Goal: Task Accomplishment & Management: Use online tool/utility

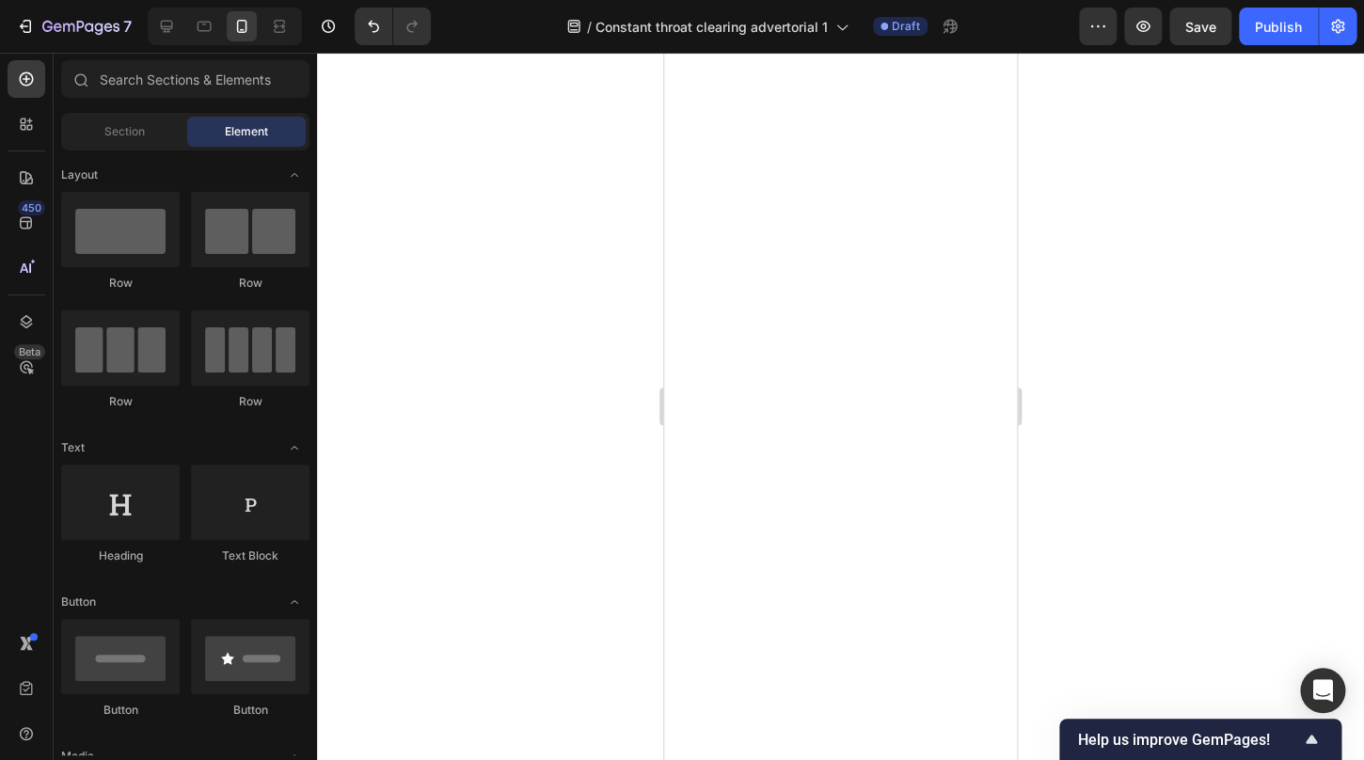
scroll to position [1497, 0]
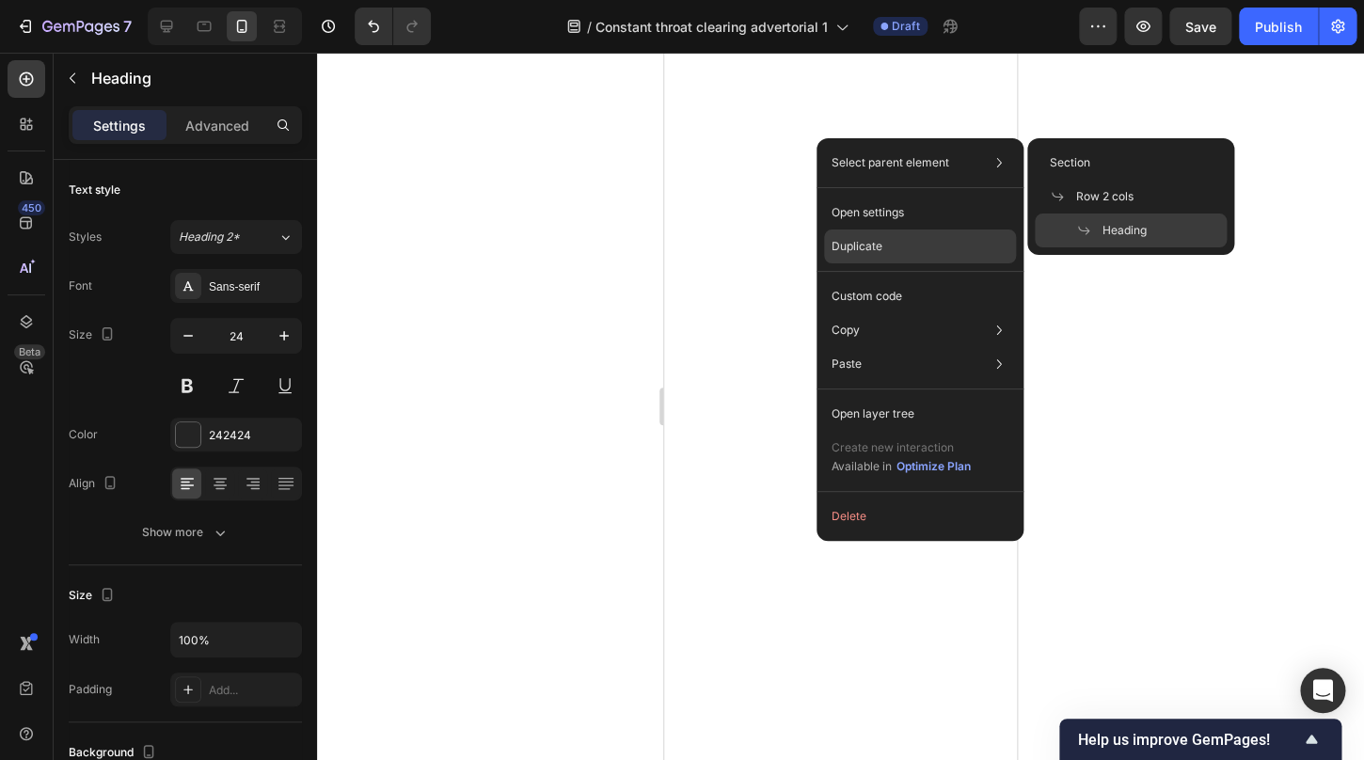
click at [874, 246] on p "Duplicate" at bounding box center [857, 246] width 51 height 17
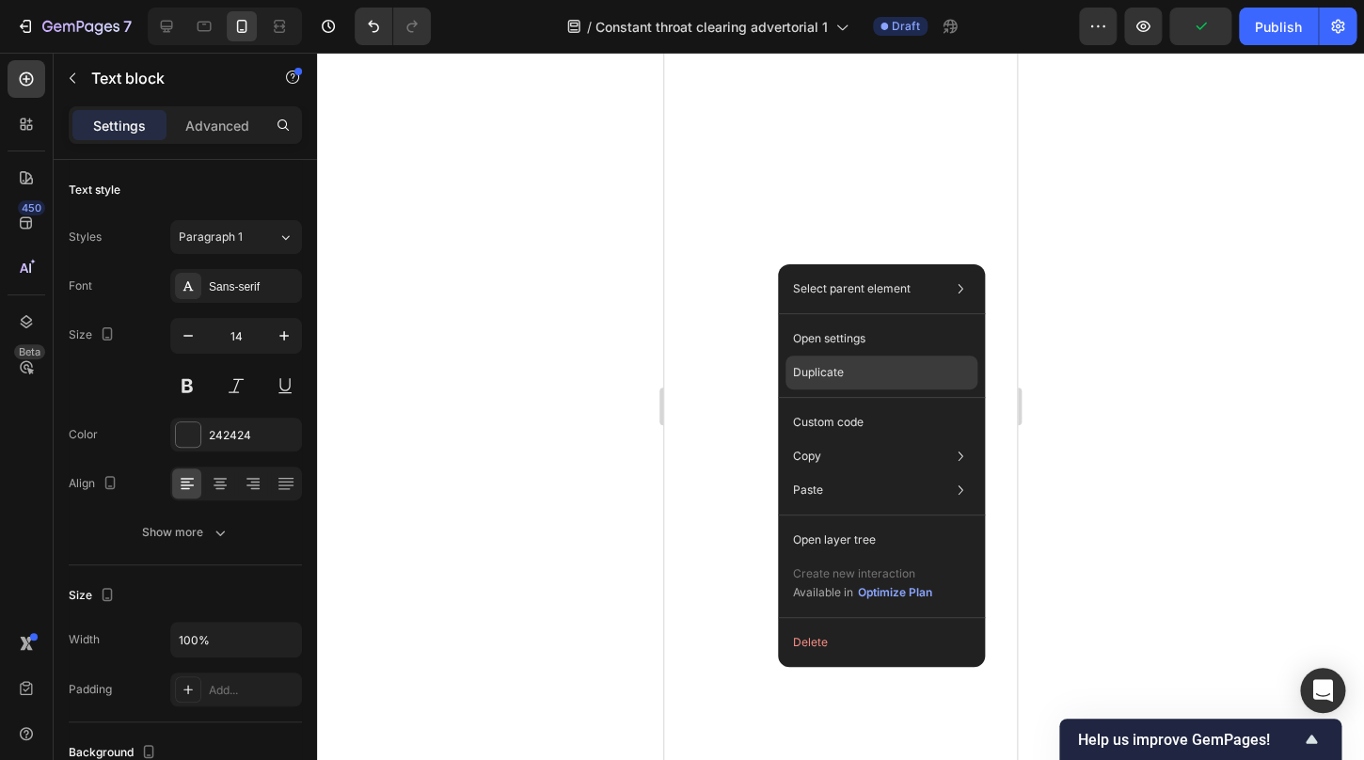
click at [821, 366] on p "Duplicate" at bounding box center [818, 372] width 51 height 17
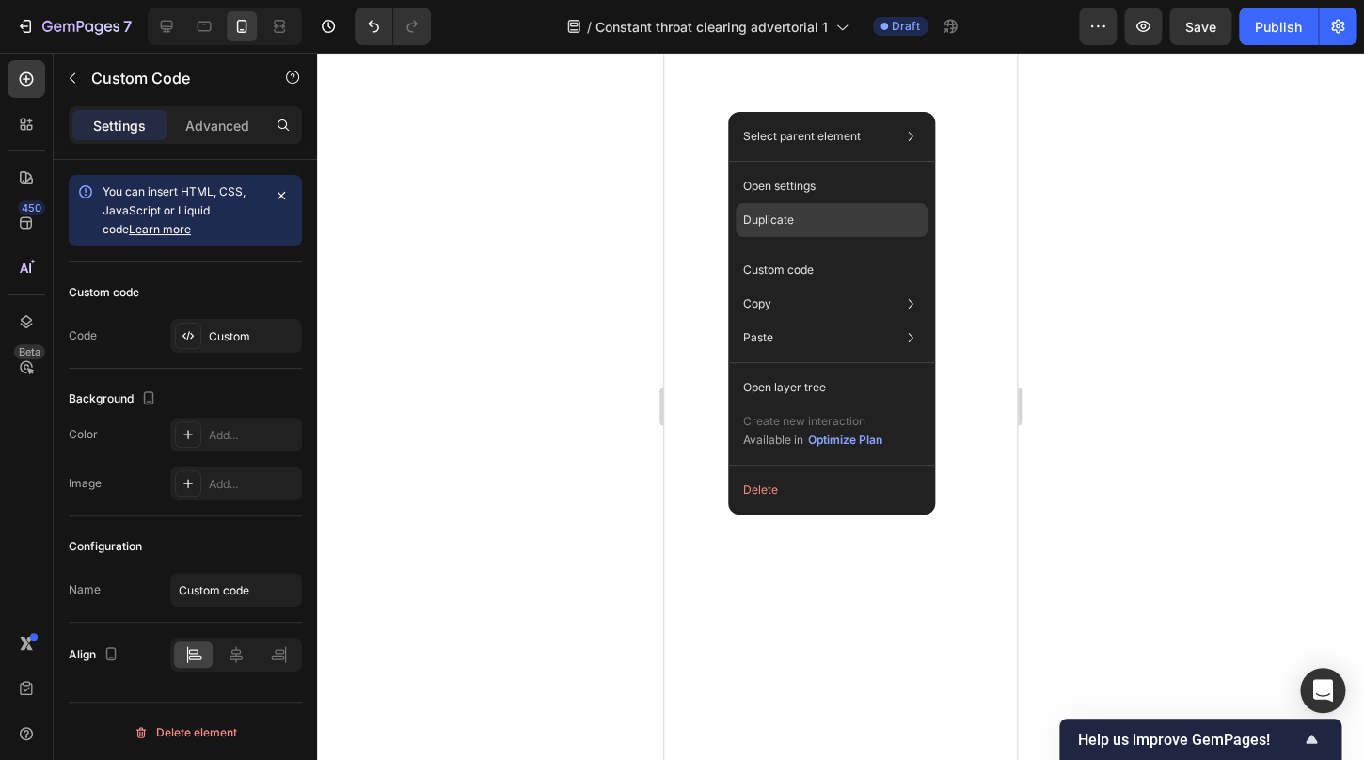
click at [816, 223] on div "Duplicate" at bounding box center [832, 220] width 192 height 34
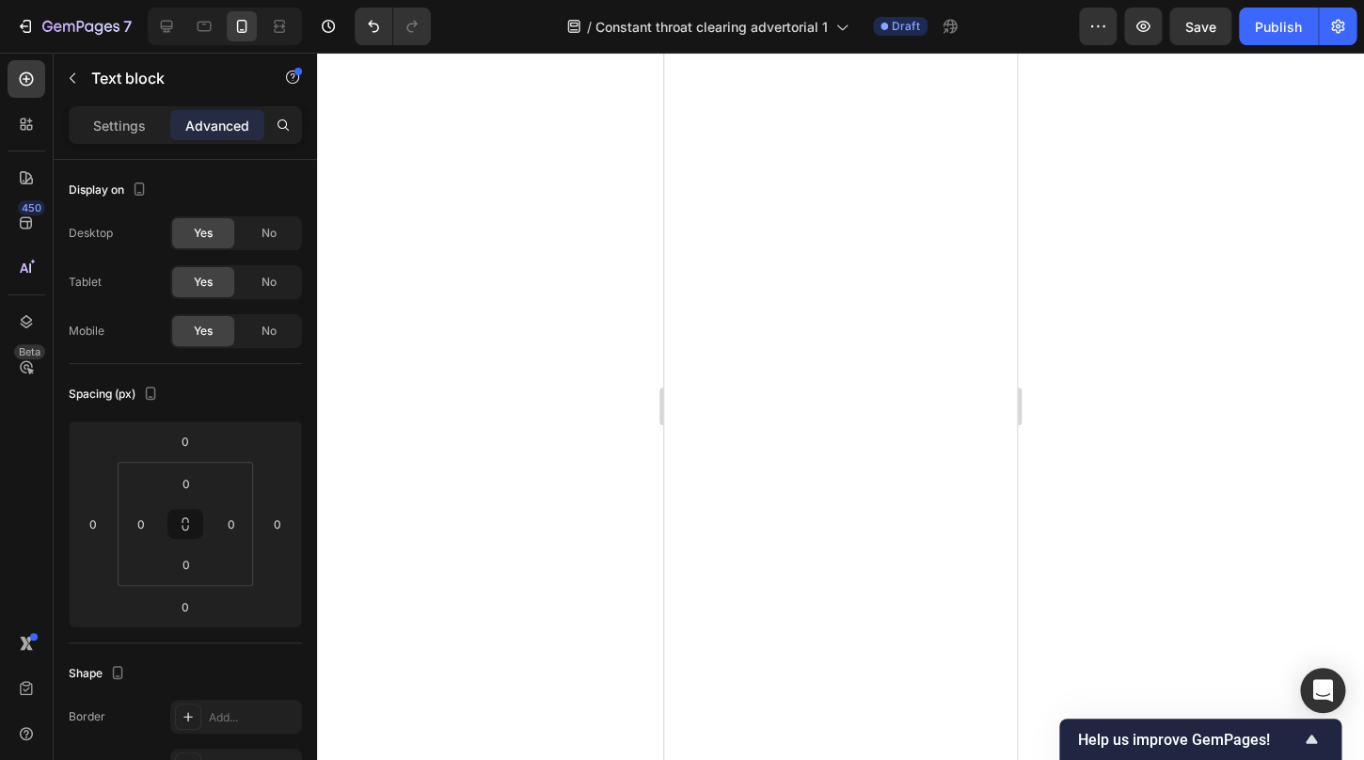
type input "18"
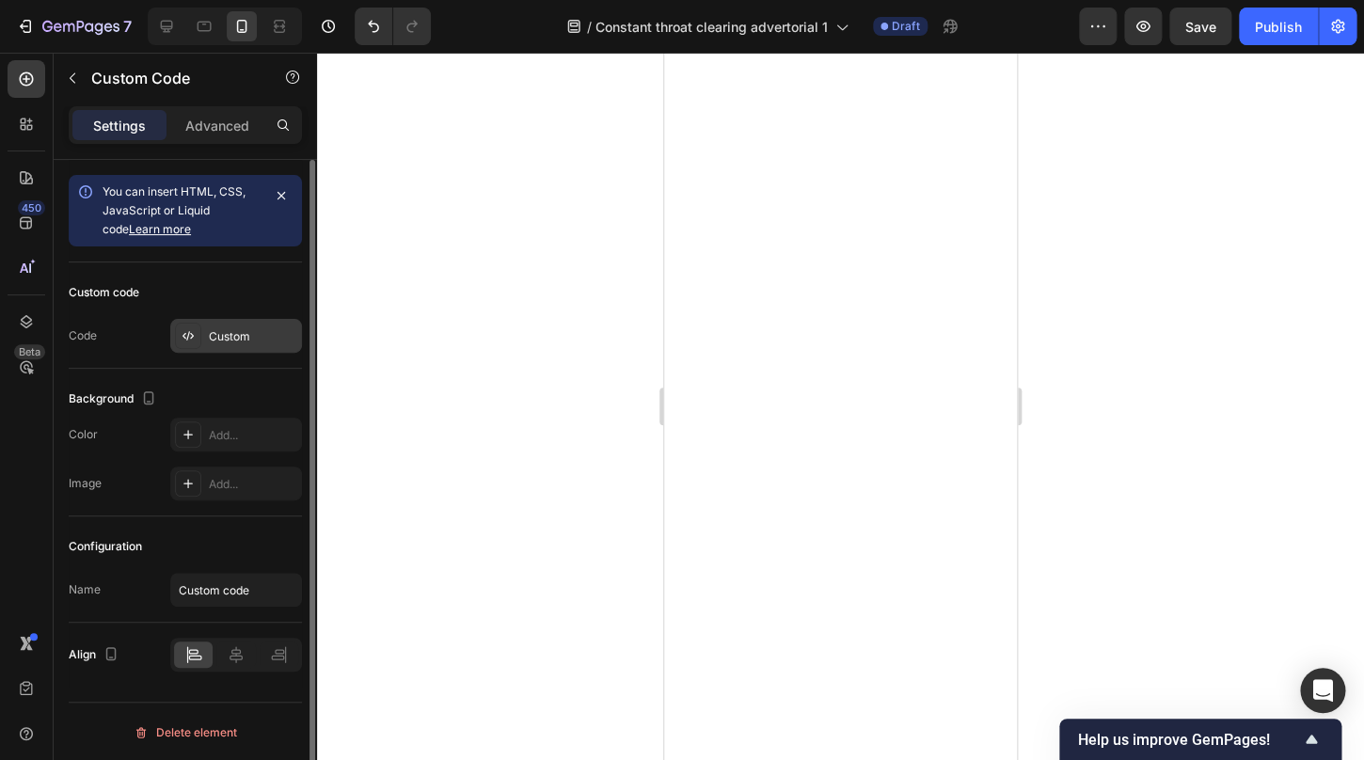
click at [231, 345] on div "Custom" at bounding box center [236, 336] width 132 height 34
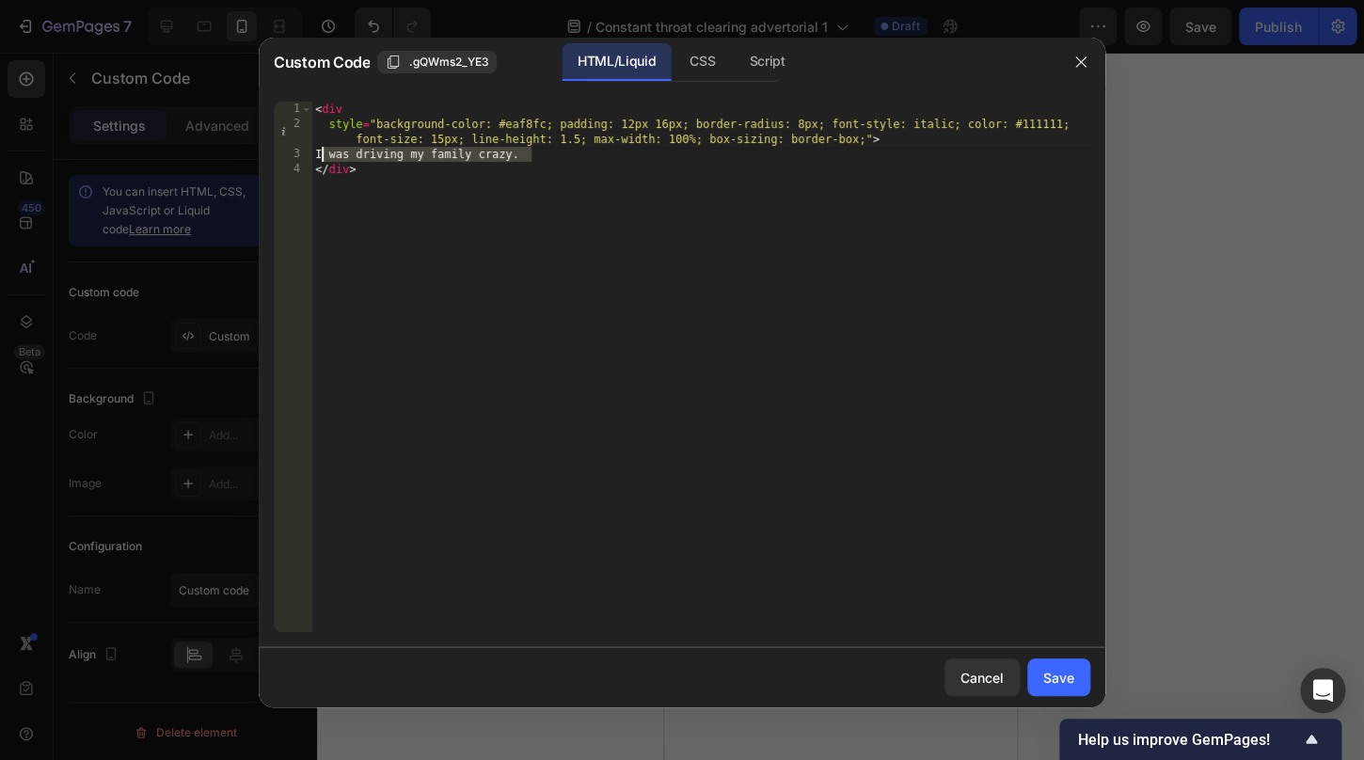
drag, startPoint x: 549, startPoint y: 162, endPoint x: 318, endPoint y: 149, distance: 230.9
click at [318, 150] on div "< div style = "background-color: #eaf8fc; padding: 12px 16px; border-radius: 8p…" at bounding box center [700, 382] width 779 height 561
click at [552, 159] on div "< div style = "background-color: #eaf8fc; padding: 12px 16px; border-radius: 8p…" at bounding box center [700, 382] width 779 height 561
drag, startPoint x: 540, startPoint y: 158, endPoint x: 330, endPoint y: 158, distance: 209.8
click at [330, 158] on div "< div style = "background-color: #eaf8fc; padding: 12px 16px; border-radius: 8p…" at bounding box center [700, 382] width 779 height 561
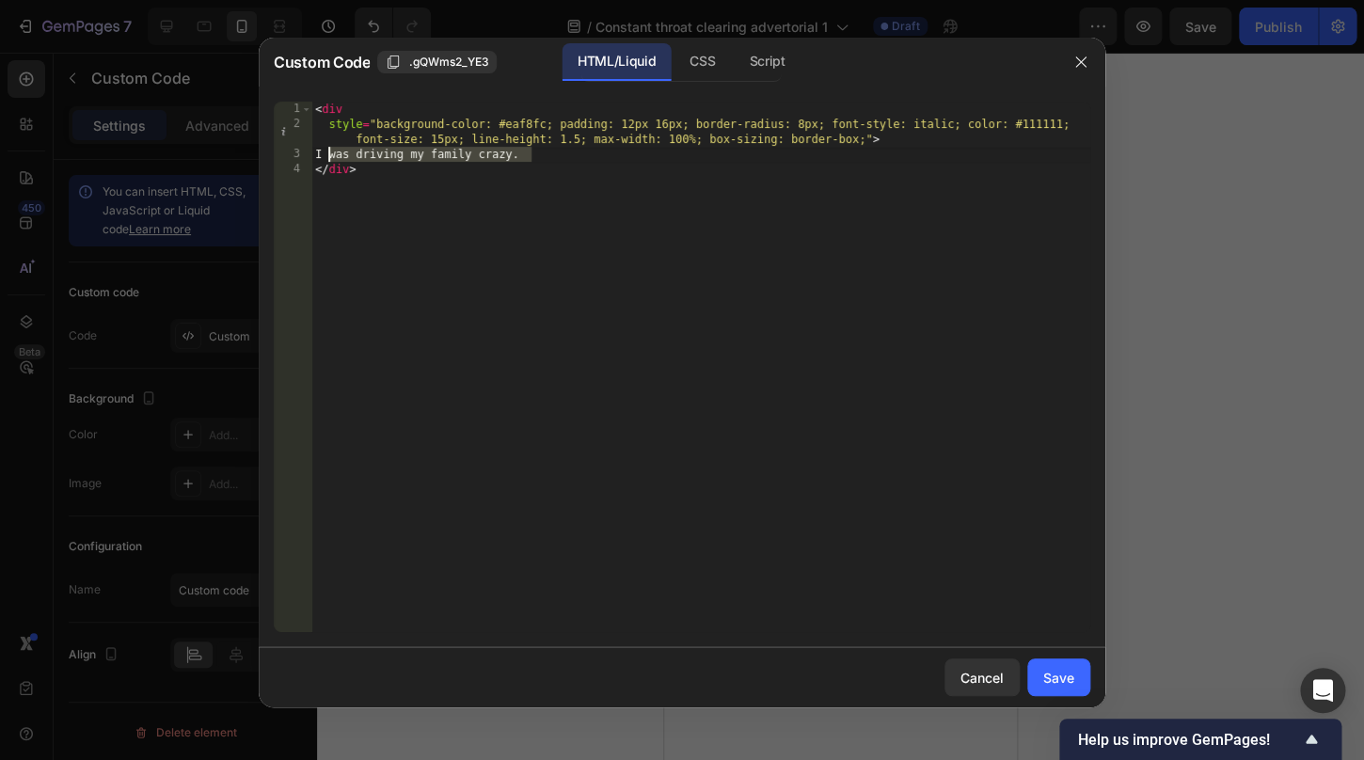
paste textarea "f you've struggled with chronic throat clearing for months or years... if you'v…"
type textarea "If you've struggled with chronic throat clearing for months or years... if you'…"
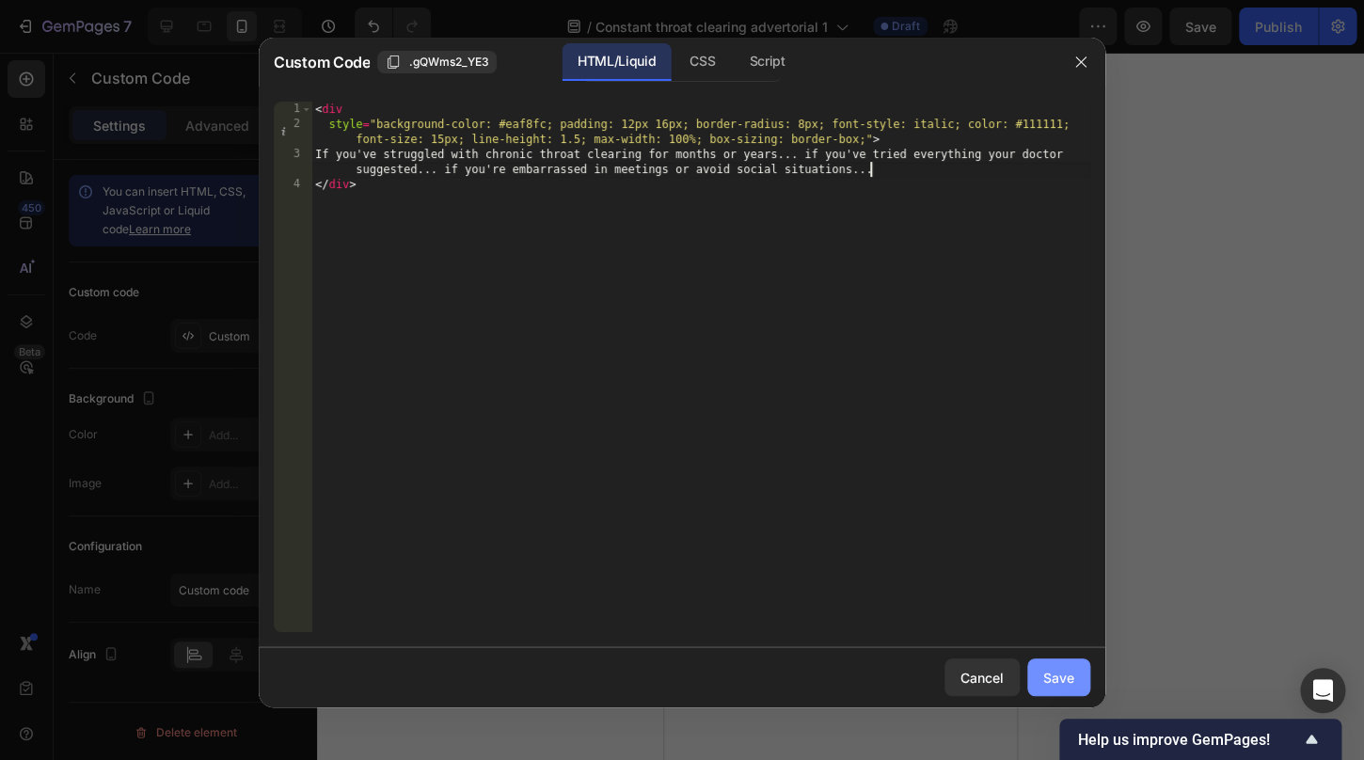
click at [1056, 689] on button "Save" at bounding box center [1059, 678] width 63 height 38
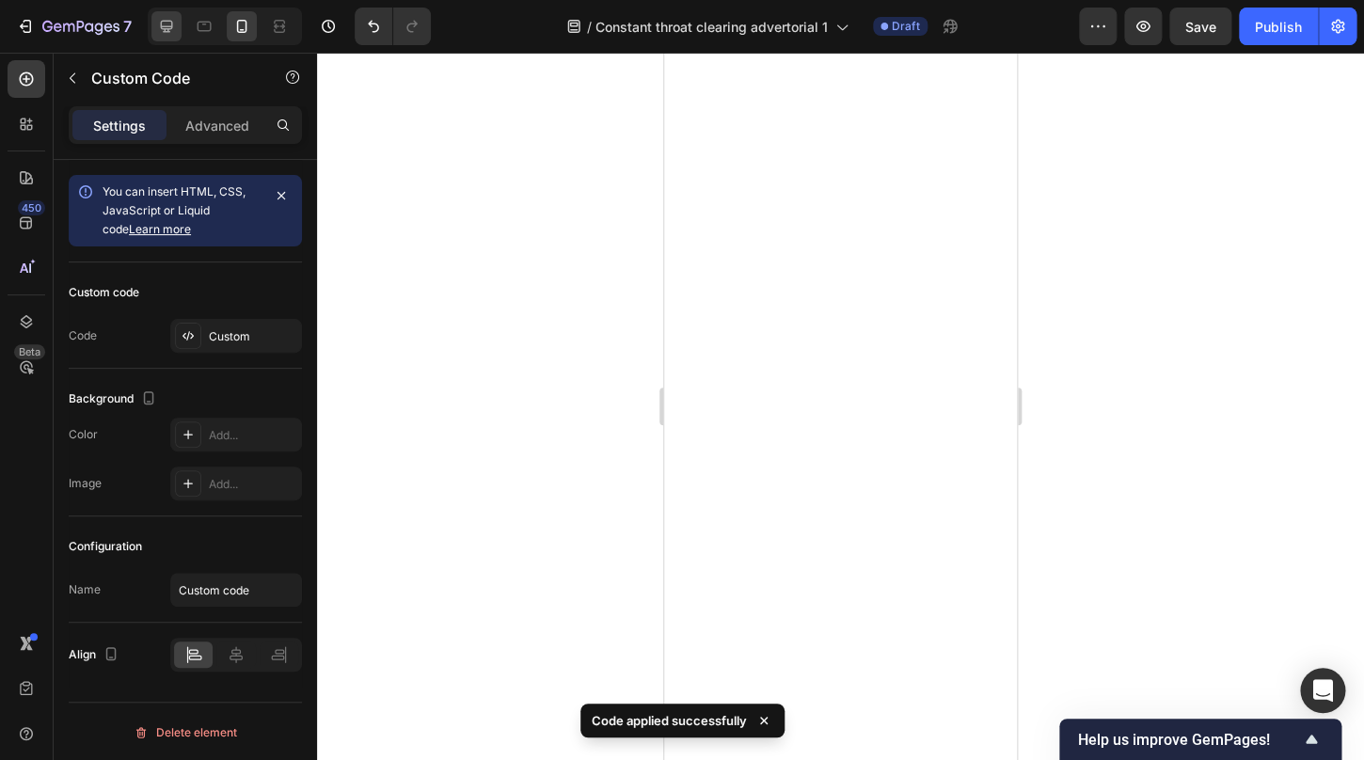
click at [171, 25] on icon at bounding box center [166, 26] width 19 height 19
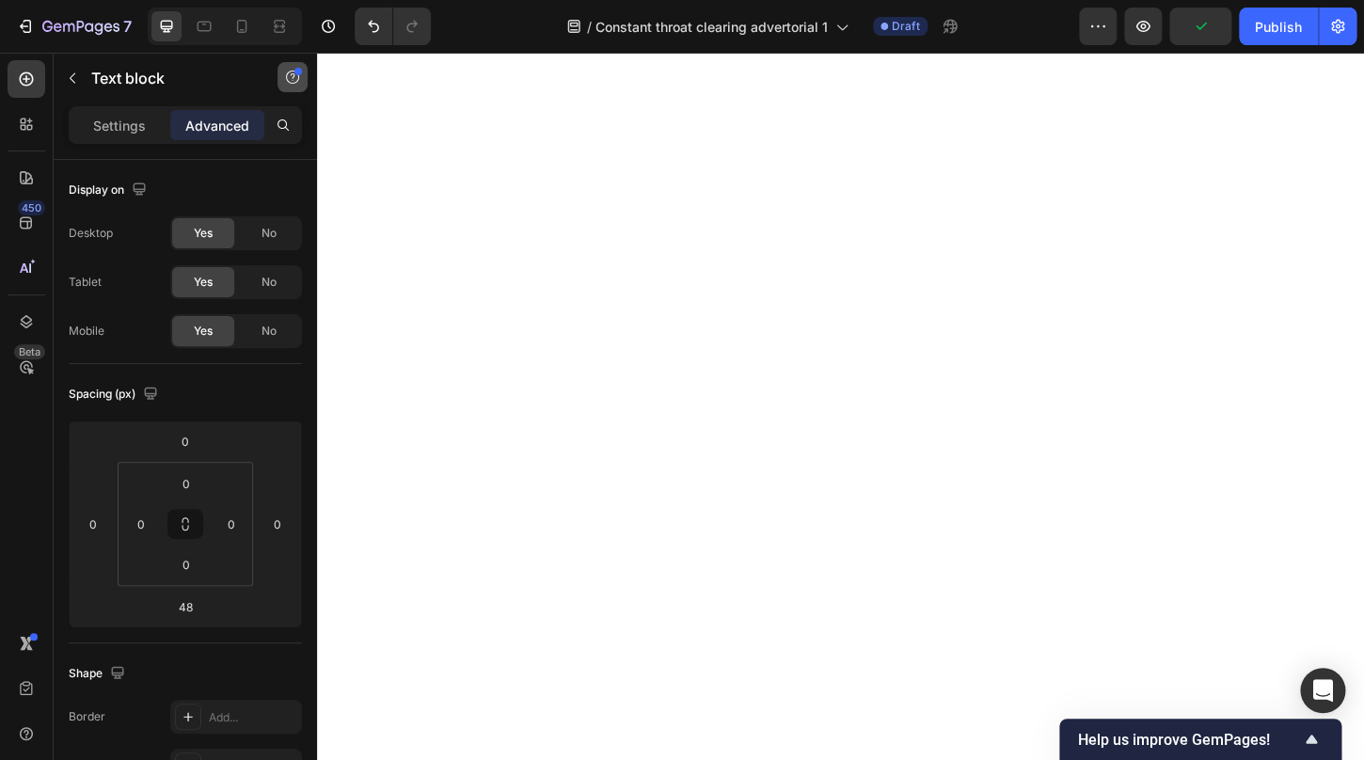
type input "21"
click at [240, 27] on icon at bounding box center [241, 26] width 19 height 19
type input "24"
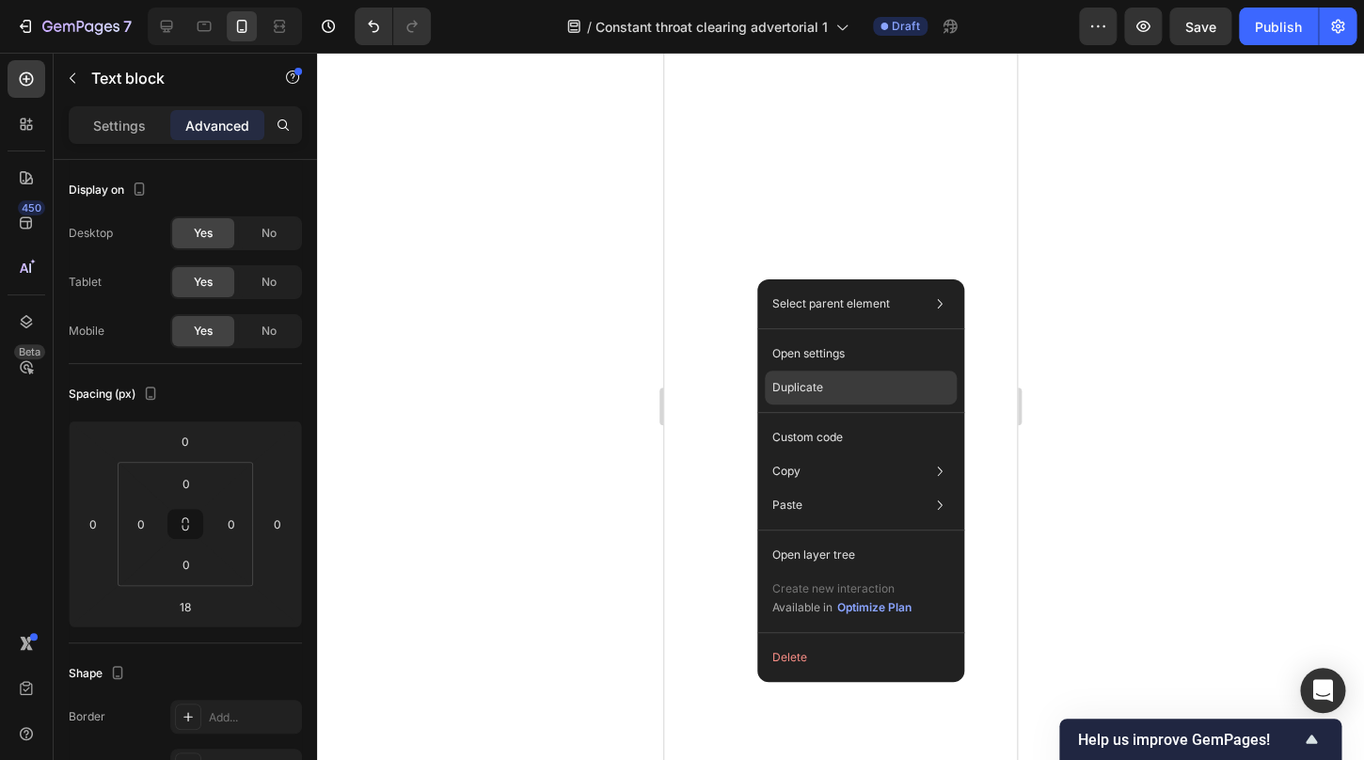
click at [802, 385] on p "Duplicate" at bounding box center [798, 387] width 51 height 17
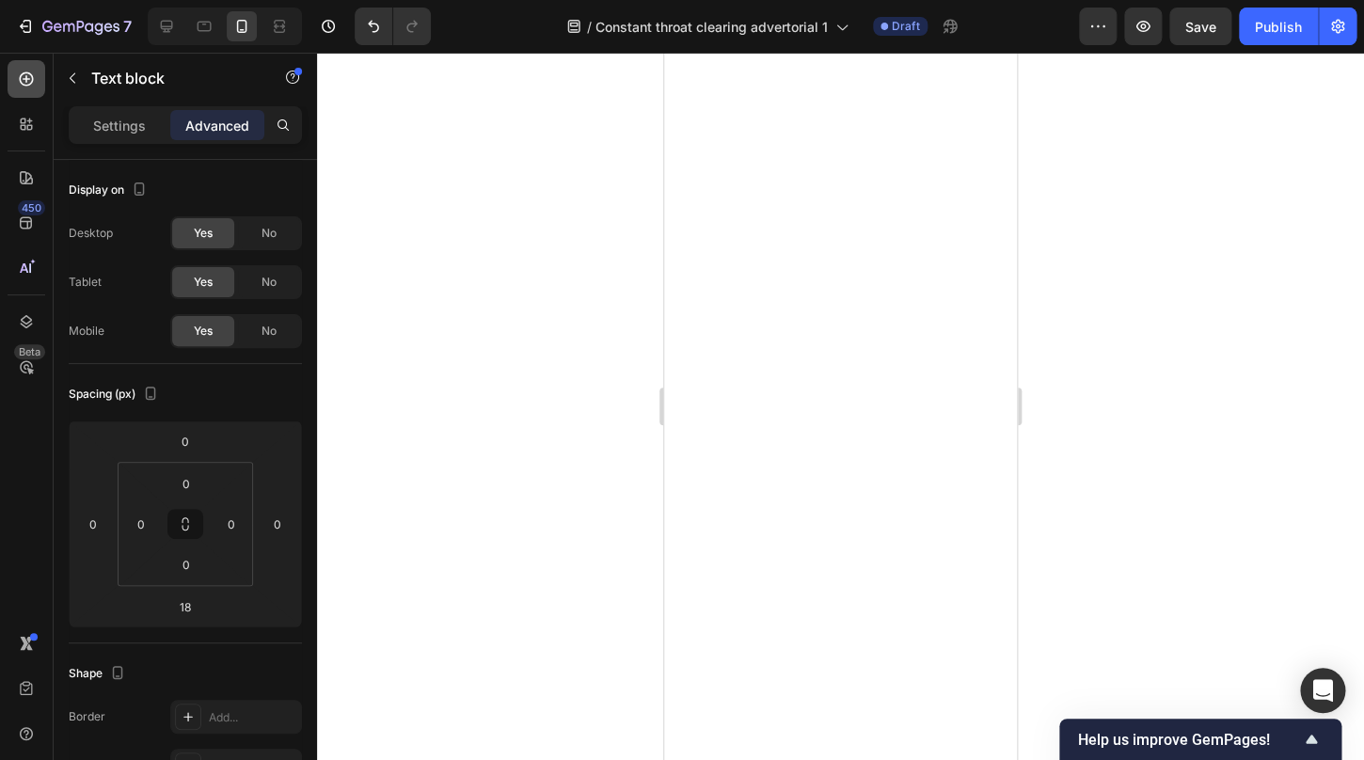
click at [33, 66] on div at bounding box center [27, 79] width 38 height 38
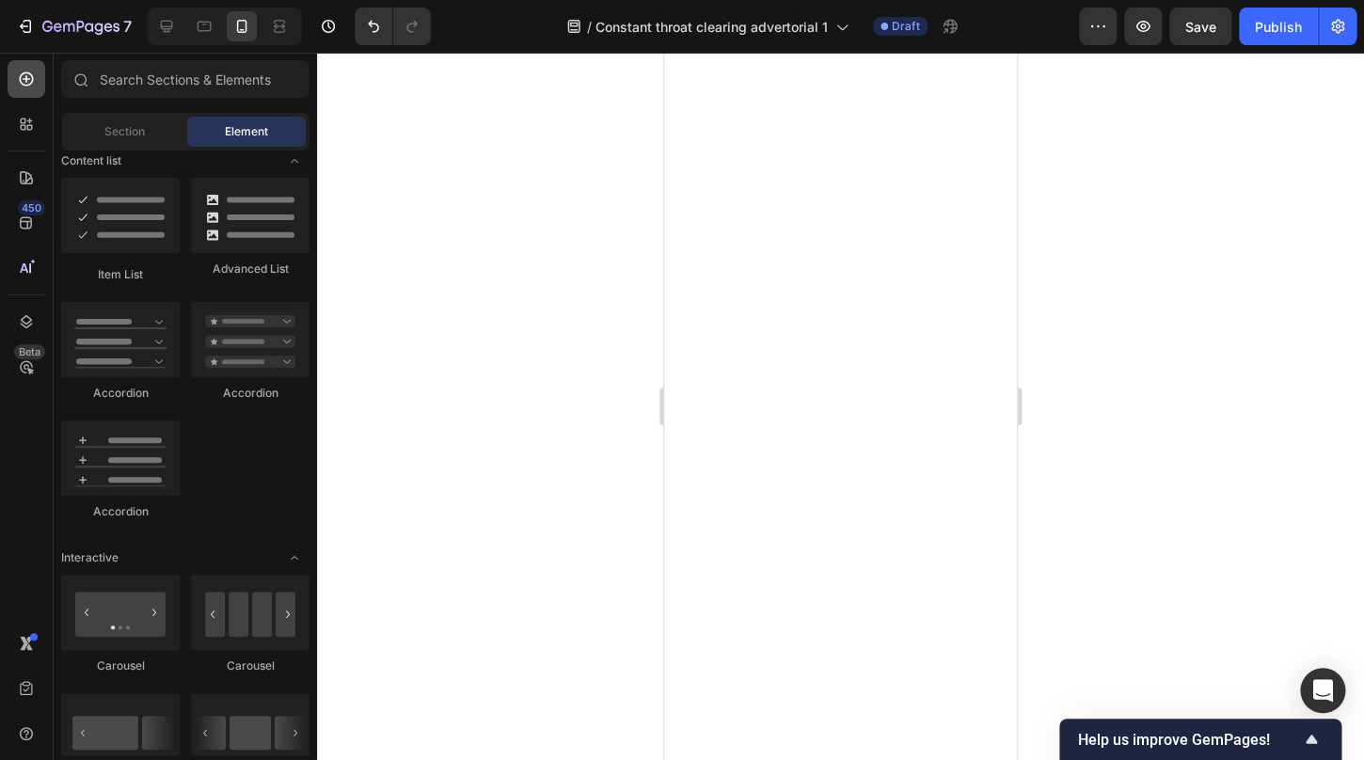
scroll to position [1497, 0]
click at [247, 133] on span "Element" at bounding box center [246, 131] width 43 height 17
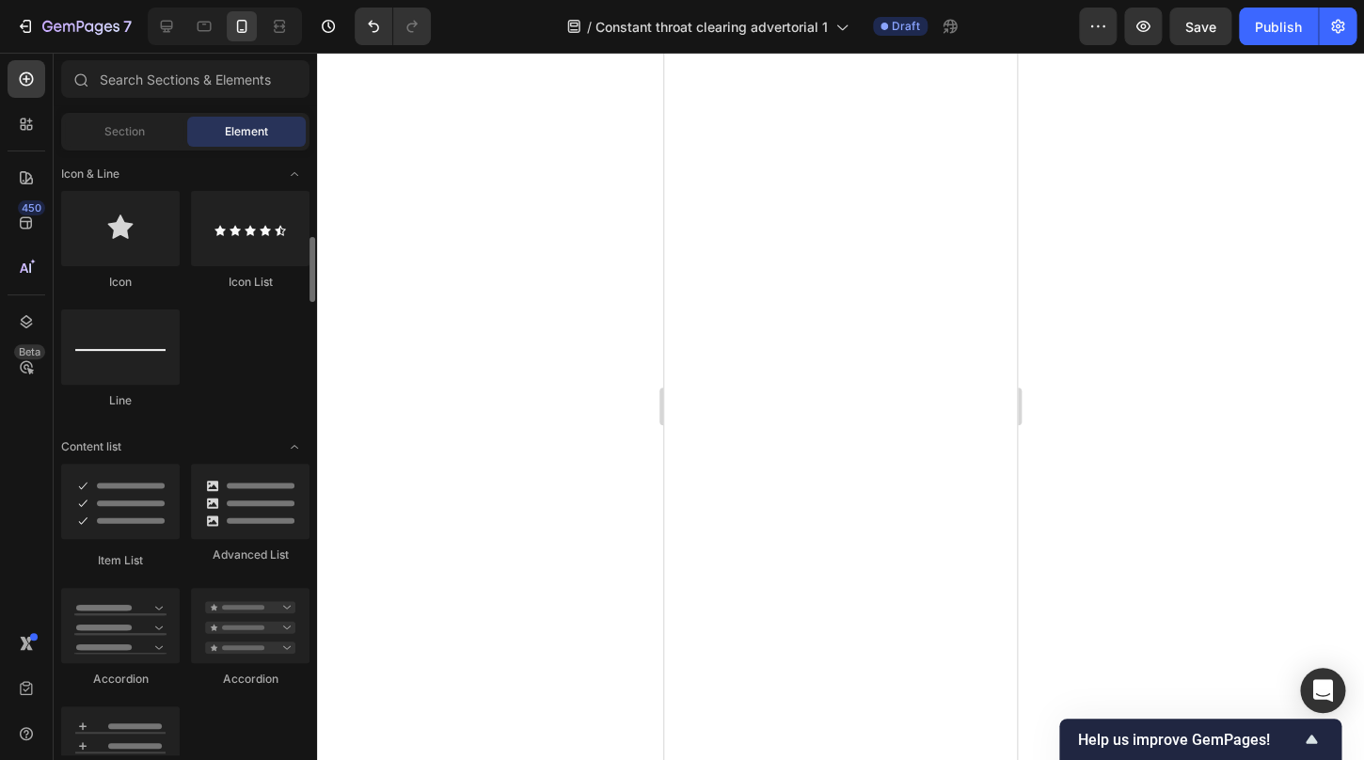
scroll to position [1171, 0]
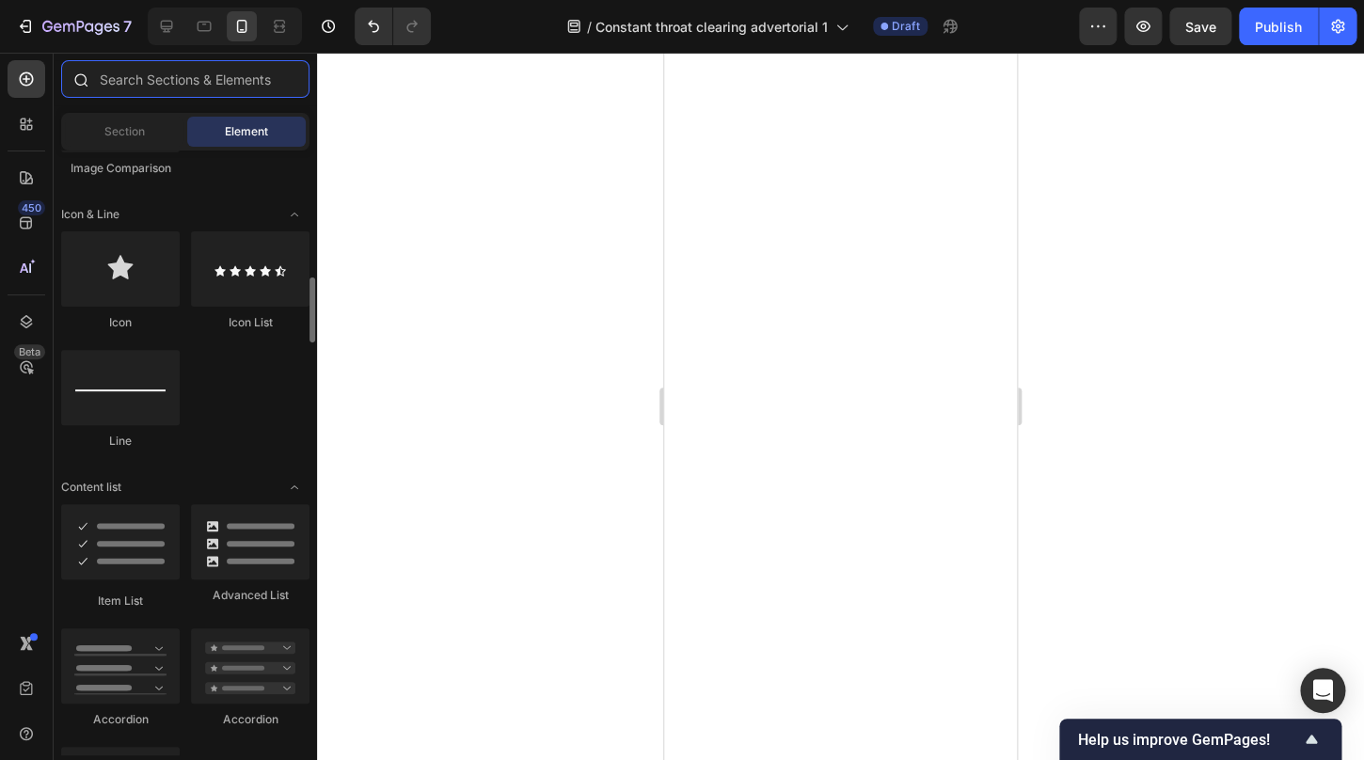
click at [167, 80] on input "text" at bounding box center [185, 79] width 248 height 38
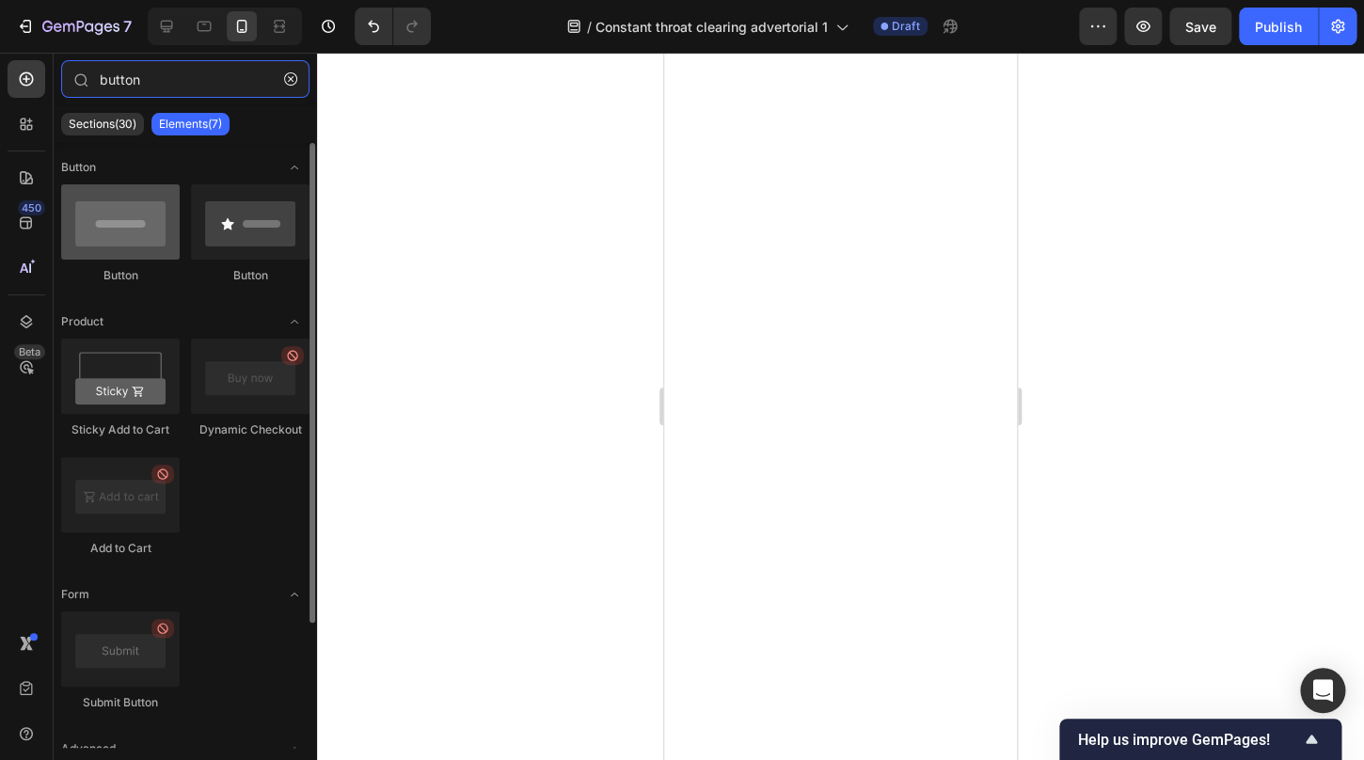
type input "button"
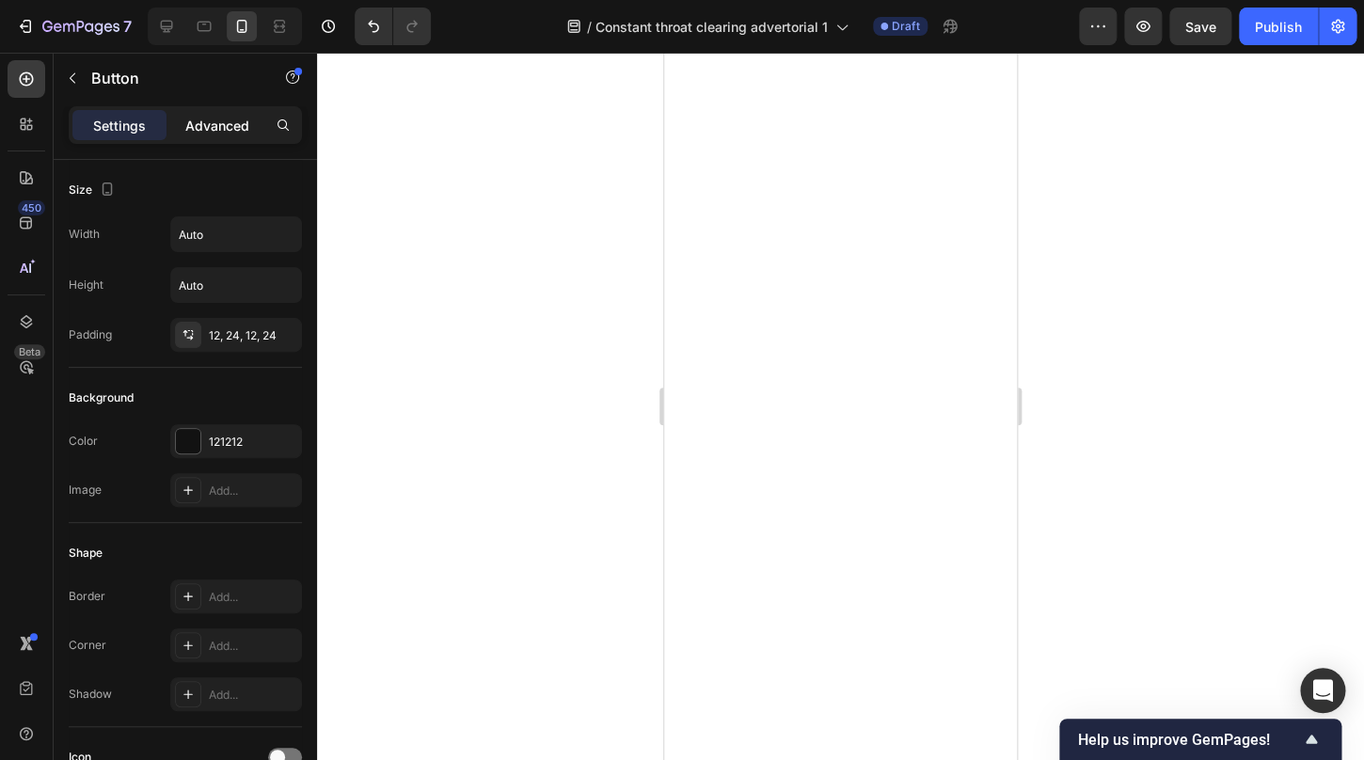
click at [218, 122] on p "Advanced" at bounding box center [217, 126] width 64 height 20
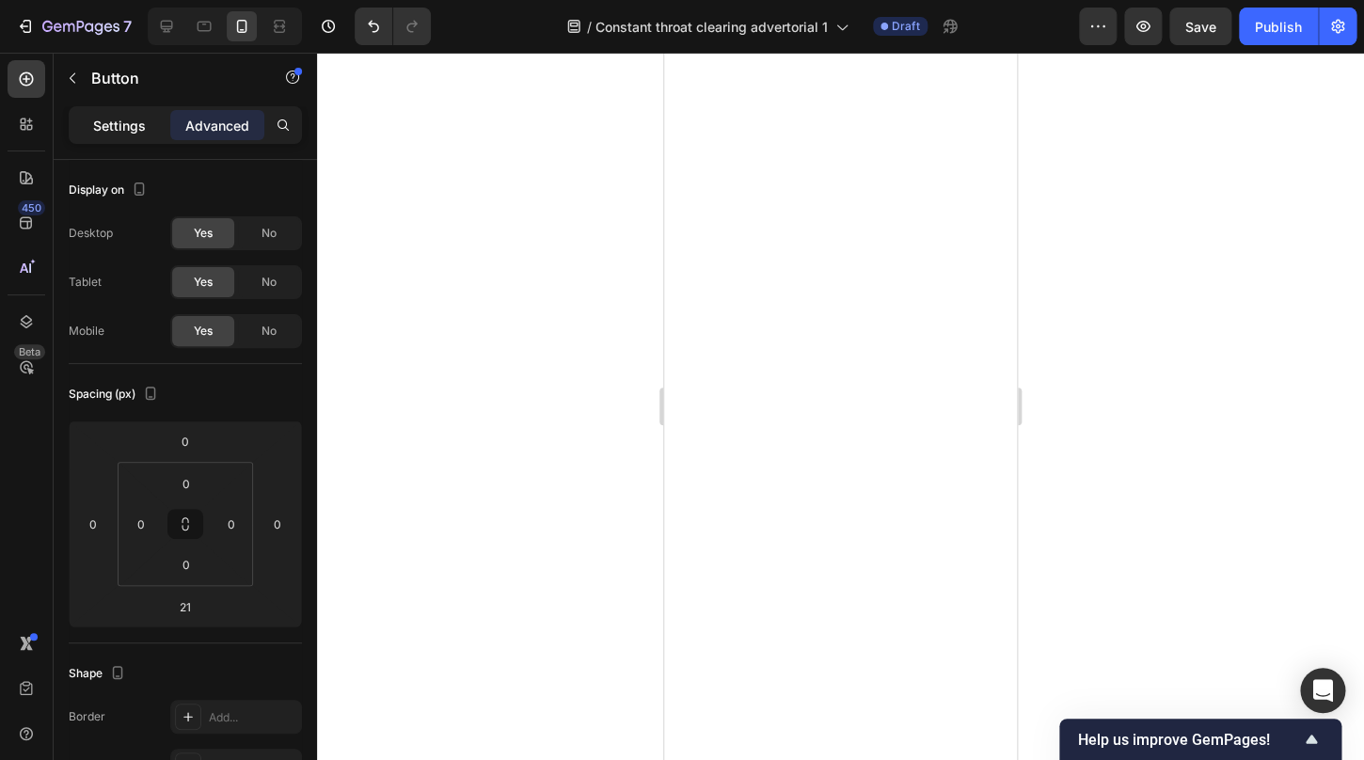
click at [120, 132] on p "Settings" at bounding box center [119, 126] width 53 height 20
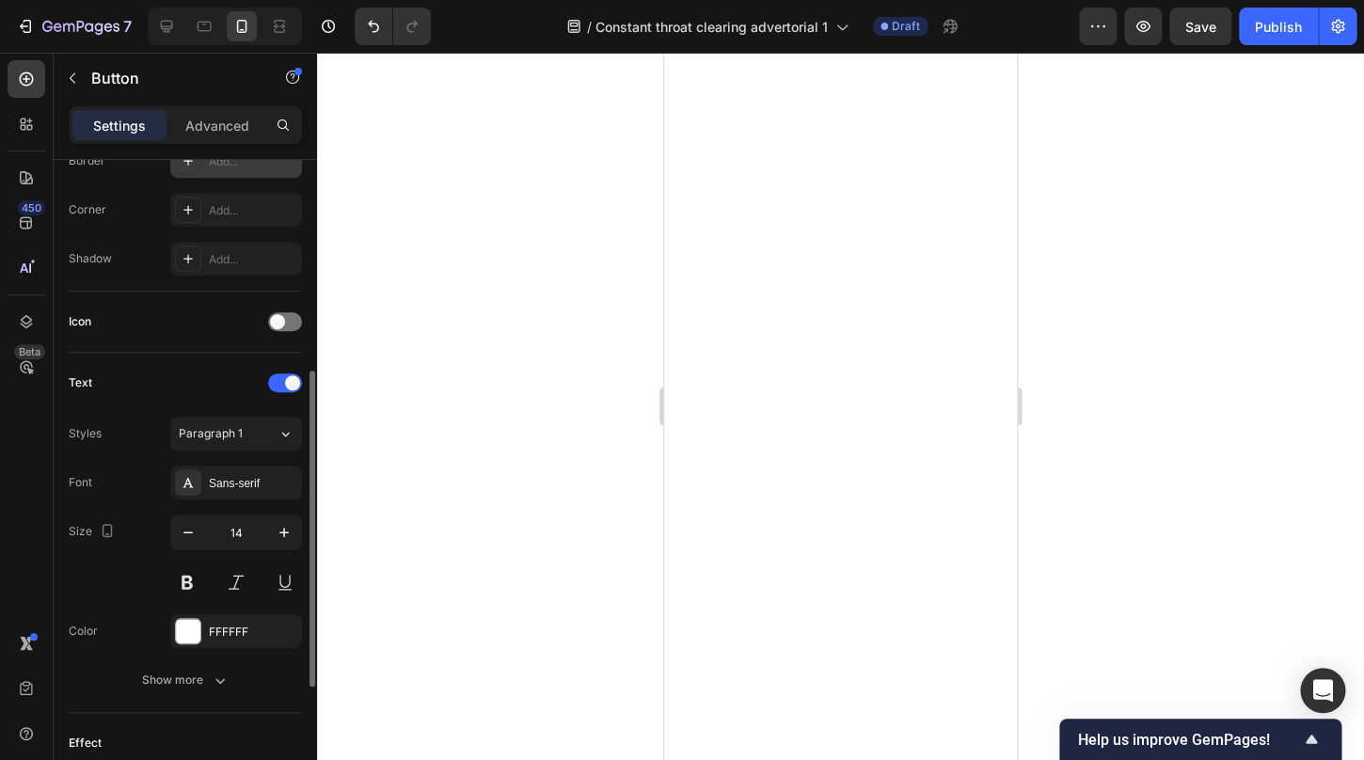
scroll to position [695, 0]
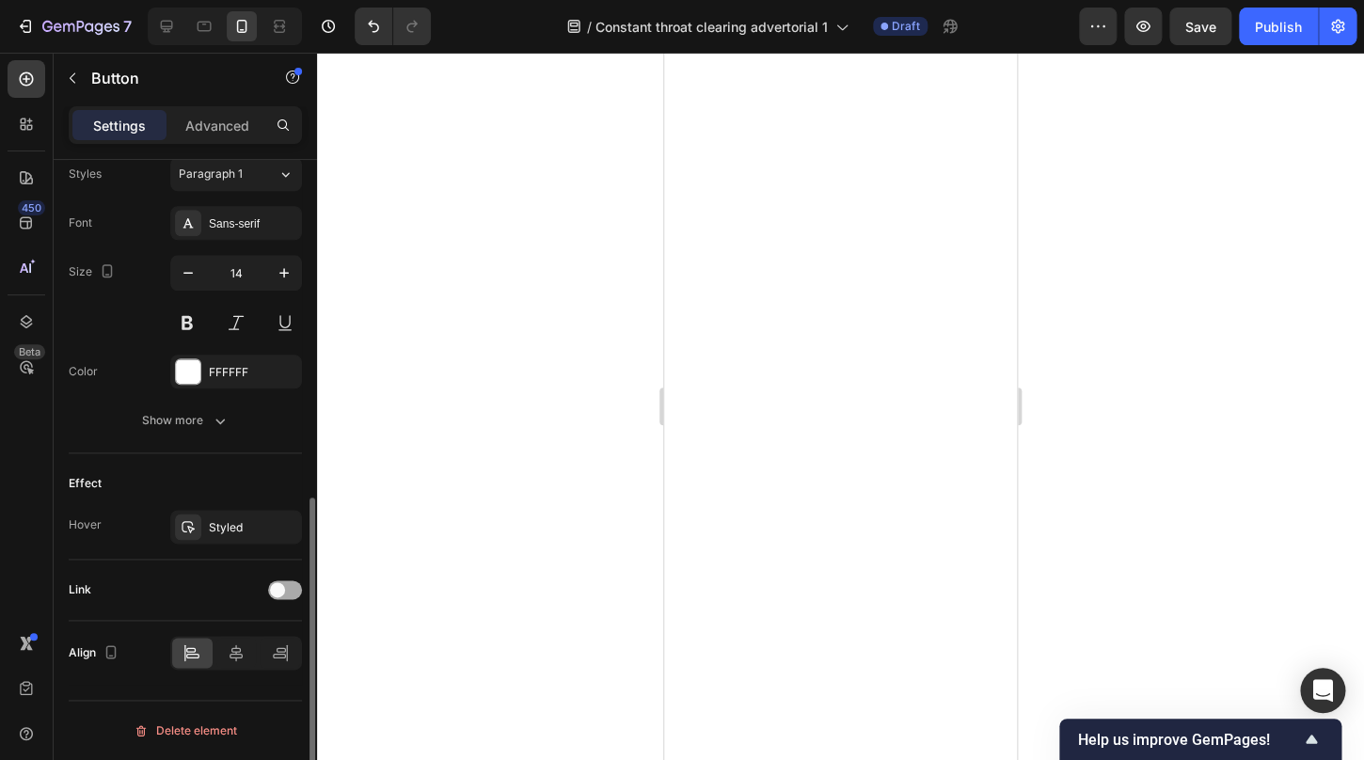
click at [281, 592] on span at bounding box center [277, 589] width 15 height 15
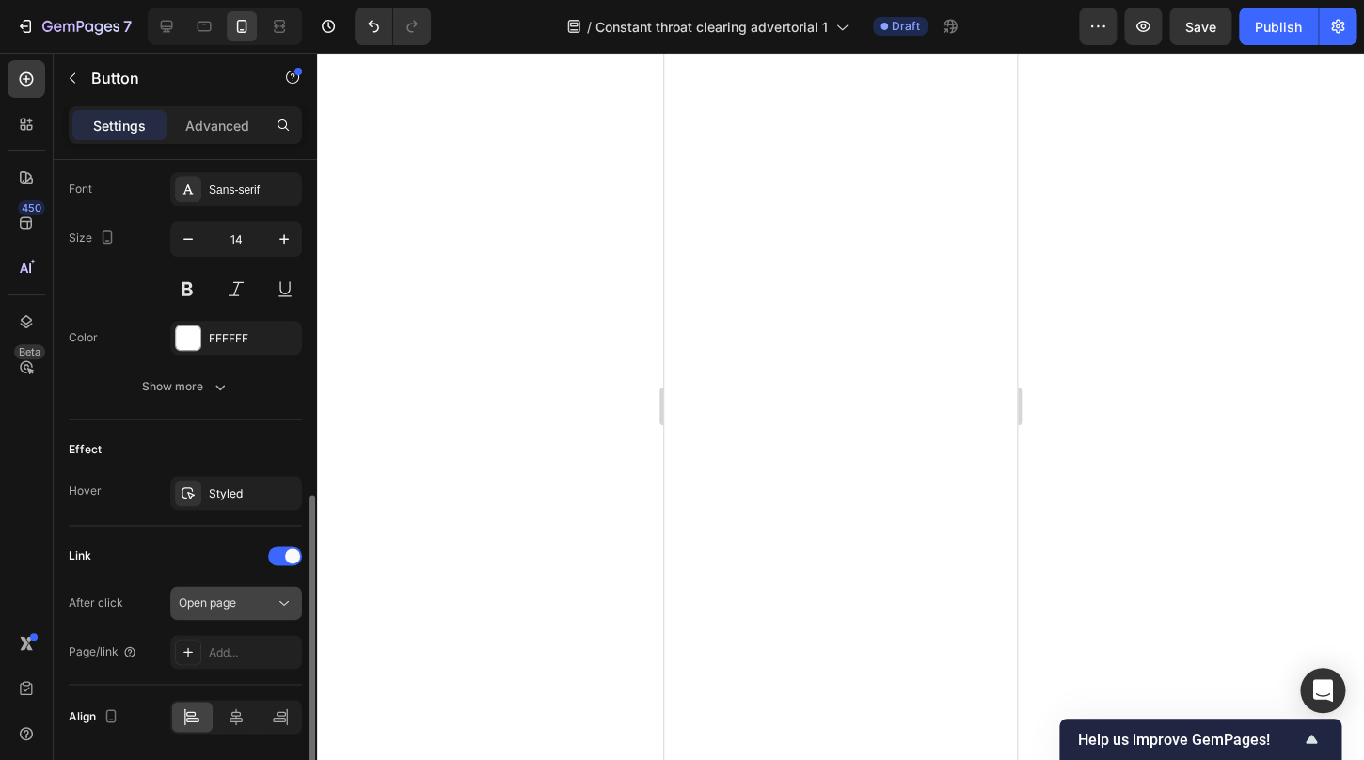
scroll to position [734, 0]
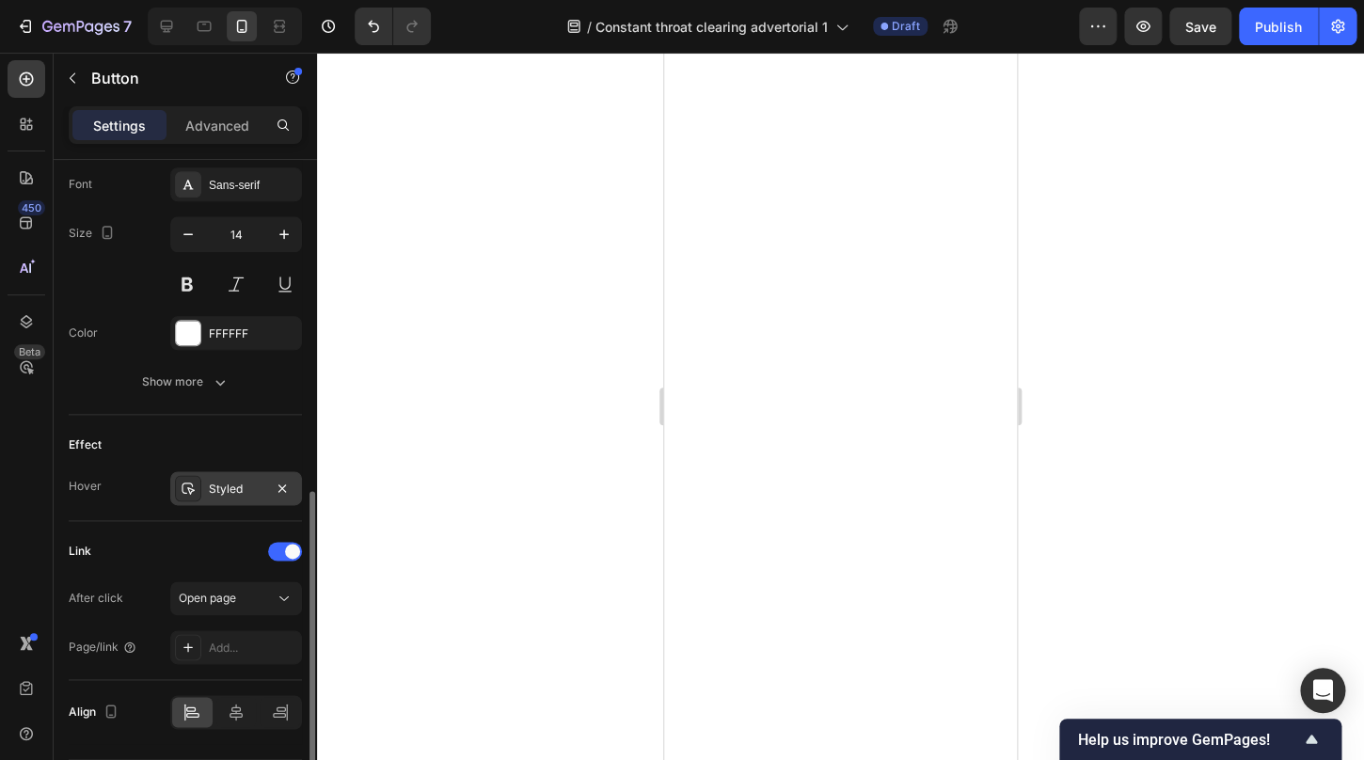
click at [250, 492] on div "Styled" at bounding box center [236, 489] width 55 height 17
click at [215, 540] on div "Link" at bounding box center [185, 551] width 233 height 30
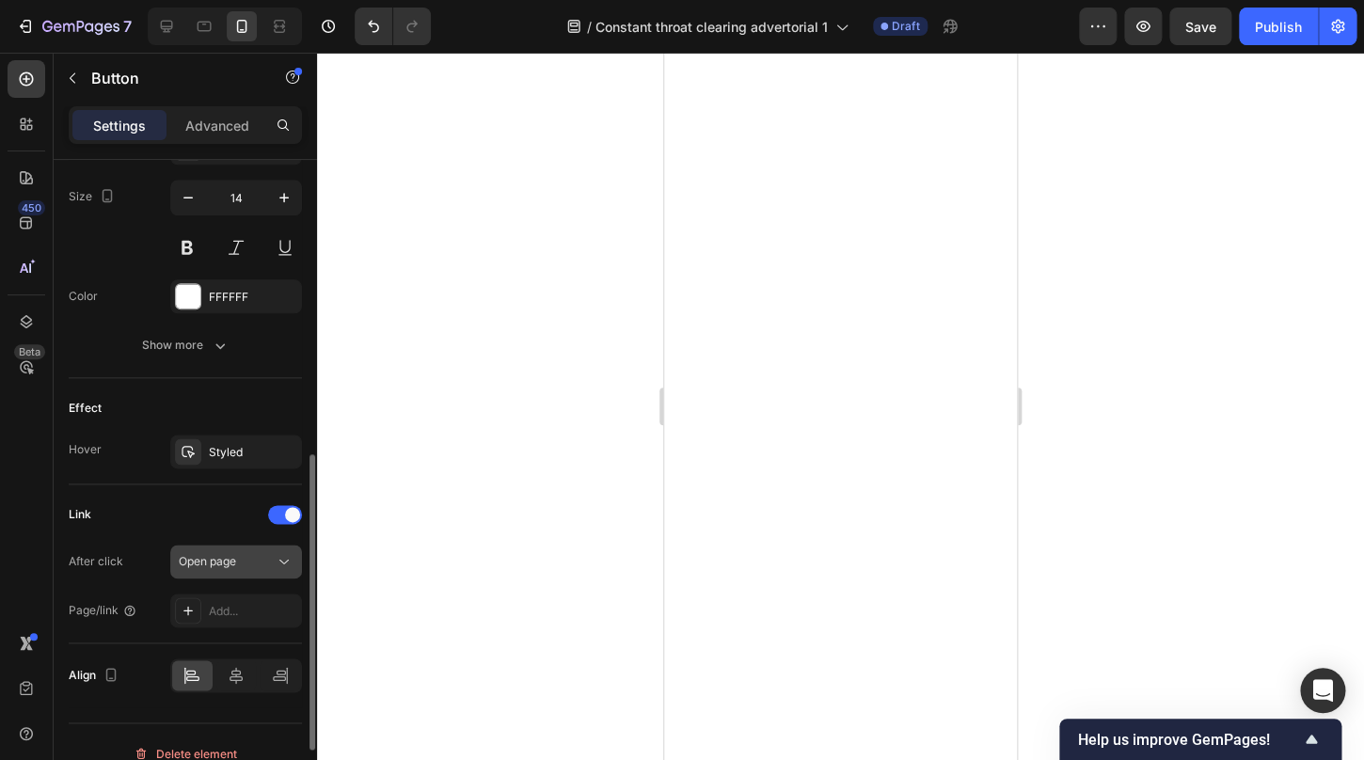
scroll to position [793, 0]
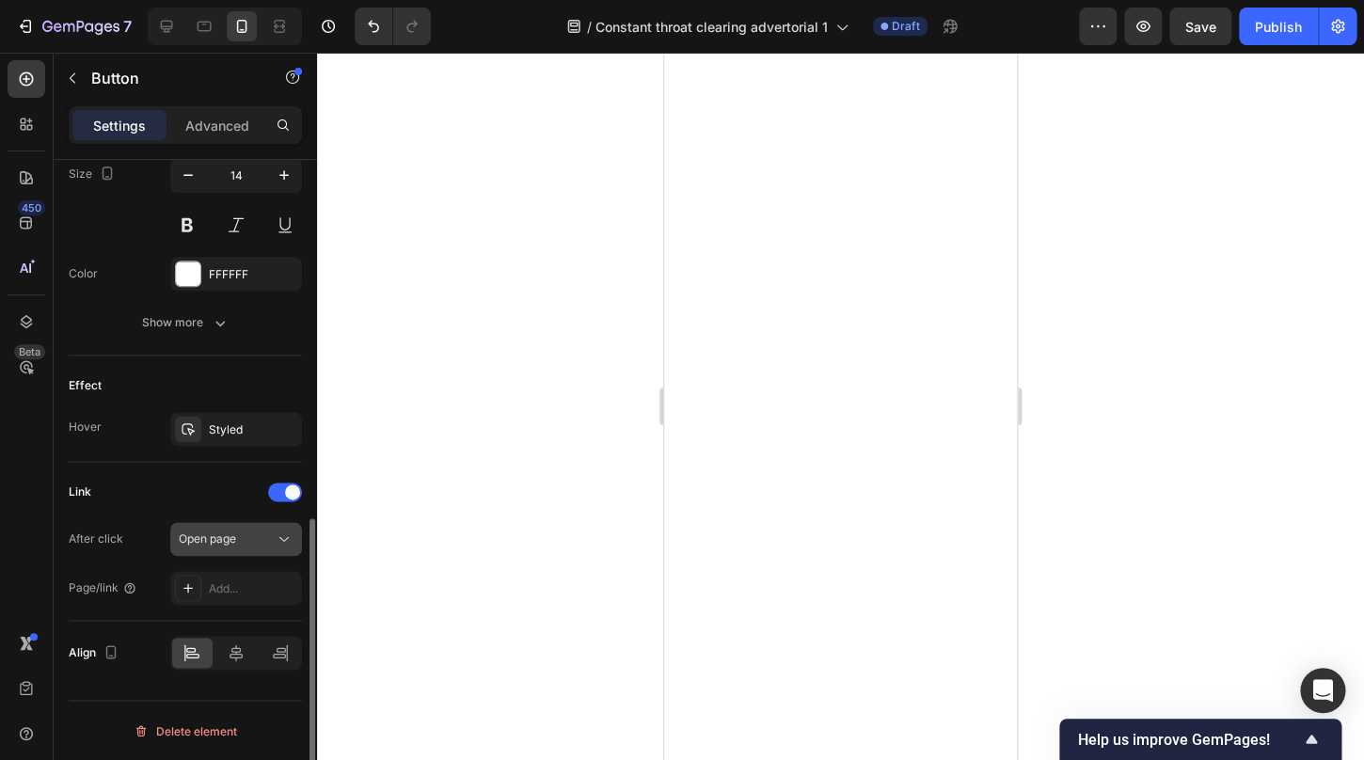
click at [234, 550] on button "Open page" at bounding box center [236, 539] width 132 height 34
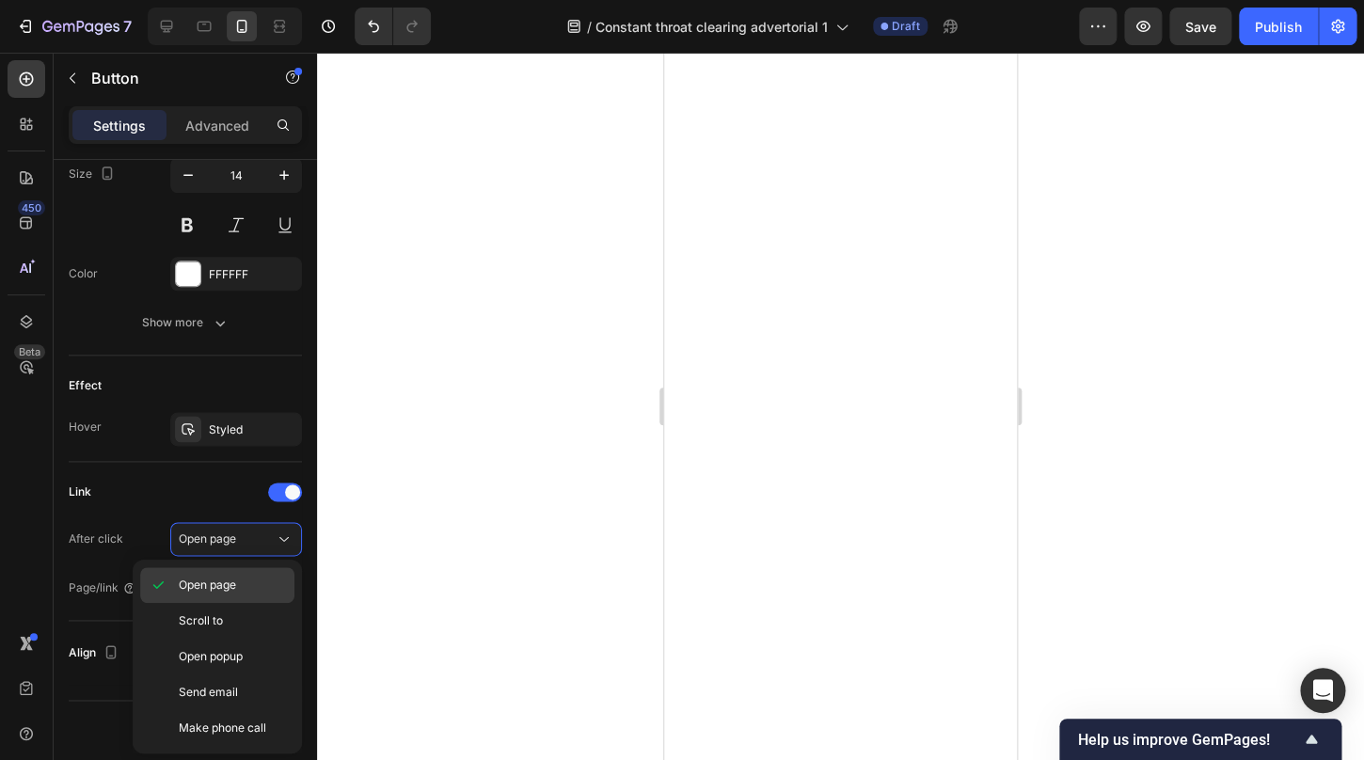
click at [229, 583] on span "Open page" at bounding box center [207, 585] width 57 height 17
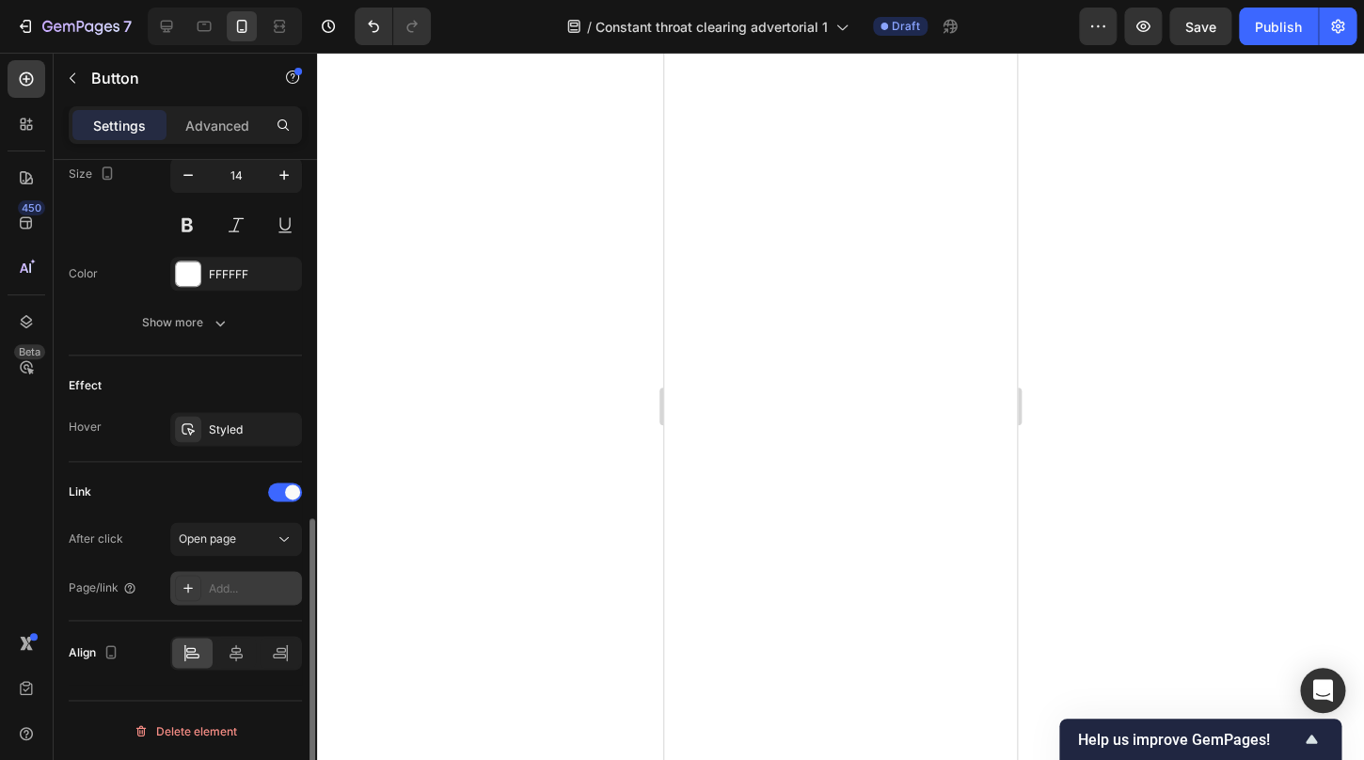
click at [228, 592] on div "Add..." at bounding box center [253, 589] width 88 height 17
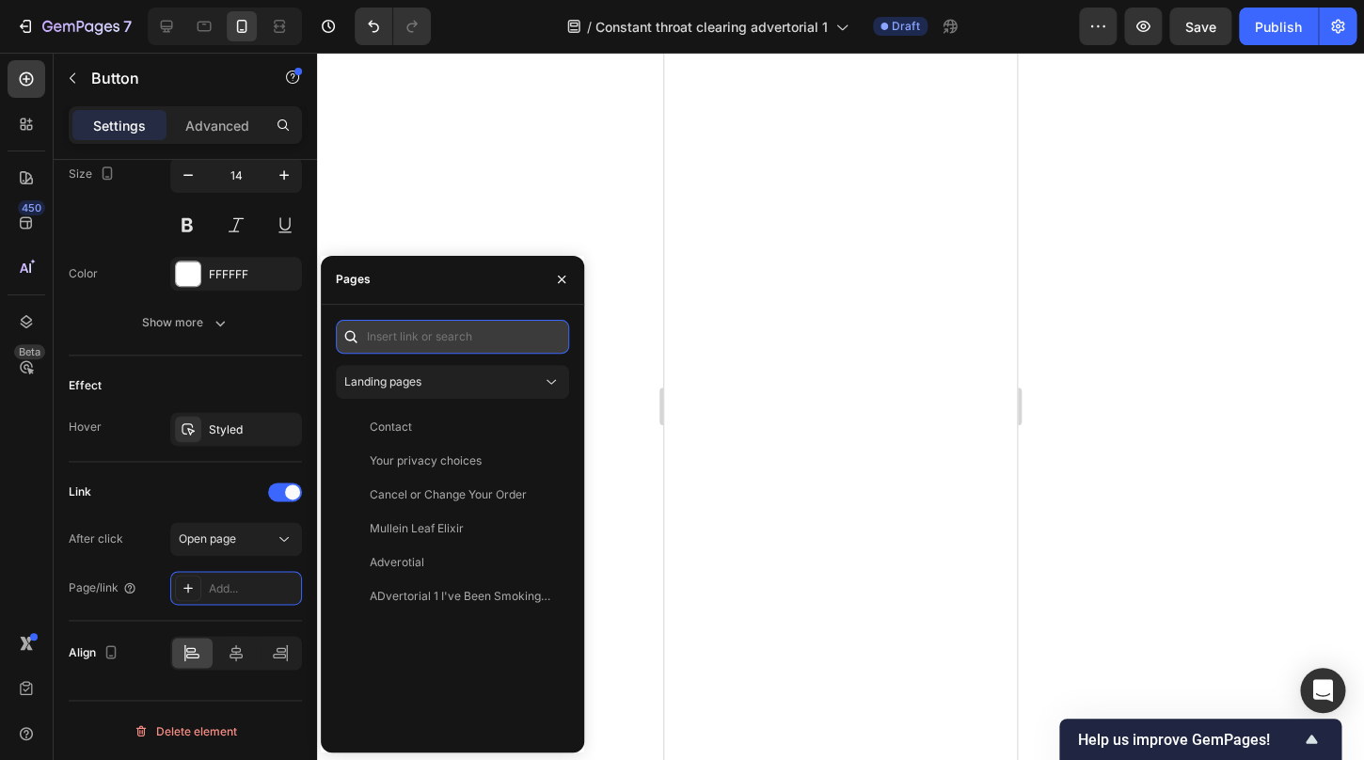
click at [483, 332] on input "text" at bounding box center [452, 337] width 233 height 34
click at [560, 283] on icon "button" at bounding box center [561, 279] width 15 height 15
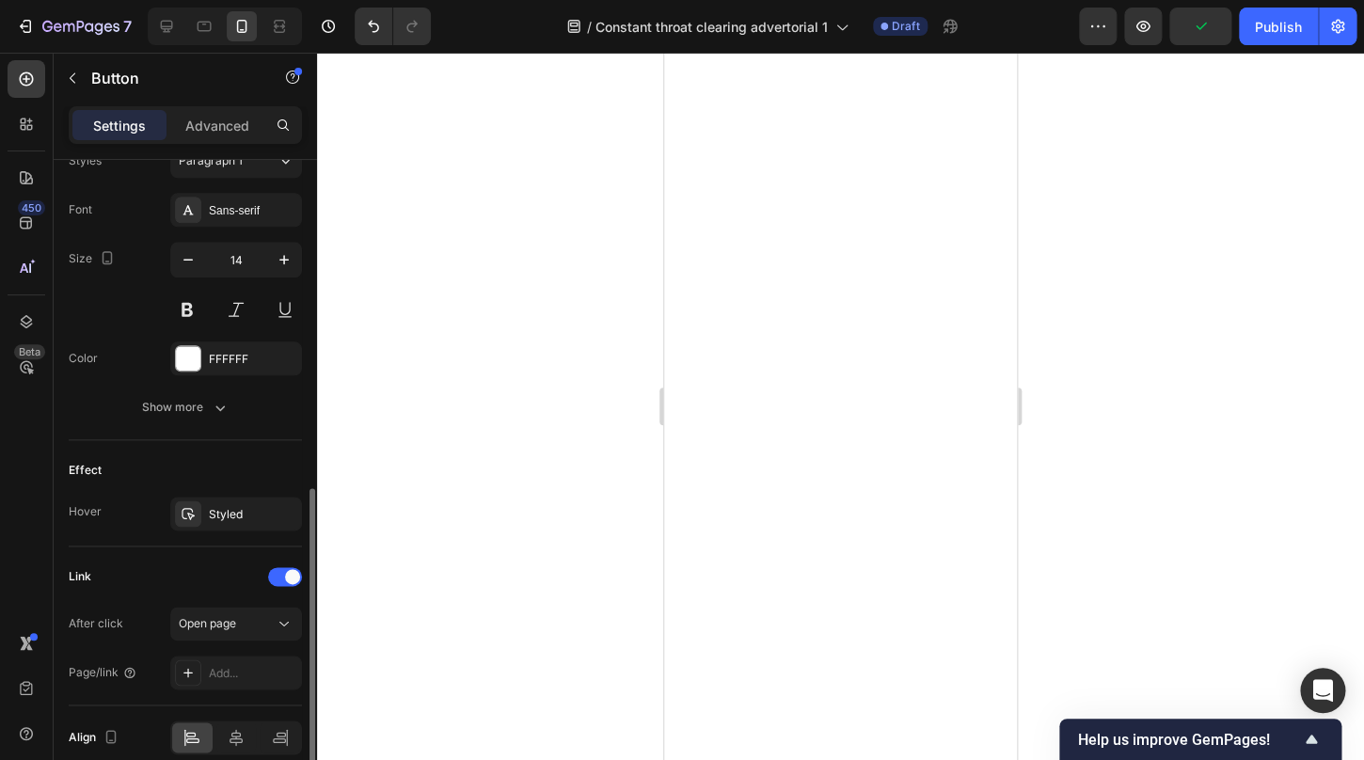
scroll to position [661, 0]
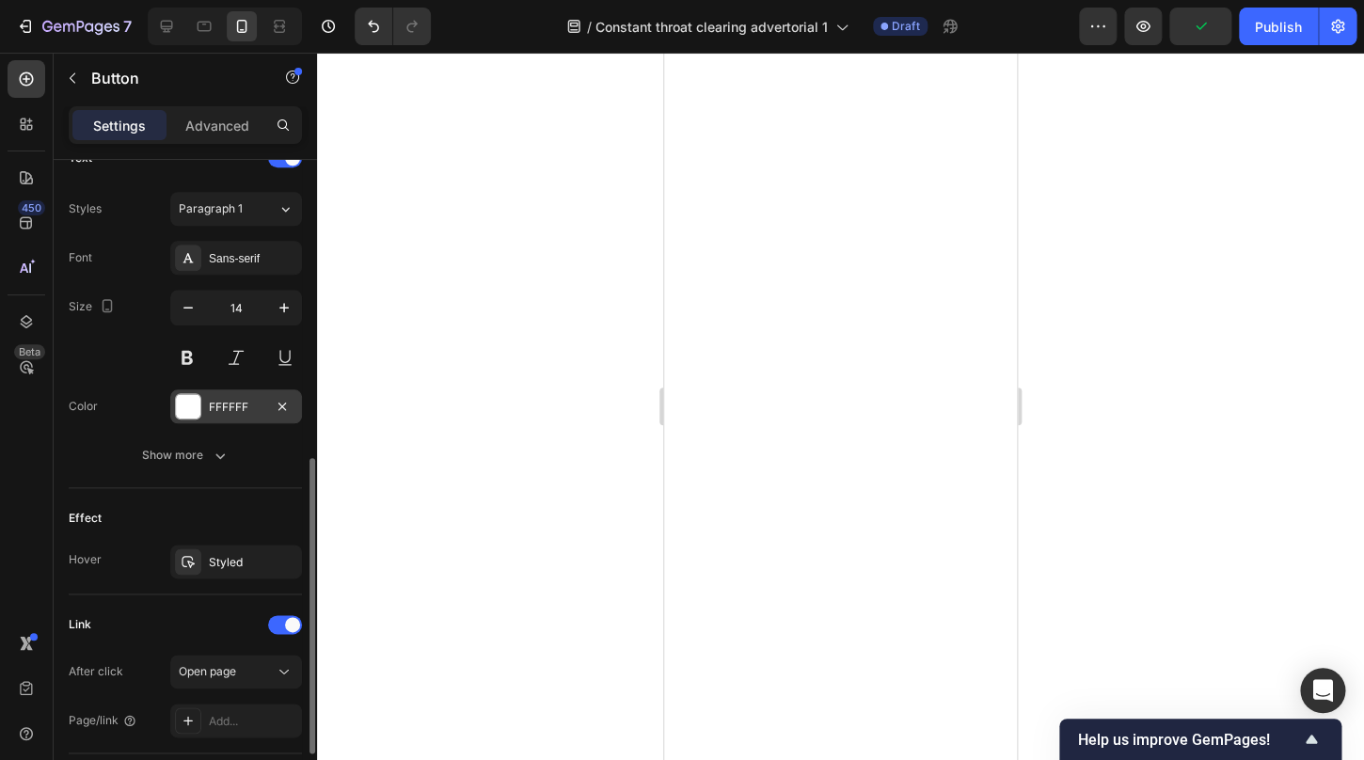
click at [189, 404] on div at bounding box center [188, 406] width 24 height 24
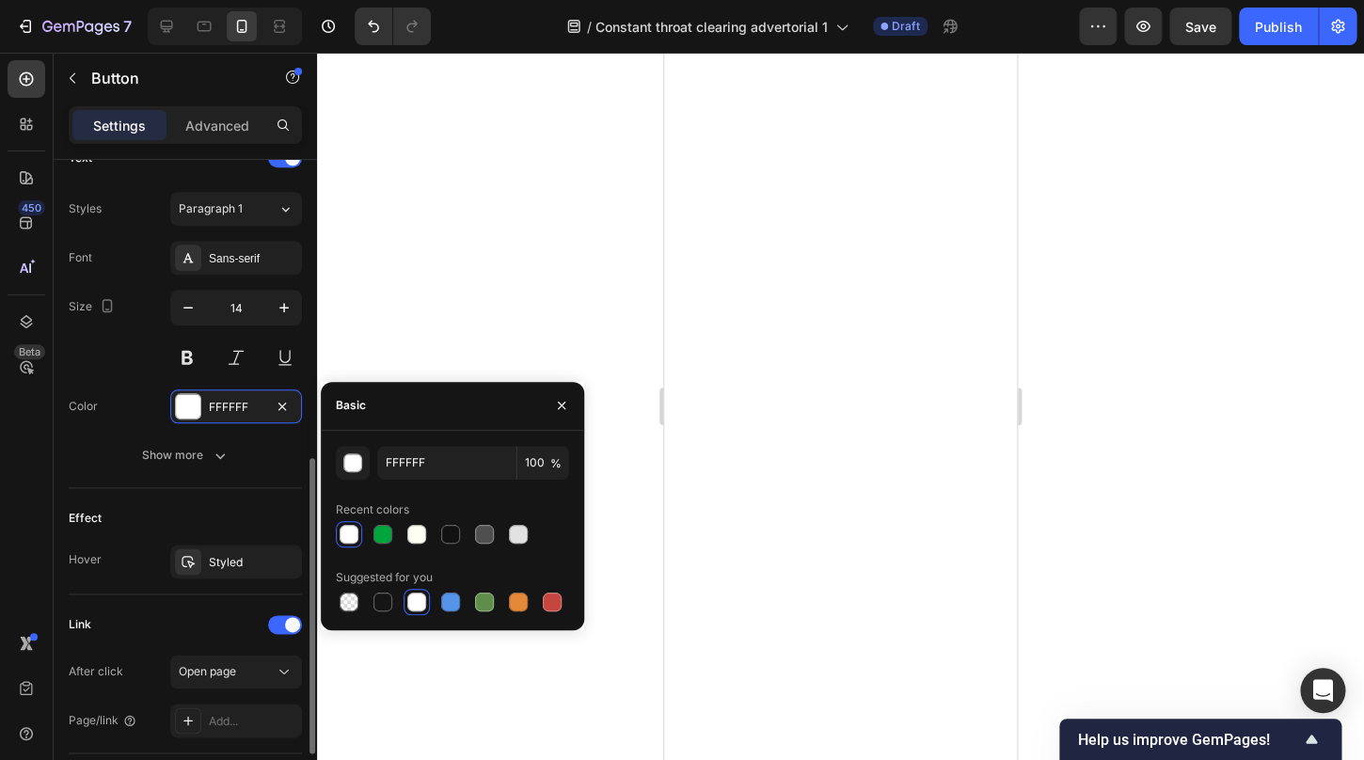
click at [137, 375] on div "Font Sans-serif Size 14 Color FFFFFF Show more" at bounding box center [185, 356] width 233 height 231
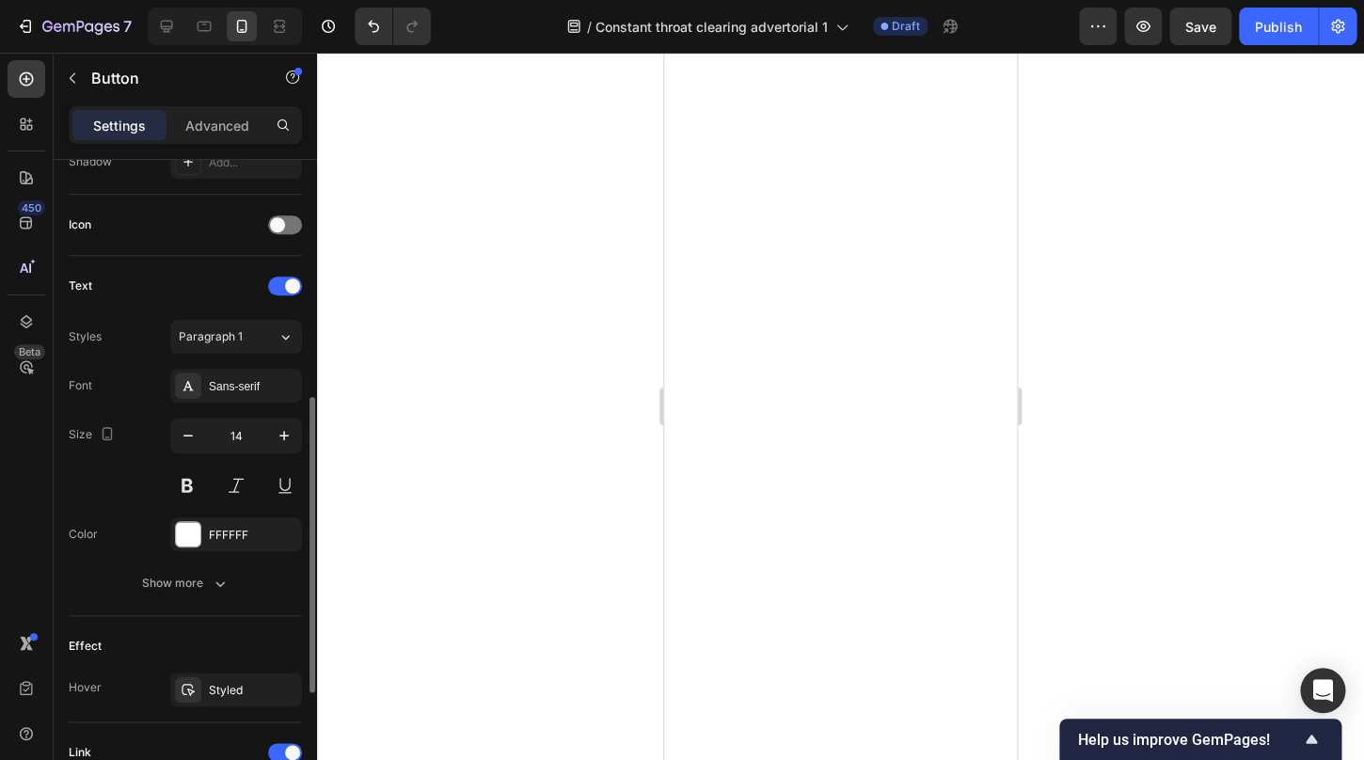
scroll to position [522, 0]
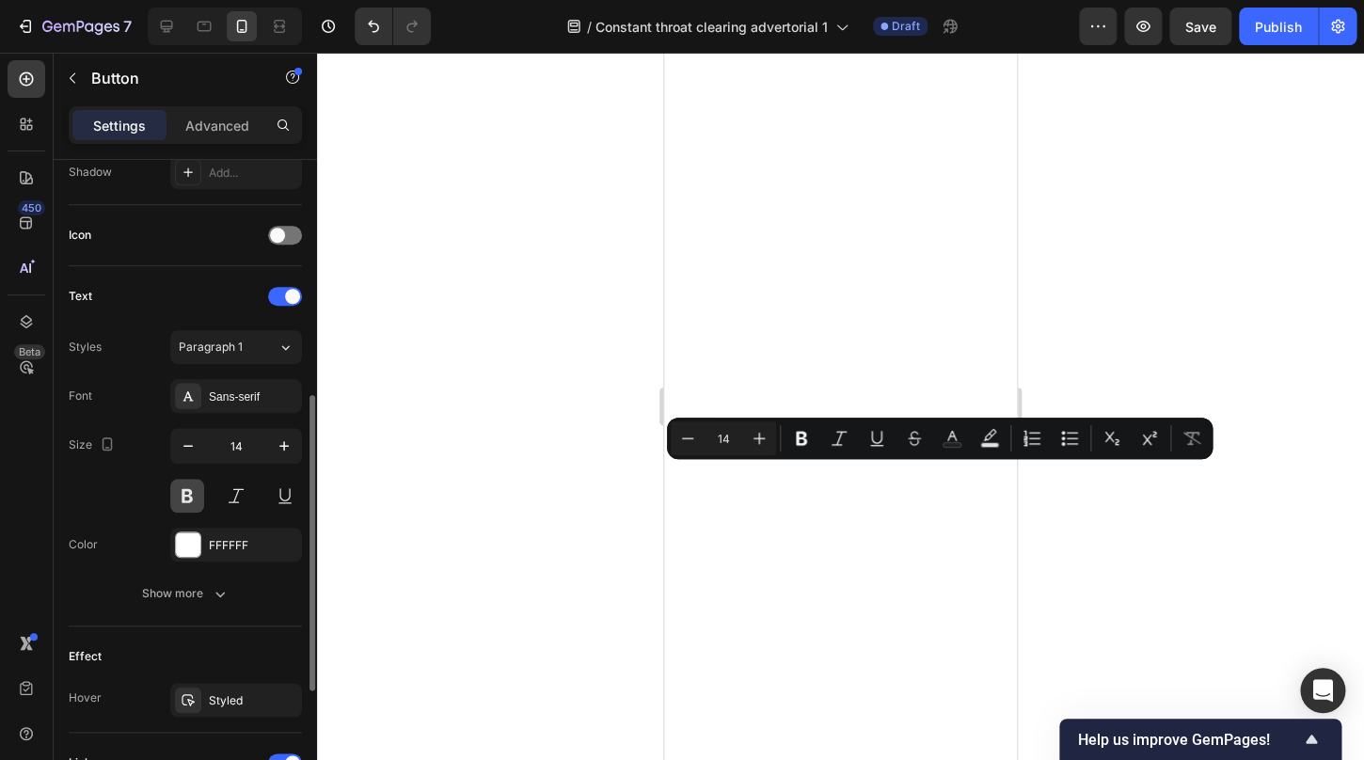
click at [194, 500] on button at bounding box center [187, 496] width 34 height 34
click at [803, 450] on button "Bold" at bounding box center [802, 439] width 34 height 34
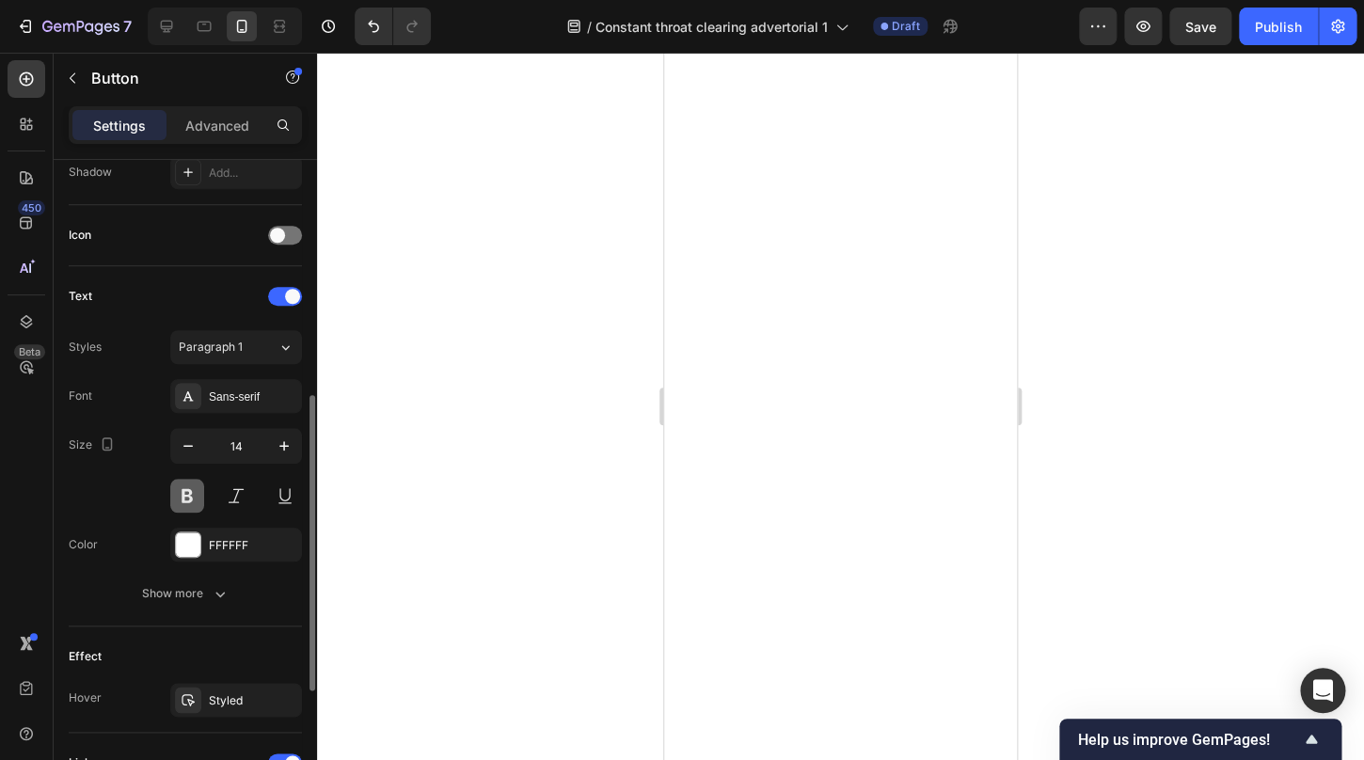
click at [184, 494] on button at bounding box center [187, 496] width 34 height 34
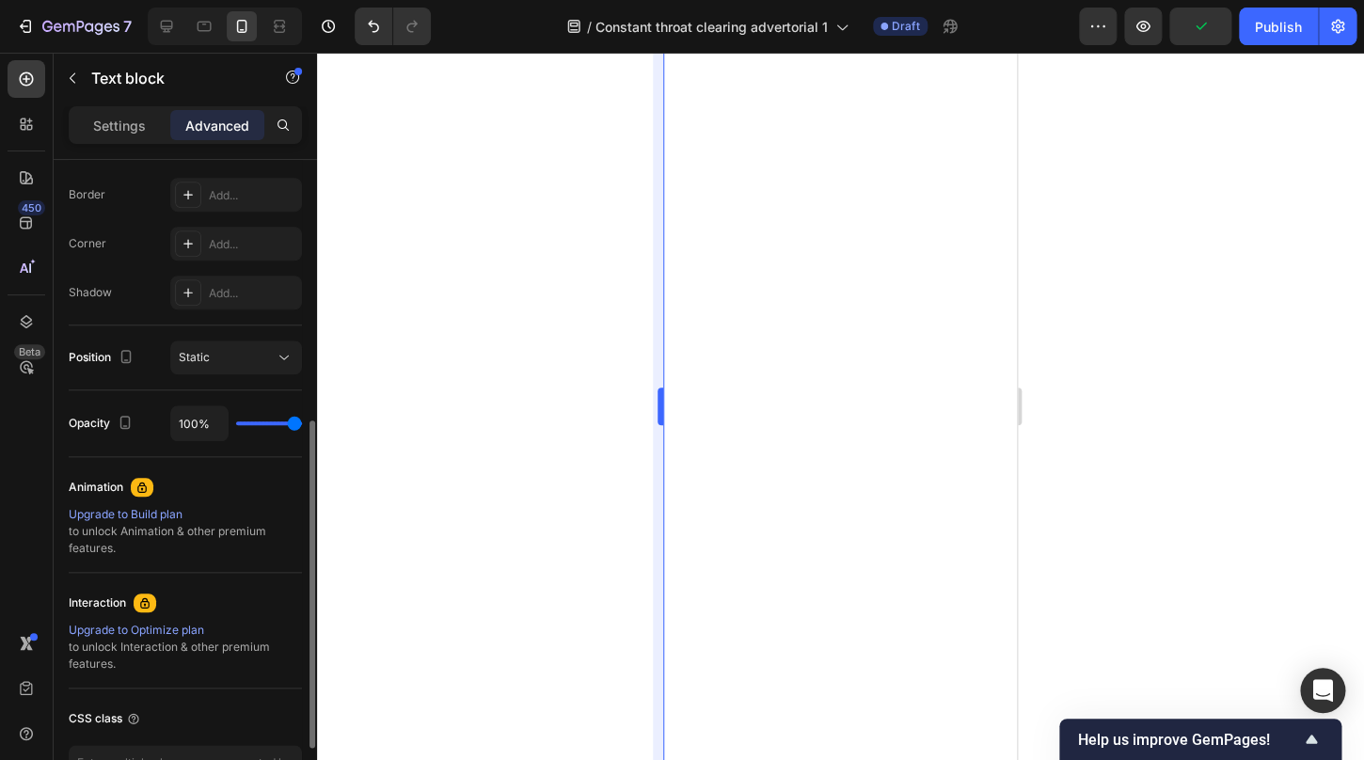
scroll to position [0, 0]
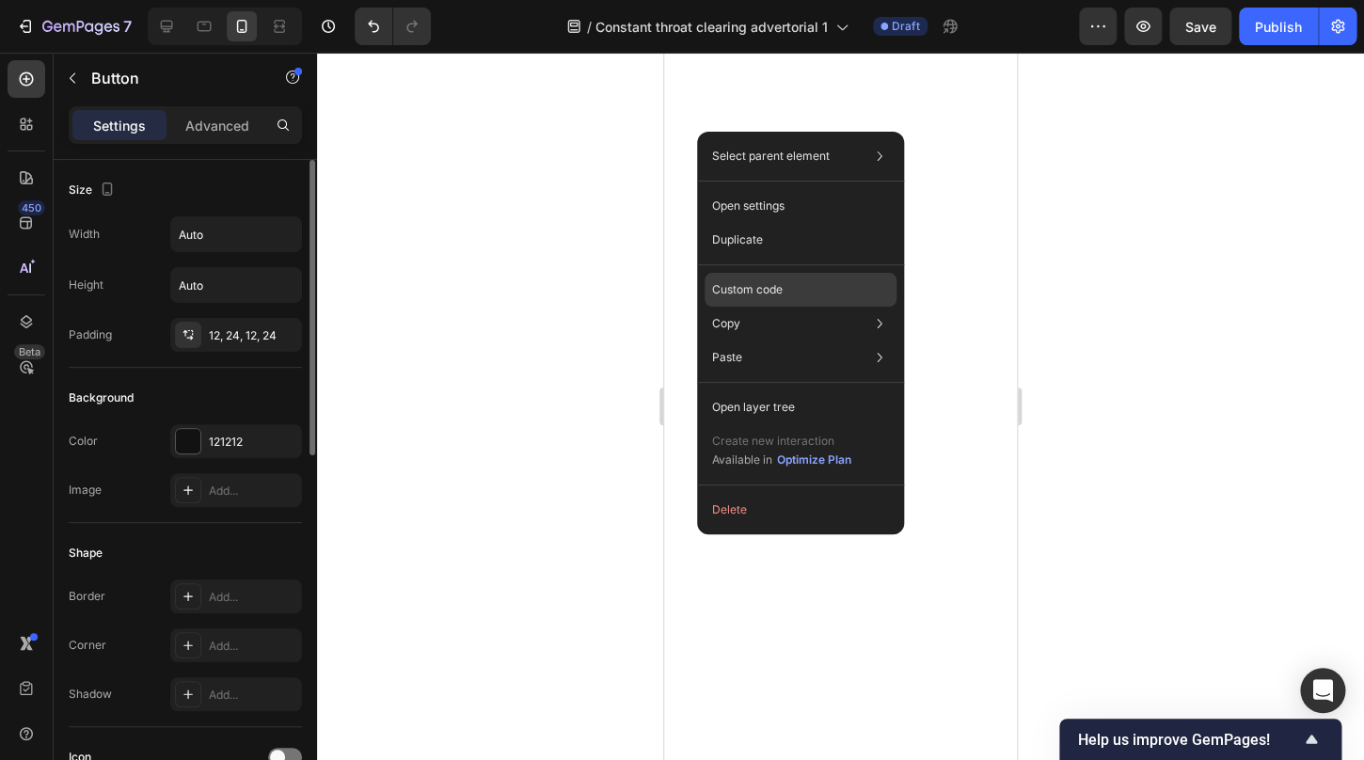
click at [777, 287] on p "Custom code" at bounding box center [747, 289] width 71 height 17
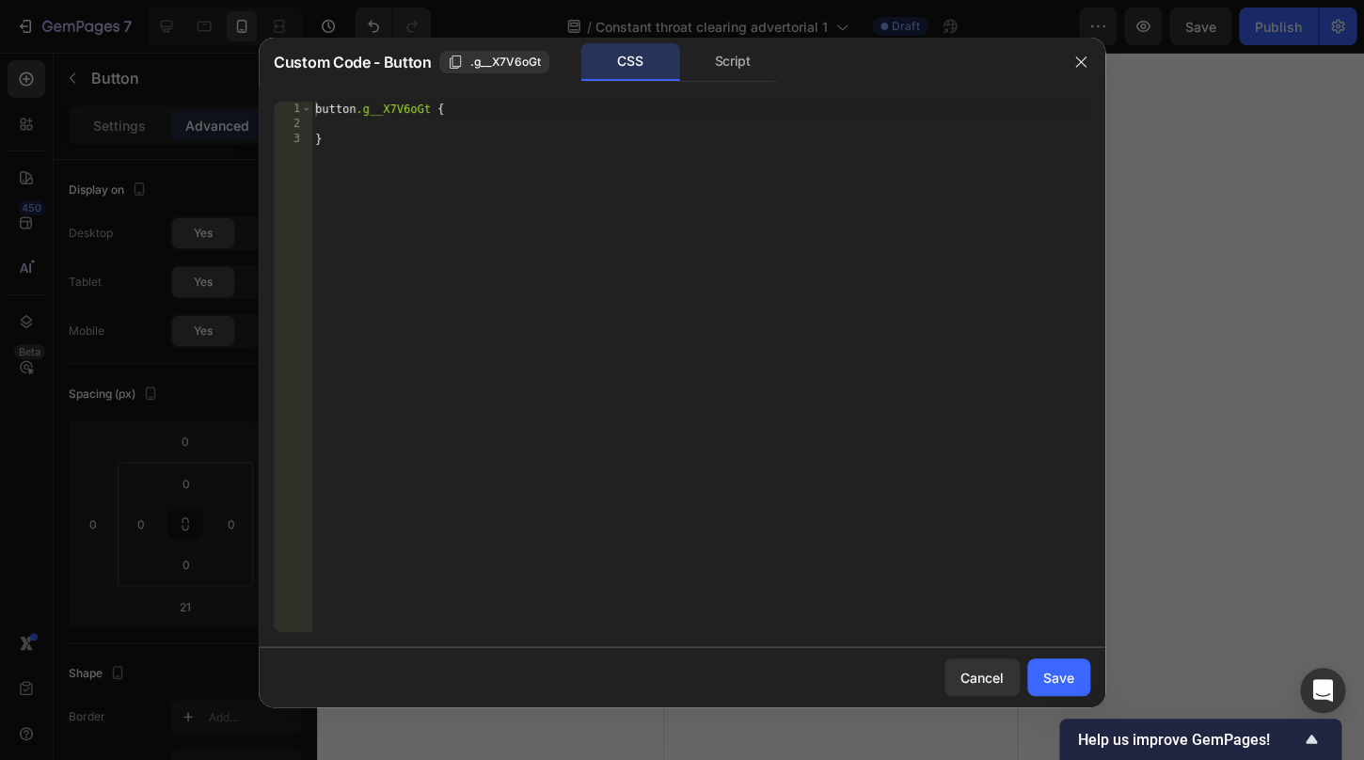
click at [1081, 63] on icon "button" at bounding box center [1081, 62] width 10 height 10
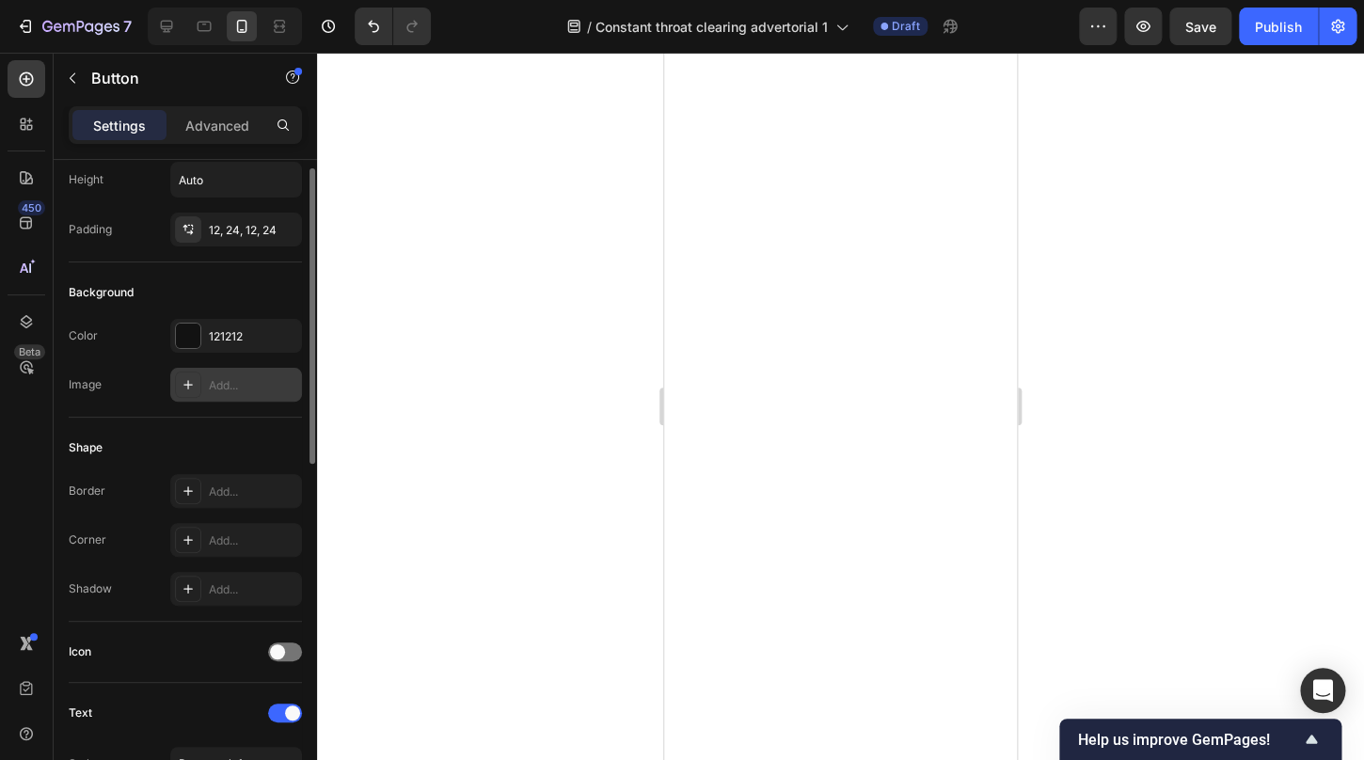
scroll to position [109, 0]
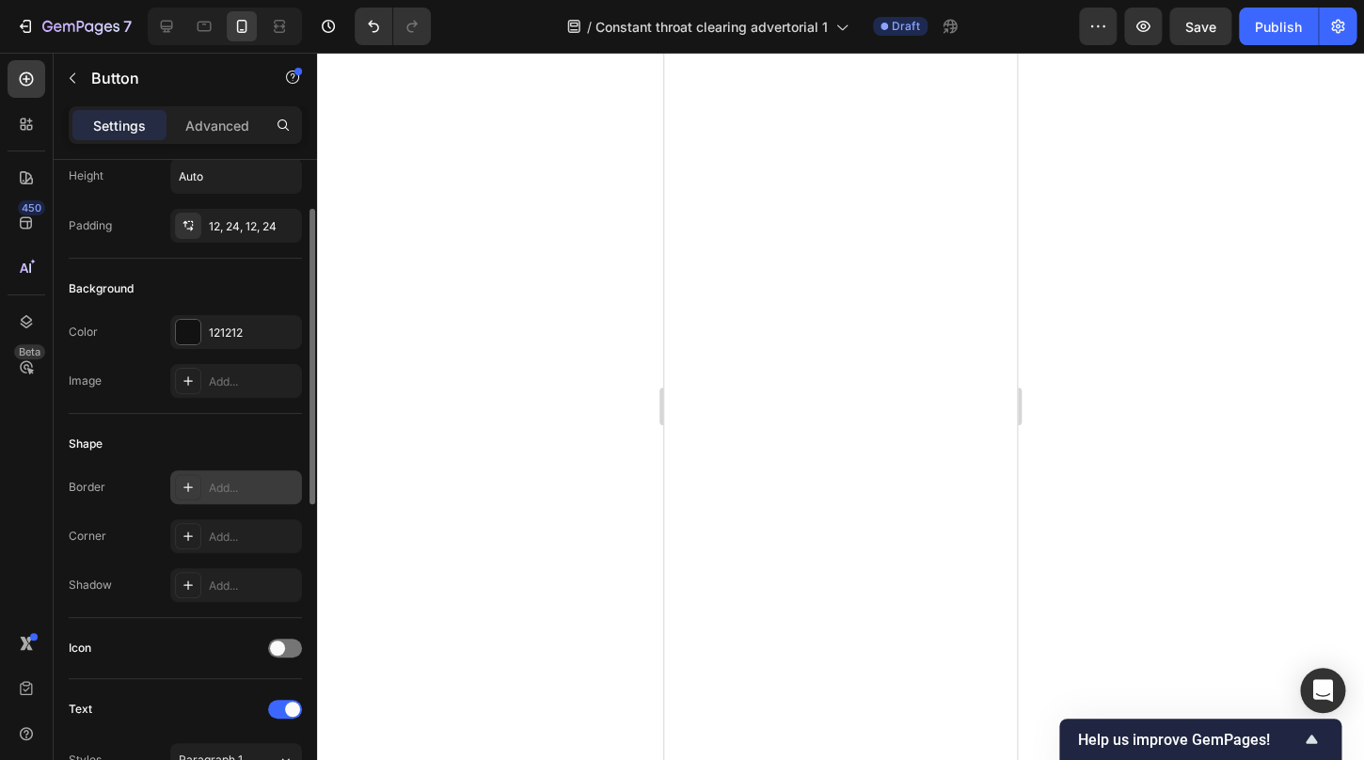
click at [216, 487] on div "Add..." at bounding box center [253, 488] width 88 height 17
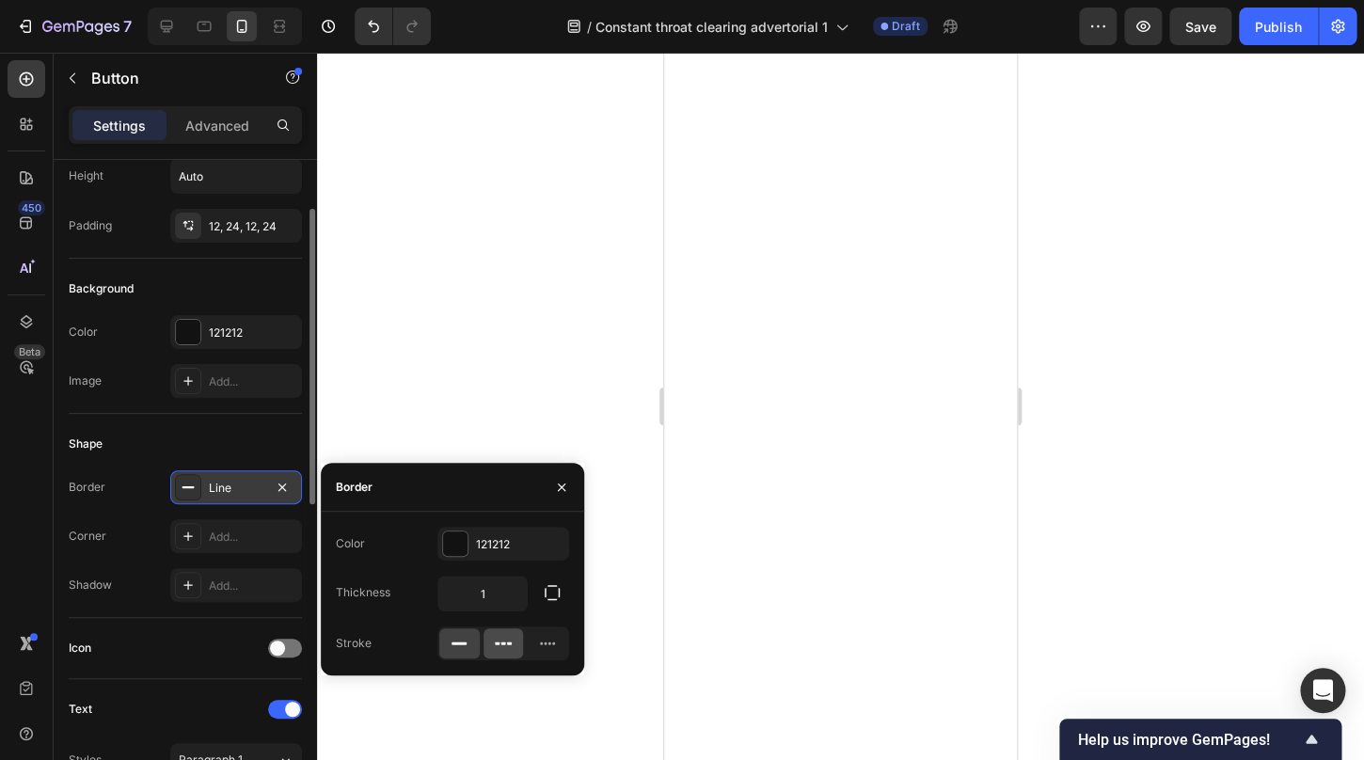
click at [502, 641] on icon at bounding box center [503, 643] width 19 height 19
click at [456, 640] on icon at bounding box center [459, 643] width 19 height 19
click at [488, 596] on input "1" at bounding box center [483, 594] width 88 height 34
type input "4"
click at [455, 547] on div at bounding box center [455, 544] width 24 height 24
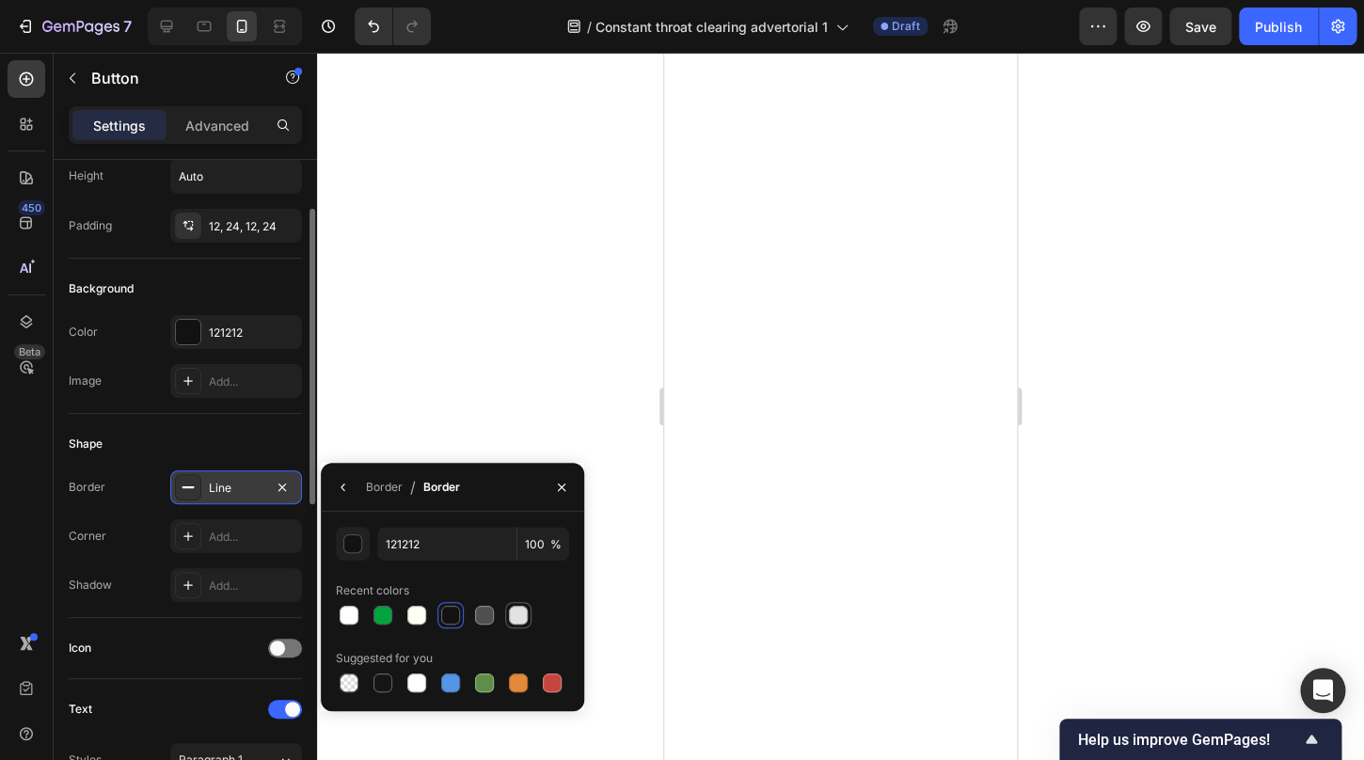
click at [521, 614] on div at bounding box center [518, 615] width 19 height 19
type input "E2E2E2"
click at [557, 491] on icon "button" at bounding box center [561, 487] width 15 height 15
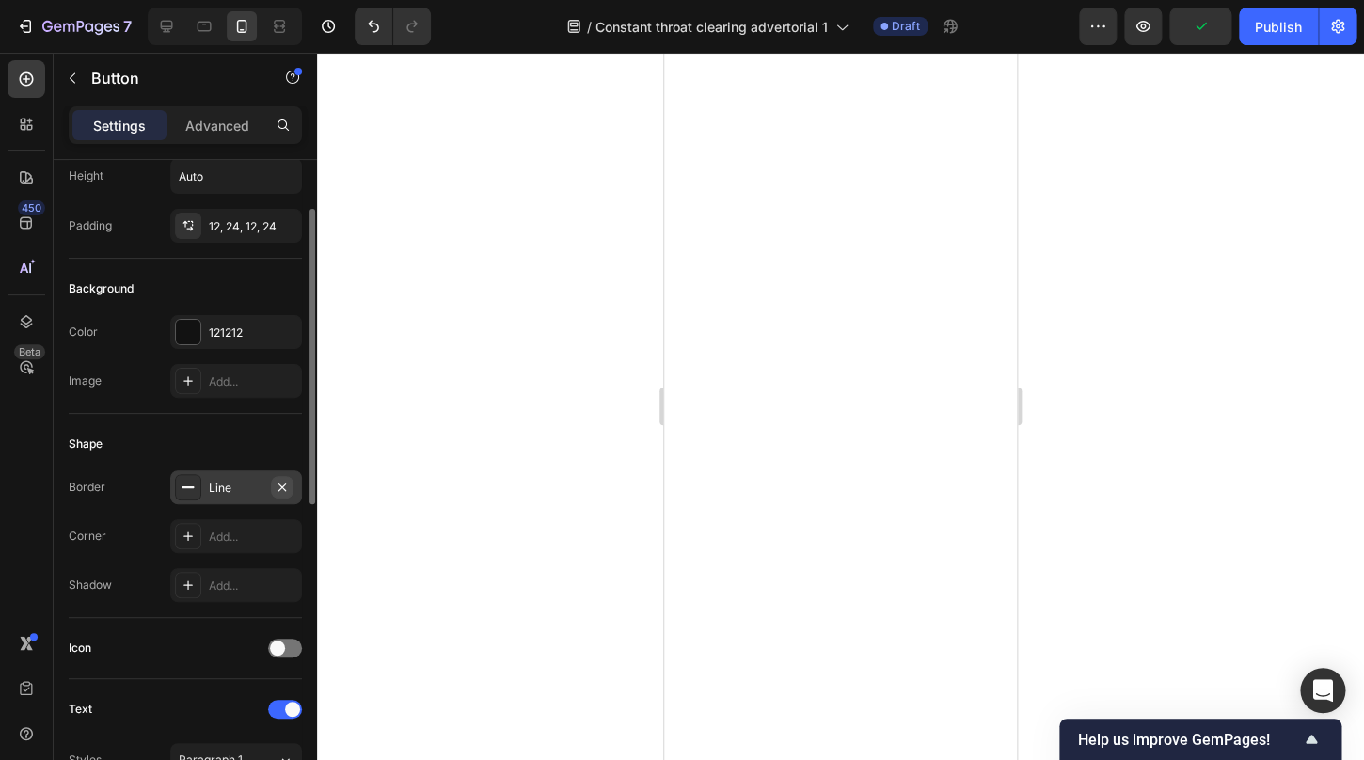
click at [283, 485] on icon "button" at bounding box center [282, 487] width 15 height 15
click at [256, 541] on div "Add..." at bounding box center [253, 537] width 88 height 17
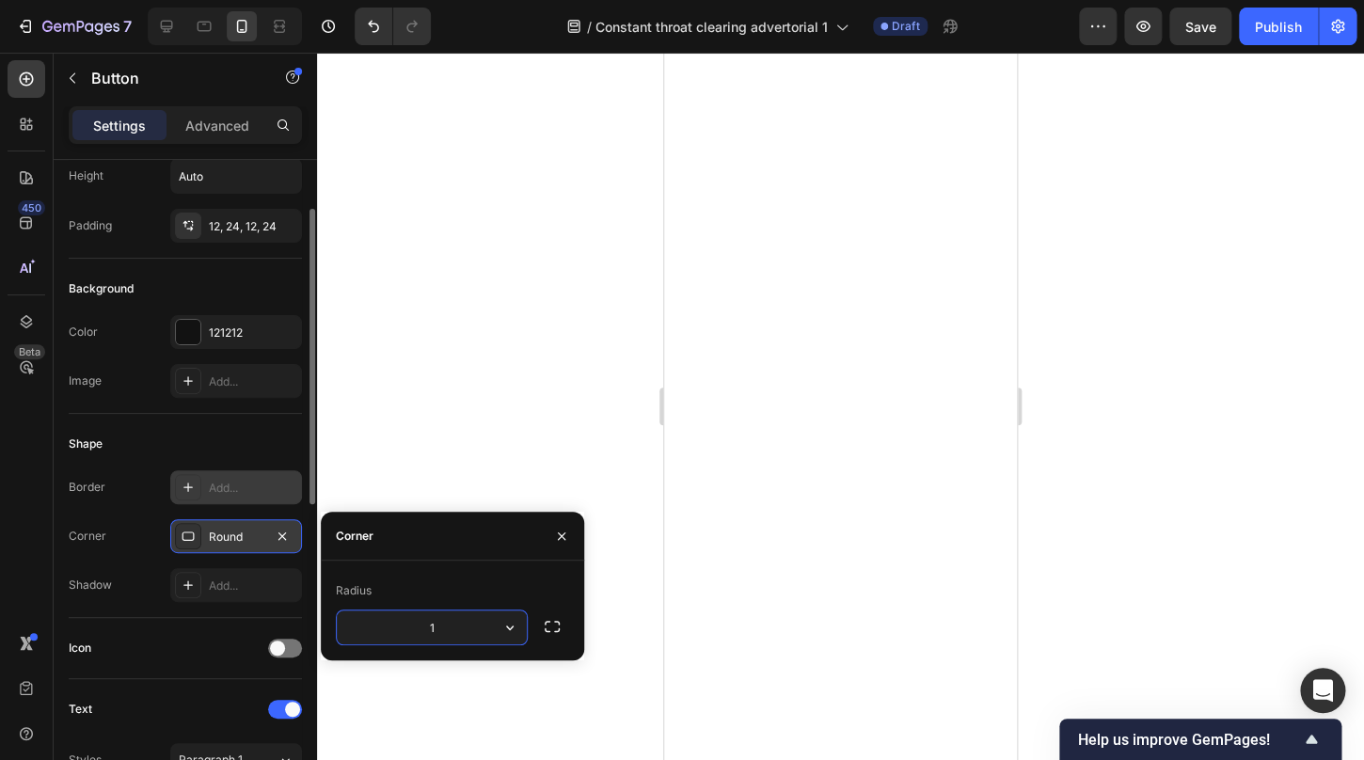
type input "15"
click at [523, 419] on div at bounding box center [840, 407] width 1047 height 708
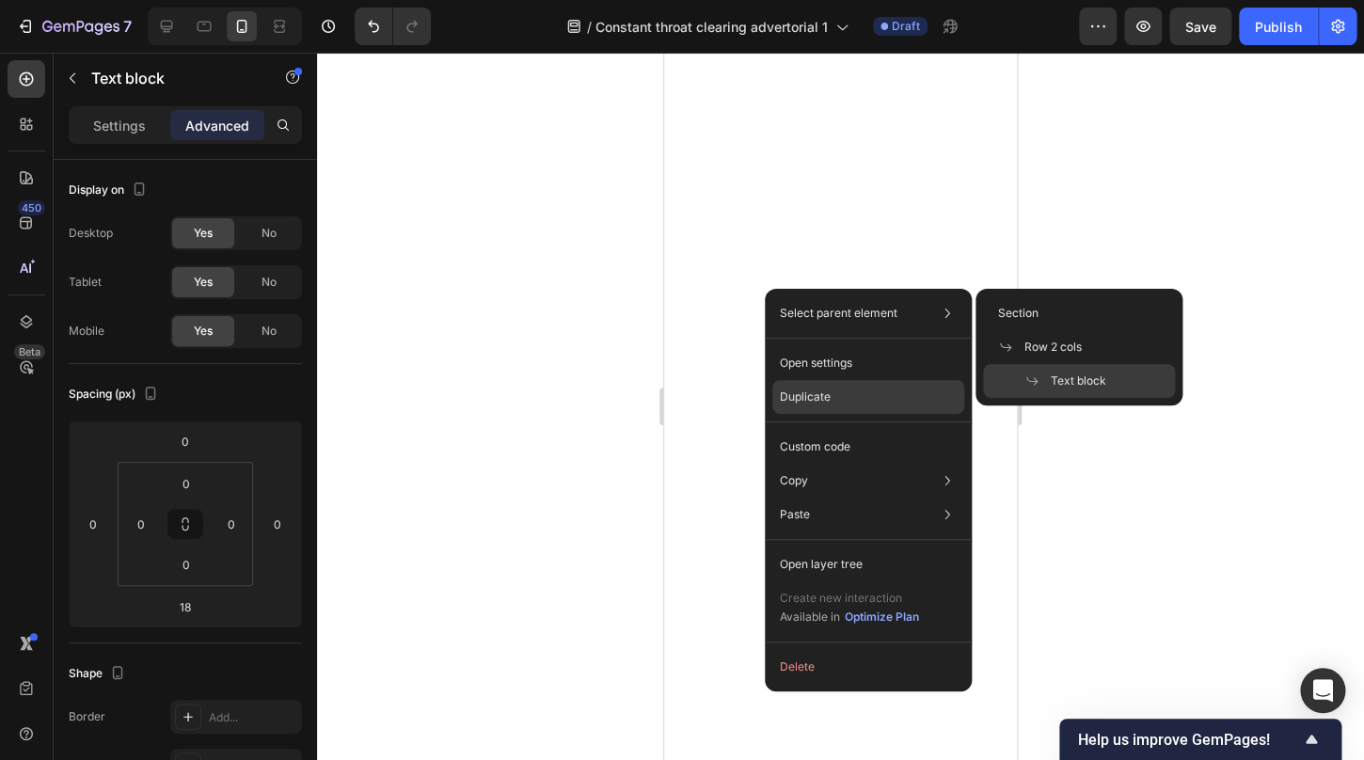
click at [824, 396] on p "Duplicate" at bounding box center [805, 397] width 51 height 17
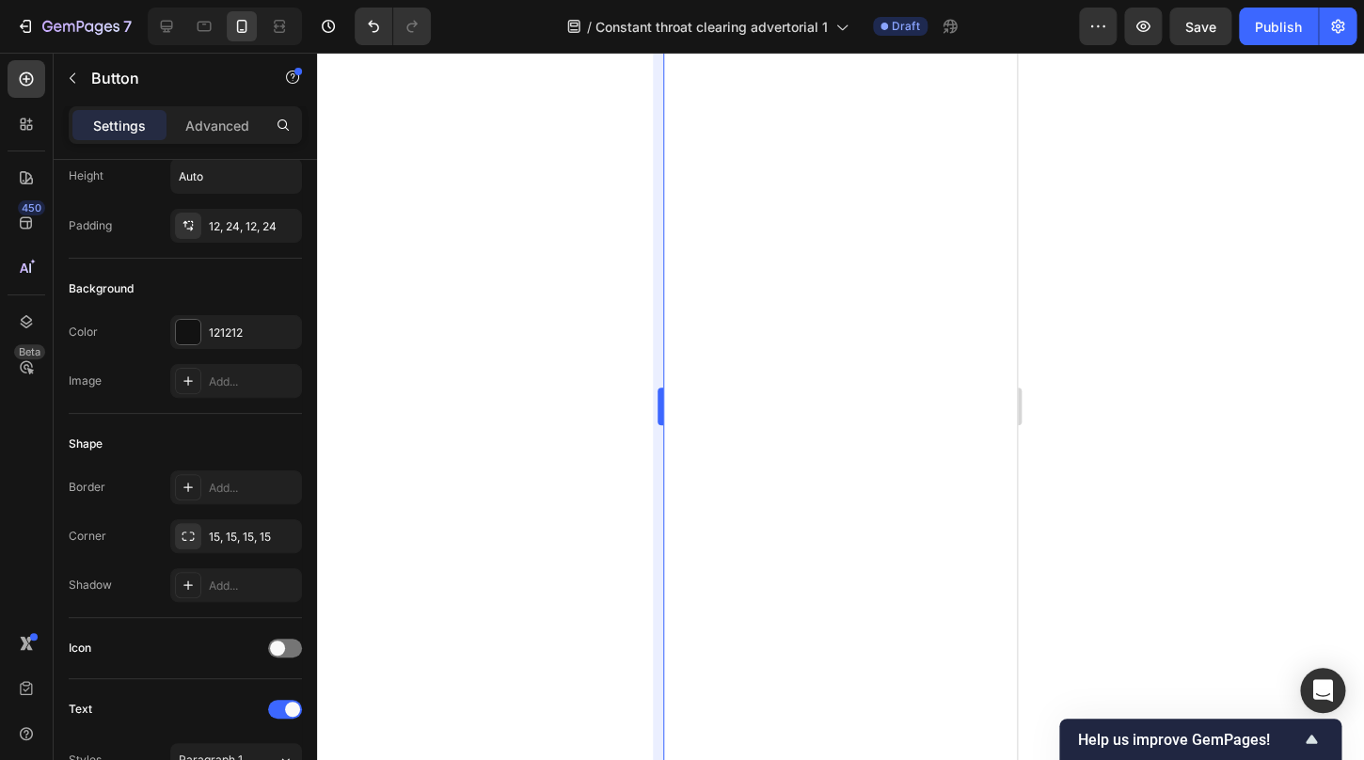
scroll to position [0, 0]
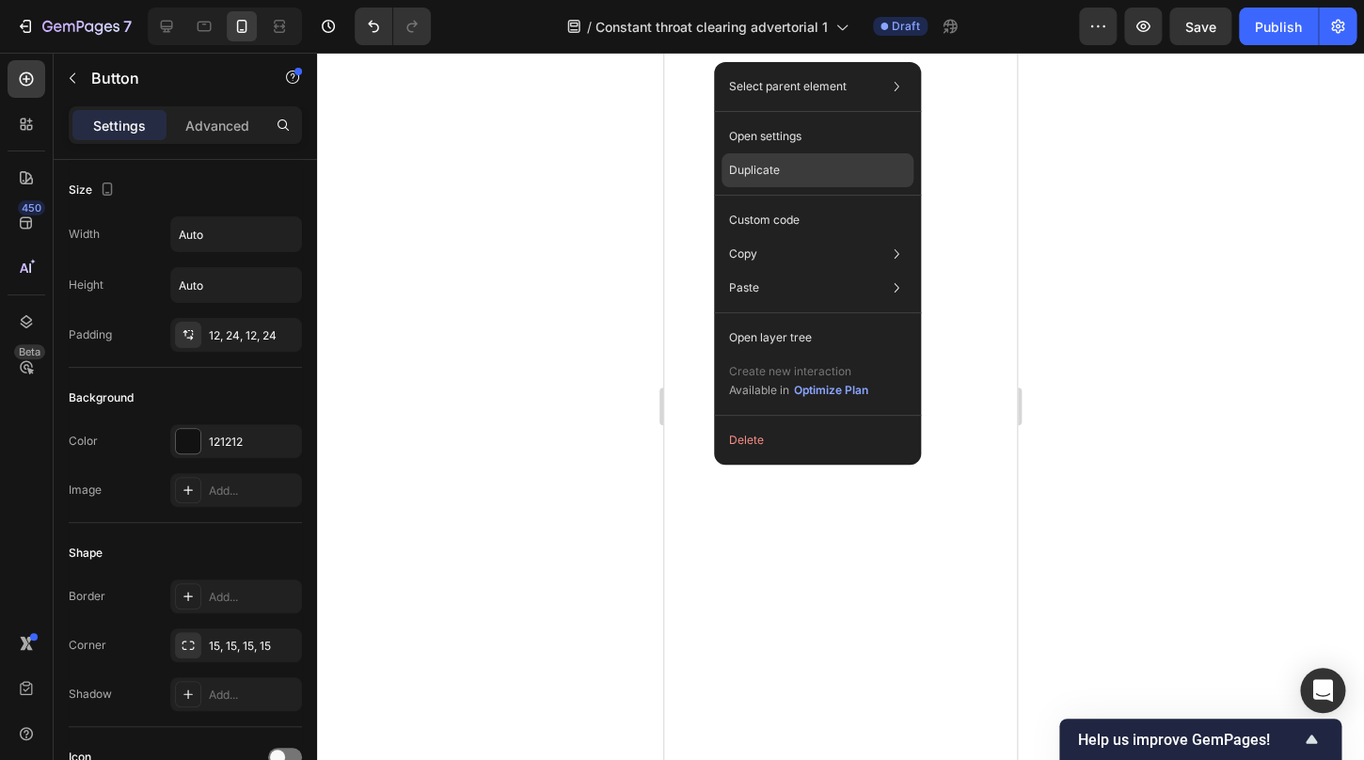
click at [796, 177] on div "Duplicate" at bounding box center [818, 170] width 192 height 34
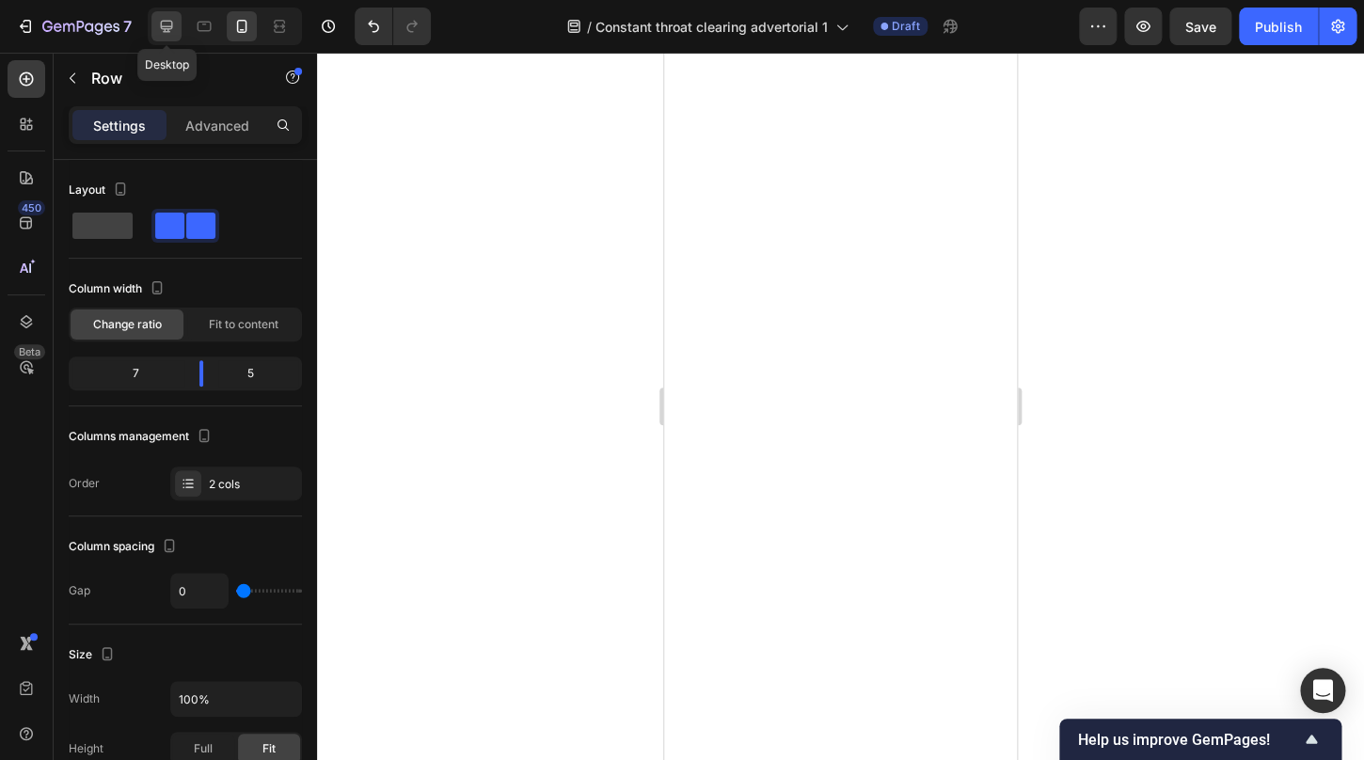
click at [174, 30] on icon at bounding box center [166, 26] width 19 height 19
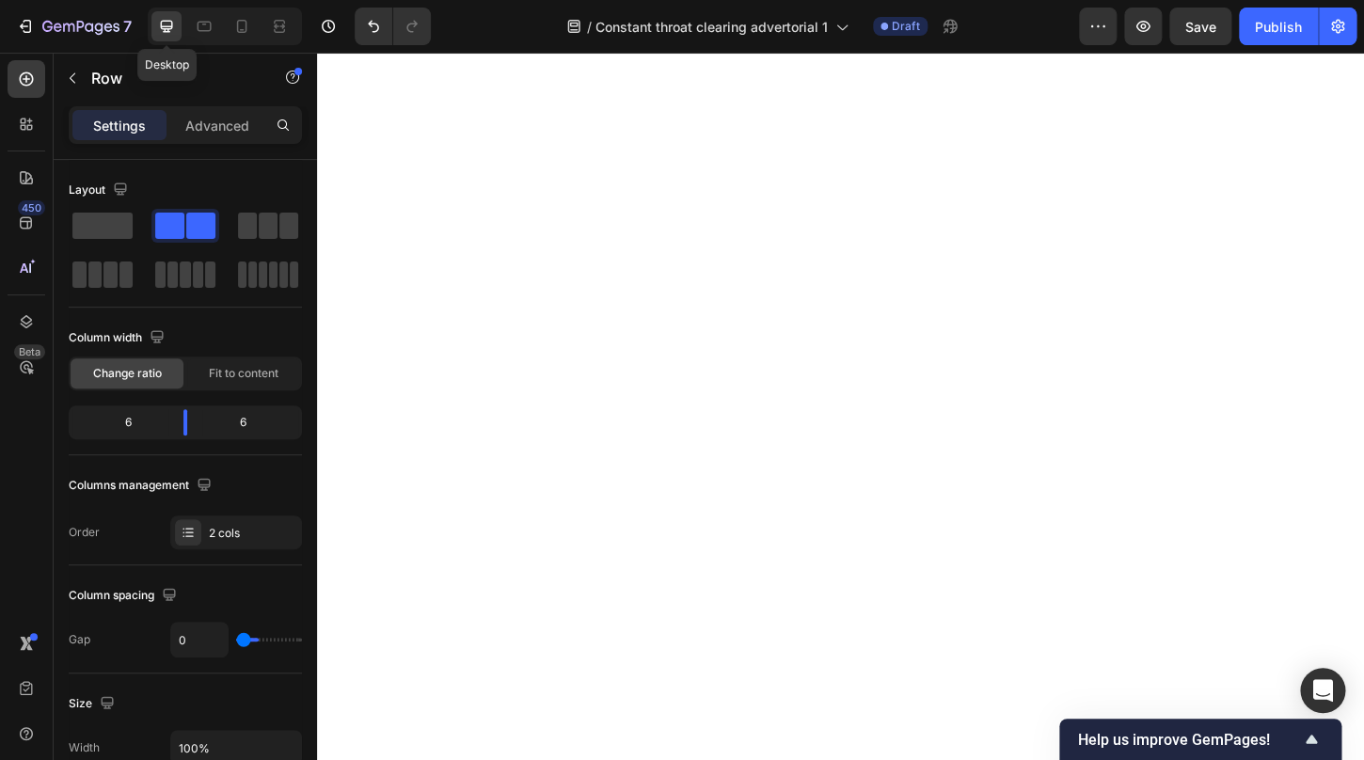
type input "32"
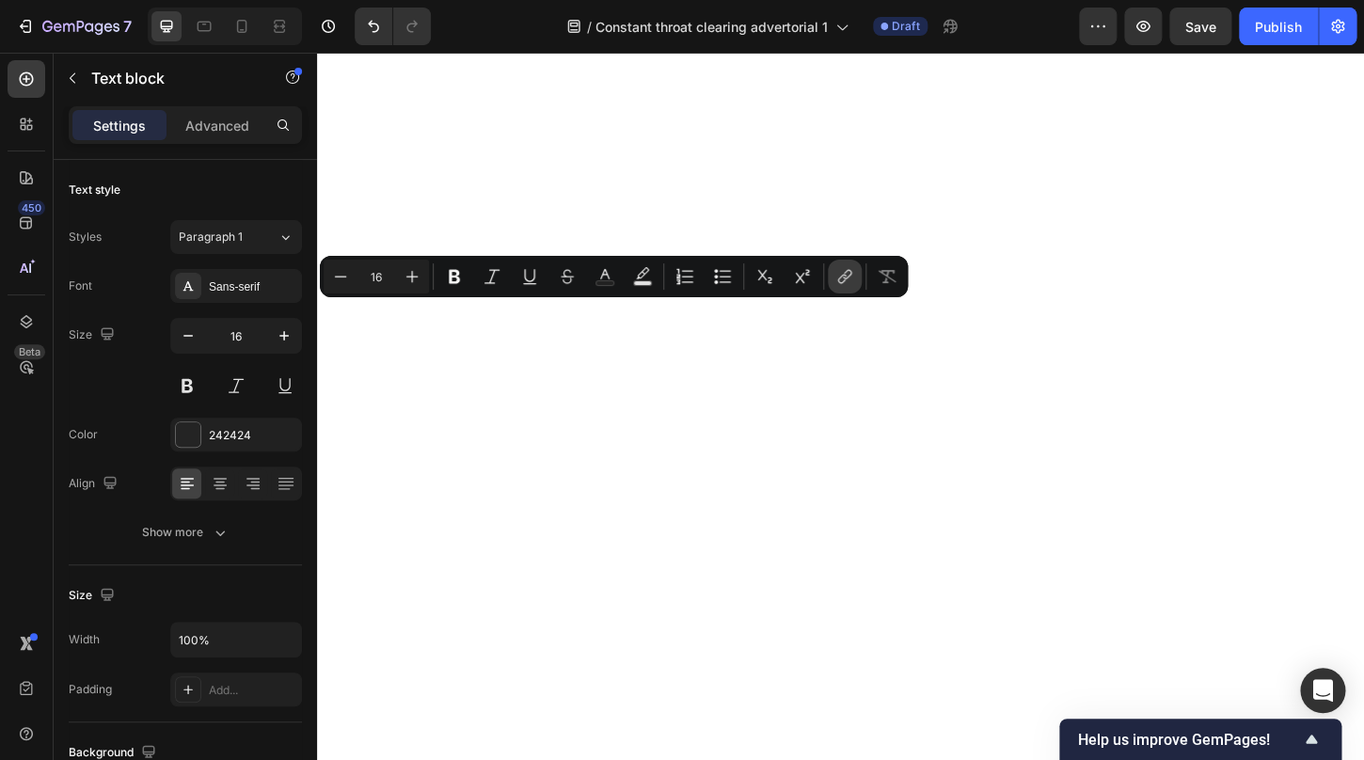
click at [845, 275] on icon "Editor contextual toolbar" at bounding box center [842, 279] width 8 height 9
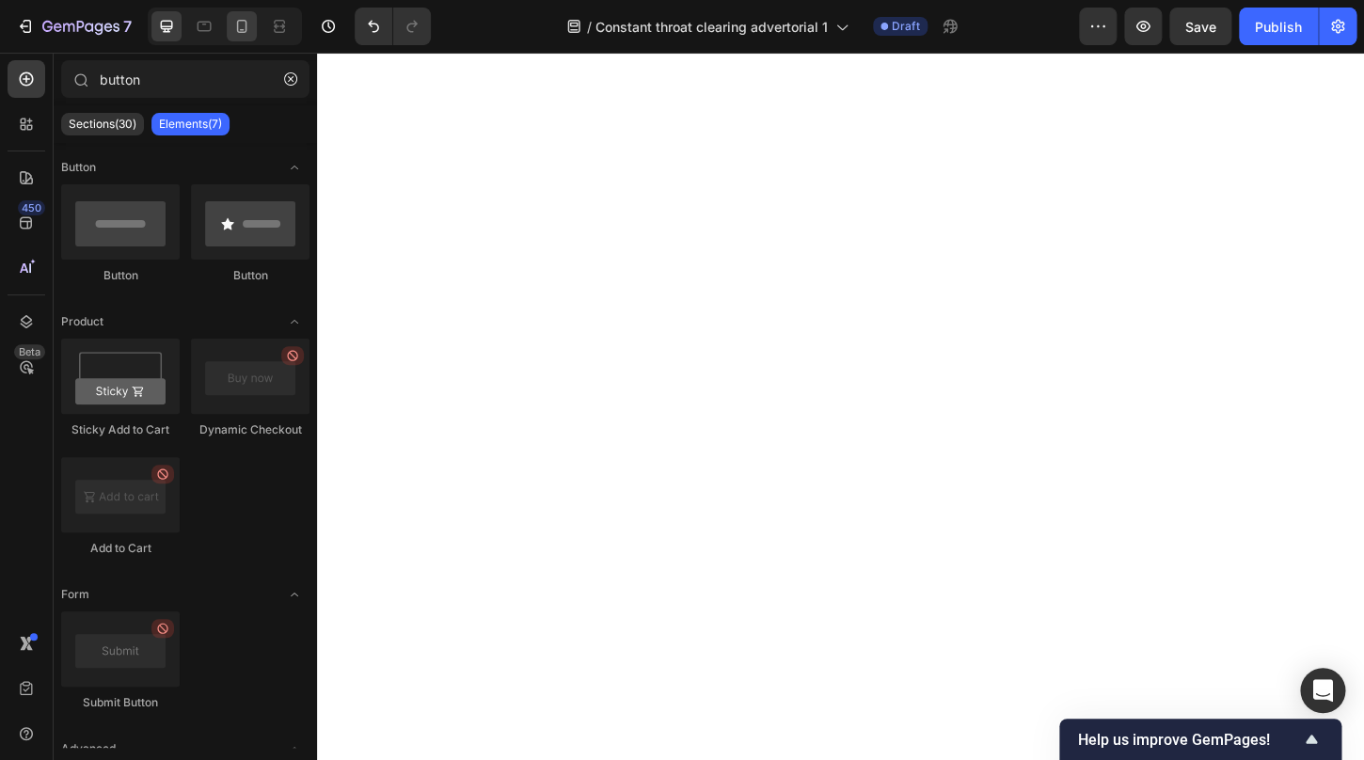
click at [242, 30] on icon at bounding box center [242, 30] width 5 height 2
click at [288, 81] on icon "button" at bounding box center [290, 78] width 13 height 13
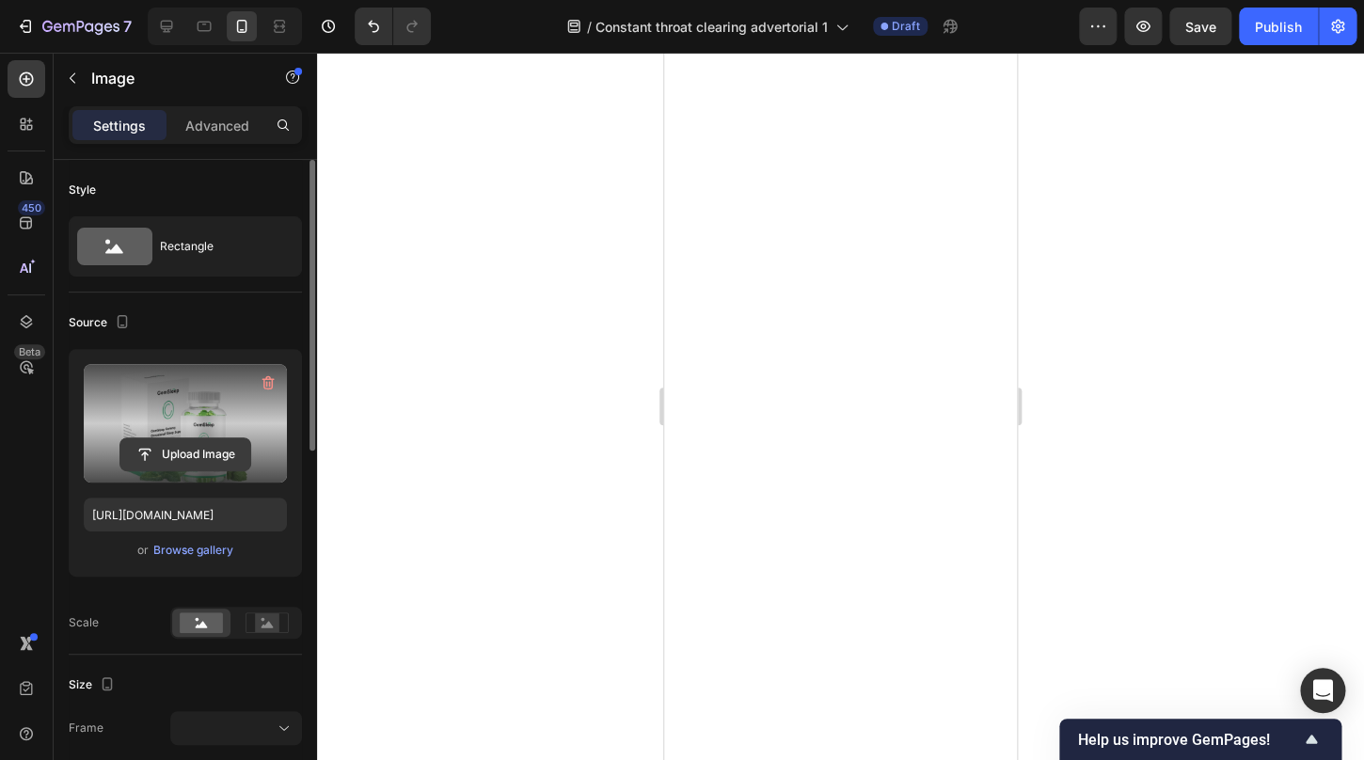
click at [190, 449] on input "file" at bounding box center [185, 455] width 130 height 32
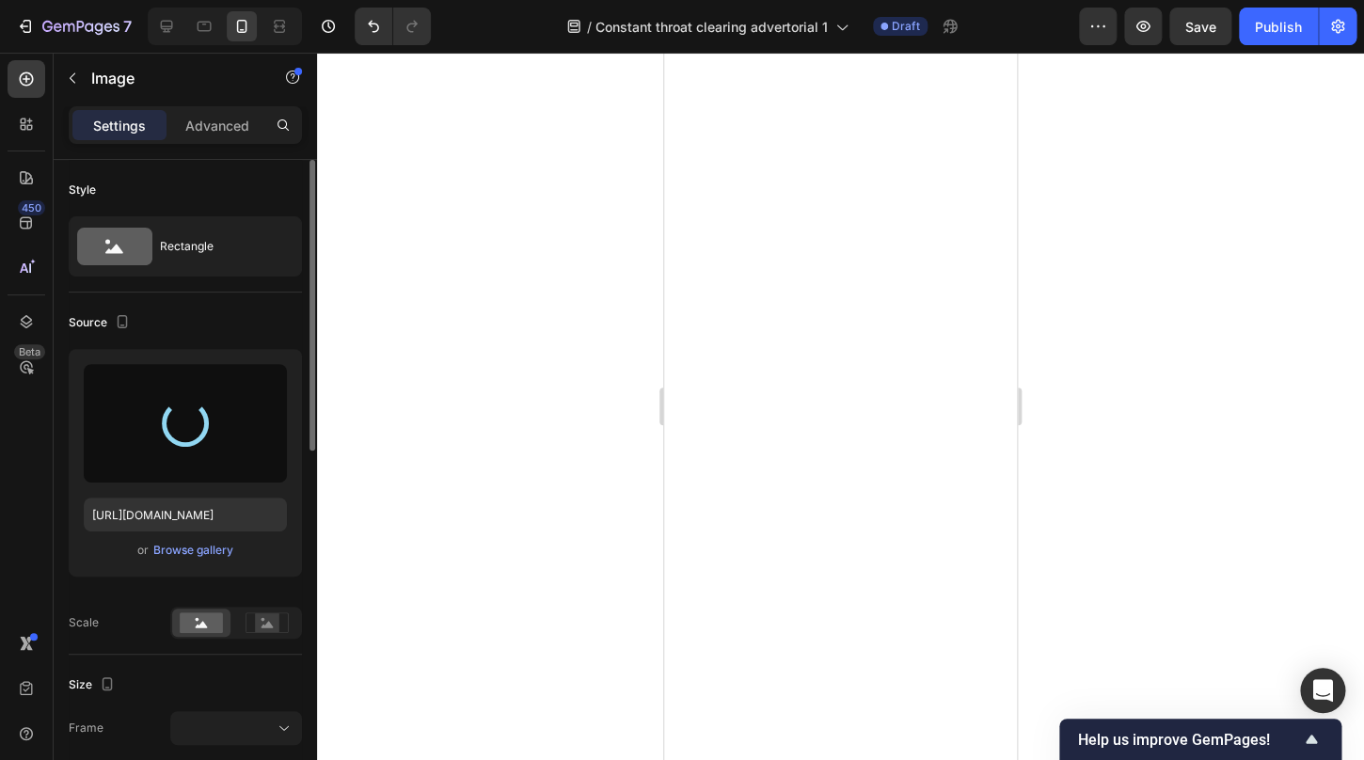
type input "https://cdn.shopify.com/s/files/1/0912/7644/3948/files/gempages_574553485706527…"
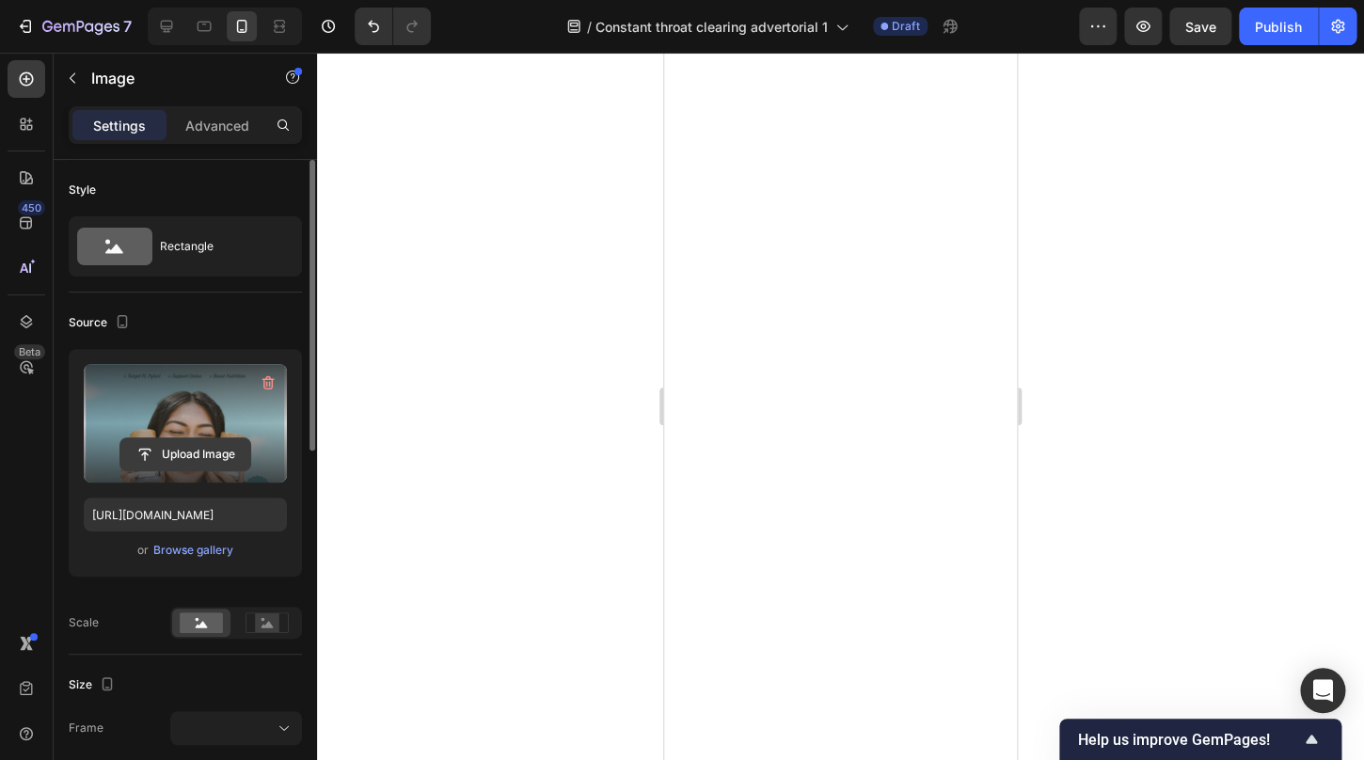
click at [185, 455] on input "file" at bounding box center [185, 455] width 130 height 32
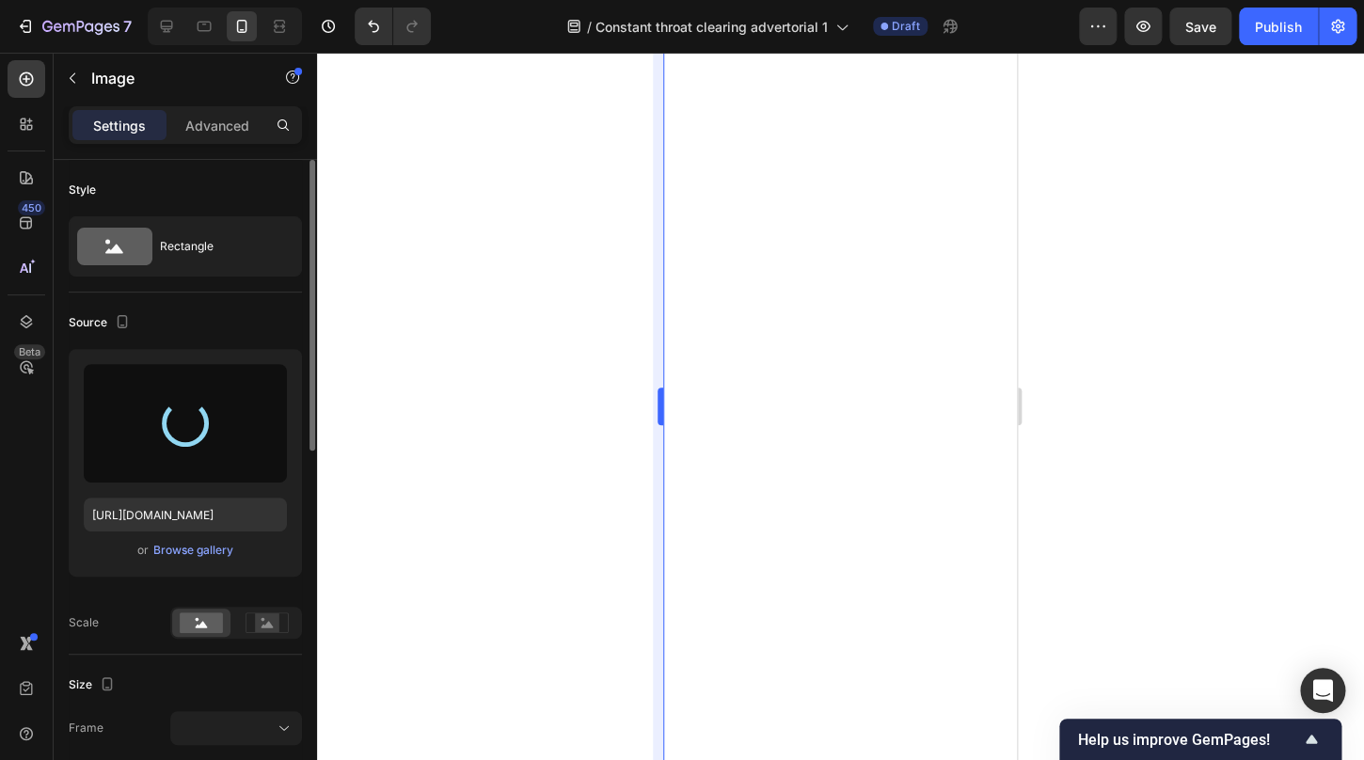
type input "https://cdn.shopify.com/s/files/1/0912/7644/3948/files/gempages_574553485706527…"
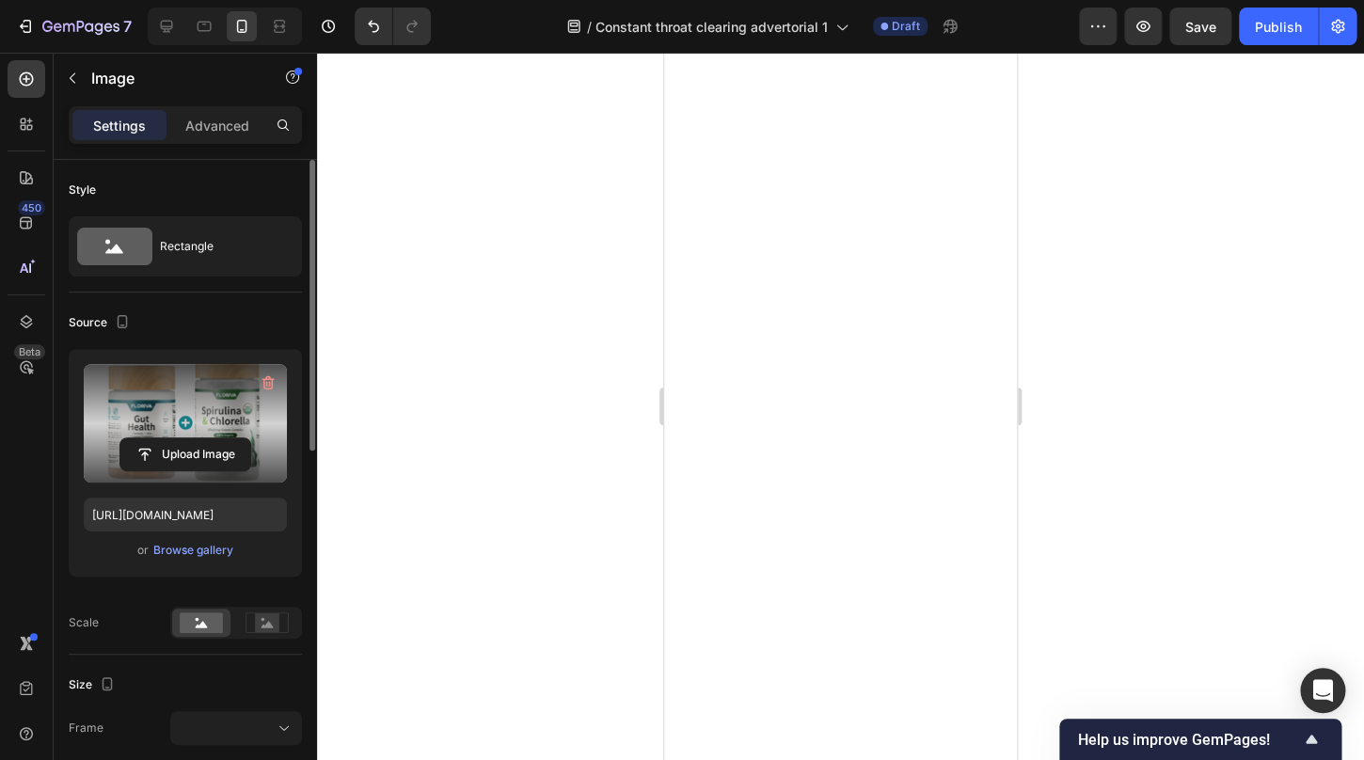
click at [1203, 379] on div at bounding box center [840, 407] width 1047 height 708
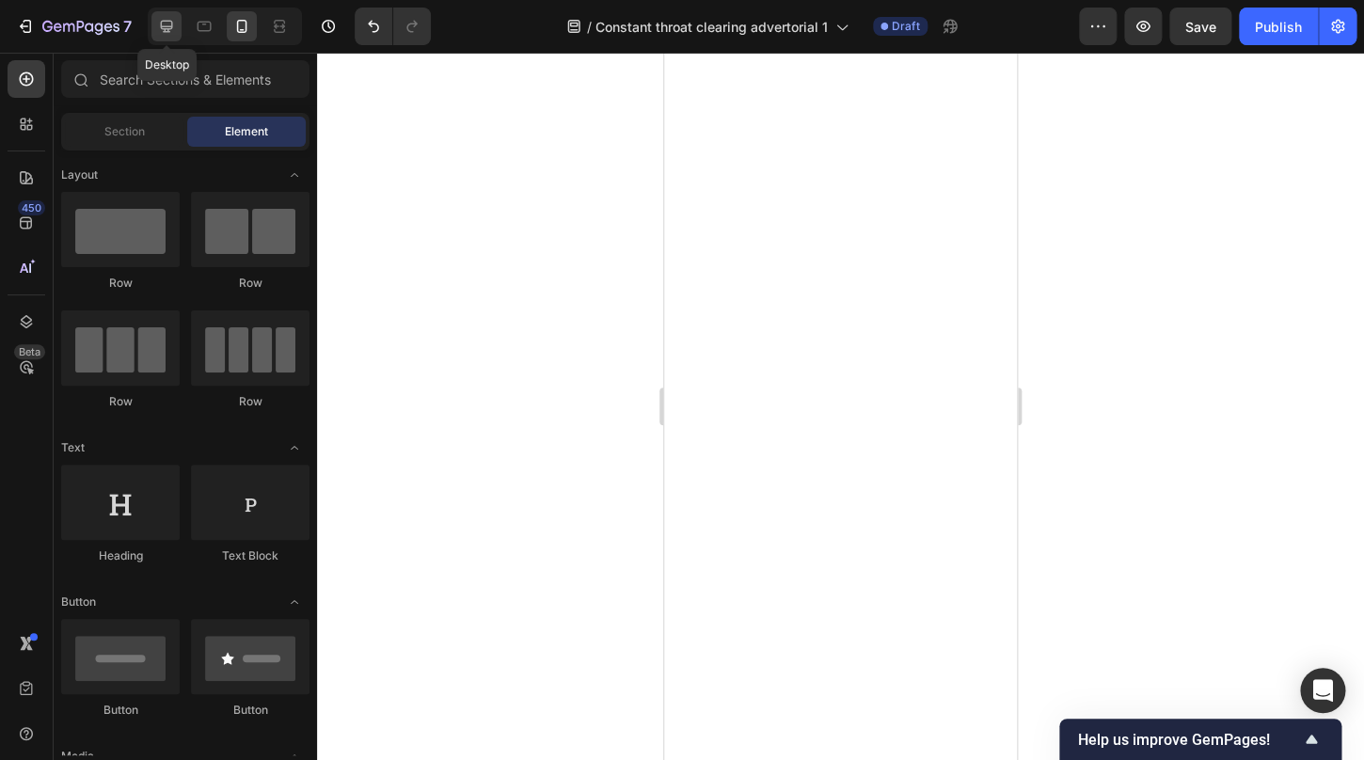
click at [167, 23] on icon at bounding box center [166, 26] width 19 height 19
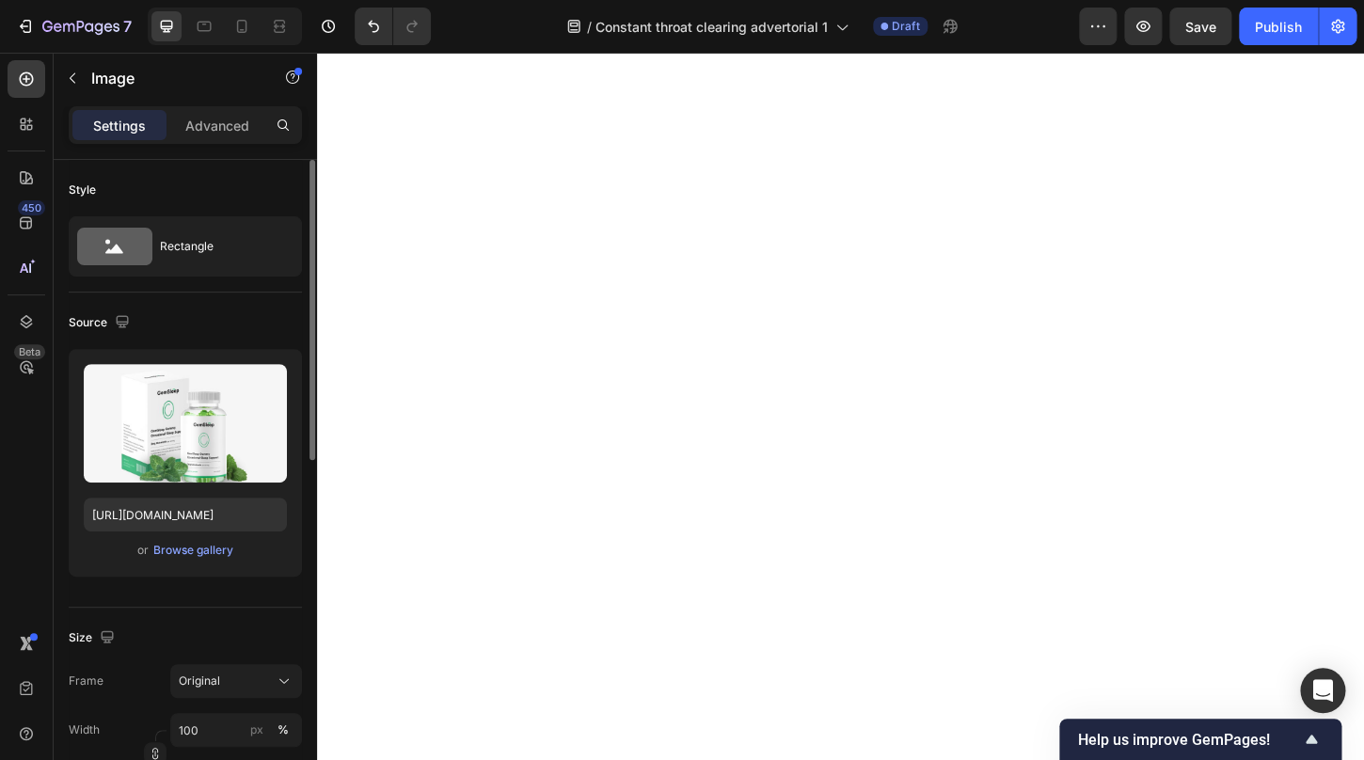
click at [182, 561] on div "or Browse gallery" at bounding box center [185, 550] width 203 height 23
click at [184, 556] on div "Browse gallery" at bounding box center [193, 550] width 80 height 17
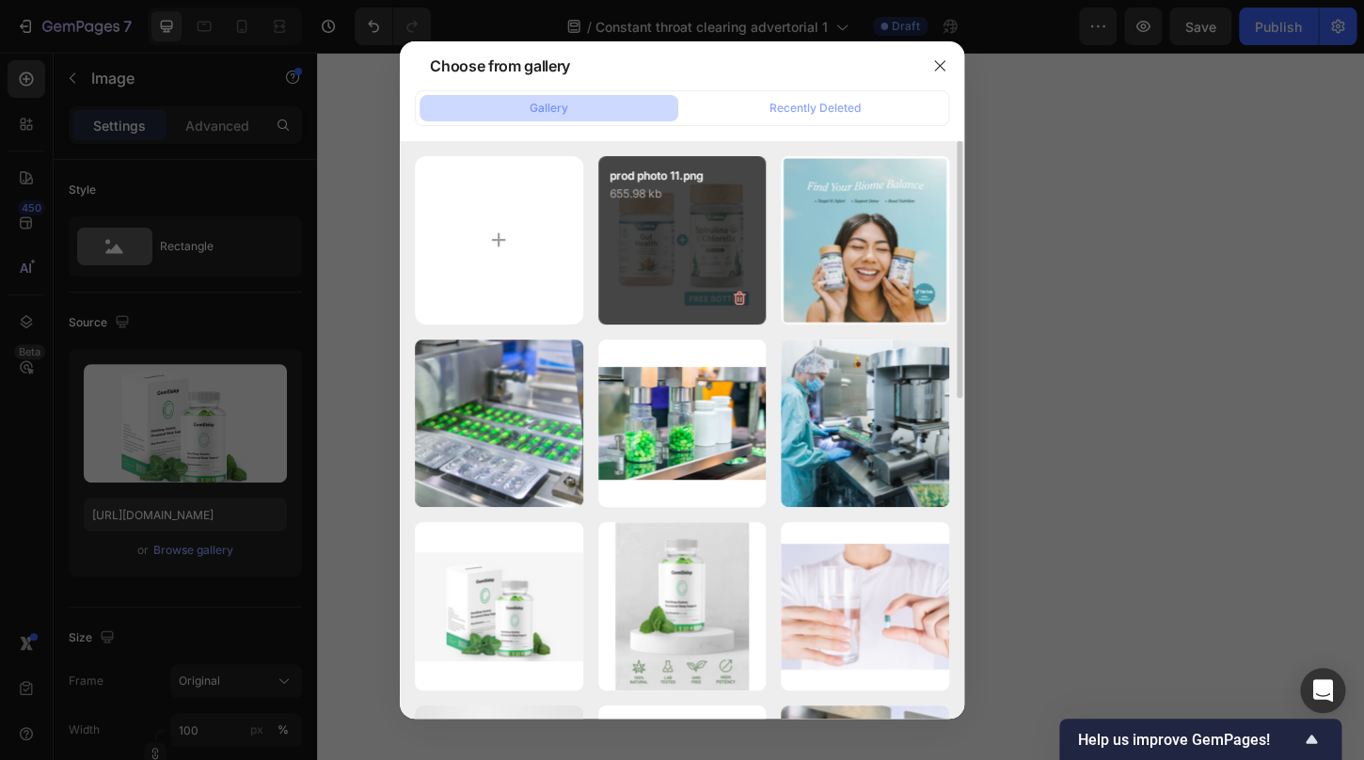
click at [681, 215] on div "prod photo 11.png 655.98 kb" at bounding box center [682, 240] width 168 height 168
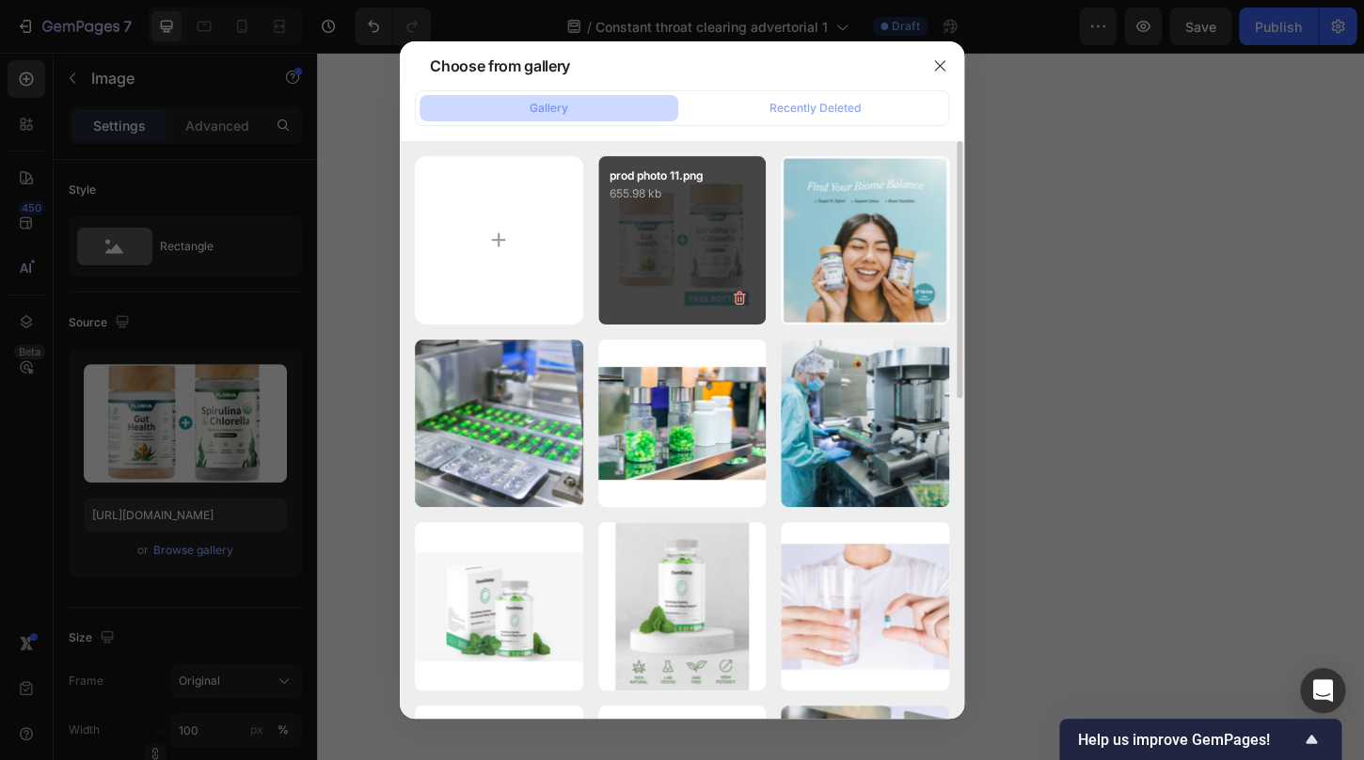
type input "https://cdn.shopify.com/s/files/1/0912/7644/3948/files/gempages_574553485706527…"
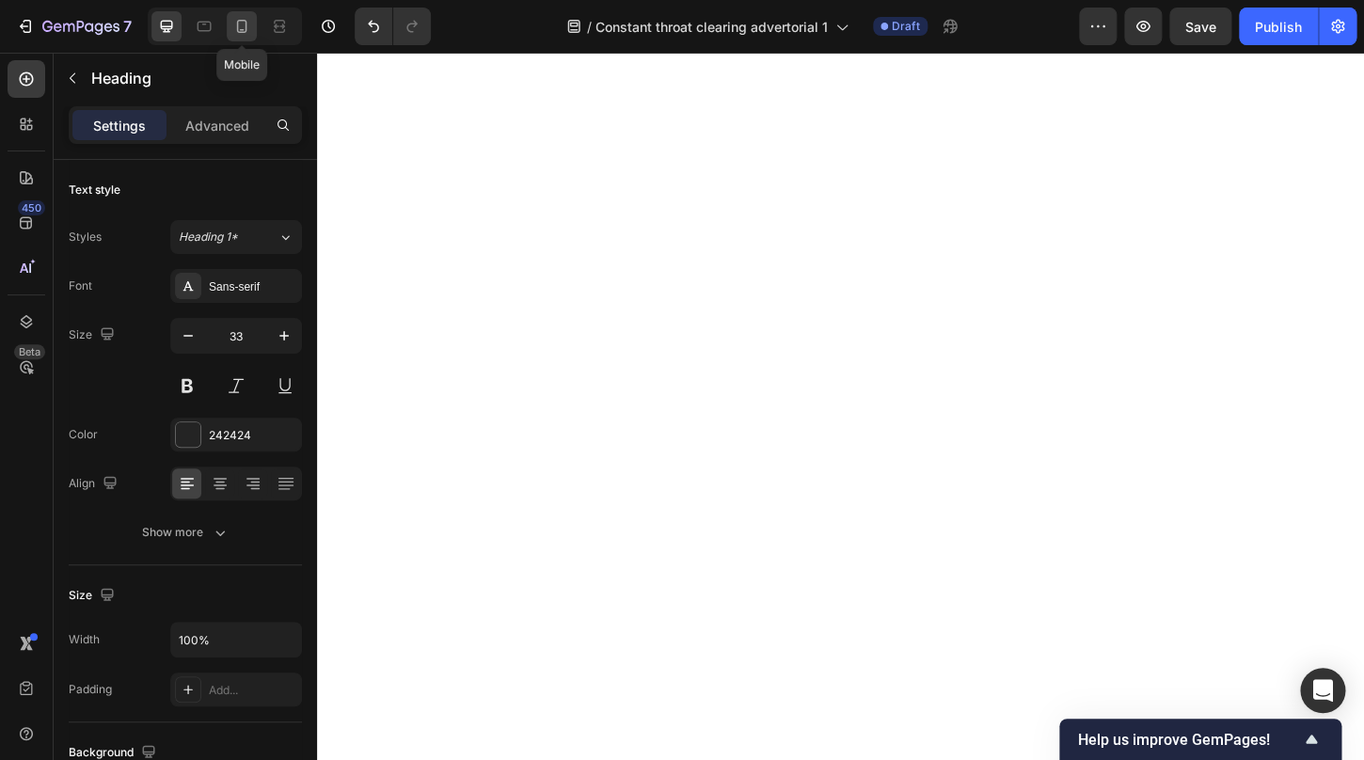
click at [247, 28] on icon at bounding box center [242, 26] width 10 height 13
type input "28"
click at [1087, 374] on div at bounding box center [840, 407] width 1047 height 708
click at [208, 24] on icon at bounding box center [204, 26] width 19 height 19
type input "16"
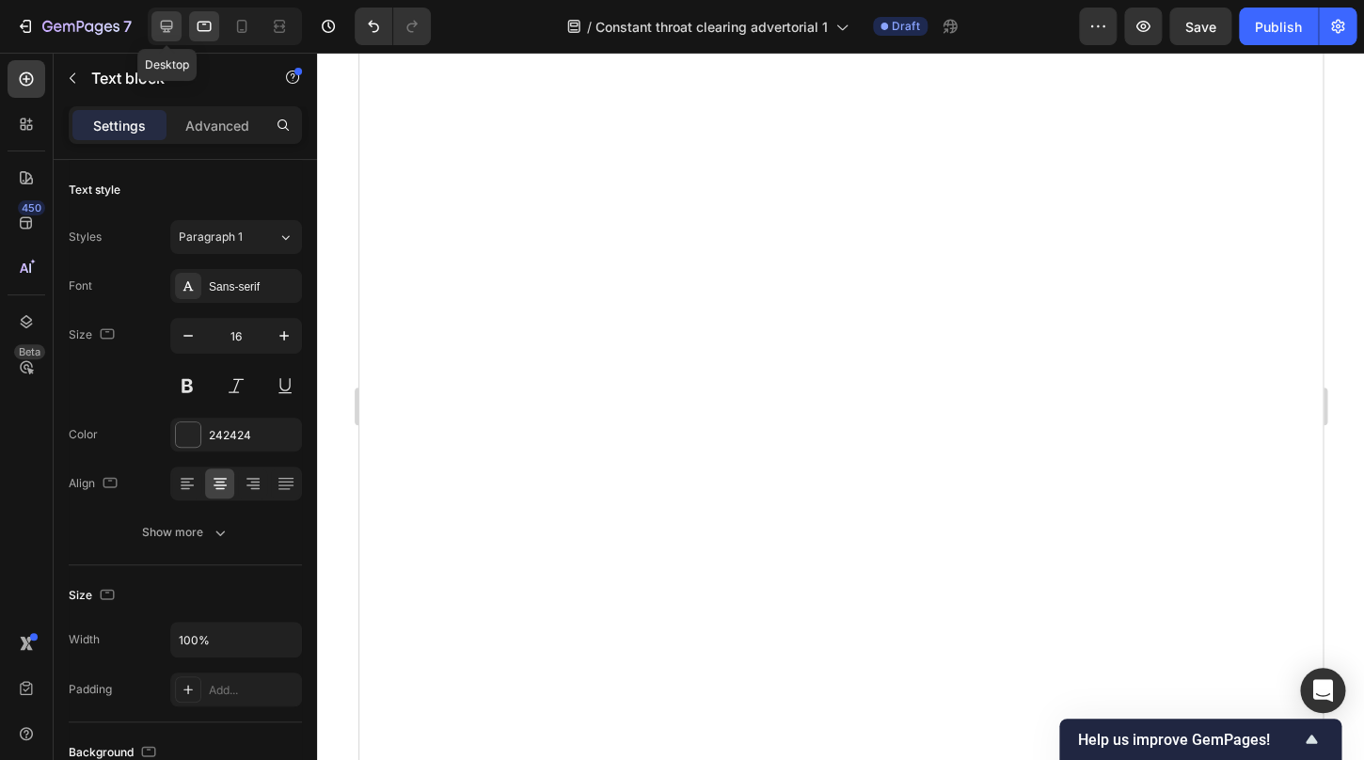
click at [174, 32] on icon at bounding box center [166, 26] width 19 height 19
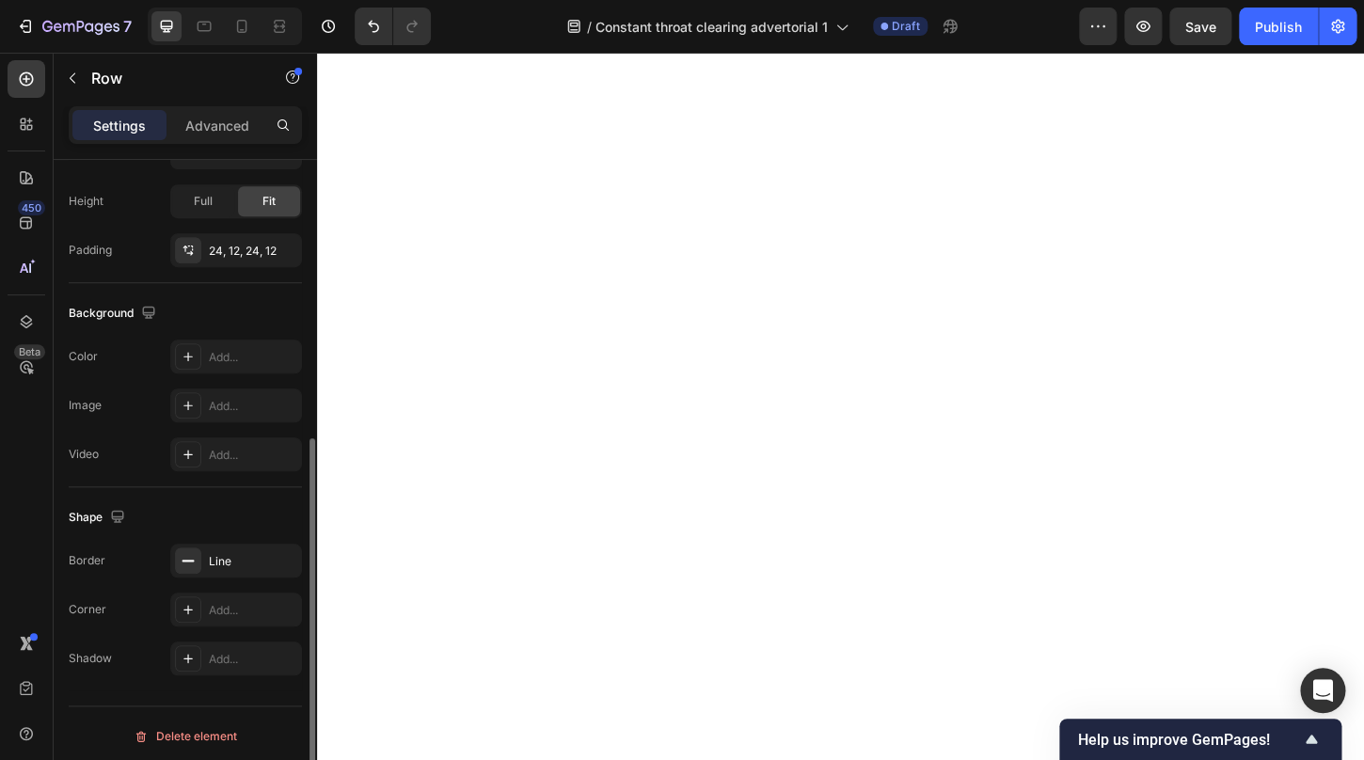
scroll to position [494, 0]
click at [205, 128] on p "Advanced" at bounding box center [217, 126] width 64 height 20
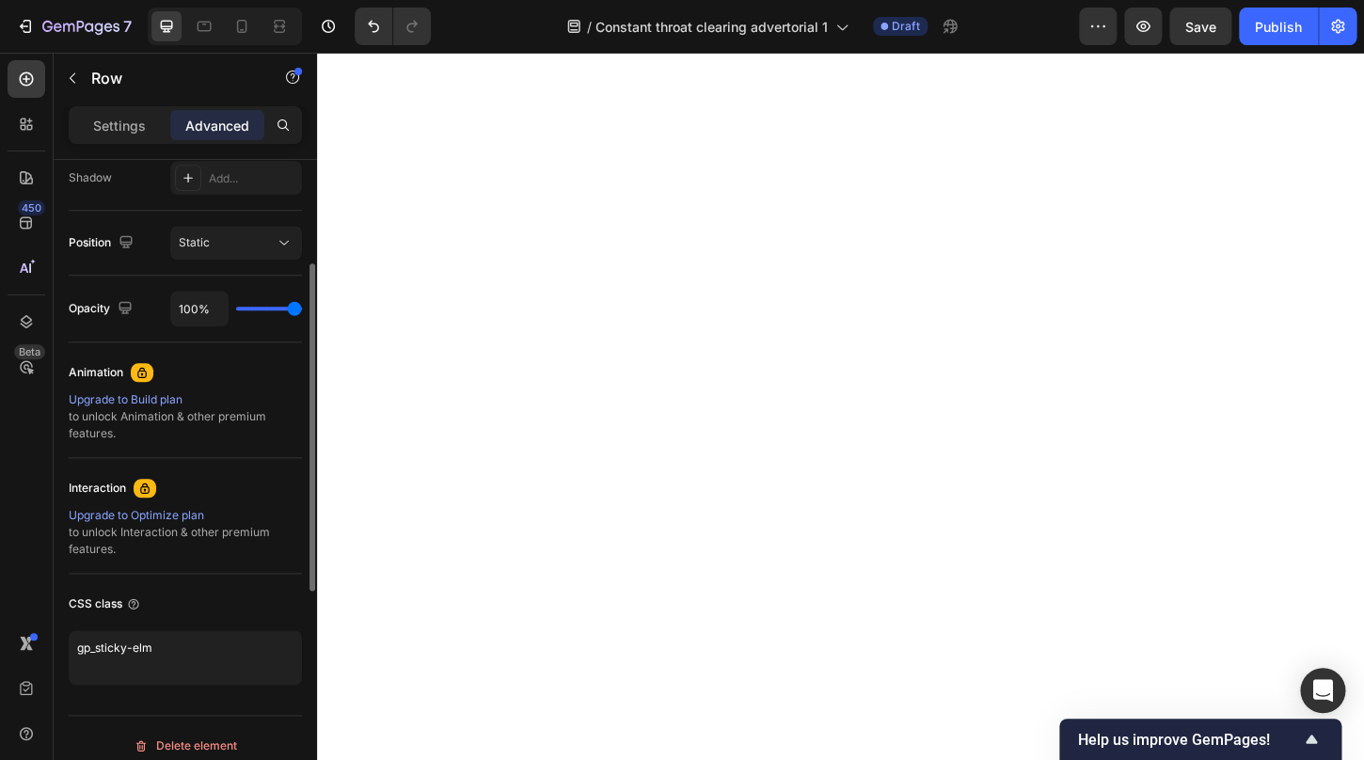
scroll to position [652, 0]
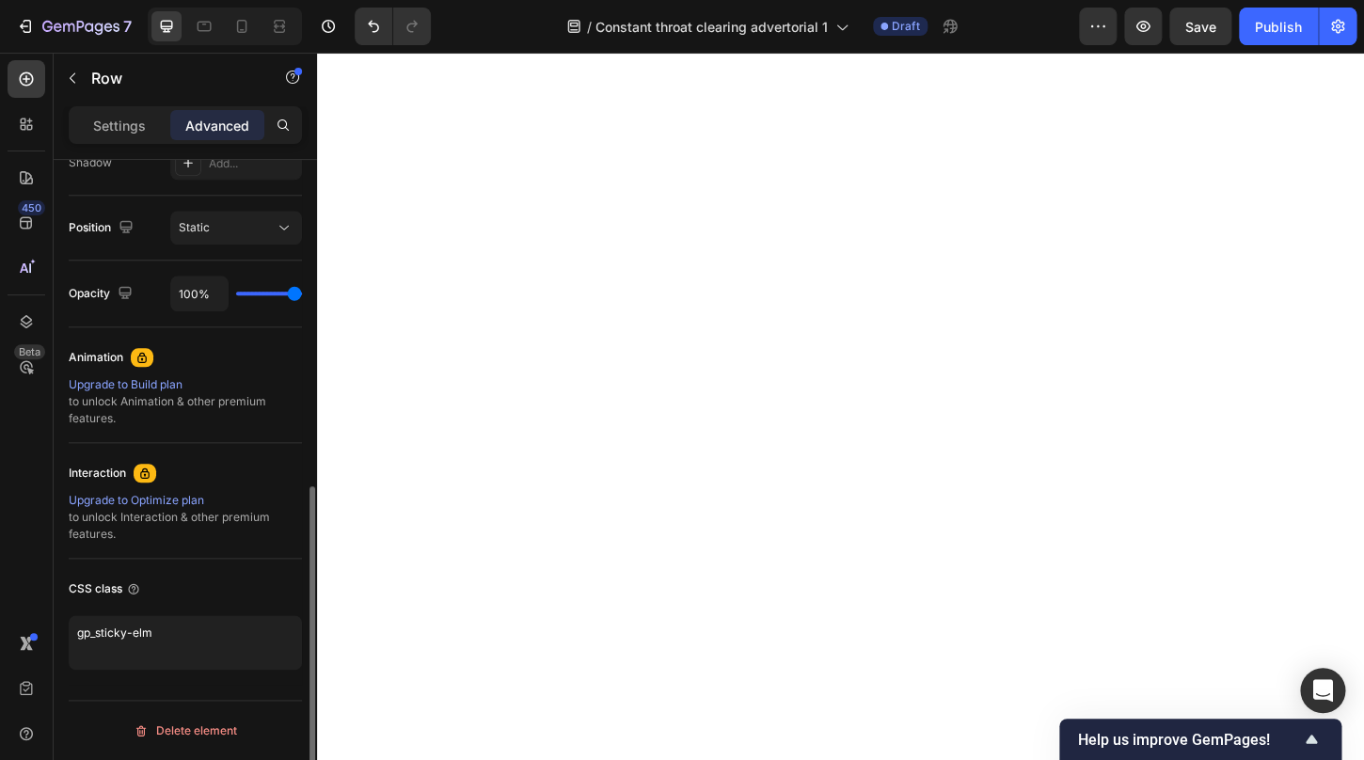
click at [181, 504] on div "Upgrade to Optimize plan" at bounding box center [185, 500] width 233 height 17
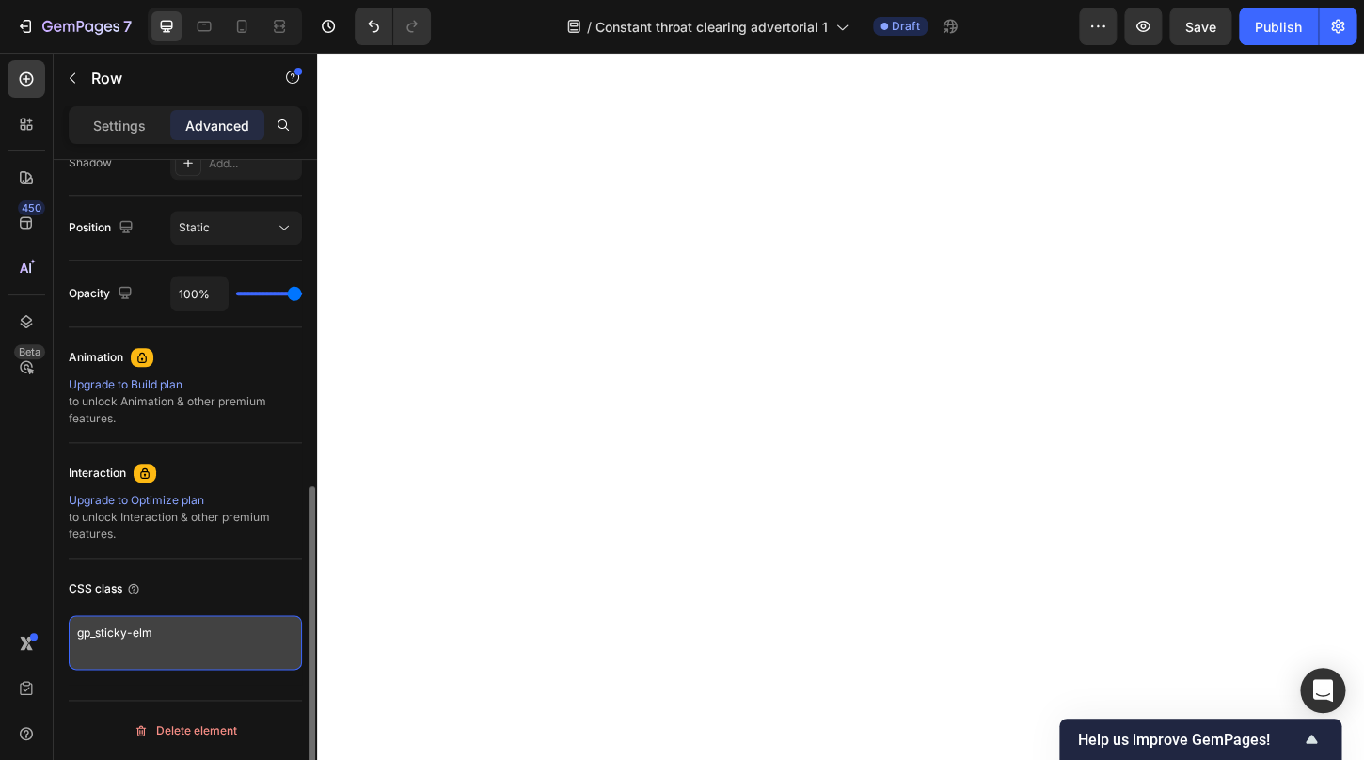
click at [199, 637] on textarea "gp_sticky-elm" at bounding box center [185, 642] width 233 height 55
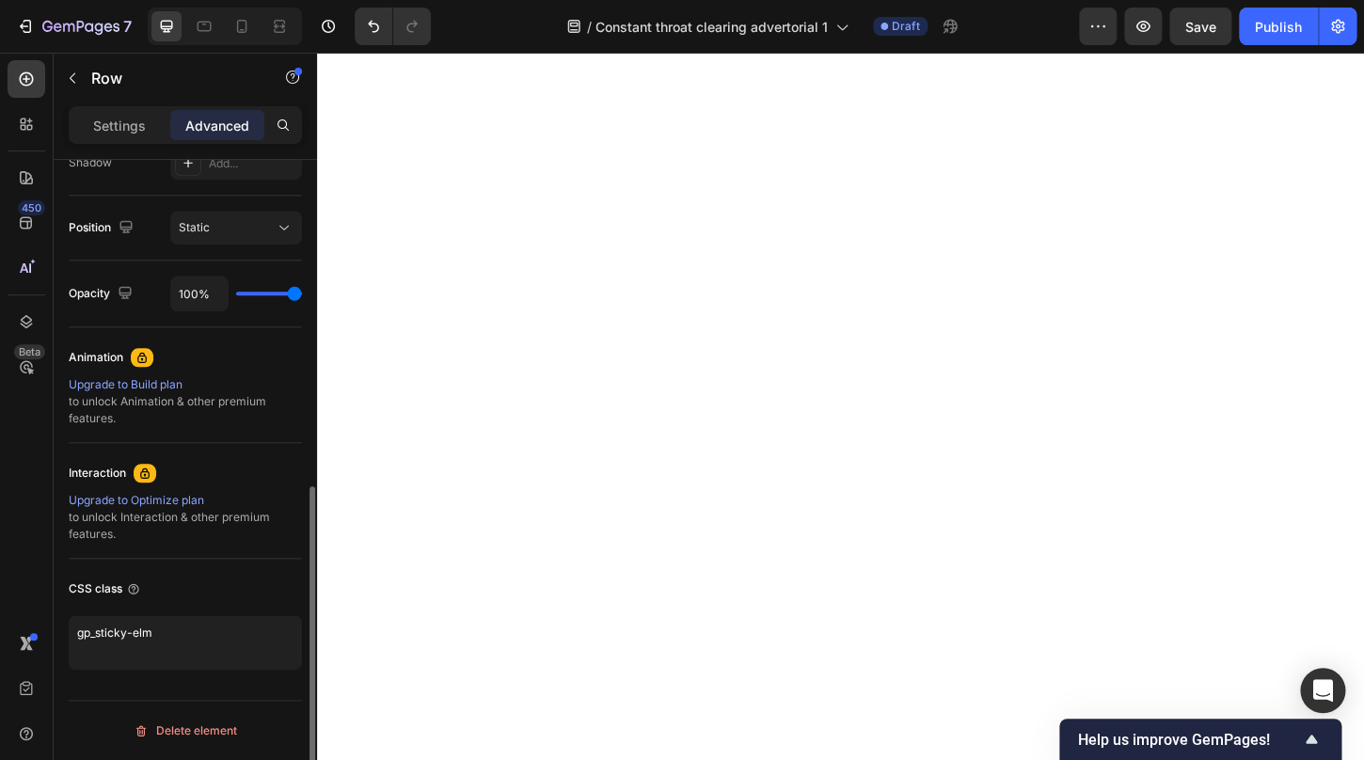
click at [210, 577] on div "CSS class" at bounding box center [185, 589] width 233 height 30
click at [1144, 21] on icon "button" at bounding box center [1143, 26] width 19 height 19
click at [207, 26] on icon at bounding box center [204, 26] width 19 height 19
click at [159, 29] on icon at bounding box center [166, 26] width 19 height 19
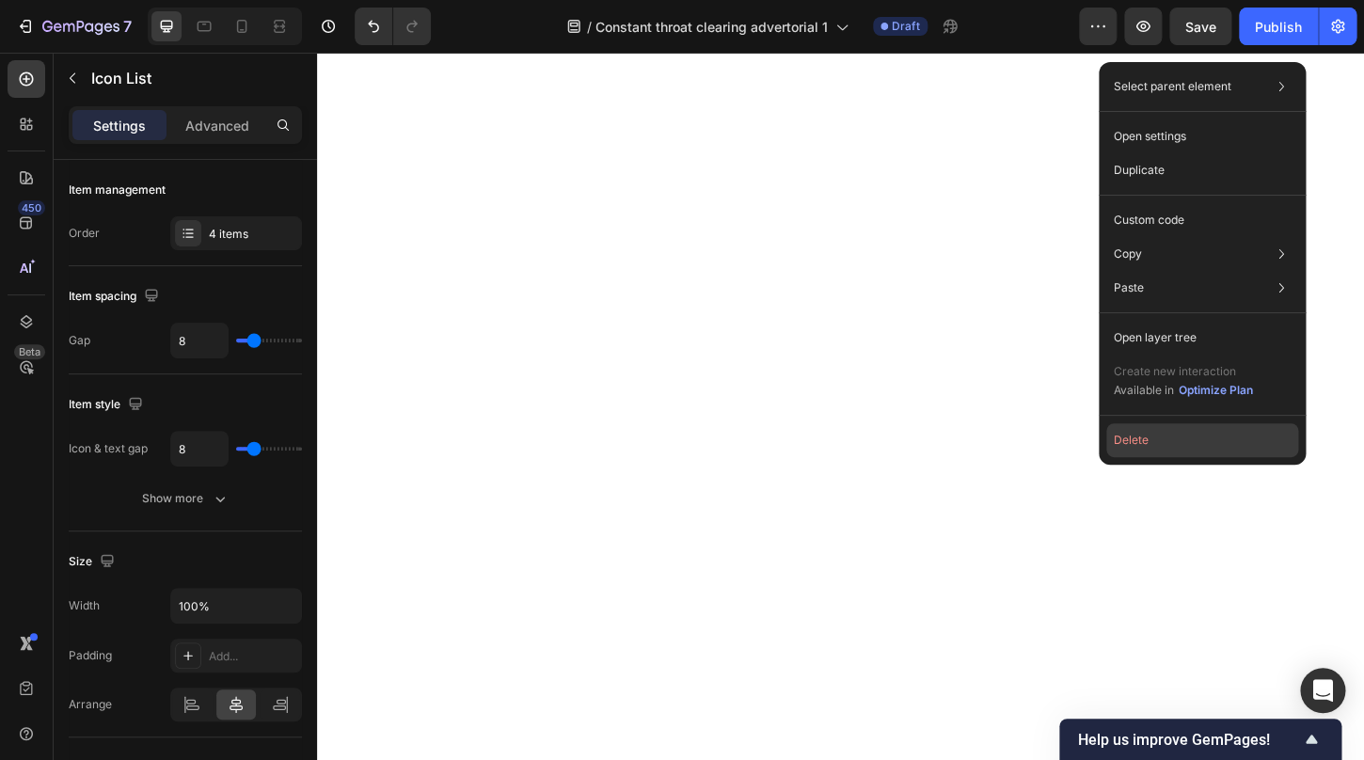
click at [1161, 442] on button "Delete" at bounding box center [1203, 440] width 192 height 34
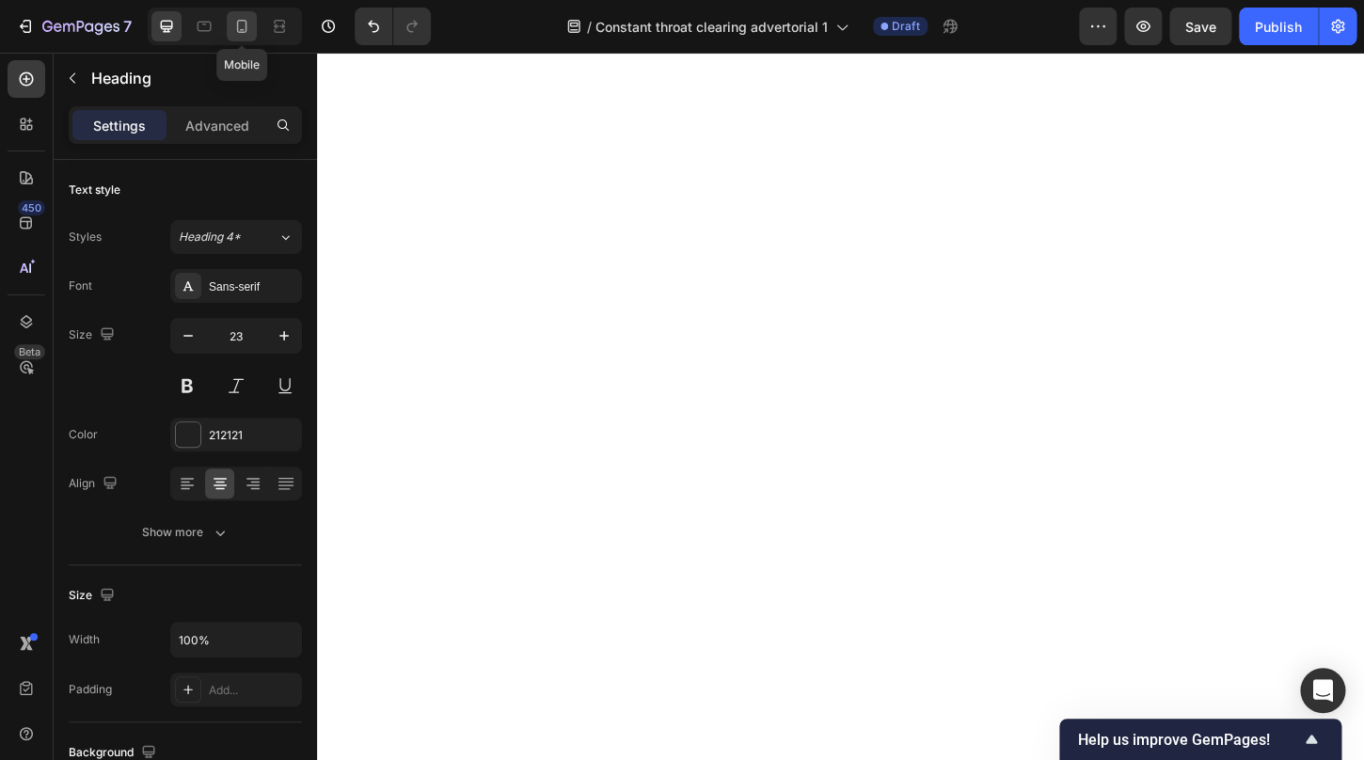
click at [241, 36] on icon at bounding box center [241, 26] width 19 height 19
type input "20"
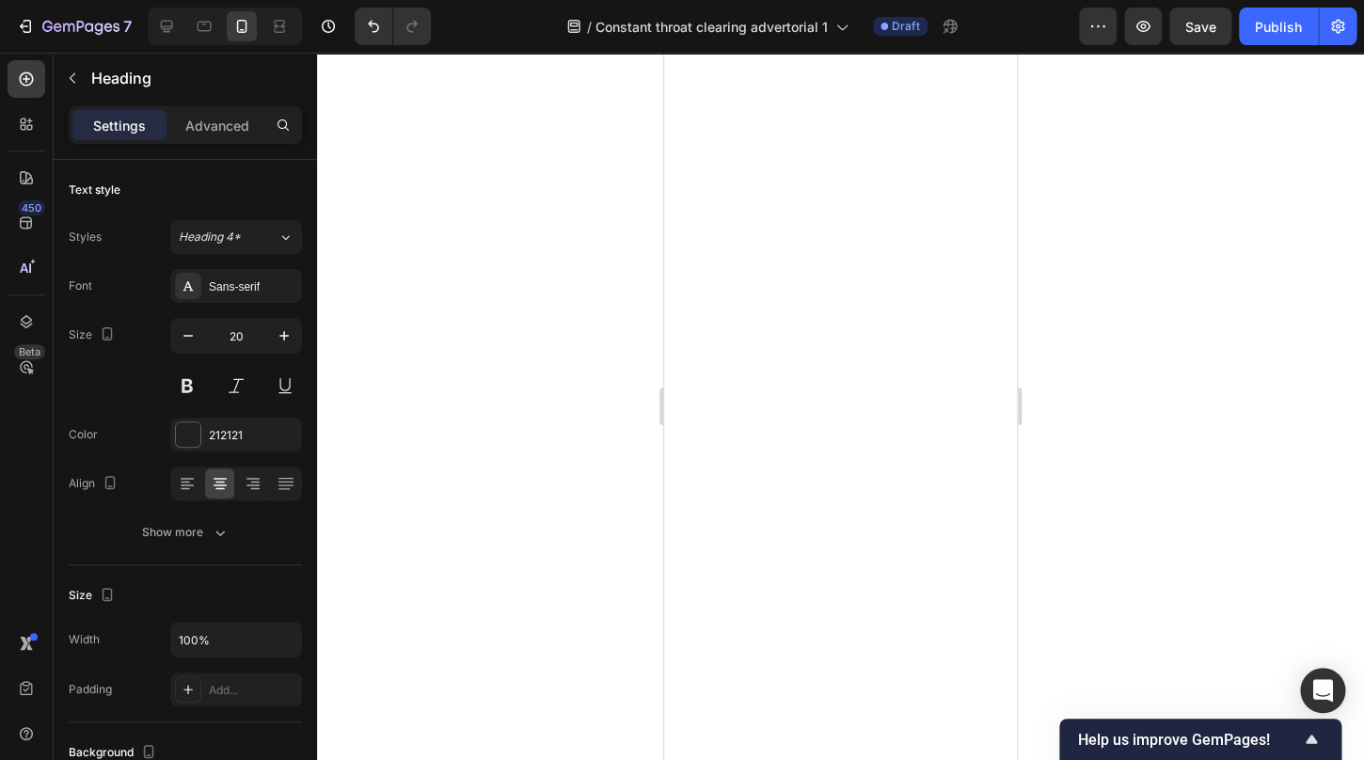
click at [1180, 293] on div at bounding box center [840, 407] width 1047 height 708
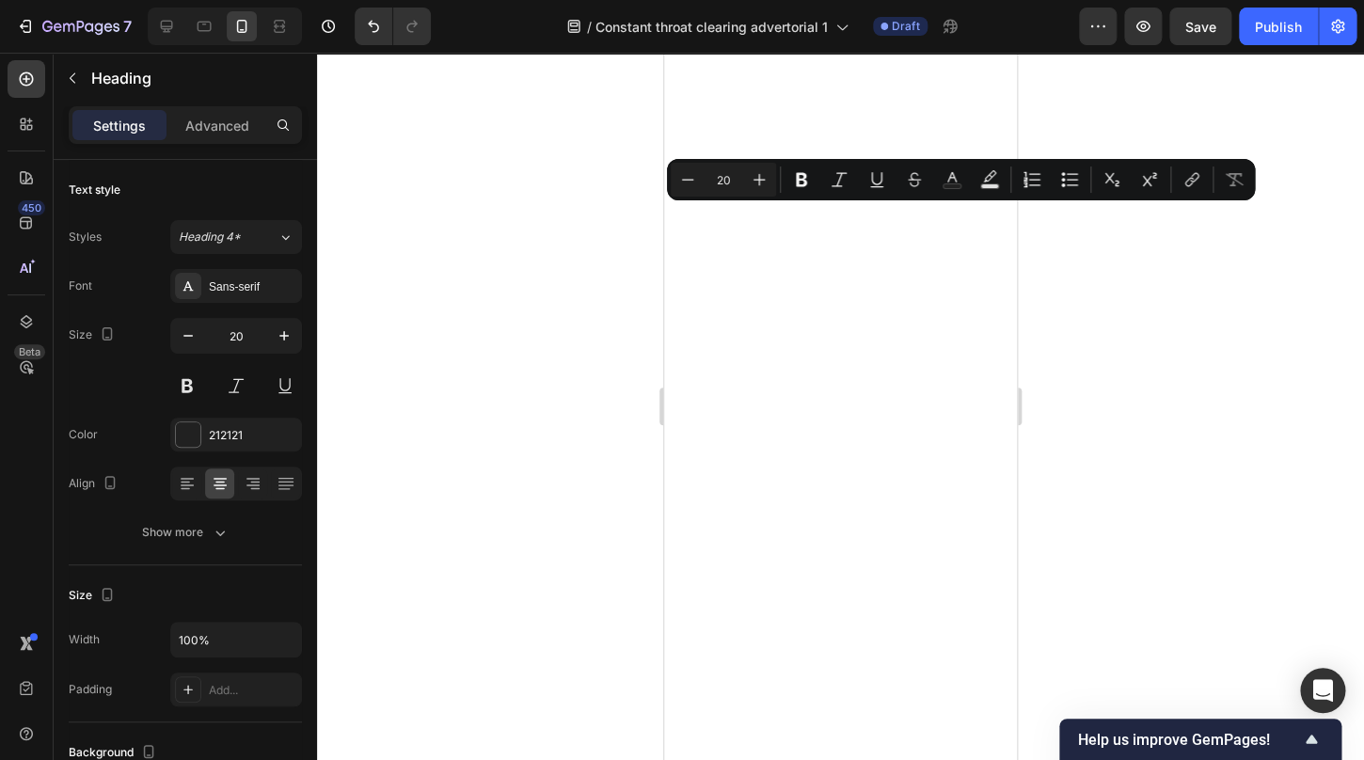
click at [1139, 314] on div at bounding box center [840, 407] width 1047 height 708
click at [989, 178] on icon "Editor contextual toolbar" at bounding box center [990, 179] width 19 height 19
type input "000000"
type input "77"
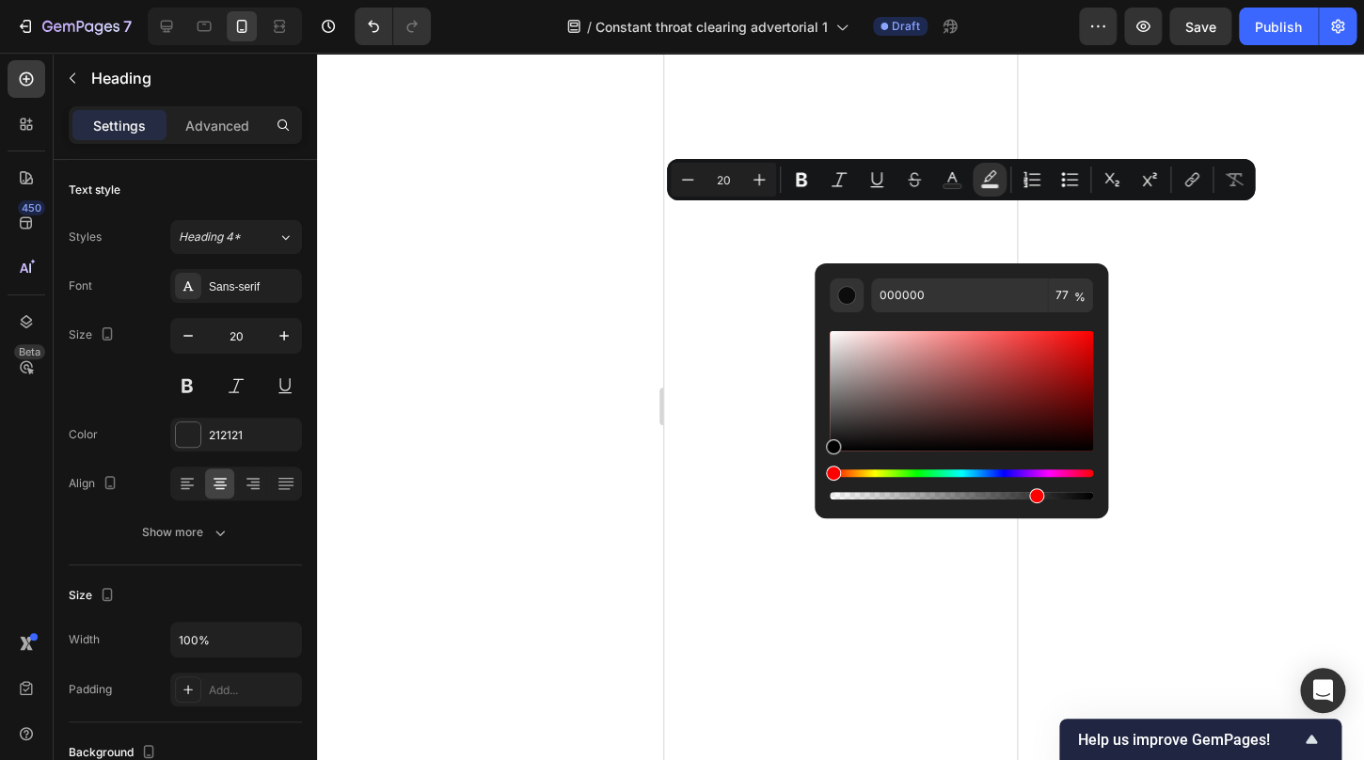
click at [1077, 356] on div "Editor contextual toolbar" at bounding box center [961, 391] width 263 height 120
type input "C90C0C"
click at [1217, 322] on div at bounding box center [840, 407] width 1047 height 708
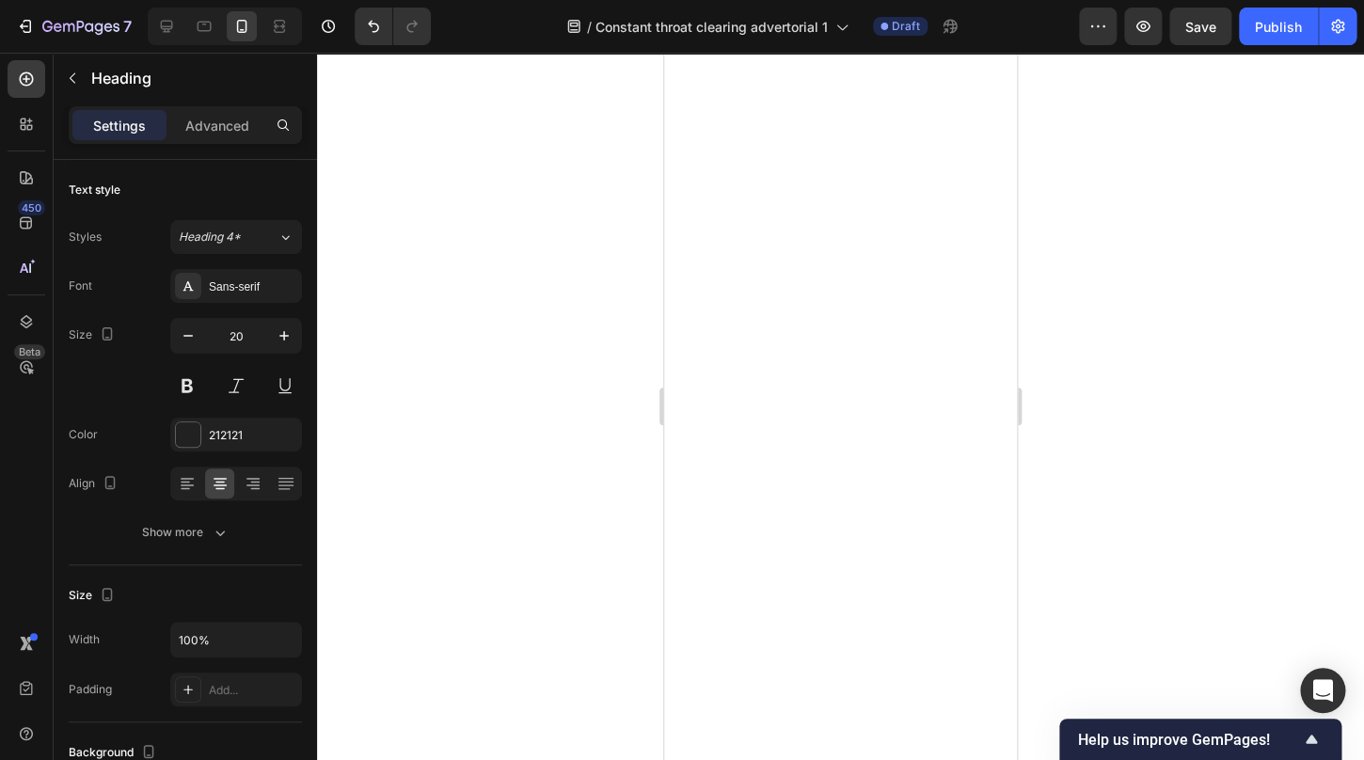
click at [1213, 333] on div at bounding box center [840, 407] width 1047 height 708
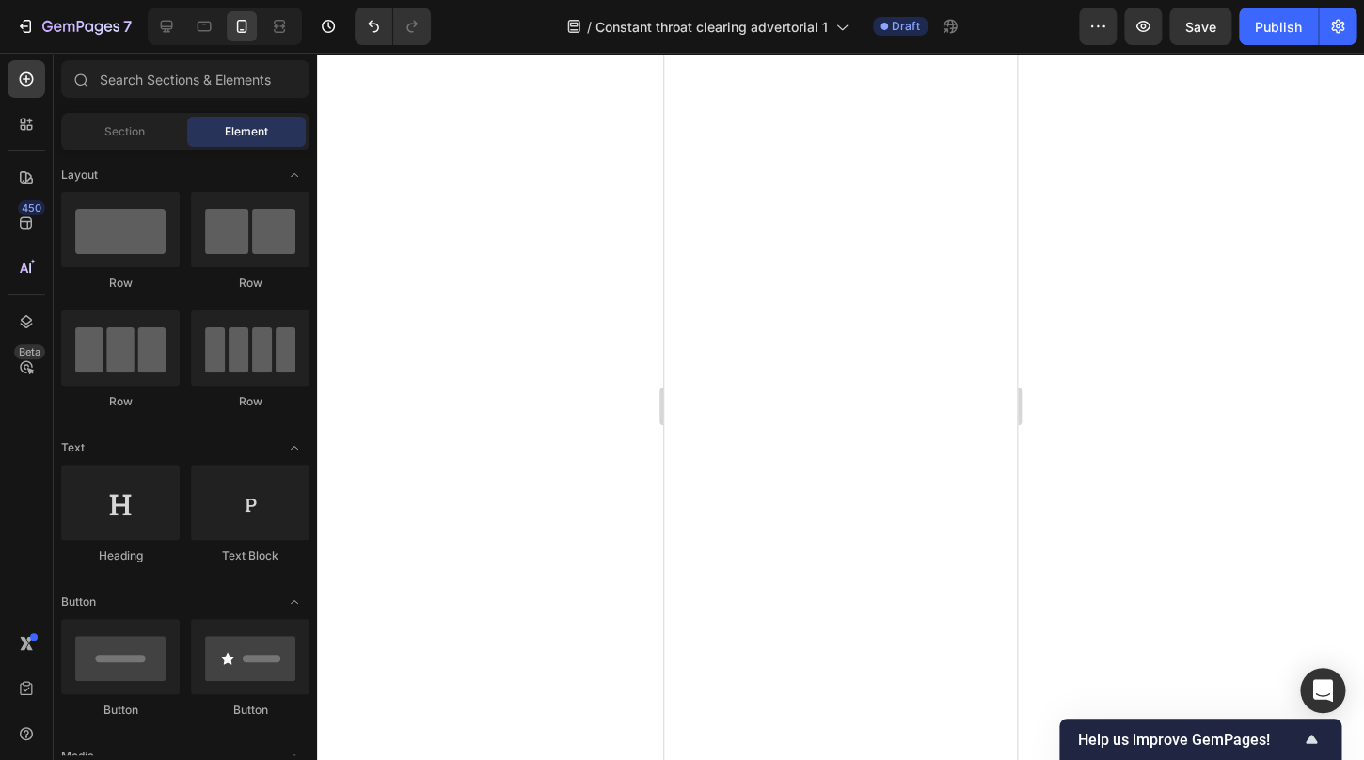
click at [1152, 389] on div at bounding box center [840, 407] width 1047 height 708
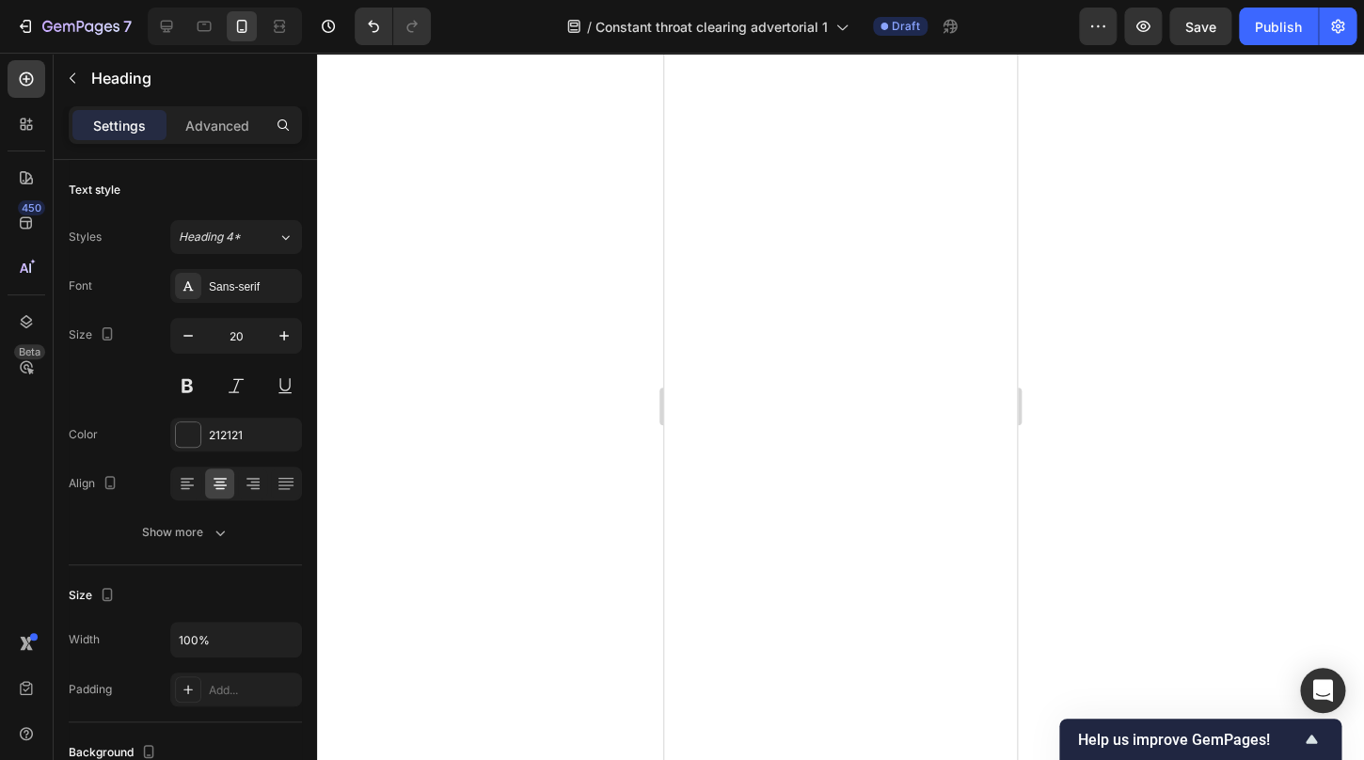
click at [1152, 343] on div at bounding box center [840, 407] width 1047 height 708
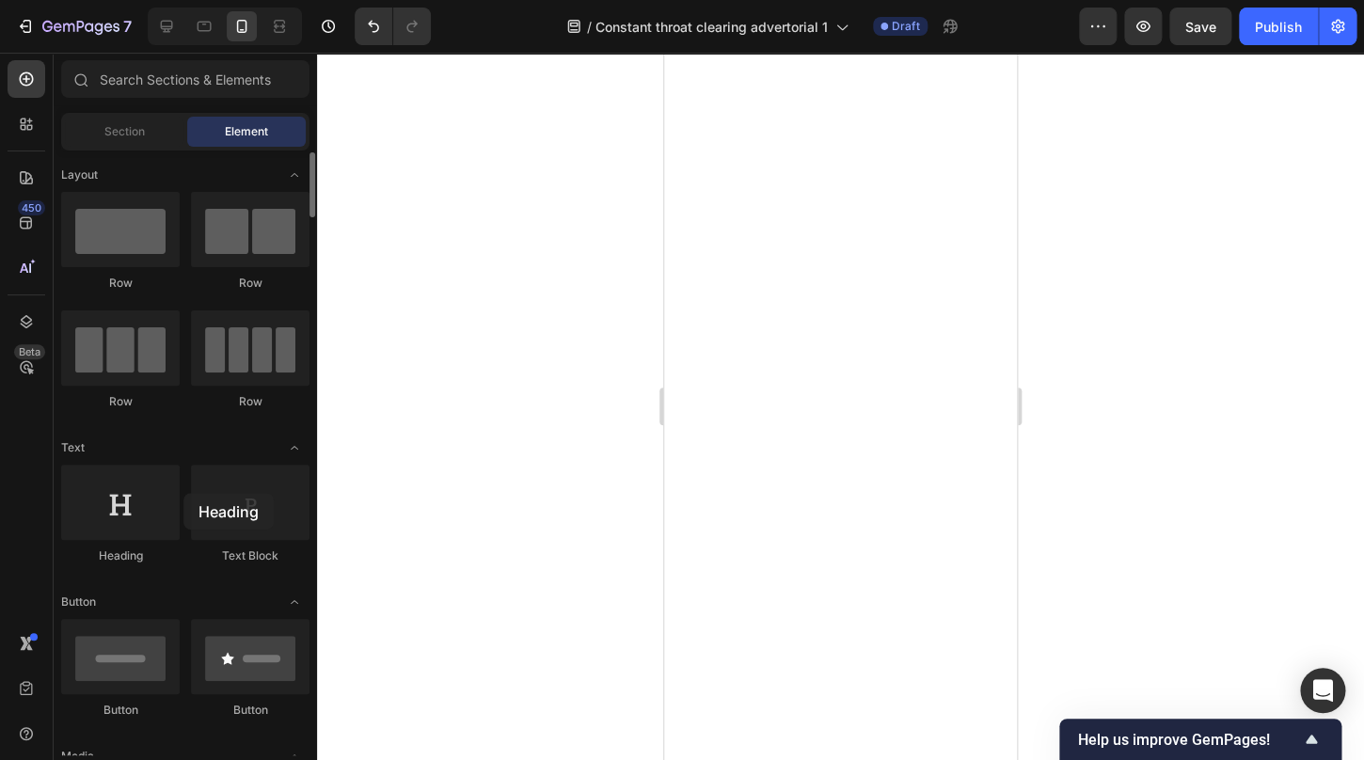
scroll to position [2, 0]
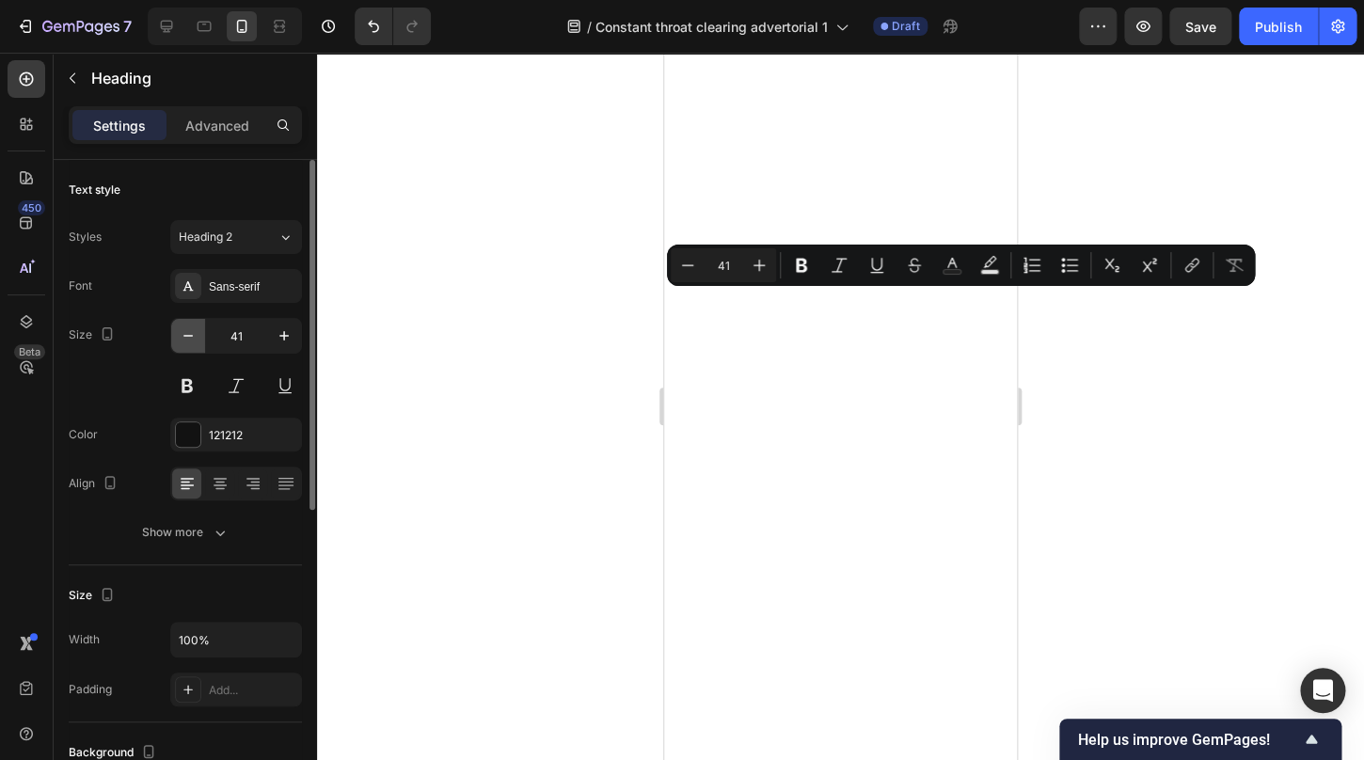
click at [198, 343] on icon "button" at bounding box center [188, 336] width 19 height 19
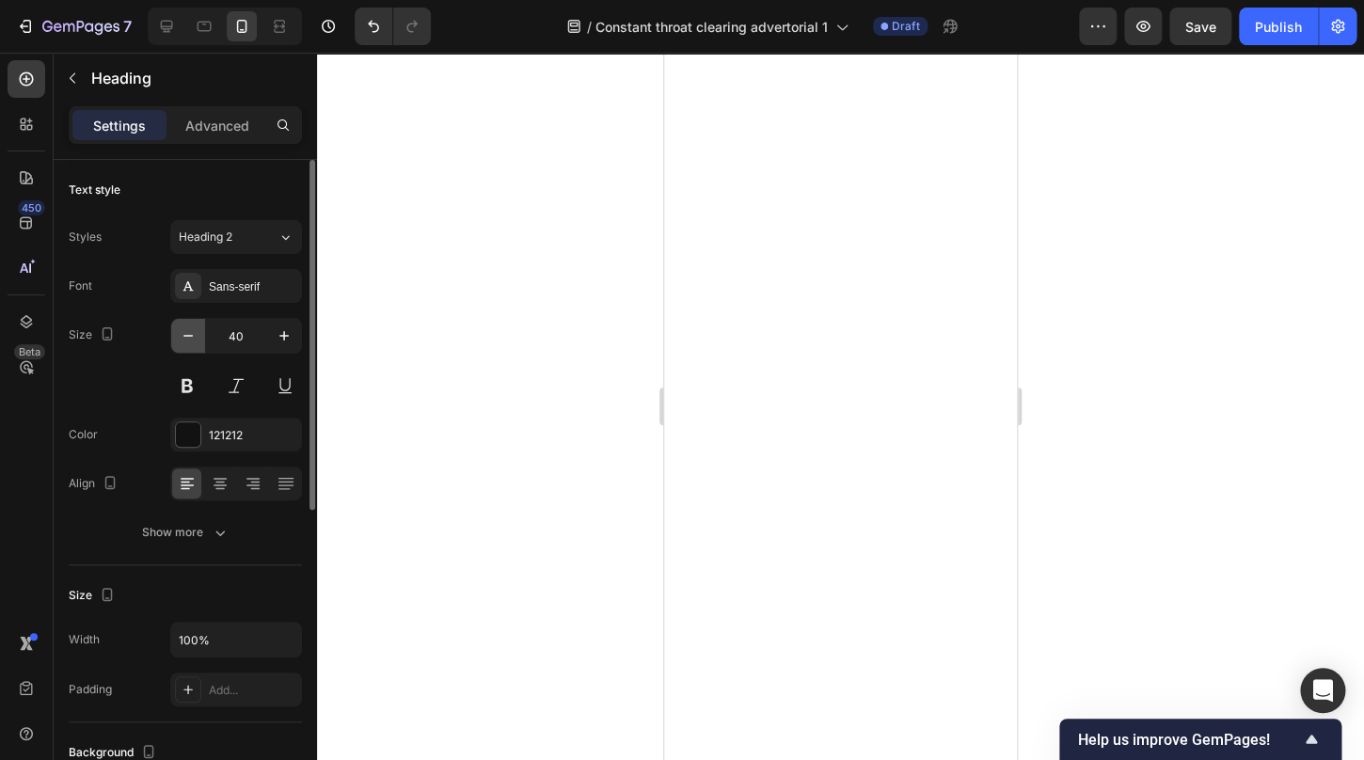
click at [198, 343] on icon "button" at bounding box center [188, 336] width 19 height 19
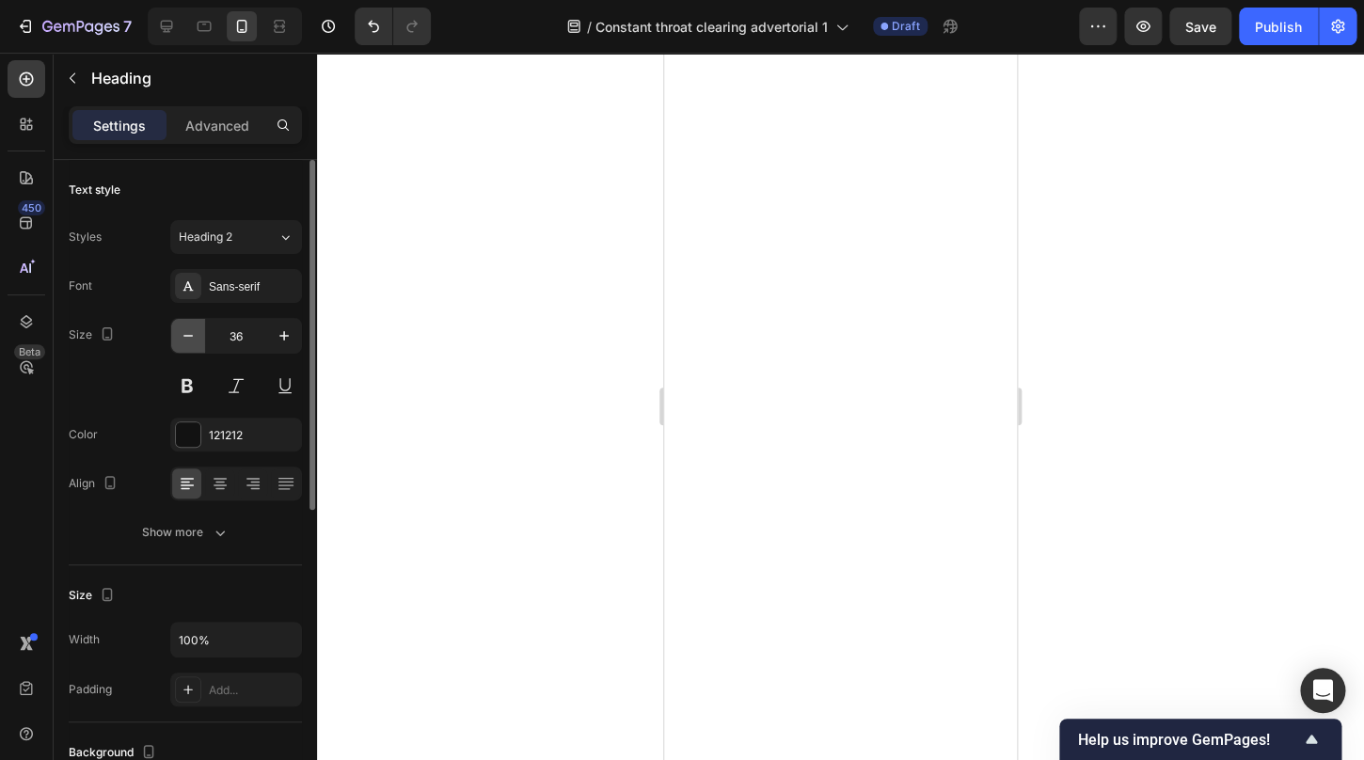
click at [198, 343] on icon "button" at bounding box center [188, 336] width 19 height 19
click at [197, 343] on icon "button" at bounding box center [188, 336] width 19 height 19
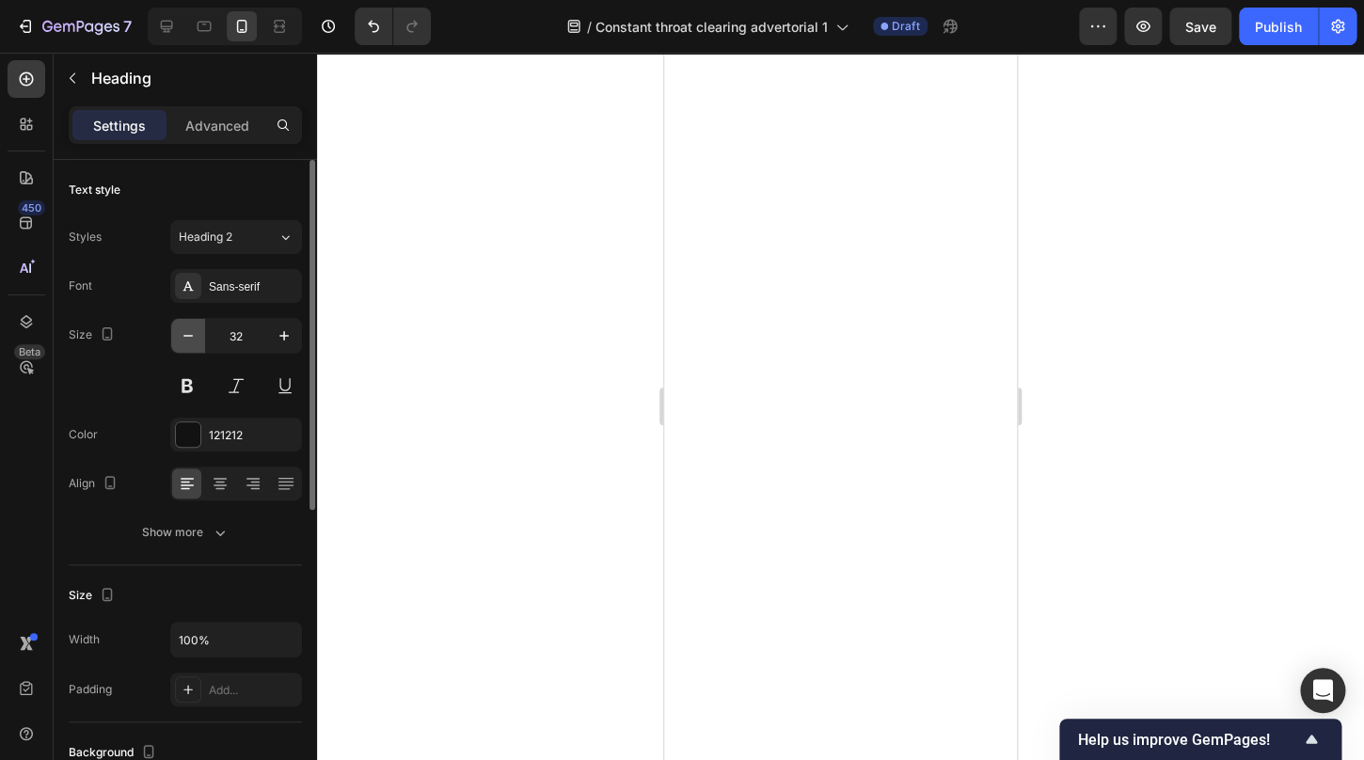
click at [197, 343] on icon "button" at bounding box center [188, 336] width 19 height 19
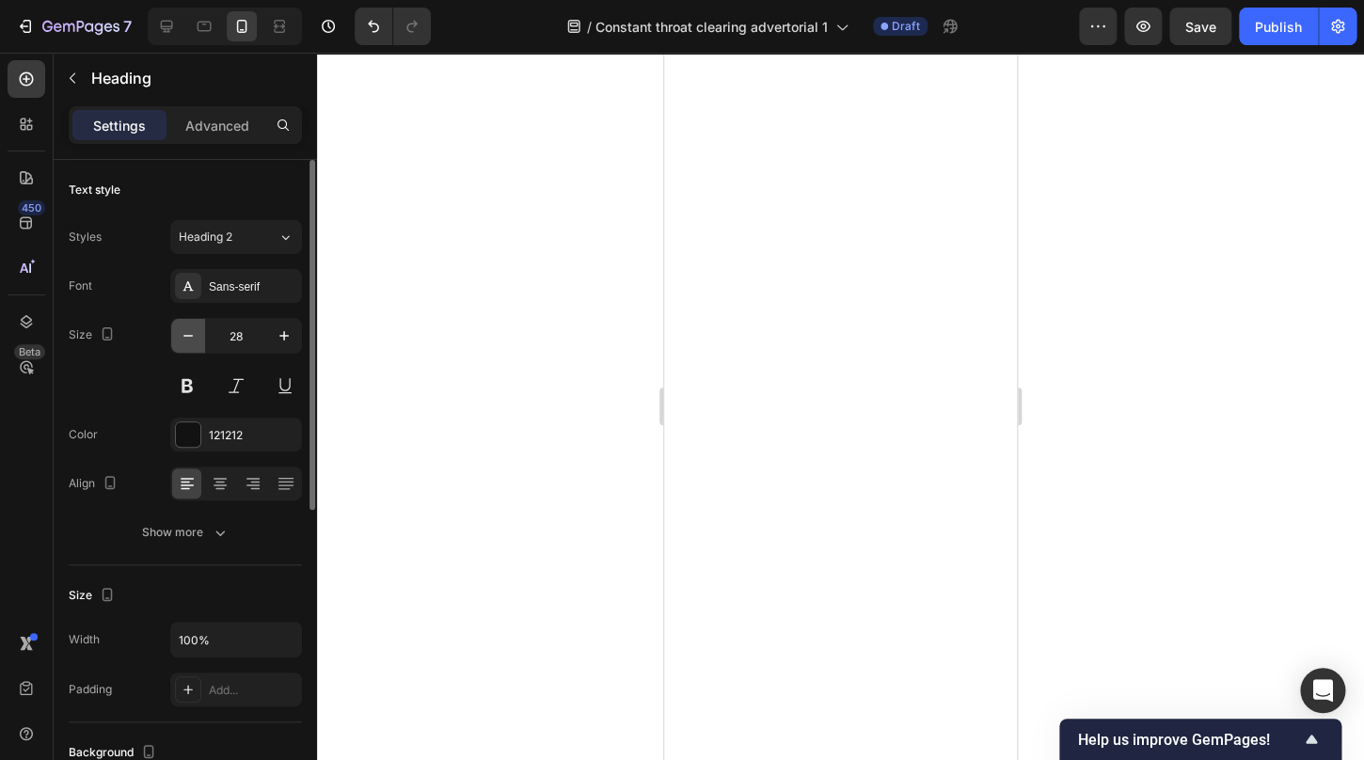
click at [197, 343] on icon "button" at bounding box center [188, 336] width 19 height 19
click at [195, 342] on icon "button" at bounding box center [188, 336] width 19 height 19
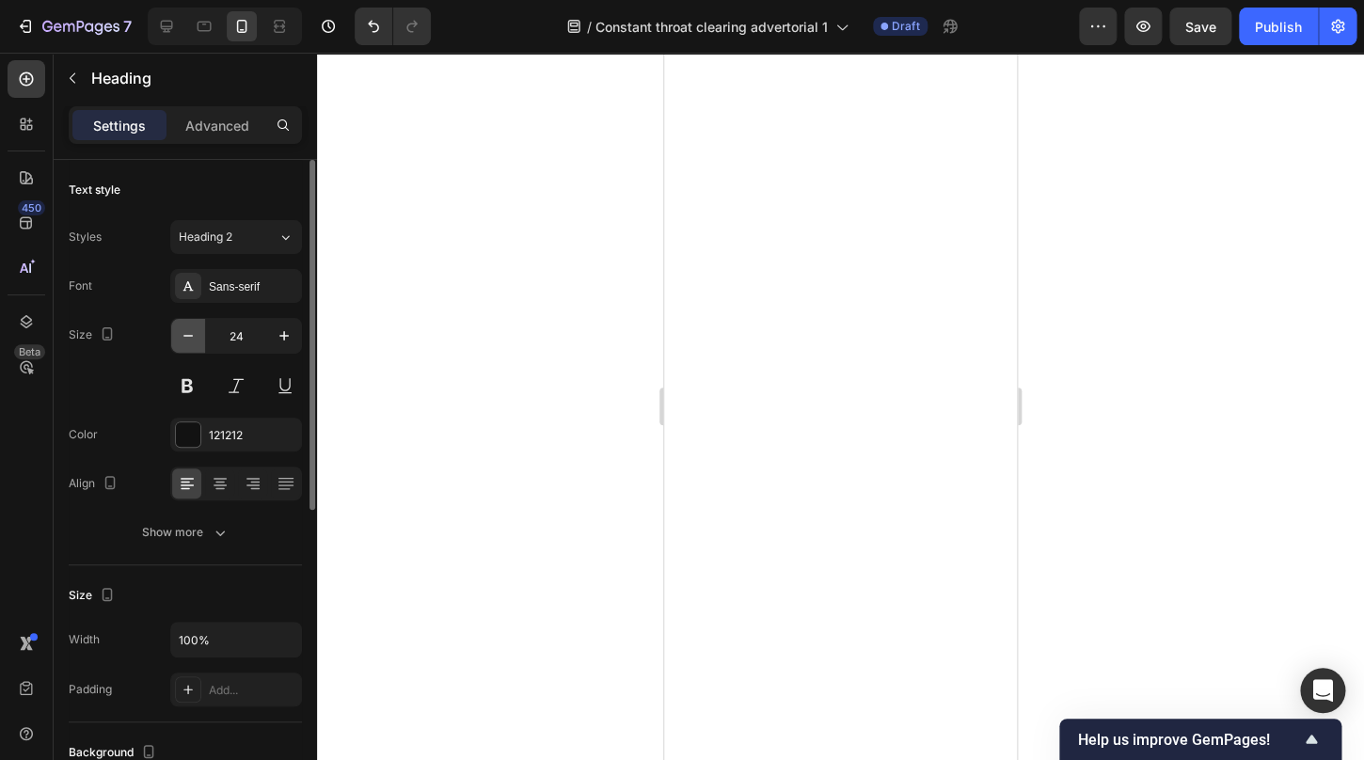
click at [195, 342] on icon "button" at bounding box center [188, 336] width 19 height 19
type input "22"
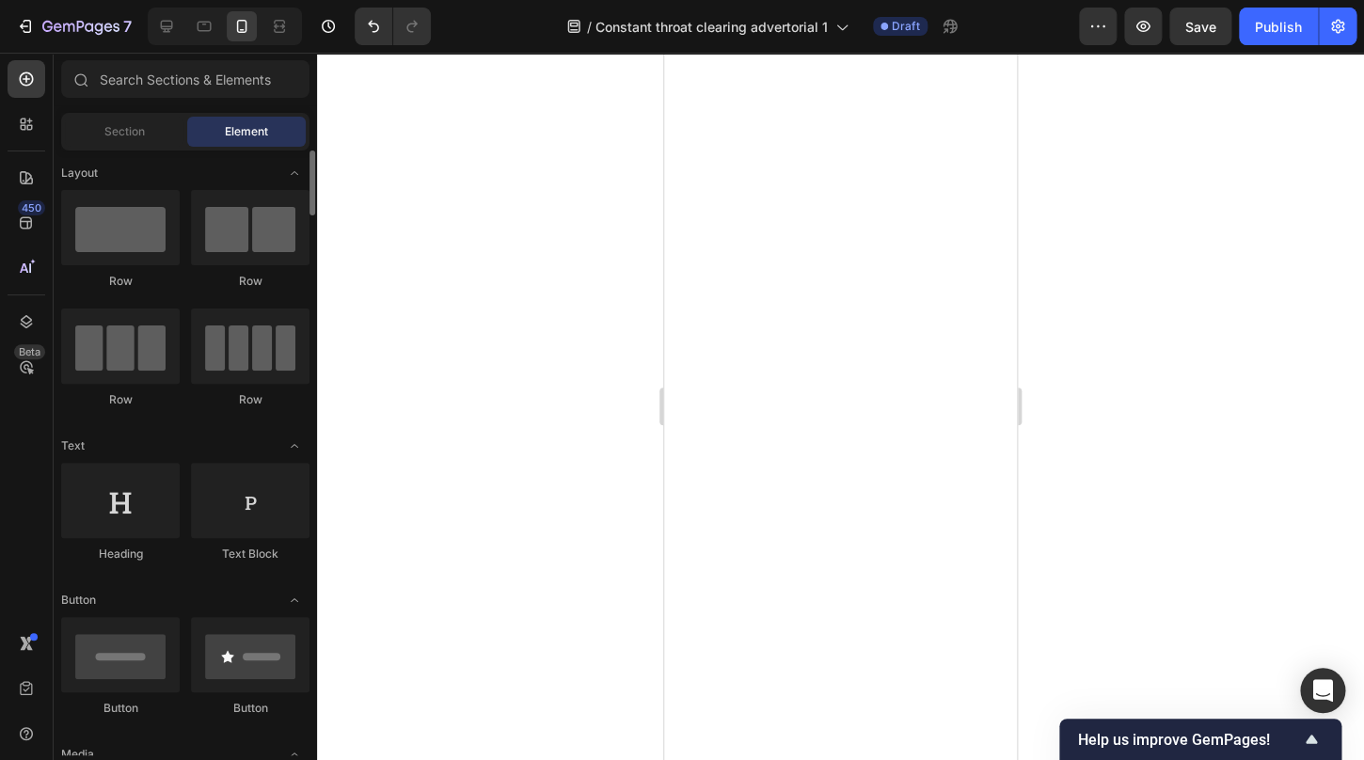
scroll to position [0, 0]
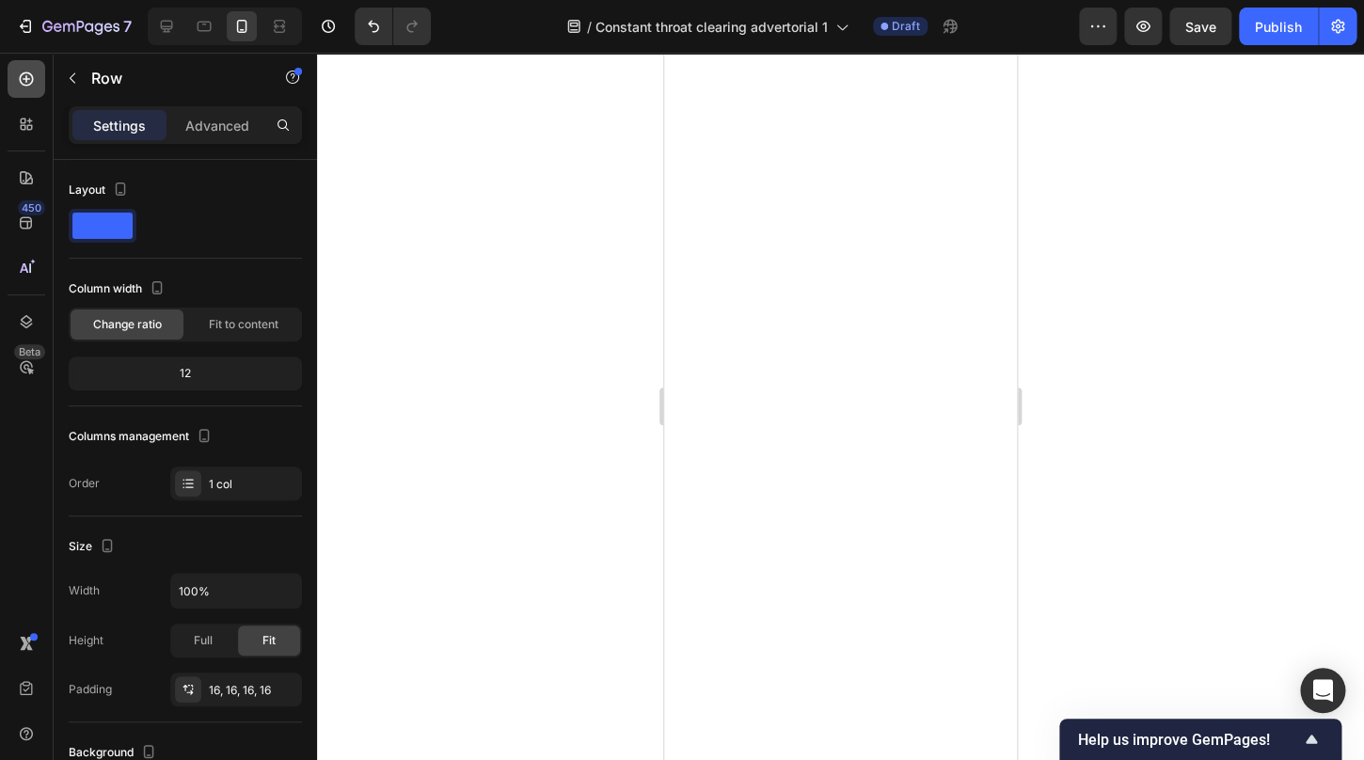
click at [33, 82] on icon at bounding box center [26, 79] width 19 height 19
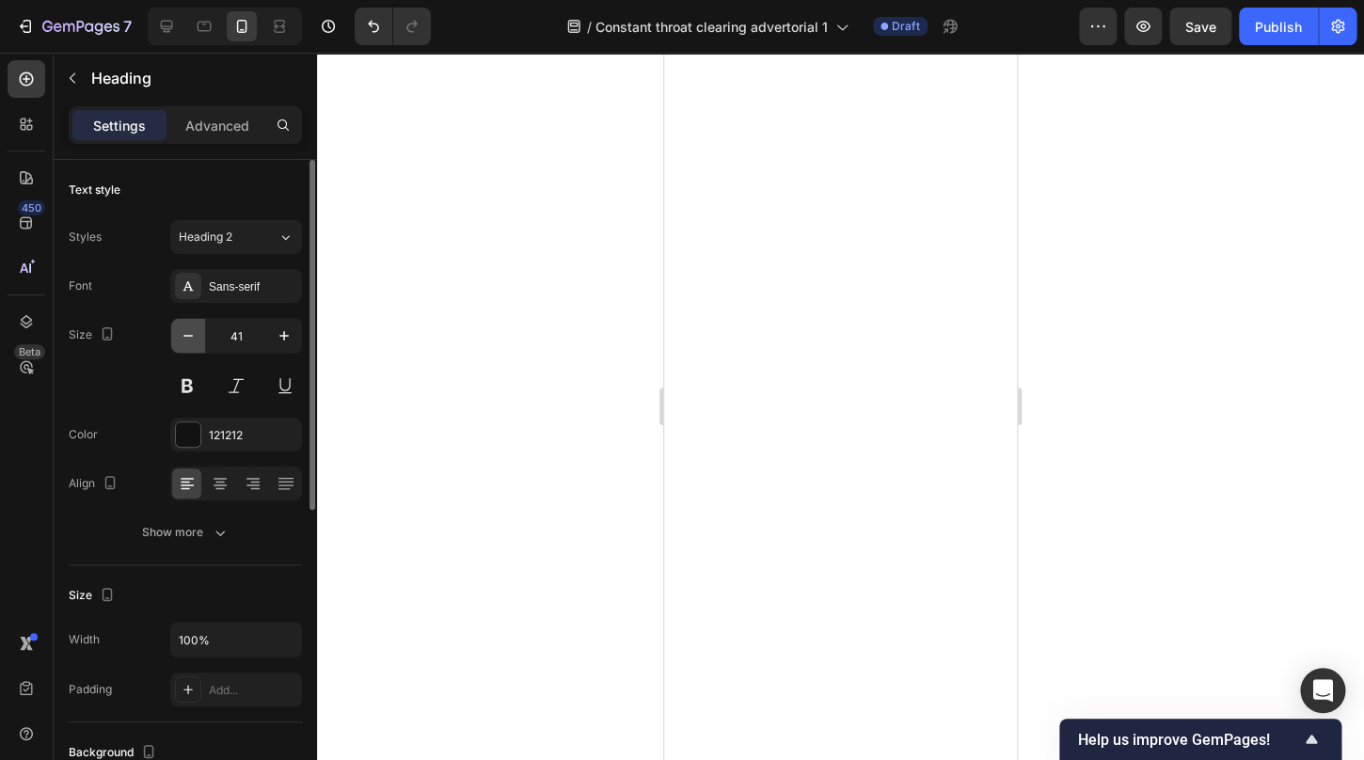
click at [196, 330] on icon "button" at bounding box center [188, 336] width 19 height 19
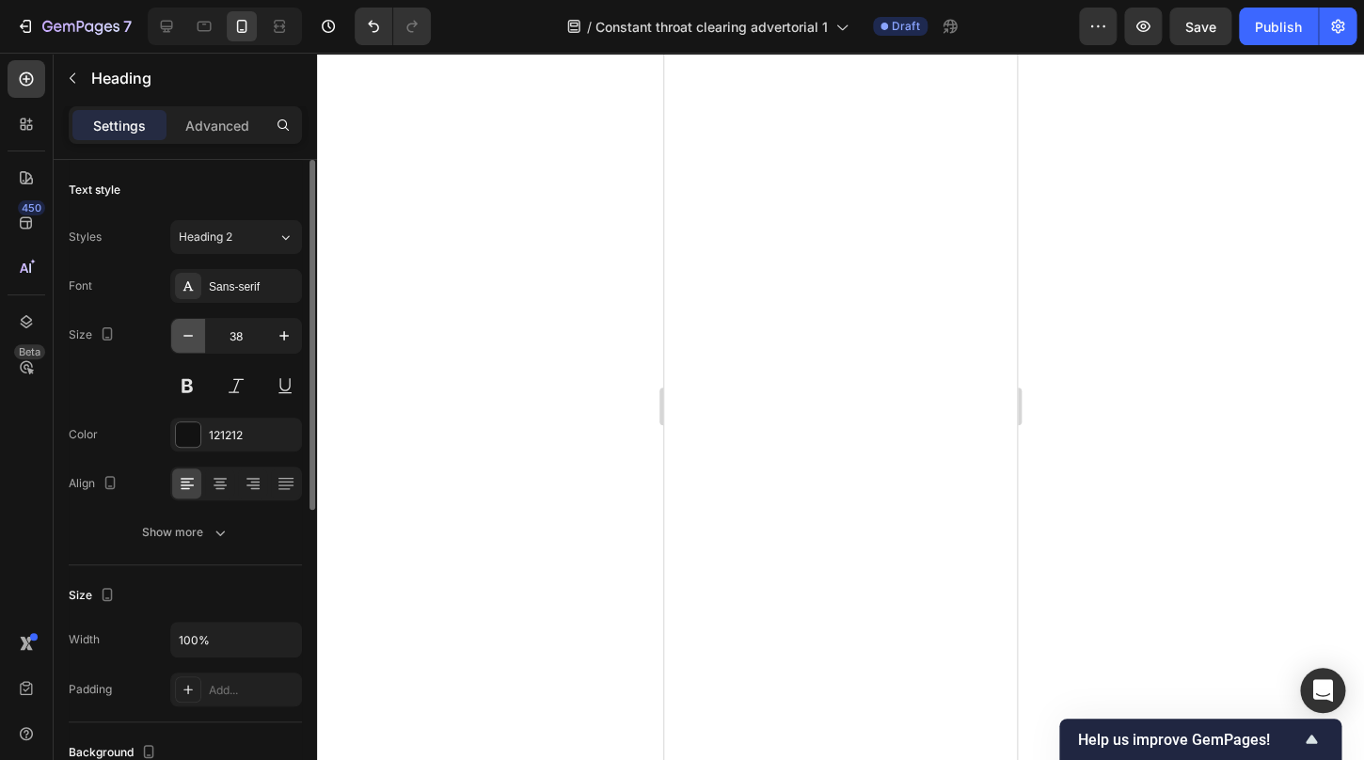
click at [196, 330] on icon "button" at bounding box center [188, 336] width 19 height 19
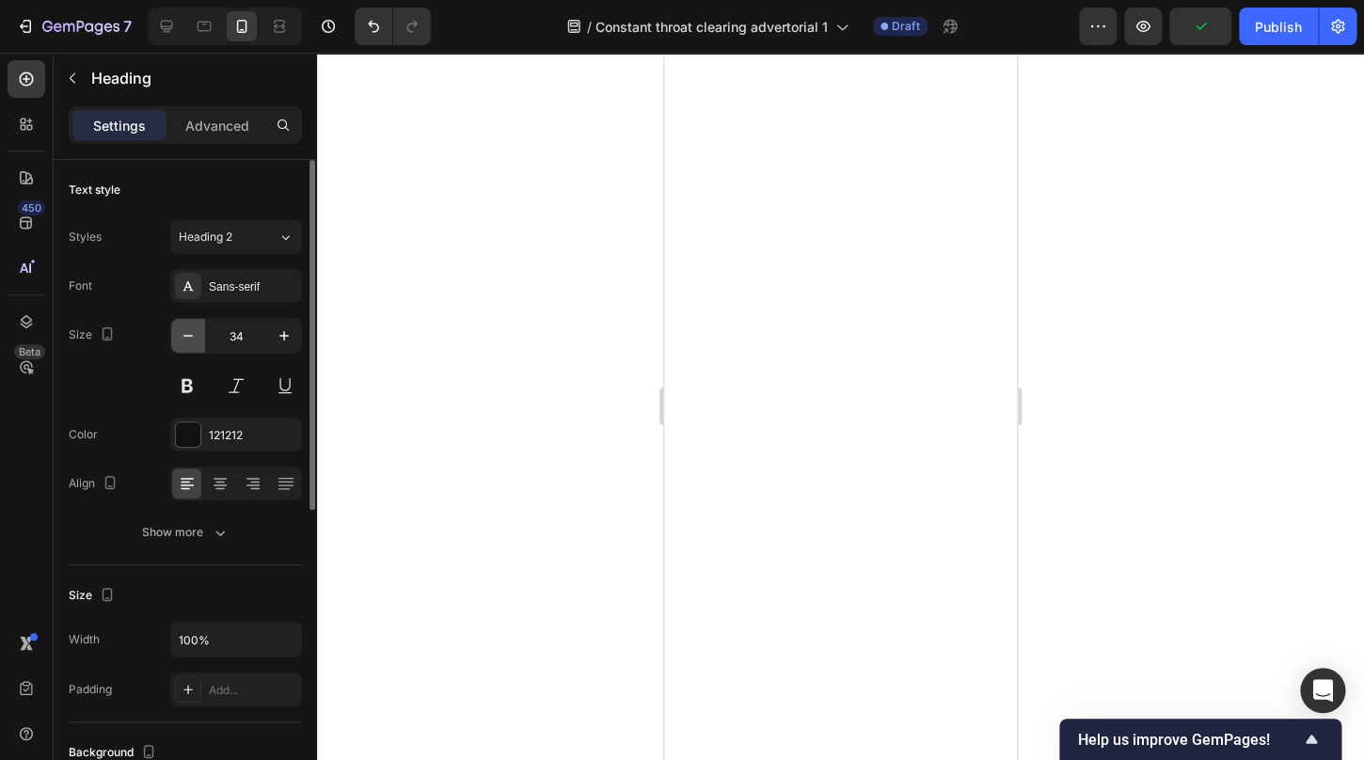
click at [196, 330] on icon "button" at bounding box center [188, 336] width 19 height 19
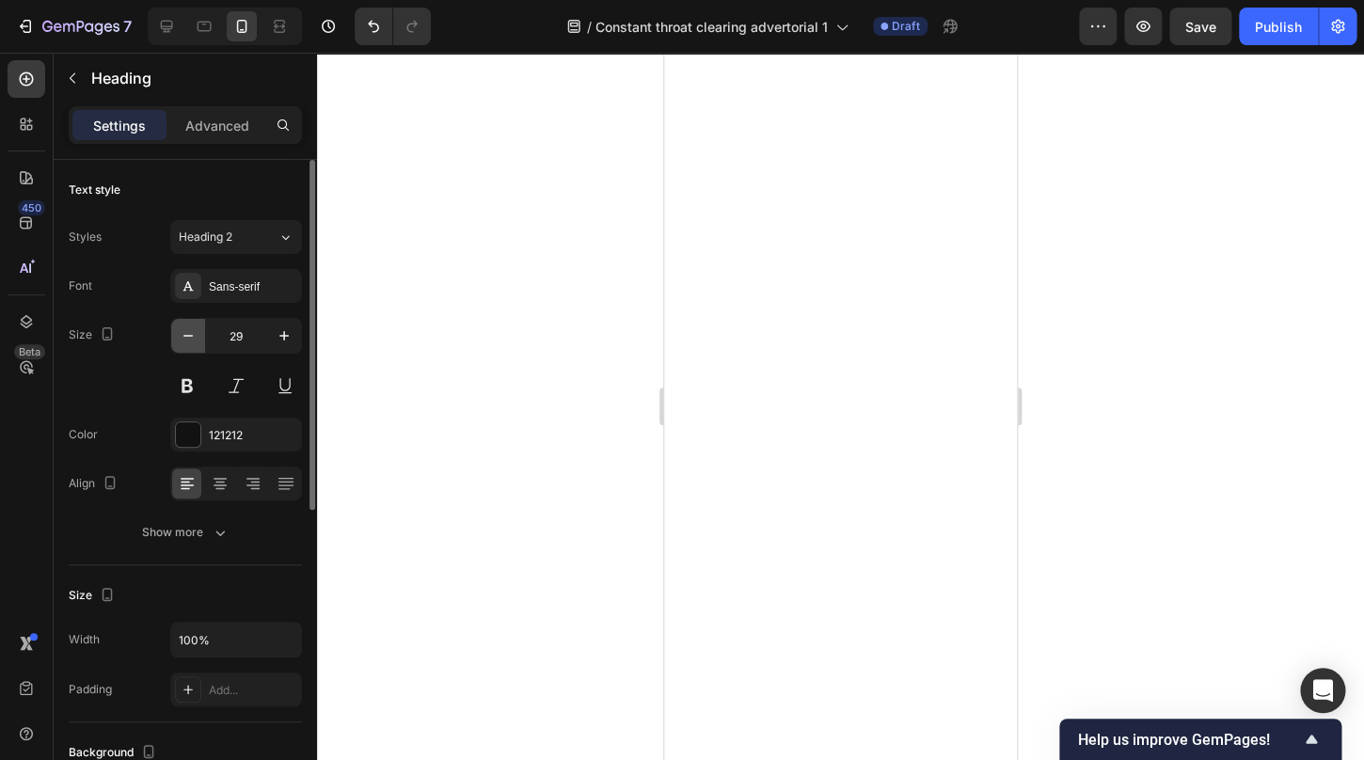
click at [196, 330] on icon "button" at bounding box center [188, 336] width 19 height 19
type input "27"
click at [1199, 436] on div at bounding box center [840, 407] width 1047 height 708
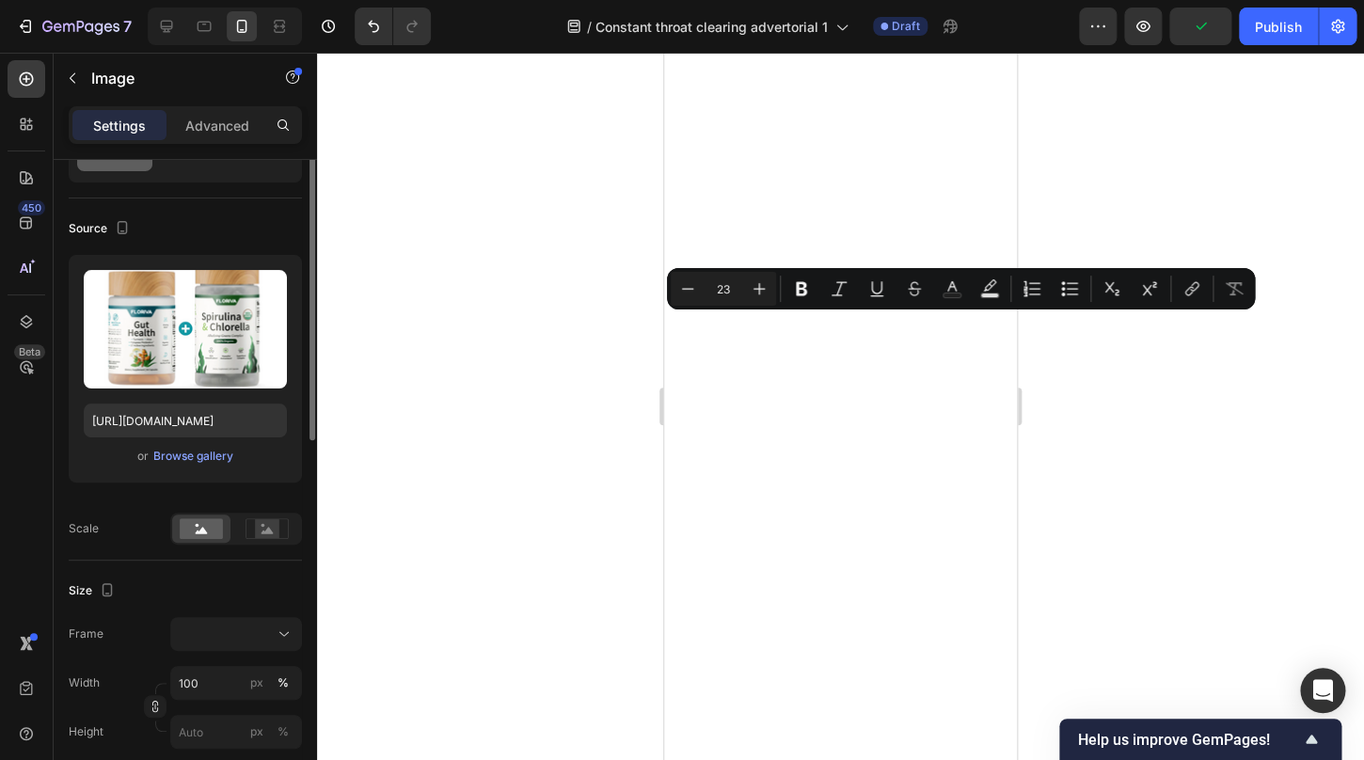
scroll to position [104, 0]
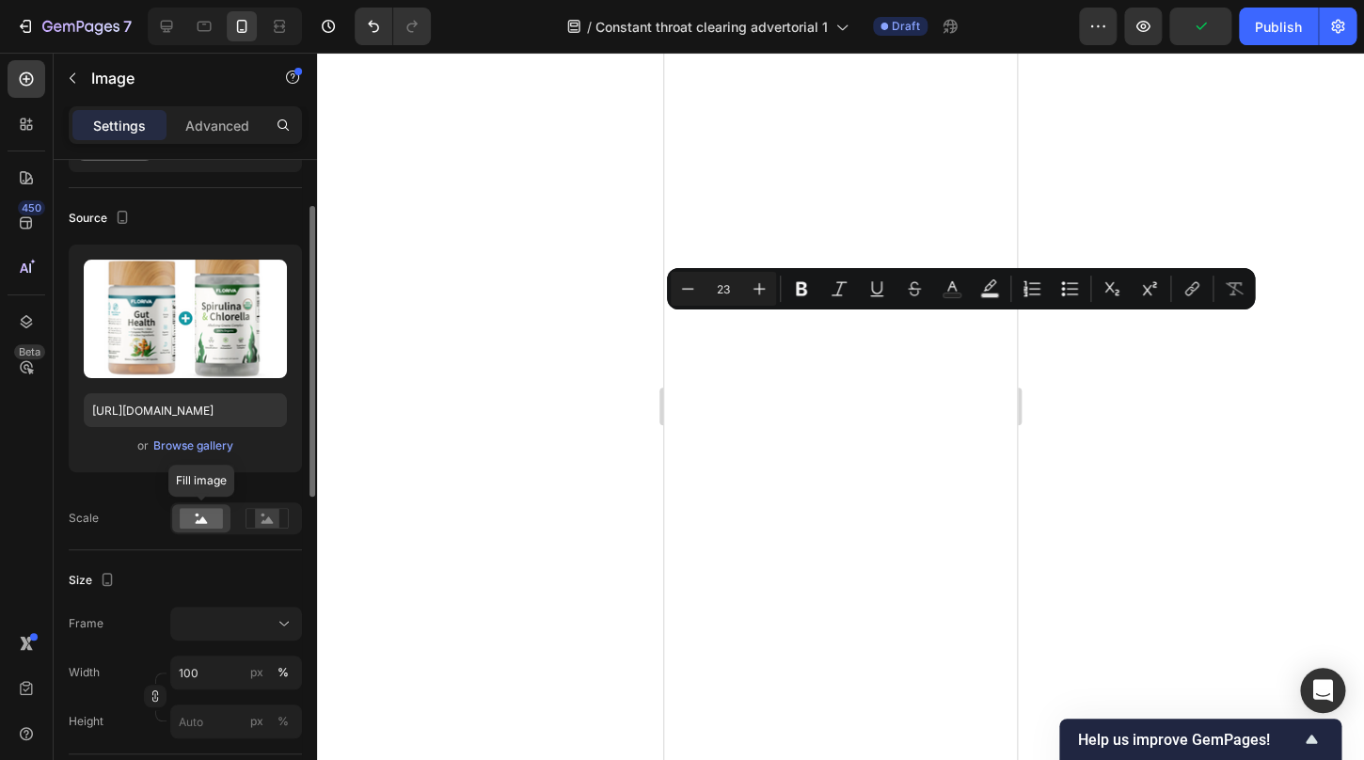
click at [206, 521] on icon at bounding box center [202, 520] width 12 height 7
click at [272, 523] on icon at bounding box center [268, 520] width 12 height 7
click at [211, 516] on rect at bounding box center [201, 518] width 43 height 21
click at [239, 624] on div at bounding box center [236, 623] width 115 height 19
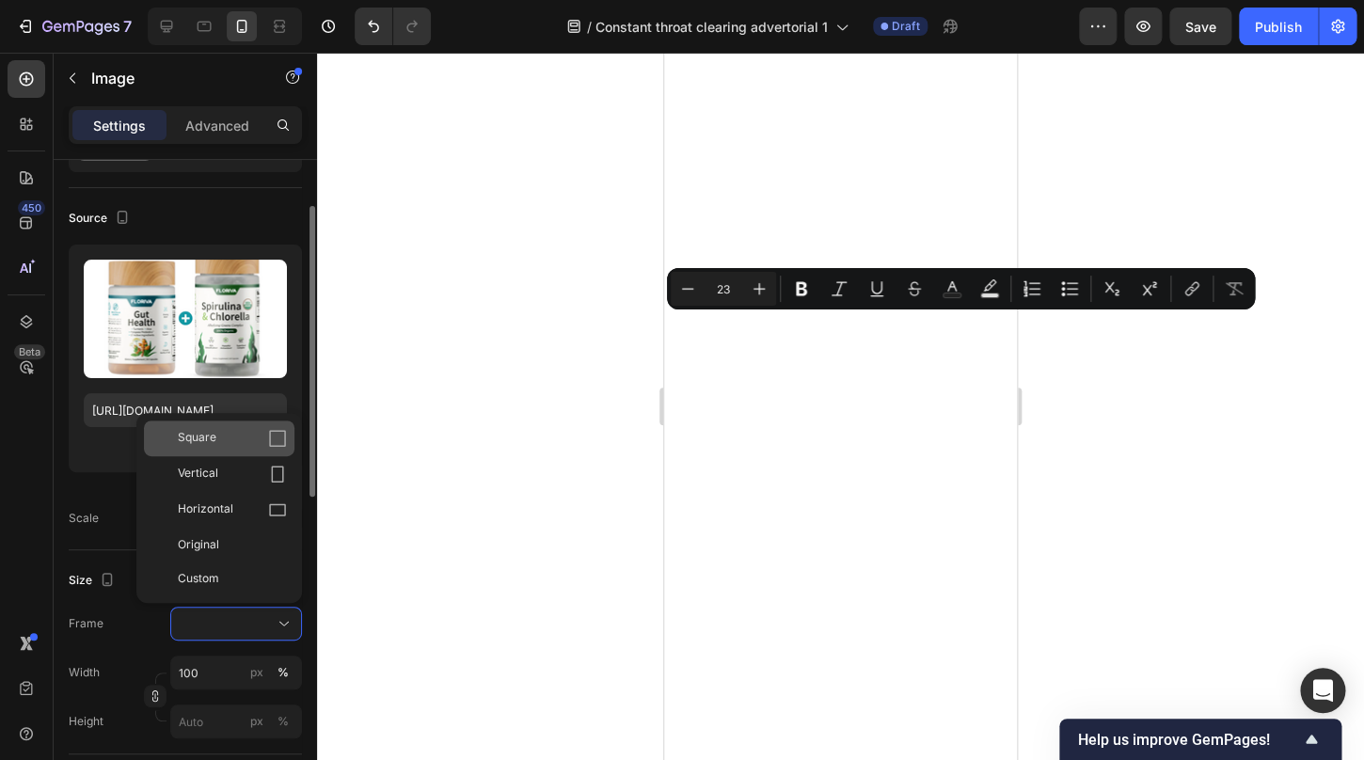
click at [283, 440] on icon at bounding box center [277, 438] width 19 height 19
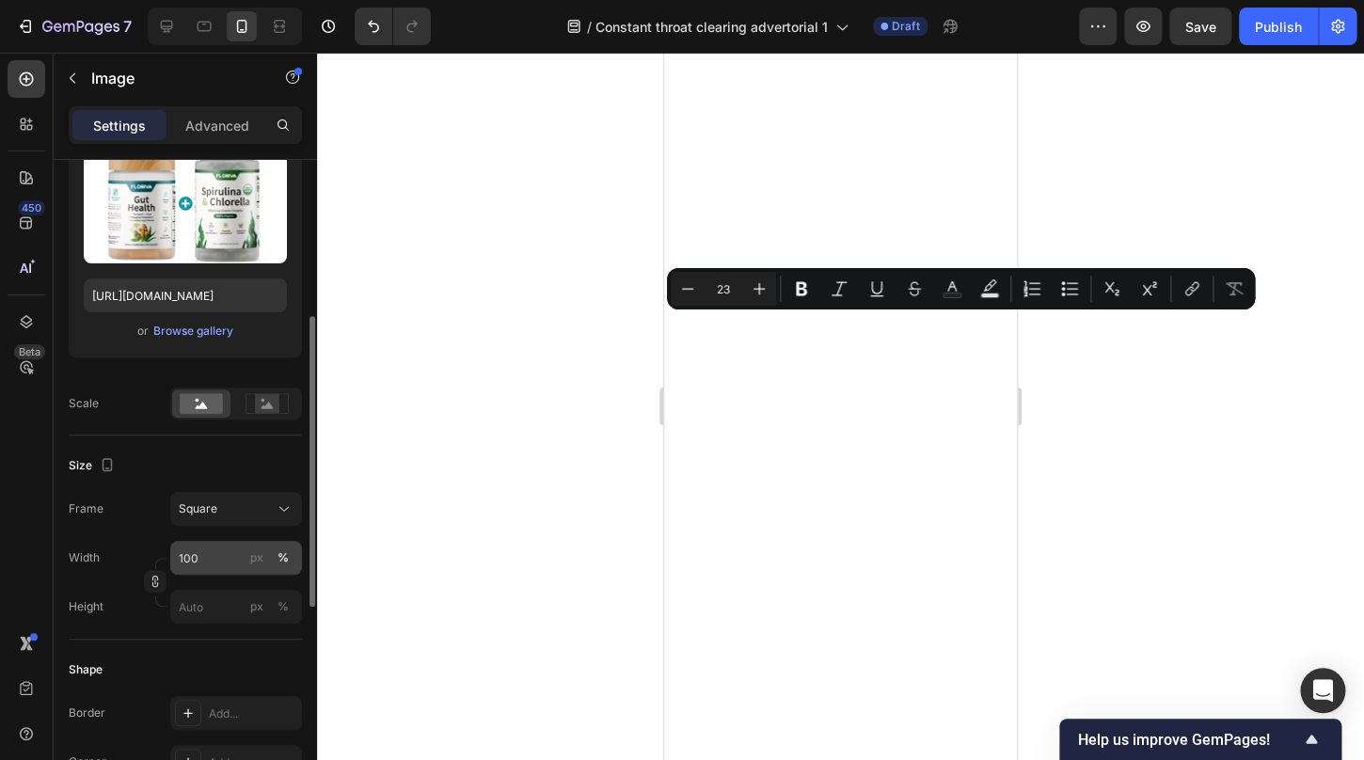
scroll to position [262, 0]
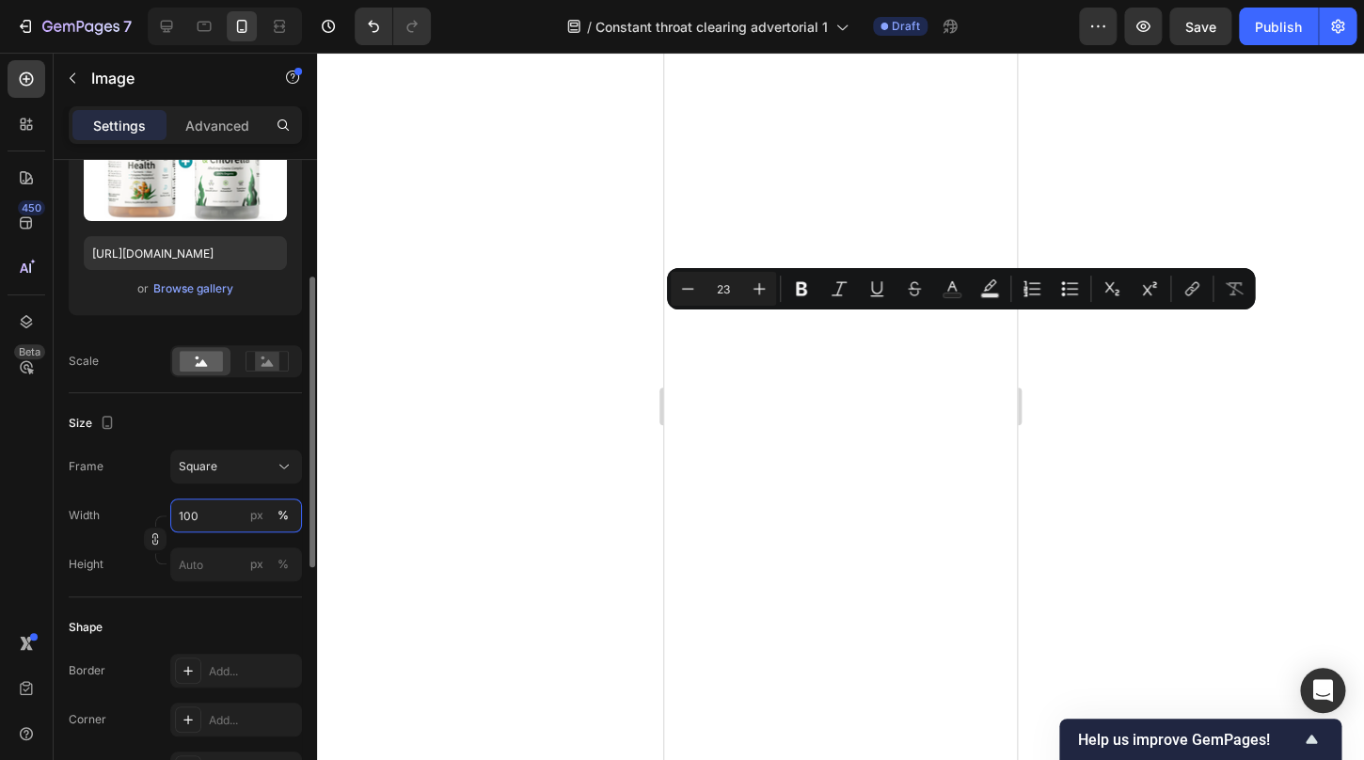
click at [217, 521] on input "100" at bounding box center [236, 516] width 132 height 34
click at [203, 565] on input "px %" at bounding box center [236, 565] width 132 height 34
type input "8"
type input "80"
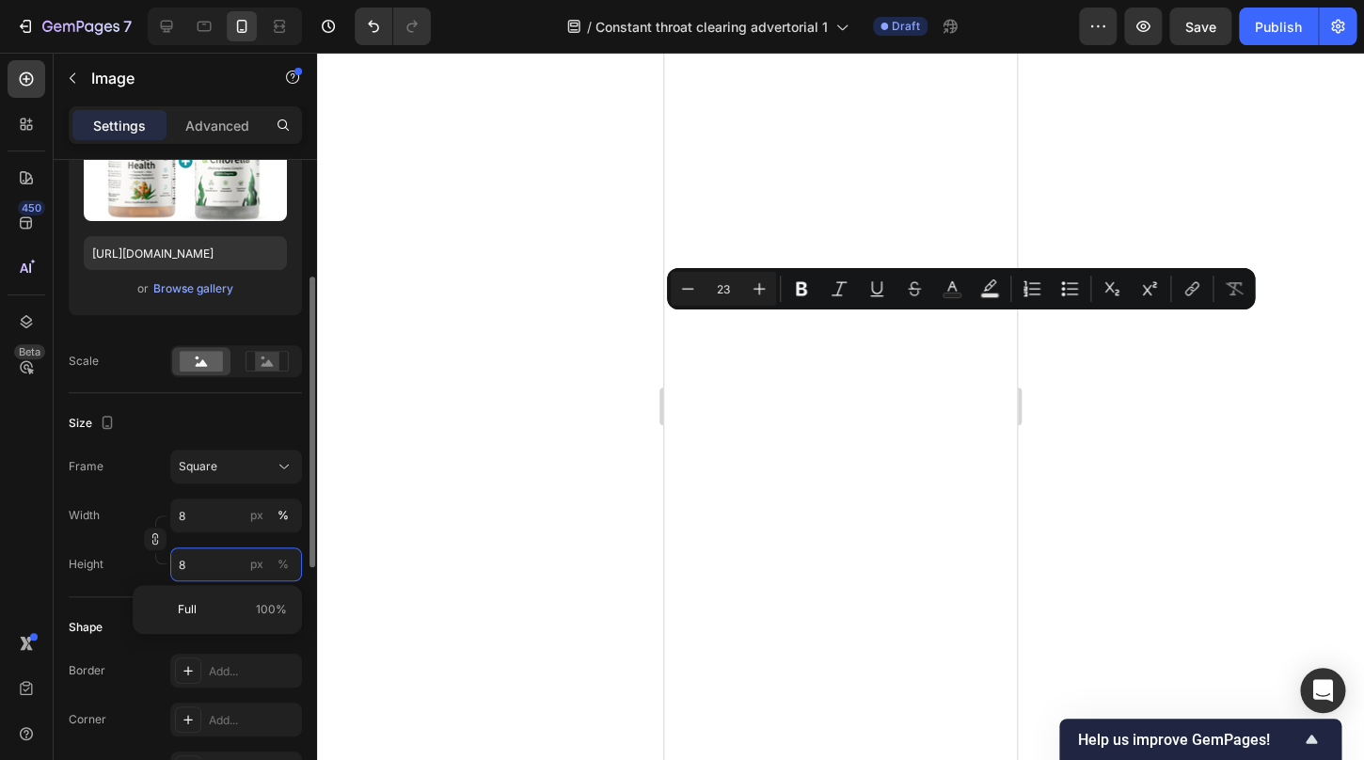
type input "80"
type input "8"
click at [215, 526] on input "8" at bounding box center [236, 516] width 132 height 34
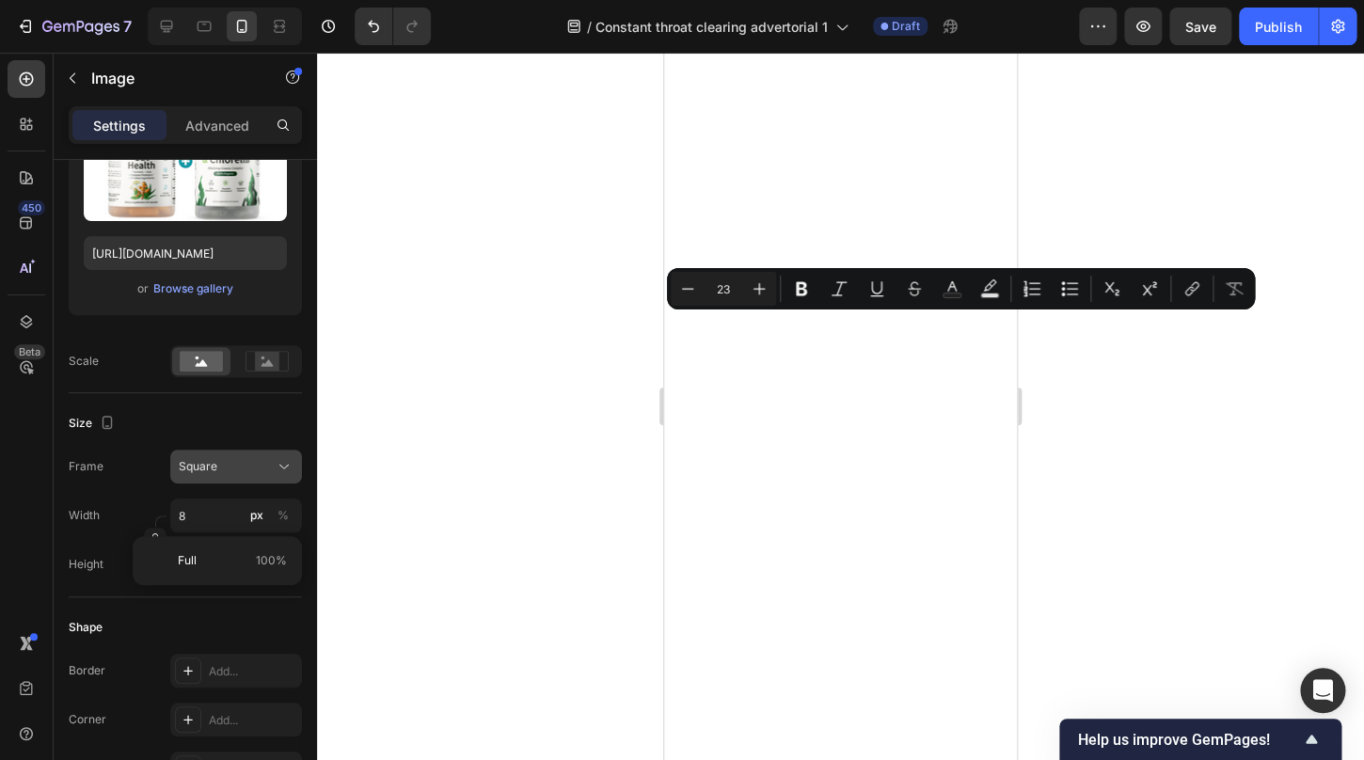
click at [228, 481] on button "Square" at bounding box center [236, 467] width 132 height 34
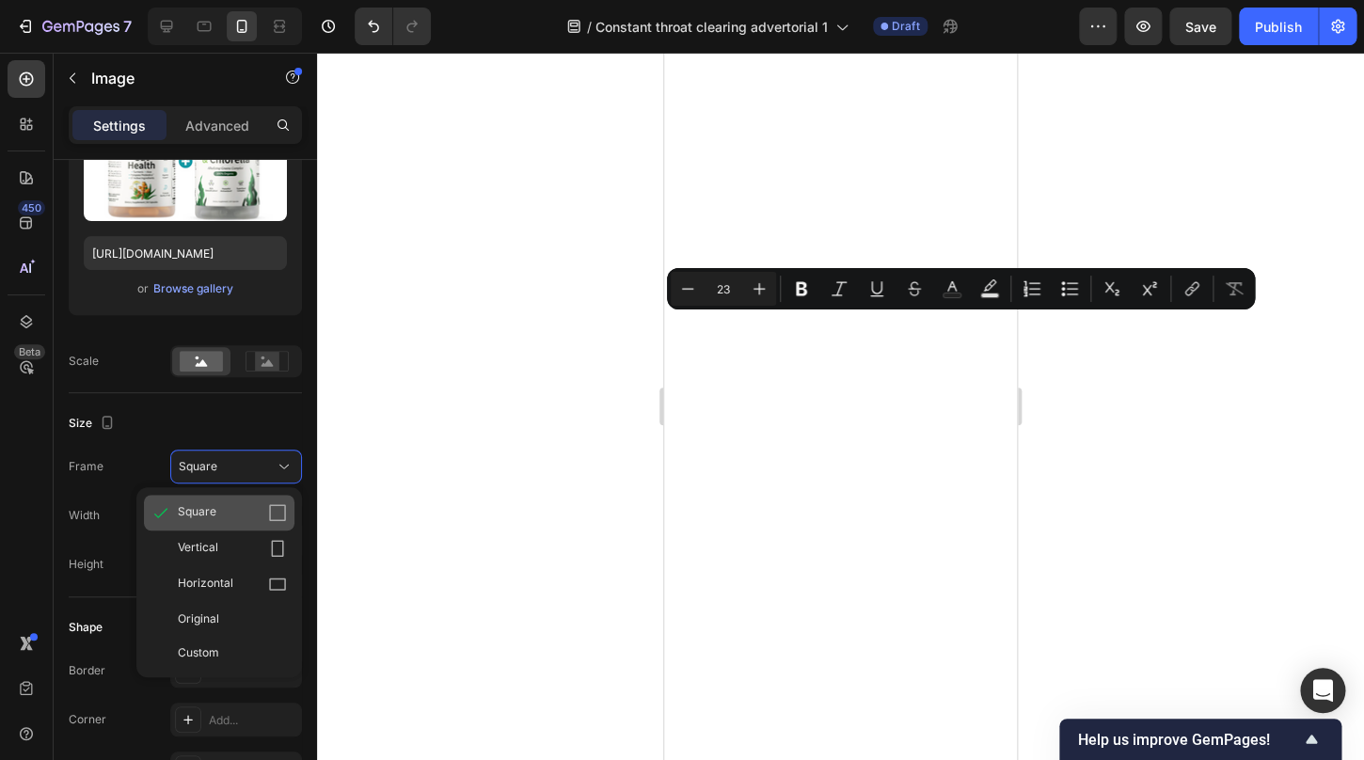
click at [228, 508] on div "Square" at bounding box center [232, 512] width 109 height 19
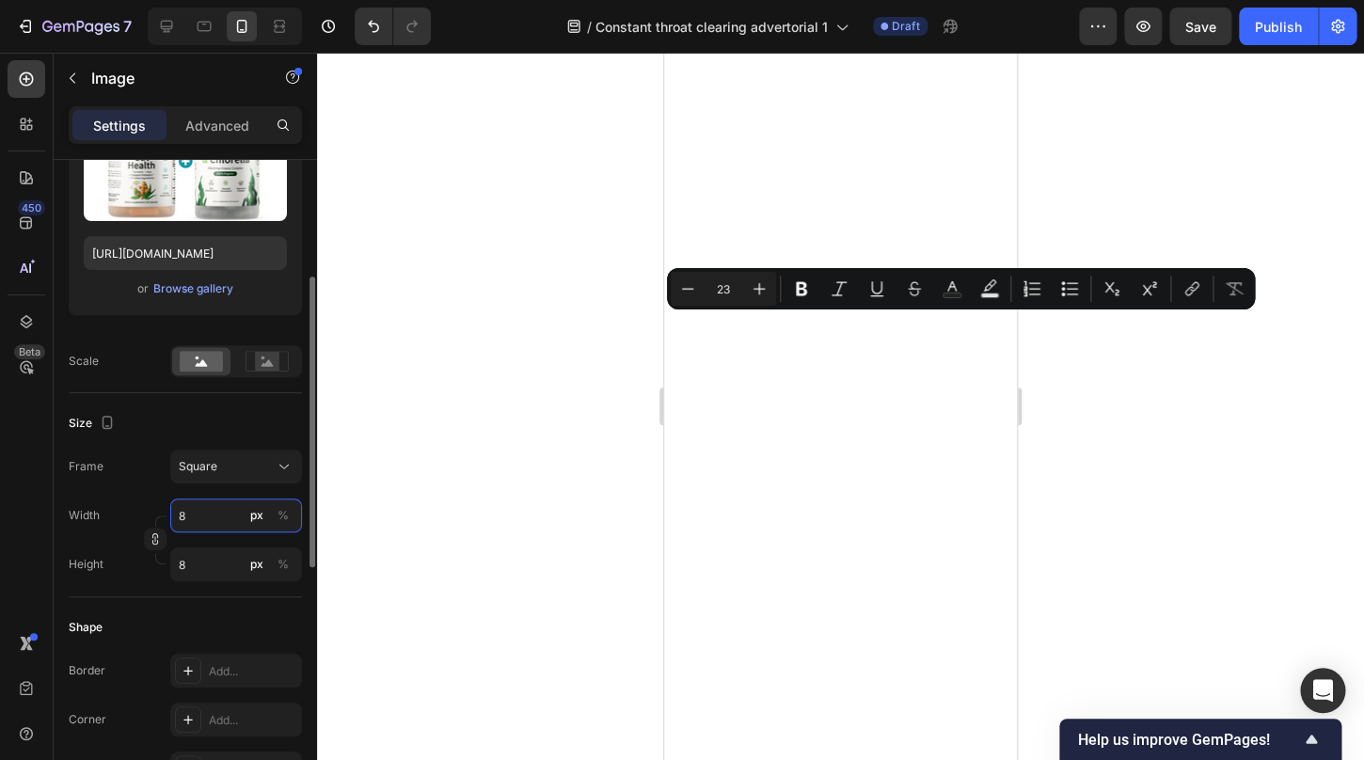
click at [196, 511] on input "8" at bounding box center [236, 516] width 132 height 34
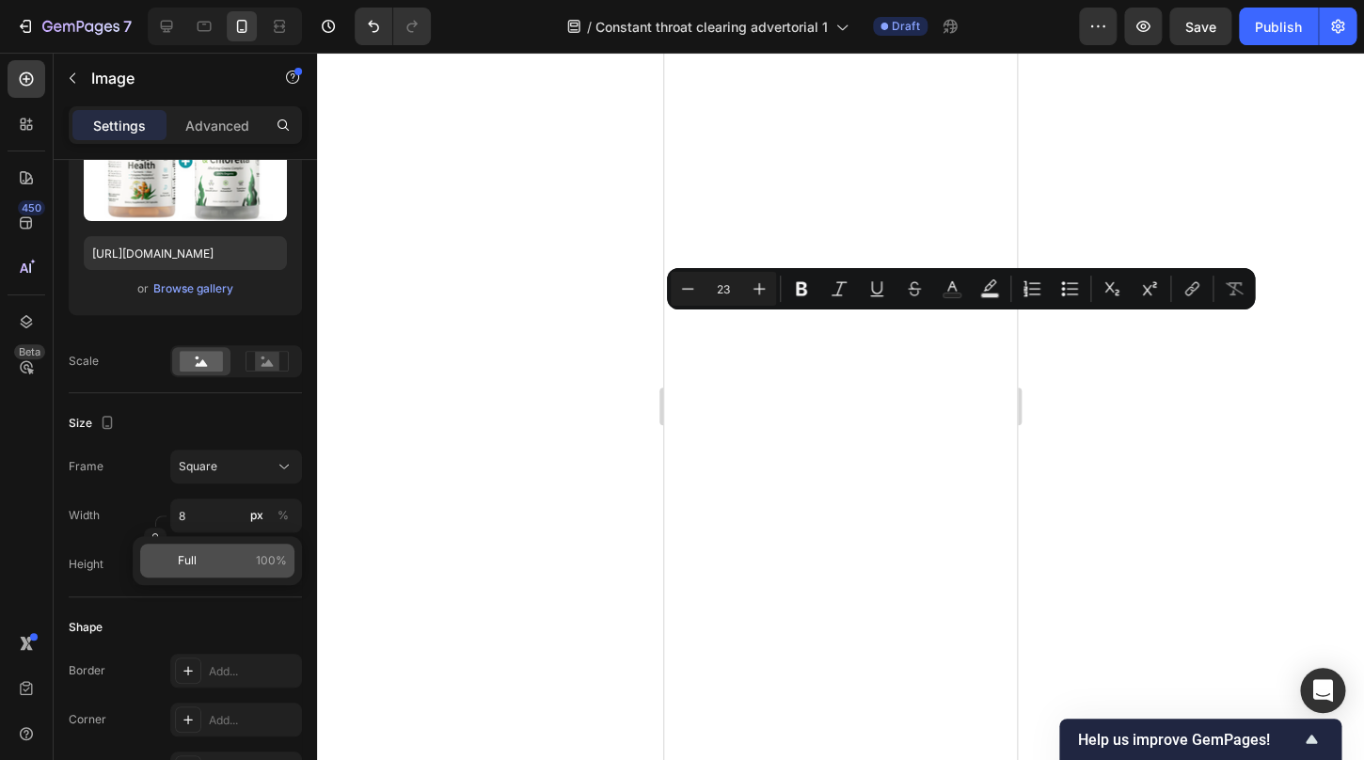
click at [212, 567] on p "Full 100%" at bounding box center [232, 560] width 109 height 17
type input "100"
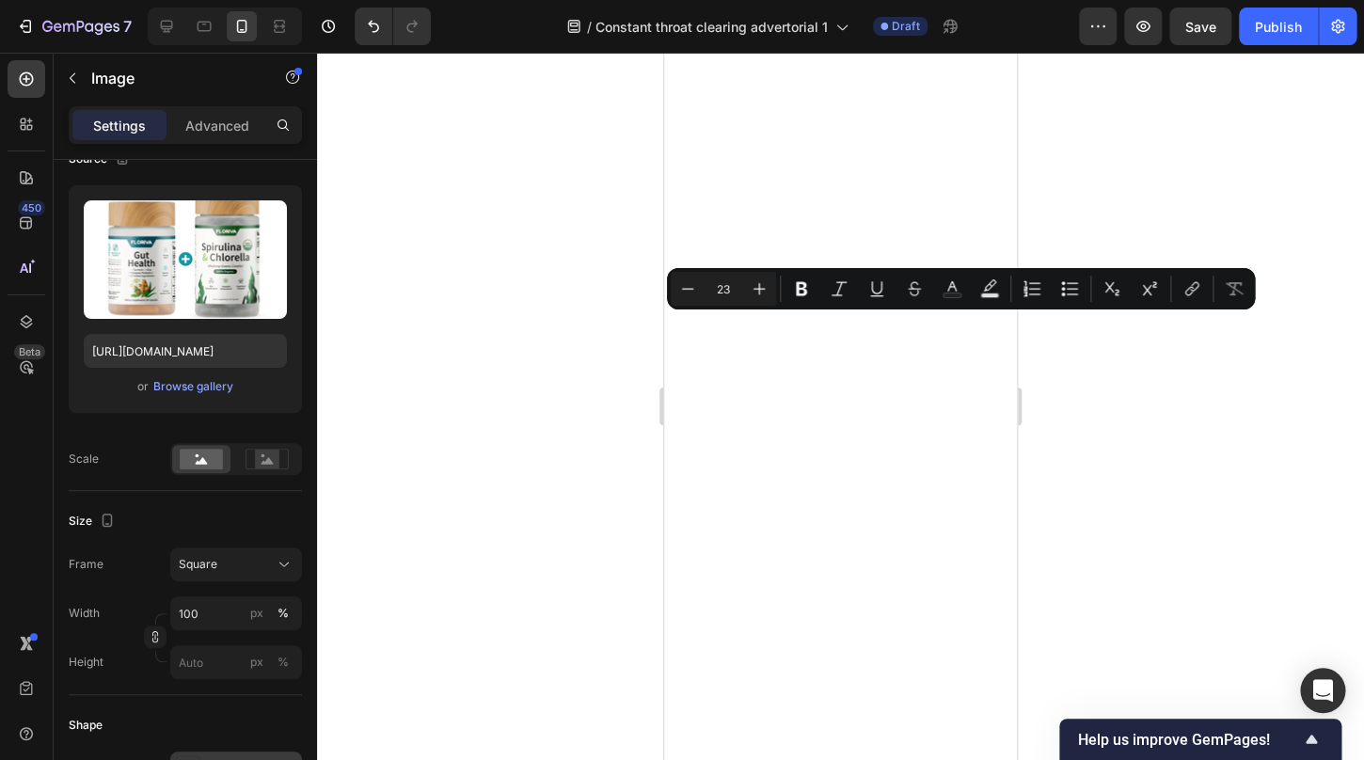
scroll to position [0, 0]
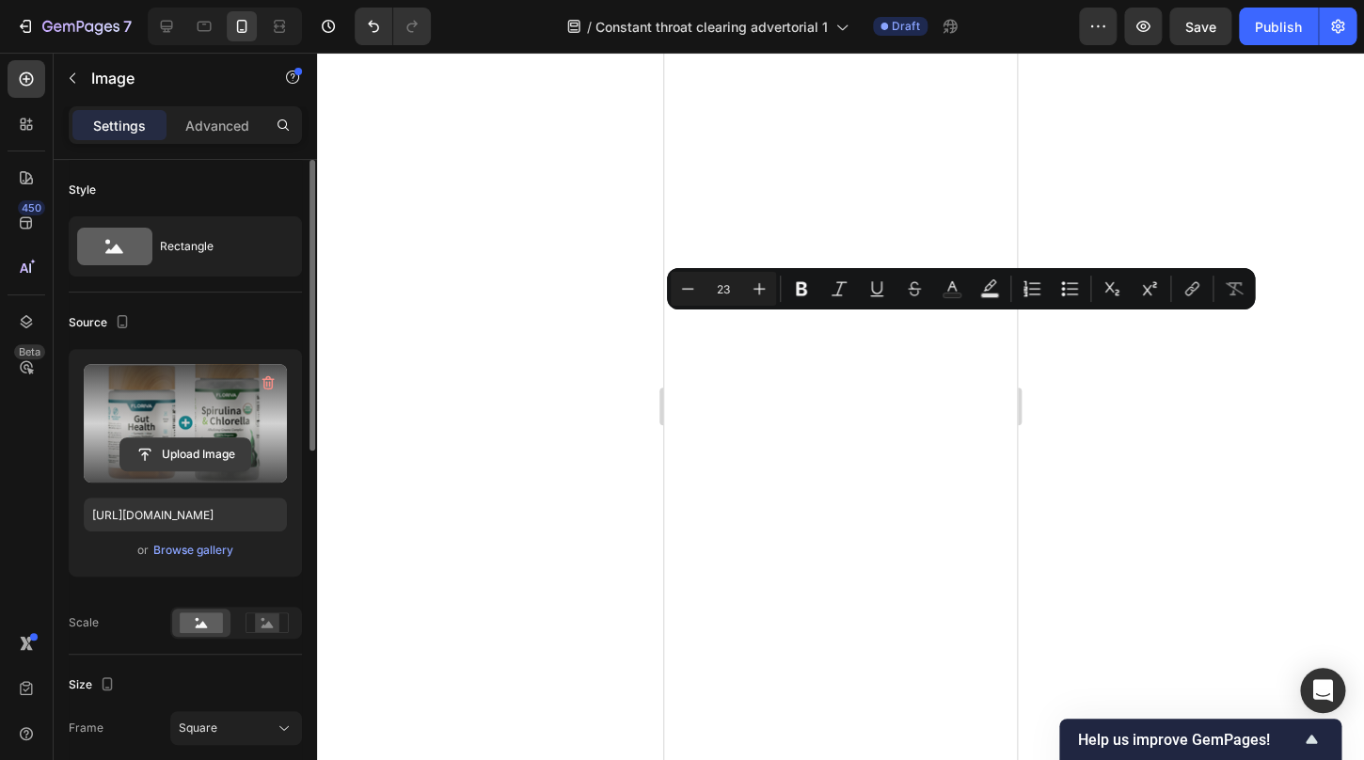
click at [184, 444] on input "file" at bounding box center [185, 455] width 130 height 32
type input "[URL][DOMAIN_NAME]"
click at [1170, 458] on div at bounding box center [840, 407] width 1047 height 708
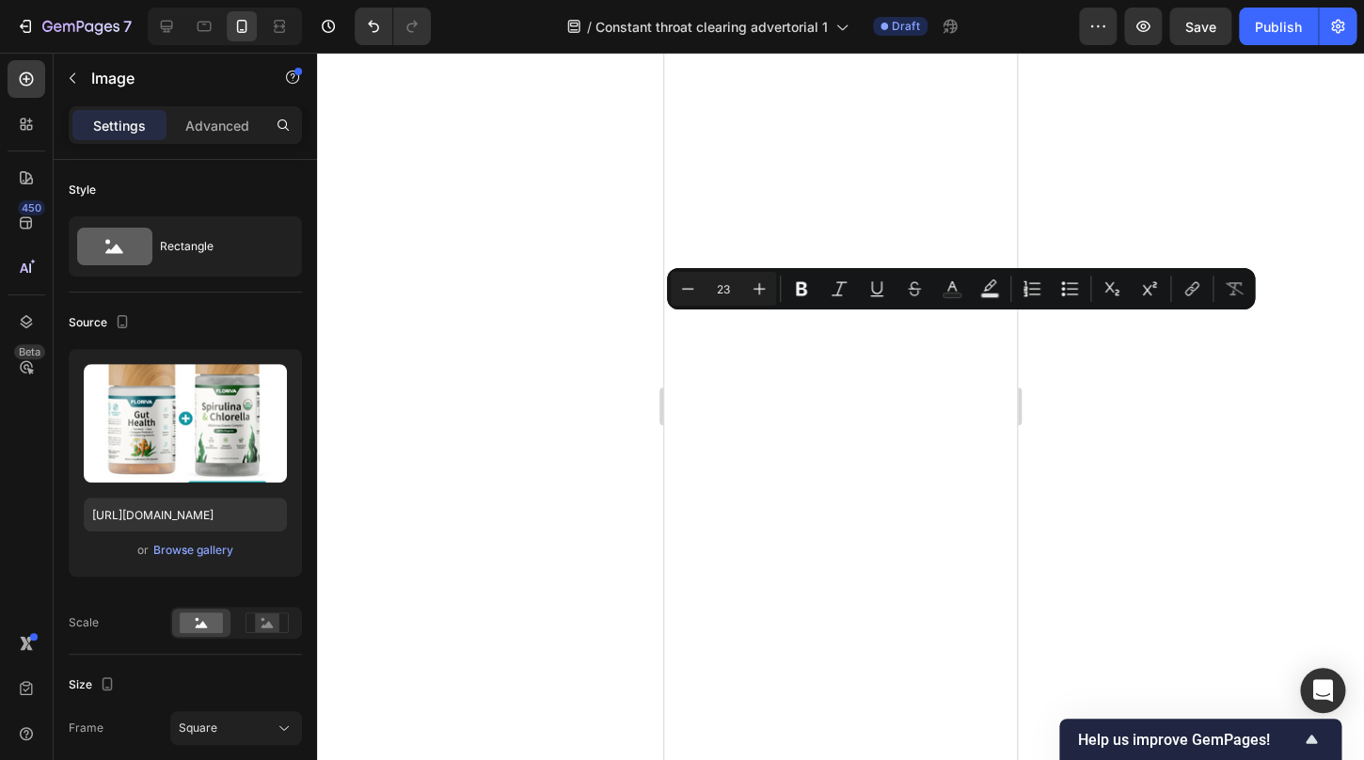
click at [1176, 524] on div at bounding box center [840, 407] width 1047 height 708
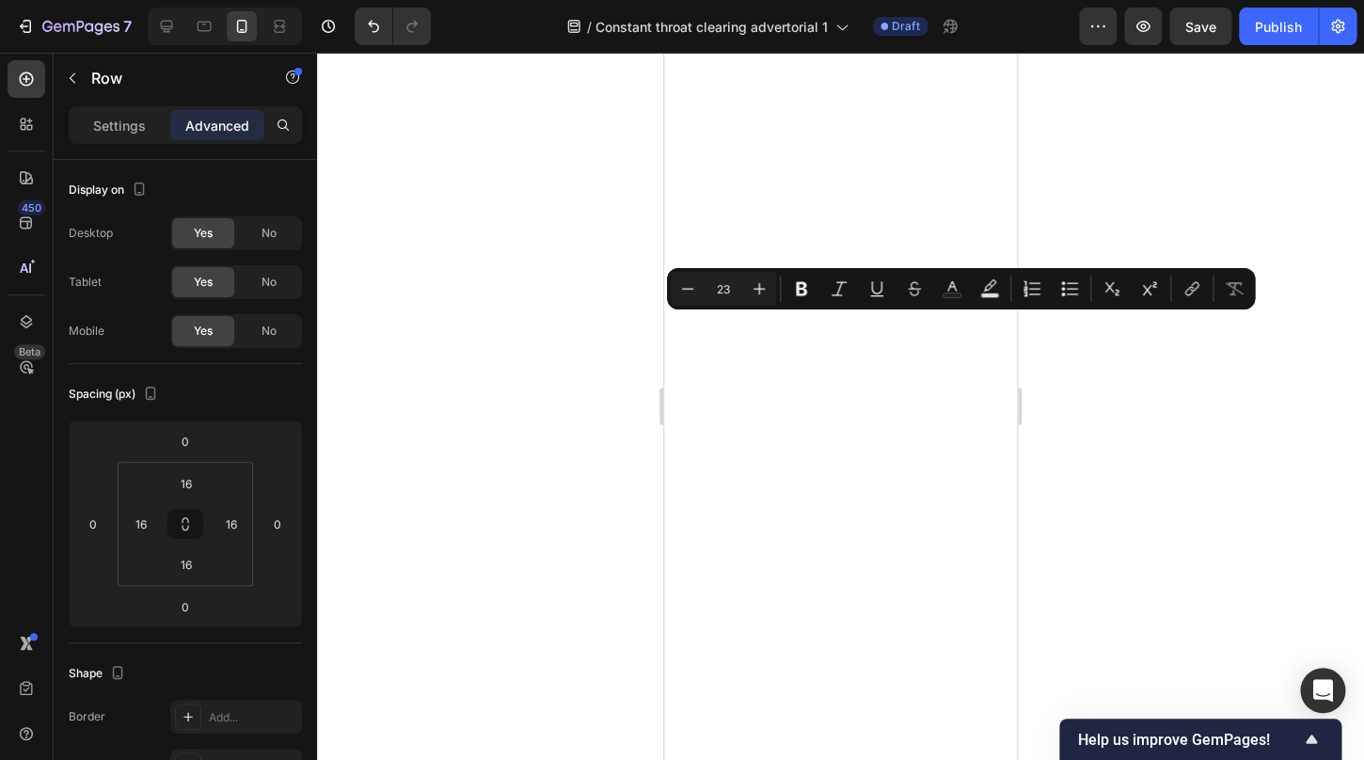
click at [1101, 467] on div at bounding box center [840, 407] width 1047 height 708
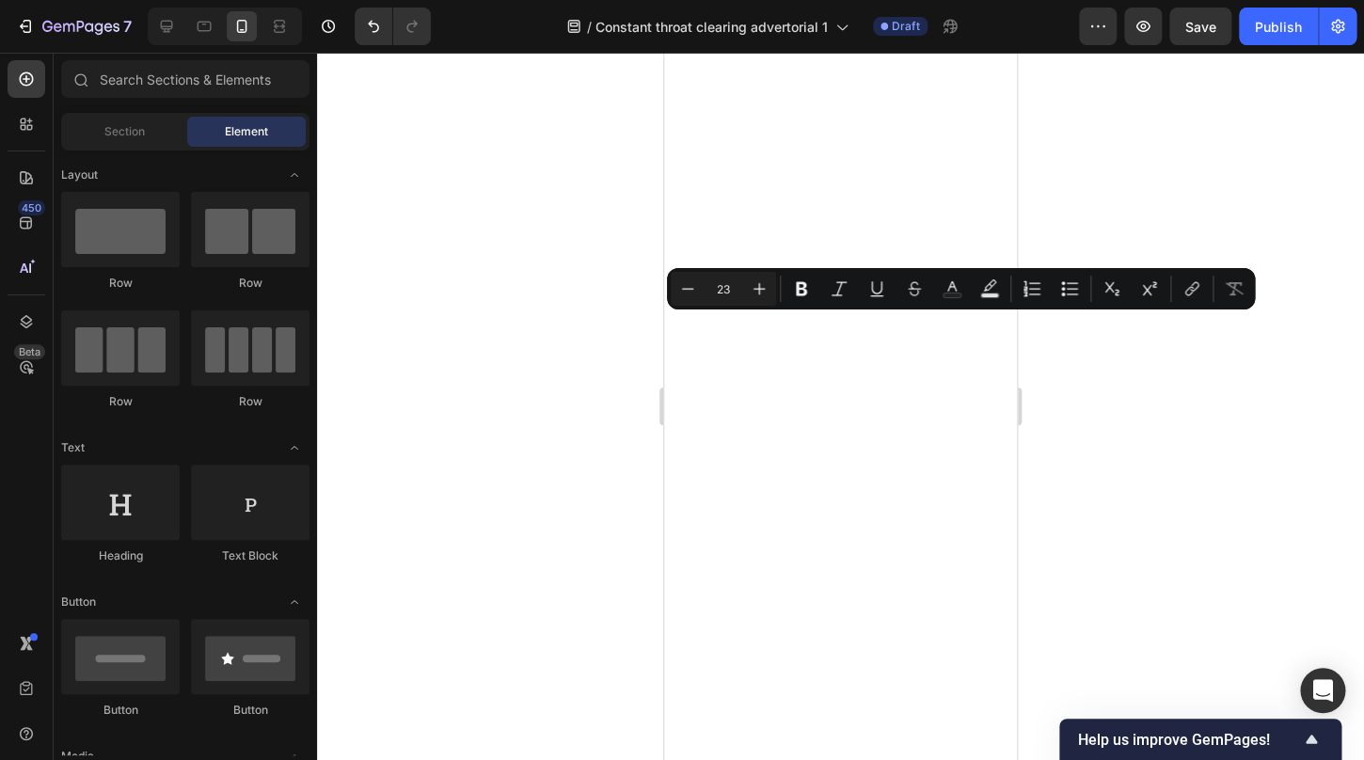
click at [1099, 458] on div at bounding box center [840, 407] width 1047 height 708
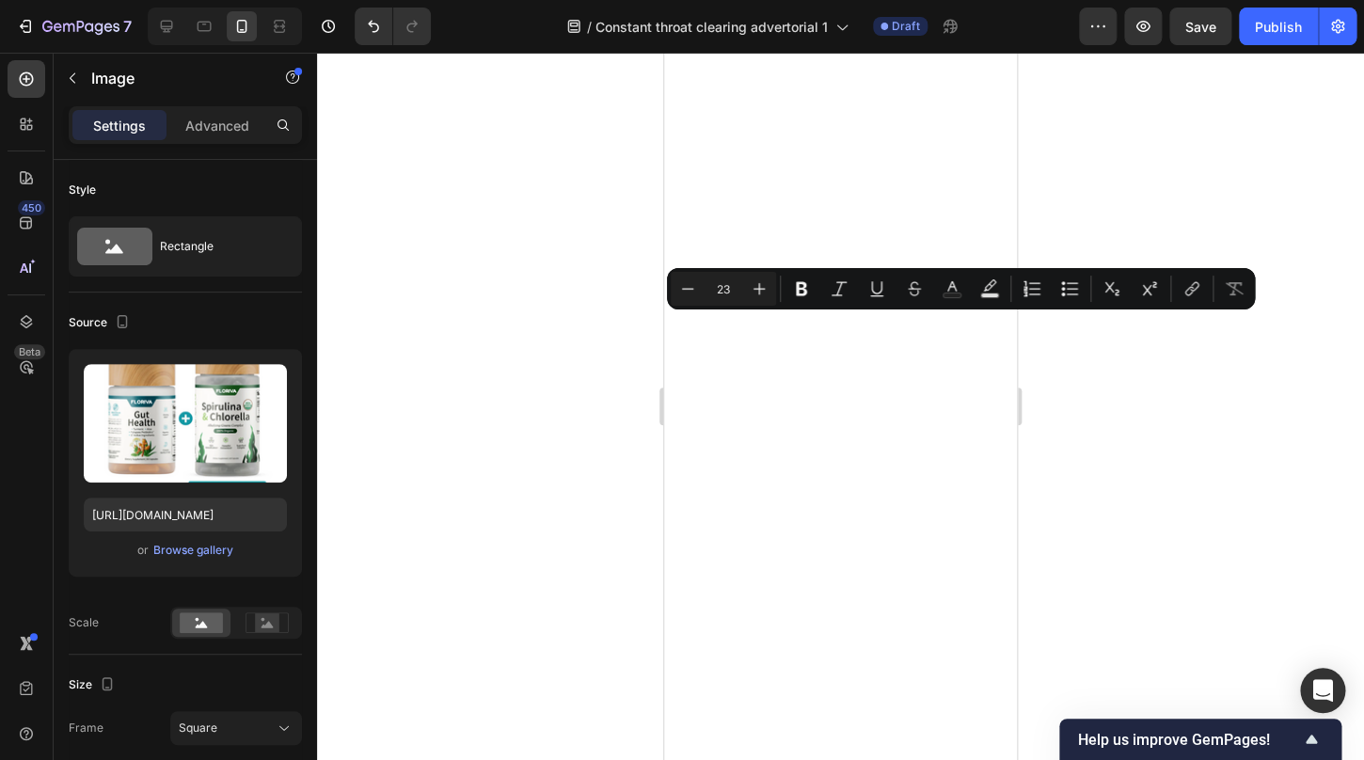
click at [1091, 211] on div at bounding box center [840, 407] width 1047 height 708
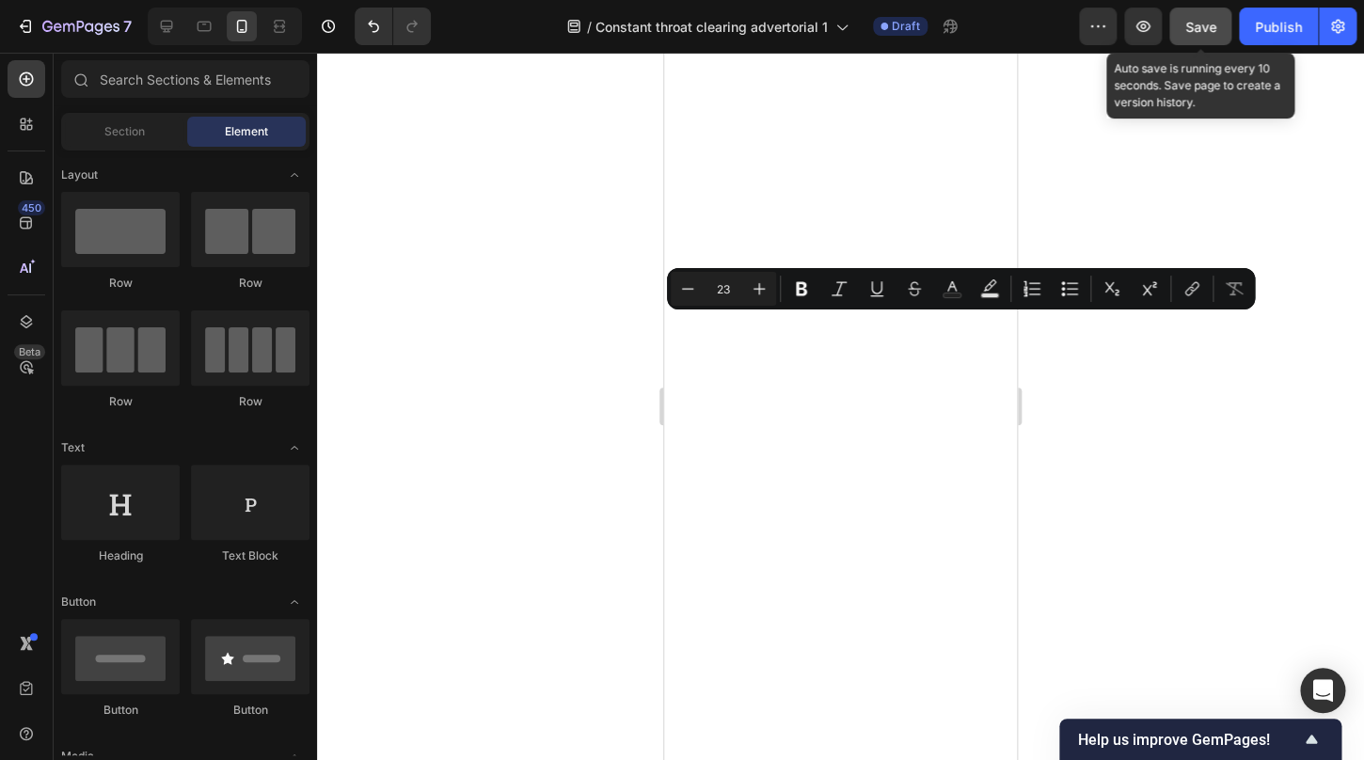
click at [1187, 40] on button "Save" at bounding box center [1201, 27] width 62 height 38
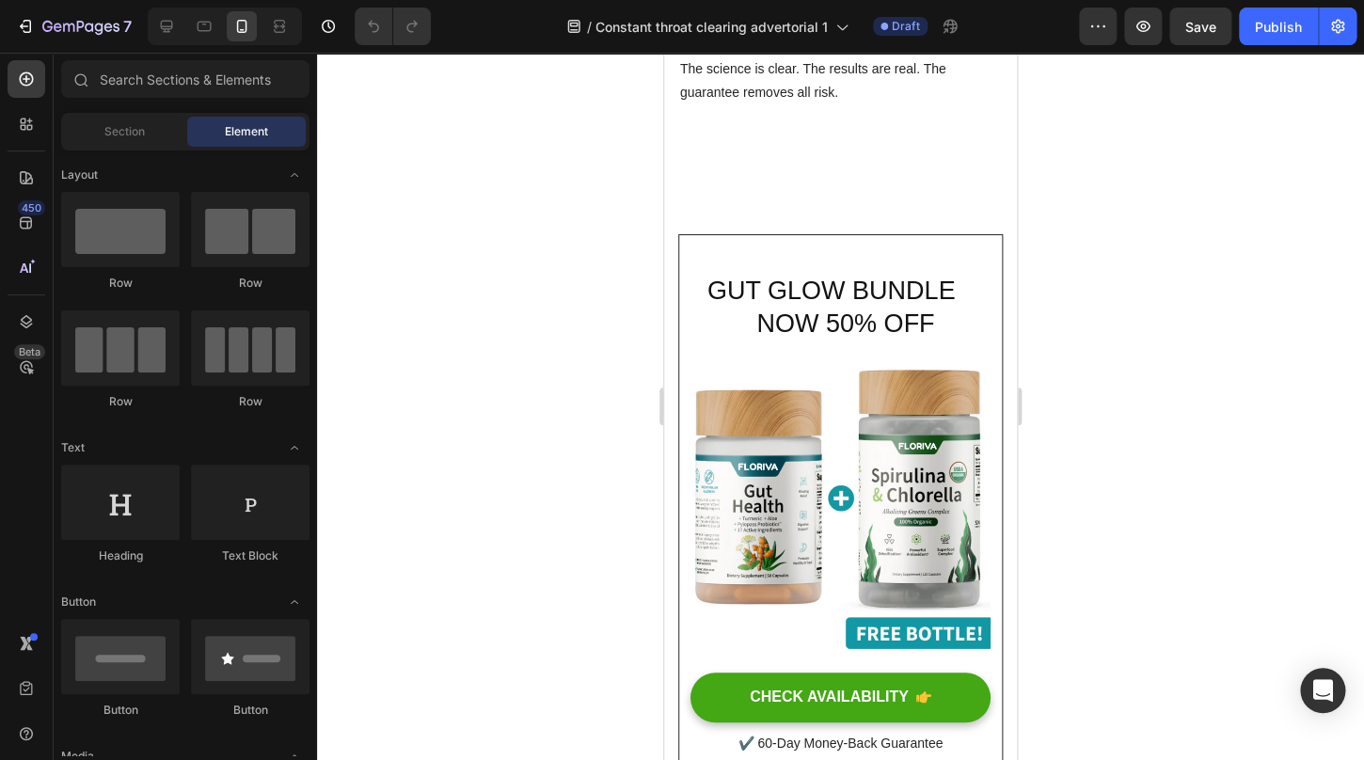
scroll to position [5838, 0]
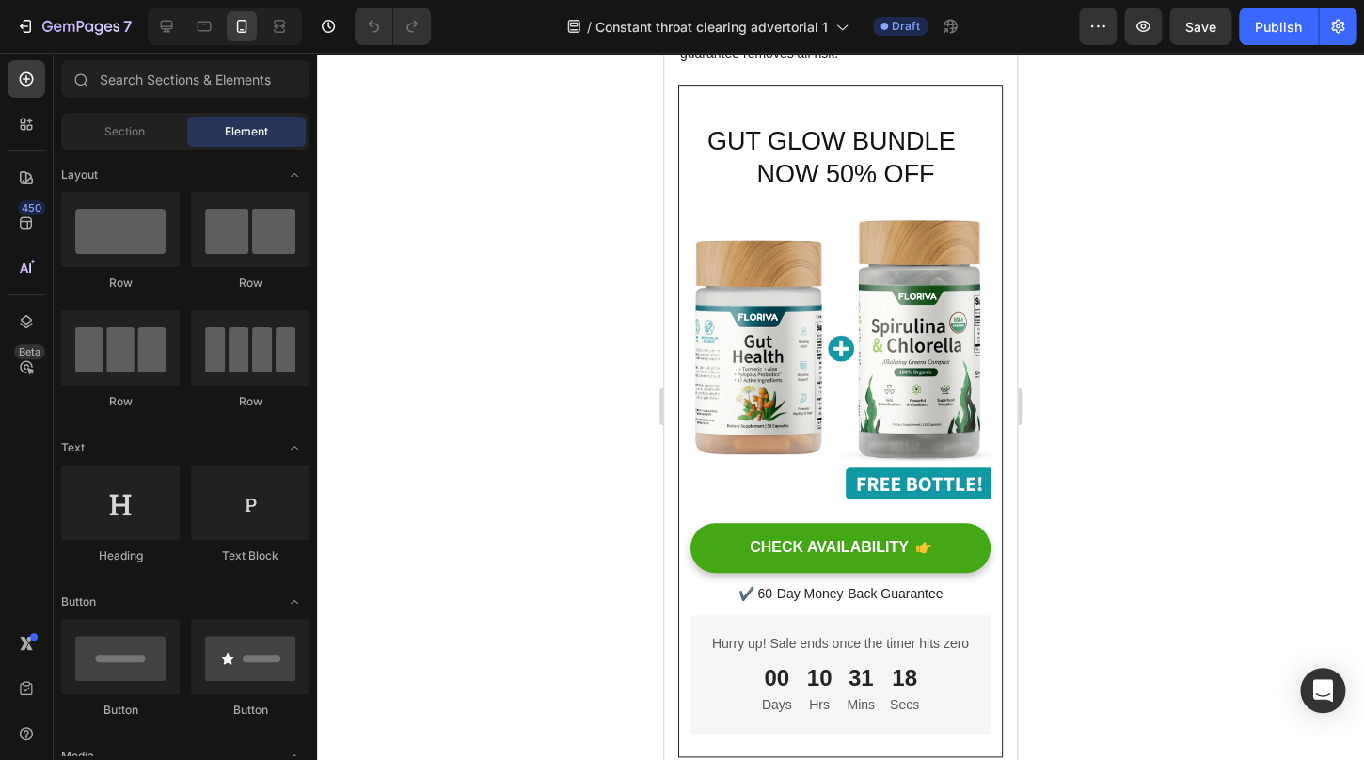
click at [810, 193] on h2 "GUT GLOW BUNDLE NOW 50% OFF" at bounding box center [841, 158] width 270 height 70
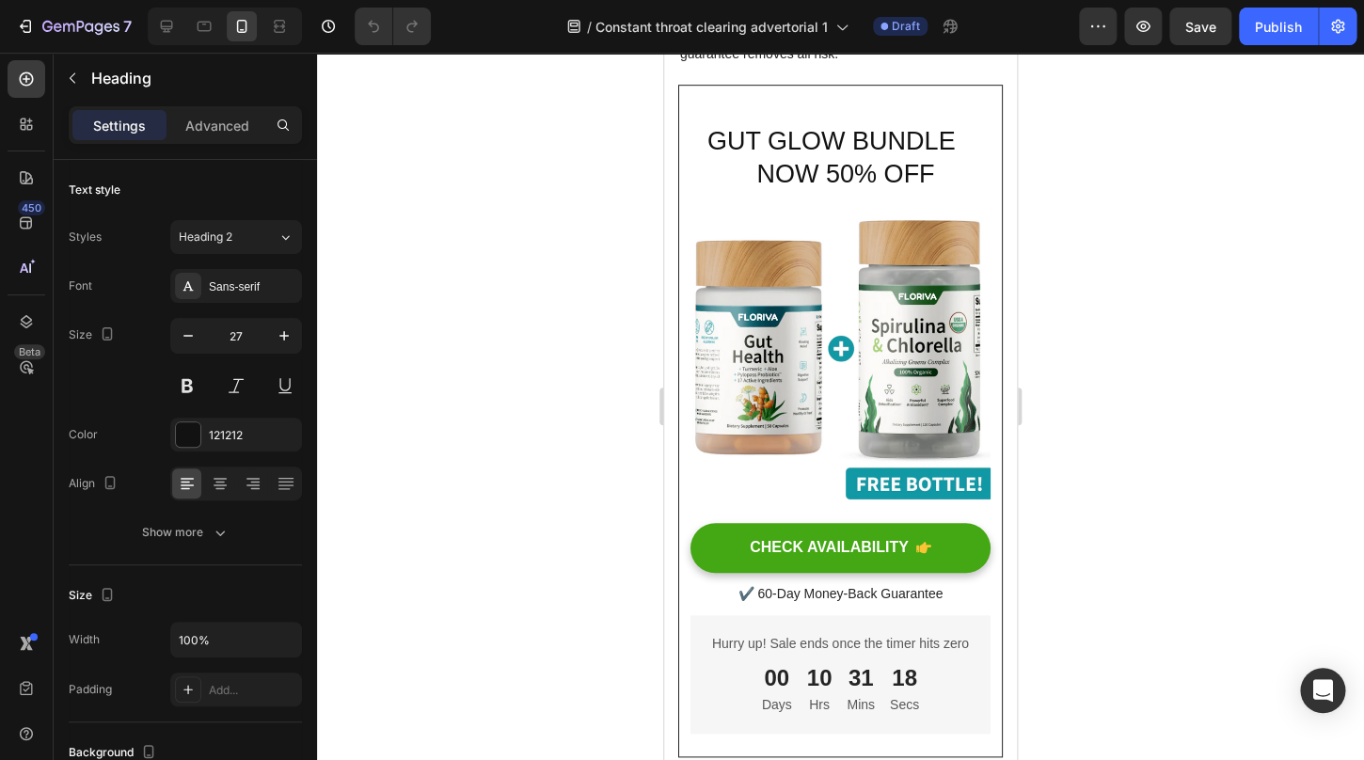
click at [820, 193] on h2 "GUT GLOW BUNDLE NOW 50% OFF" at bounding box center [841, 158] width 270 height 70
click at [833, 191] on p "GUT GLOW BUNDLE NOW 50% OFF" at bounding box center [841, 158] width 266 height 66
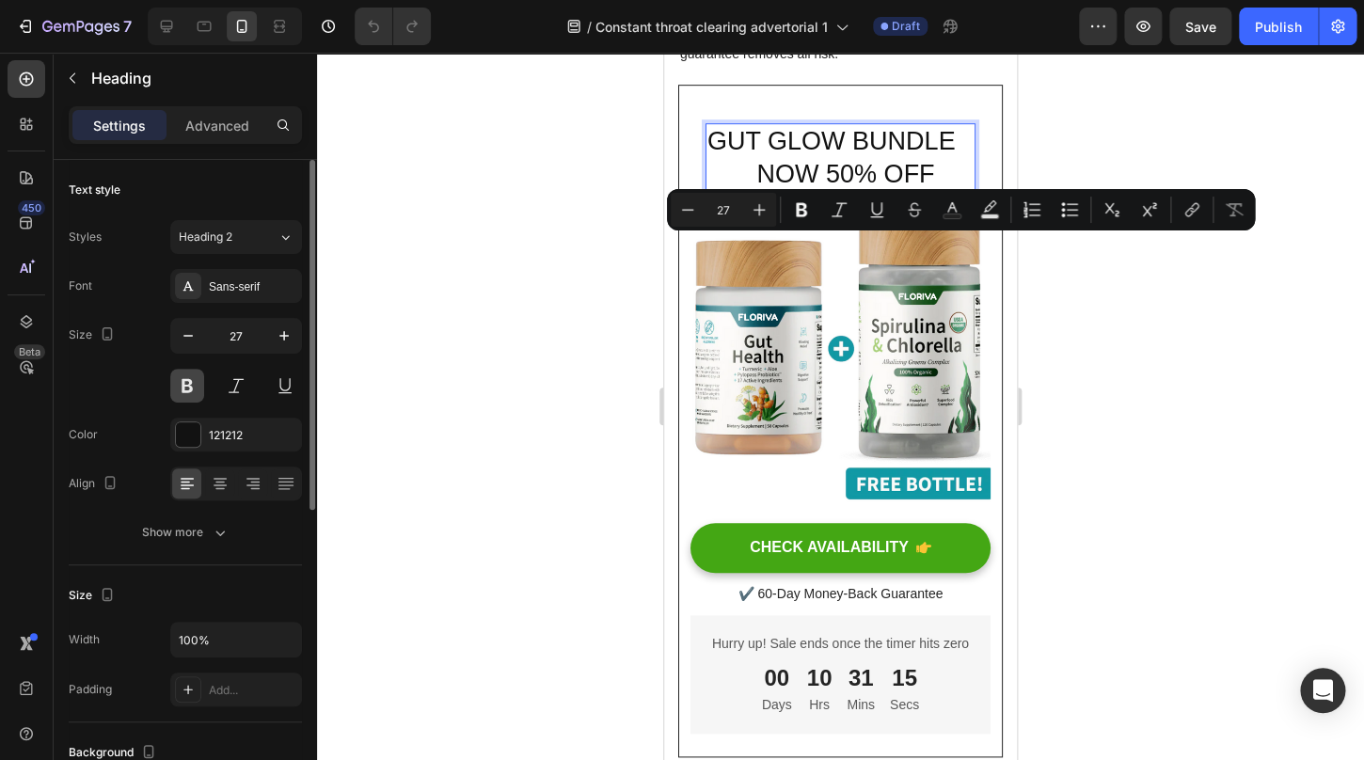
click at [194, 389] on button at bounding box center [187, 386] width 34 height 34
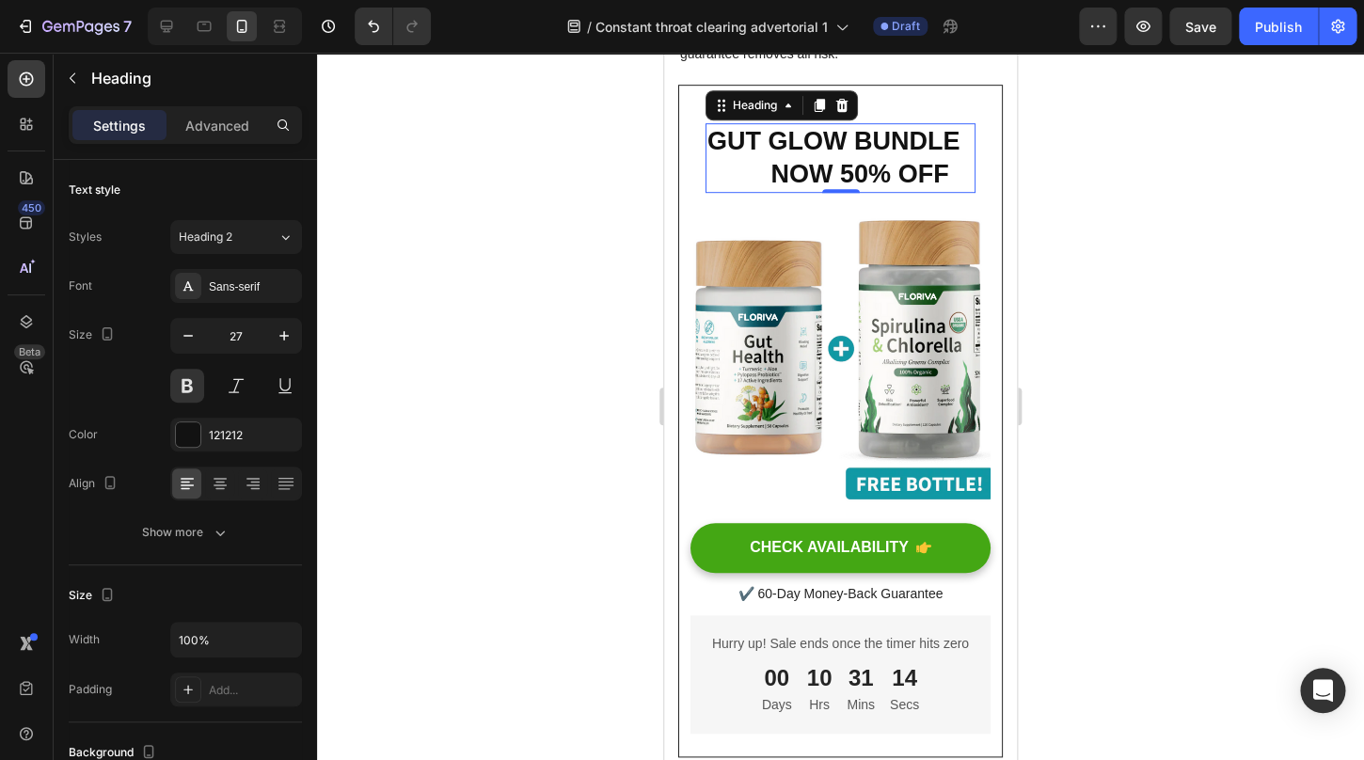
click at [524, 490] on div at bounding box center [840, 407] width 1047 height 708
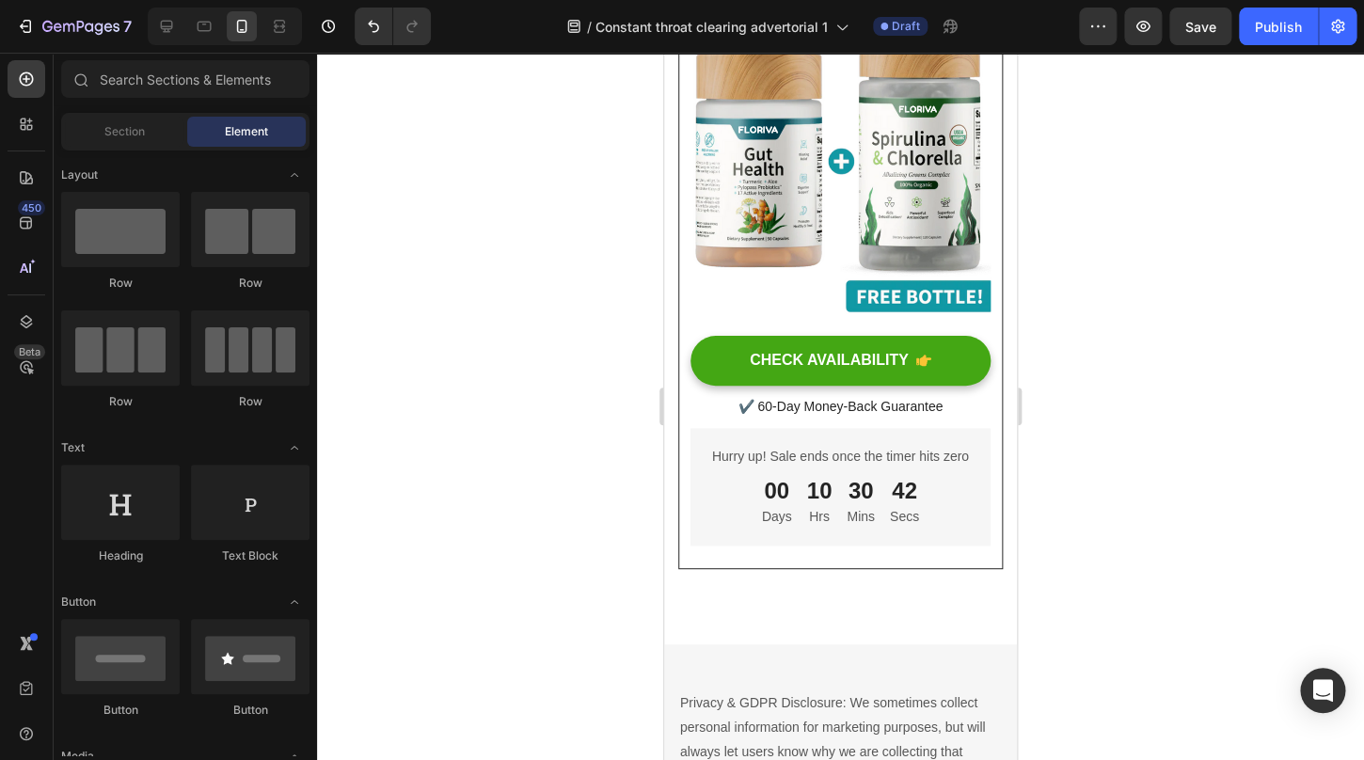
scroll to position [6123, 0]
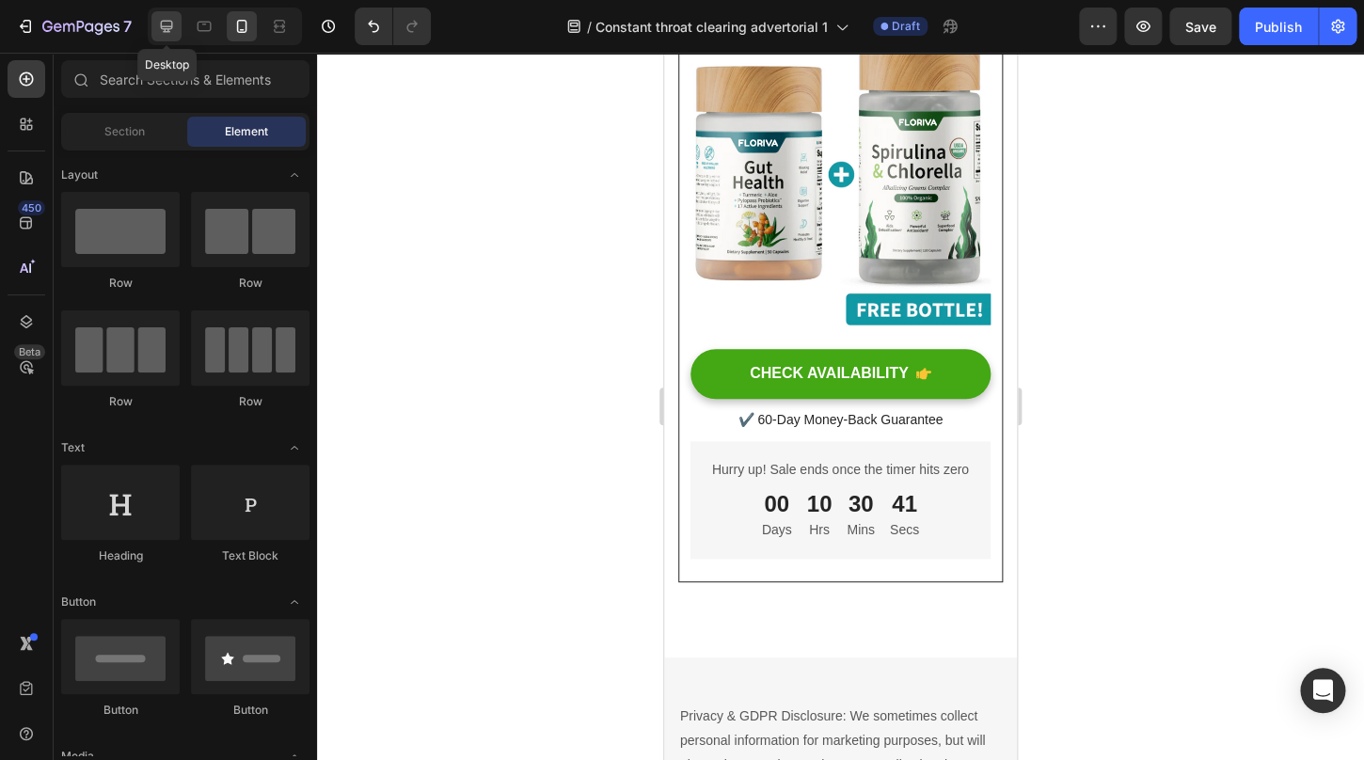
click at [165, 24] on icon at bounding box center [166, 26] width 19 height 19
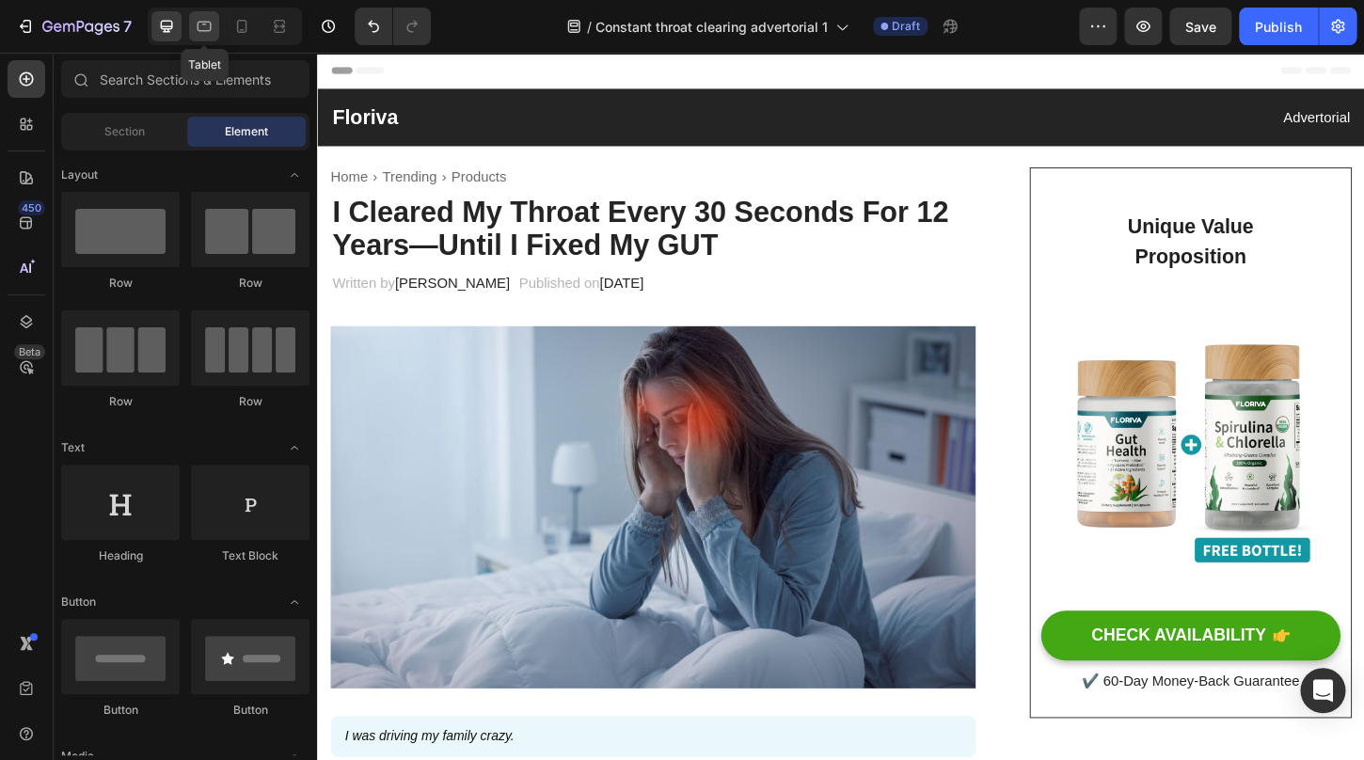
click at [203, 25] on icon at bounding box center [204, 26] width 19 height 19
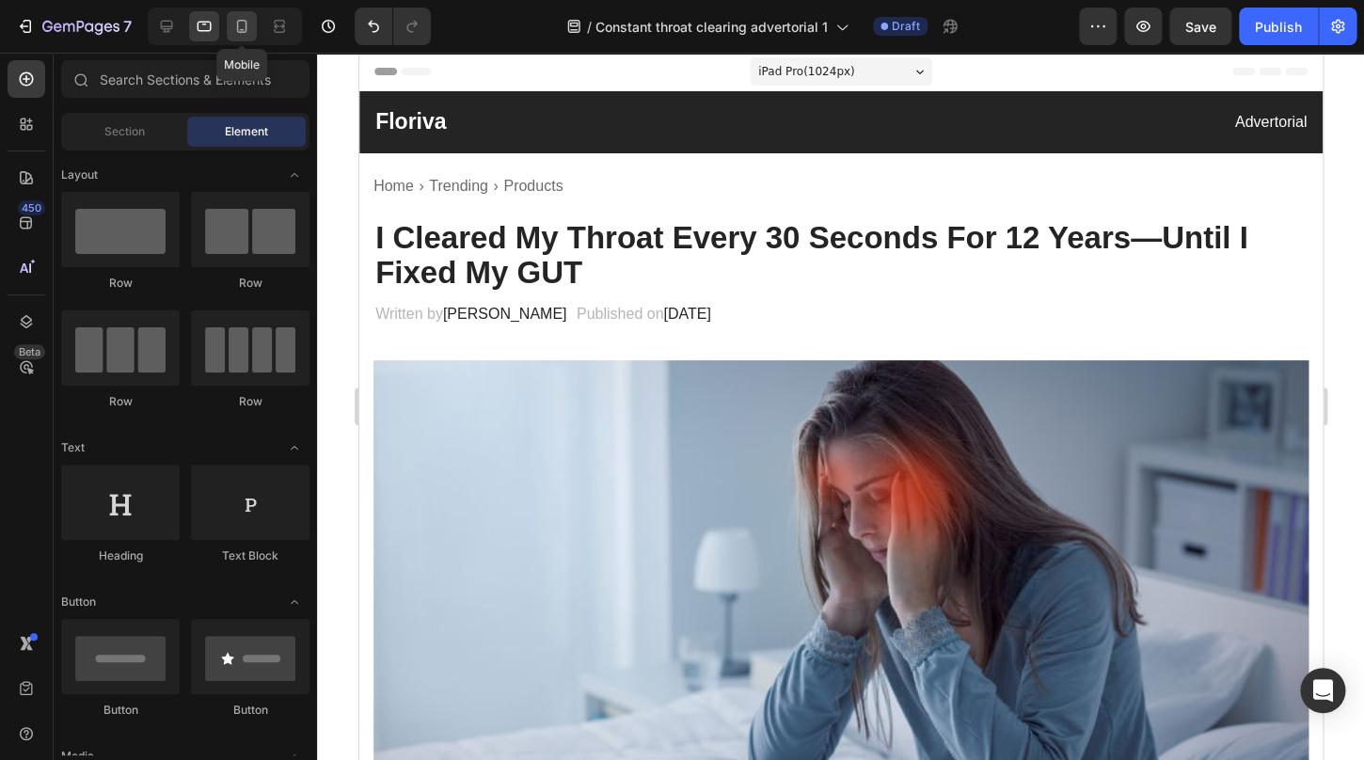
click at [242, 24] on icon at bounding box center [241, 26] width 19 height 19
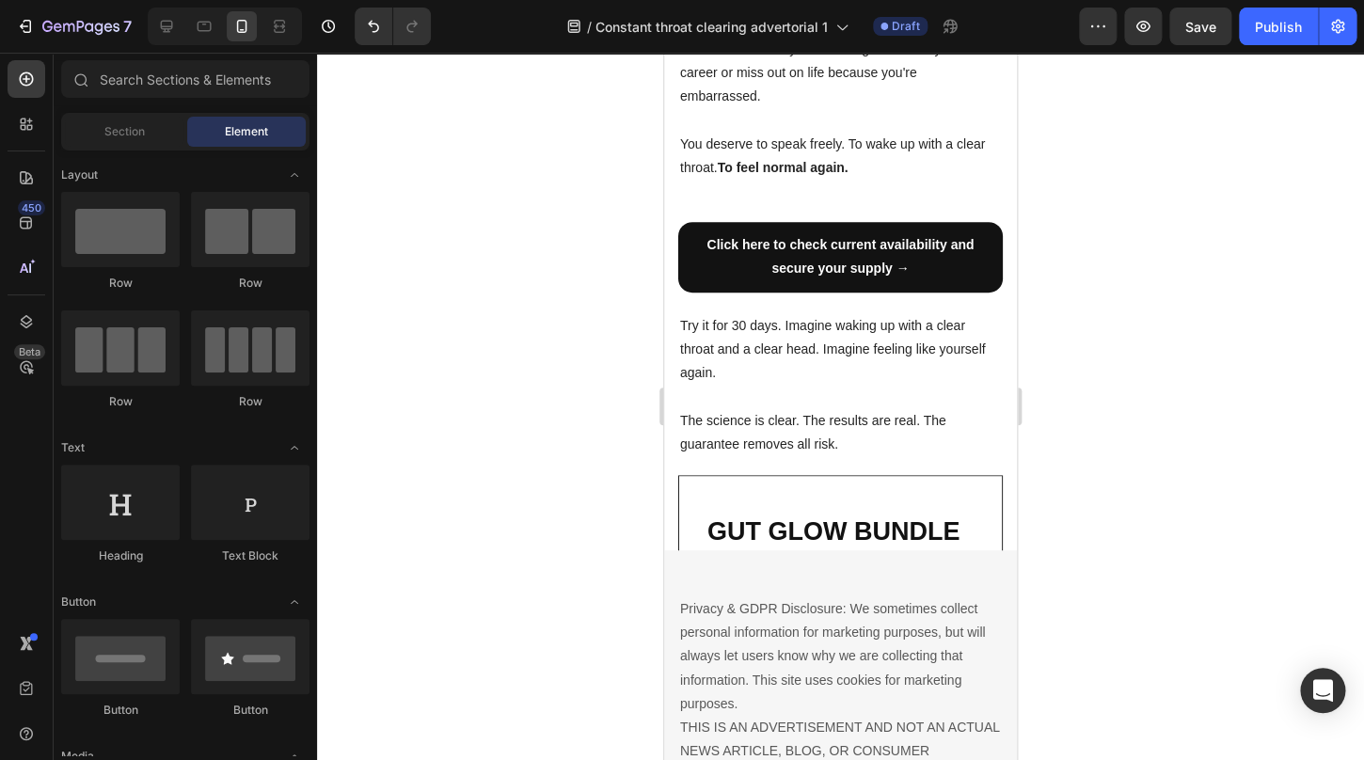
scroll to position [5641, 0]
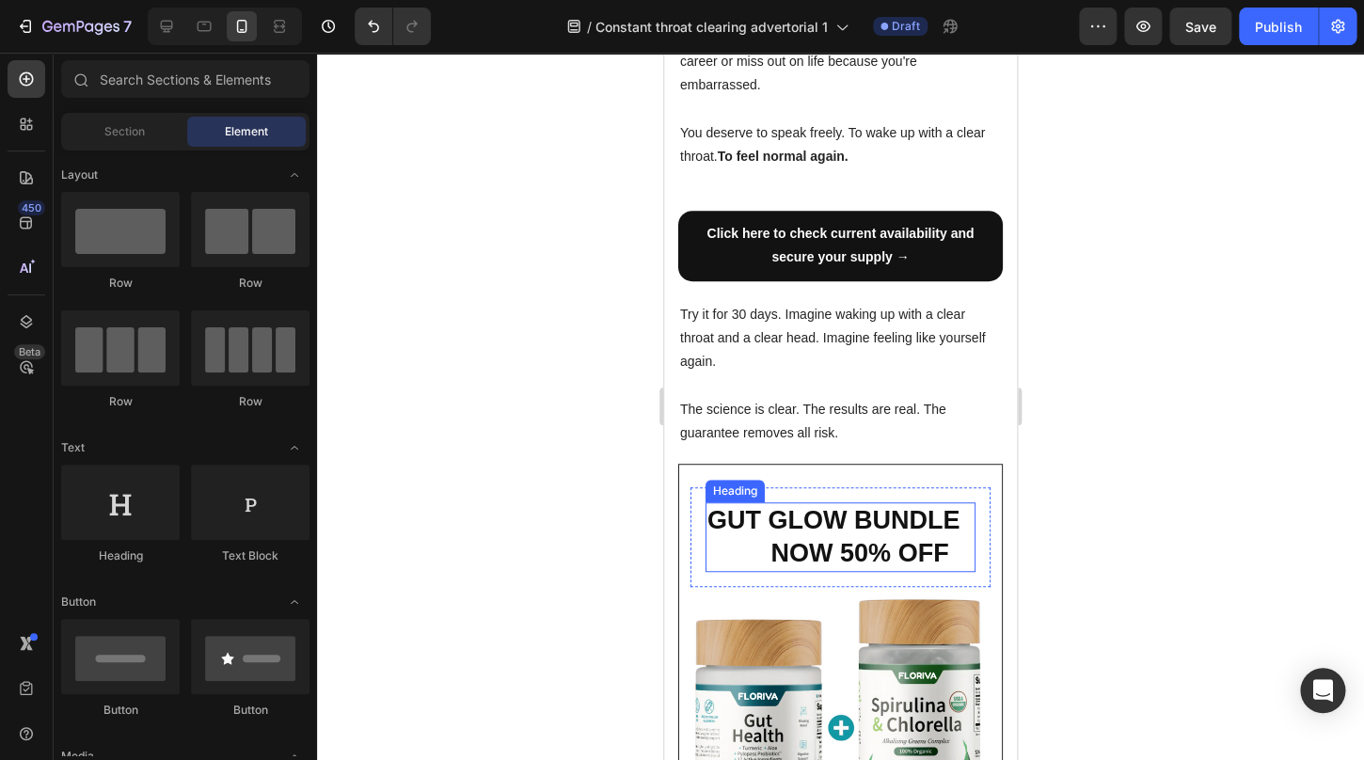
click at [818, 503] on h2 "GUT GLOW BUNDLE NOW 50% OFF" at bounding box center [841, 538] width 270 height 70
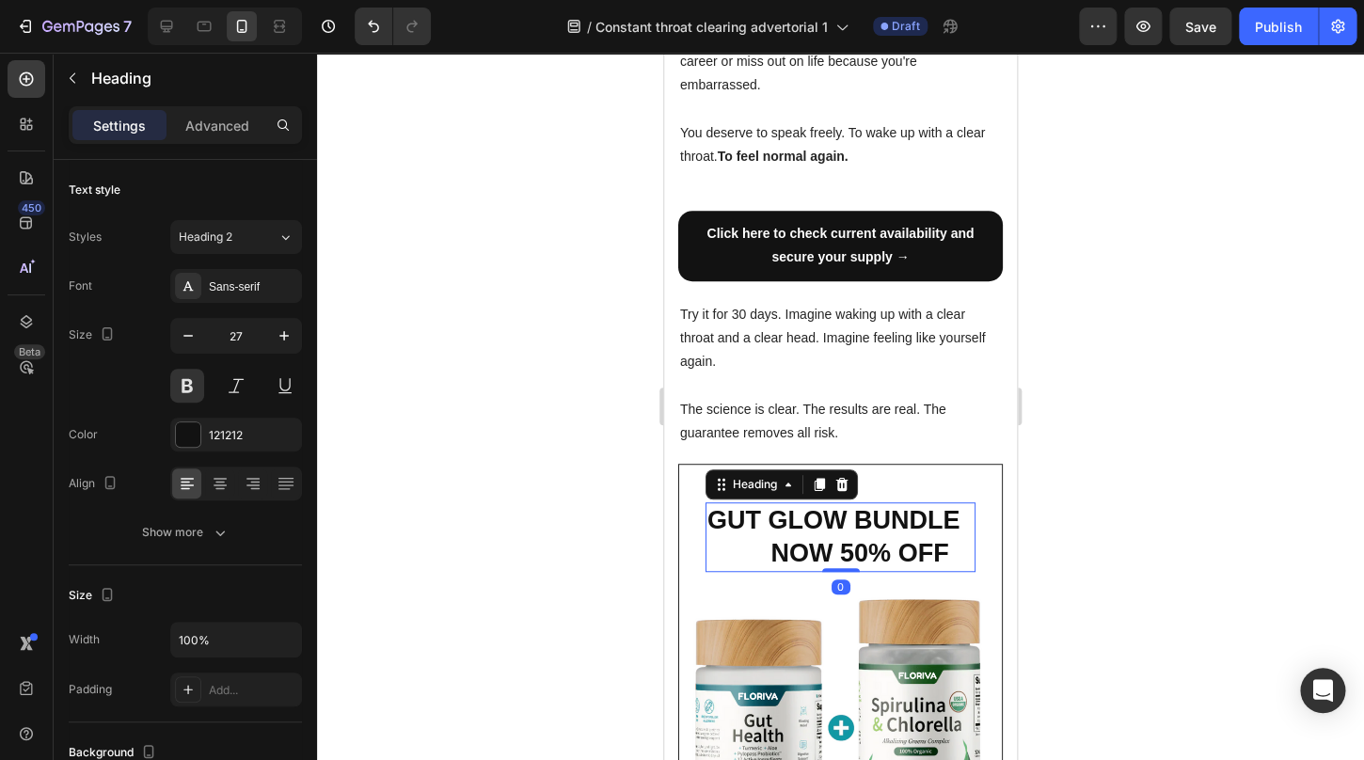
click at [808, 503] on h2 "GUT GLOW BUNDLE NOW 50% OFF" at bounding box center [841, 538] width 270 height 70
click at [808, 504] on p "GUT GLOW BUNDLE NOW 50% OFF" at bounding box center [841, 537] width 266 height 66
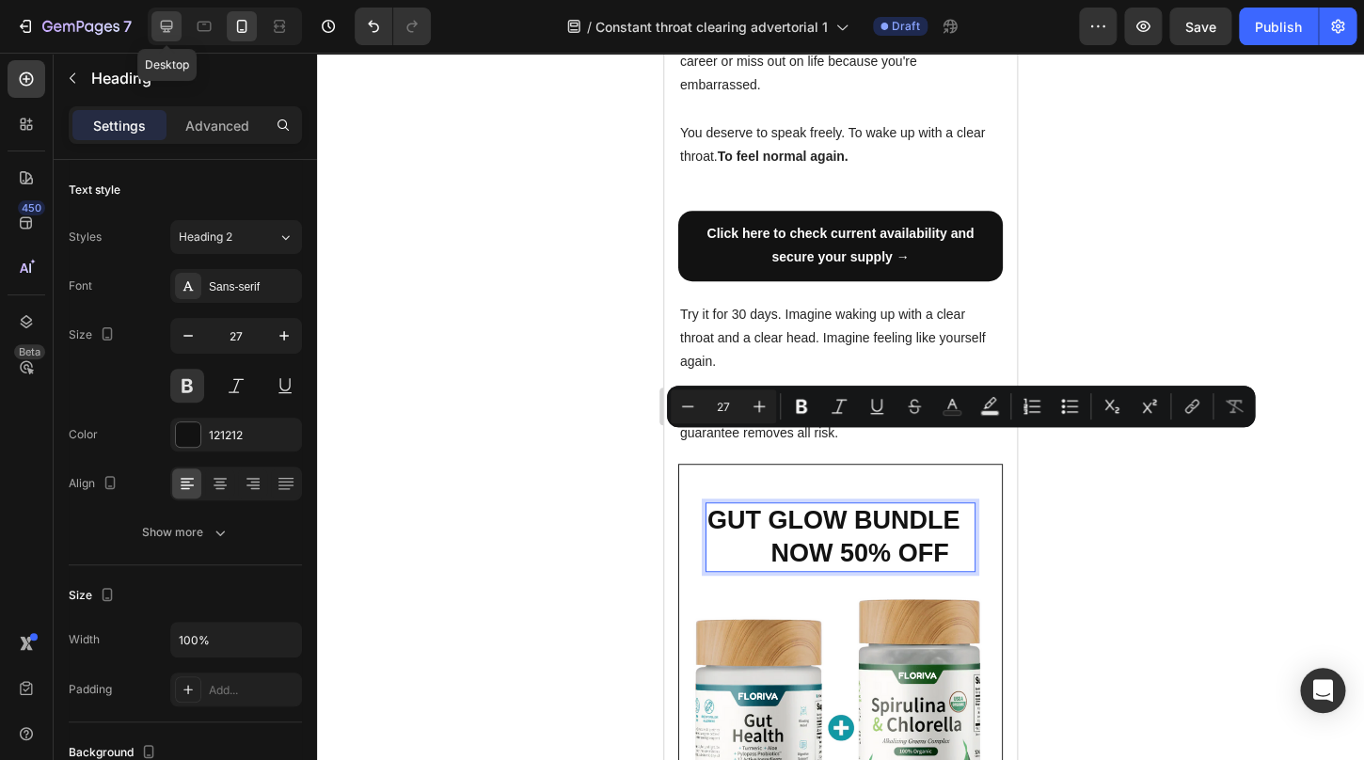
click at [168, 24] on icon at bounding box center [166, 26] width 19 height 19
type input "46"
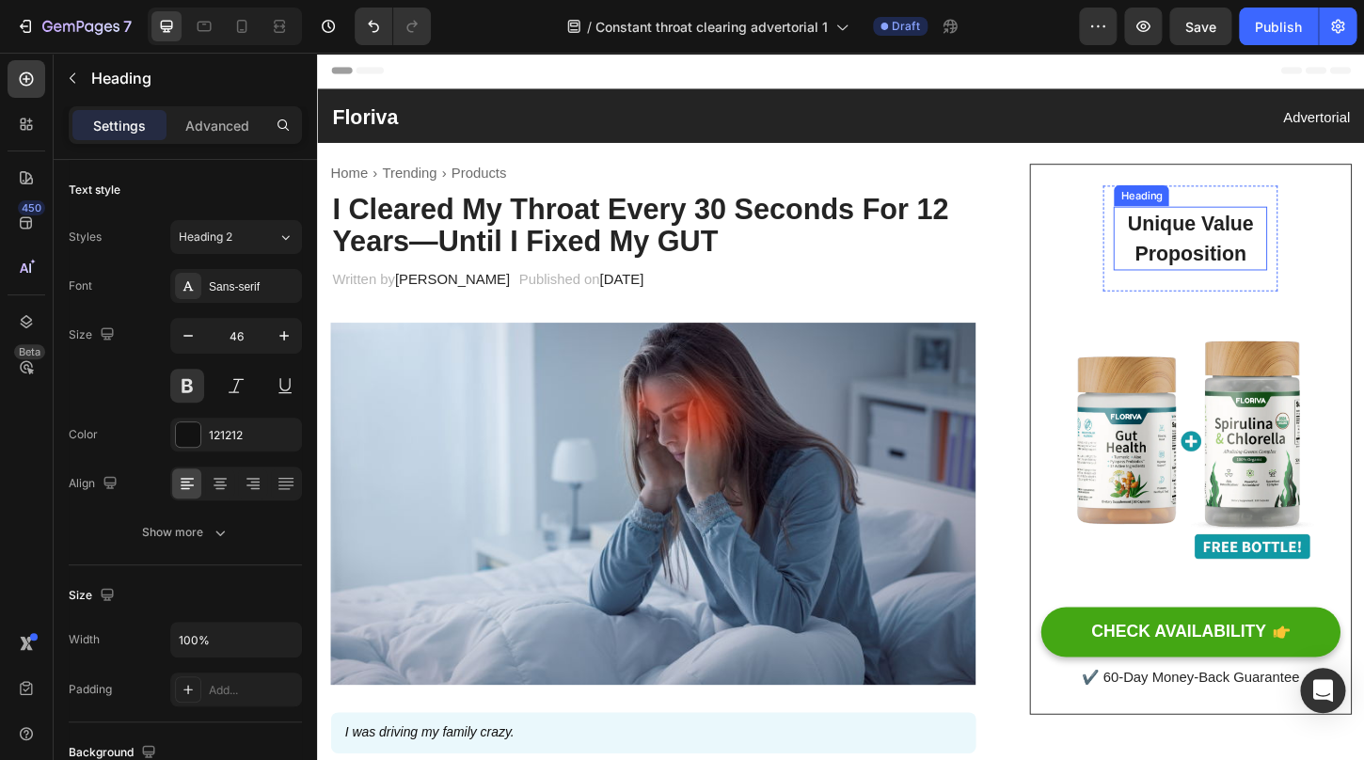
click at [1265, 258] on h2 "Unique Value Proposition" at bounding box center [1258, 252] width 166 height 69
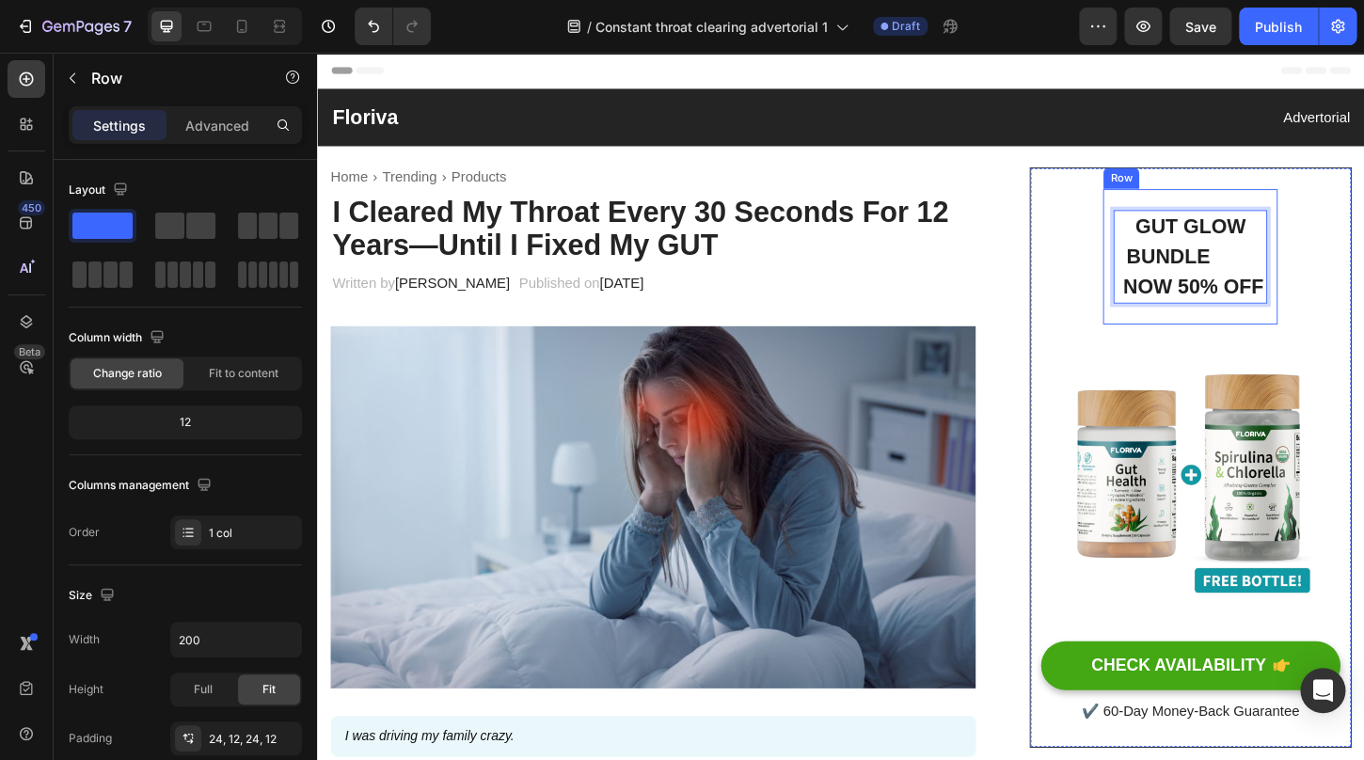
click at [1328, 201] on div "GUT GLOW BUNDLE NOW 50% OFF Heading 0 Row" at bounding box center [1258, 272] width 188 height 147
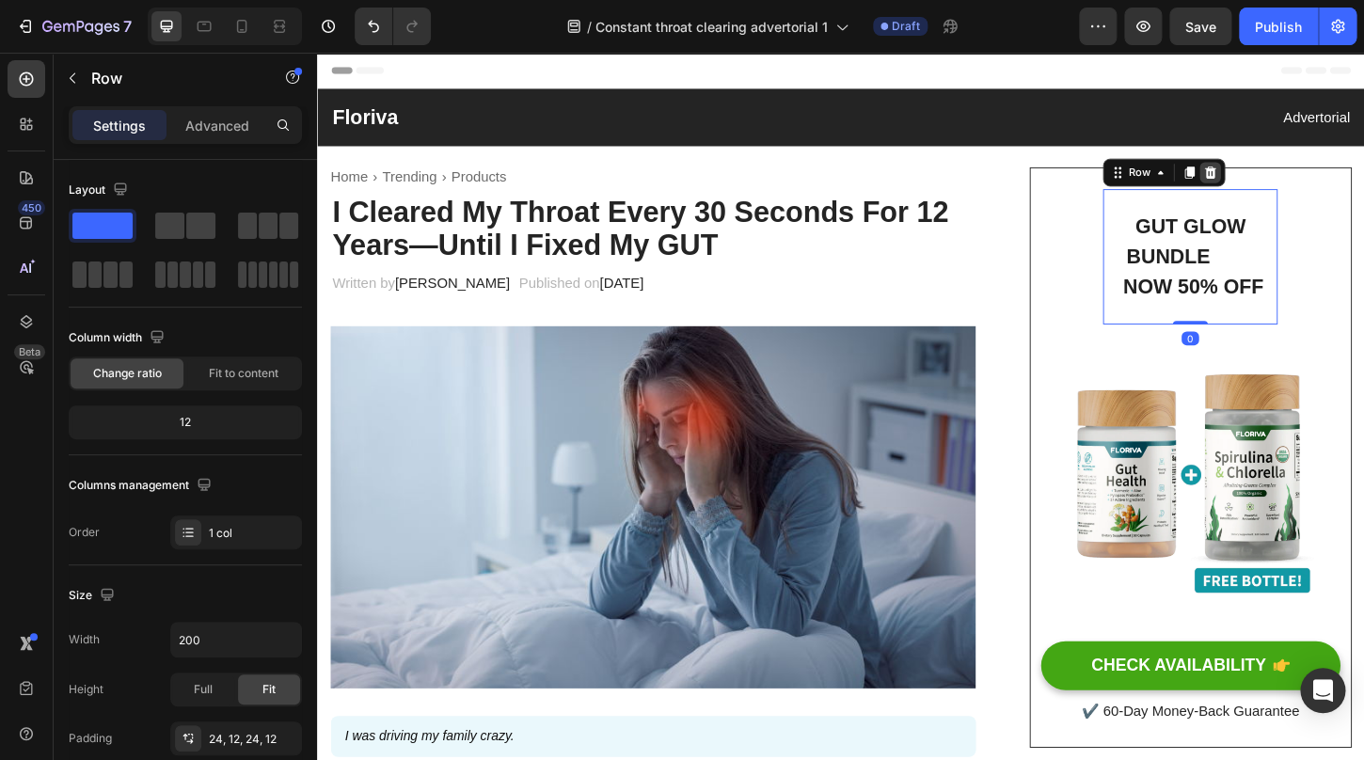
click at [1286, 179] on icon at bounding box center [1279, 181] width 15 height 15
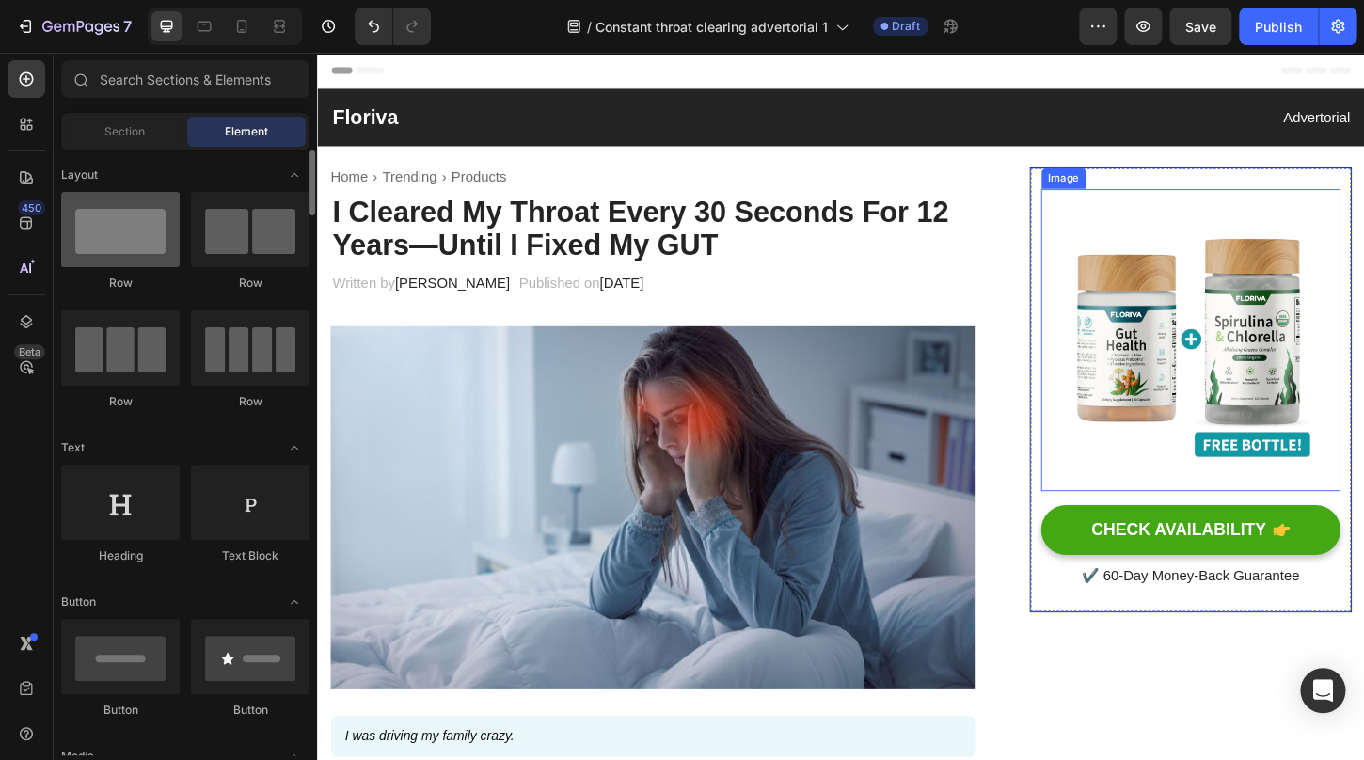
click at [113, 239] on div at bounding box center [120, 229] width 119 height 75
click at [114, 234] on div at bounding box center [120, 229] width 119 height 75
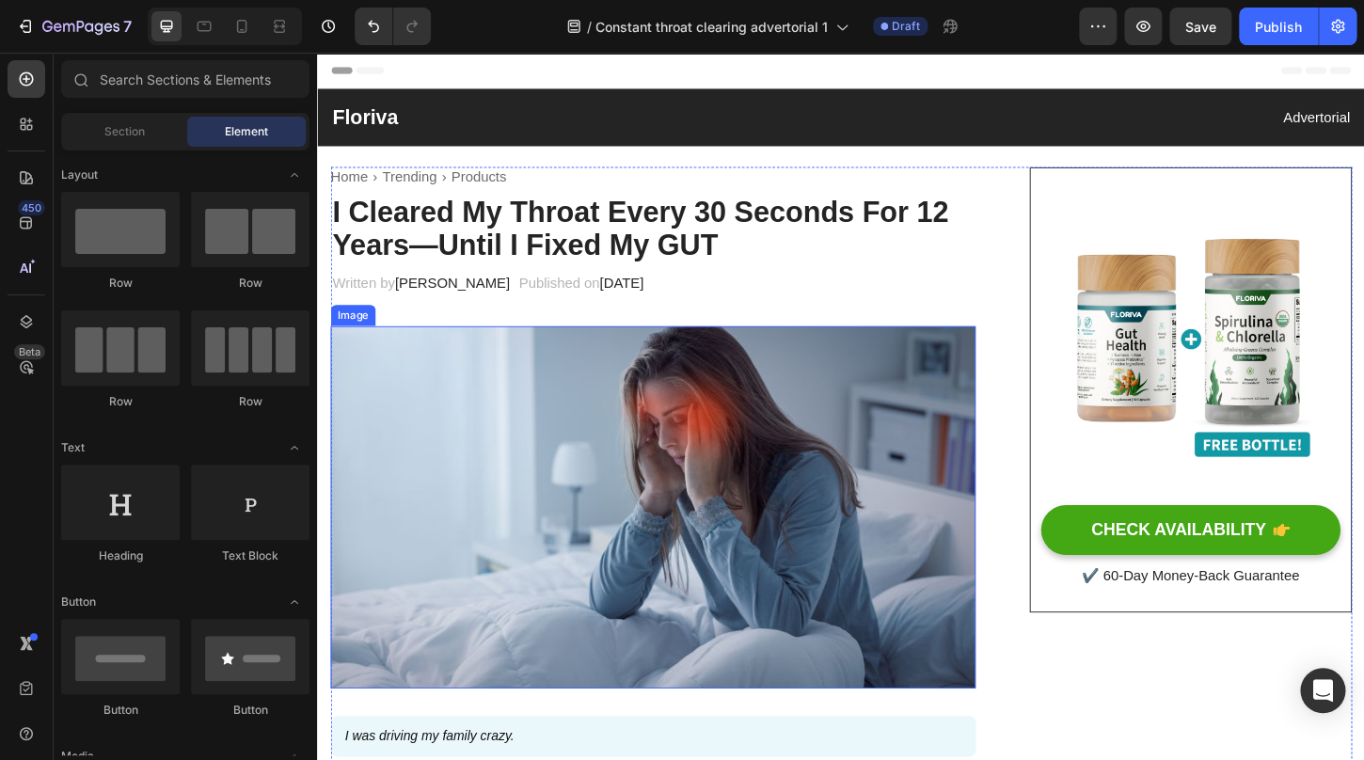
click at [535, 467] on img at bounding box center [678, 542] width 695 height 391
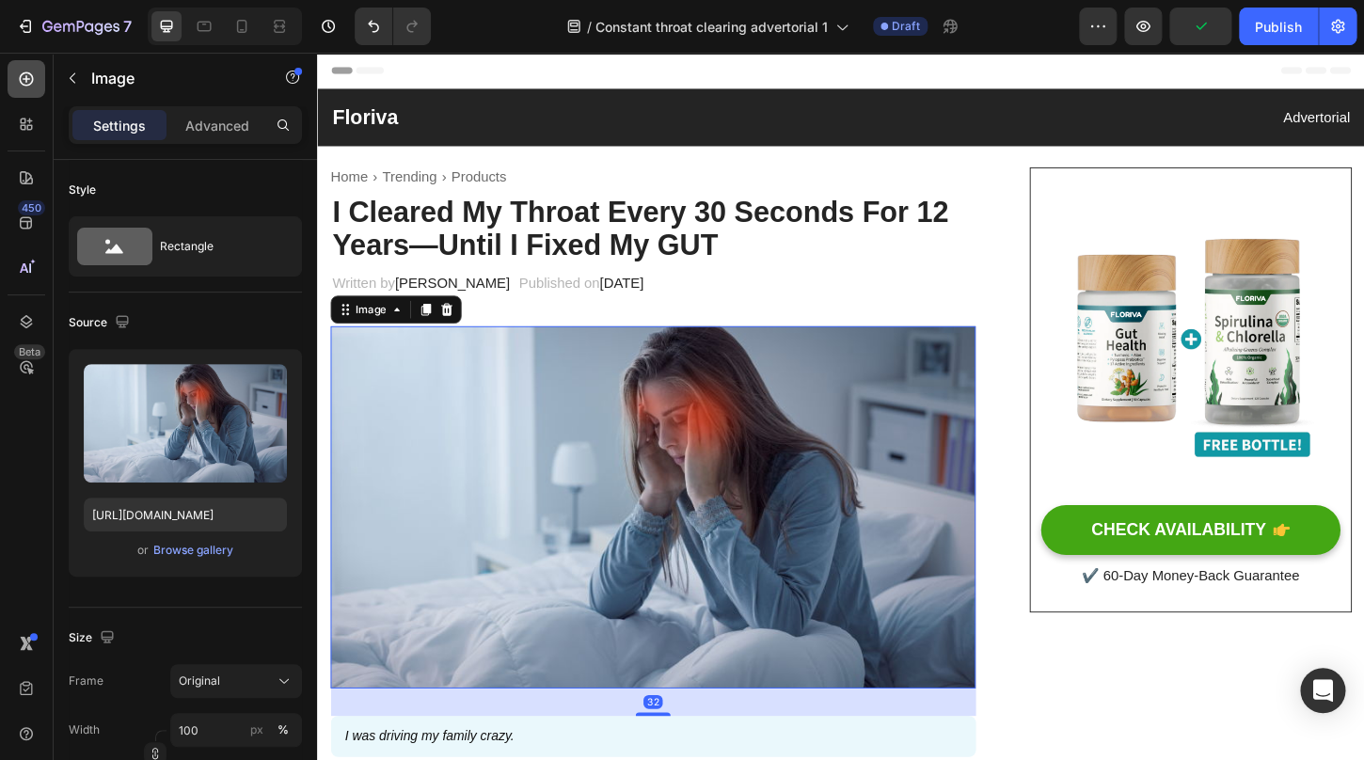
click at [39, 82] on div at bounding box center [27, 79] width 38 height 38
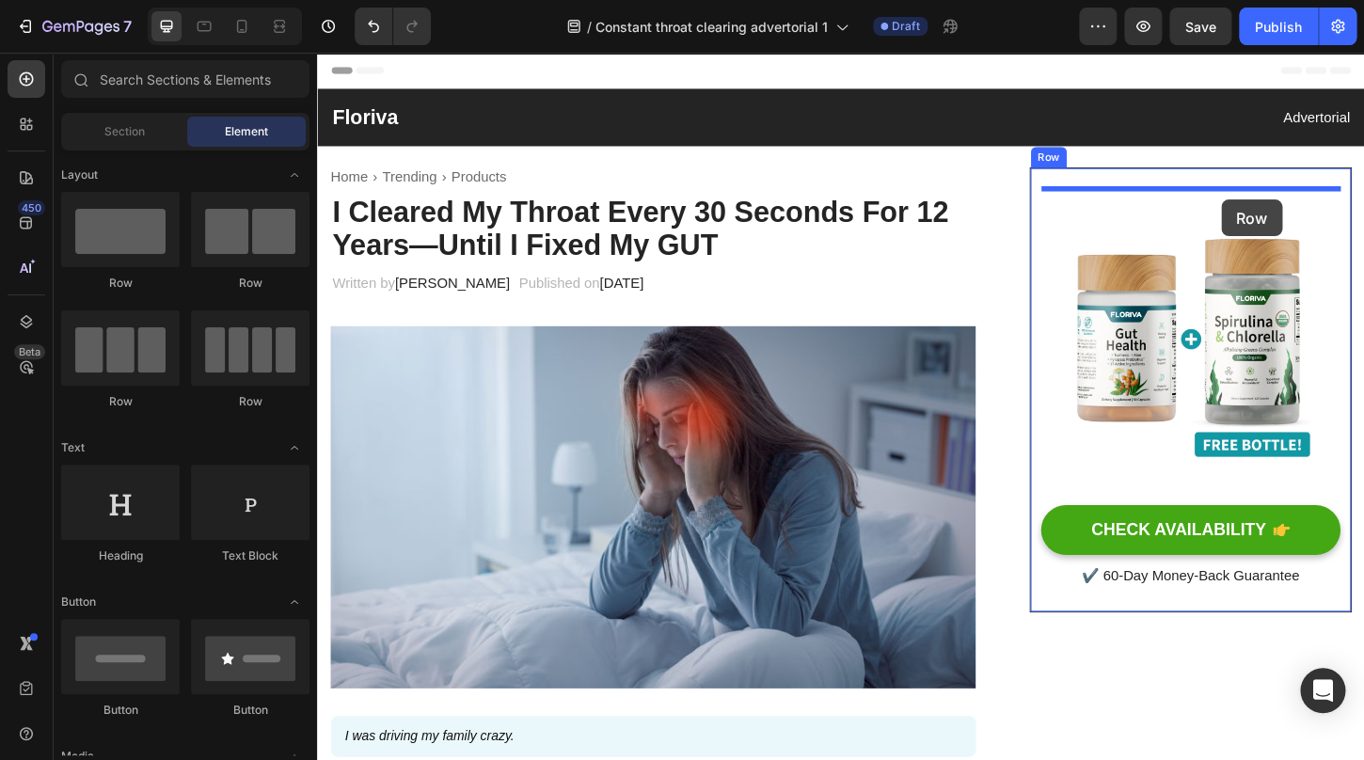
drag, startPoint x: 448, startPoint y: 281, endPoint x: 1221, endPoint y: 199, distance: 777.8
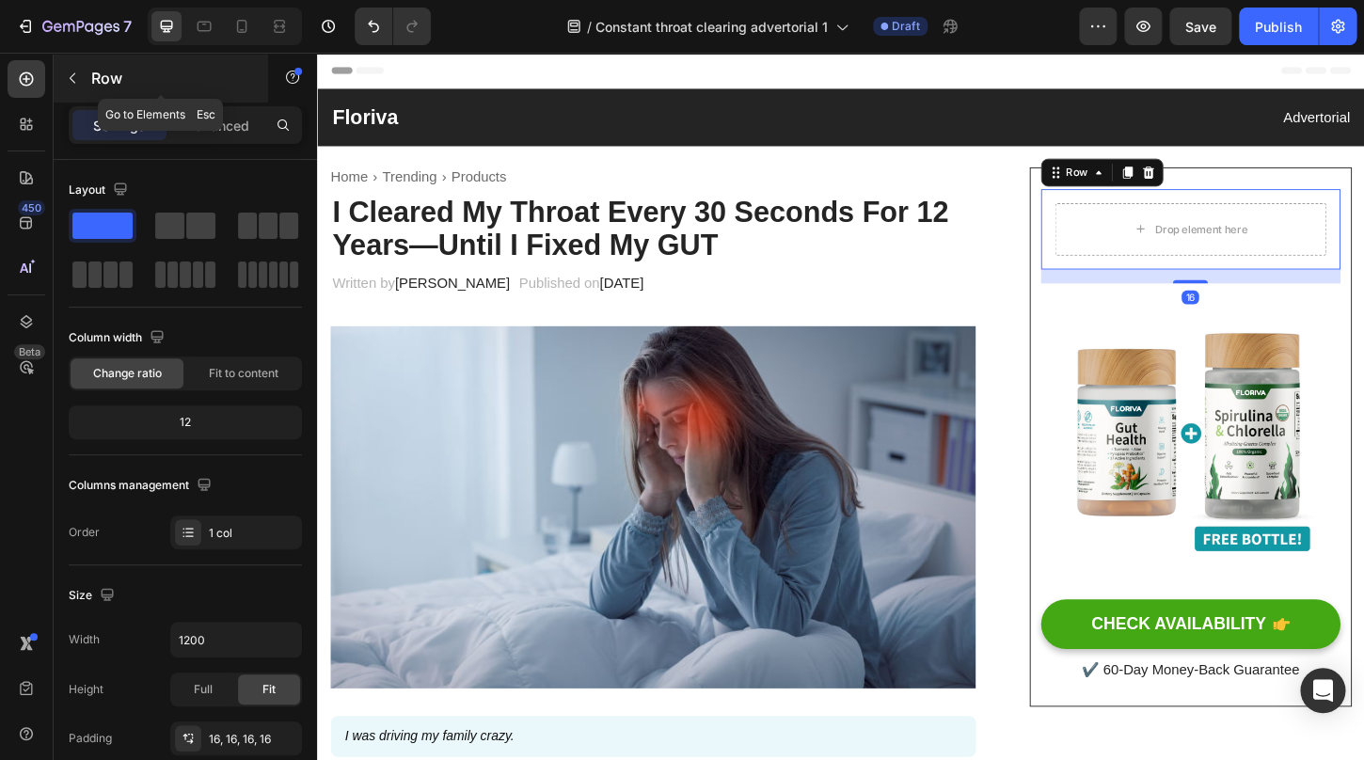
click at [69, 75] on icon "button" at bounding box center [72, 78] width 15 height 15
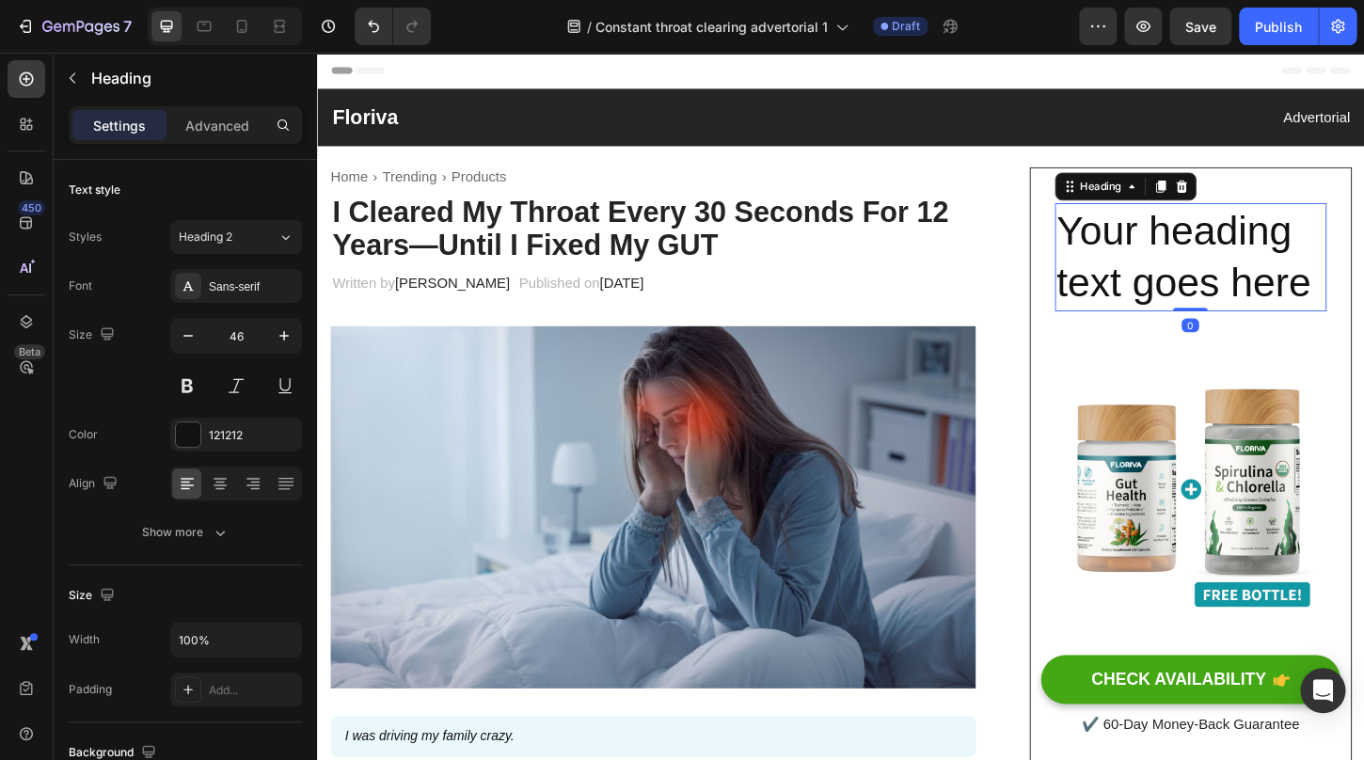
click at [1226, 276] on h2 "Your heading text goes here" at bounding box center [1258, 273] width 293 height 117
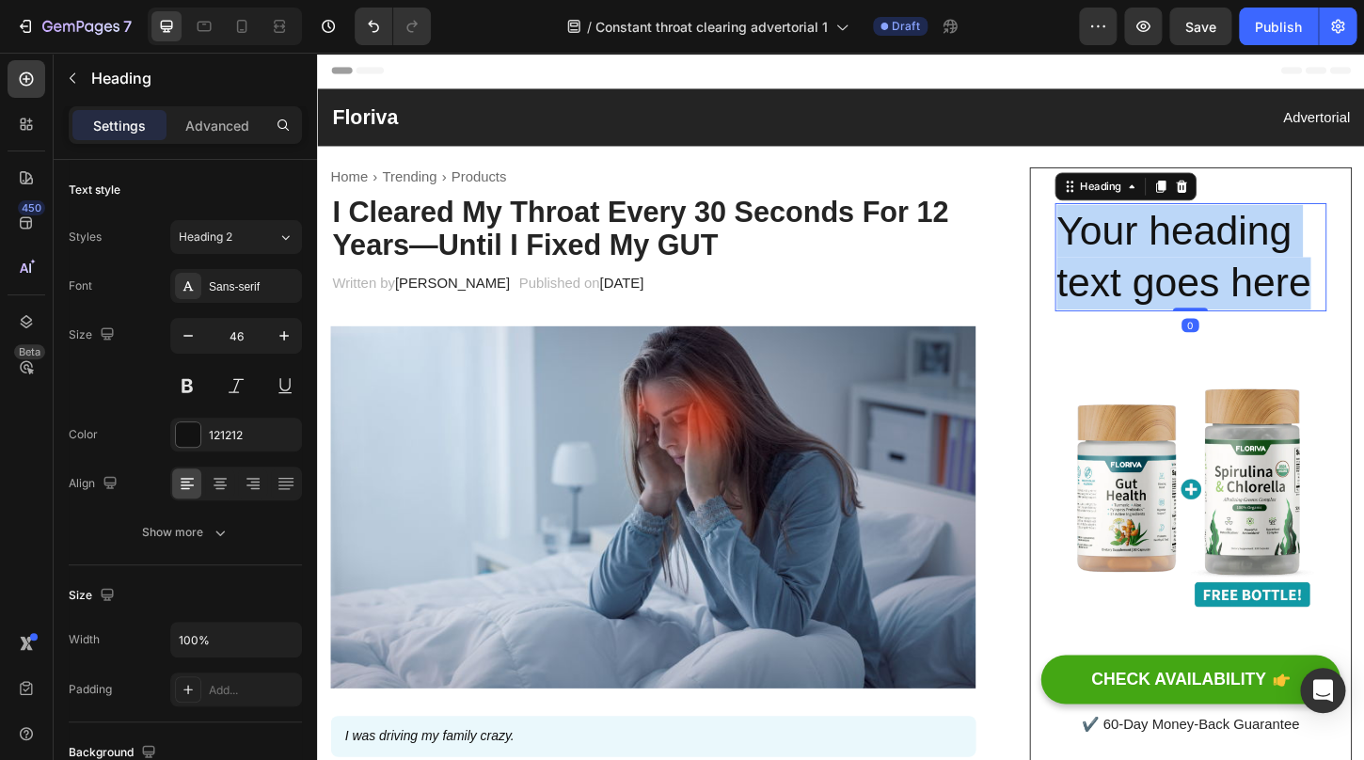
click at [1226, 276] on p "Your heading text goes here" at bounding box center [1258, 272] width 289 height 113
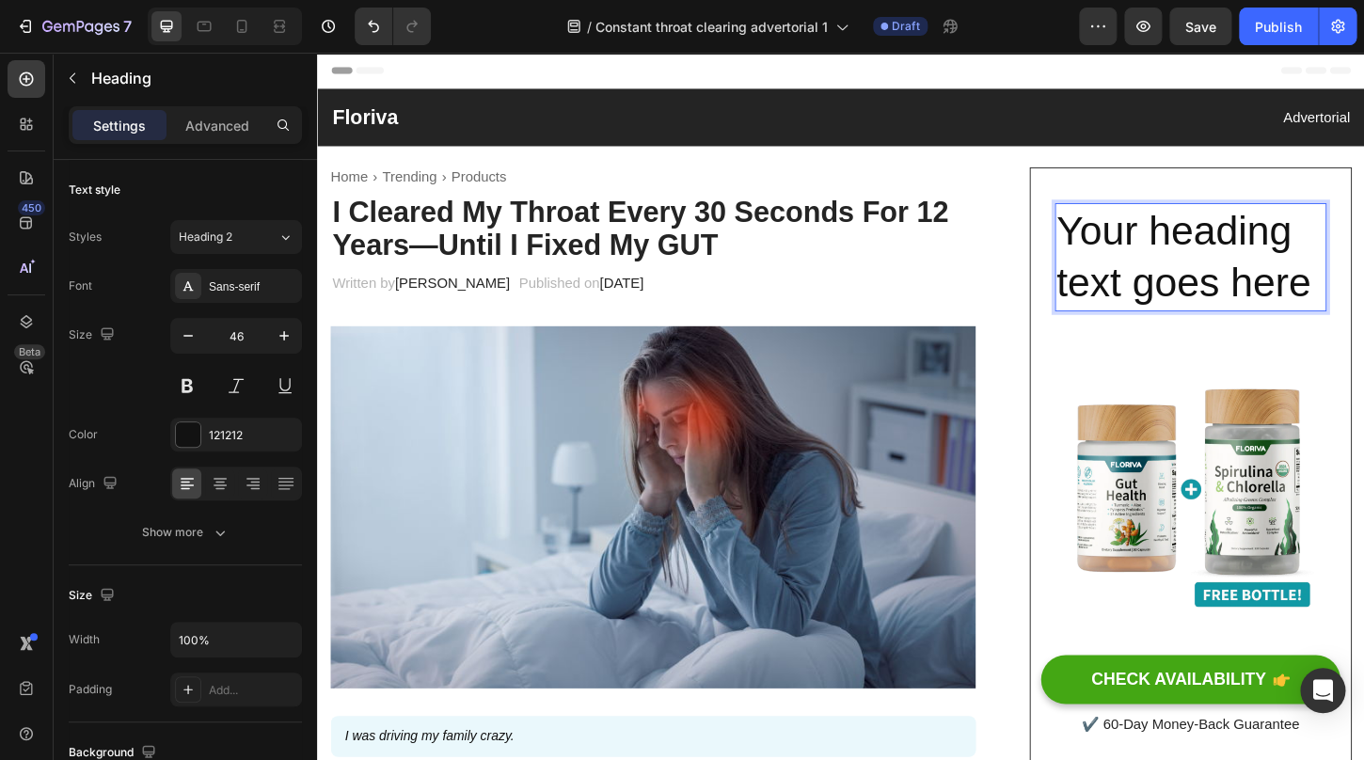
click at [1226, 276] on p "Your heading text goes here" at bounding box center [1258, 272] width 289 height 113
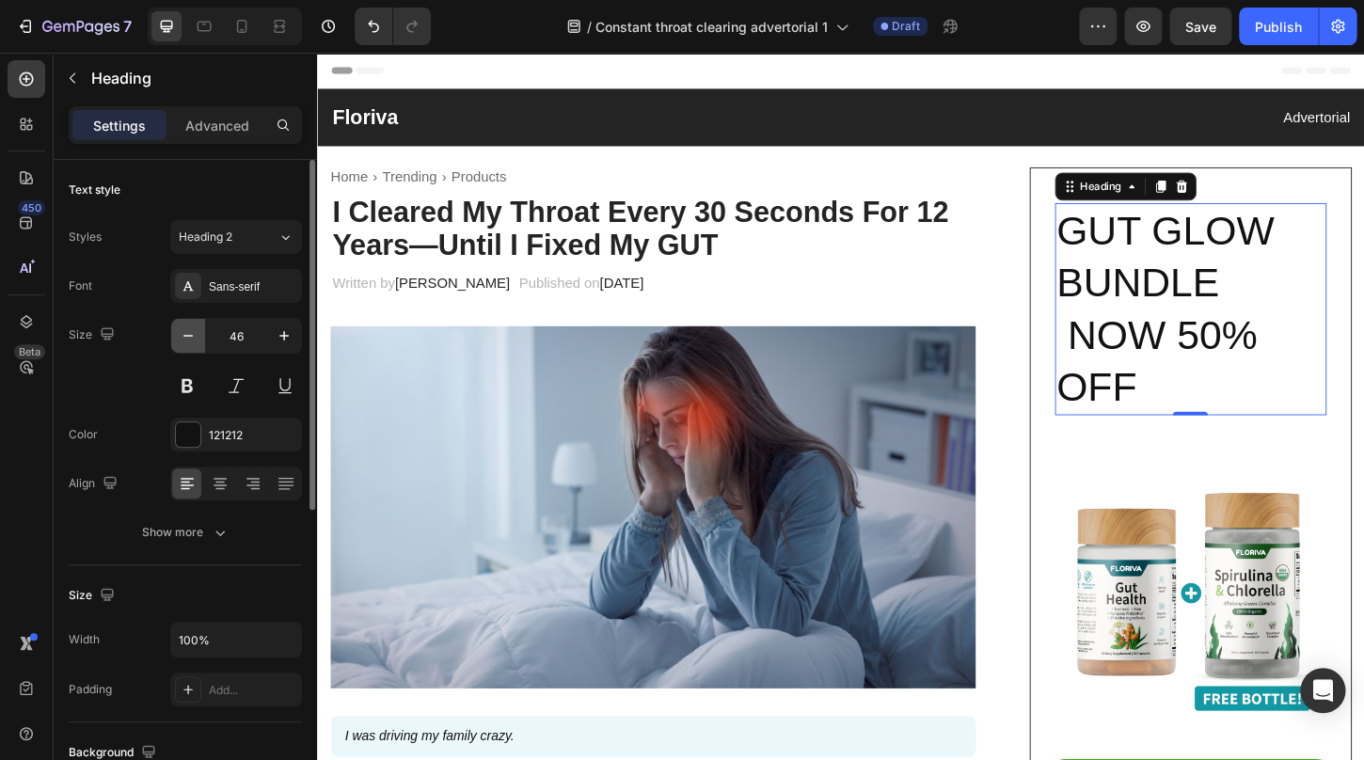
click at [193, 334] on icon "button" at bounding box center [188, 336] width 19 height 19
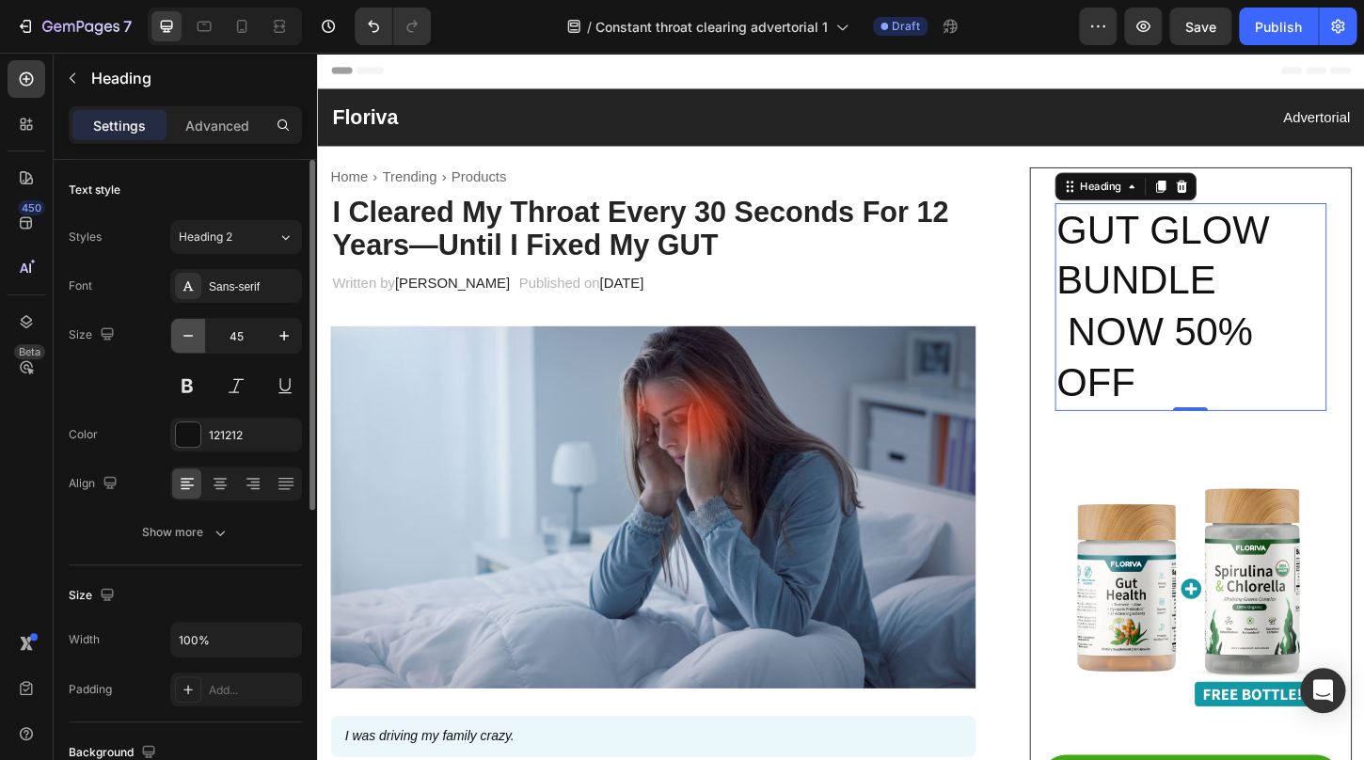
click at [193, 334] on icon "button" at bounding box center [188, 336] width 19 height 19
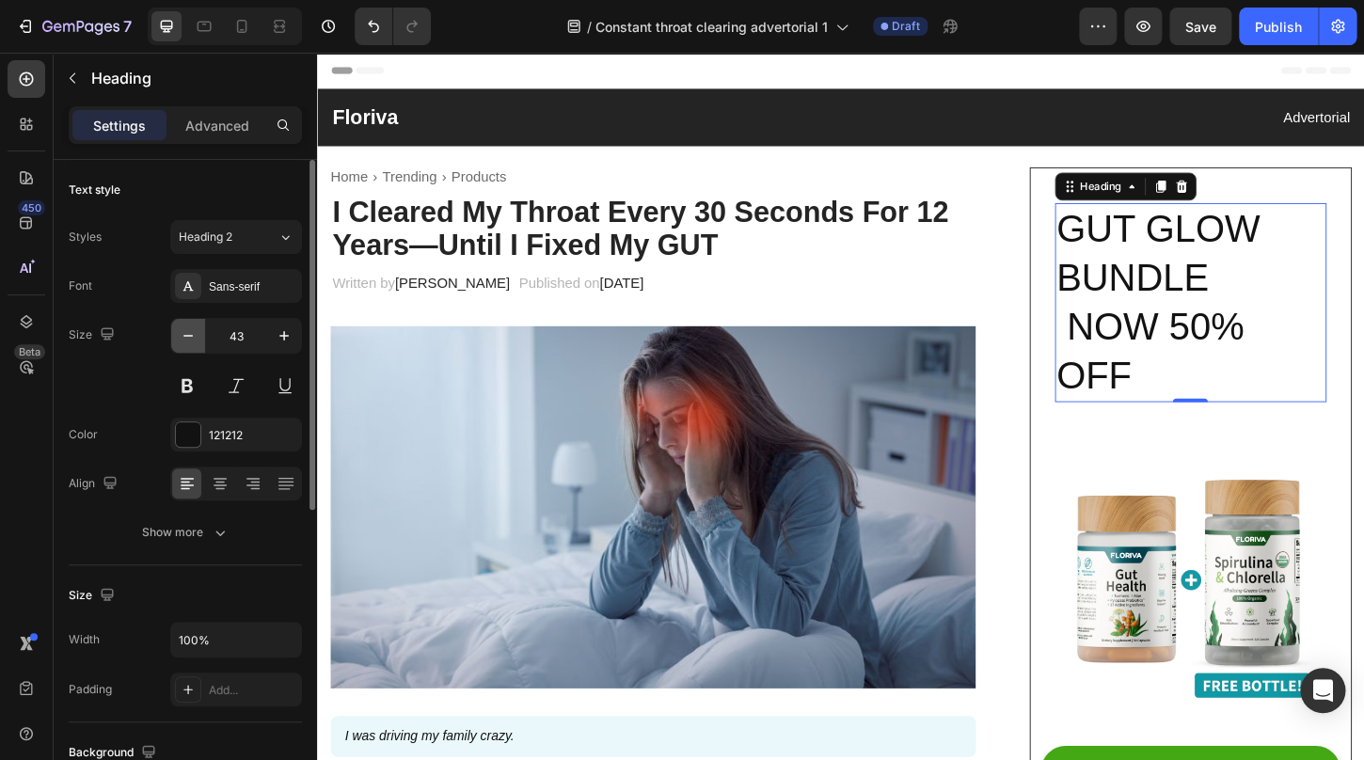
click at [193, 334] on icon "button" at bounding box center [188, 336] width 19 height 19
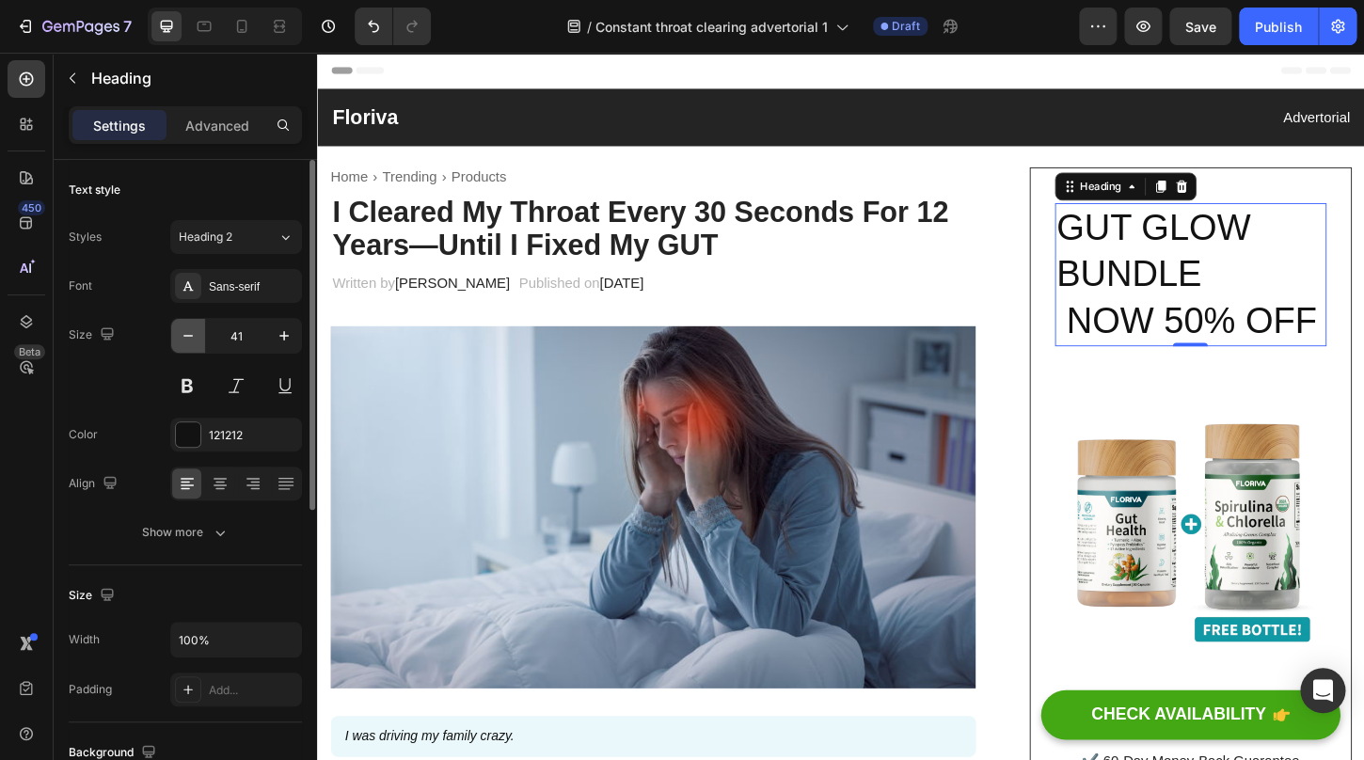
click at [193, 334] on icon "button" at bounding box center [188, 336] width 19 height 19
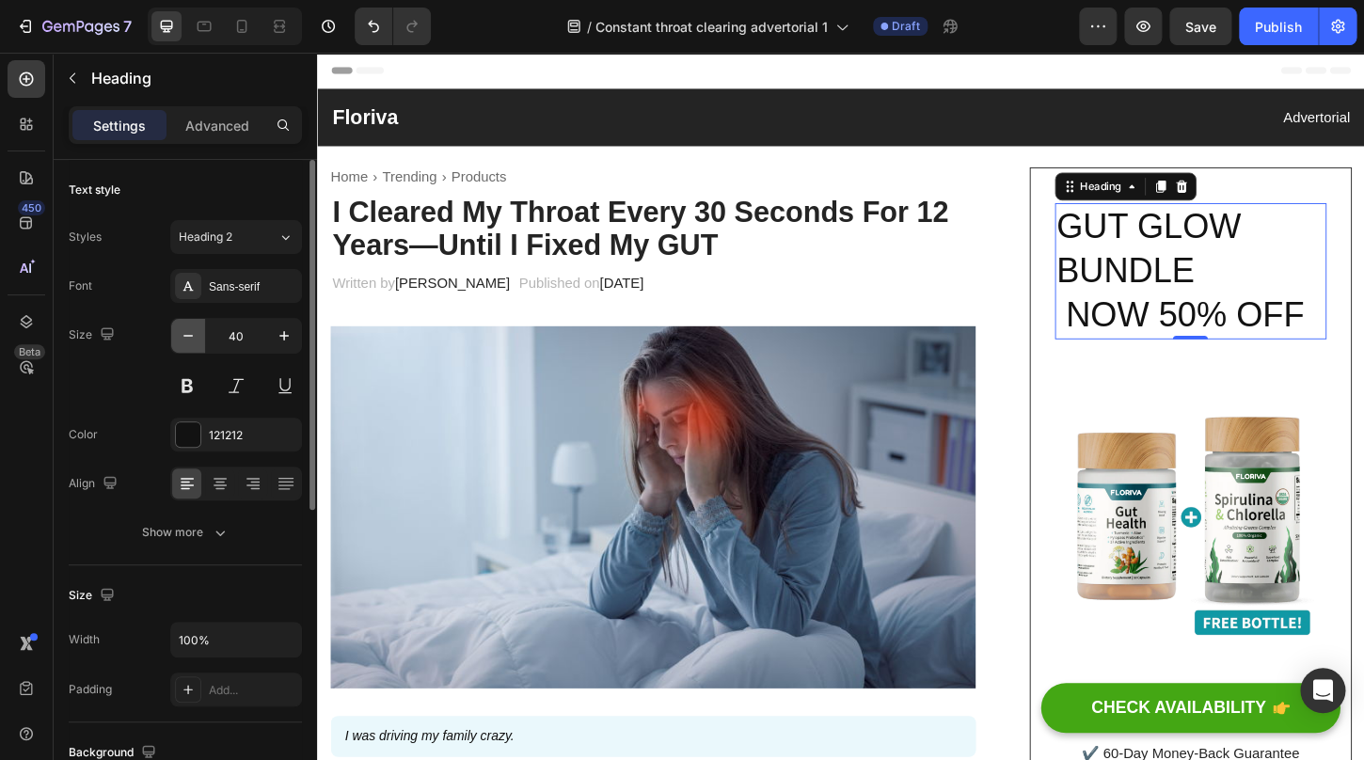
click at [193, 334] on icon "button" at bounding box center [188, 336] width 19 height 19
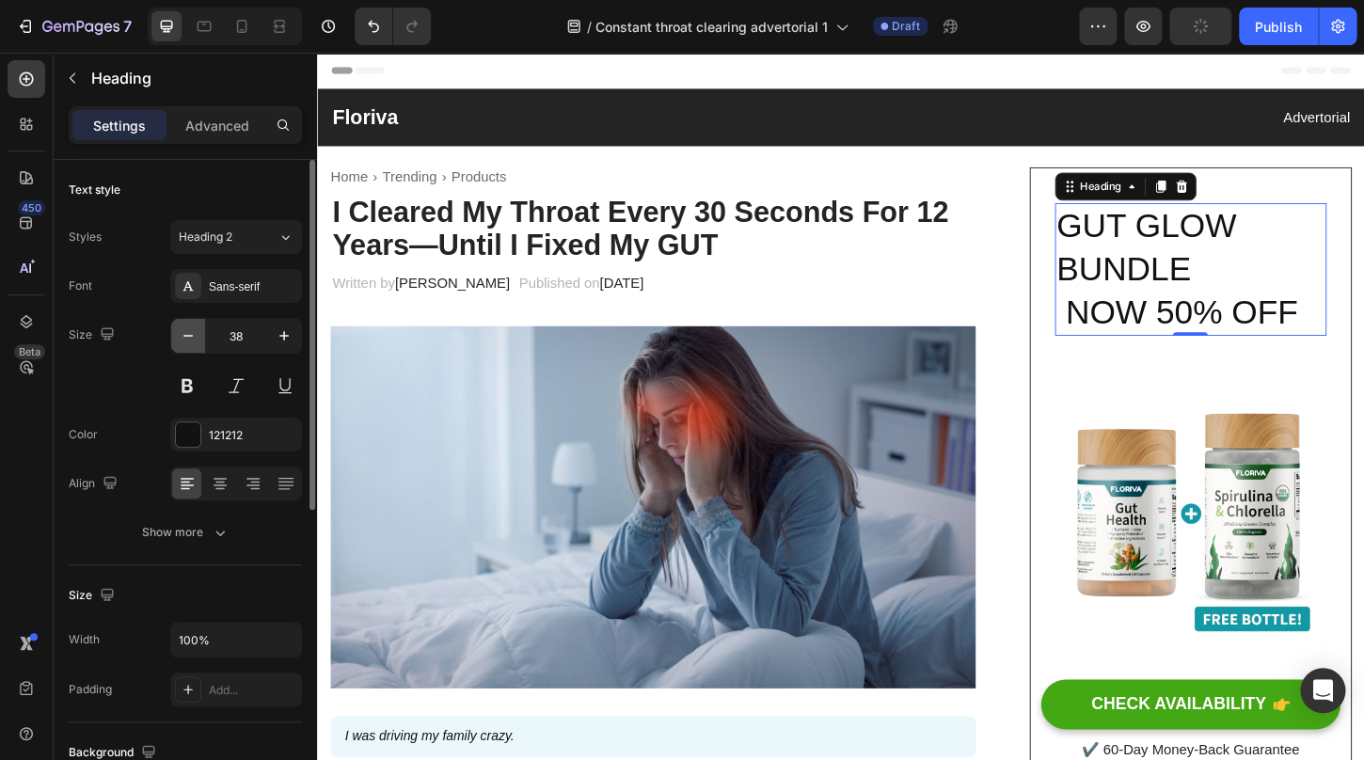
click at [193, 334] on icon "button" at bounding box center [188, 336] width 19 height 19
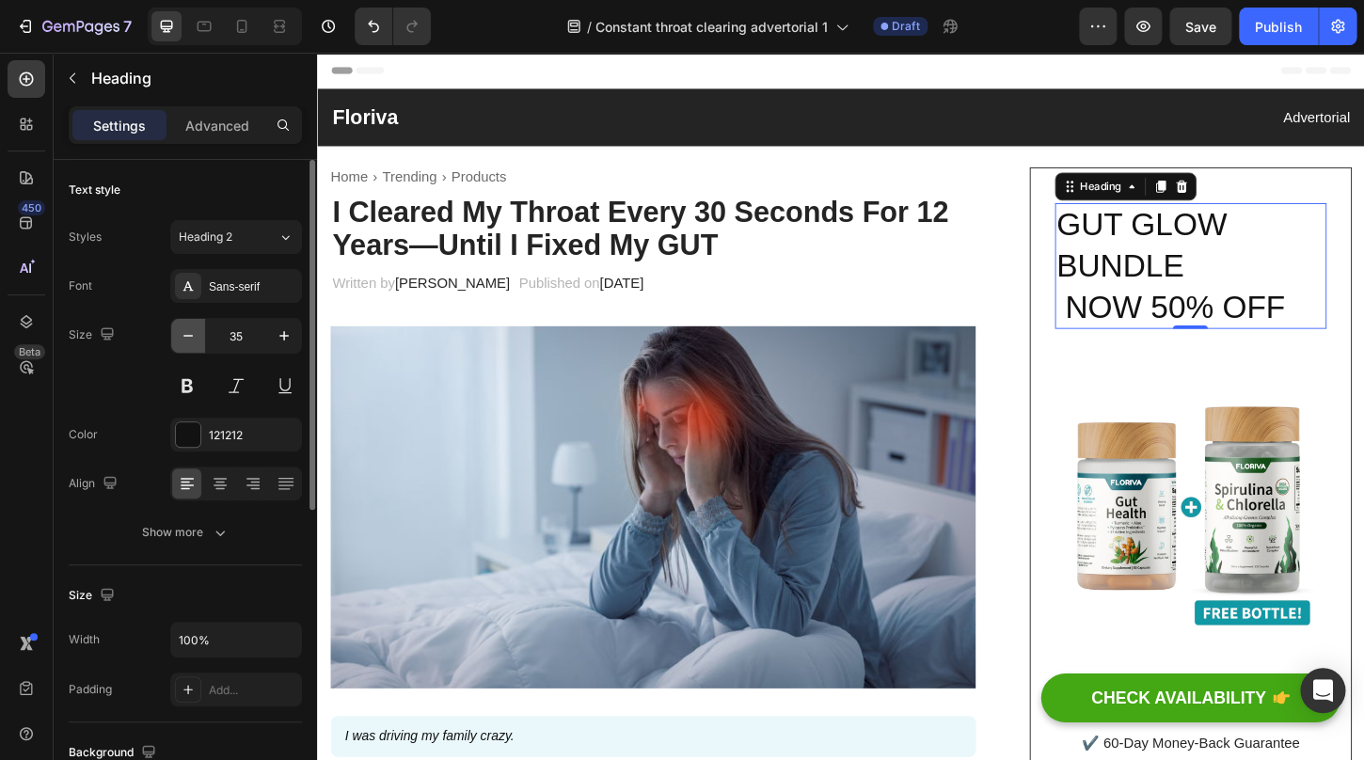
click at [193, 334] on icon "button" at bounding box center [188, 336] width 19 height 19
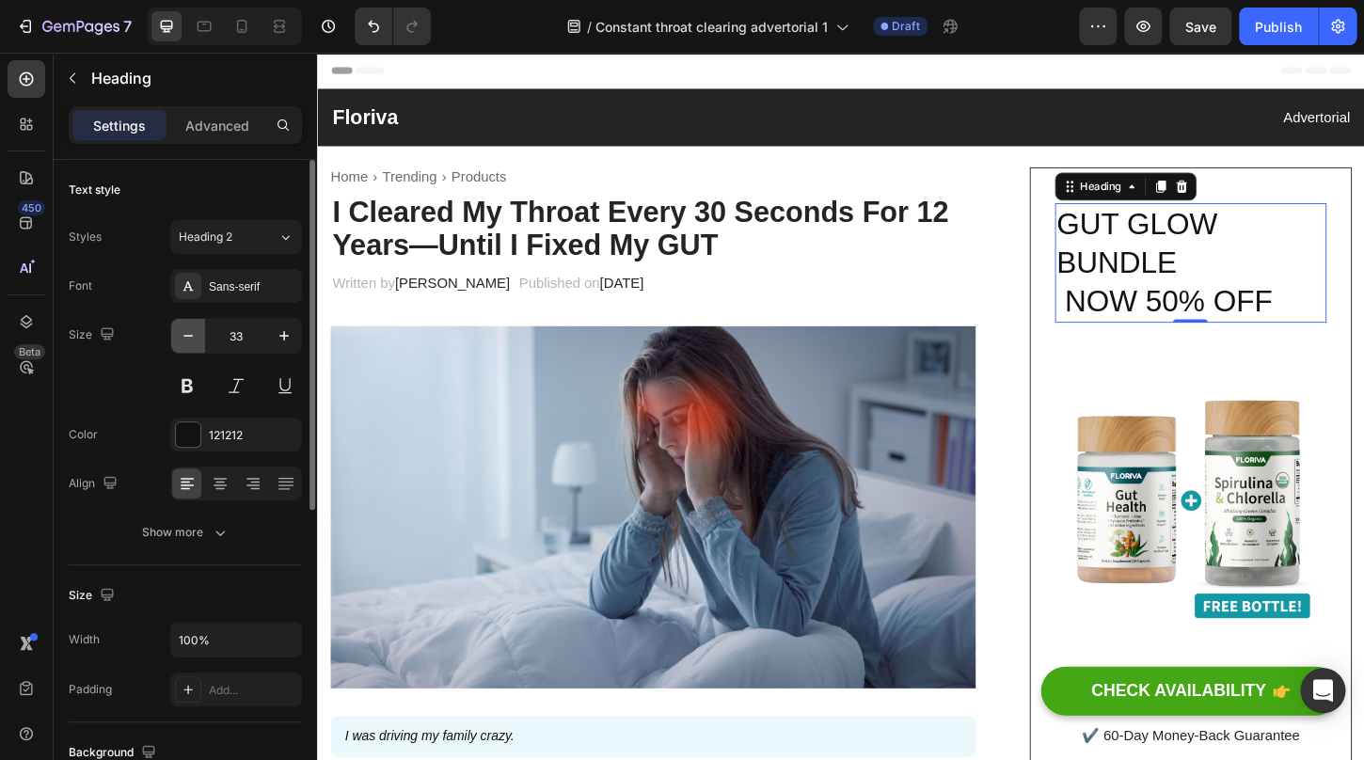
click at [193, 334] on icon "button" at bounding box center [188, 336] width 19 height 19
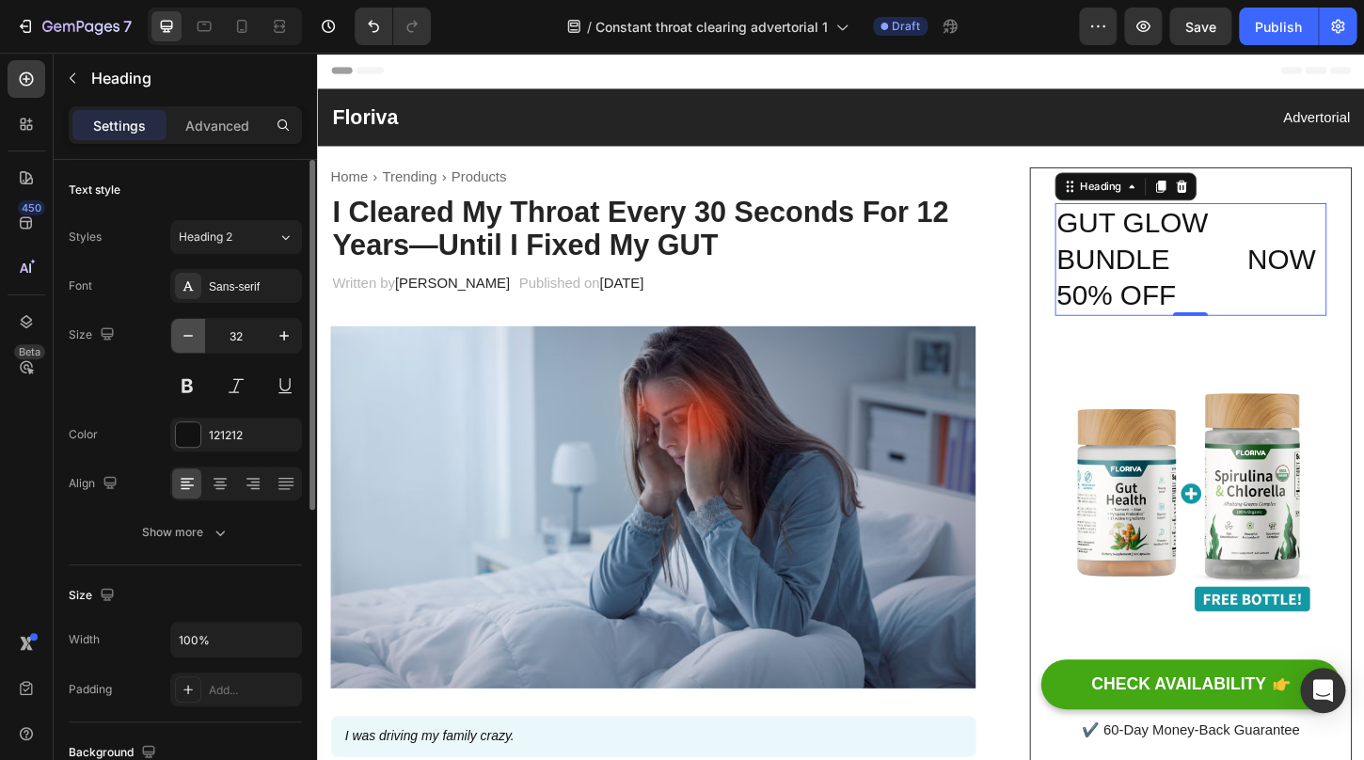
click at [193, 334] on icon "button" at bounding box center [188, 336] width 19 height 19
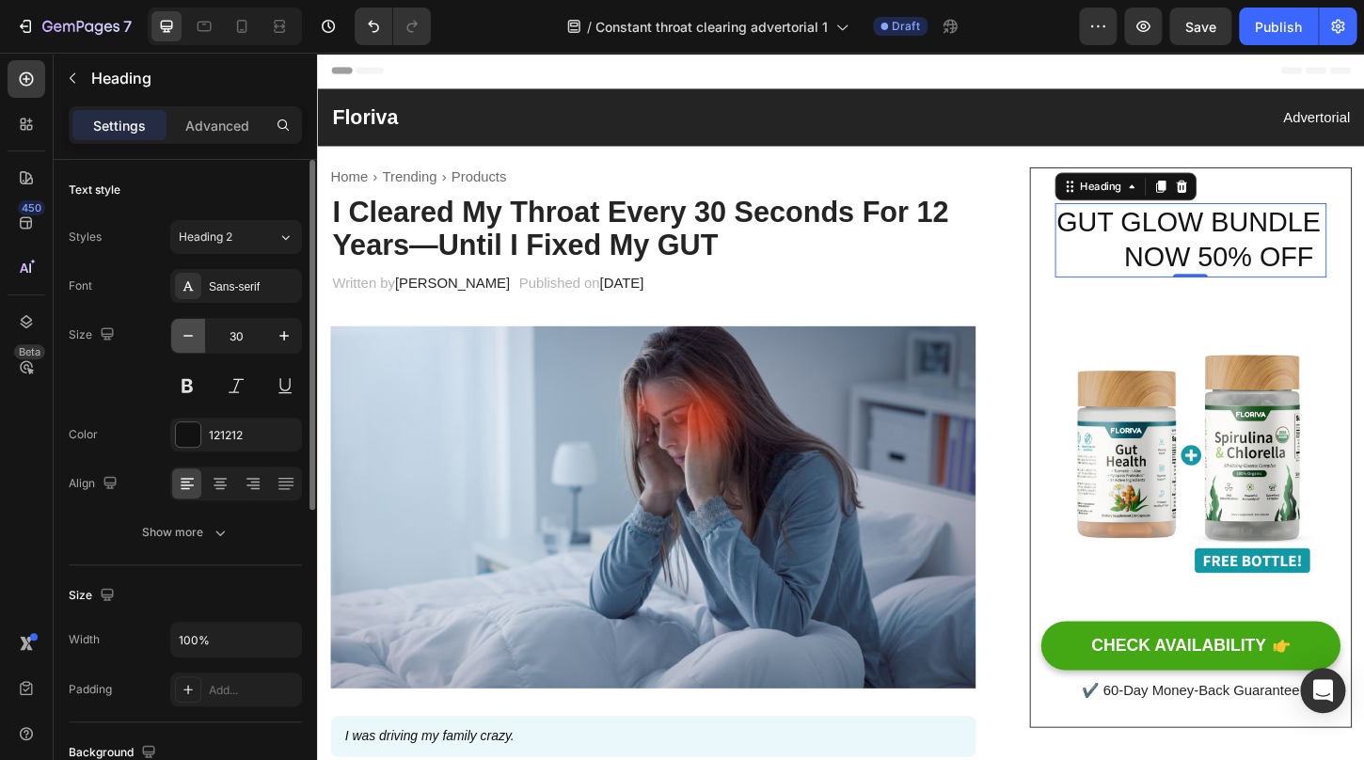
click at [193, 334] on icon "button" at bounding box center [188, 336] width 19 height 19
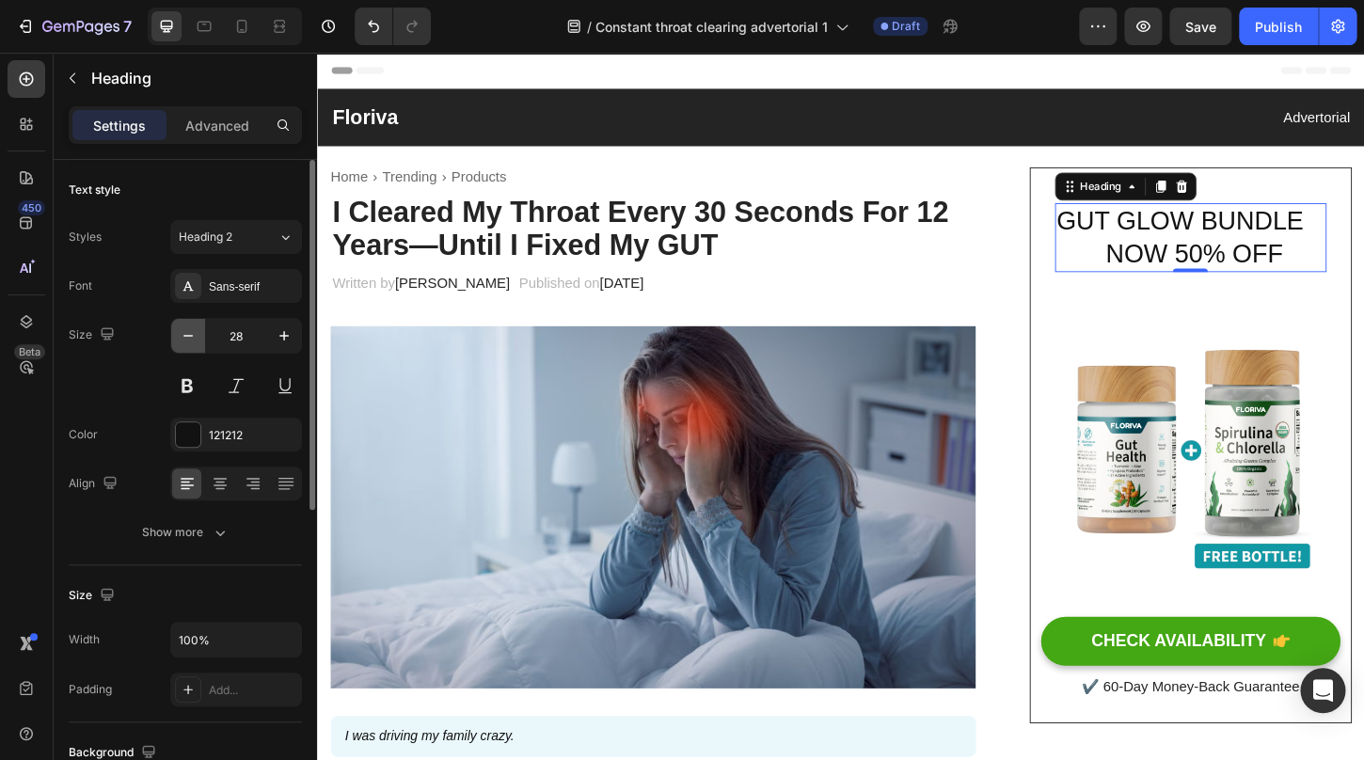
click at [193, 334] on icon "button" at bounding box center [188, 336] width 19 height 19
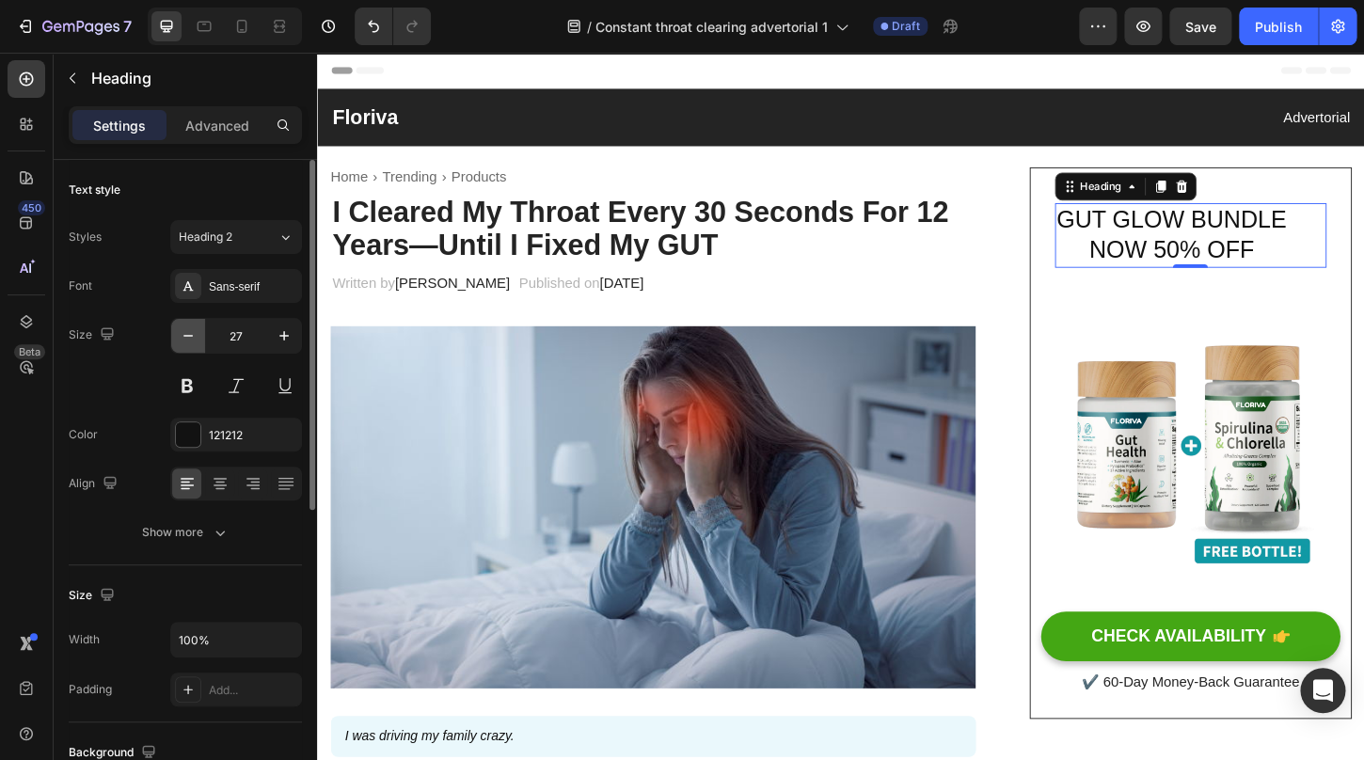
click at [193, 334] on icon "button" at bounding box center [188, 336] width 19 height 19
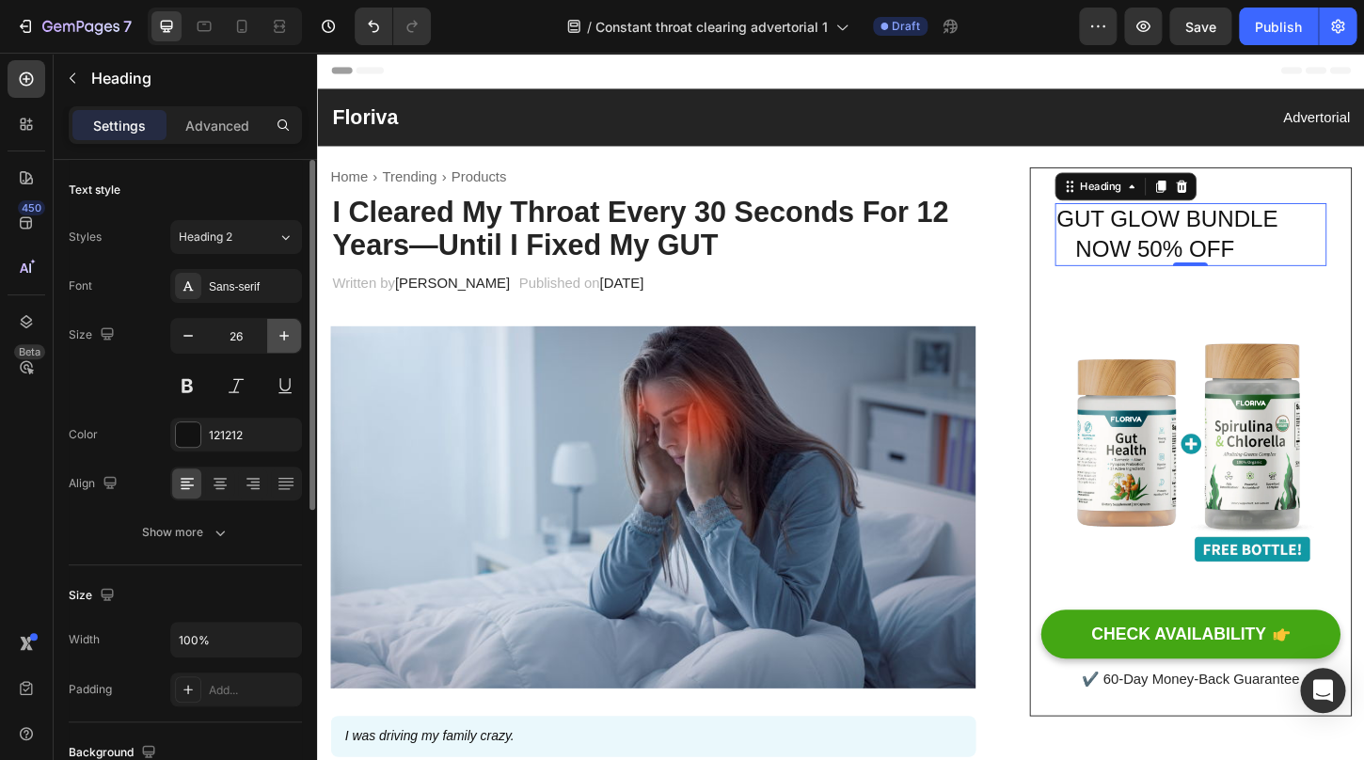
click at [275, 333] on button "button" at bounding box center [284, 336] width 34 height 34
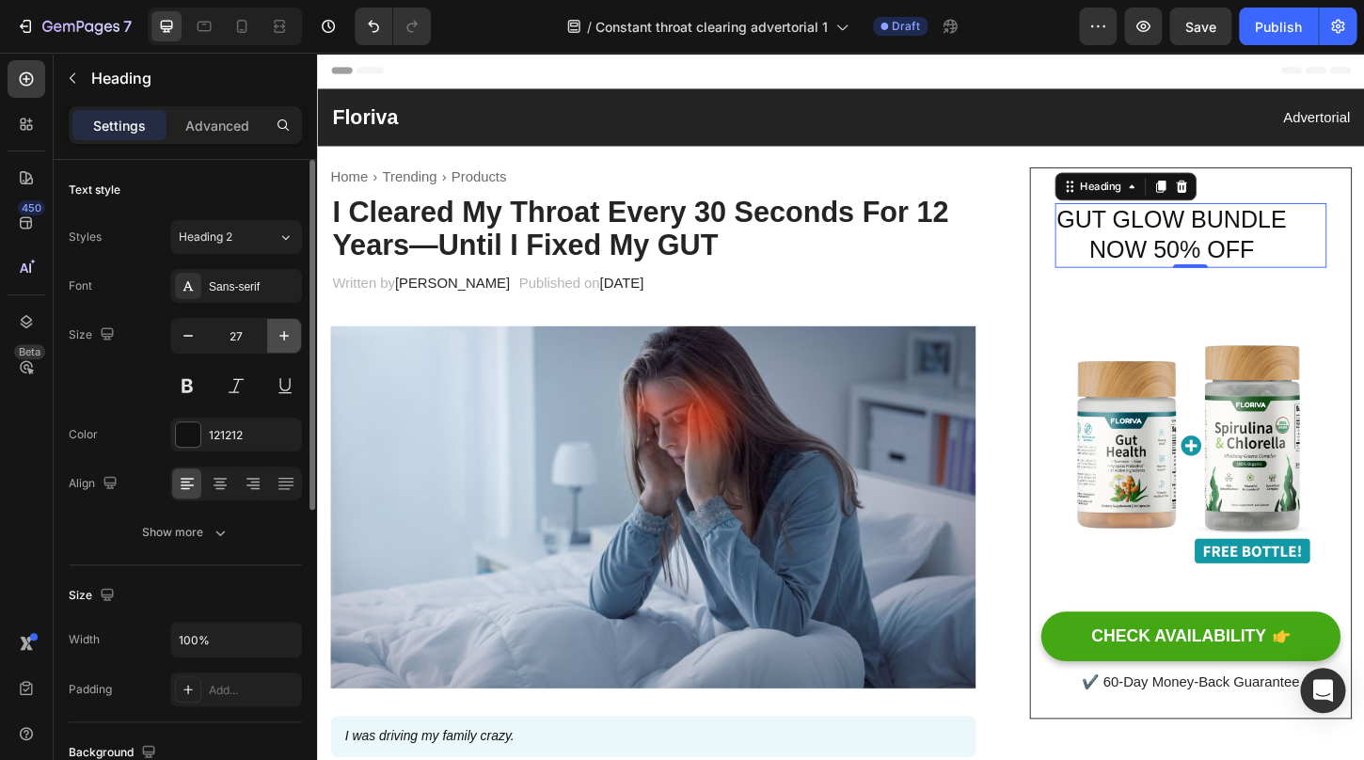
click at [275, 333] on button "button" at bounding box center [284, 336] width 34 height 34
type input "28"
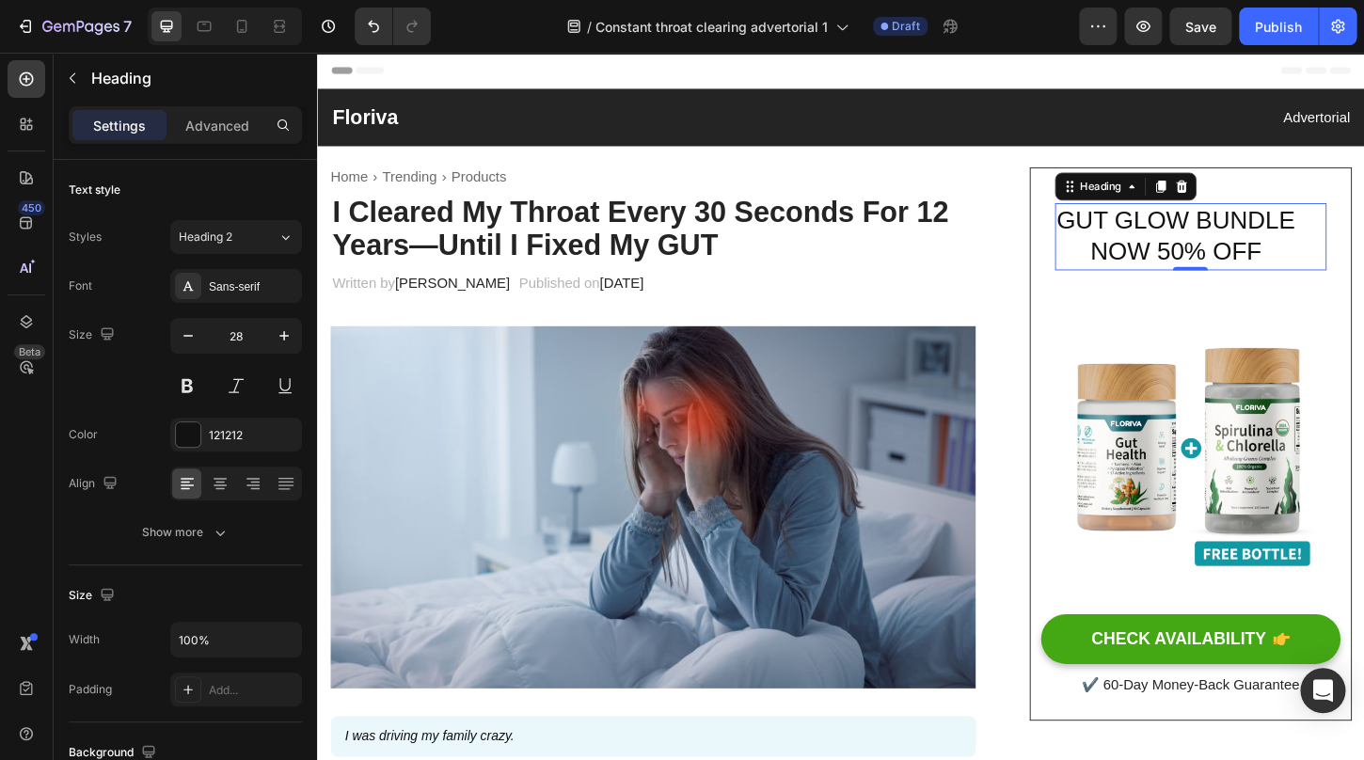
click at [1156, 265] on p "GUT GLOW BUNDLE NOW 50% OFF" at bounding box center [1258, 250] width 289 height 69
click at [1151, 277] on p "GUT GLOW BUNDLE NOW 50% OFF" at bounding box center [1258, 250] width 289 height 69
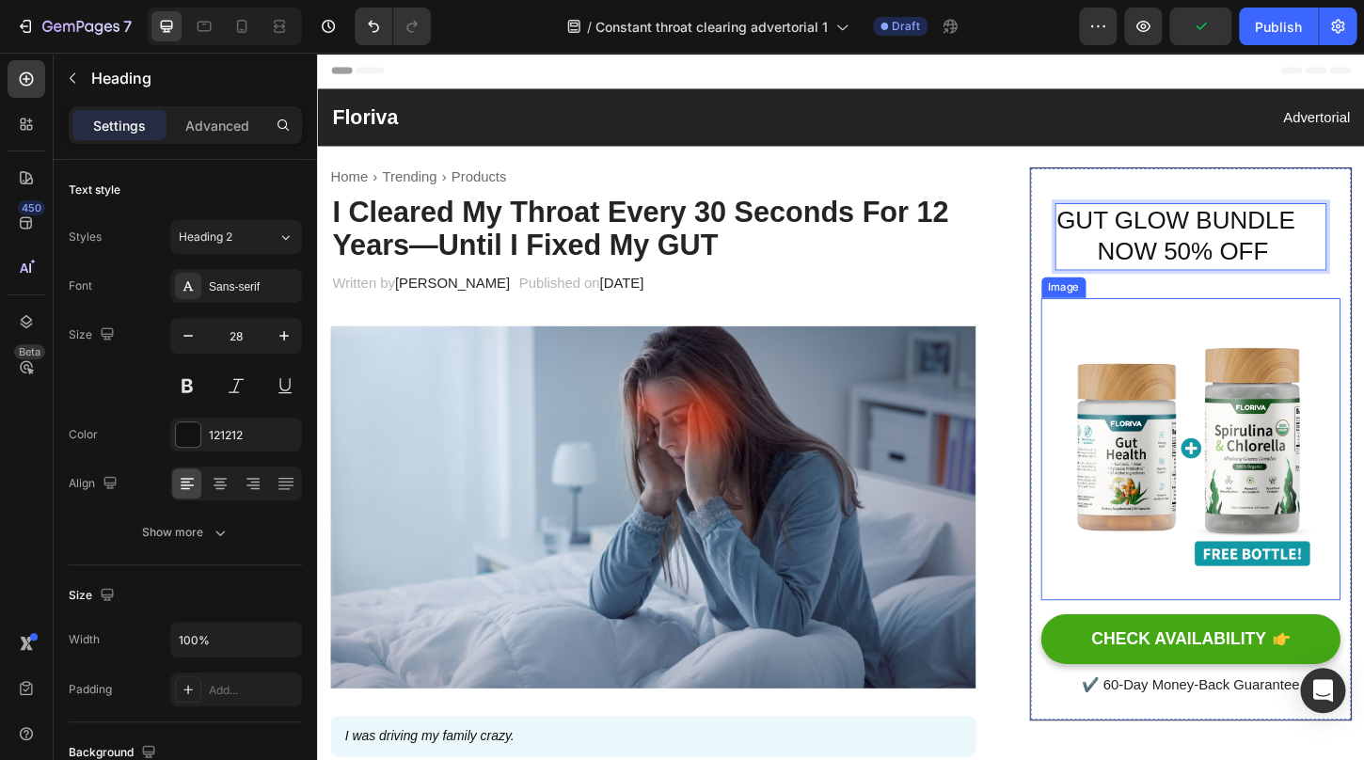
click at [1243, 356] on img at bounding box center [1258, 480] width 323 height 326
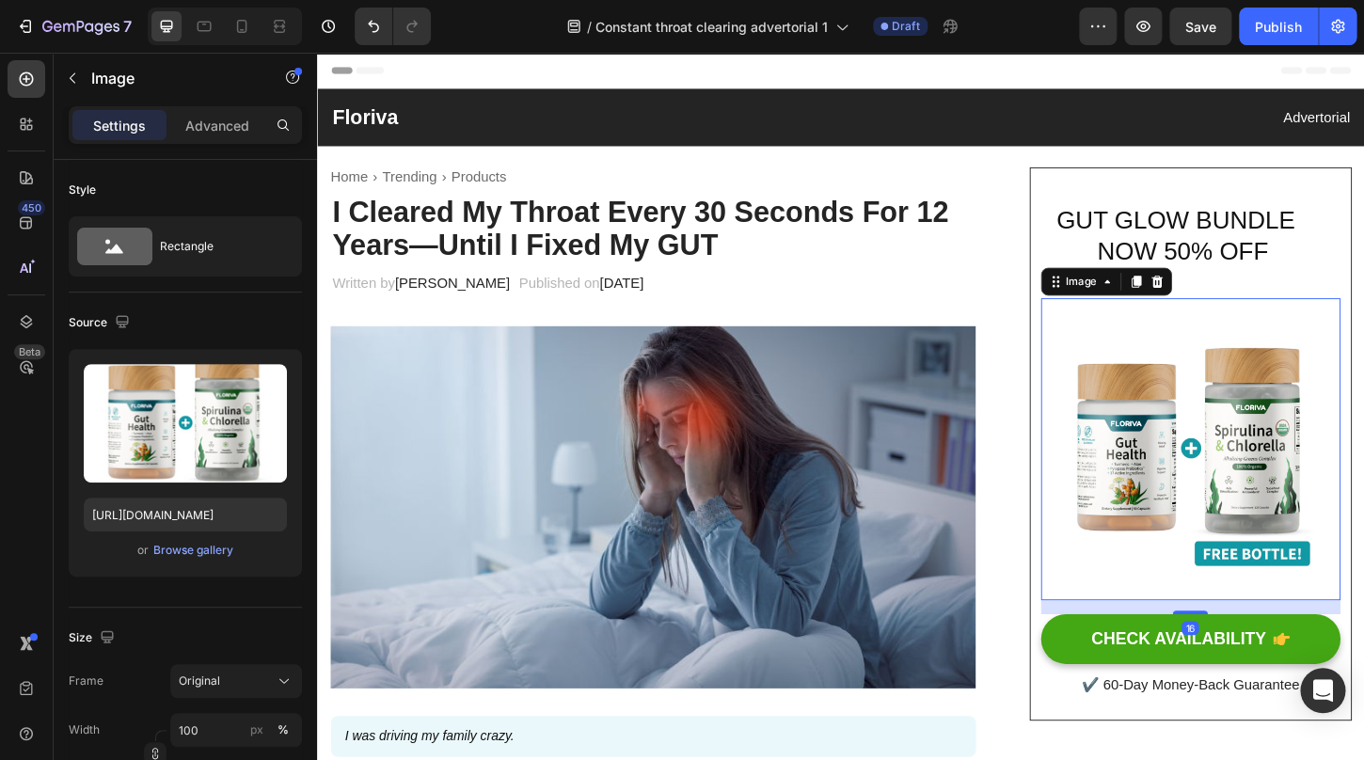
drag, startPoint x: 1228, startPoint y: 303, endPoint x: 1059, endPoint y: 456, distance: 228.5
click at [1212, 233] on p "GUT GLOW BUNDLE NOW 50% OFF" at bounding box center [1258, 250] width 289 height 69
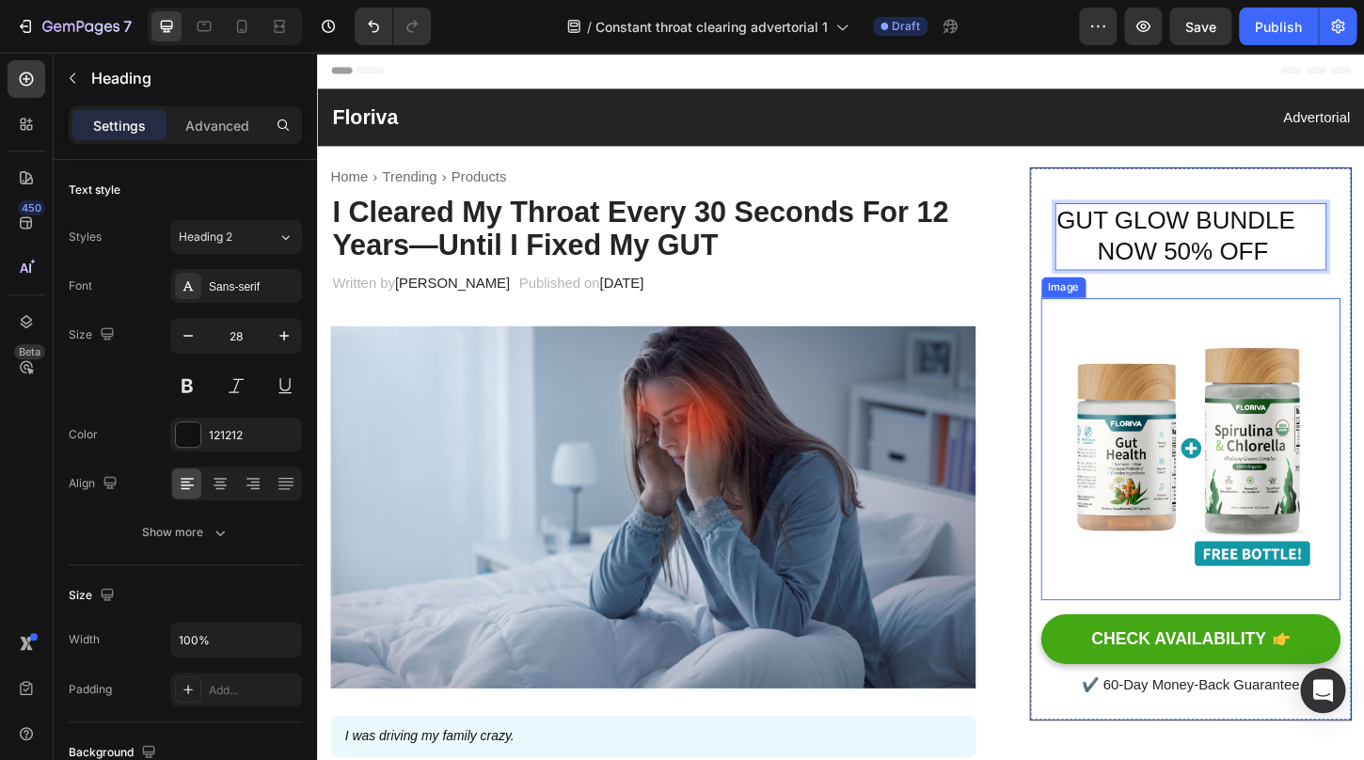
click at [1165, 496] on img at bounding box center [1258, 480] width 323 height 326
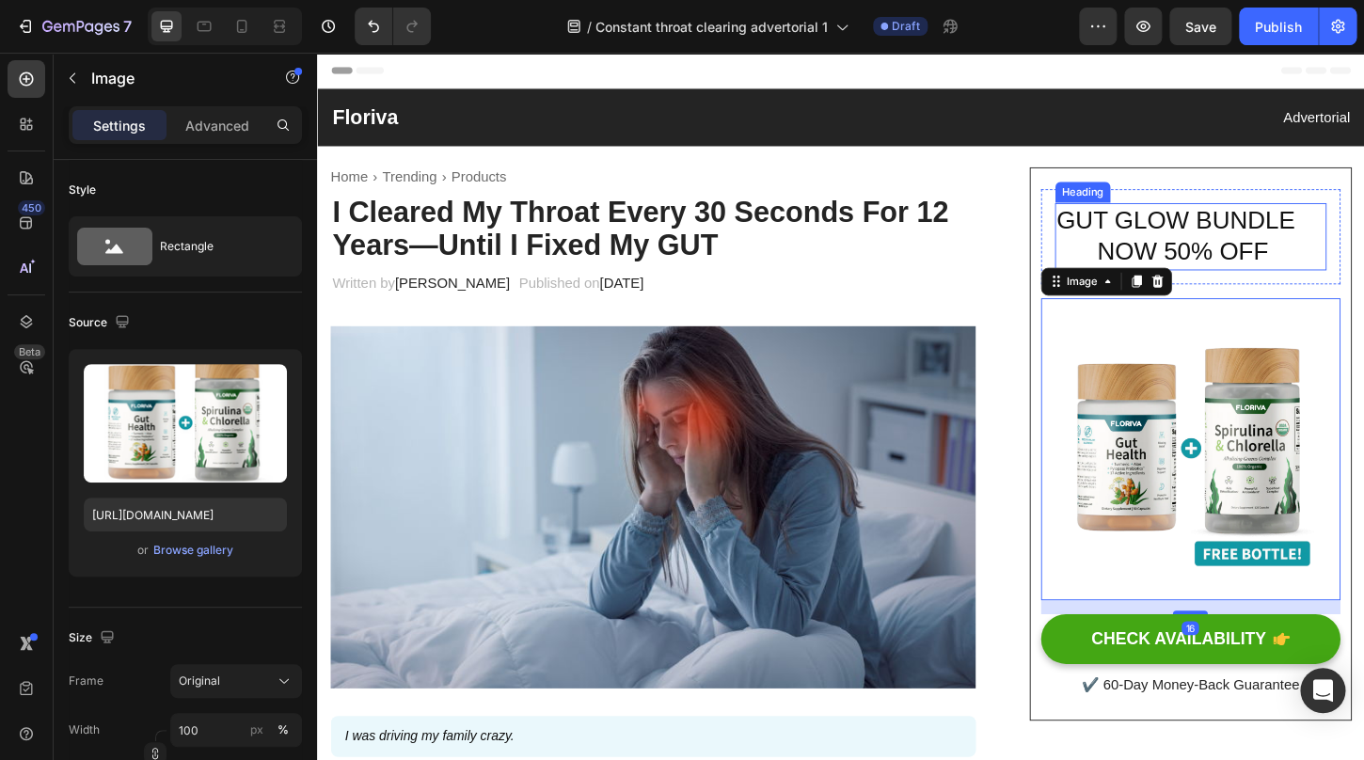
click at [1136, 233] on p "GUT GLOW BUNDLE NOW 50% OFF" at bounding box center [1258, 250] width 289 height 69
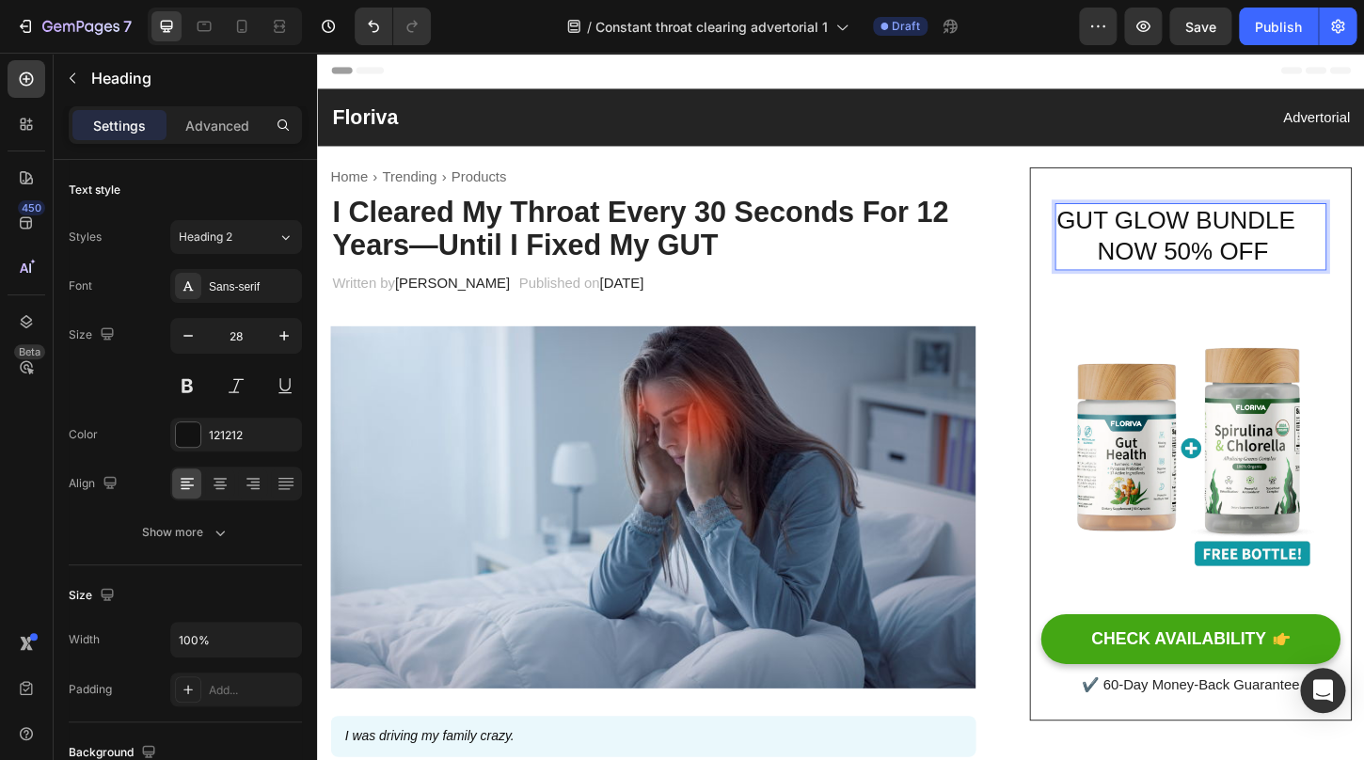
click at [1187, 264] on p "GUT GLOW BUNDLE NOW 50% OFF" at bounding box center [1258, 250] width 289 height 69
click at [1268, 470] on img at bounding box center [1258, 480] width 323 height 326
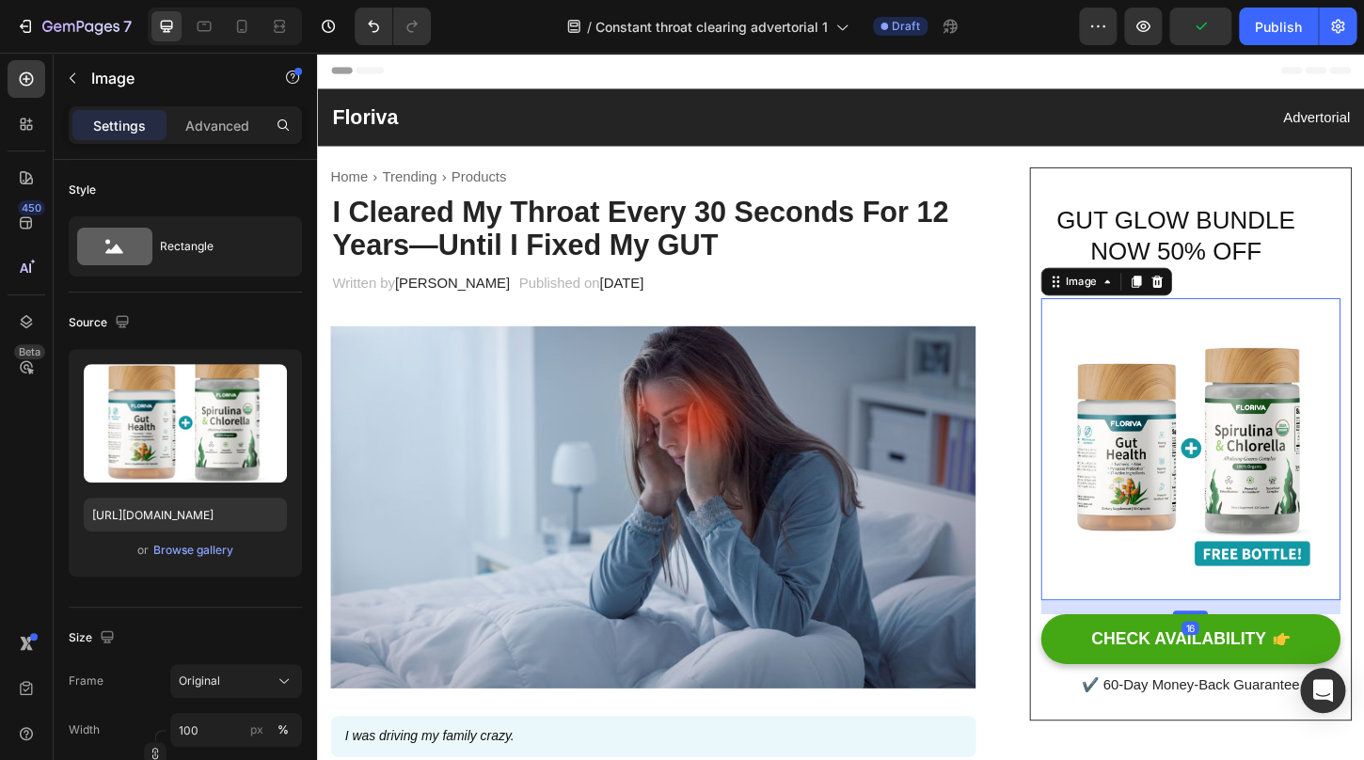
click at [1252, 475] on img at bounding box center [1258, 480] width 323 height 326
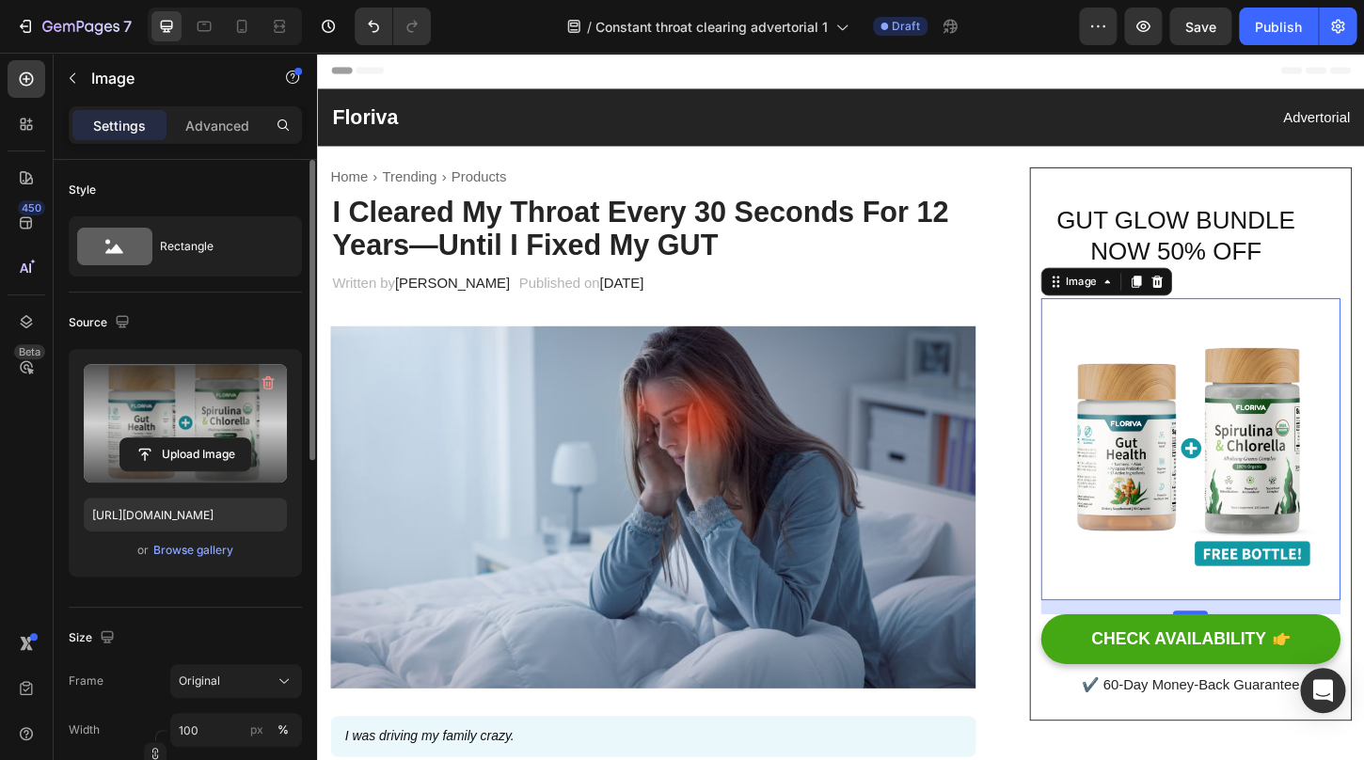
click at [185, 406] on label at bounding box center [185, 423] width 203 height 119
click at [185, 439] on input "file" at bounding box center [185, 455] width 130 height 32
type input "[URL][DOMAIN_NAME]"
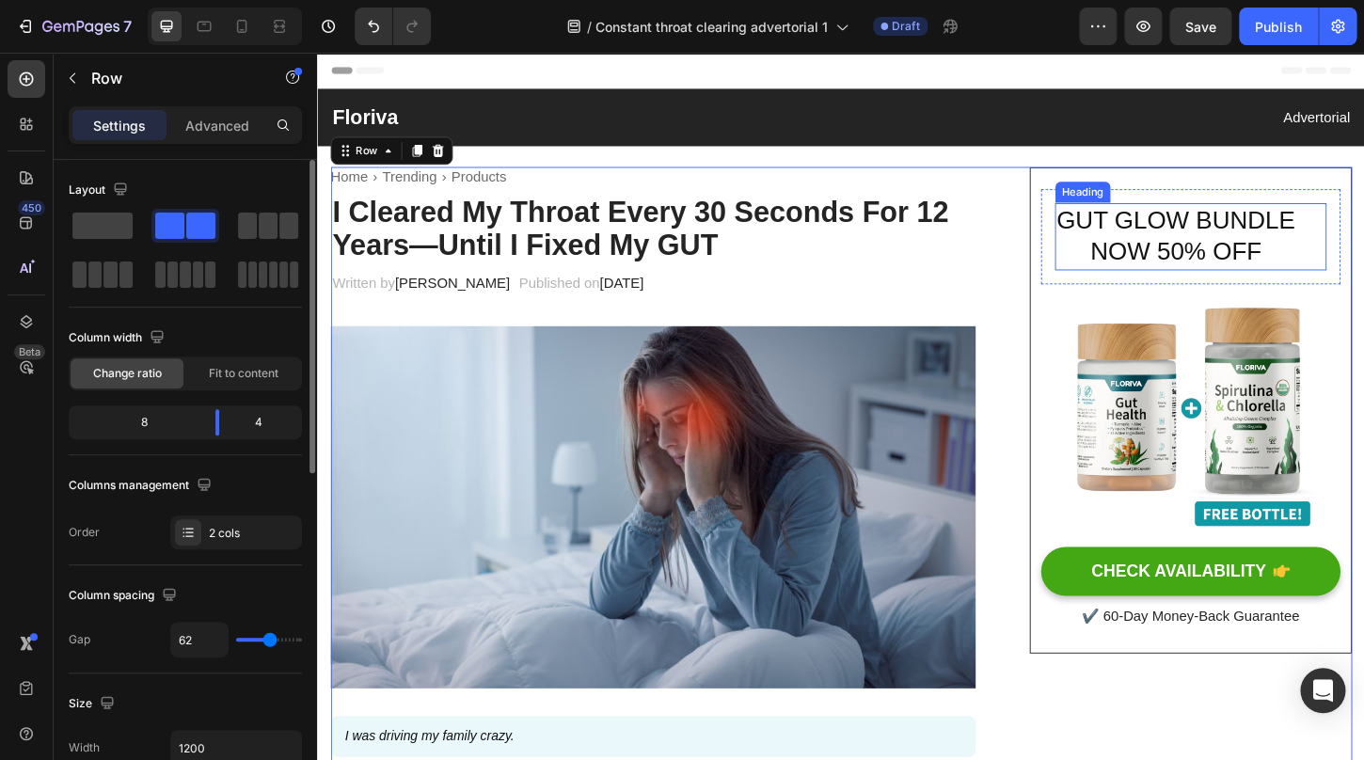
click at [1240, 259] on p "GUT GLOW BUNDLE NOW 50% OFF" at bounding box center [1258, 250] width 289 height 69
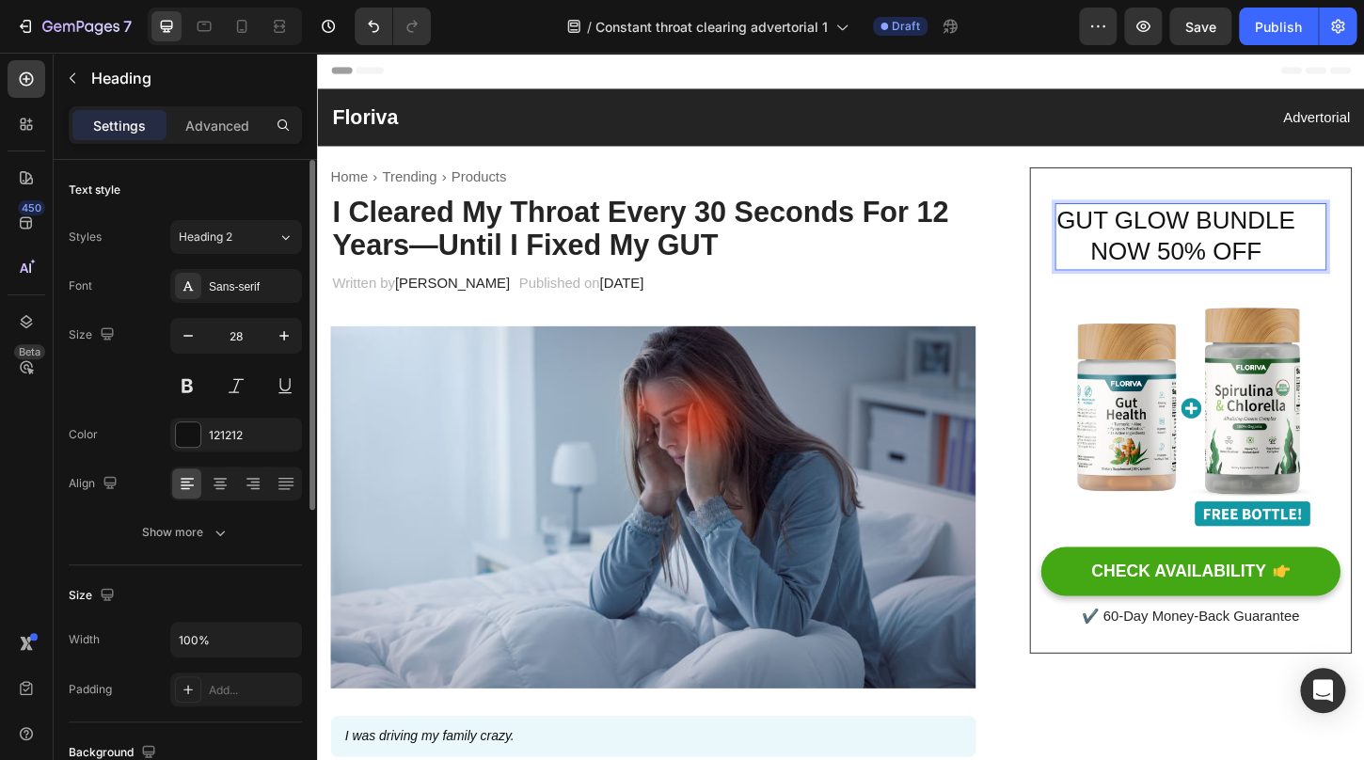
click at [1240, 259] on p "GUT GLOW BUNDLE NOW 50% OFF" at bounding box center [1258, 250] width 289 height 69
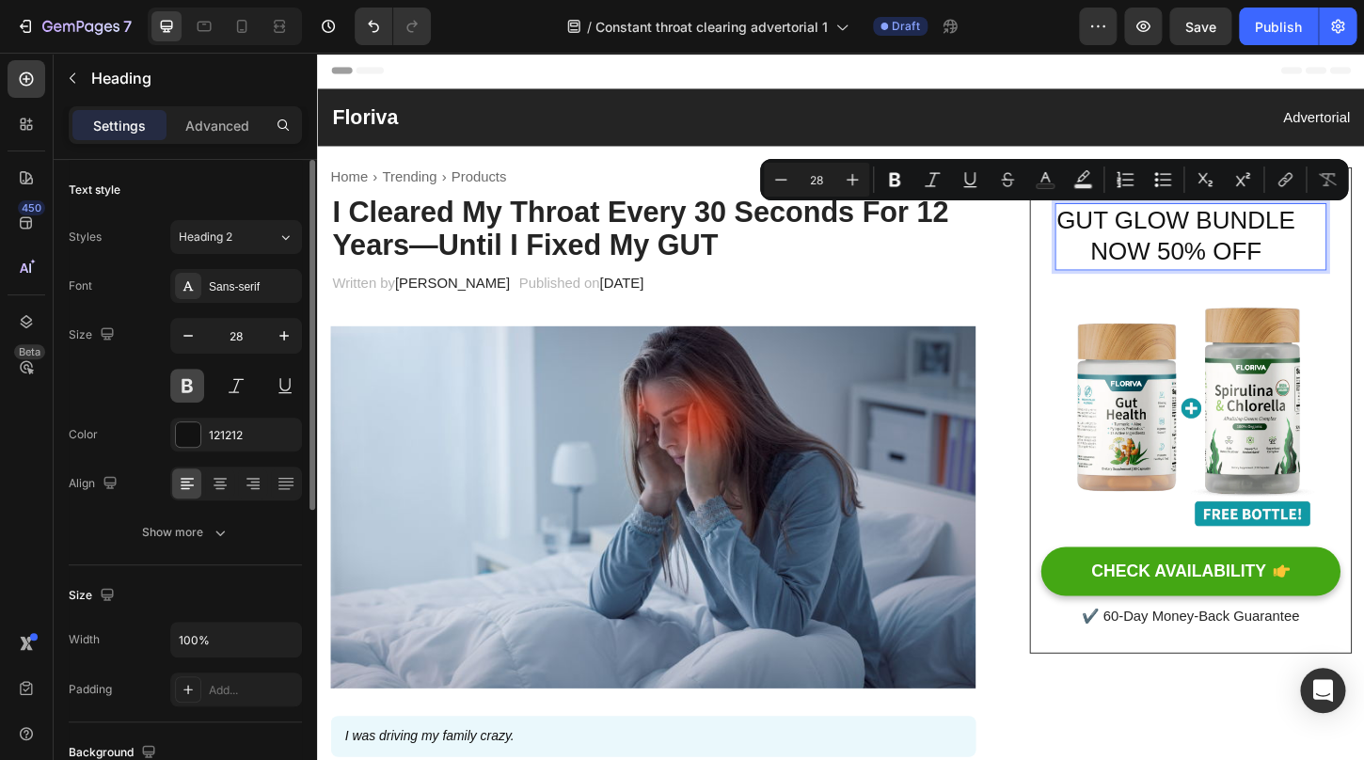
click at [183, 392] on button at bounding box center [187, 386] width 34 height 34
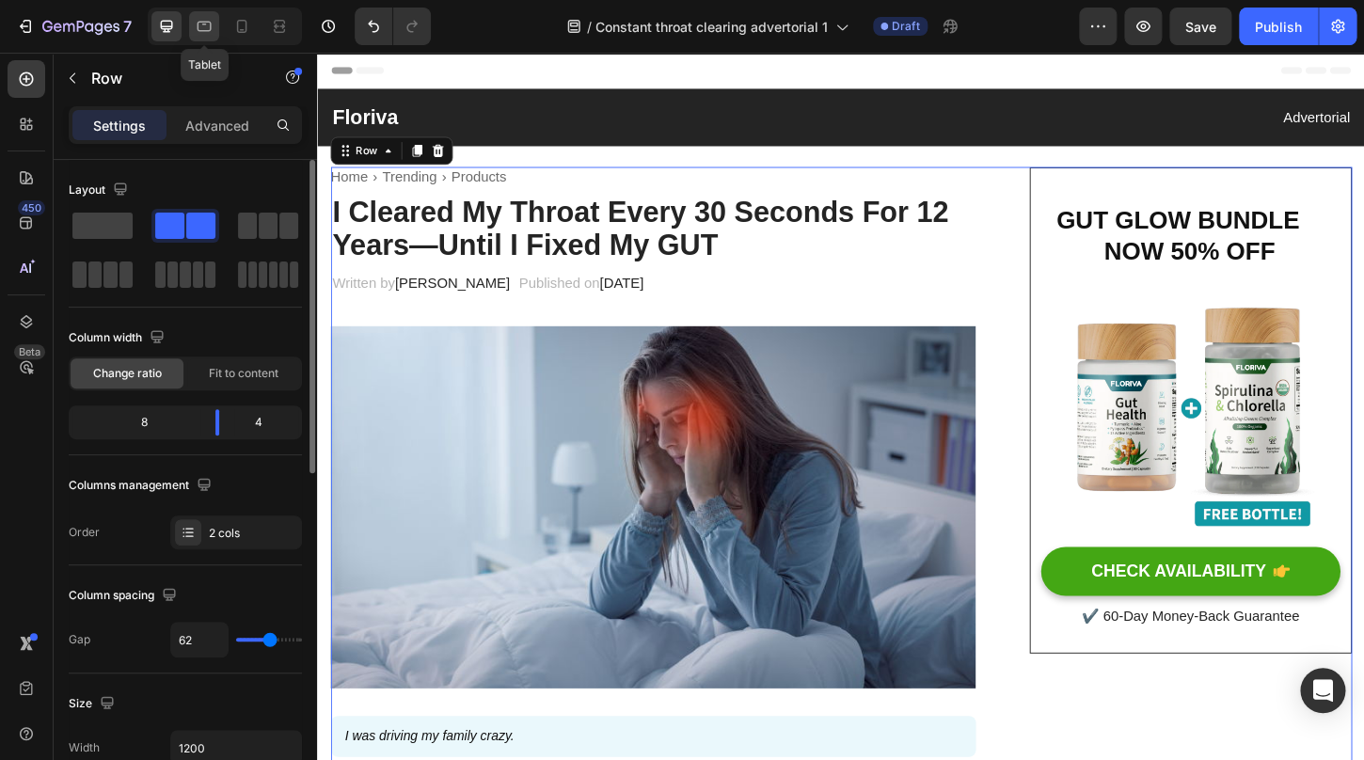
click at [204, 24] on icon at bounding box center [204, 25] width 5 height 2
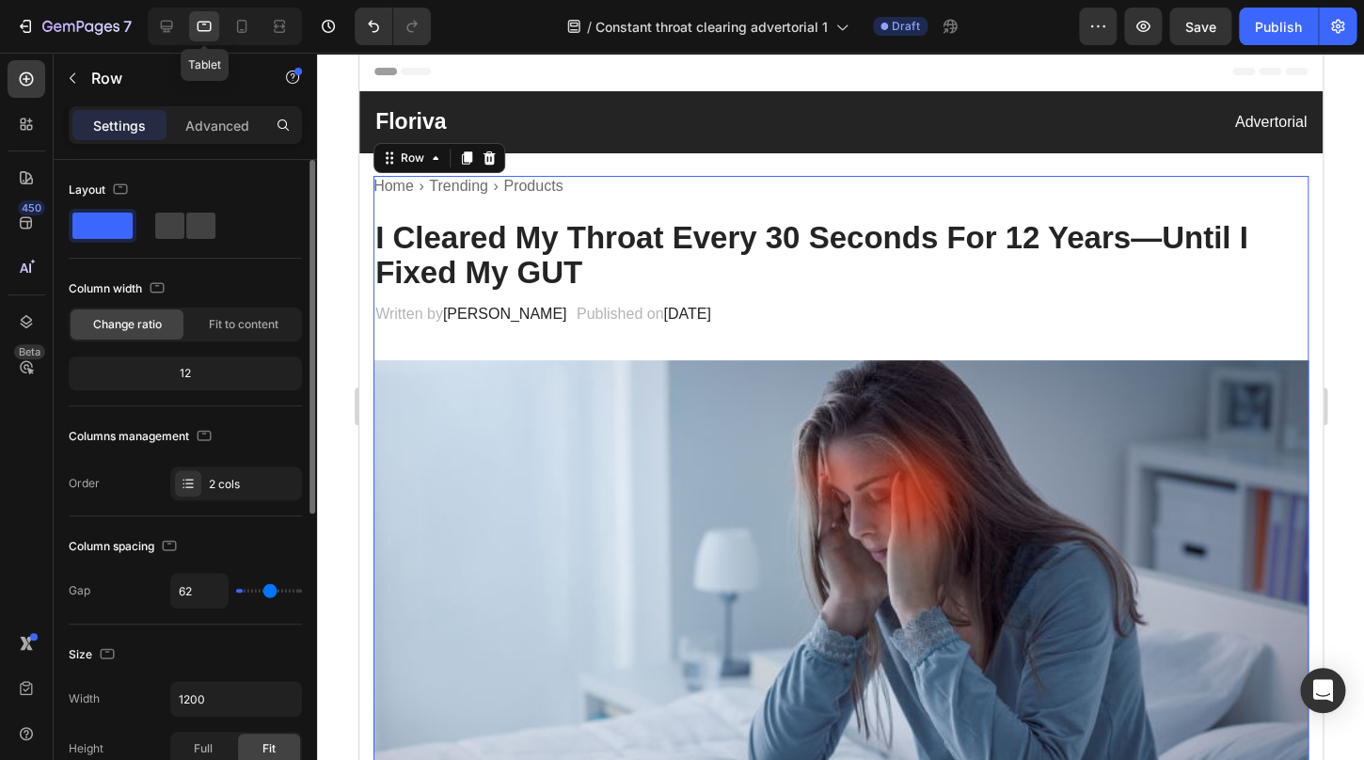
type input "0"
type input "100%"
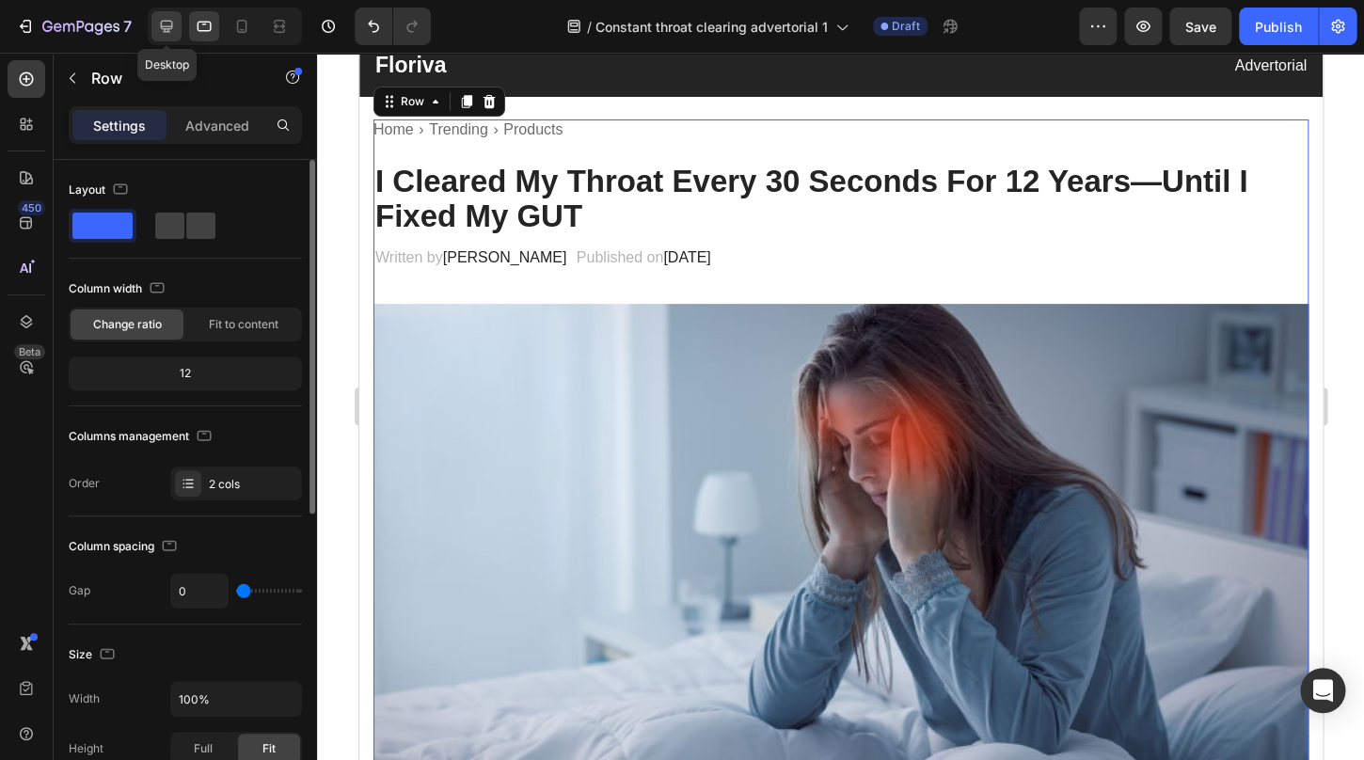
scroll to position [57, 0]
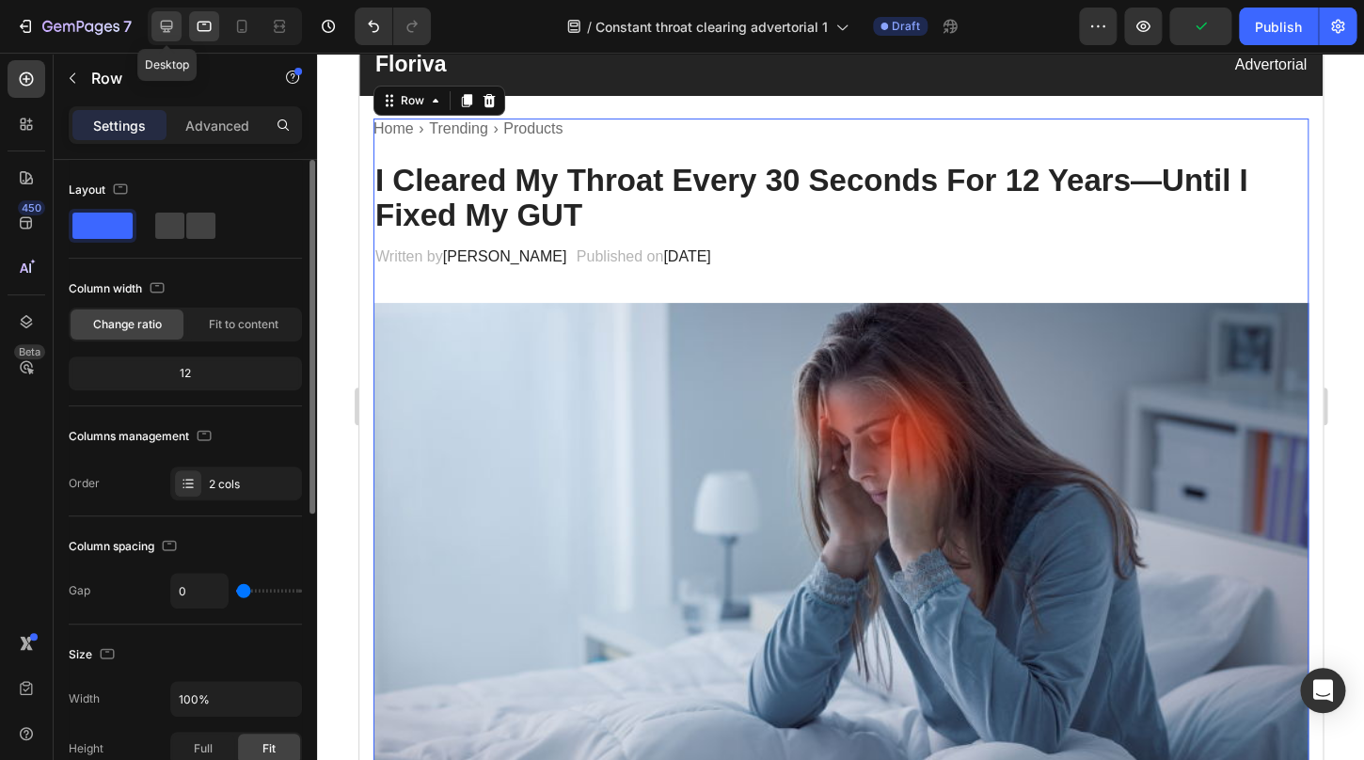
click at [163, 25] on icon at bounding box center [166, 26] width 19 height 19
type input "62"
type input "1200"
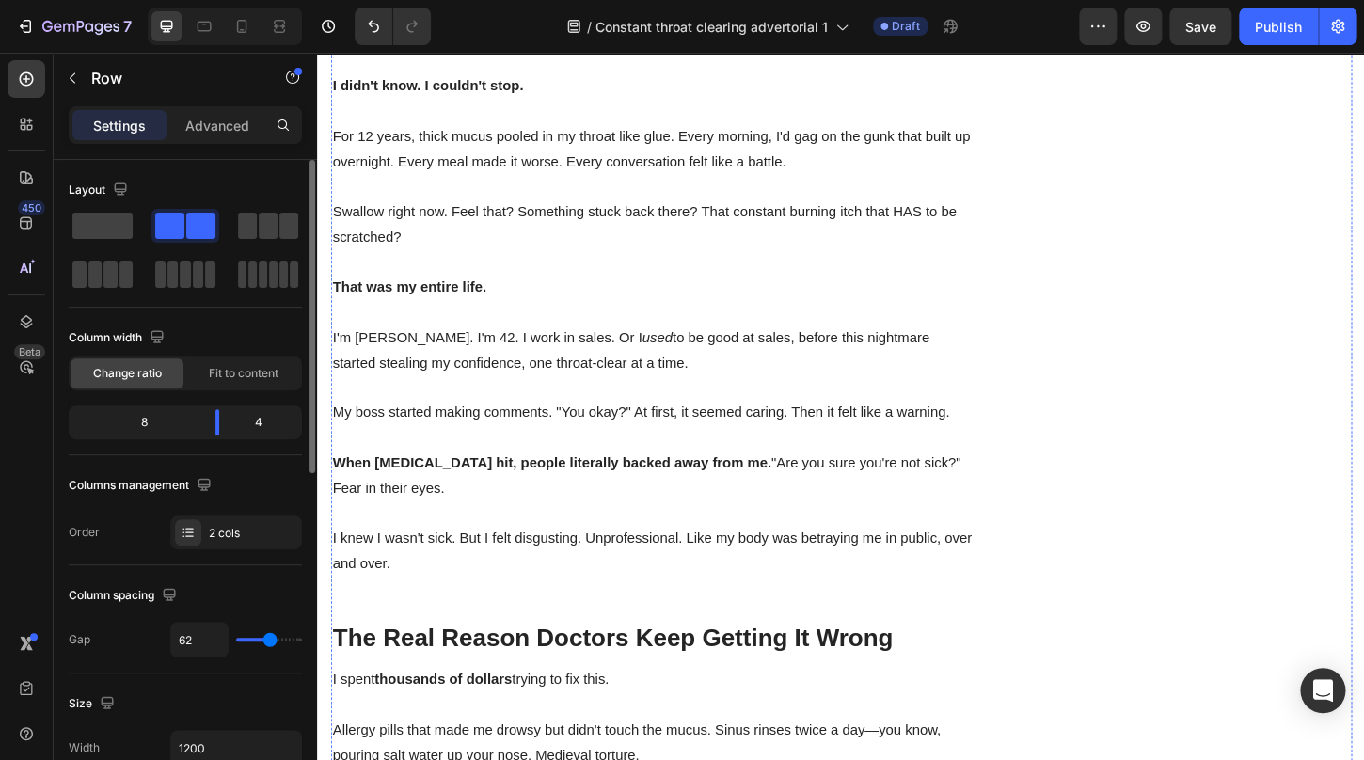
scroll to position [1019, 0]
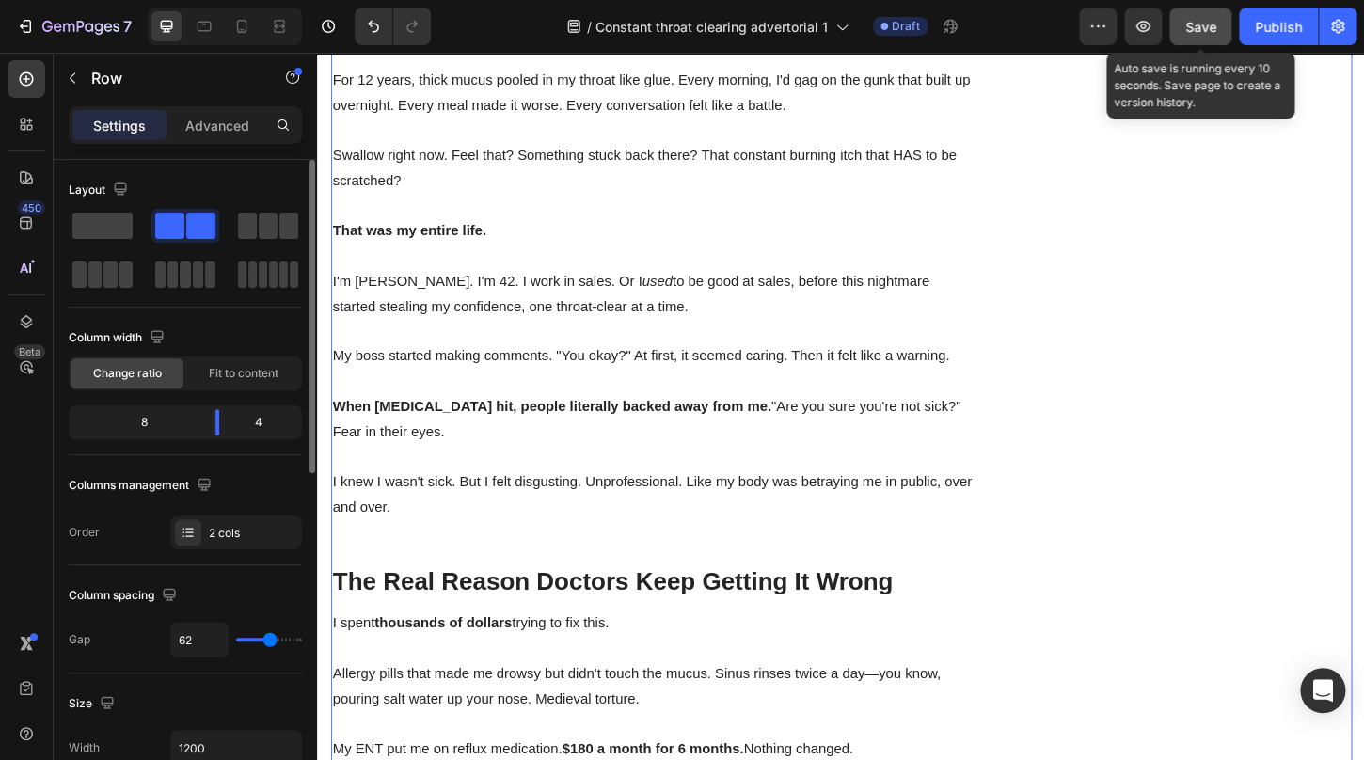
click at [1191, 32] on span "Save" at bounding box center [1201, 27] width 31 height 16
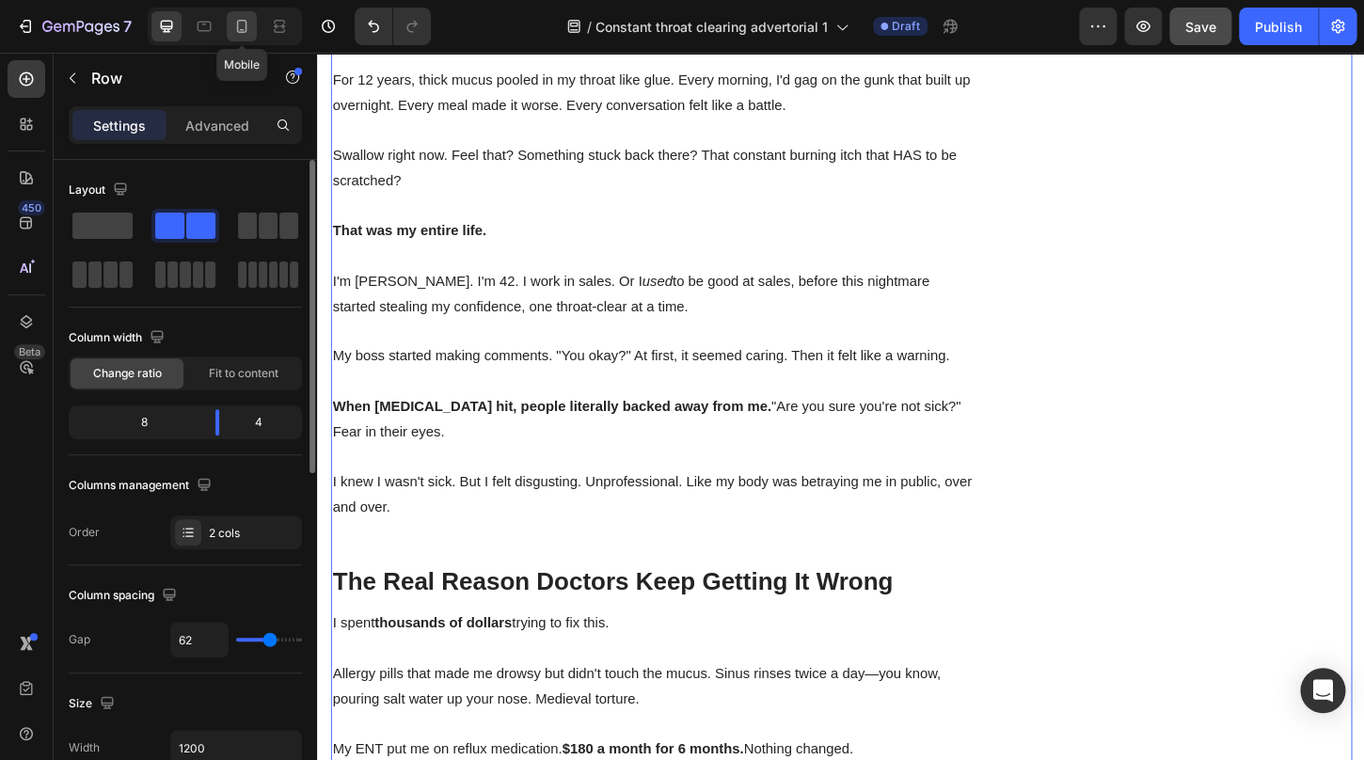
click at [235, 26] on icon at bounding box center [241, 26] width 19 height 19
type input "0"
type input "100%"
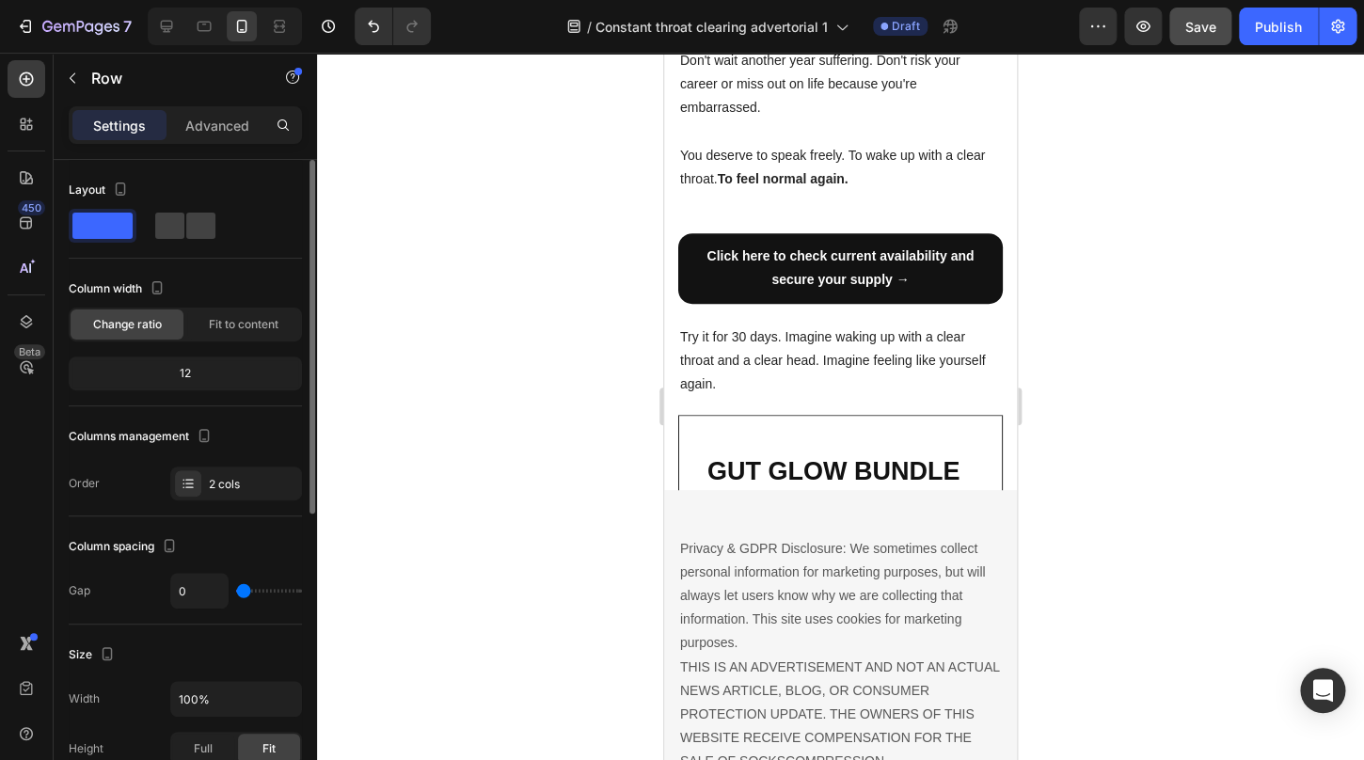
scroll to position [5647, 0]
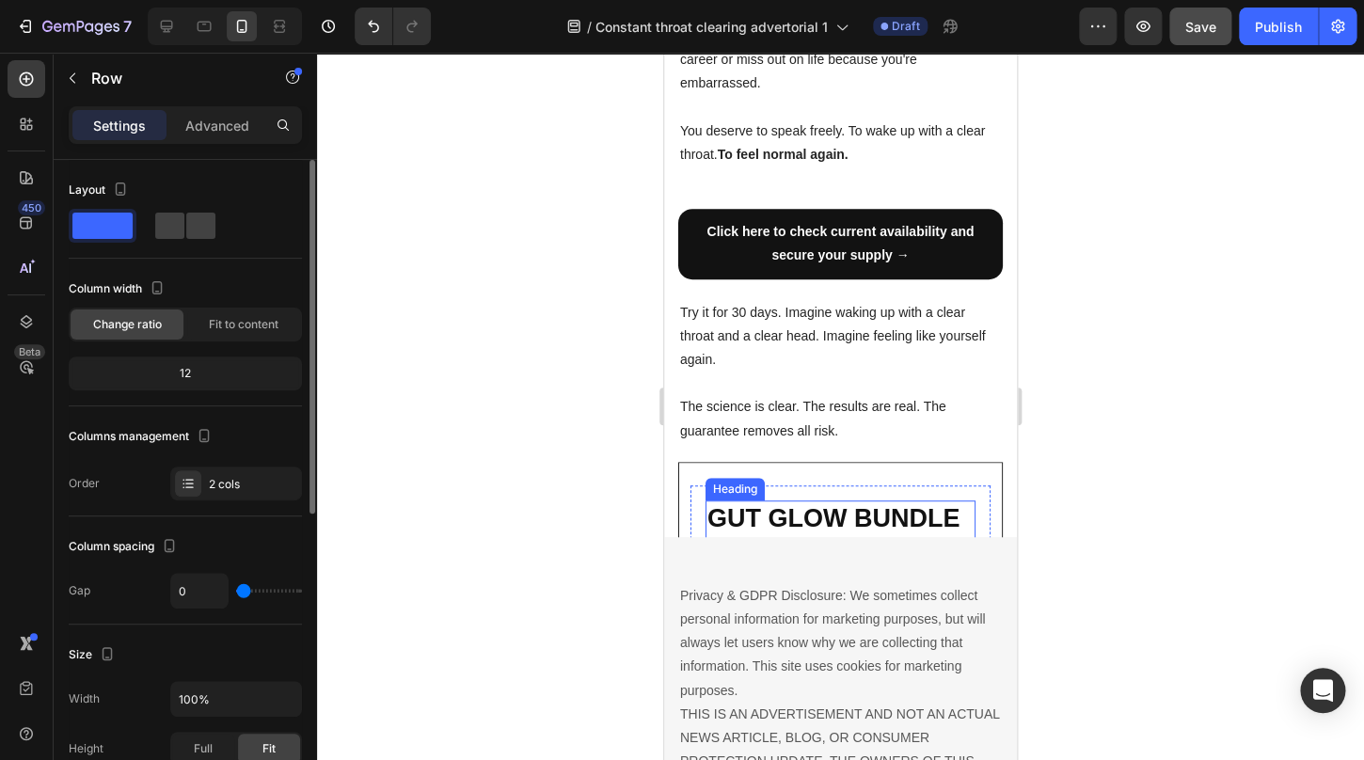
click at [860, 501] on h2 "GUT GLOW BUNDLE NOW 50% OFF" at bounding box center [841, 536] width 270 height 70
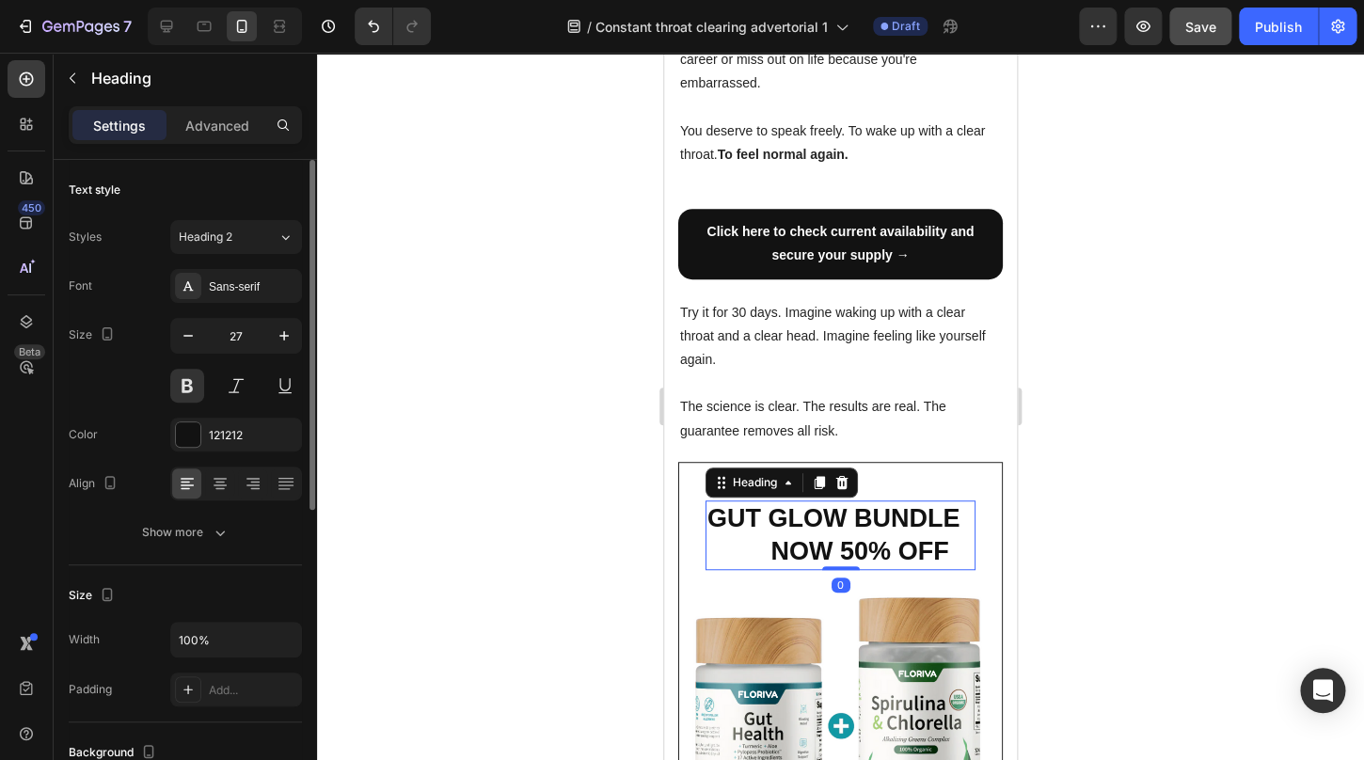
click at [721, 501] on h2 "GUT GLOW BUNDLE NOW 50% OFF" at bounding box center [841, 536] width 270 height 70
click at [710, 503] on p "GUT GLOW BUNDLE NOW 50% OFF" at bounding box center [841, 536] width 266 height 66
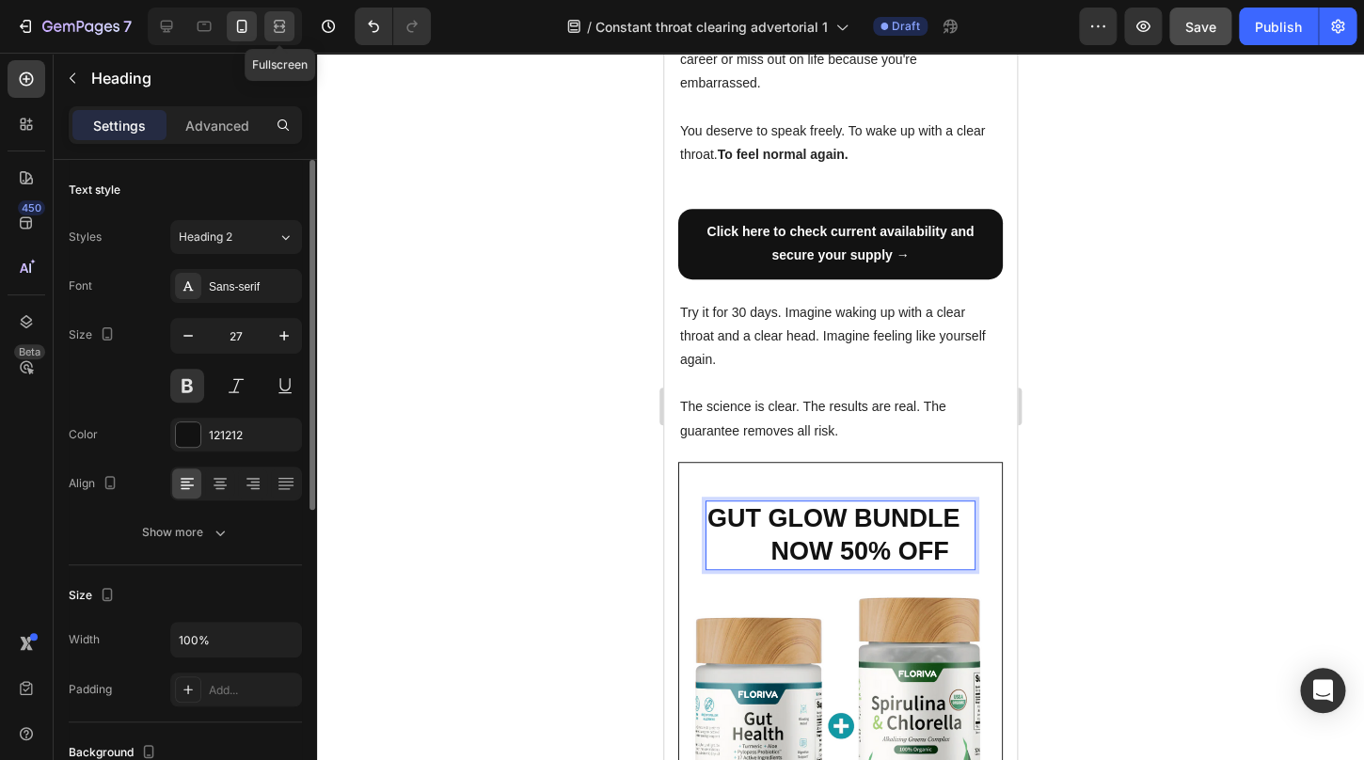
click at [282, 25] on icon at bounding box center [279, 26] width 19 height 19
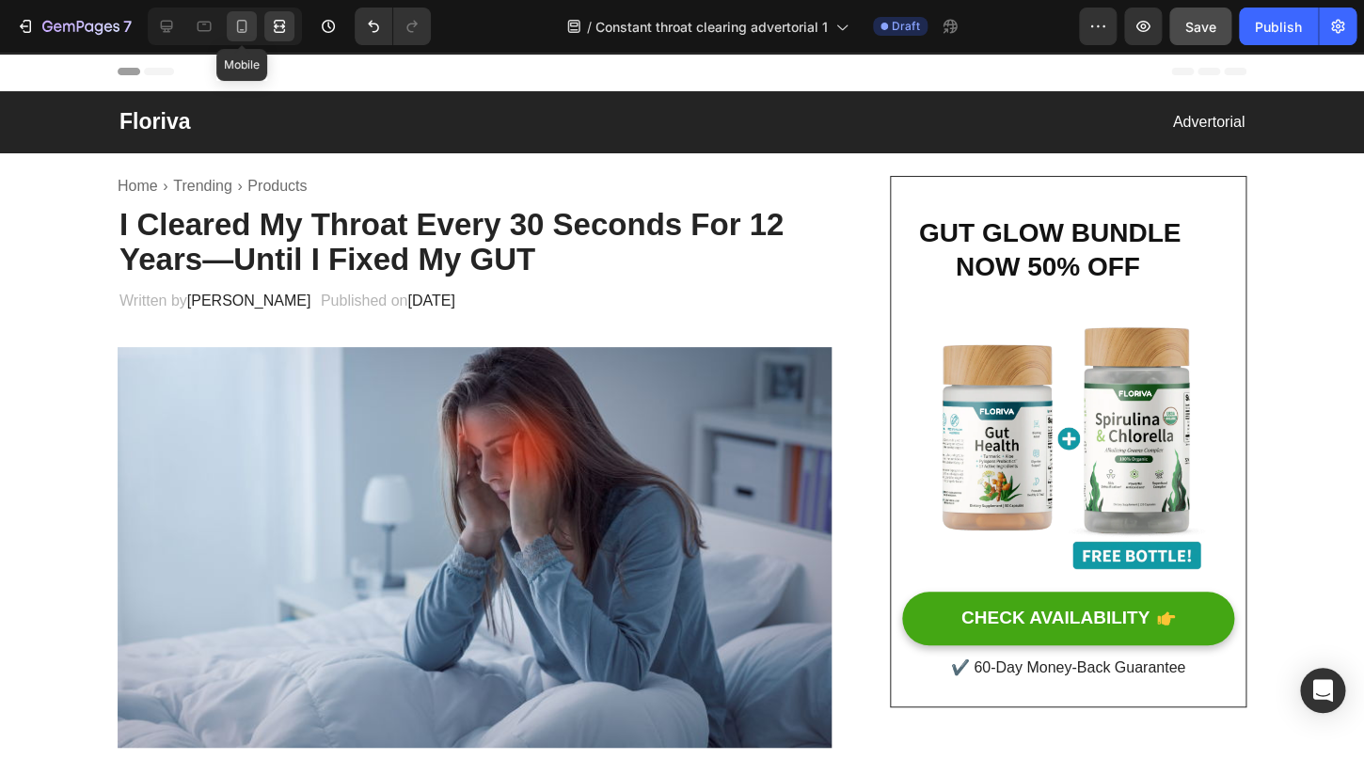
click at [247, 26] on icon at bounding box center [241, 26] width 19 height 19
type input "27"
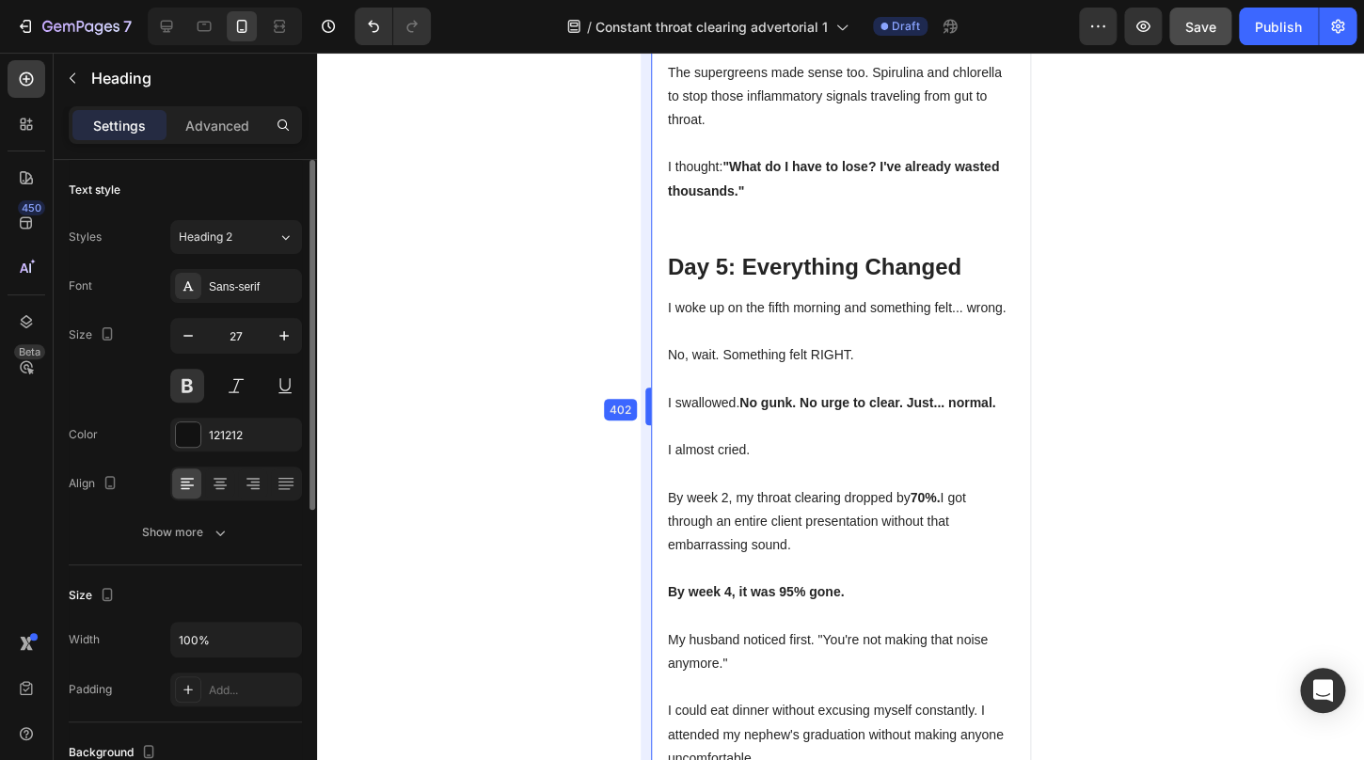
scroll to position [3081, 0]
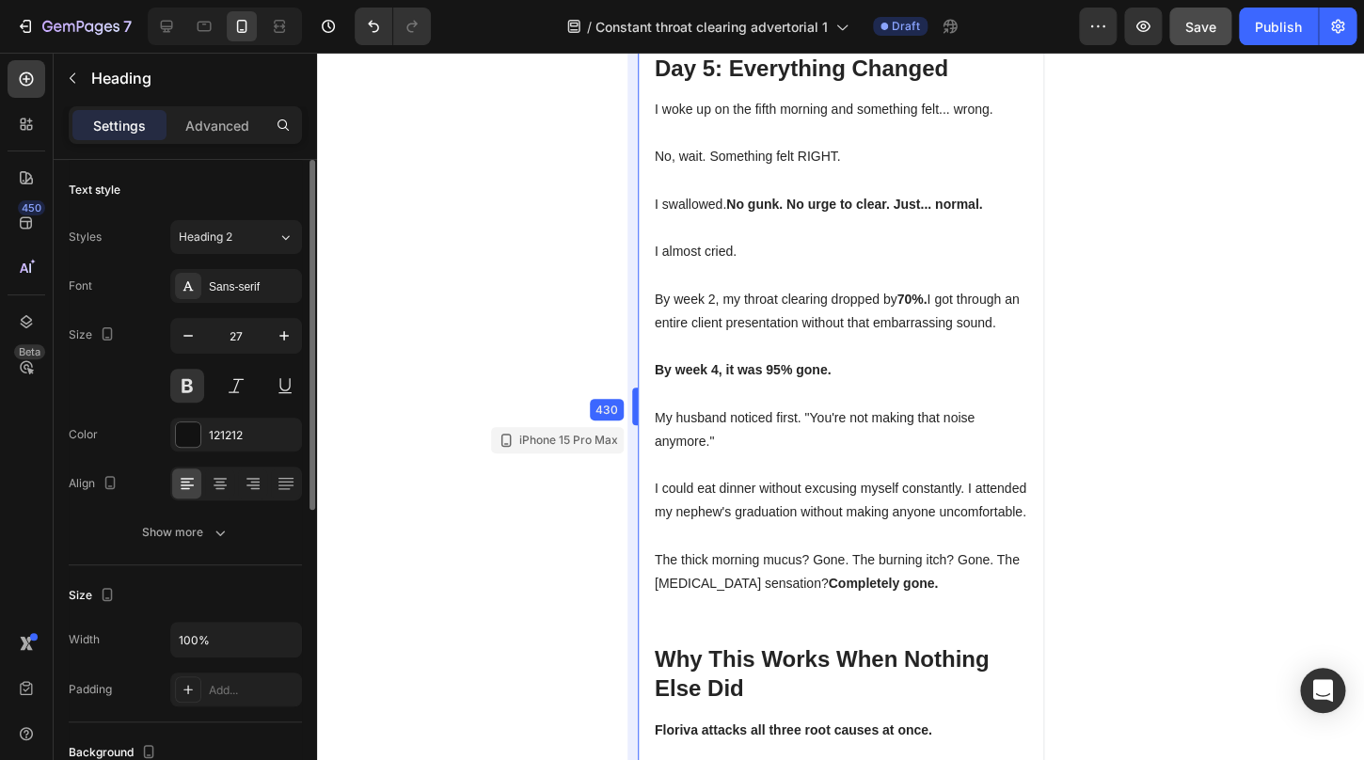
drag, startPoint x: 662, startPoint y: 411, endPoint x: 611, endPoint y: 407, distance: 51.0
click at [611, 0] on body "7 / Constant throat clearing advertorial 1 Draft Preview Save Publish 450 Beta …" at bounding box center [682, 0] width 1364 height 0
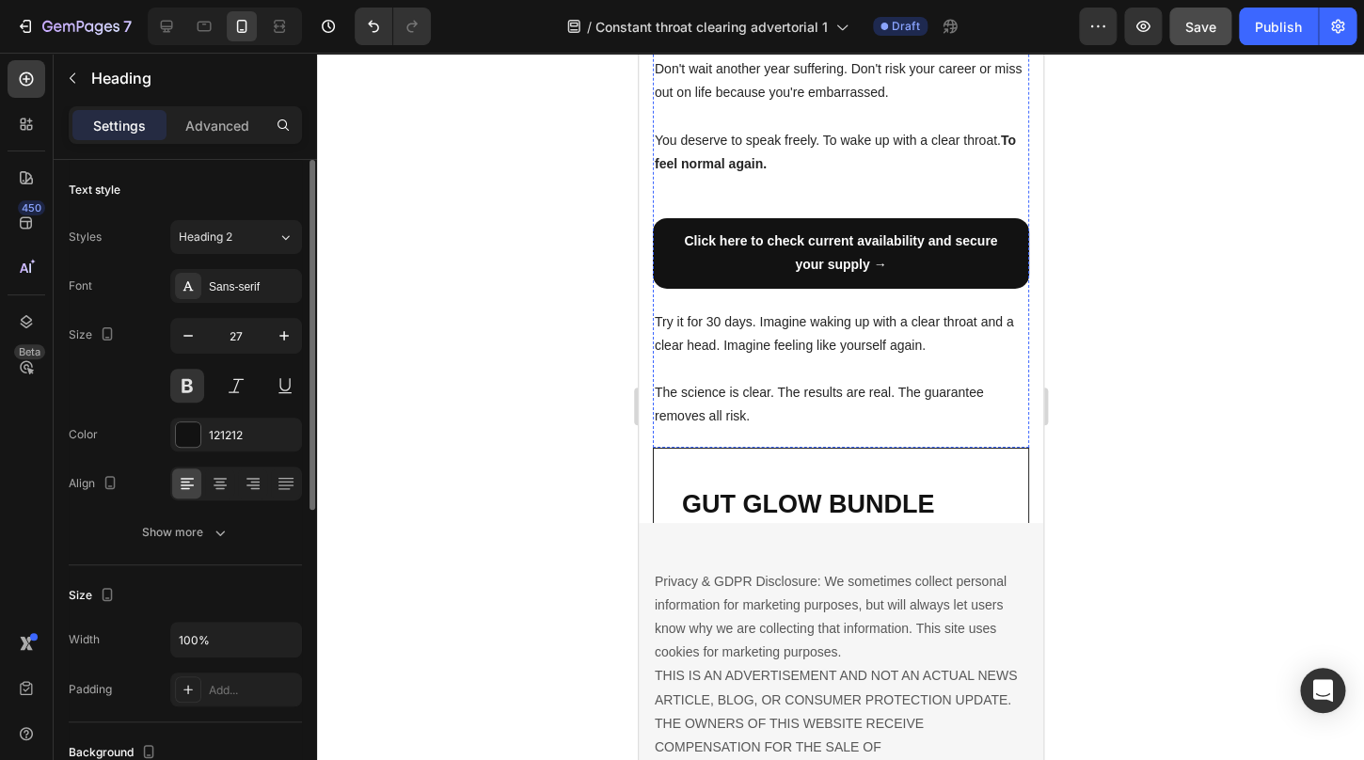
scroll to position [5157, 0]
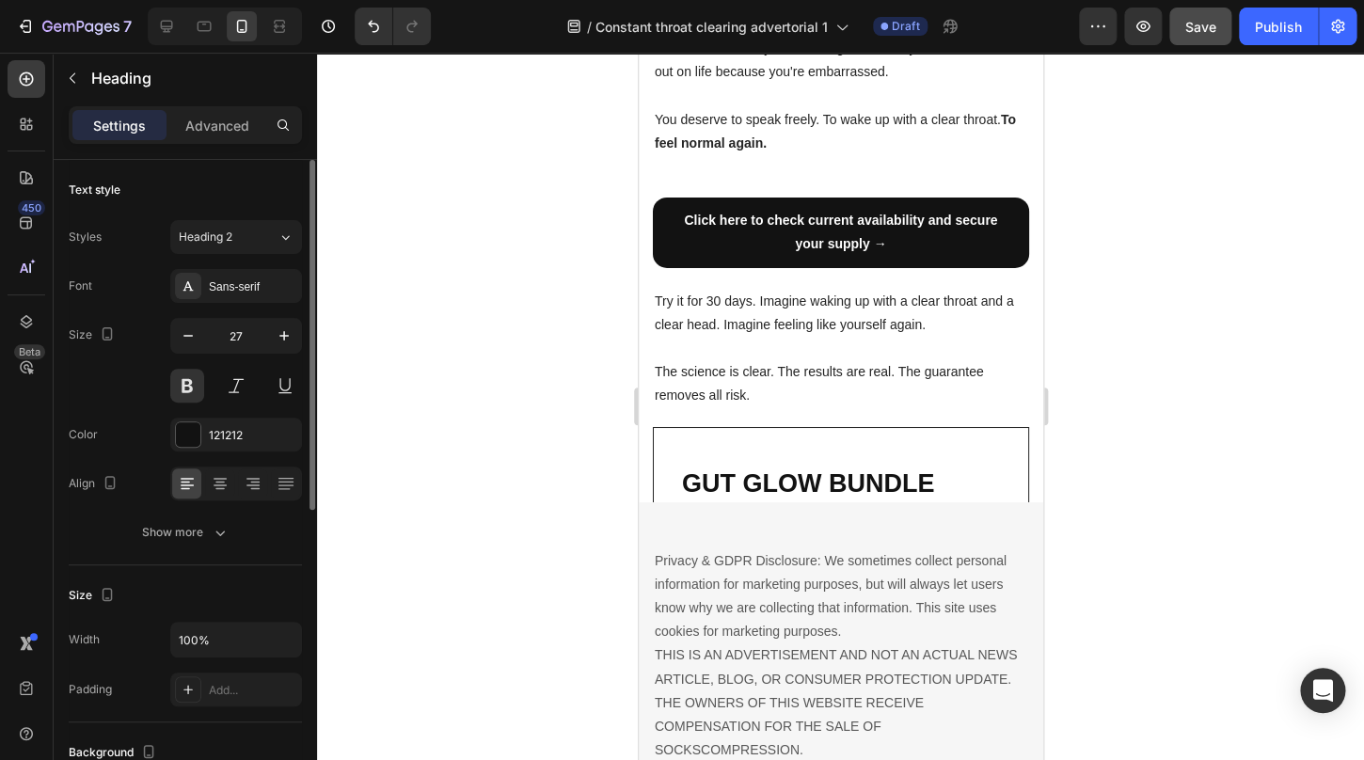
click at [820, 466] on h2 "GUT GLOW BUNDLE NOW 50% OFF" at bounding box center [840, 501] width 322 height 70
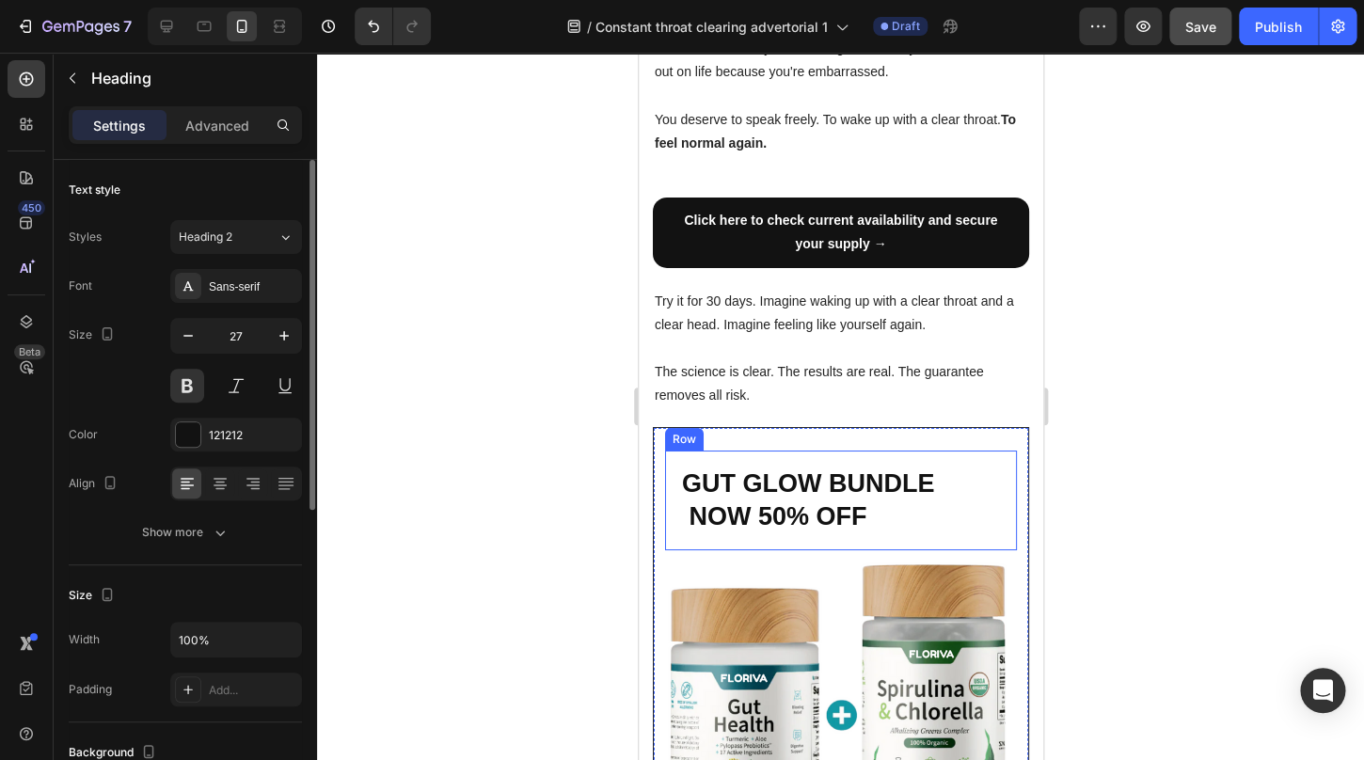
click at [677, 452] on div "GUT GLOW BUNDLE NOW 50% OFF Heading Row" at bounding box center [840, 501] width 352 height 100
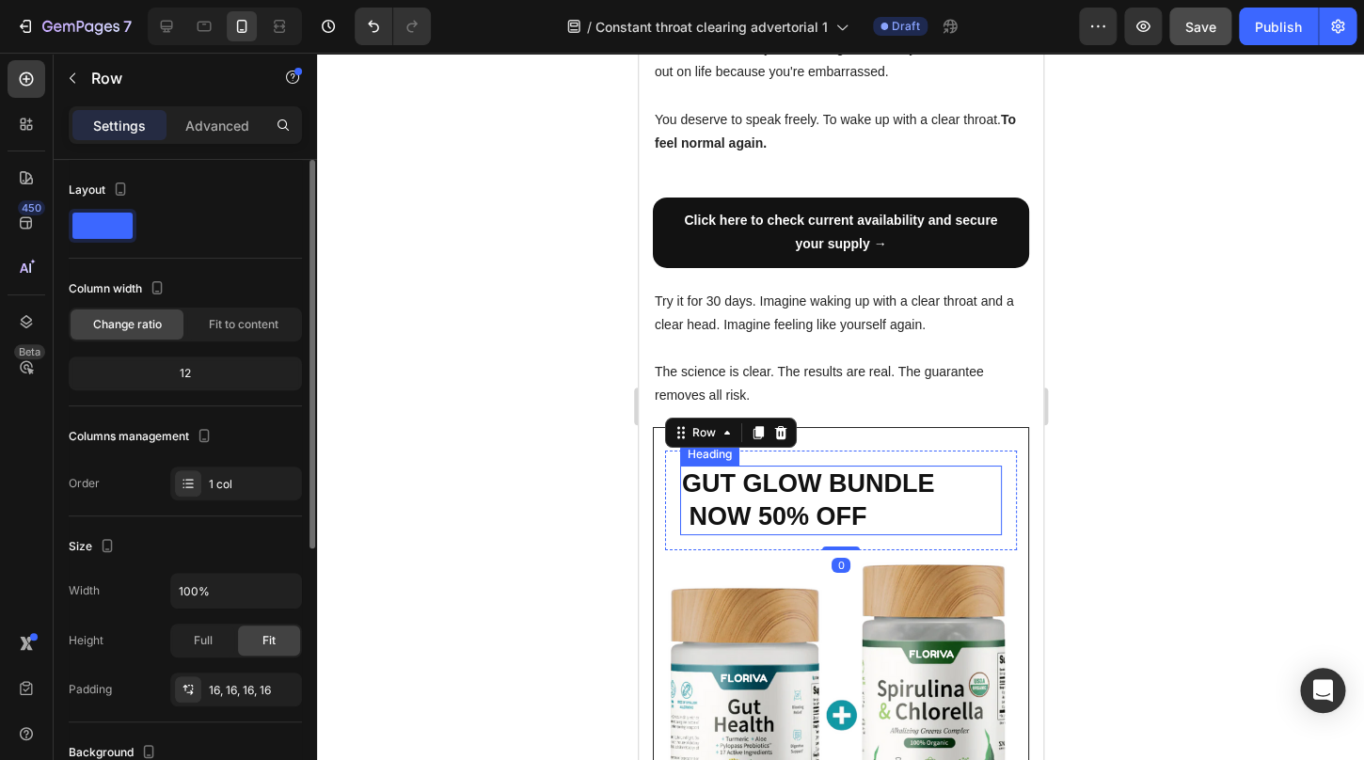
click at [684, 468] on p "GUT GLOW BUNDLE NOW 50% OFF" at bounding box center [840, 501] width 318 height 66
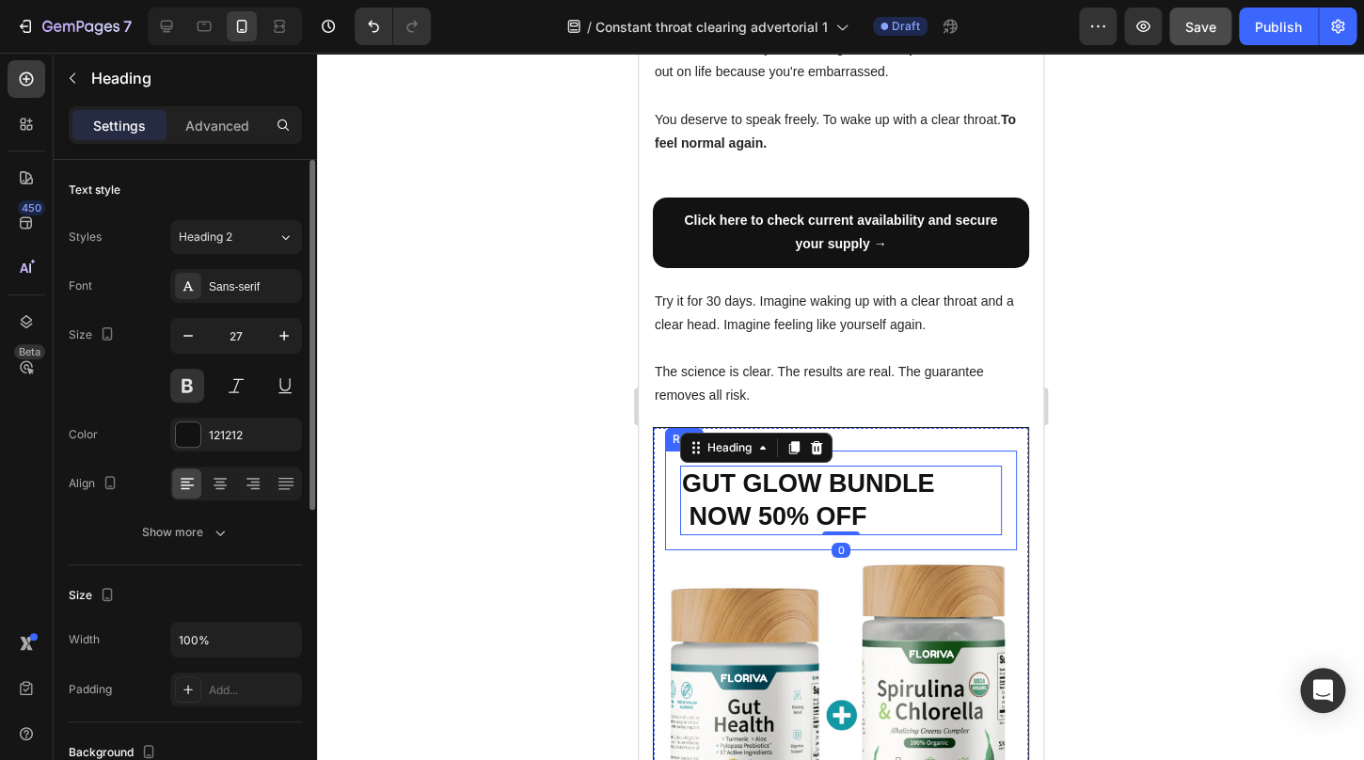
click at [675, 454] on div "GUT GLOW BUNDLE NOW 50% OFF Heading 0 Row" at bounding box center [840, 501] width 352 height 100
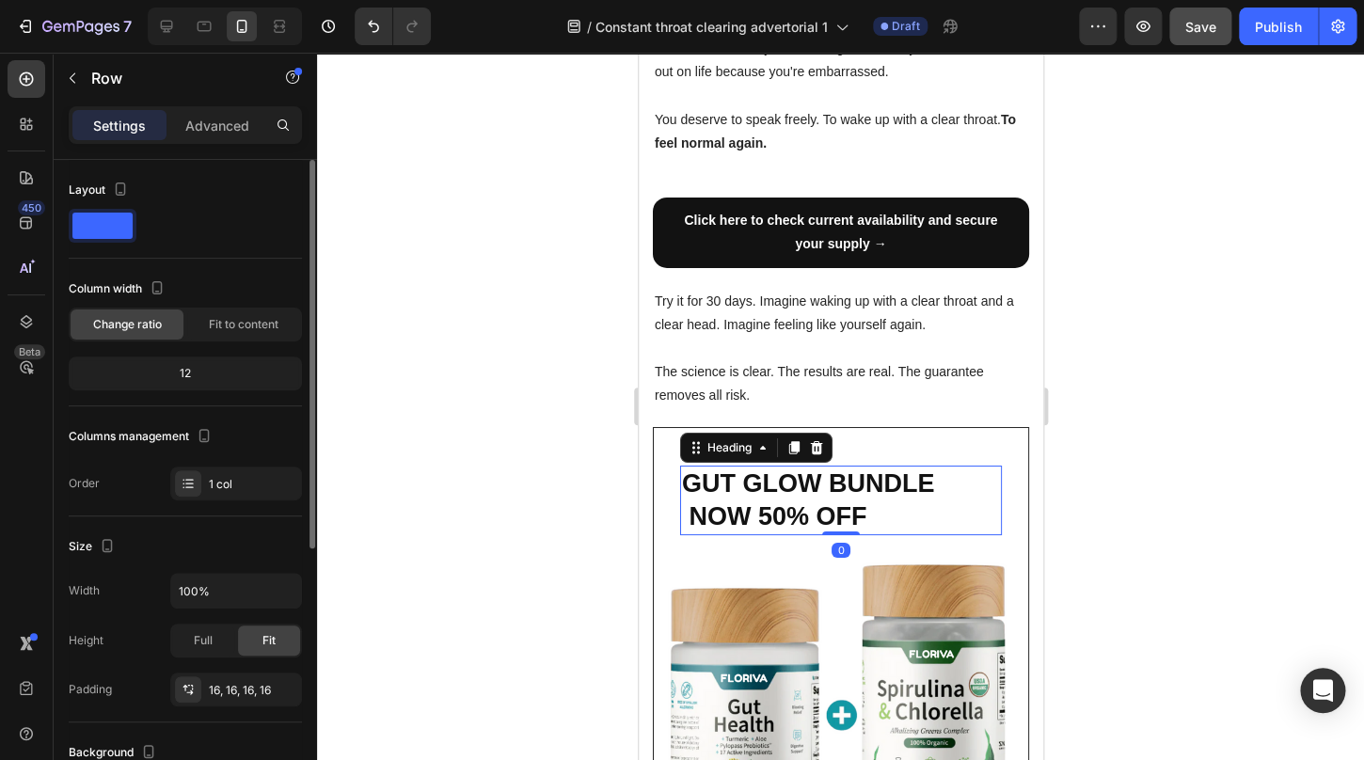
click at [679, 466] on h2 "GUT GLOW BUNDLE NOW 50% OFF" at bounding box center [840, 501] width 322 height 70
click at [675, 453] on div "GUT GLOW BUNDLE NOW 50% OFF Heading 0 Row" at bounding box center [840, 501] width 352 height 100
click at [681, 466] on h2 "GUT GLOW BUNDLE NOW 50% OFF" at bounding box center [840, 501] width 322 height 70
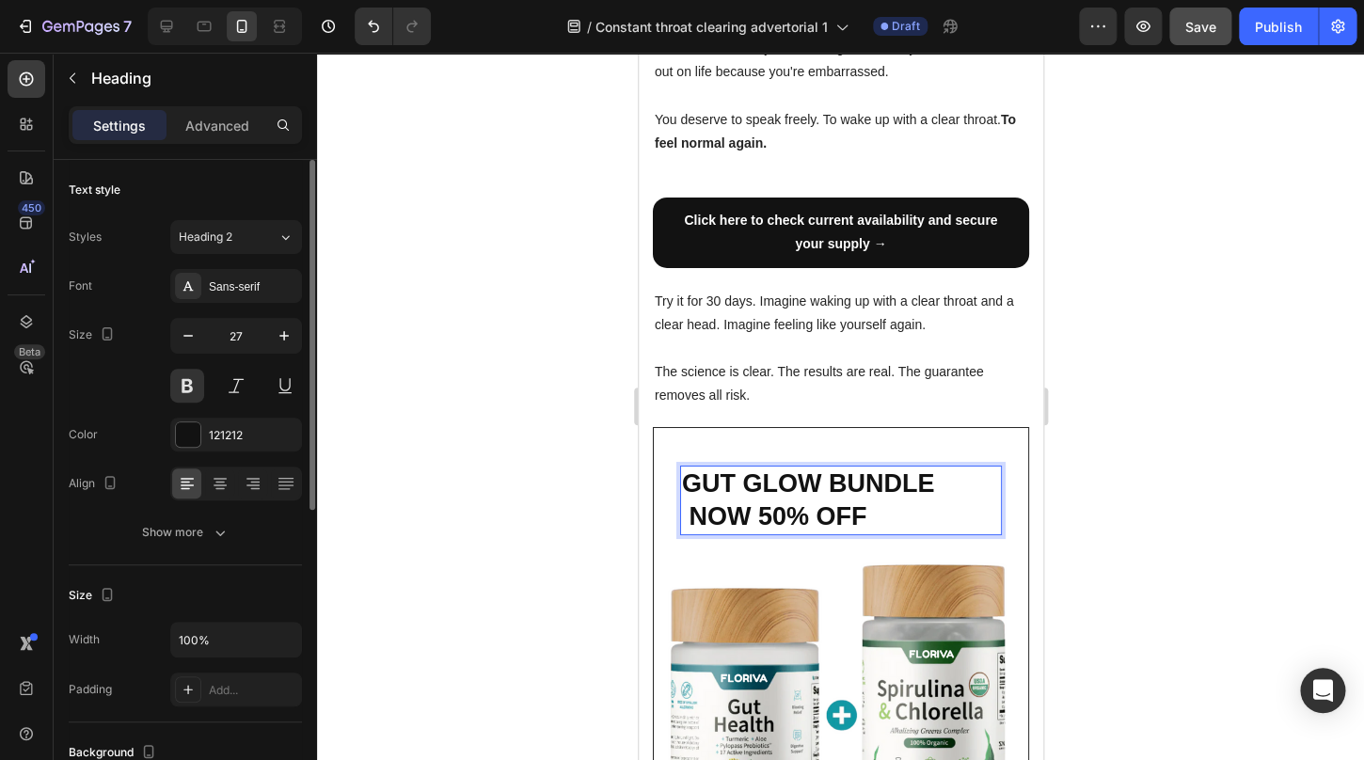
click at [720, 492] on p "GUT GLOW BUNDLE NOW 50% OFF" at bounding box center [840, 501] width 318 height 66
click at [1183, 451] on div at bounding box center [840, 407] width 1047 height 708
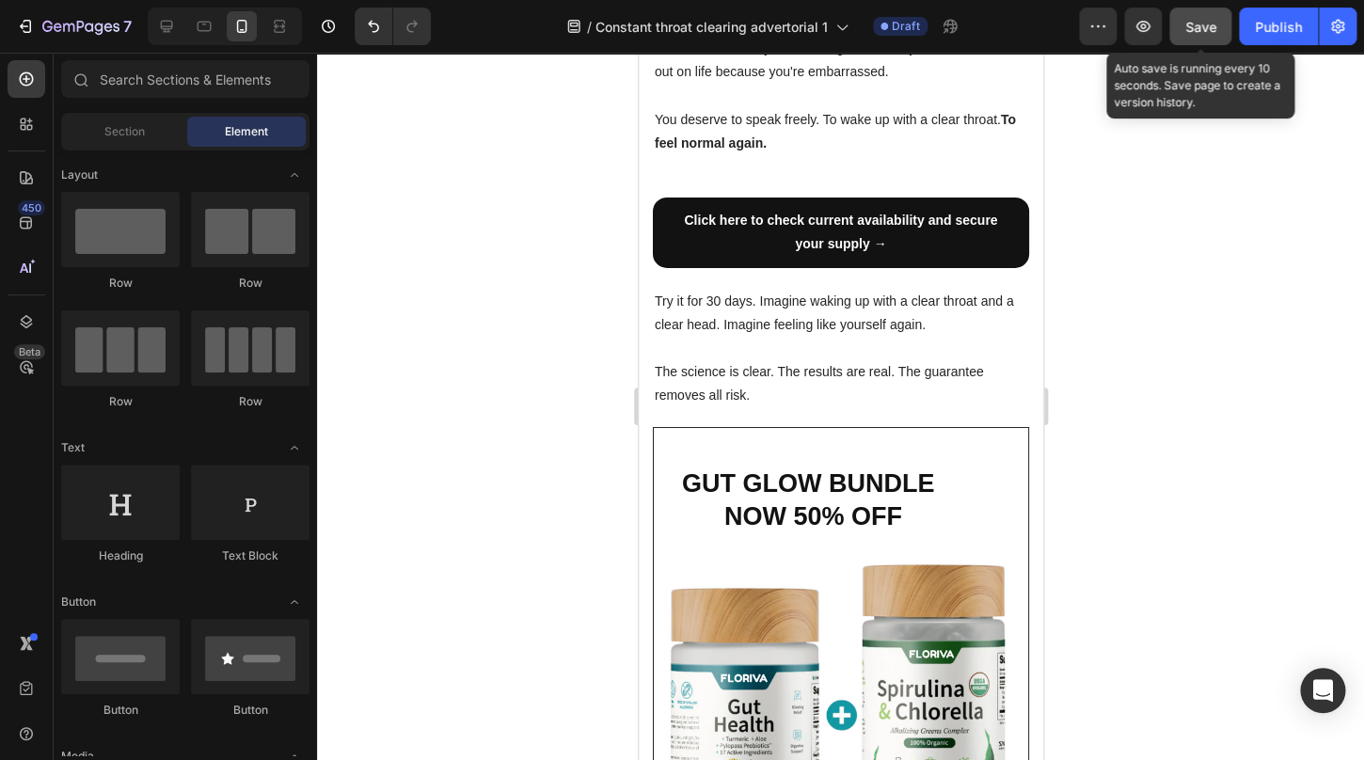
click at [1213, 22] on span "Save" at bounding box center [1201, 27] width 31 height 16
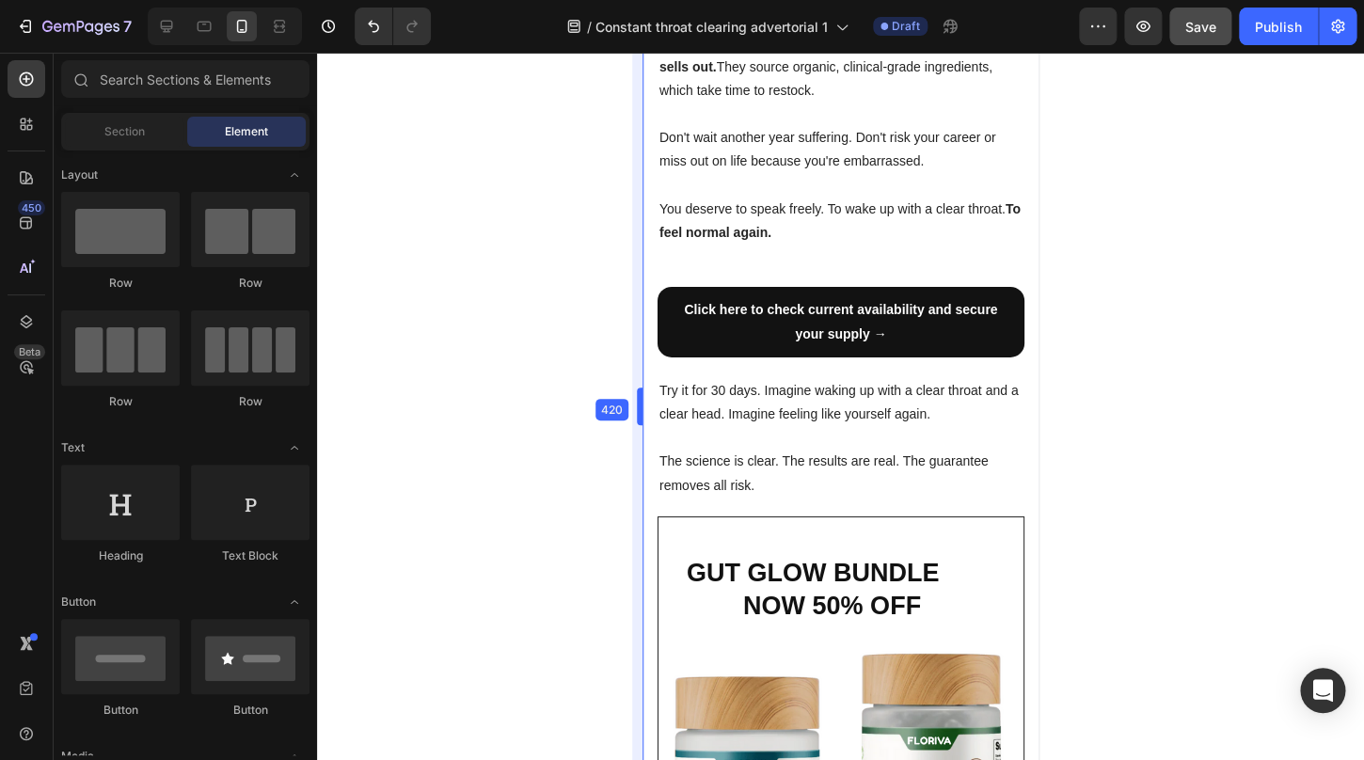
drag, startPoint x: 633, startPoint y: 412, endPoint x: 645, endPoint y: 412, distance: 11.3
click at [645, 0] on body "7 / Constant throat clearing advertorial 1 Draft Preview Save Publish 450 Beta …" at bounding box center [682, 0] width 1364 height 0
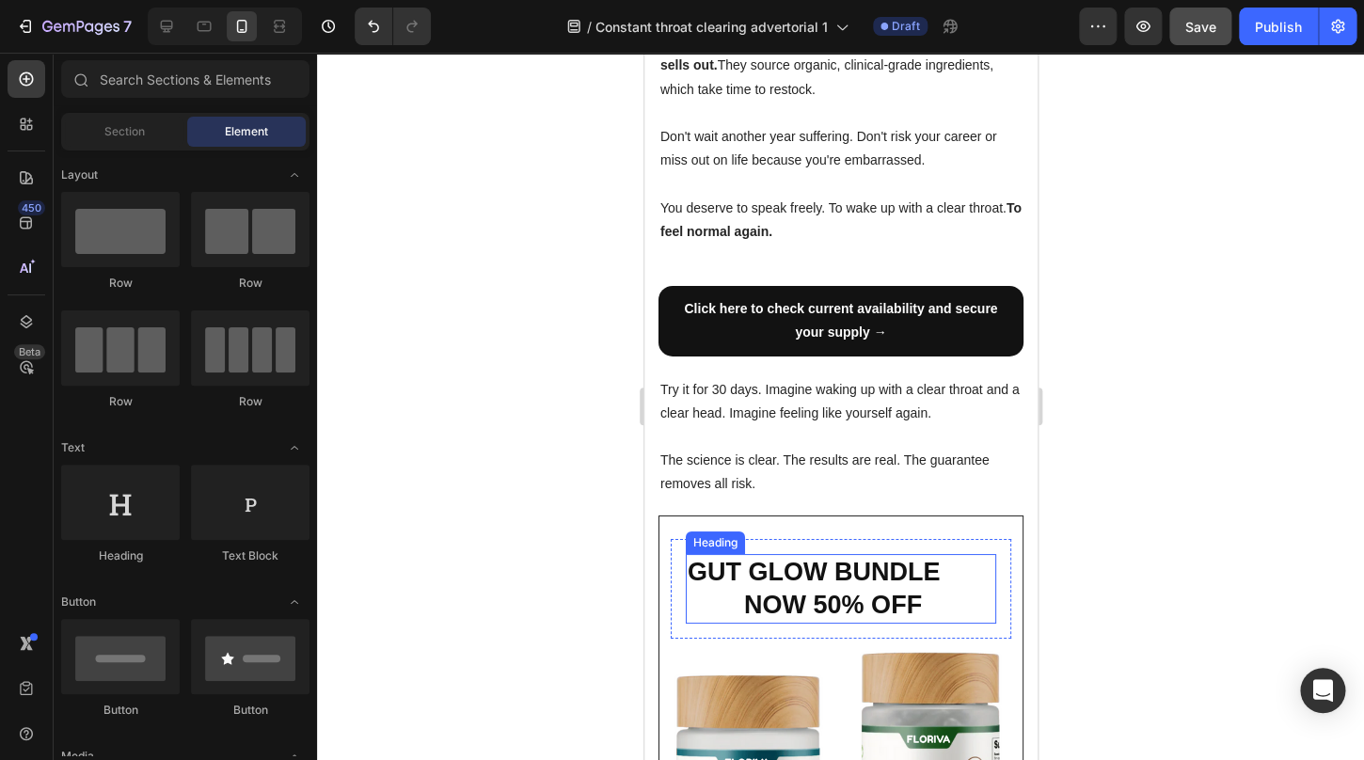
click at [783, 596] on p "GUT GLOW BUNDLE NOW 50% OFF" at bounding box center [840, 589] width 307 height 66
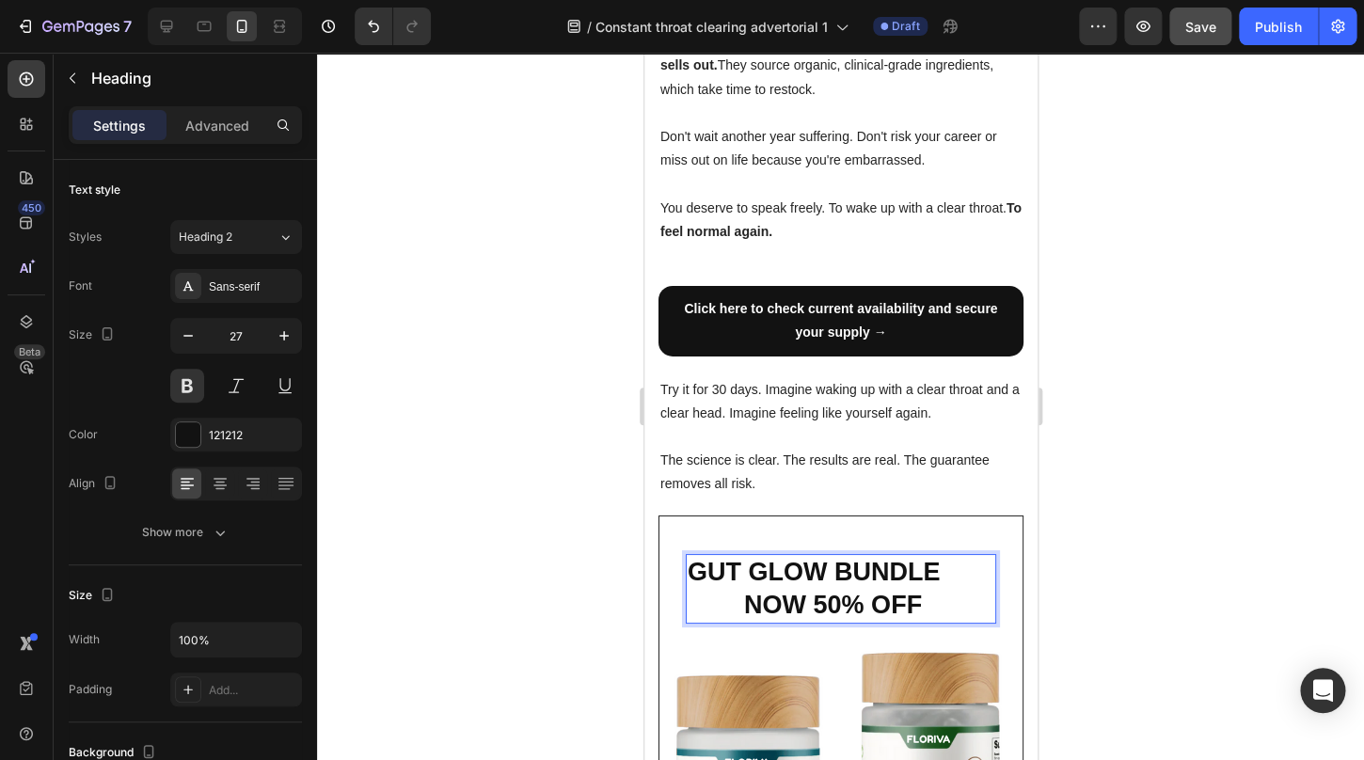
click at [777, 602] on p "GUT GLOW BUNDLE NOW 50% OFF" at bounding box center [840, 589] width 307 height 66
click at [1154, 560] on div at bounding box center [840, 407] width 1047 height 708
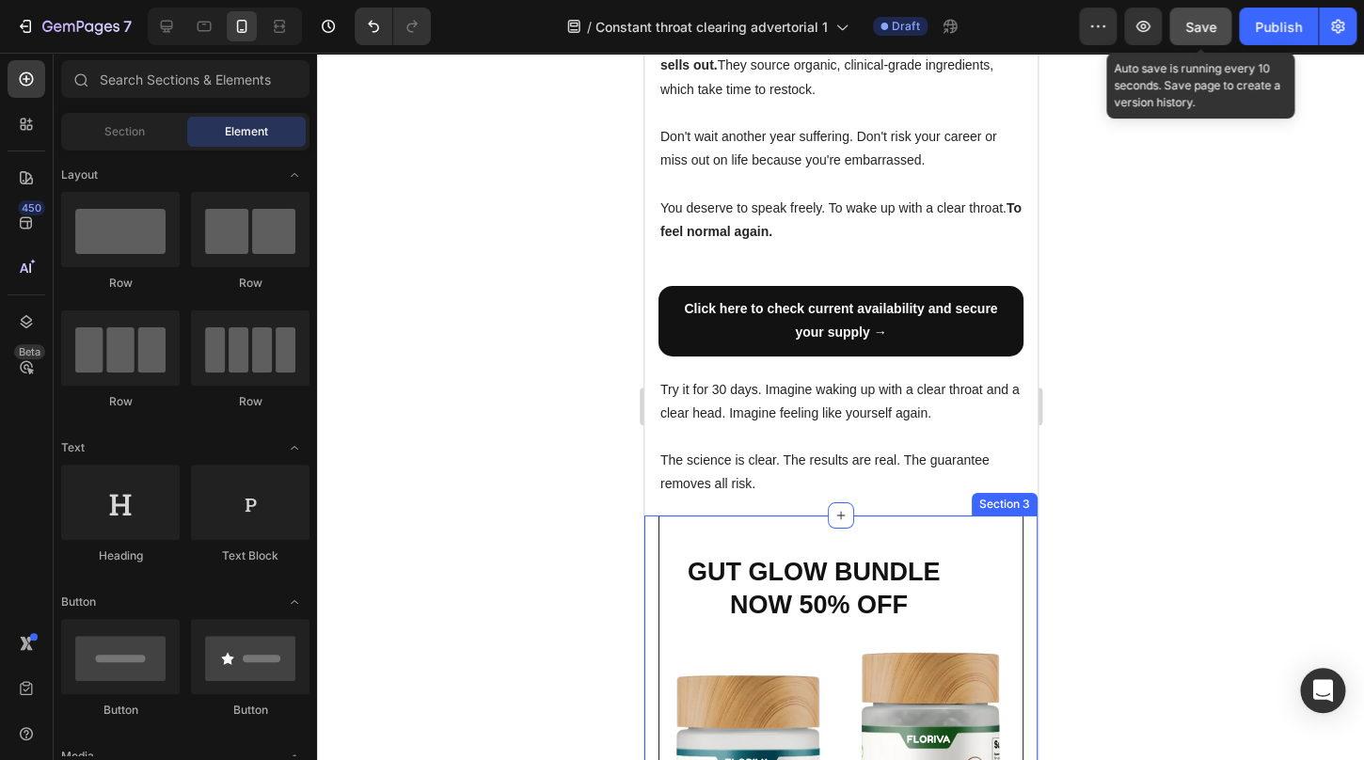
click at [1198, 19] on span "Save" at bounding box center [1201, 27] width 31 height 16
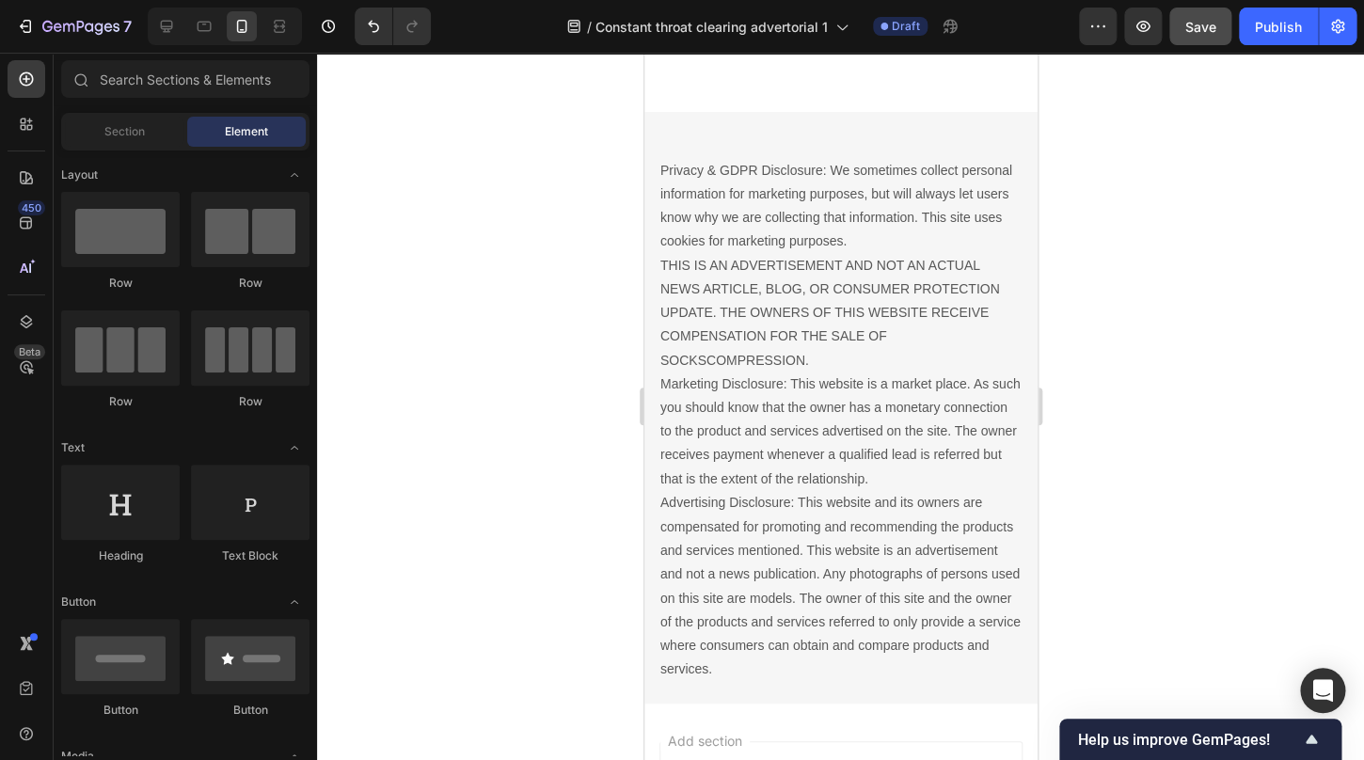
scroll to position [6379, 0]
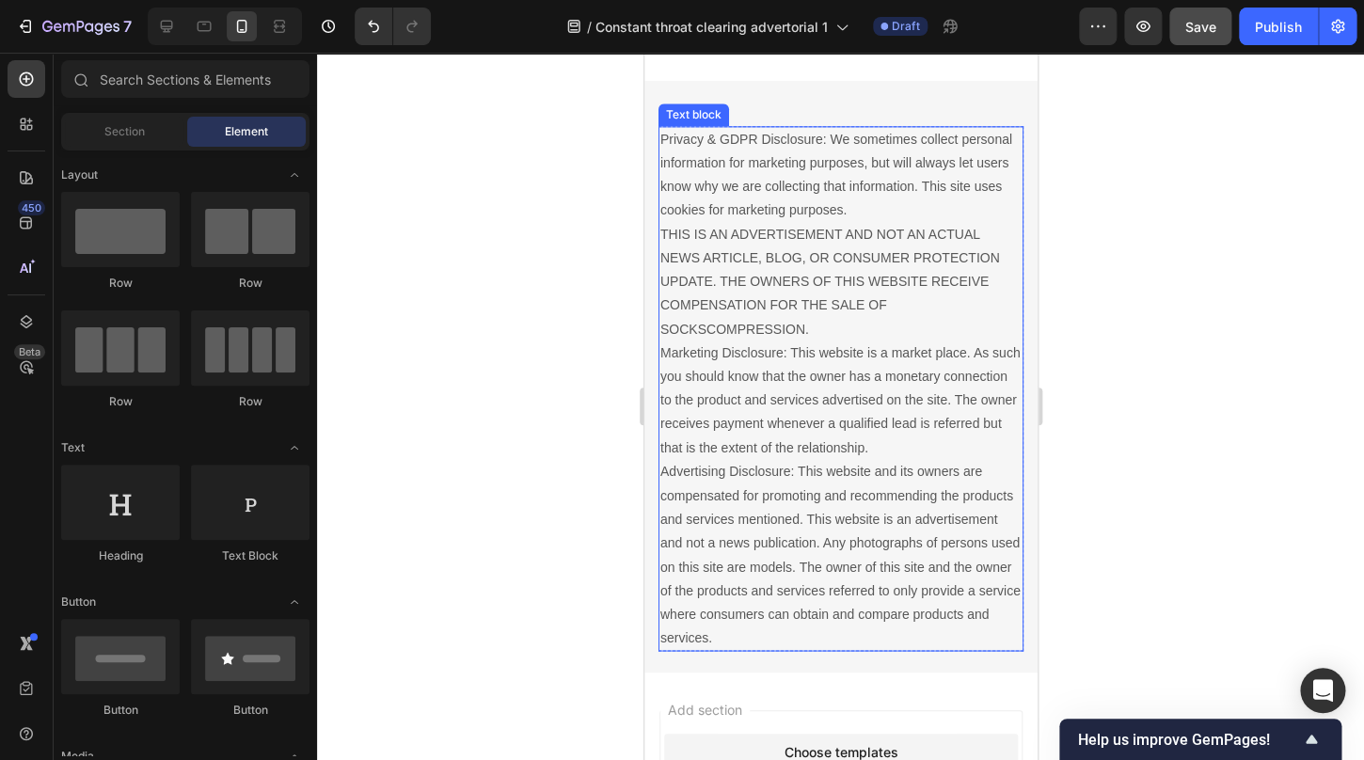
click at [767, 359] on p "Privacy & GDPR Disclosure: We sometimes collect personal information for market…" at bounding box center [840, 388] width 361 height 521
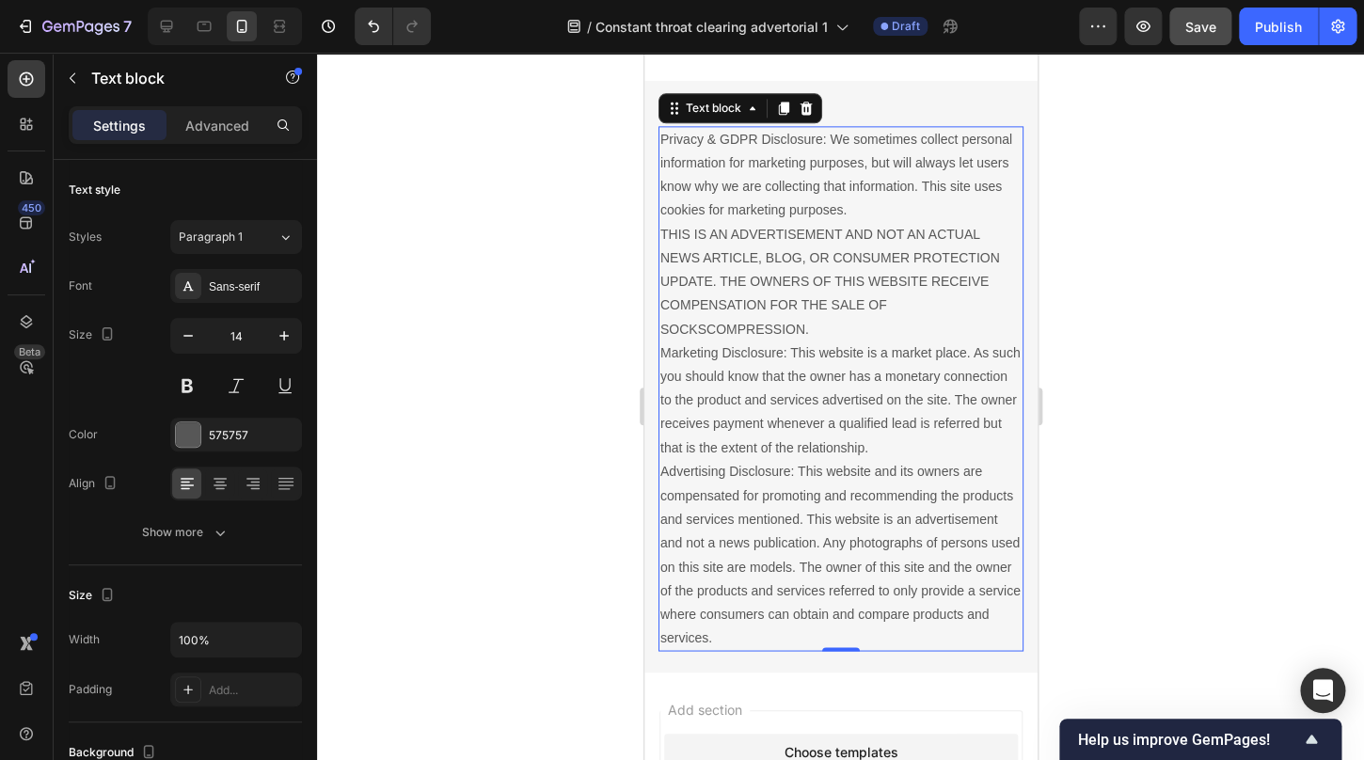
click at [767, 343] on p "Privacy & GDPR Disclosure: We sometimes collect personal information for market…" at bounding box center [840, 388] width 361 height 521
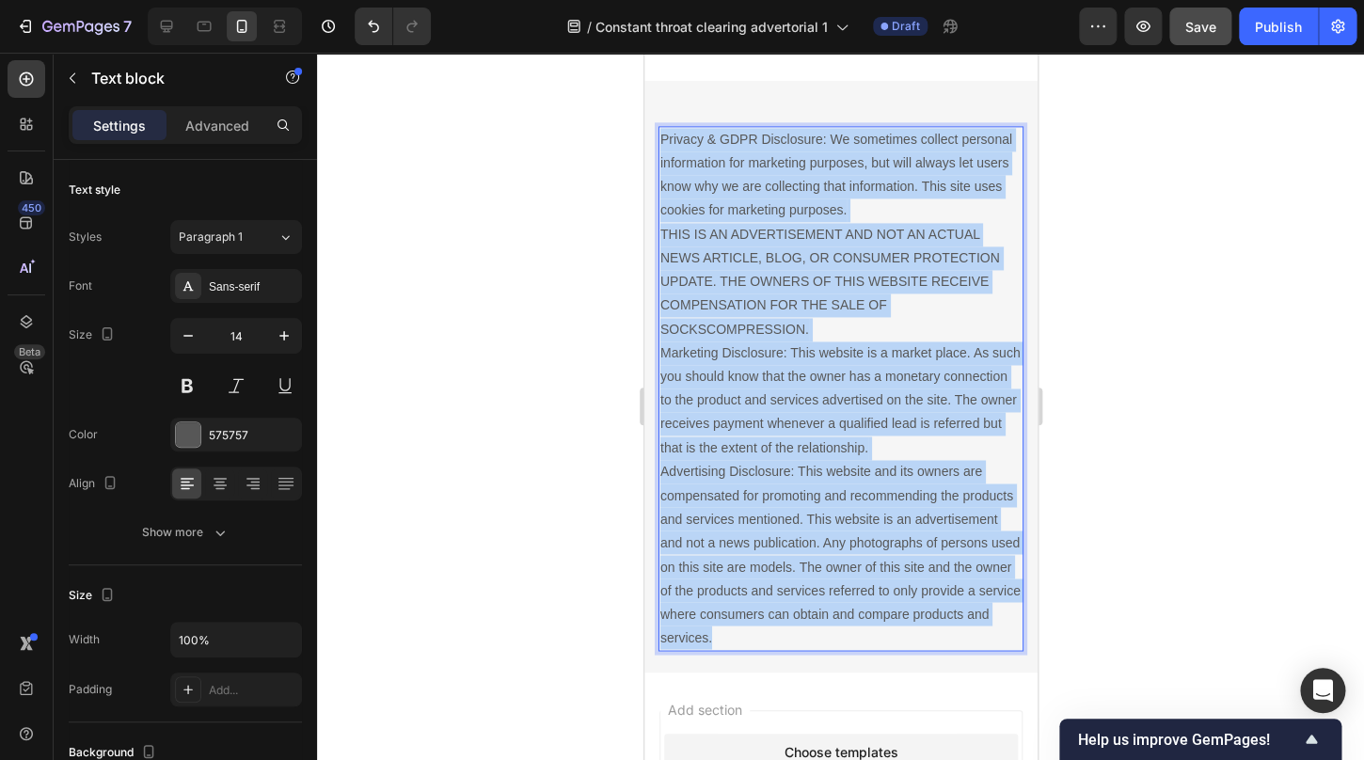
click at [767, 343] on p "Privacy & GDPR Disclosure: We sometimes collect personal information for market…" at bounding box center [840, 388] width 361 height 521
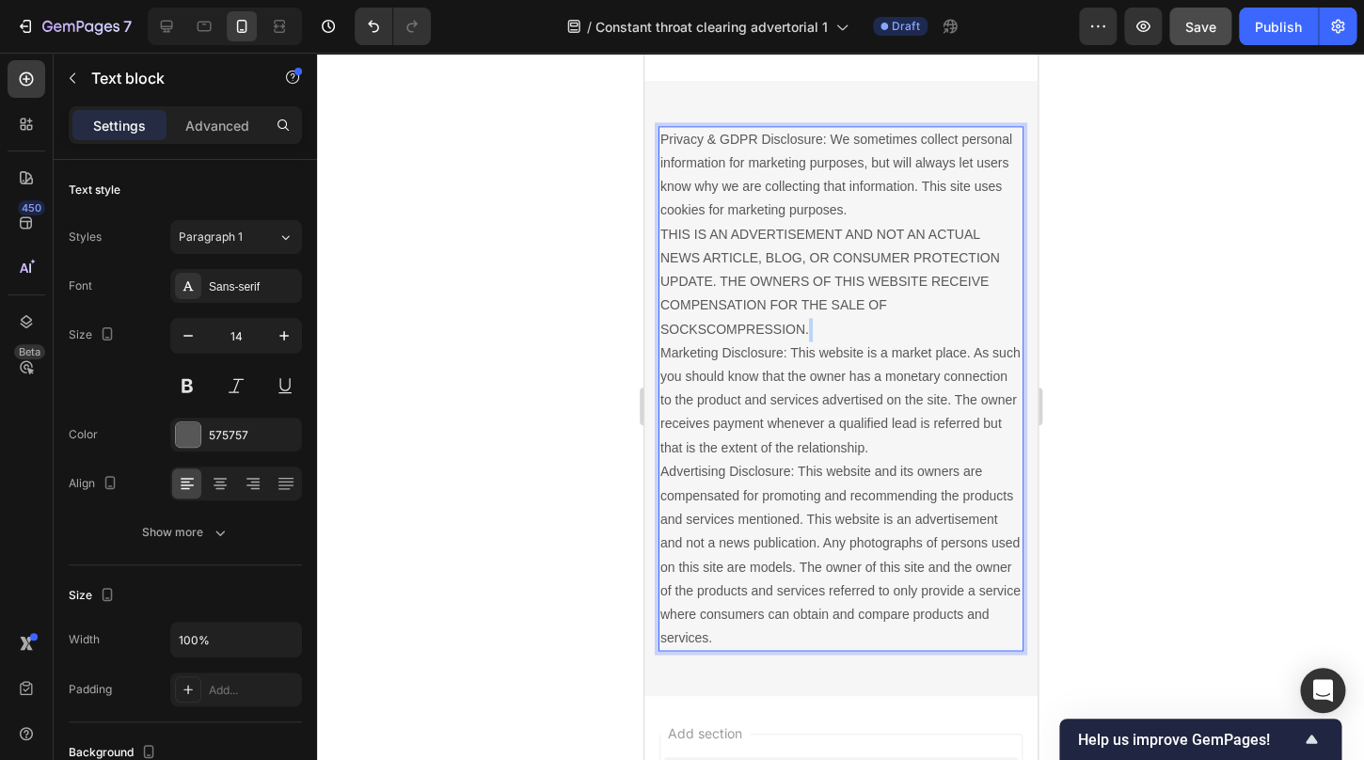
click at [767, 343] on p "Privacy & GDPR Disclosure: We sometimes collect personal information for market…" at bounding box center [840, 388] width 361 height 521
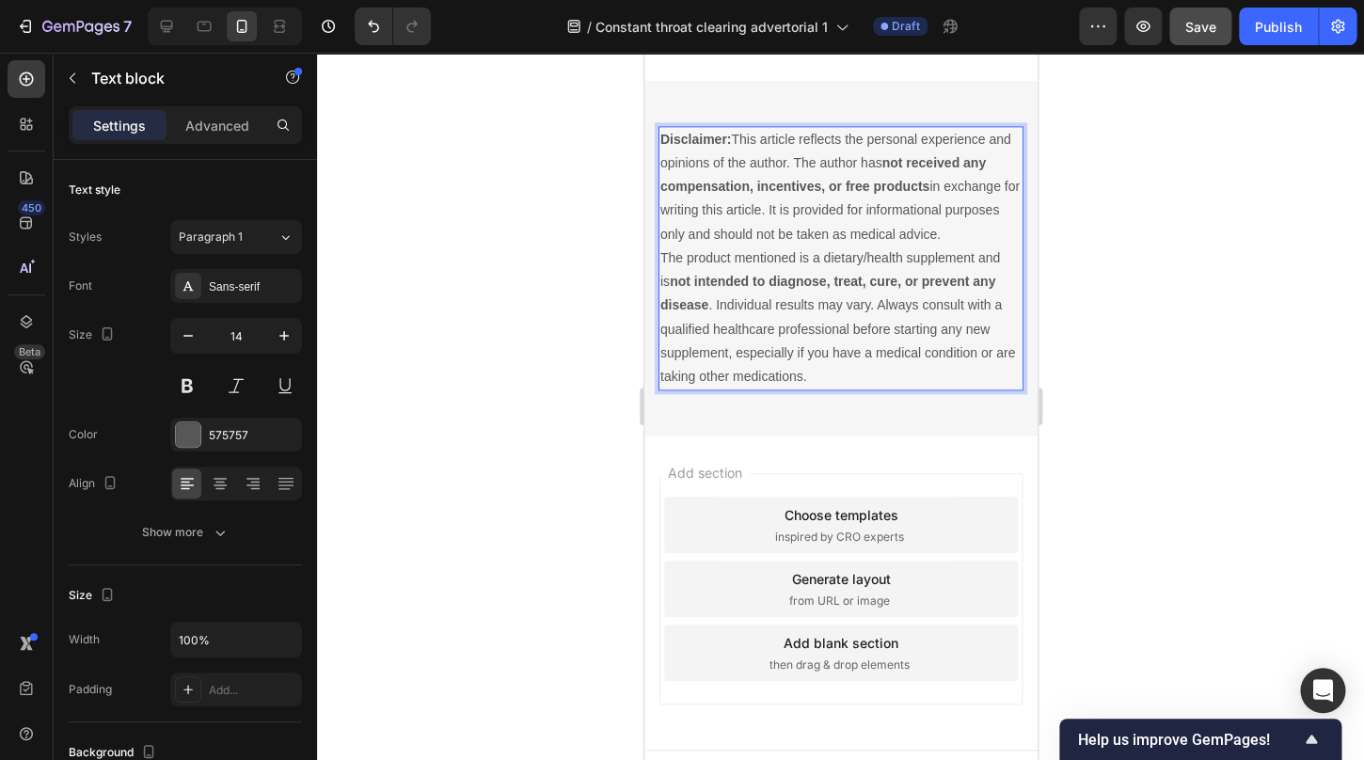
click at [806, 437] on div "Add section Choose templates inspired by CRO experts Generate layout from URL o…" at bounding box center [840, 593] width 393 height 314
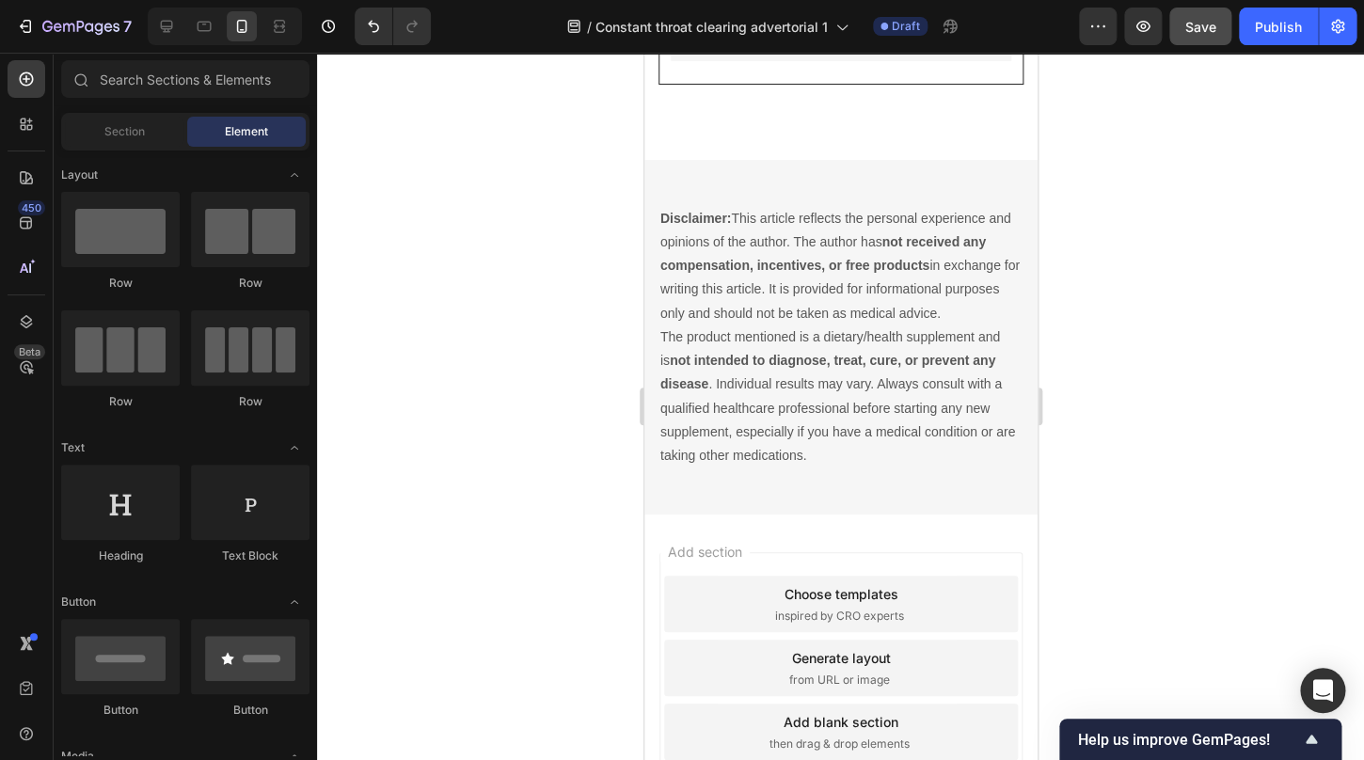
scroll to position [6283, 0]
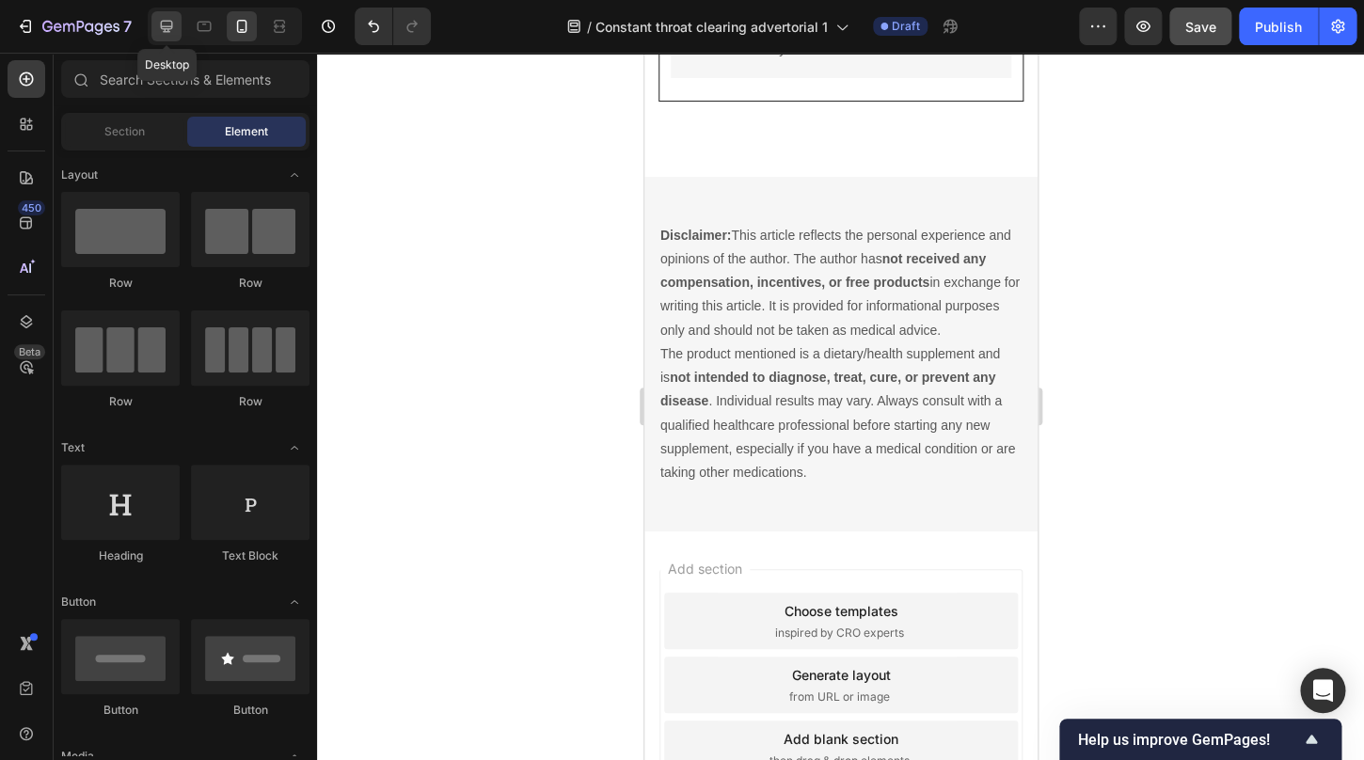
click at [172, 18] on icon at bounding box center [166, 26] width 19 height 19
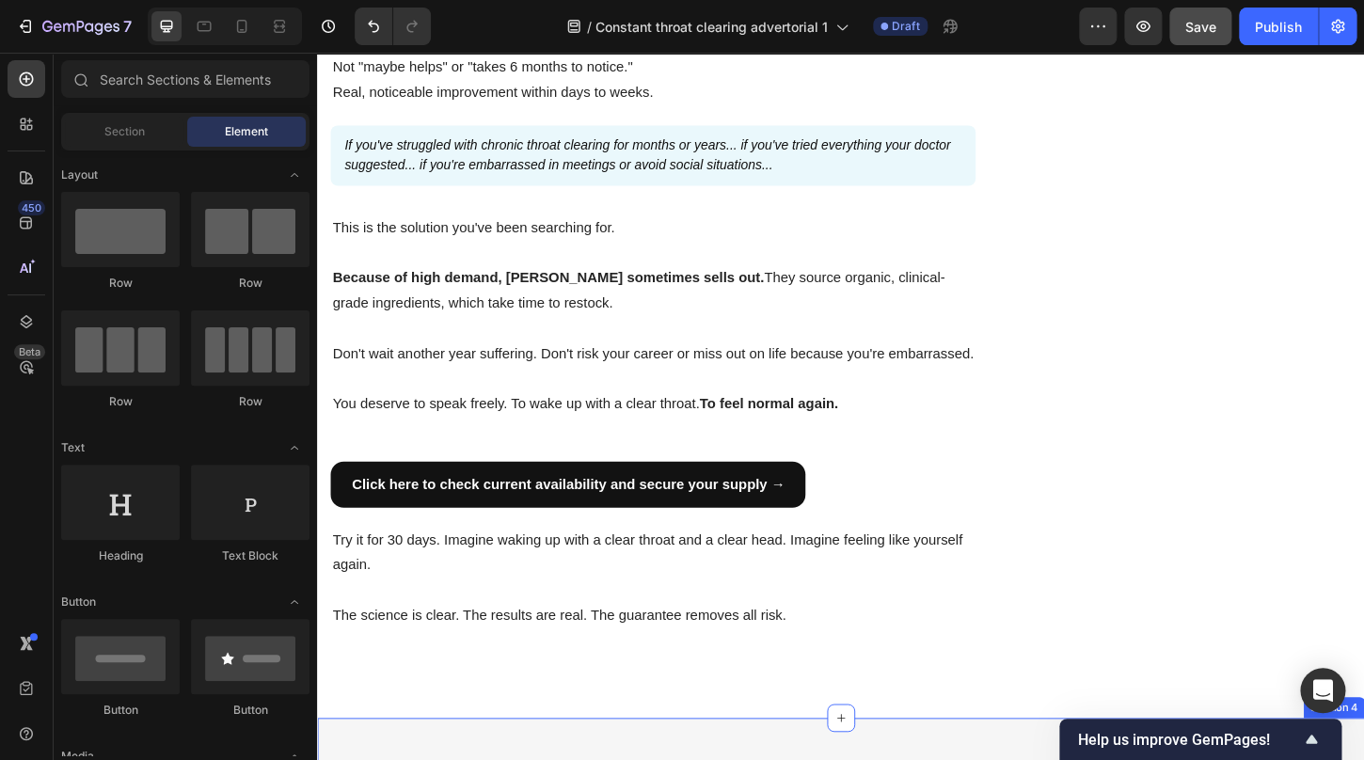
scroll to position [4699, 0]
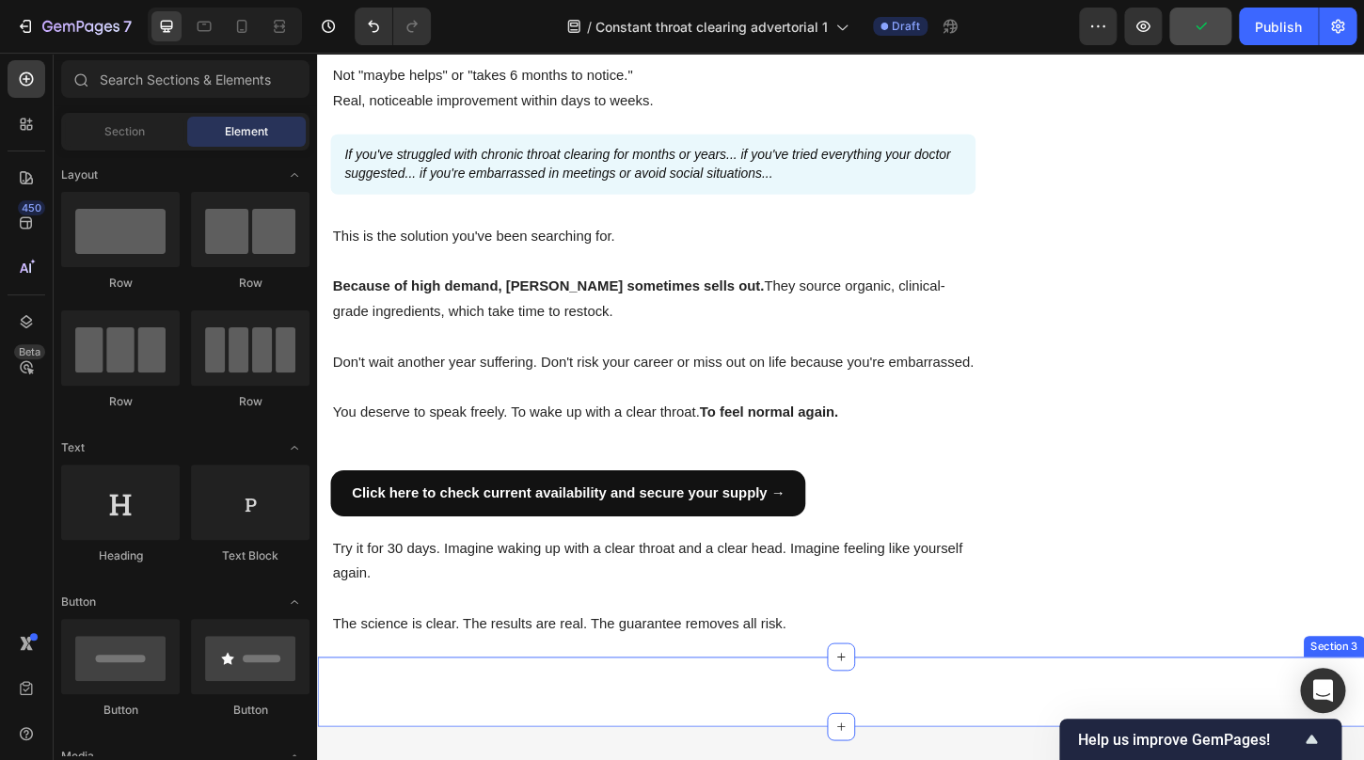
click at [596, 725] on div "GUT GLOW BUNDLE NOW 50% OFF Heading Row Image CHECK AVAILABILITY Button ✔️ 60-D…" at bounding box center [881, 741] width 1129 height 75
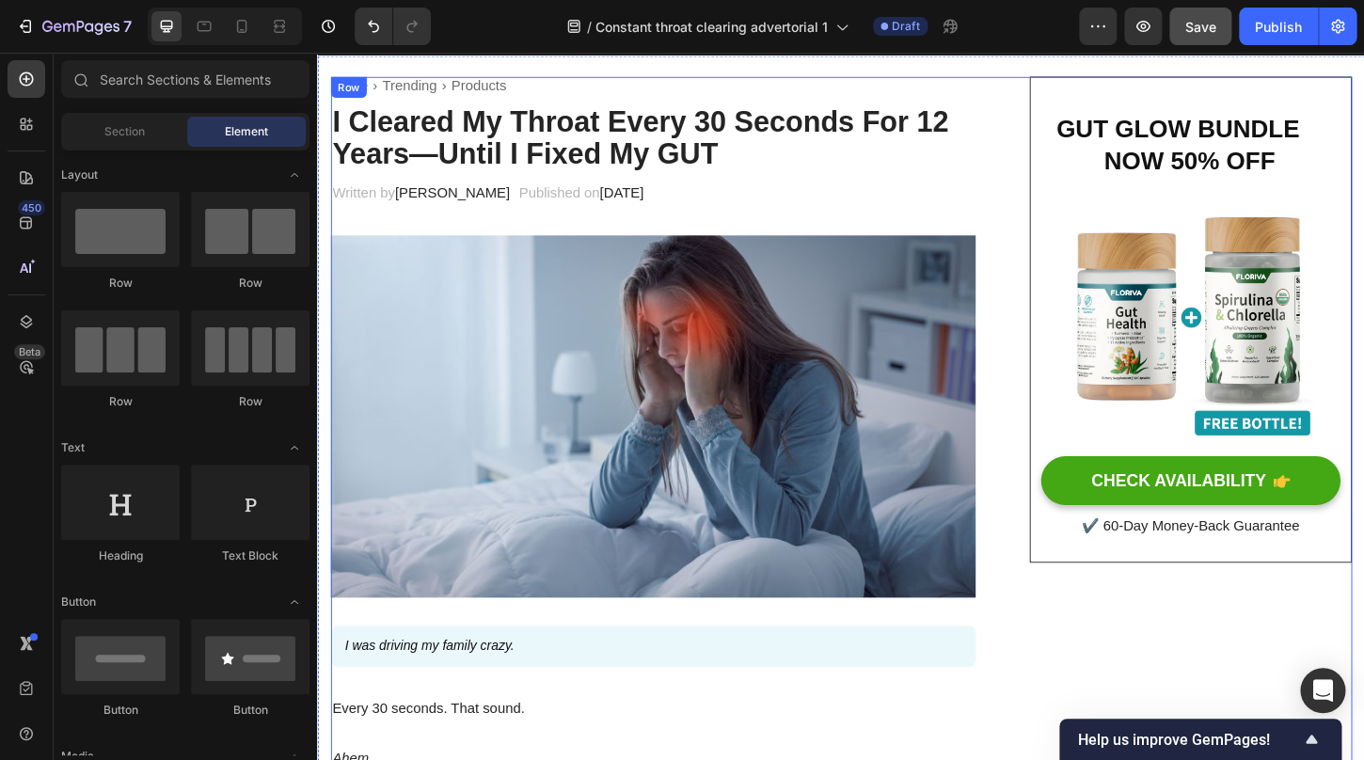
scroll to position [0, 0]
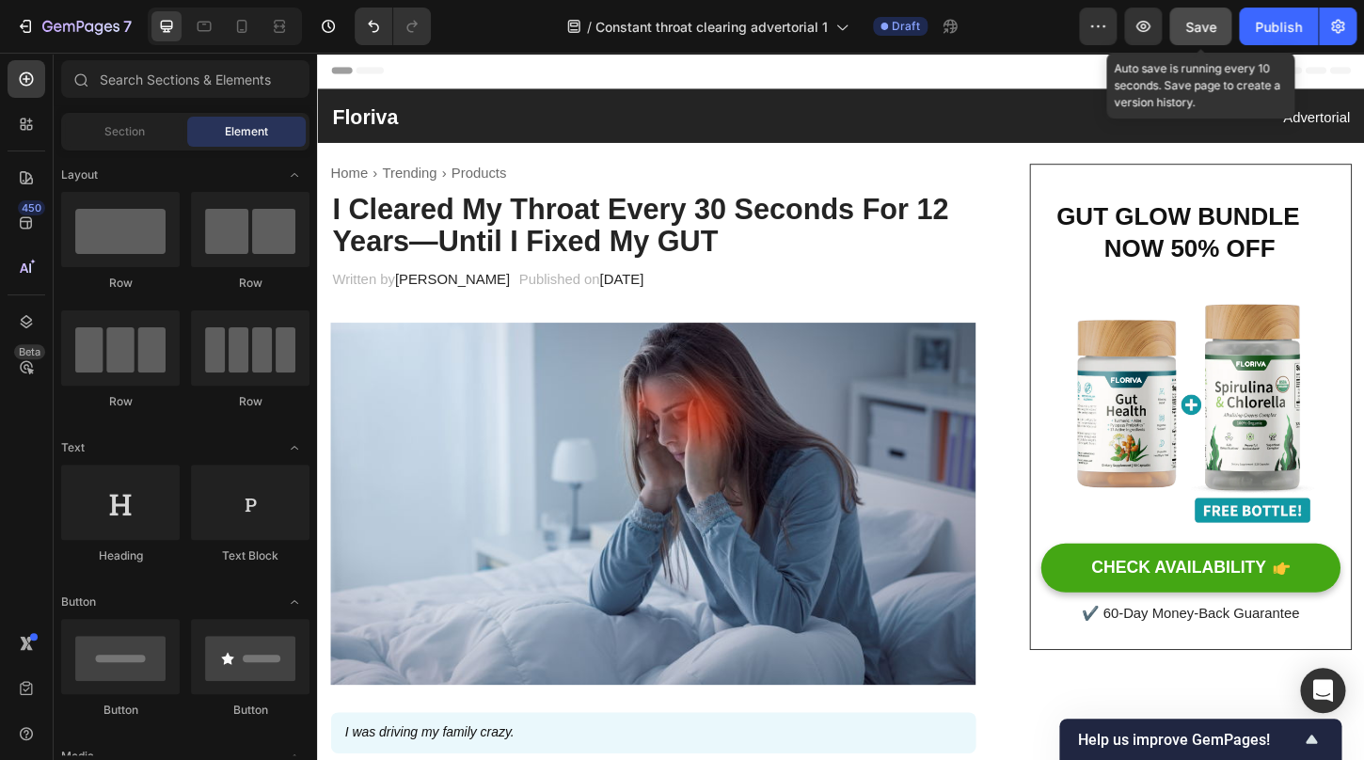
click at [1205, 30] on span "Save" at bounding box center [1201, 27] width 31 height 16
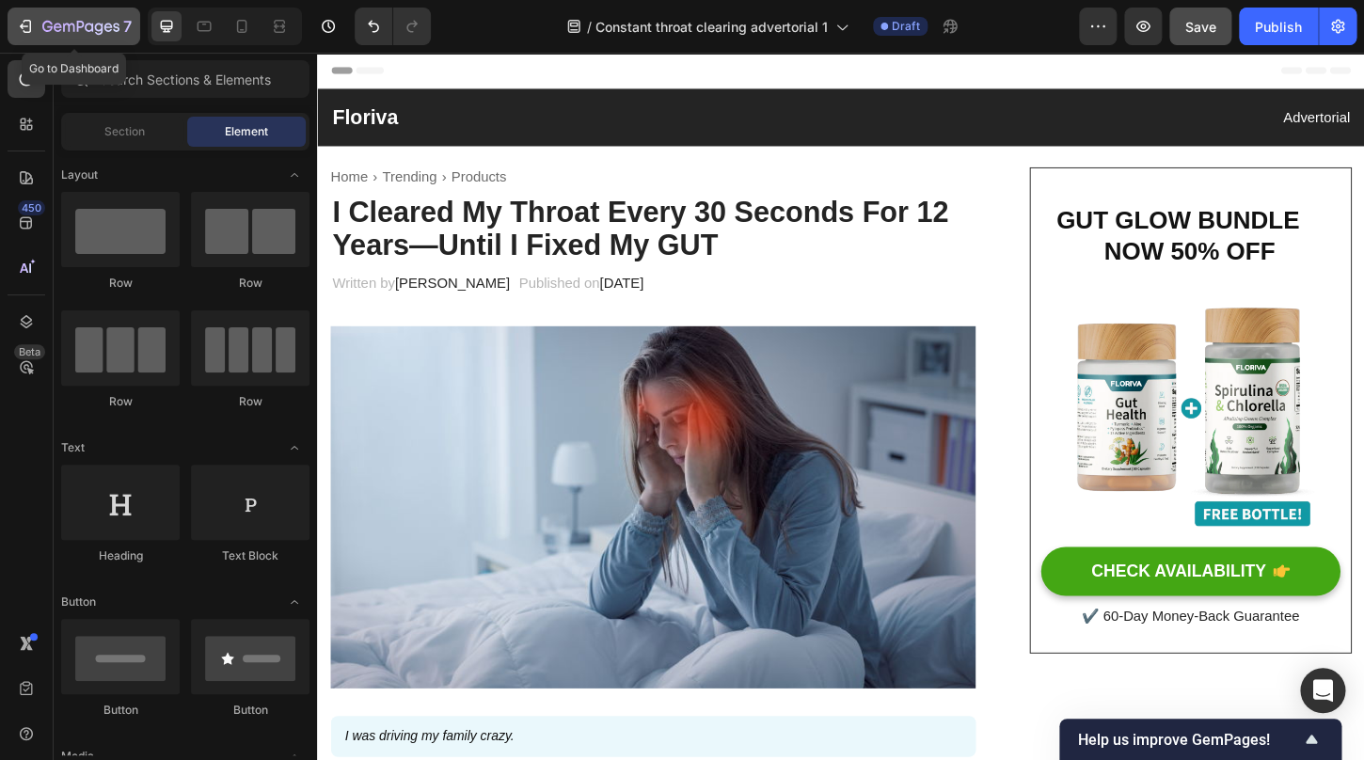
click at [40, 25] on div "7" at bounding box center [74, 26] width 116 height 23
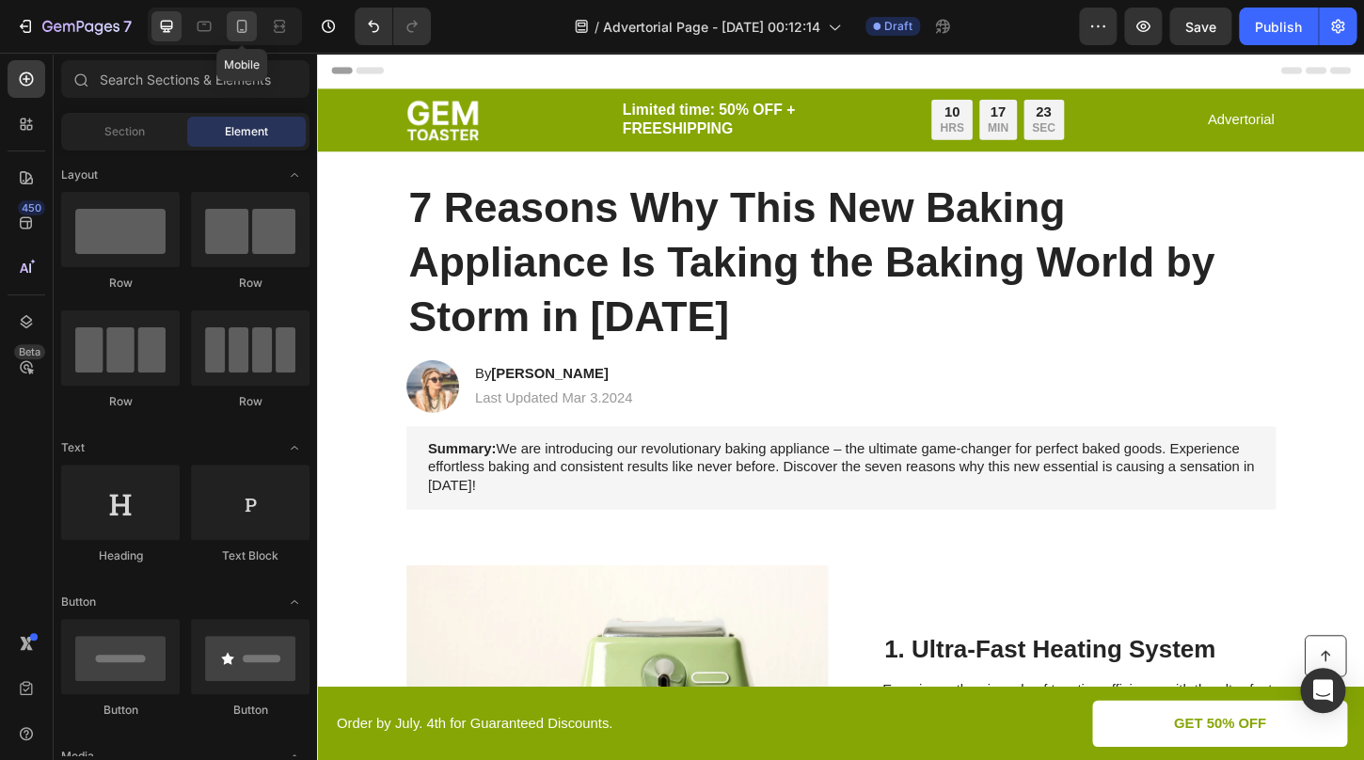
click at [247, 37] on div at bounding box center [242, 26] width 30 height 30
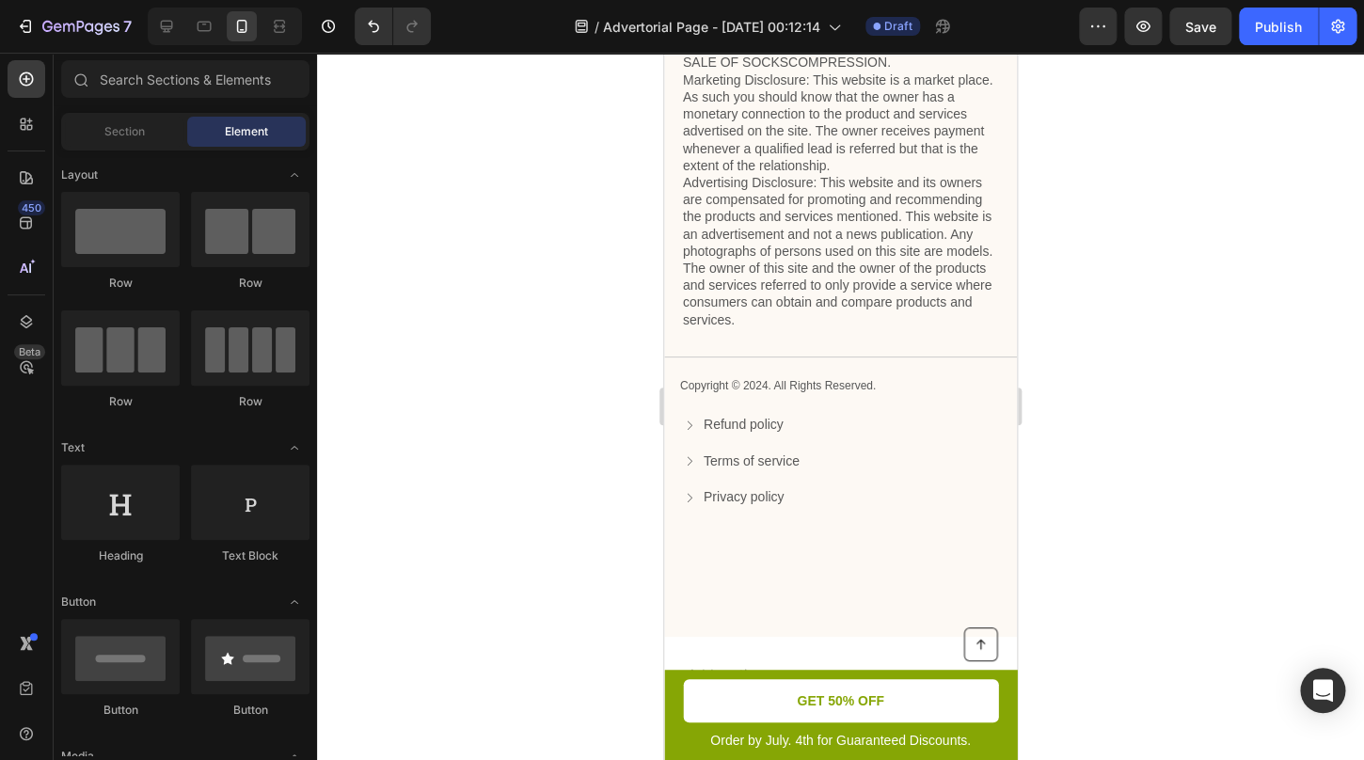
scroll to position [5852, 0]
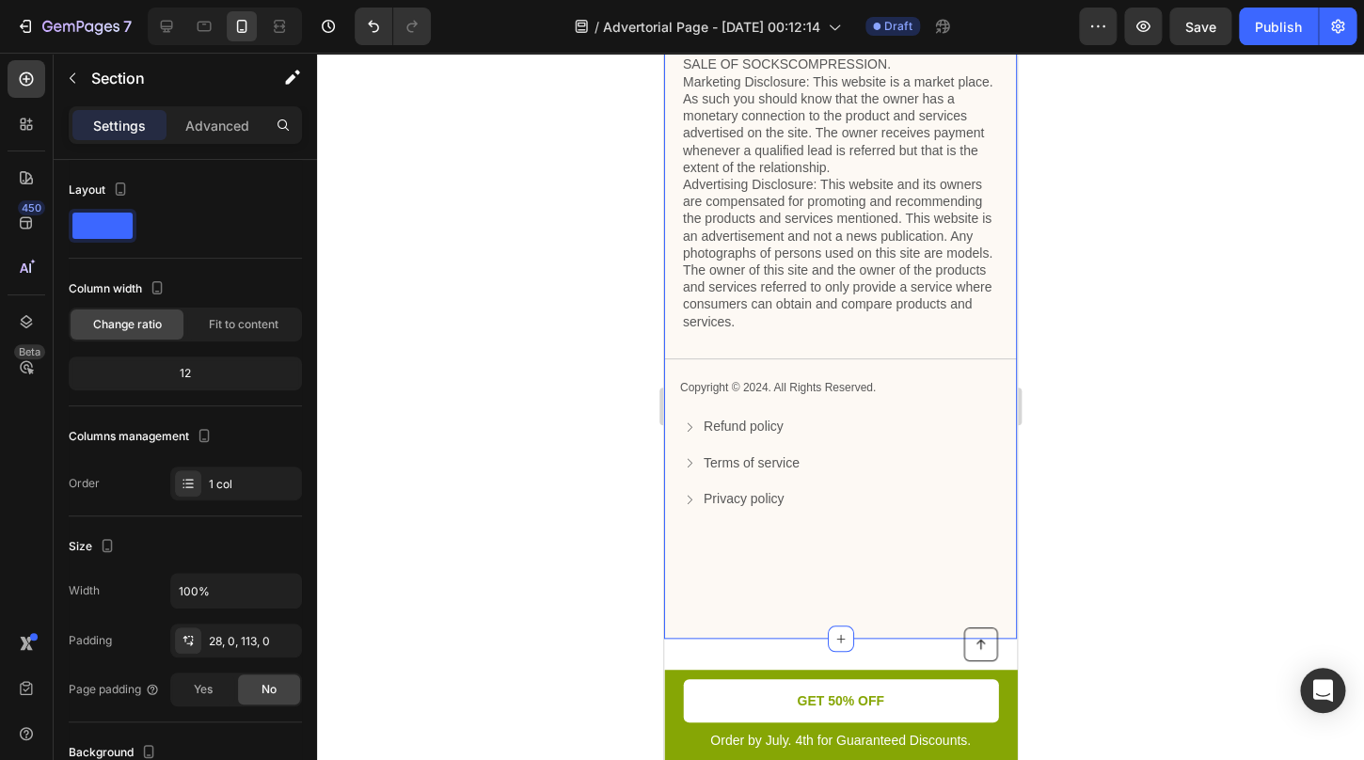
click at [860, 375] on div "Privacy & GDPR Disclosure: We sometimes collect personal information for market…" at bounding box center [840, 216] width 353 height 632
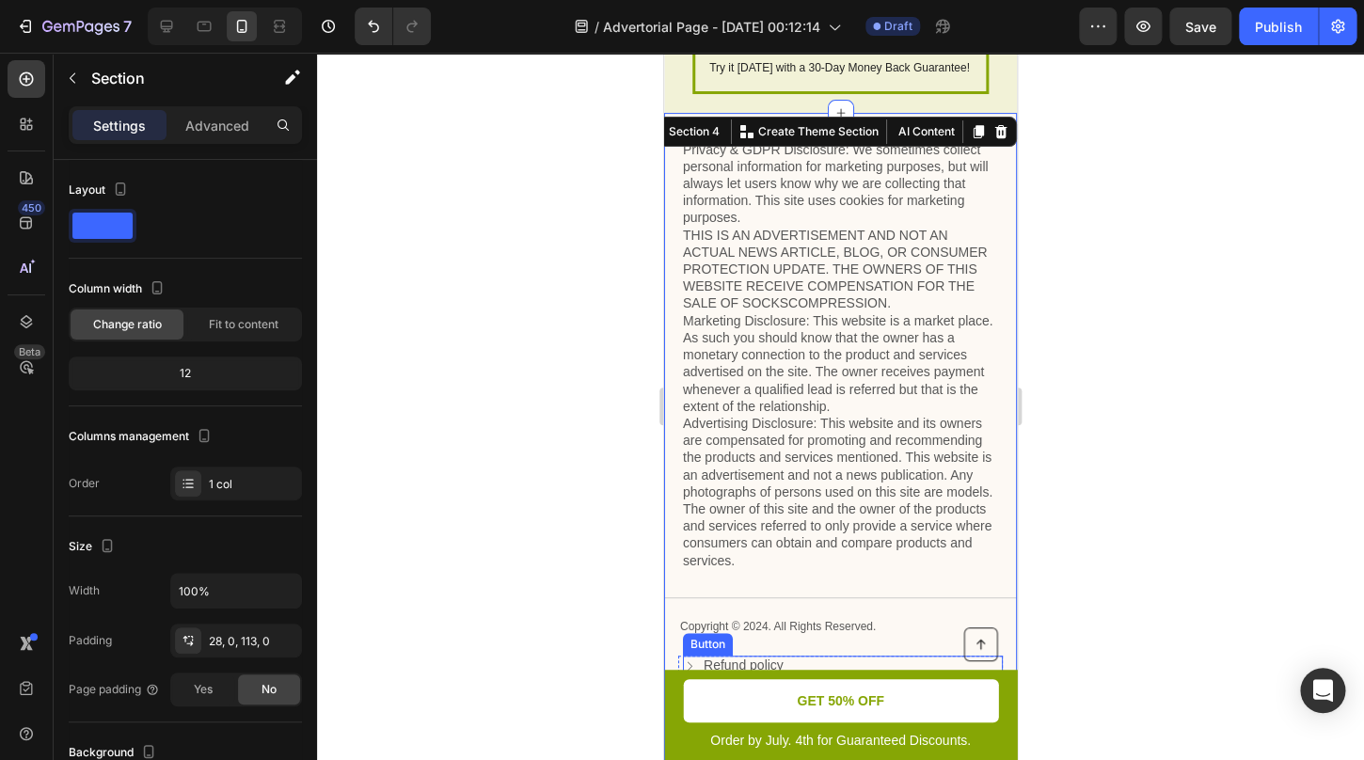
scroll to position [5608, 0]
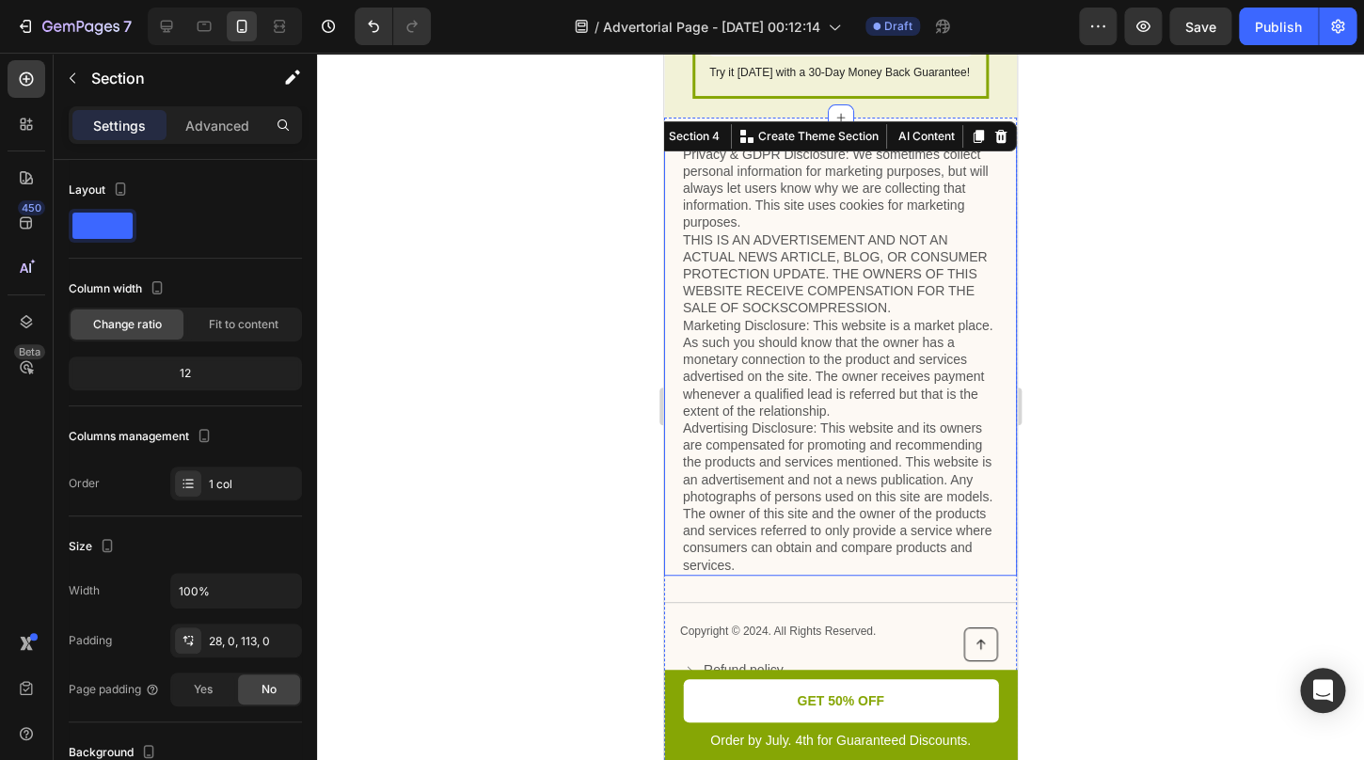
click at [851, 400] on p "Privacy & GDPR Disclosure: We sometimes collect personal information for market…" at bounding box center [840, 360] width 315 height 428
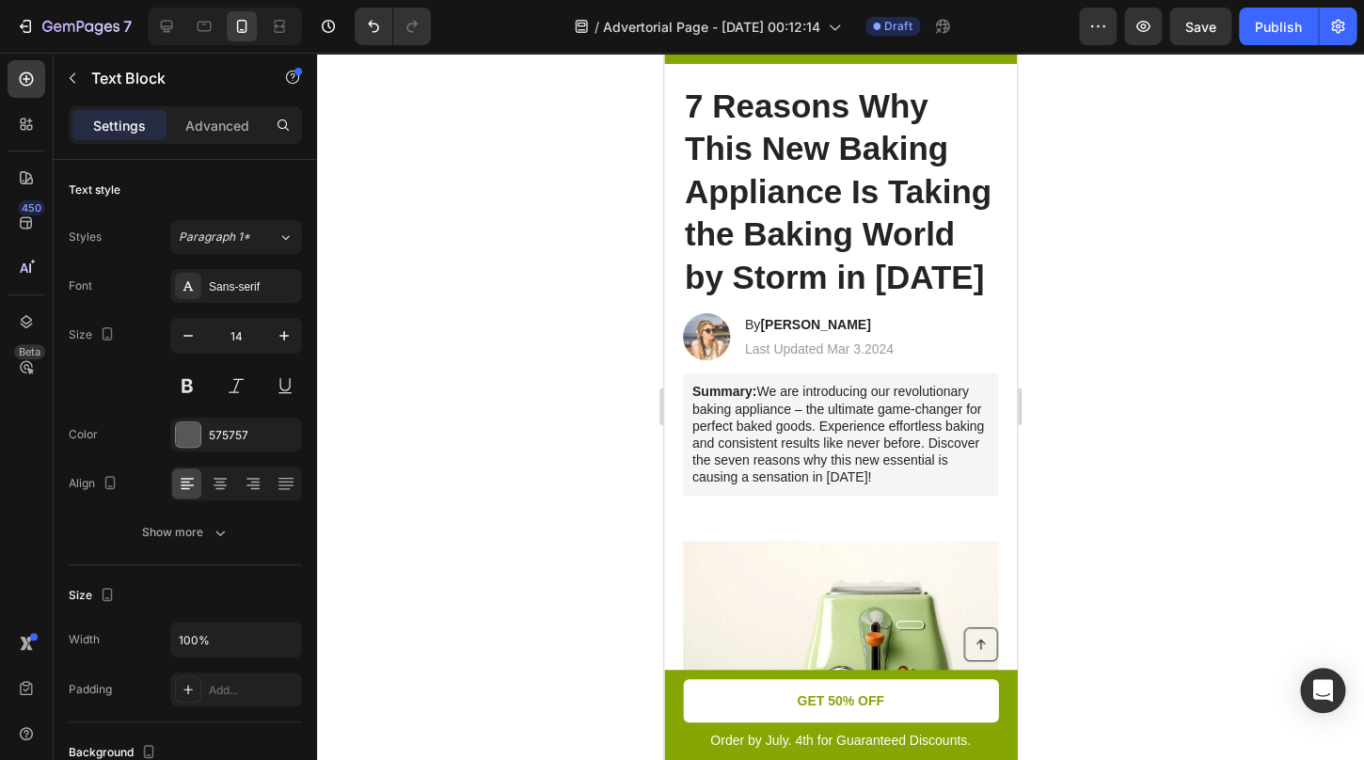
scroll to position [0, 0]
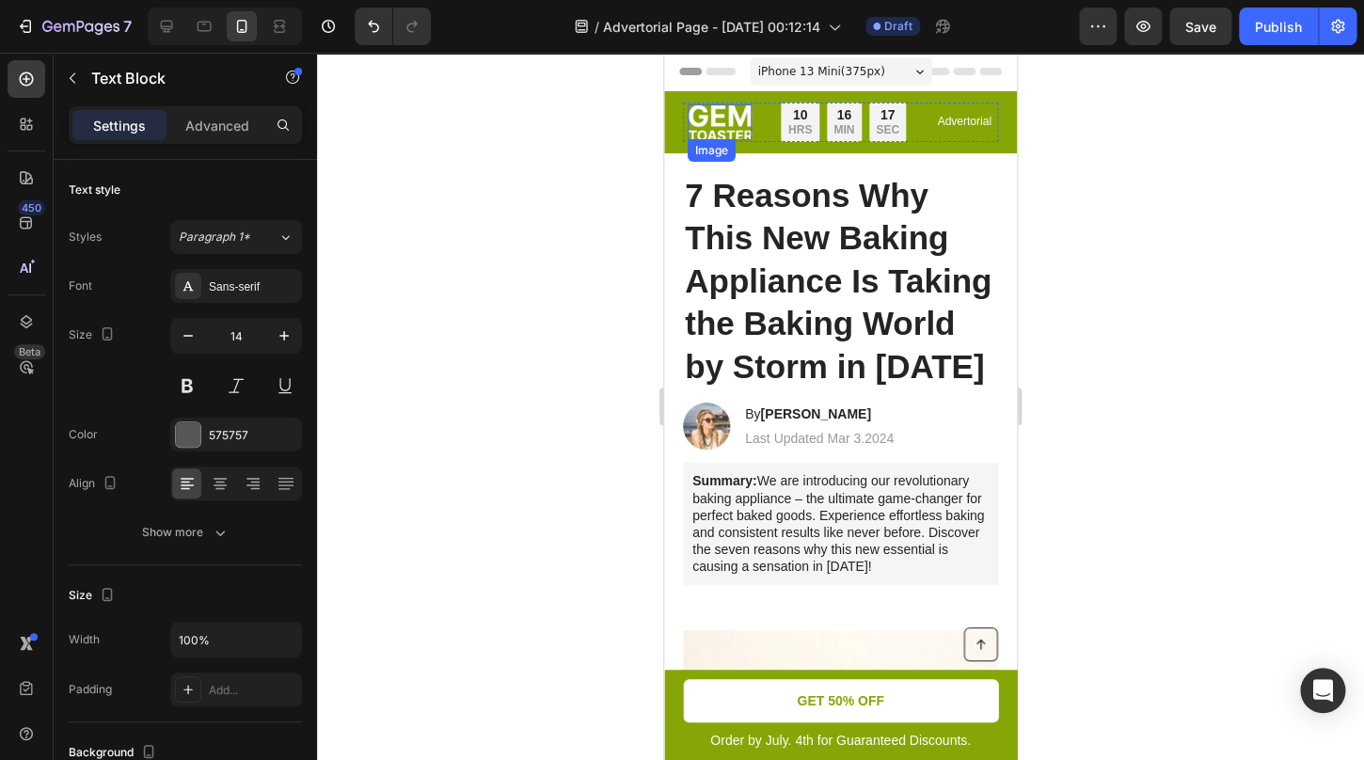
click at [725, 126] on img at bounding box center [720, 122] width 64 height 36
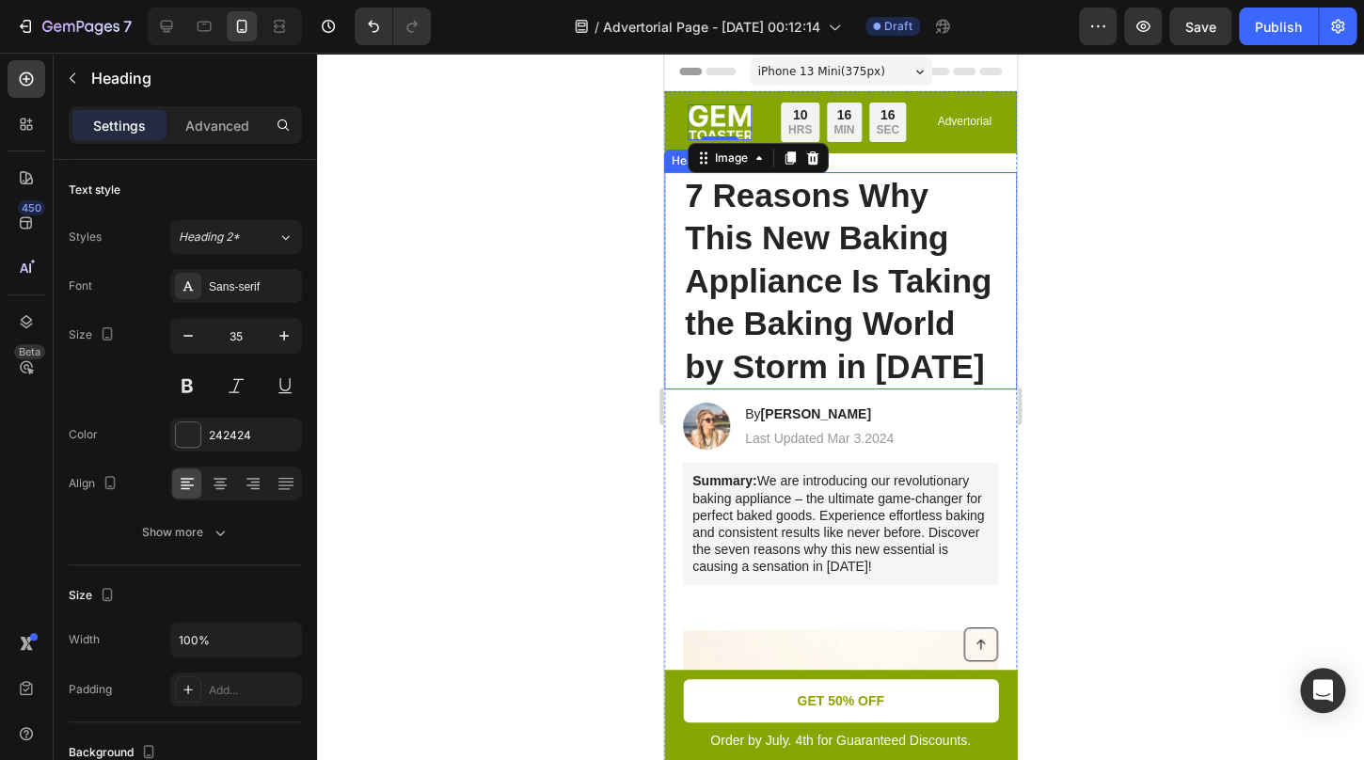
click at [820, 314] on h1 "7 Reasons Why This New Baking Appliance Is Taking the Baking World by Storm in …" at bounding box center [840, 281] width 315 height 218
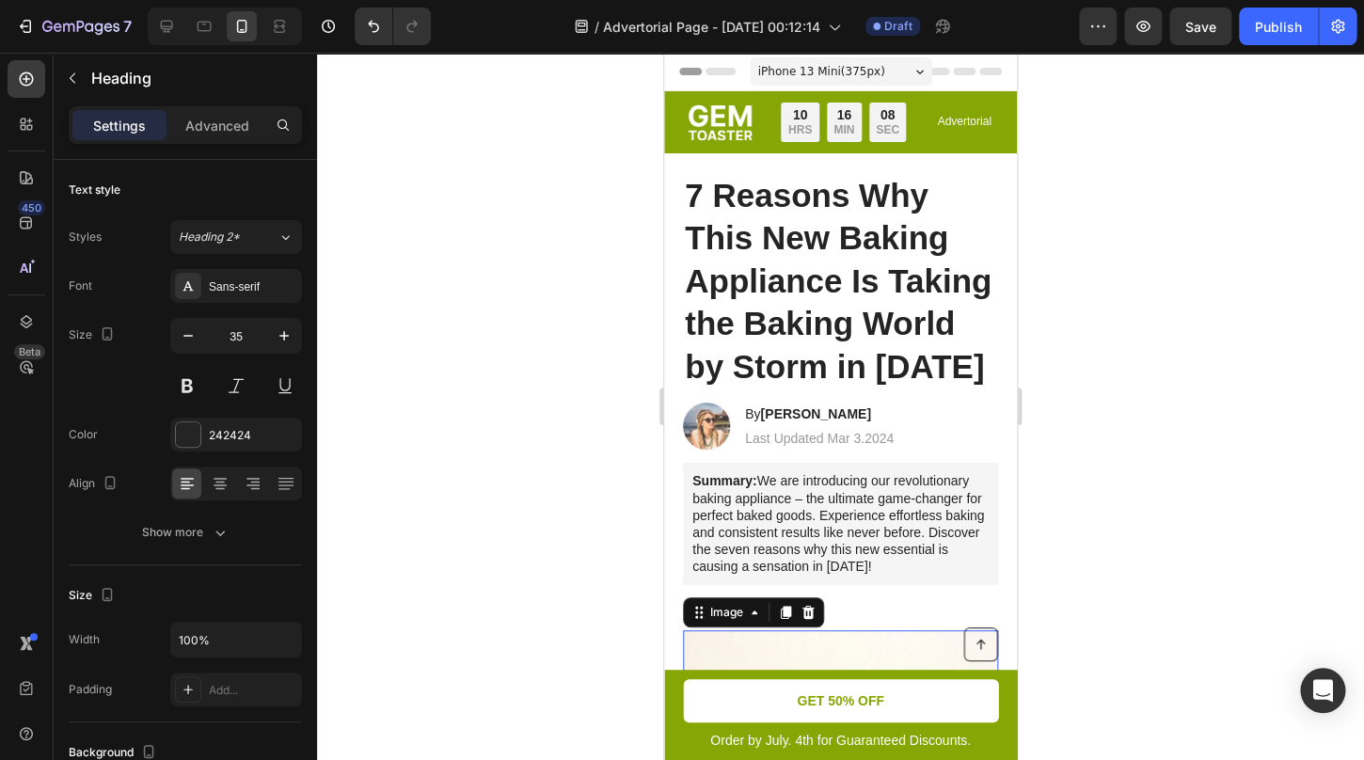
click at [814, 648] on img at bounding box center [840, 754] width 315 height 248
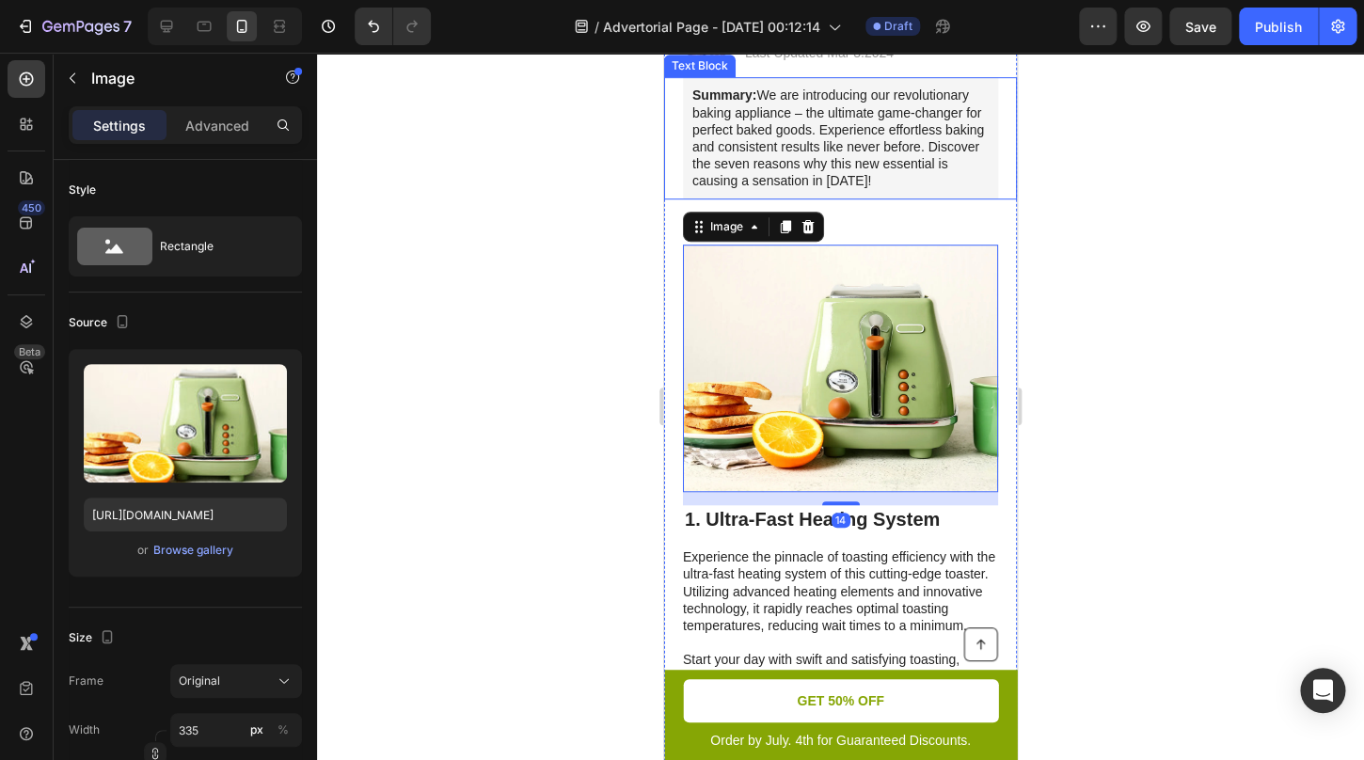
scroll to position [391, 0]
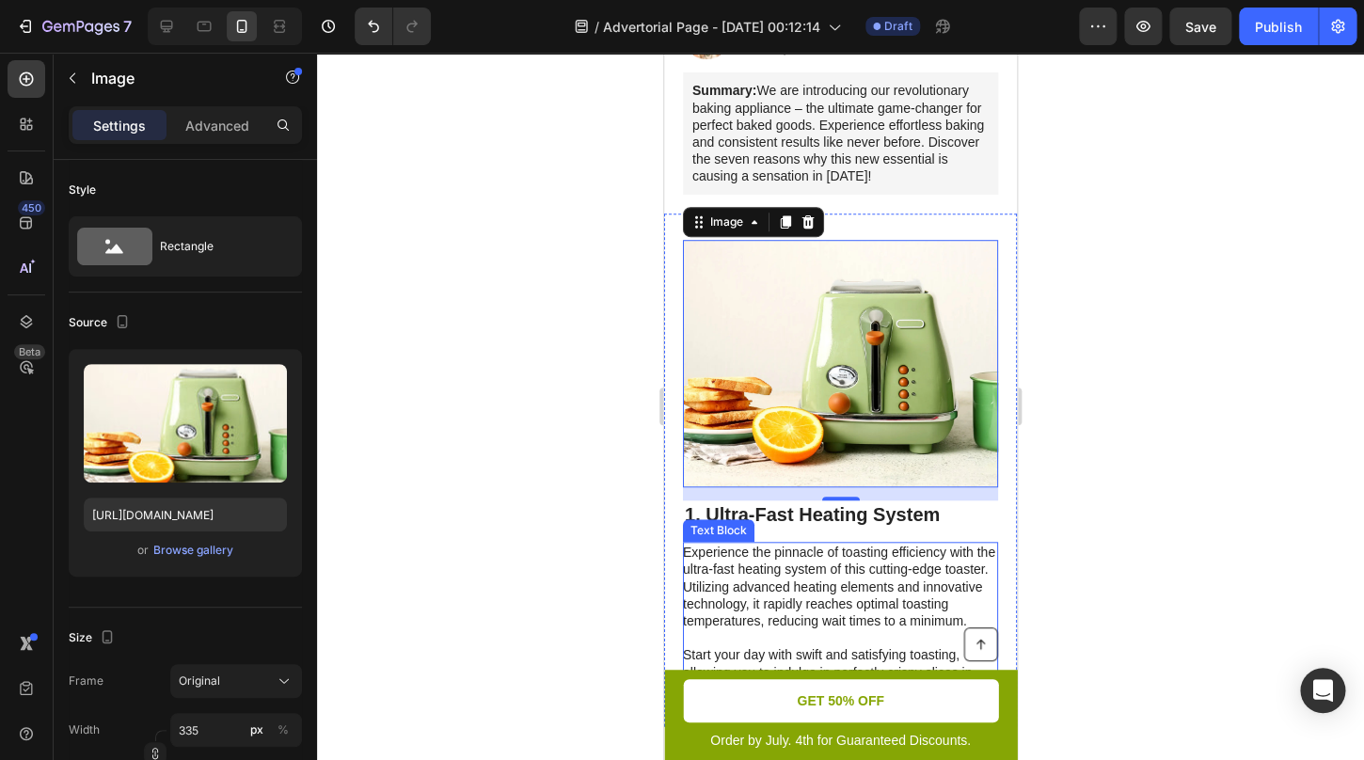
click at [850, 604] on p "Experience the pinnacle of toasting efficiency with the ultra-fast heating syst…" at bounding box center [839, 621] width 313 height 154
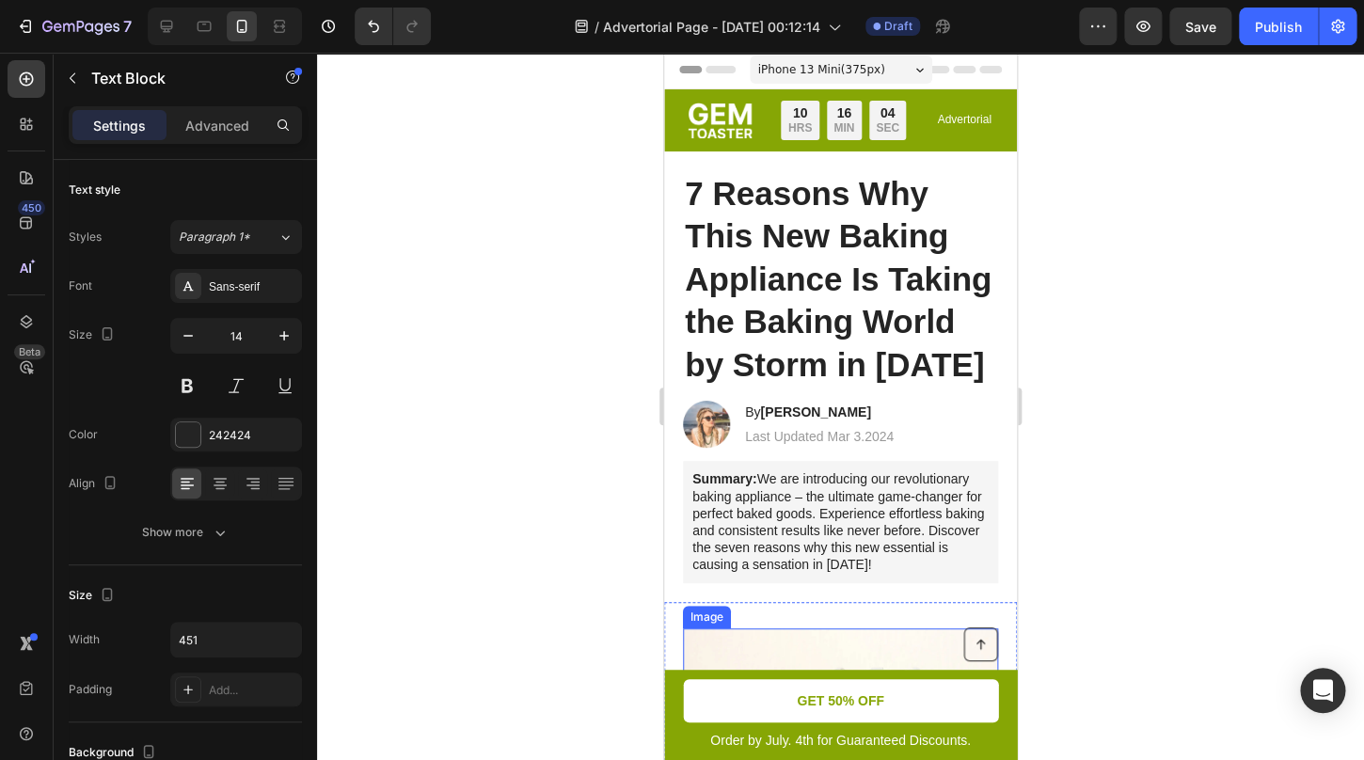
scroll to position [0, 0]
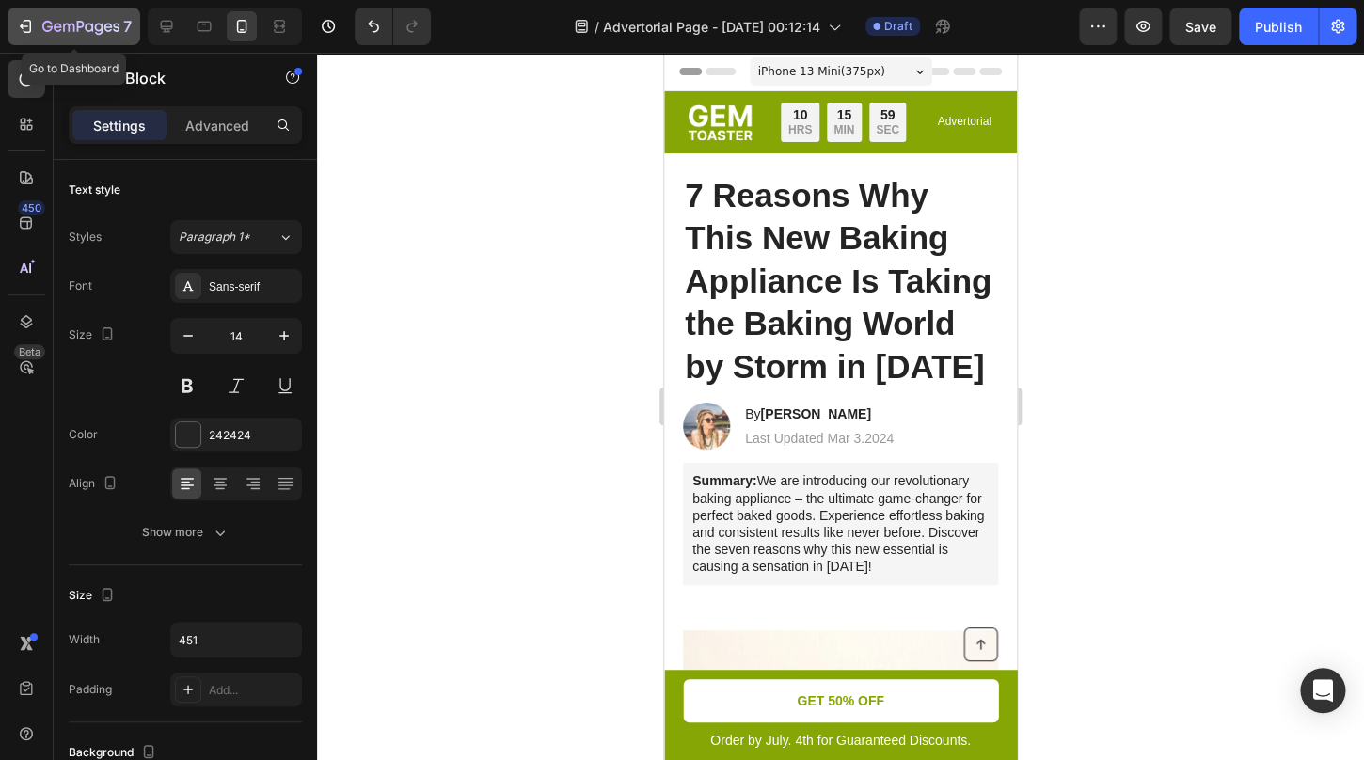
click at [34, 28] on icon "button" at bounding box center [25, 26] width 19 height 19
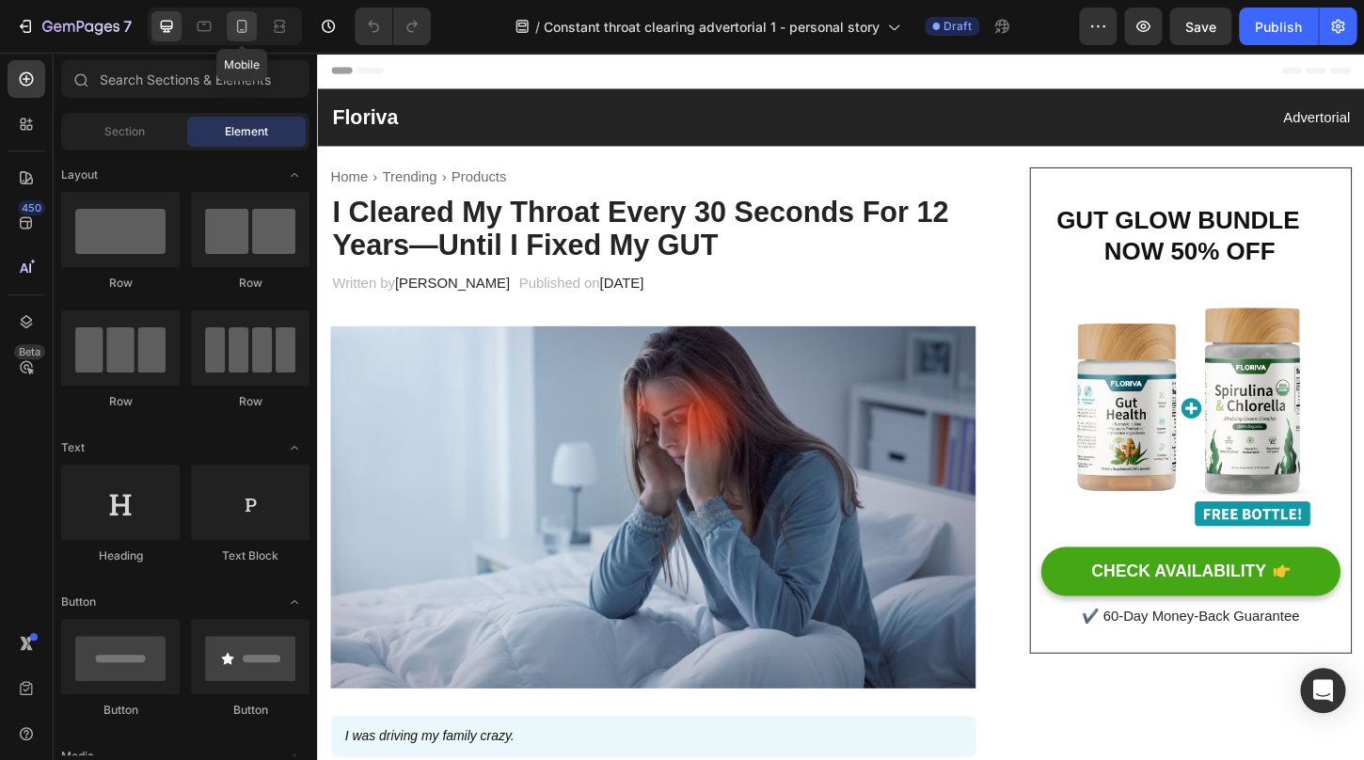
click at [246, 25] on icon at bounding box center [242, 26] width 10 height 13
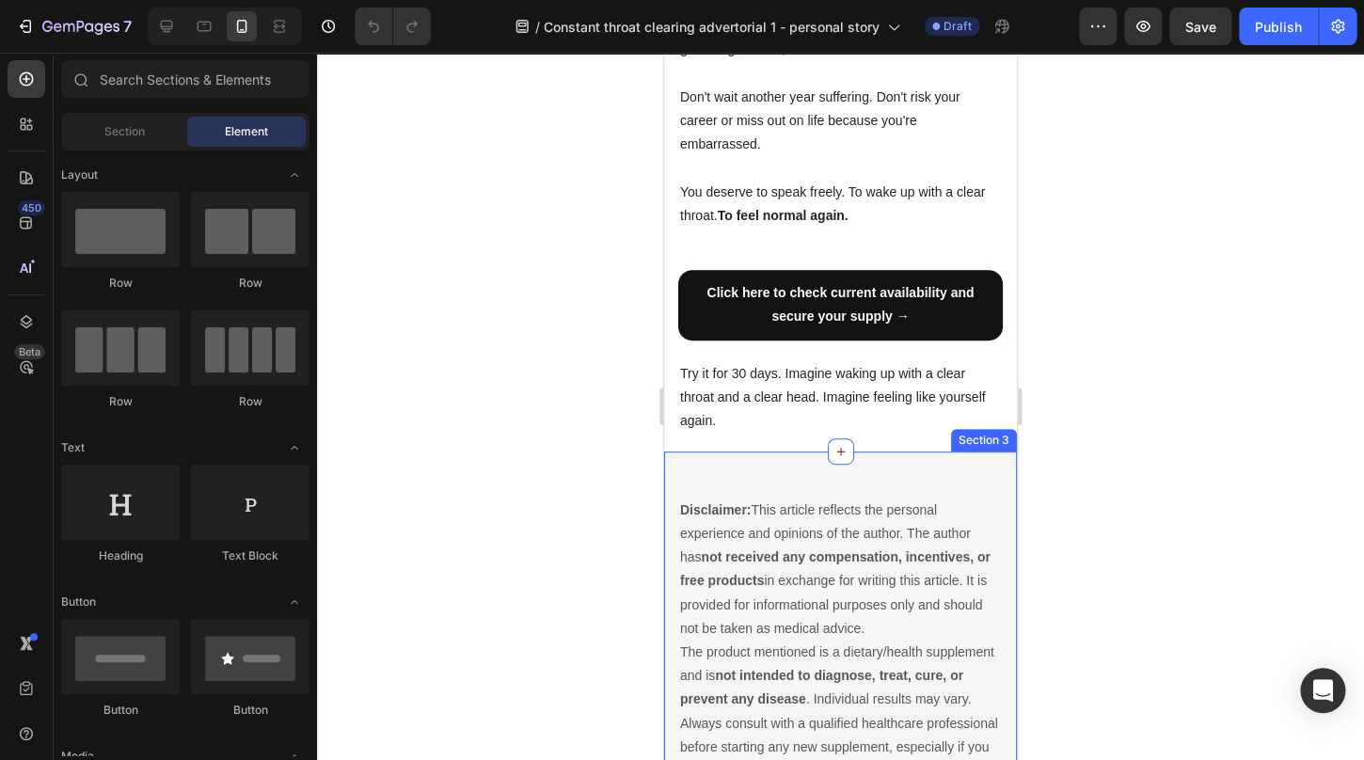
scroll to position [5573, 0]
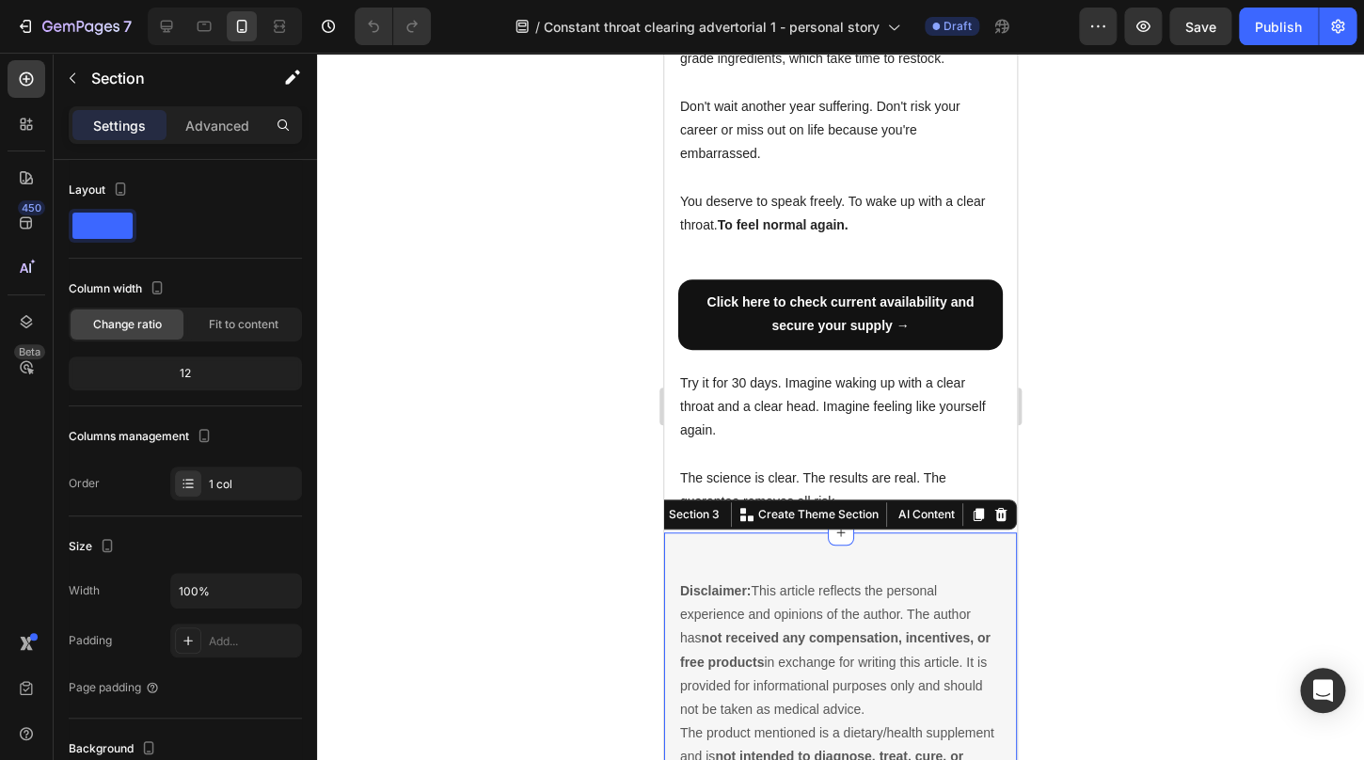
click at [801, 533] on div "Disclaimer: This article reflects the personal experience and opinions of the a…" at bounding box center [840, 734] width 353 height 403
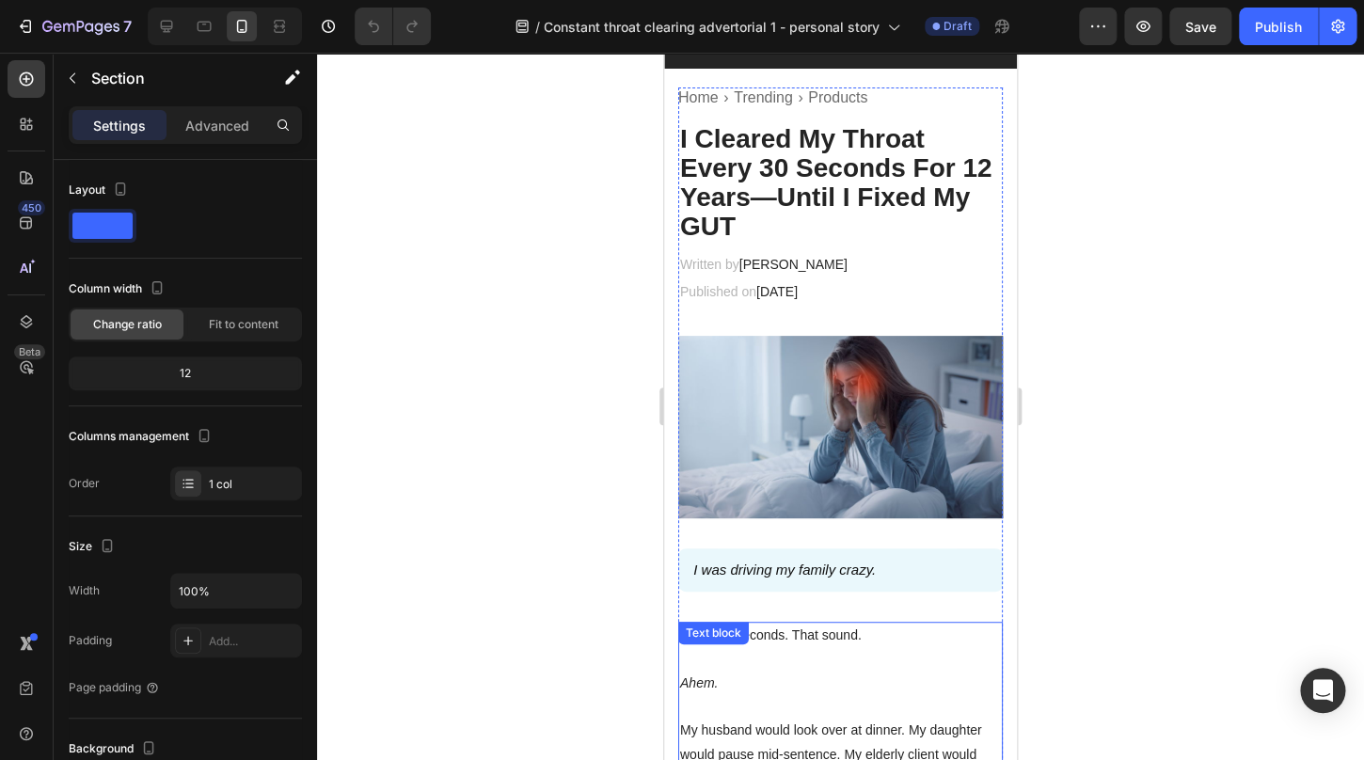
scroll to position [0, 0]
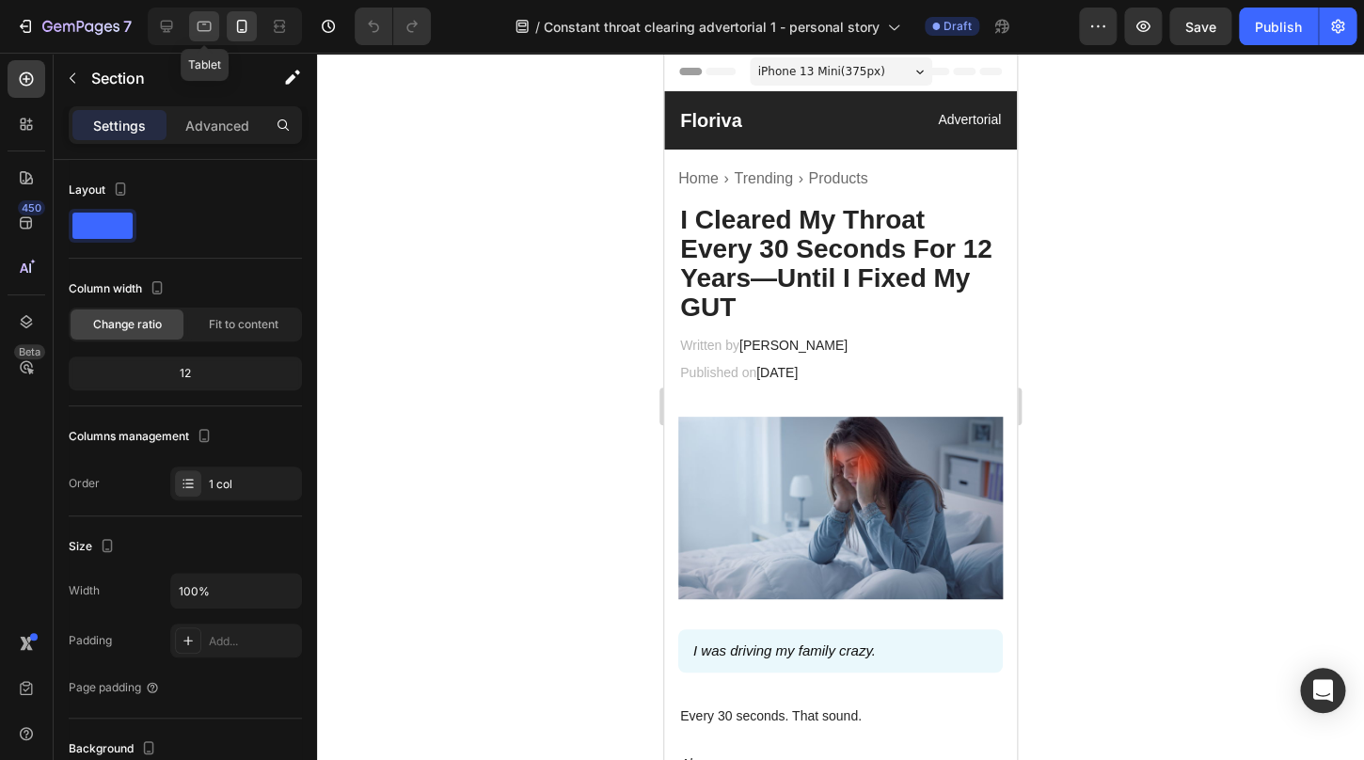
click at [218, 24] on div at bounding box center [204, 26] width 30 height 30
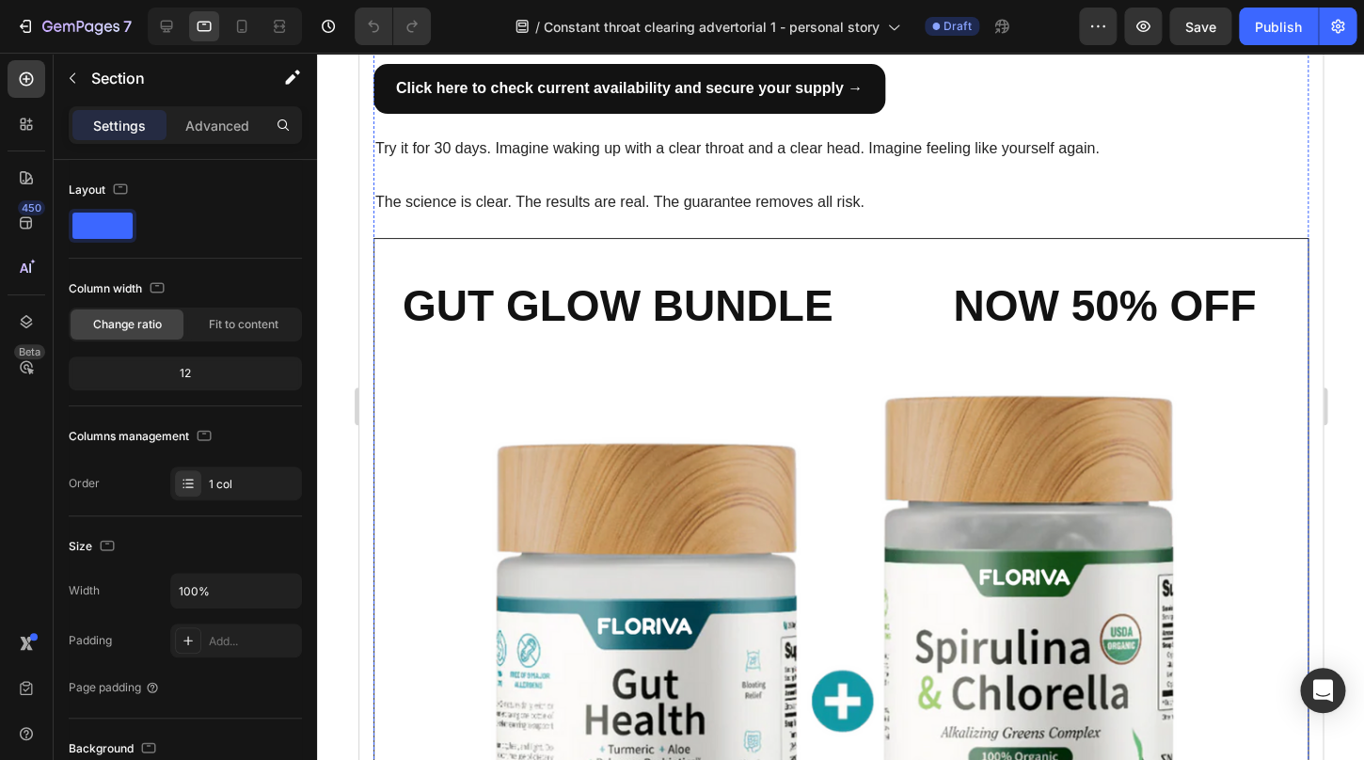
scroll to position [4785, 0]
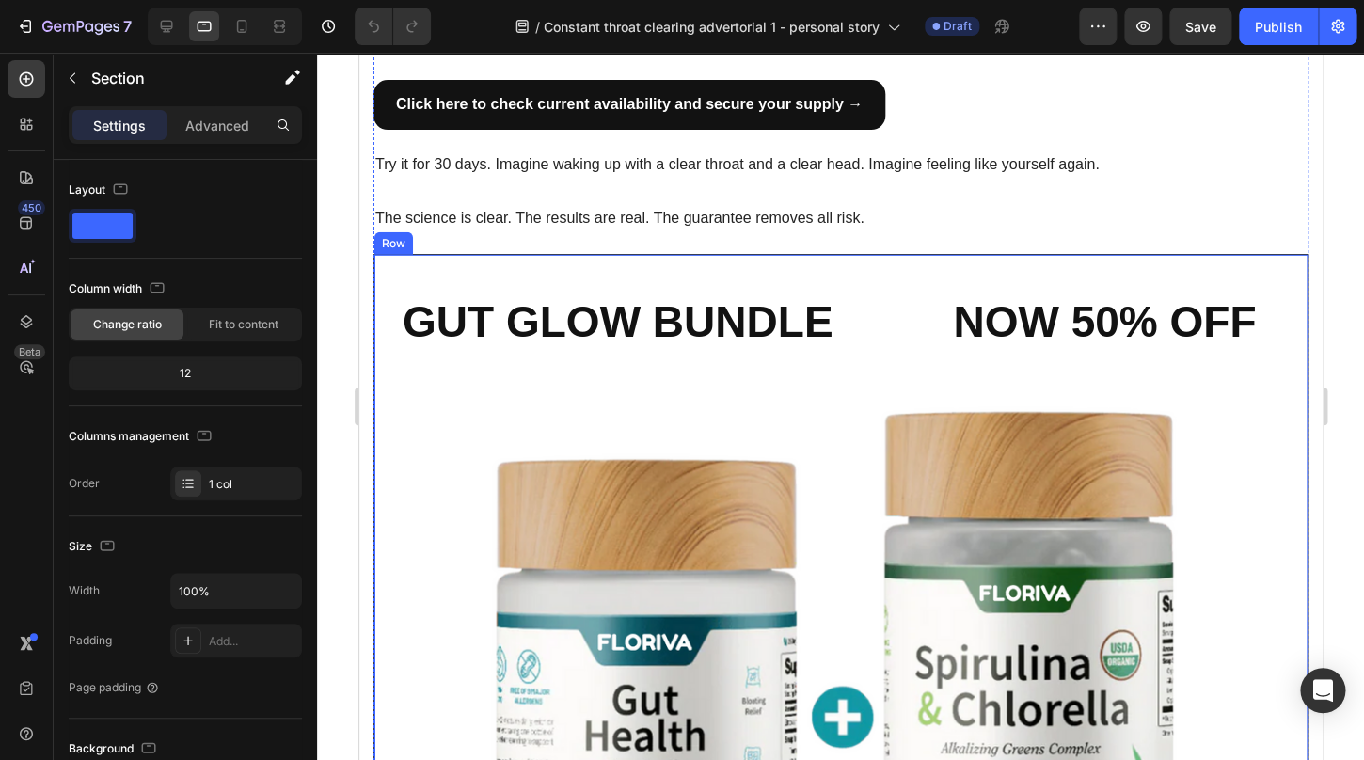
click at [821, 254] on div "GUT GLOW BUNDLE NOW 50% OFF Heading Row Image CHECK AVAILABILITY Button ✔️ 60-D…" at bounding box center [840, 740] width 935 height 972
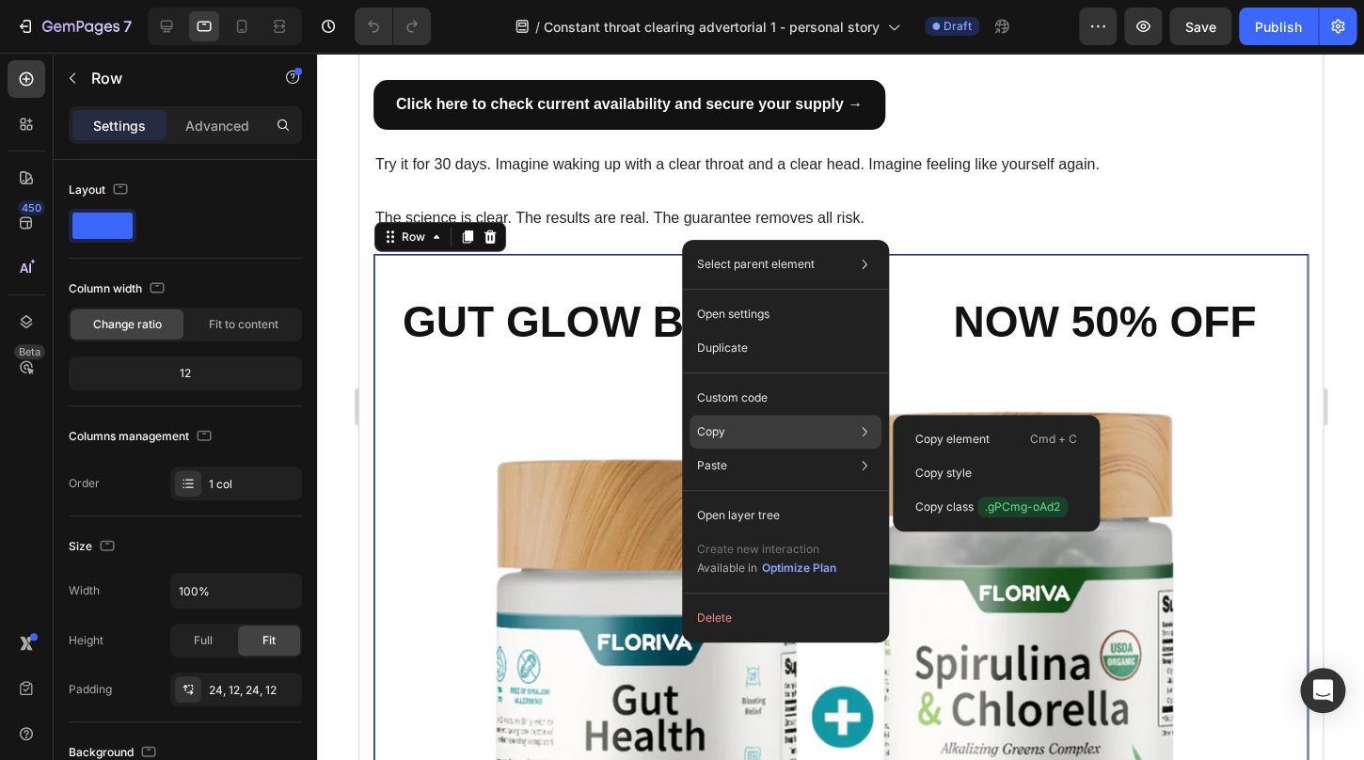
click at [750, 434] on div "Copy Copy element Cmd + C Copy style Copy class .gPCmg-oAd2" at bounding box center [786, 432] width 192 height 34
click at [724, 433] on p "Copy" at bounding box center [711, 431] width 28 height 17
click at [952, 440] on p "Copy element" at bounding box center [953, 439] width 74 height 17
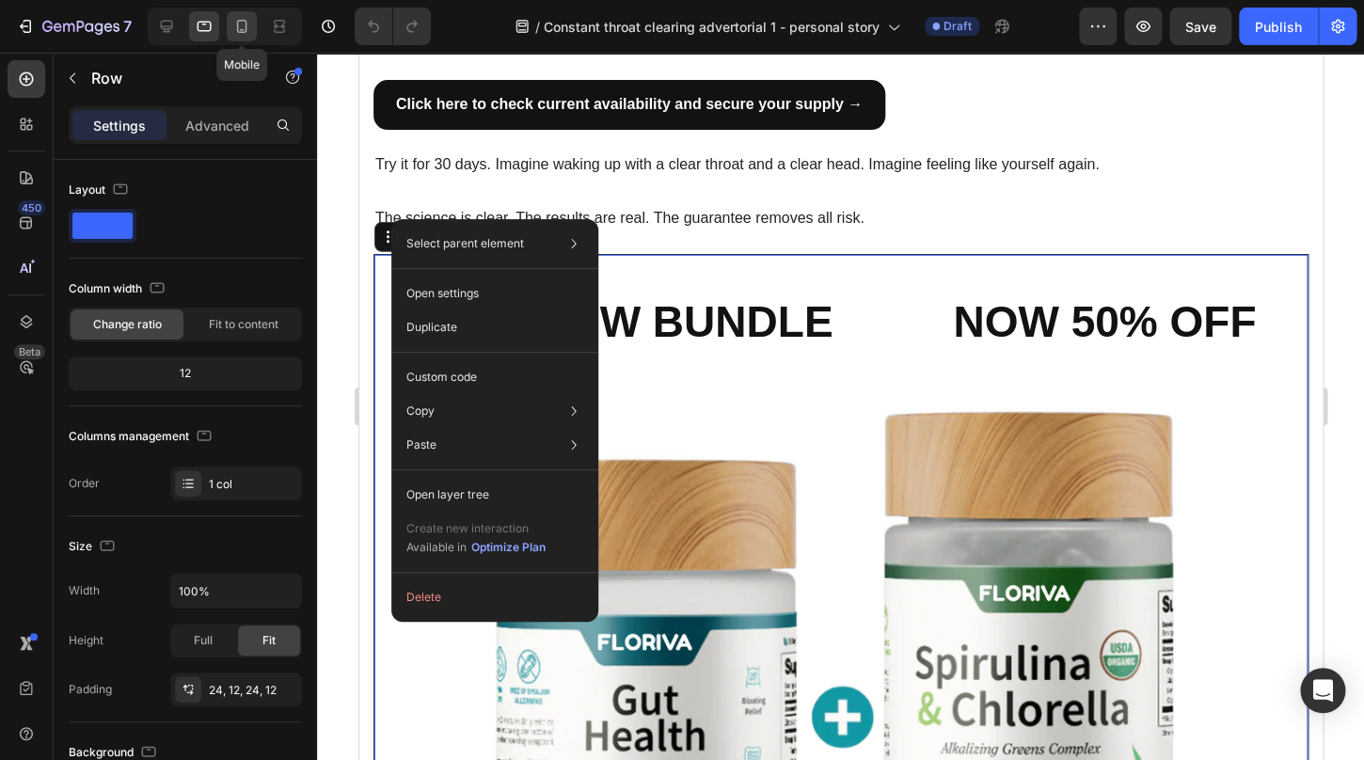
click at [241, 20] on icon at bounding box center [241, 26] width 19 height 19
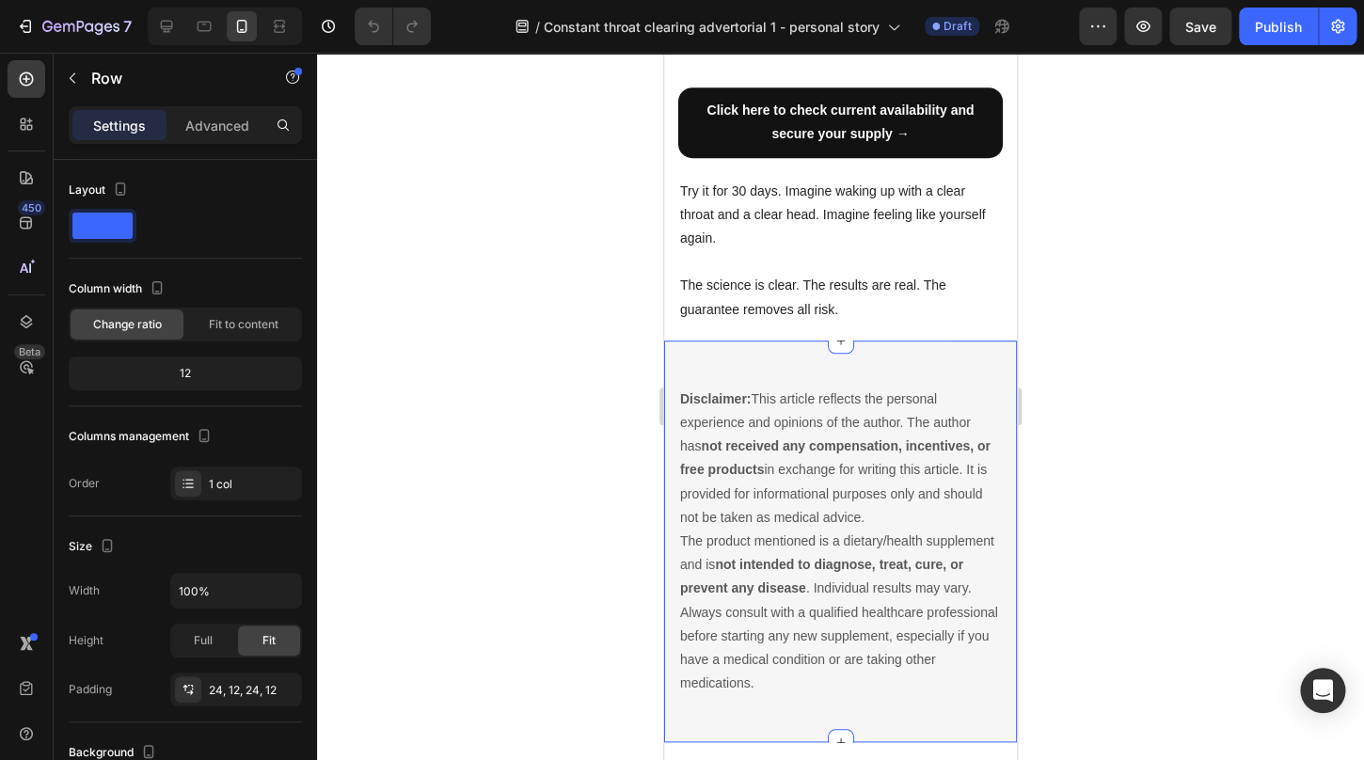
scroll to position [5768, 0]
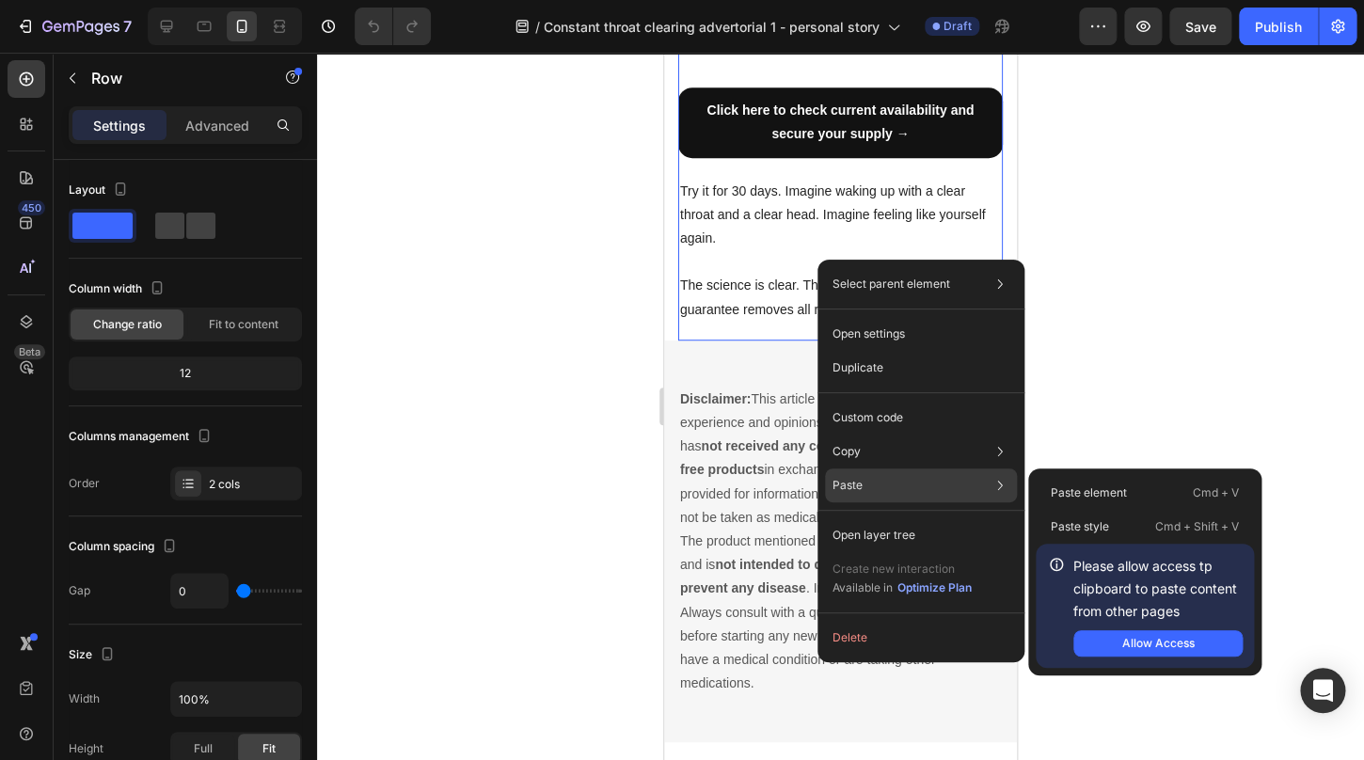
click at [863, 487] on div "Paste Paste element Cmd + V Paste style Cmd + Shift + V Please allow access tp …" at bounding box center [921, 486] width 192 height 34
click at [1077, 495] on p "Paste element" at bounding box center [1089, 493] width 76 height 17
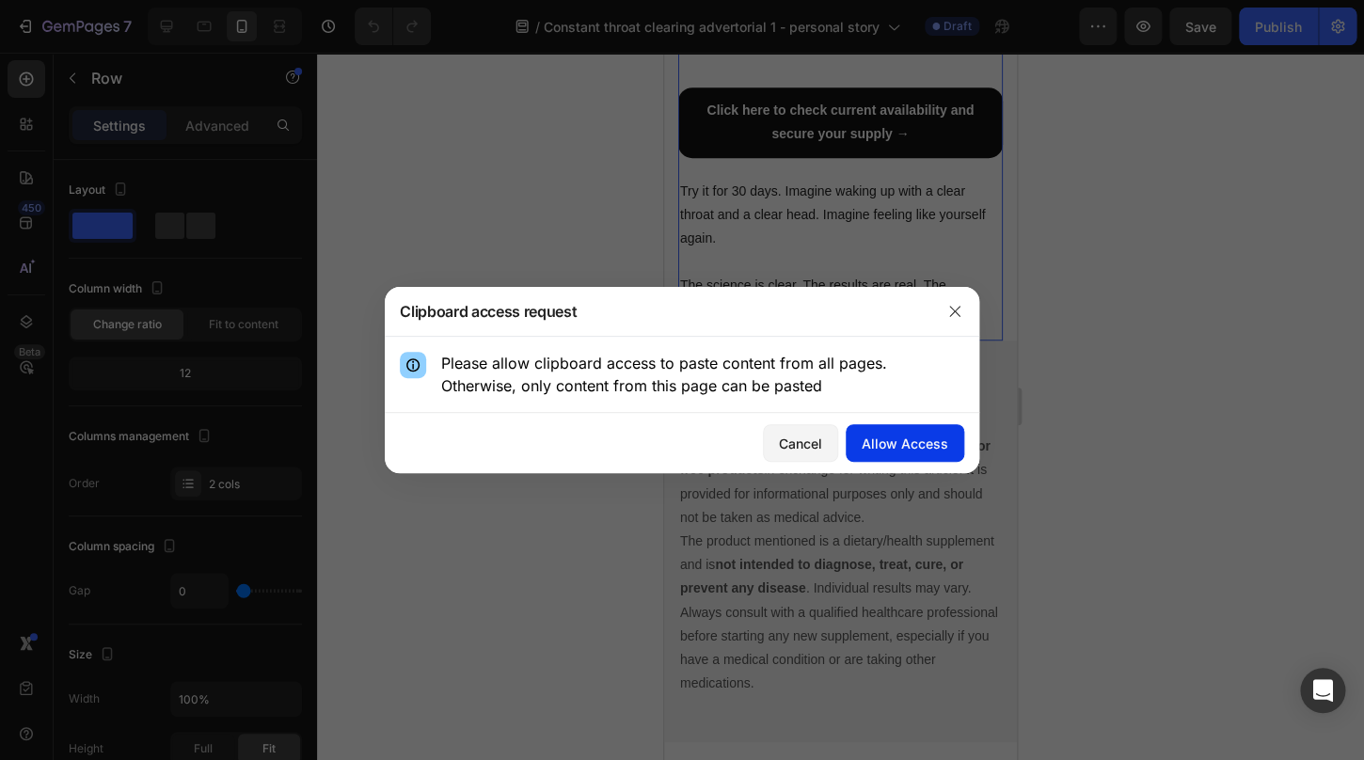
click at [928, 448] on div "Allow Access" at bounding box center [905, 444] width 87 height 20
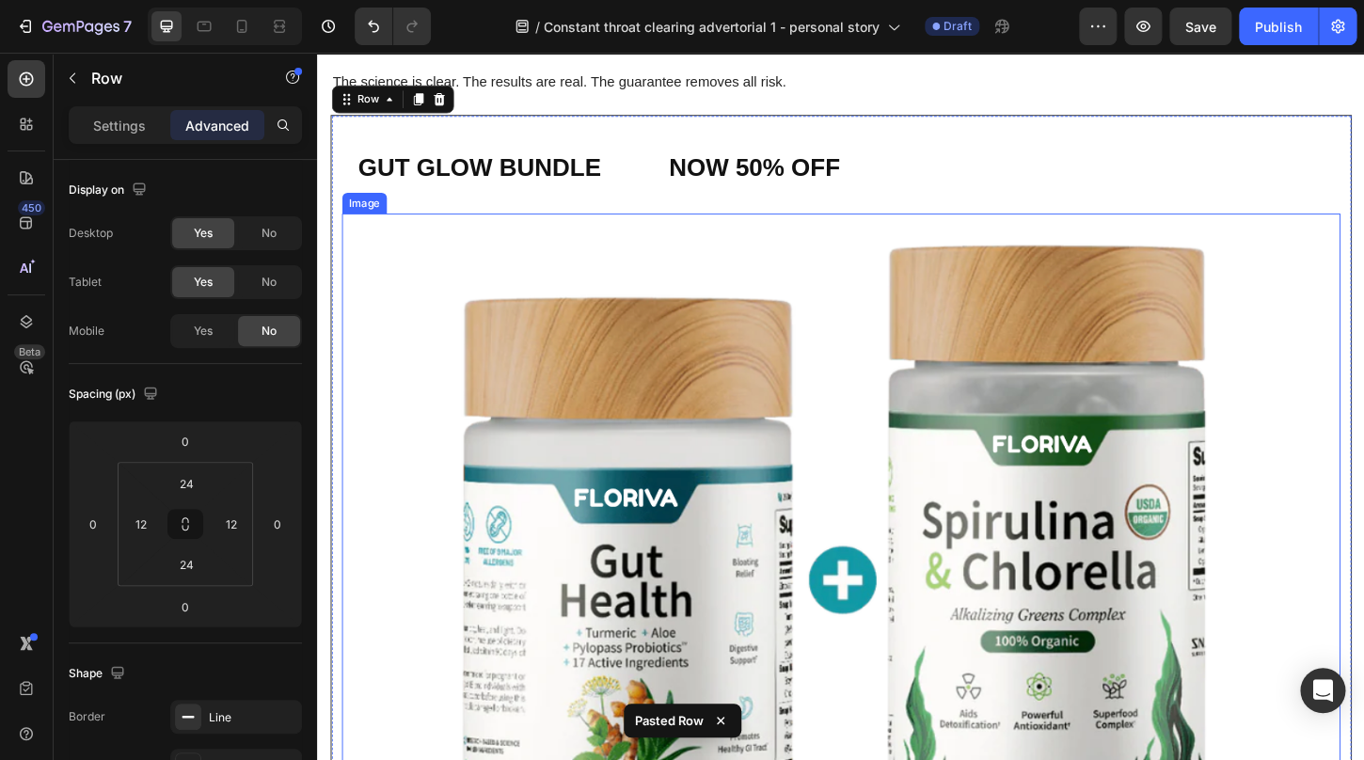
scroll to position [5288, 0]
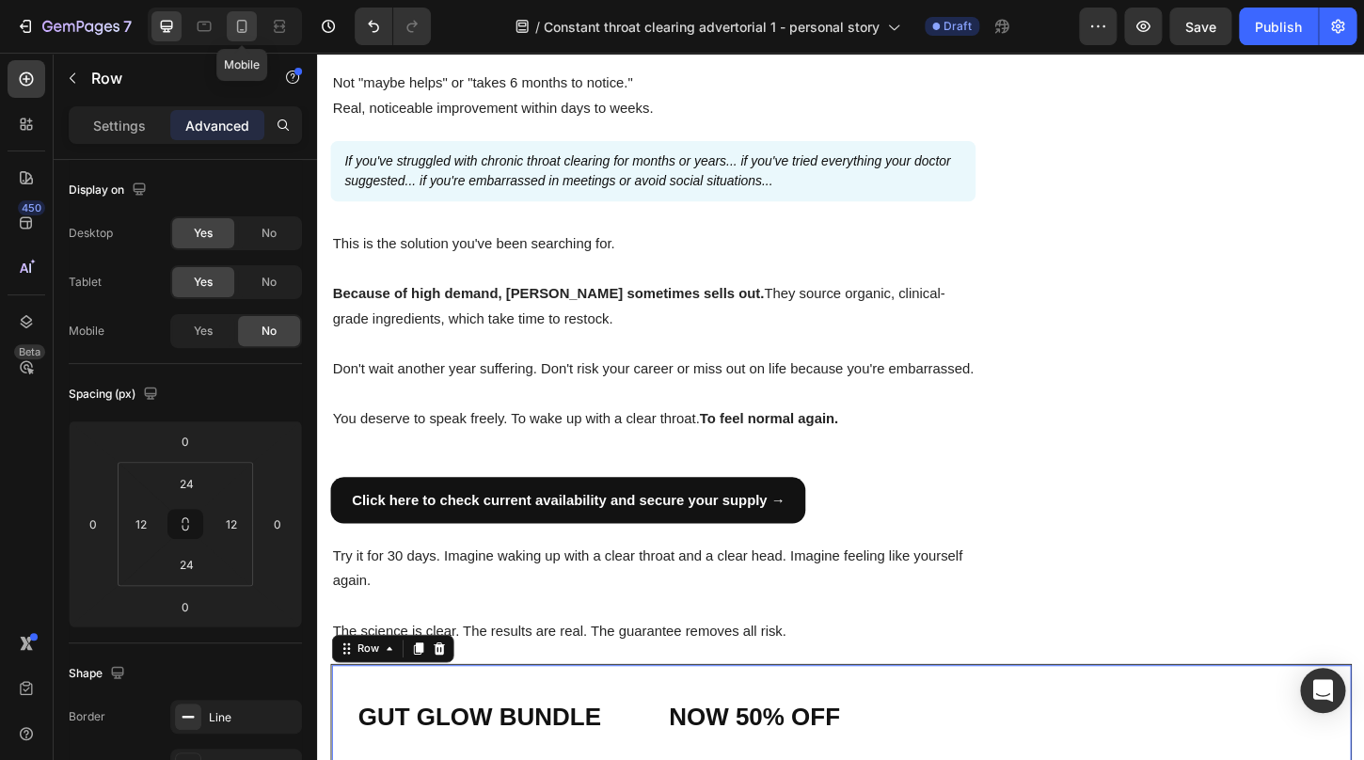
click at [246, 30] on icon at bounding box center [242, 26] width 10 height 13
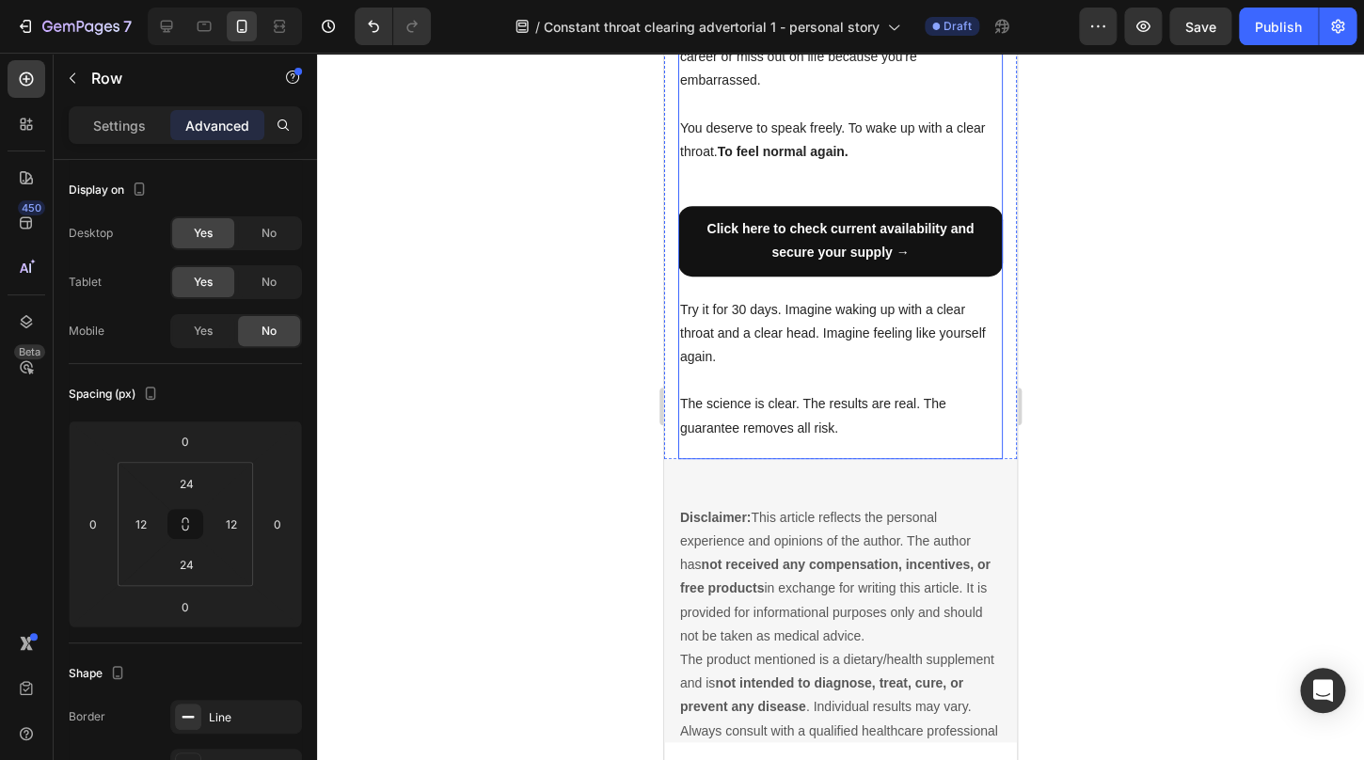
scroll to position [5649, 0]
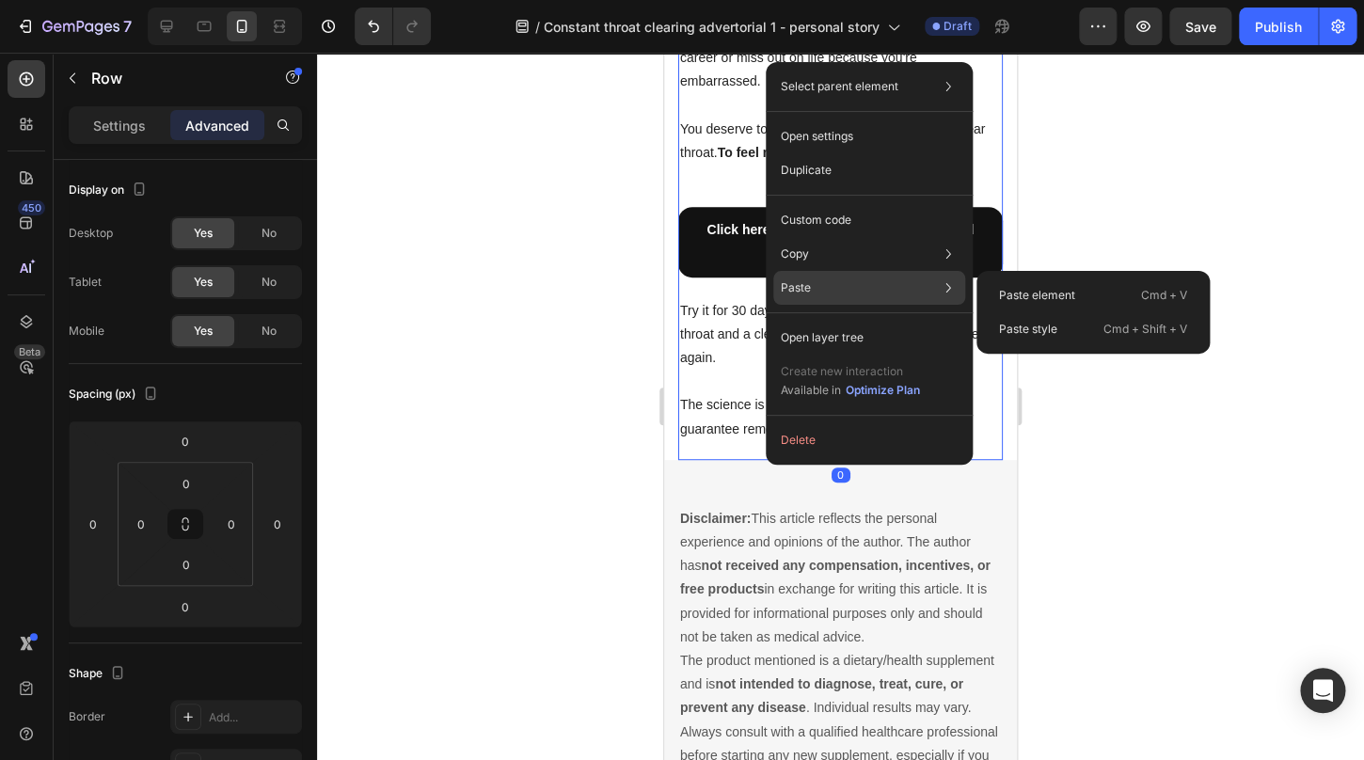
click at [825, 287] on div "Paste Paste element Cmd + V Paste style Cmd + Shift + V" at bounding box center [870, 288] width 192 height 34
click at [1043, 299] on p "Paste element" at bounding box center [1037, 295] width 76 height 17
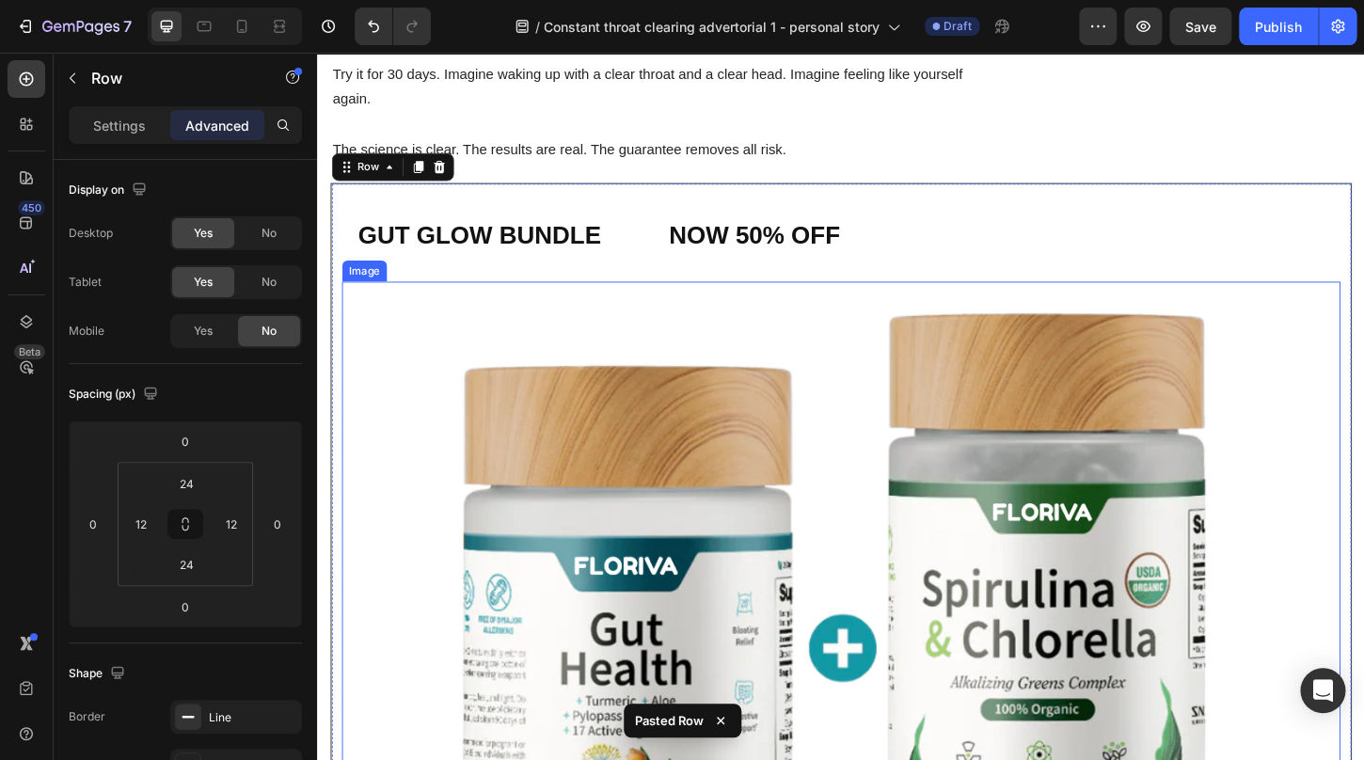
scroll to position [5188, 0]
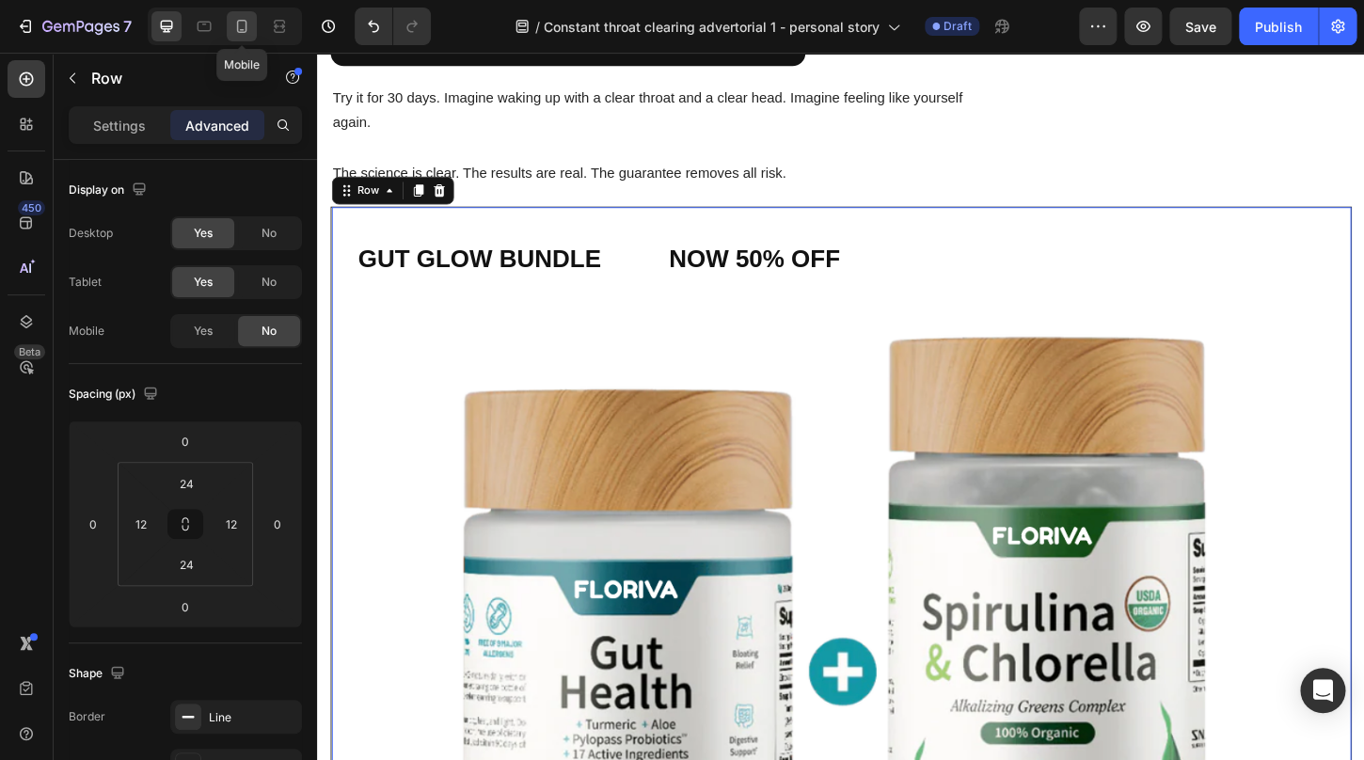
click at [240, 30] on icon at bounding box center [241, 26] width 19 height 19
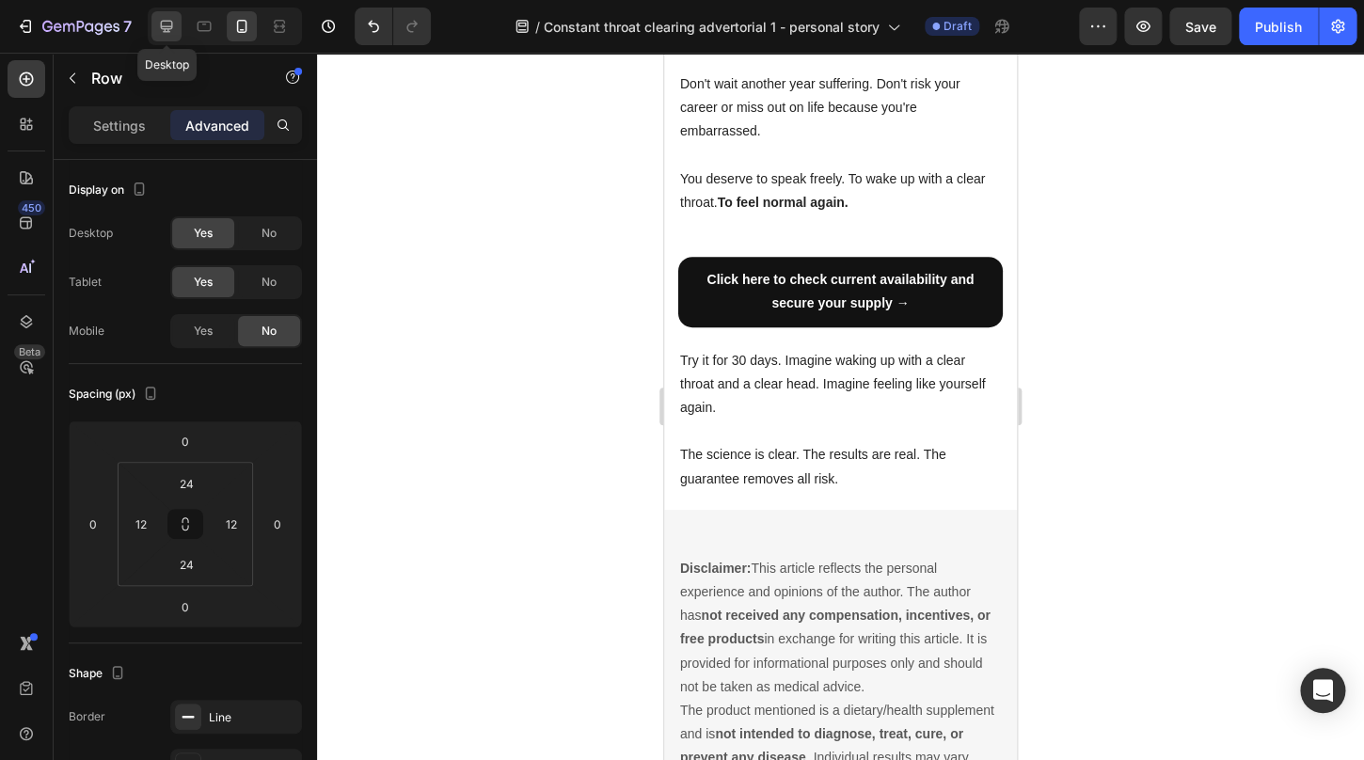
click at [169, 30] on icon at bounding box center [166, 26] width 19 height 19
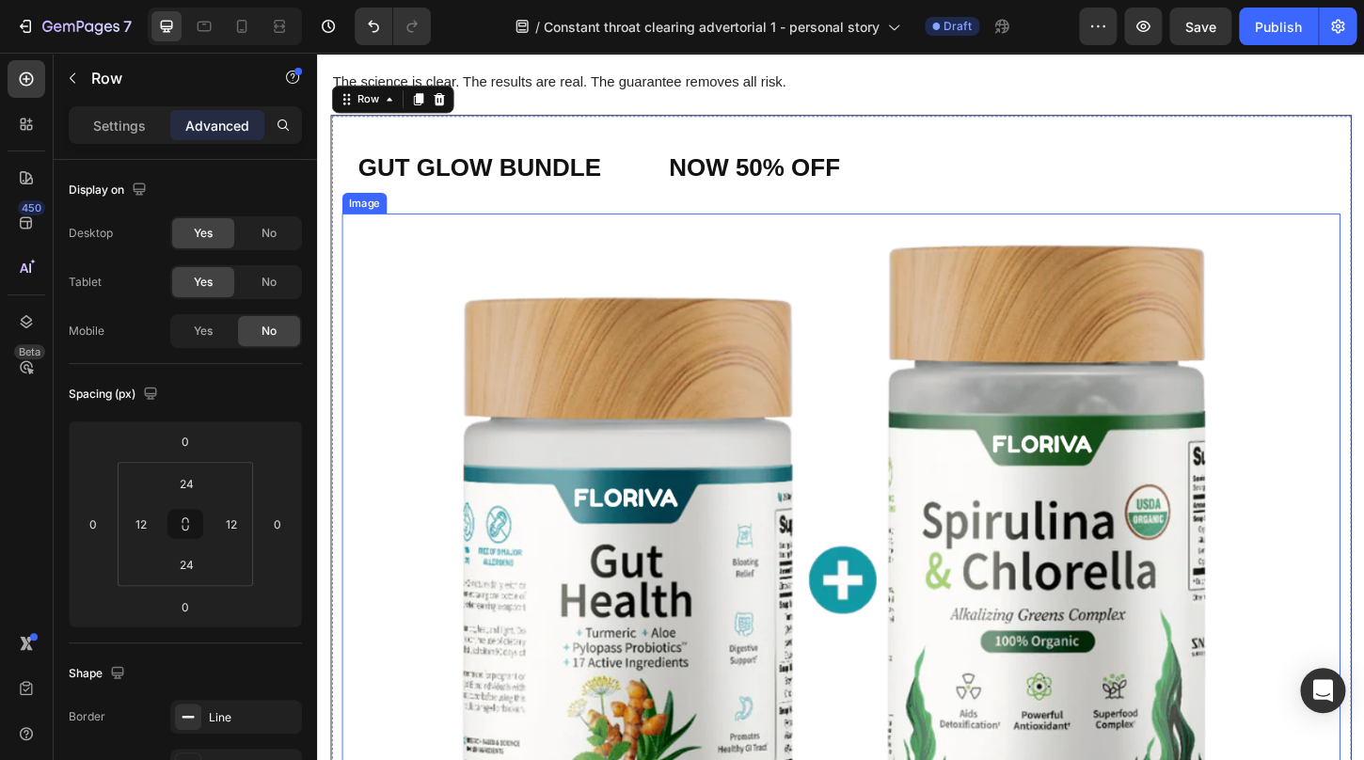
scroll to position [5287, 0]
click at [451, 101] on icon at bounding box center [448, 102] width 12 height 13
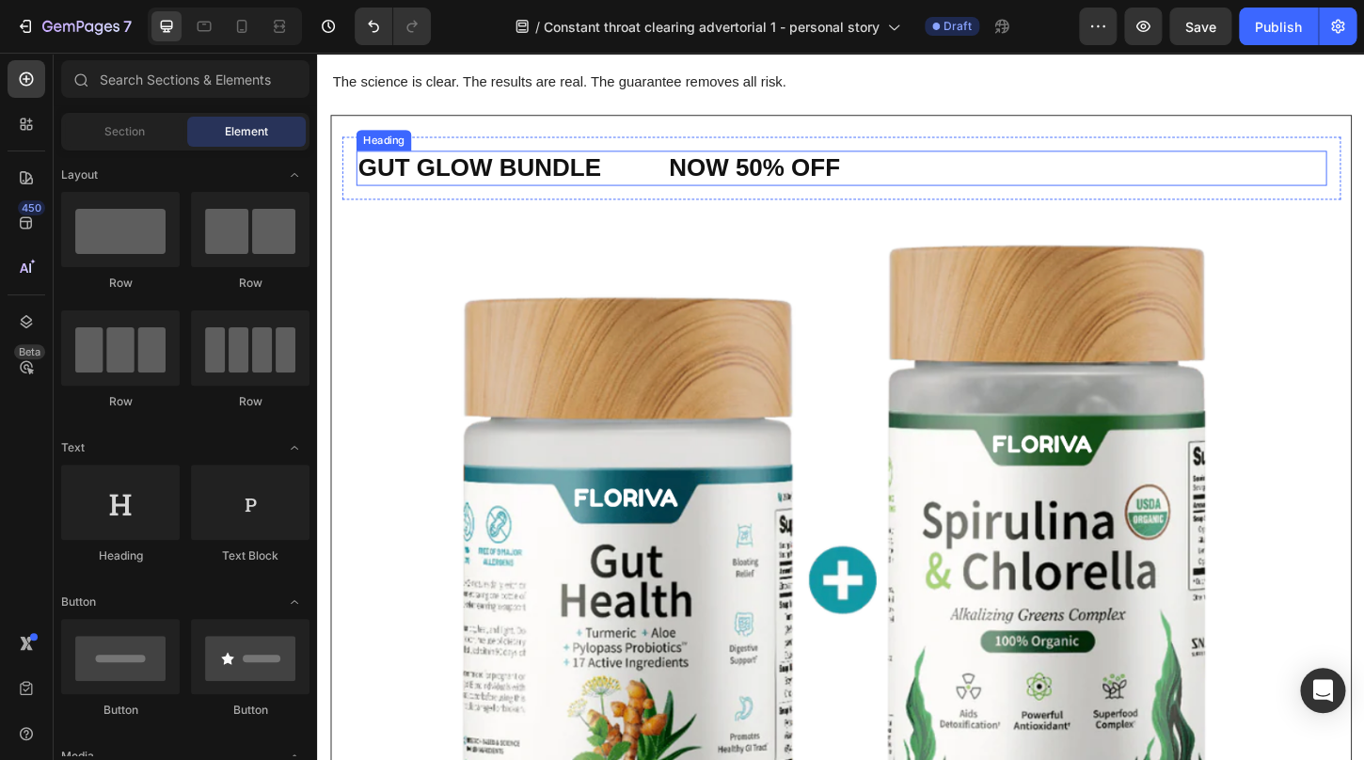
click at [489, 206] on div "GUT GLOW BUNDLE NOW 50% OFF Heading Row" at bounding box center [881, 177] width 1077 height 68
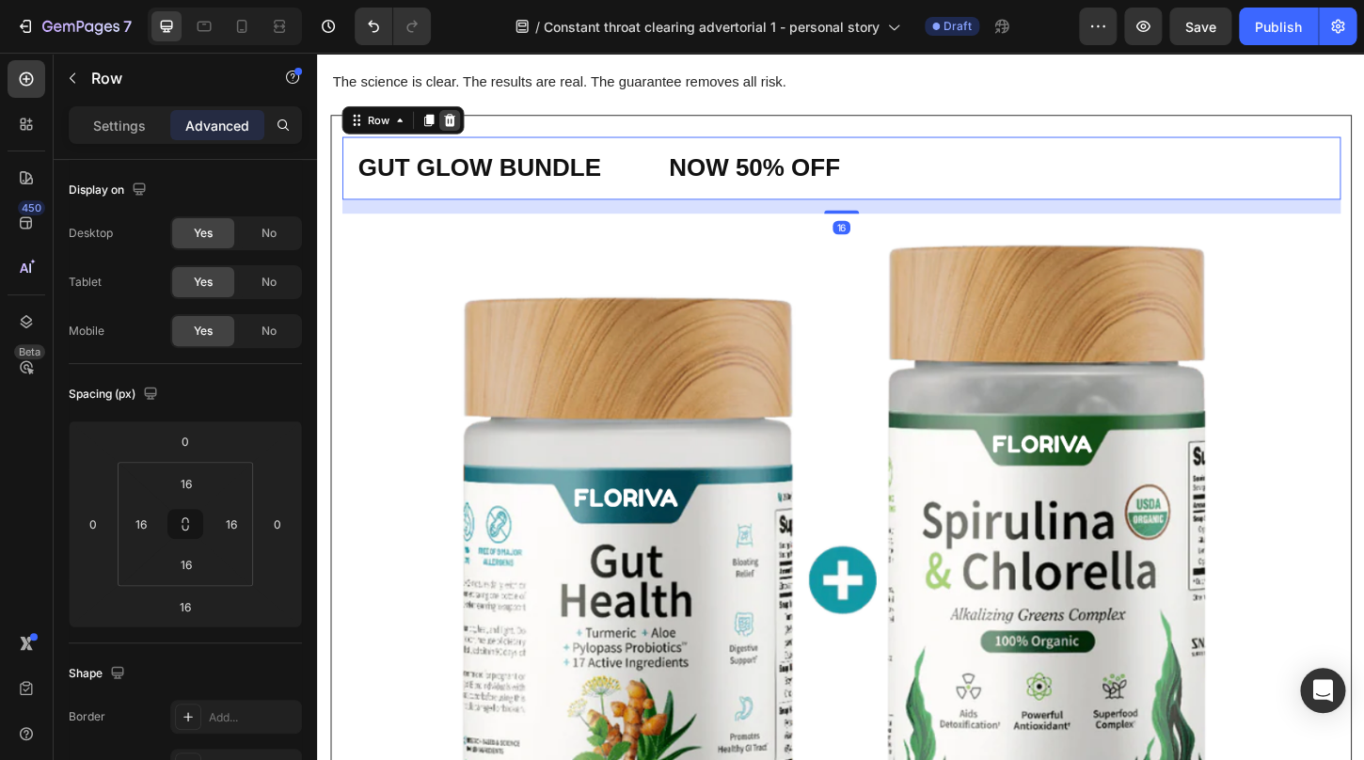
click at [462, 120] on icon at bounding box center [460, 125] width 12 height 13
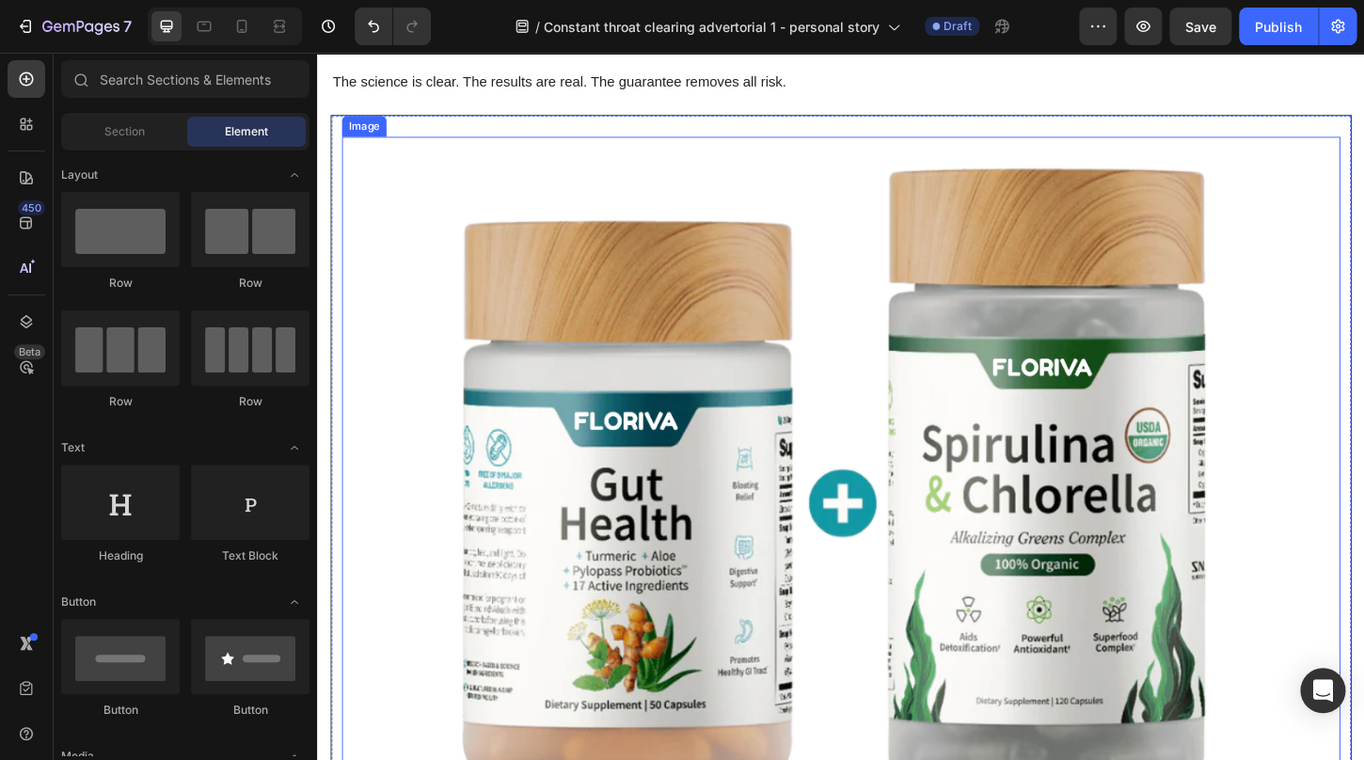
click at [473, 151] on img at bounding box center [881, 564] width 1077 height 843
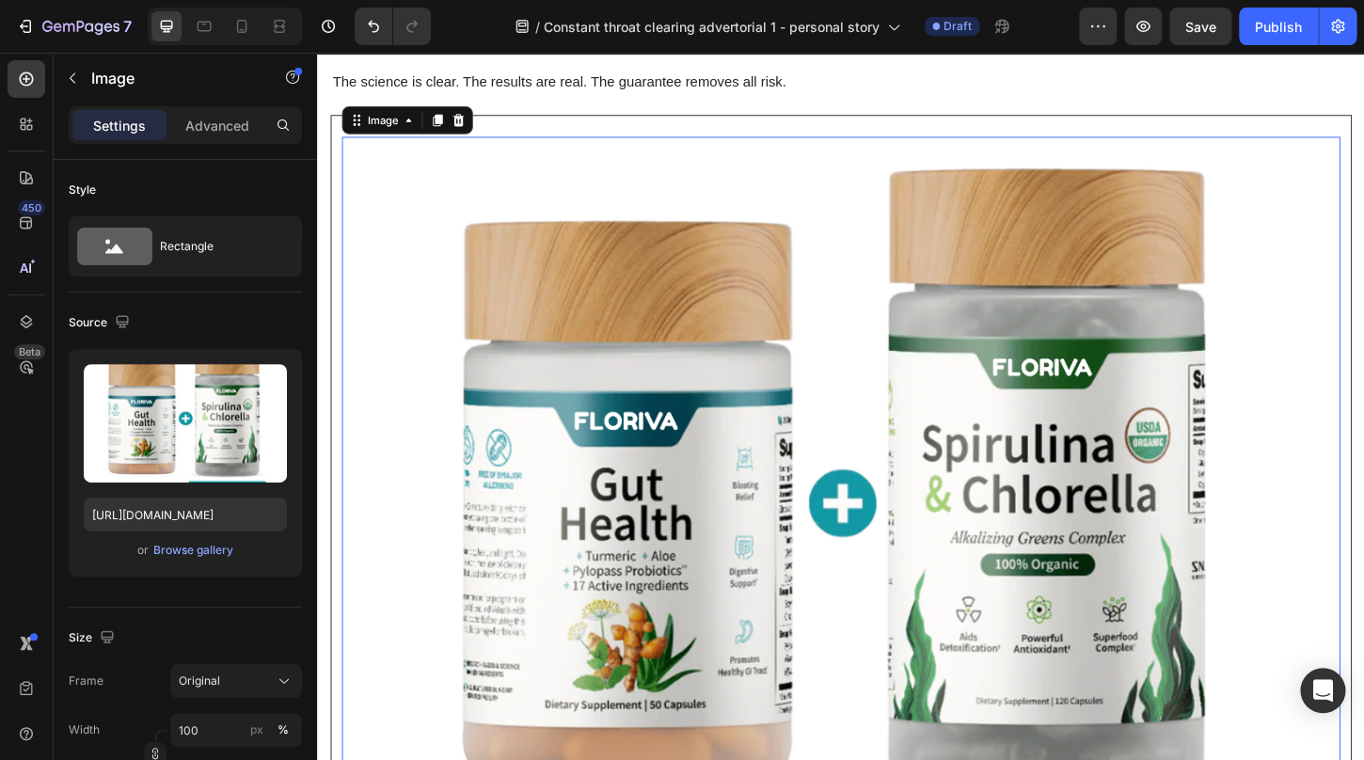
click at [519, 120] on div "Image 16 CHECK AVAILABILITY Button ✔️ 60-Day Money-Back Guarantee Text block Row" at bounding box center [881, 618] width 1101 height 997
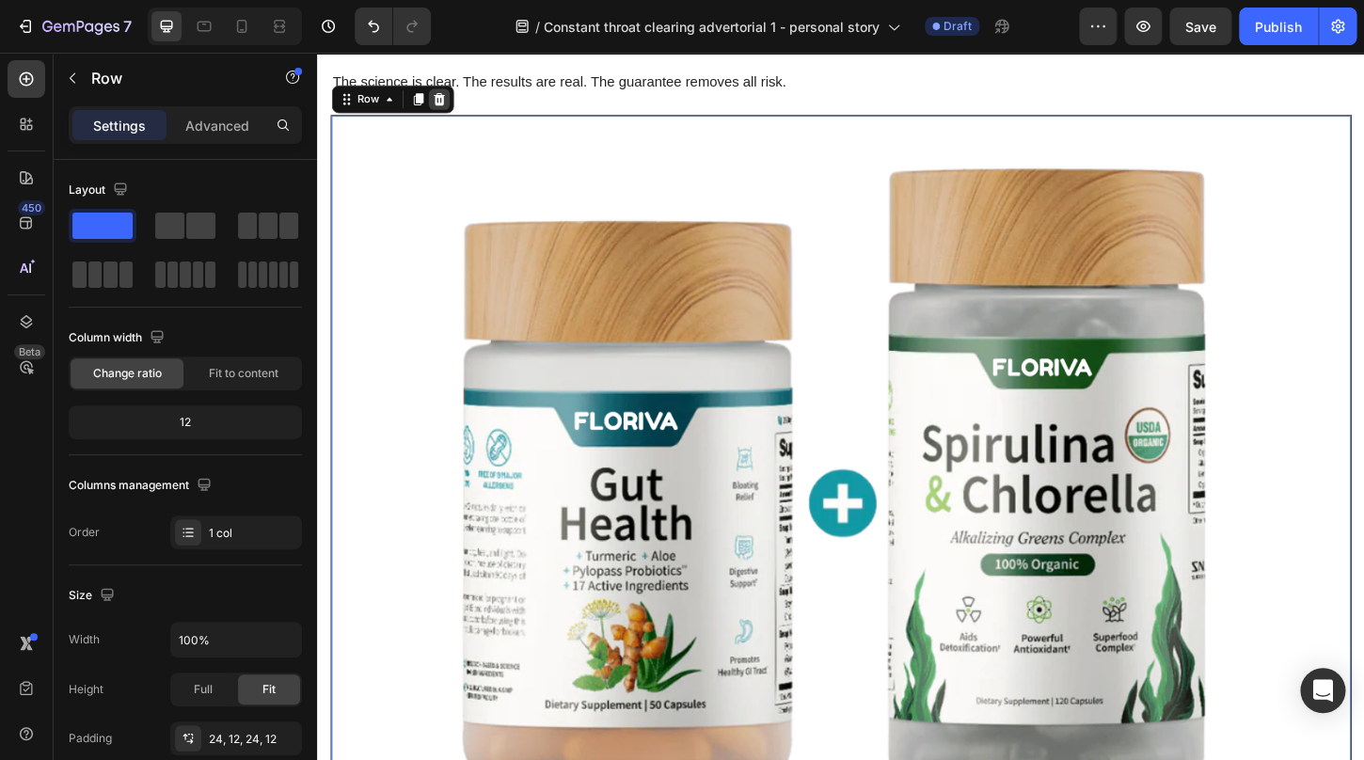
click at [451, 109] on icon at bounding box center [447, 102] width 15 height 15
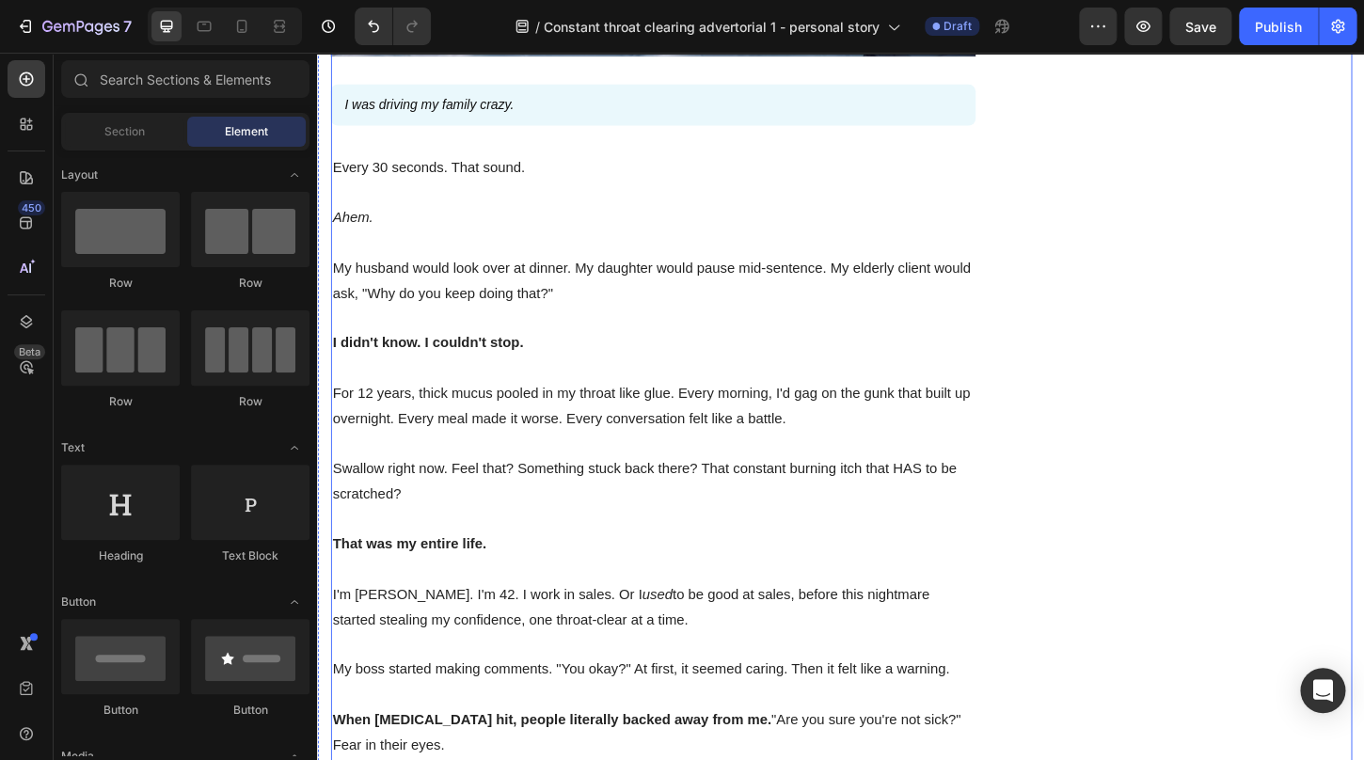
scroll to position [0, 0]
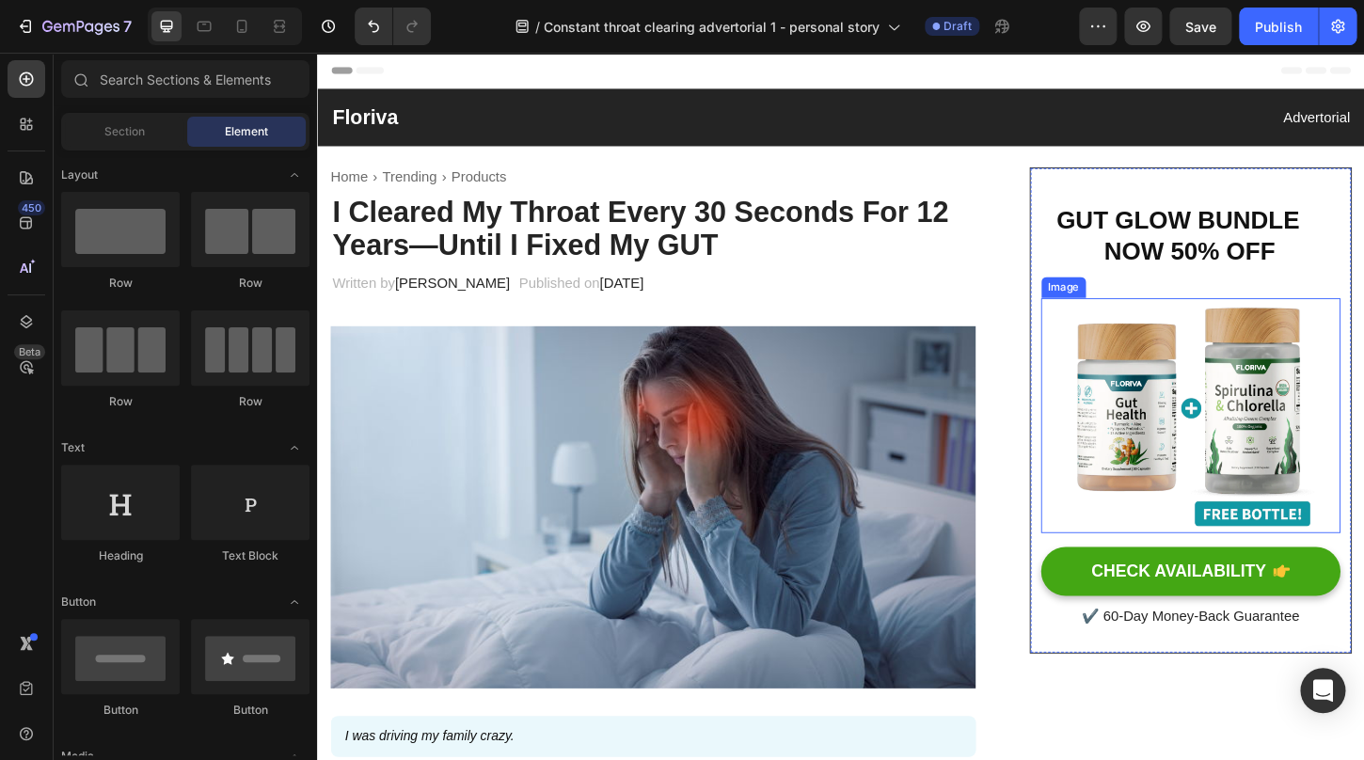
click at [1232, 314] on div "GUT GLOW BUNDLE NOW 50% OFF Heading Row Image CHECK AVAILABILITY Button ✔️ 60-D…" at bounding box center [1258, 437] width 323 height 477
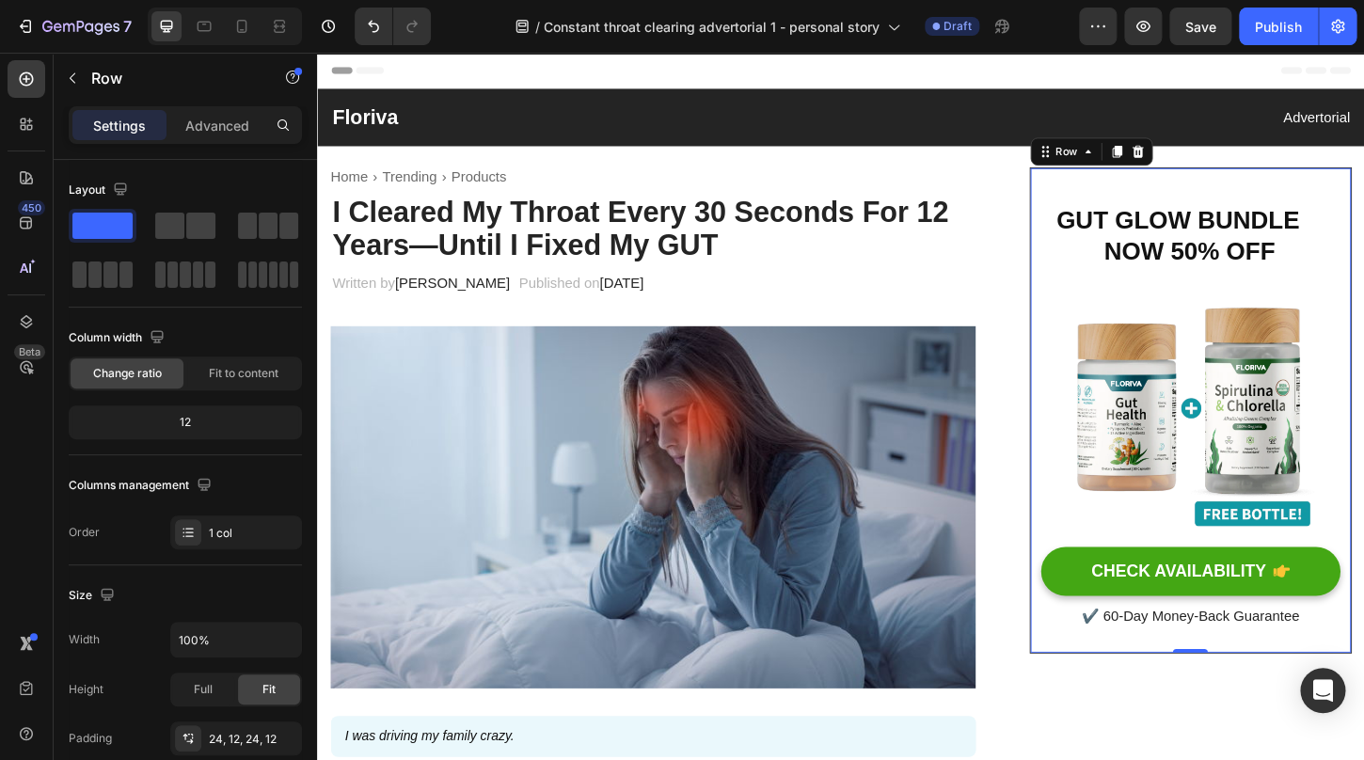
click at [212, 141] on div "Settings Advanced" at bounding box center [185, 125] width 233 height 38
click at [216, 113] on div "Advanced" at bounding box center [217, 125] width 94 height 30
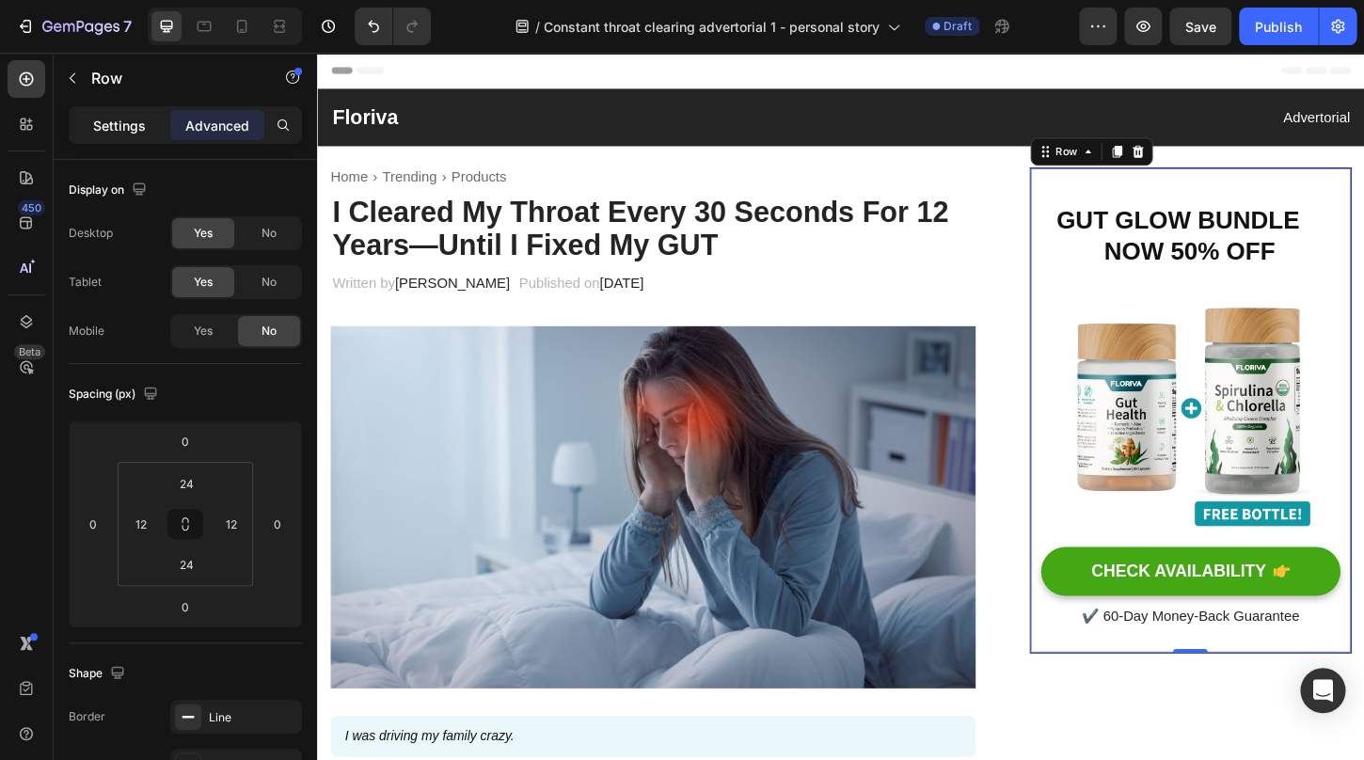
click at [119, 113] on div "Settings" at bounding box center [119, 125] width 94 height 30
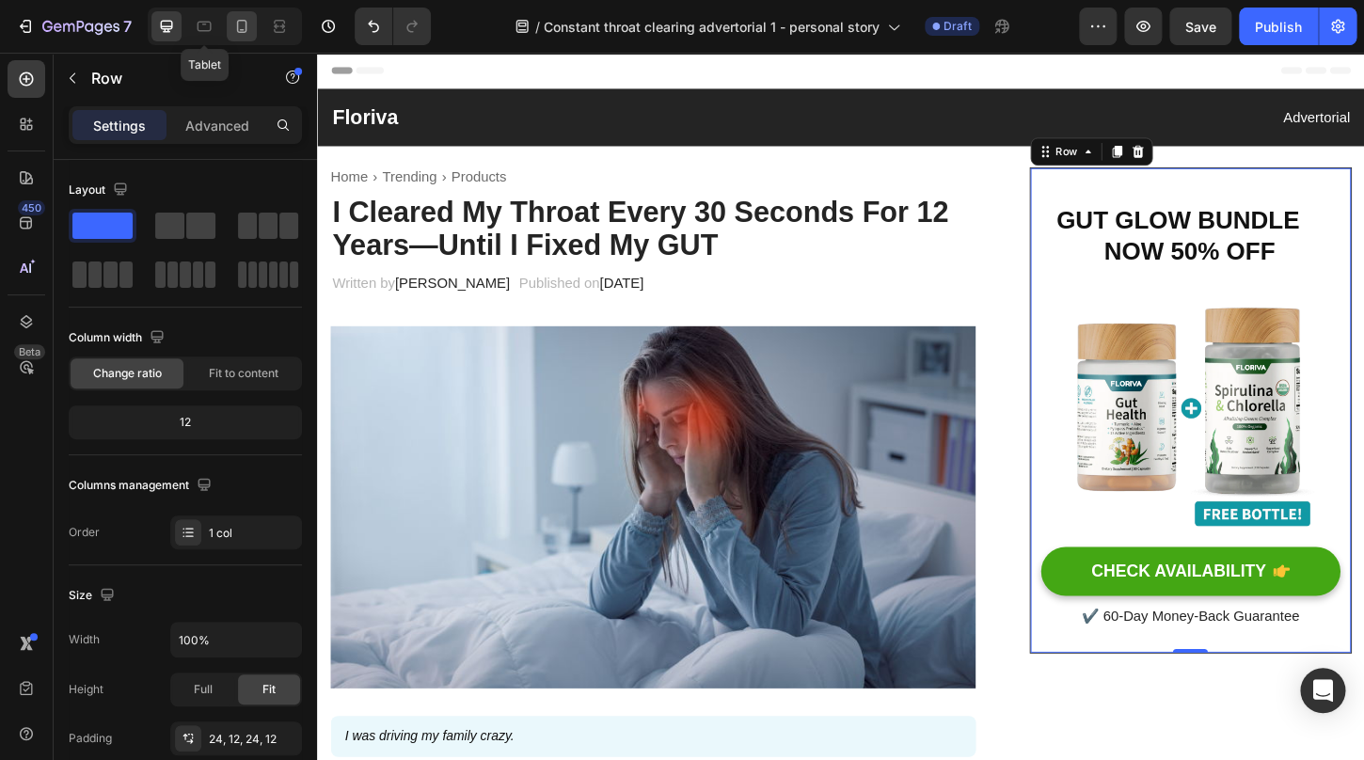
click at [238, 22] on icon at bounding box center [242, 26] width 10 height 13
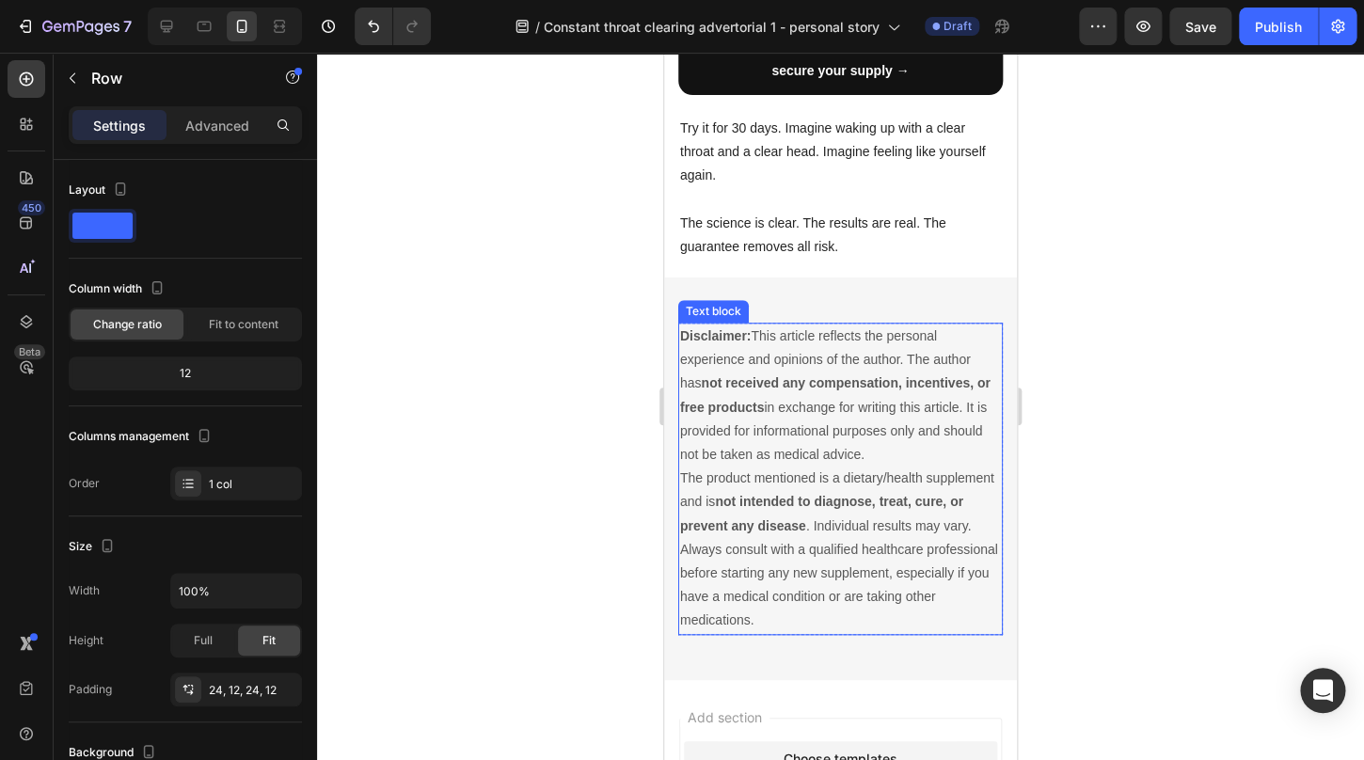
scroll to position [5821, 0]
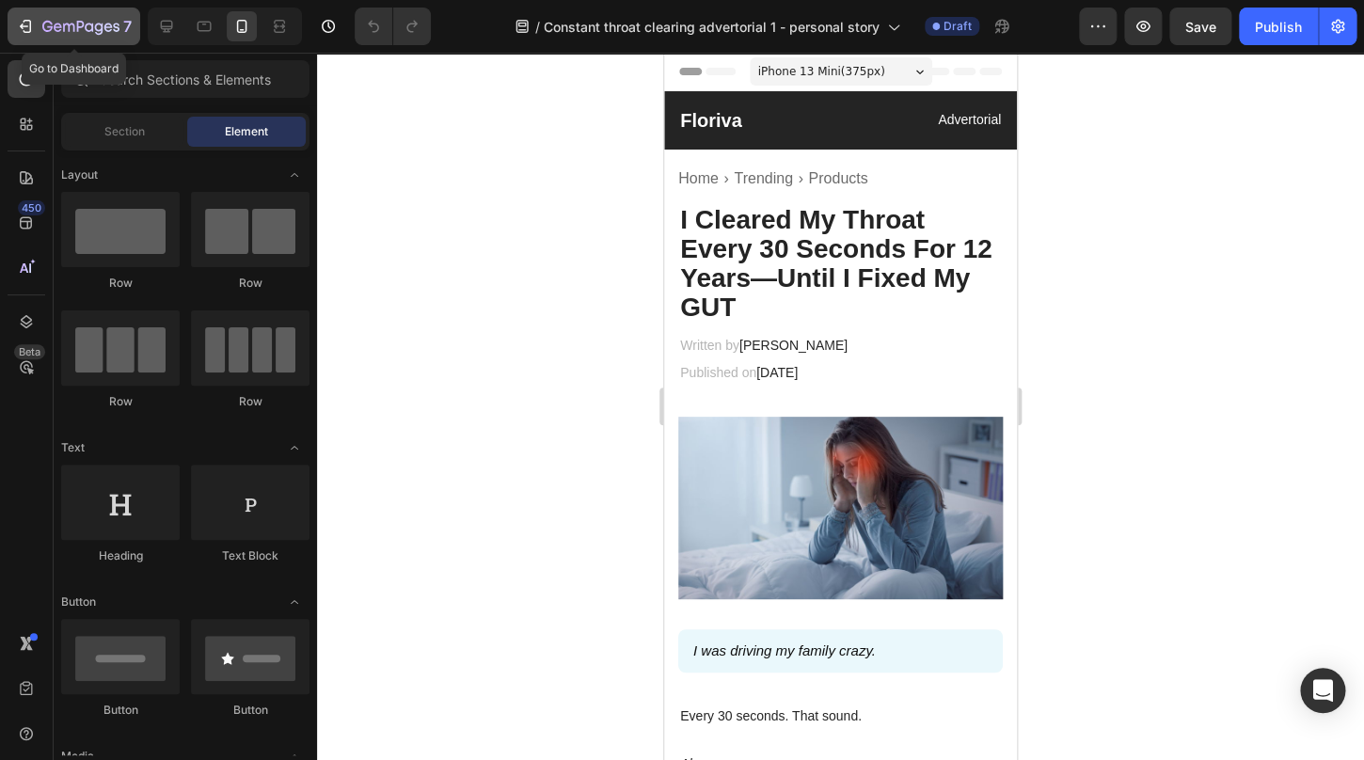
click at [36, 25] on div "7" at bounding box center [74, 26] width 116 height 23
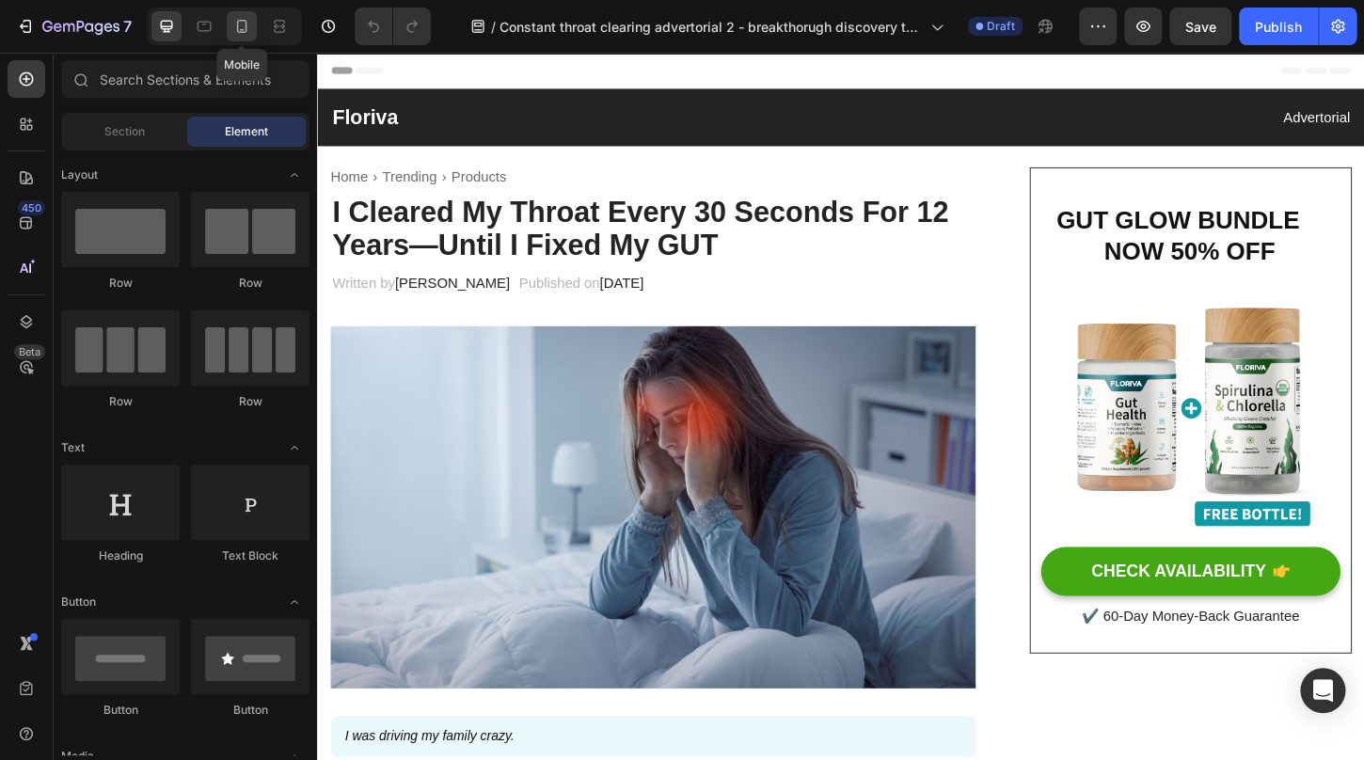
click at [244, 35] on icon at bounding box center [241, 26] width 19 height 19
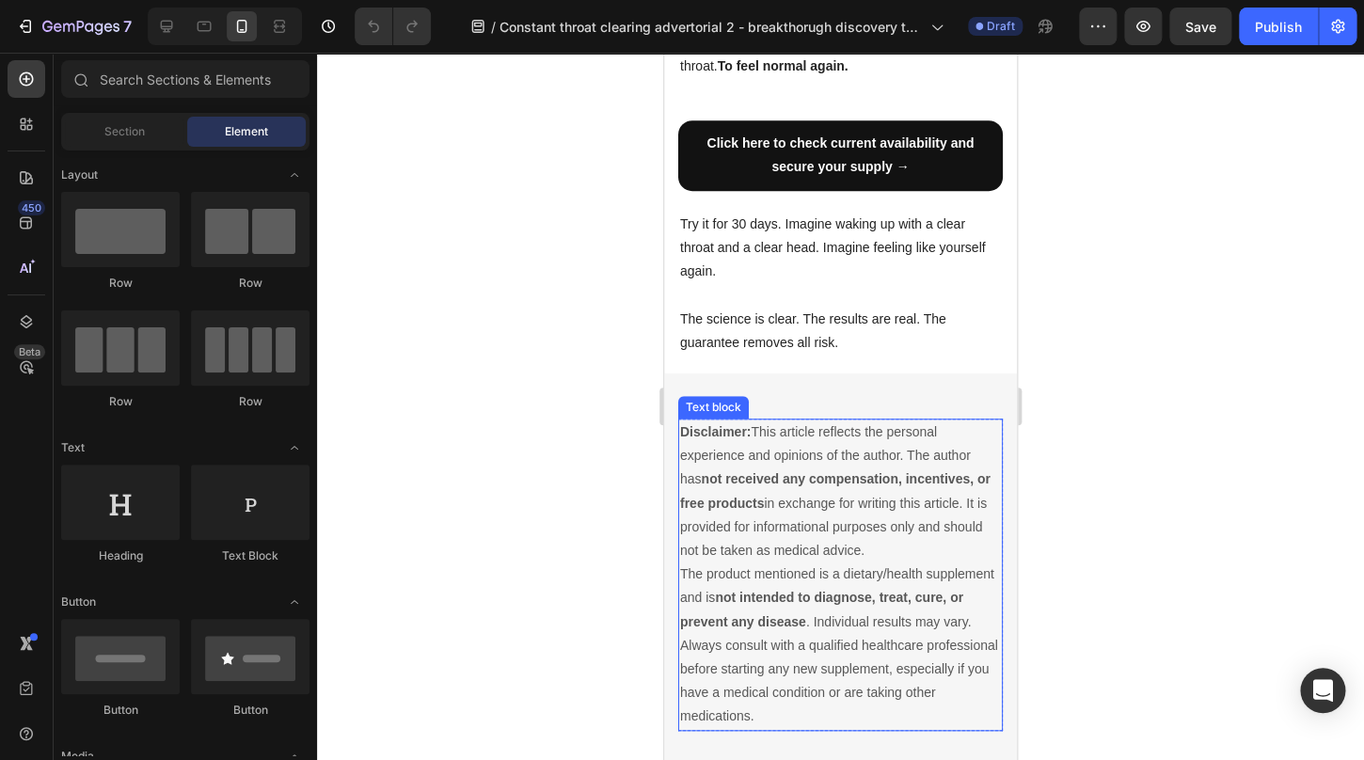
scroll to position [5718, 0]
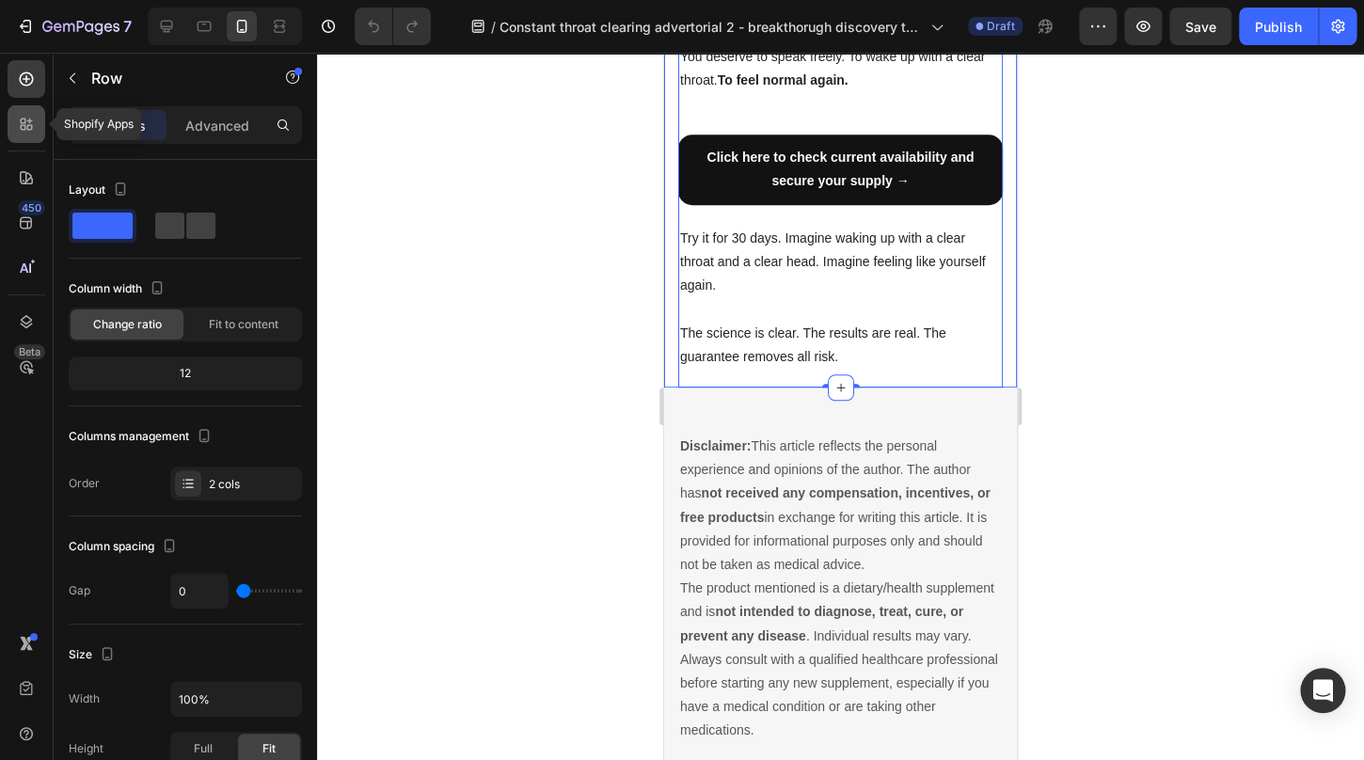
click at [33, 126] on icon at bounding box center [26, 124] width 19 height 19
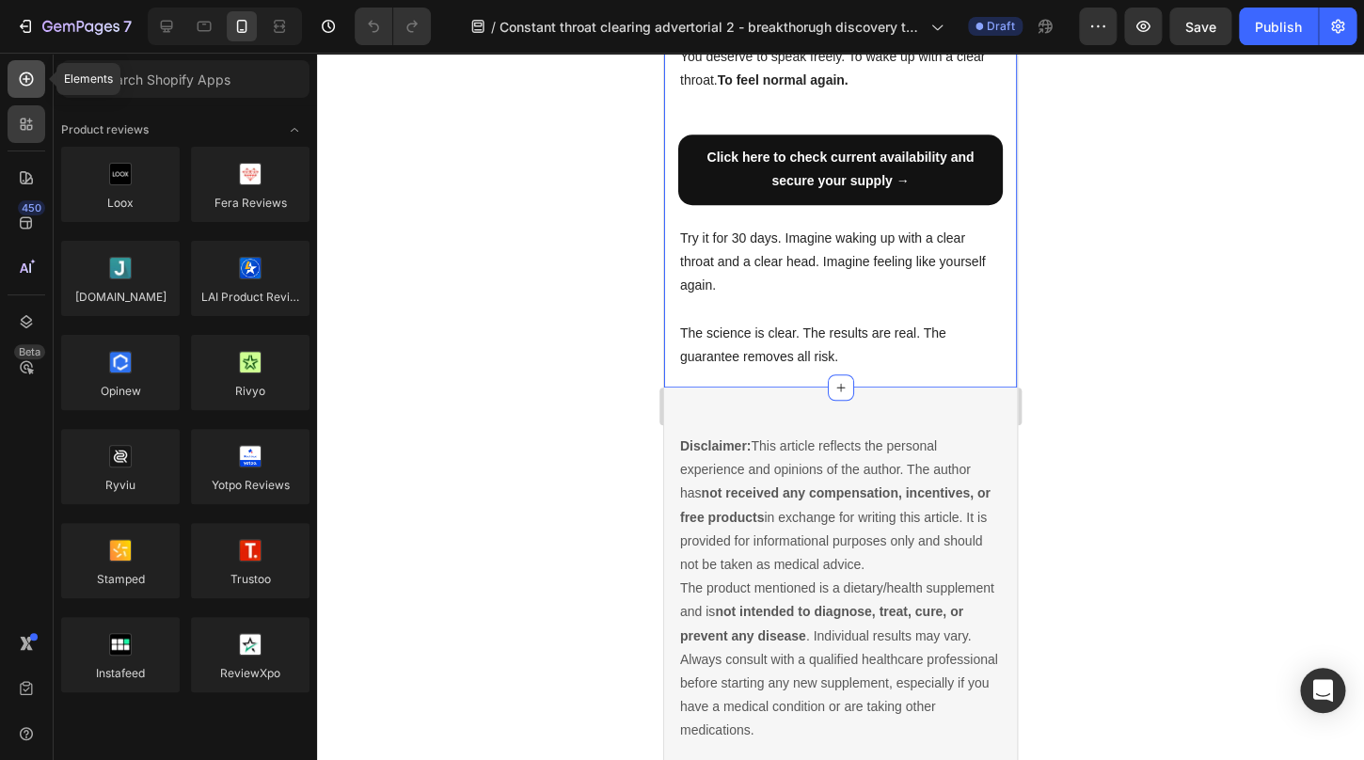
click at [19, 85] on icon at bounding box center [26, 79] width 19 height 19
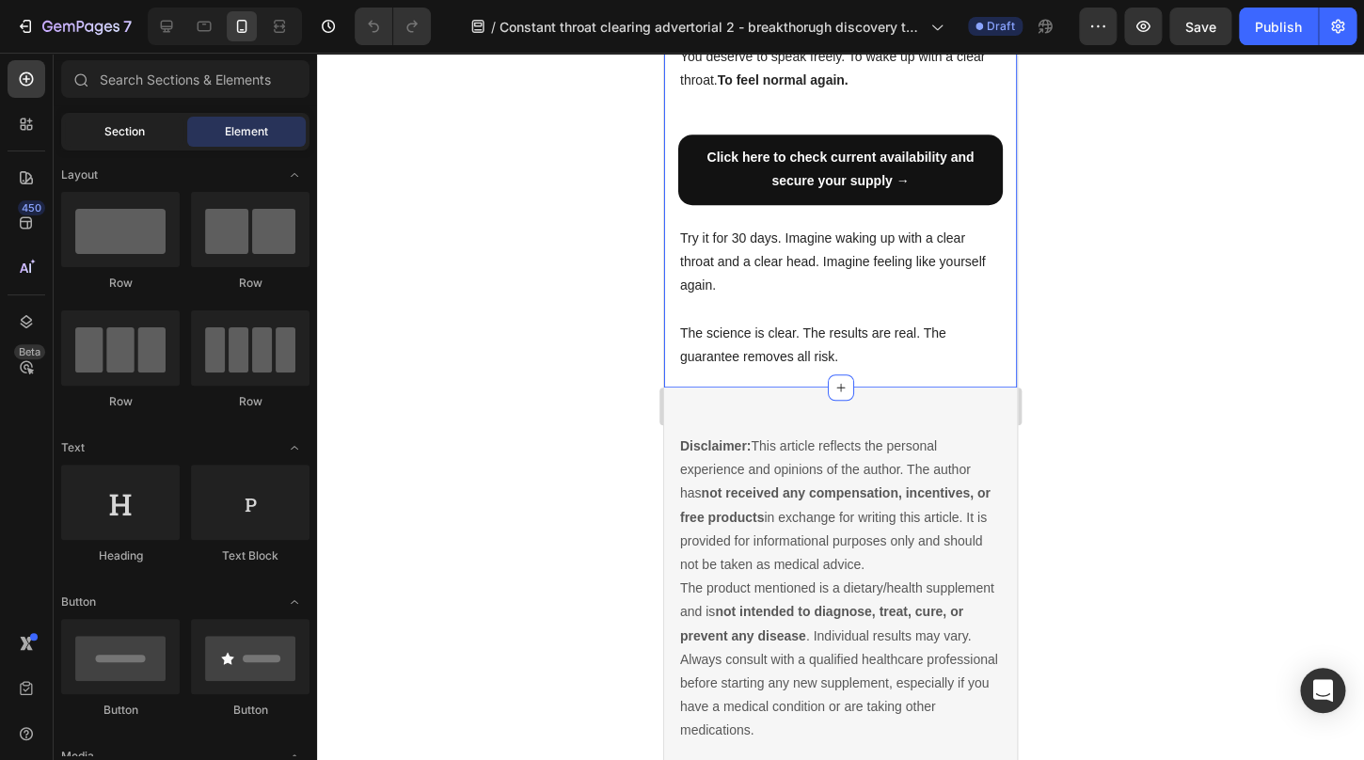
click at [138, 134] on span "Section" at bounding box center [124, 131] width 40 height 17
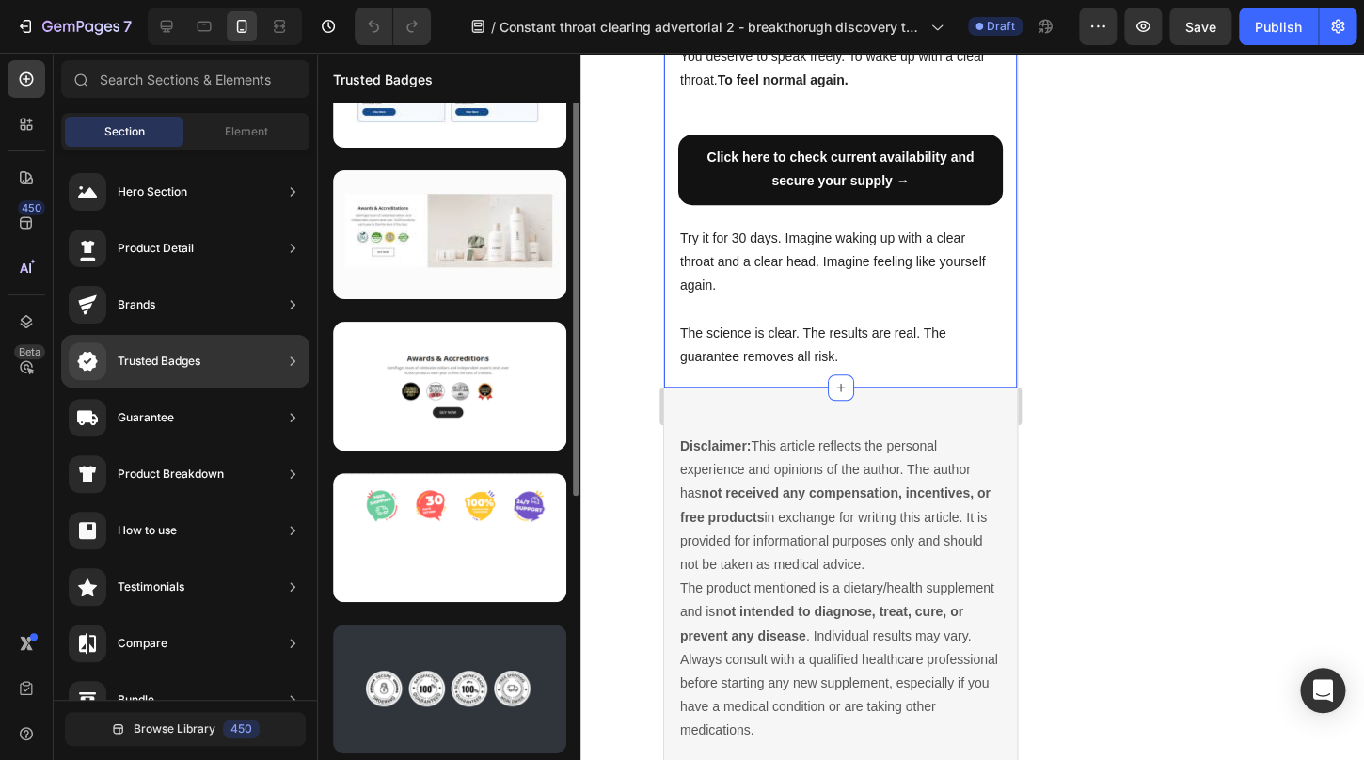
scroll to position [89, 0]
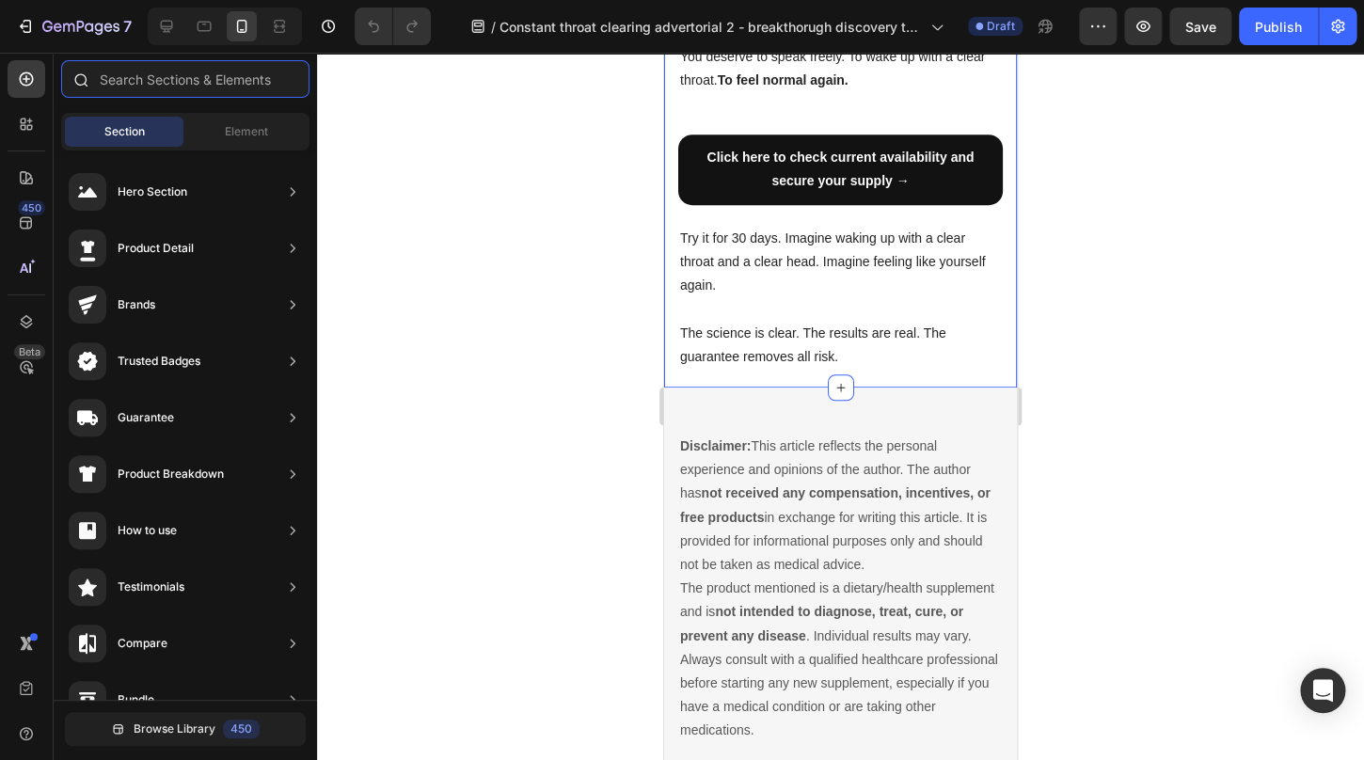
click at [183, 88] on input "text" at bounding box center [185, 79] width 248 height 38
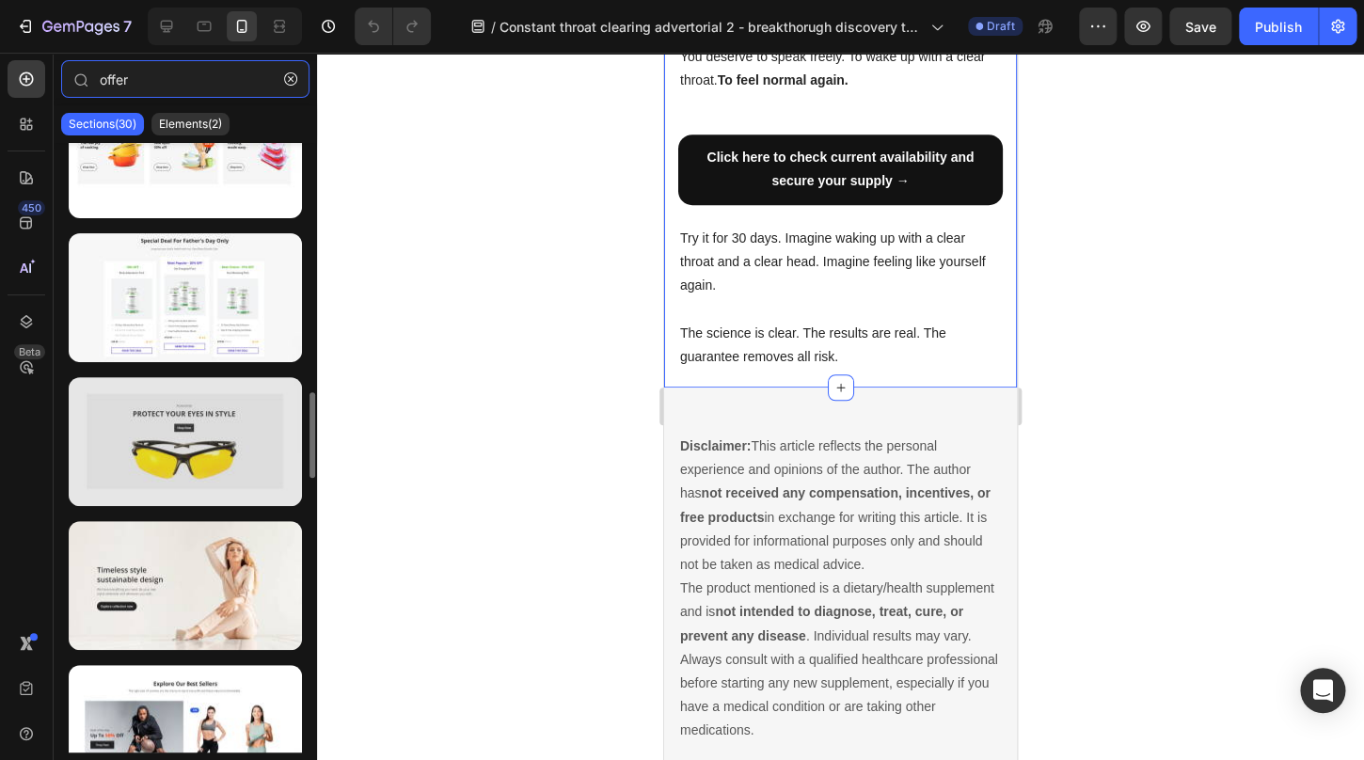
scroll to position [1492, 0]
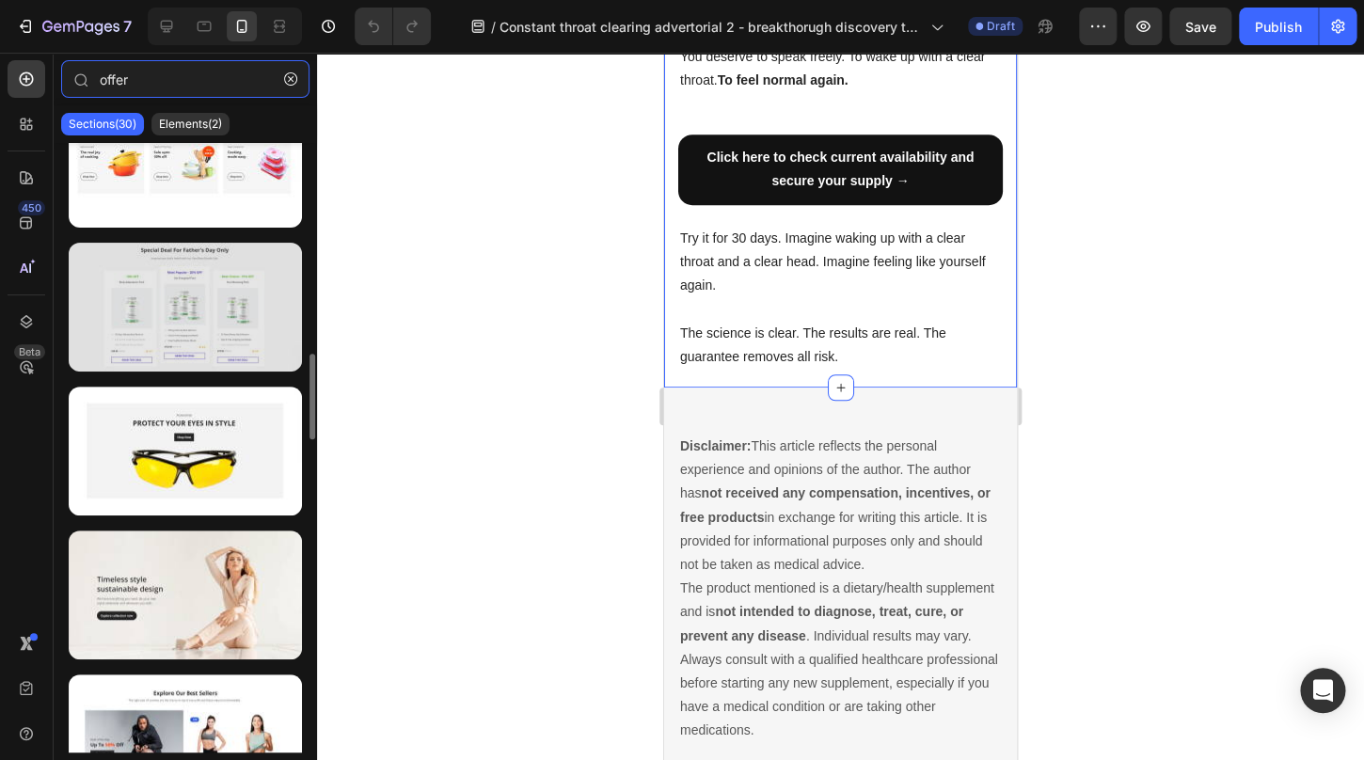
type input "offer"
click at [183, 314] on div at bounding box center [185, 307] width 233 height 129
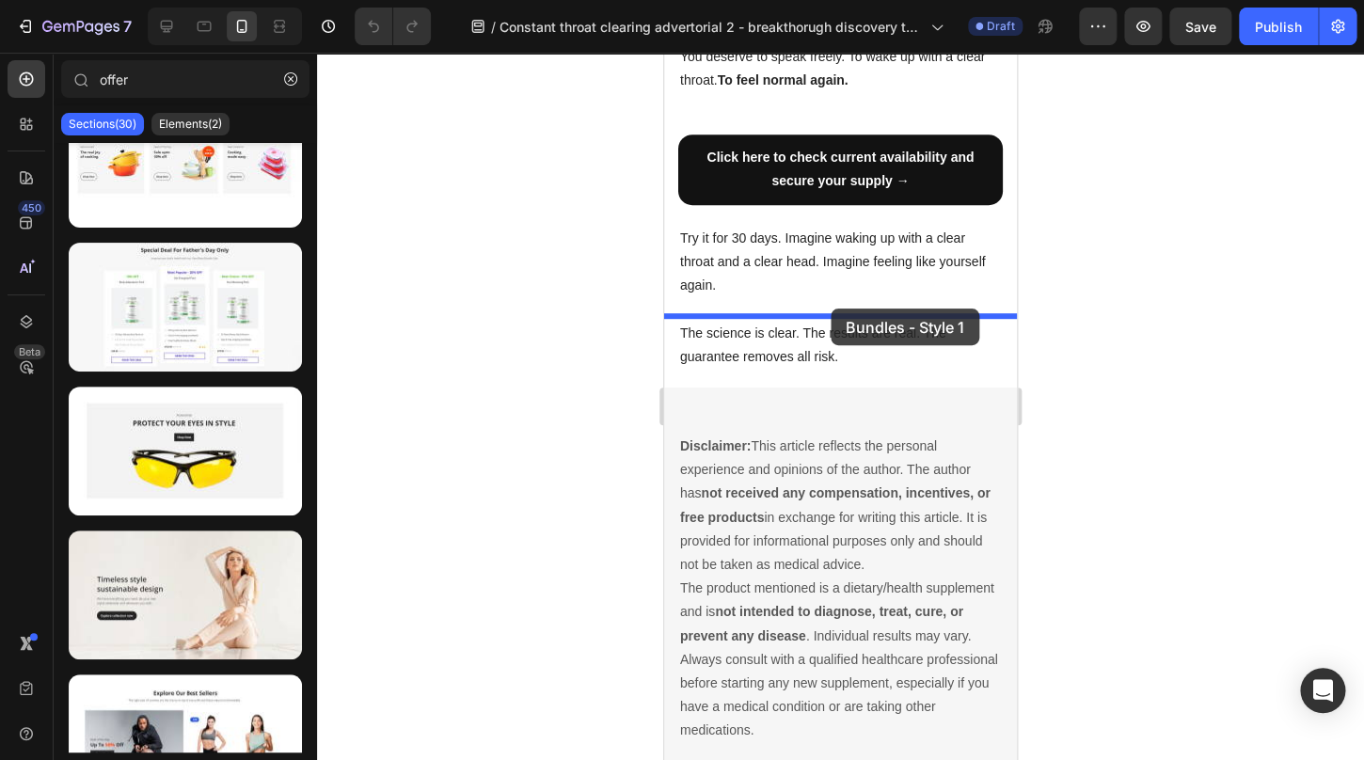
drag, startPoint x: 836, startPoint y: 357, endPoint x: 830, endPoint y: 308, distance: 49.3
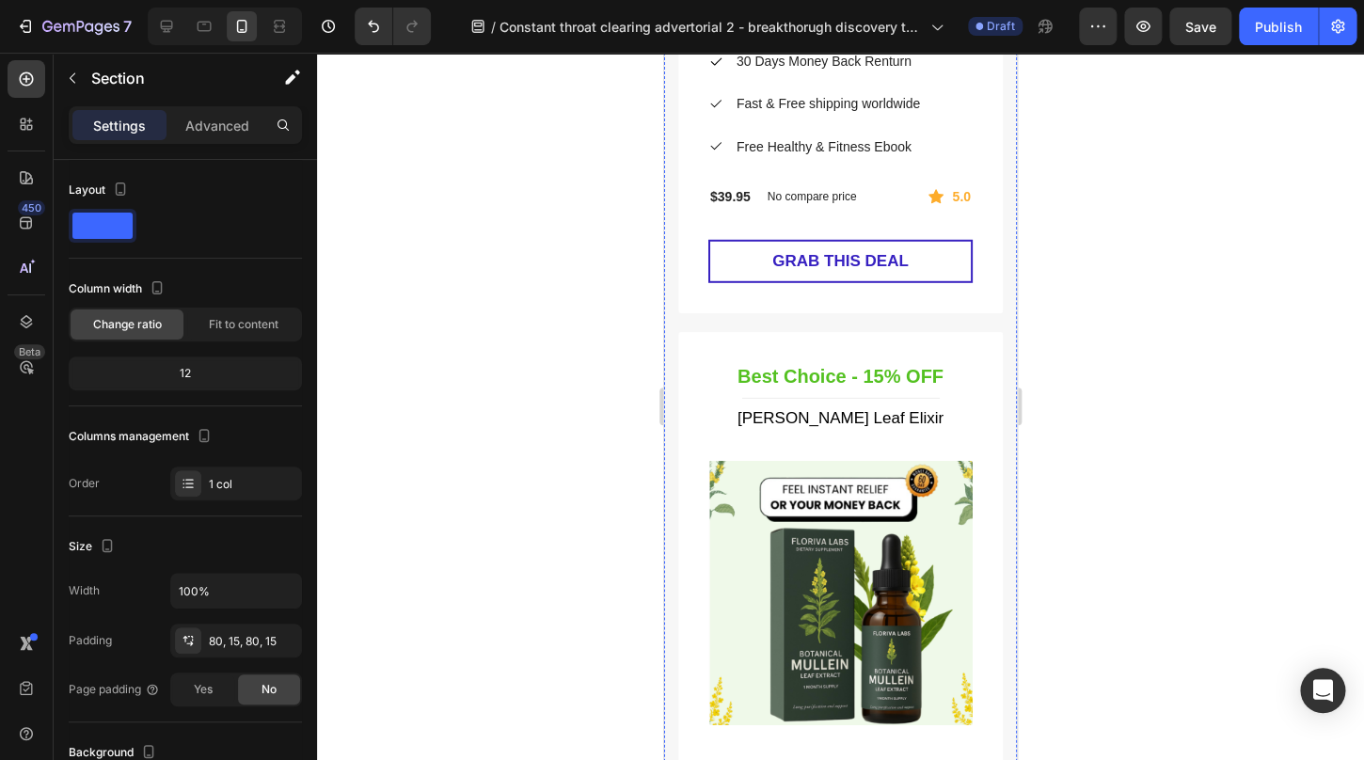
scroll to position [7386, 0]
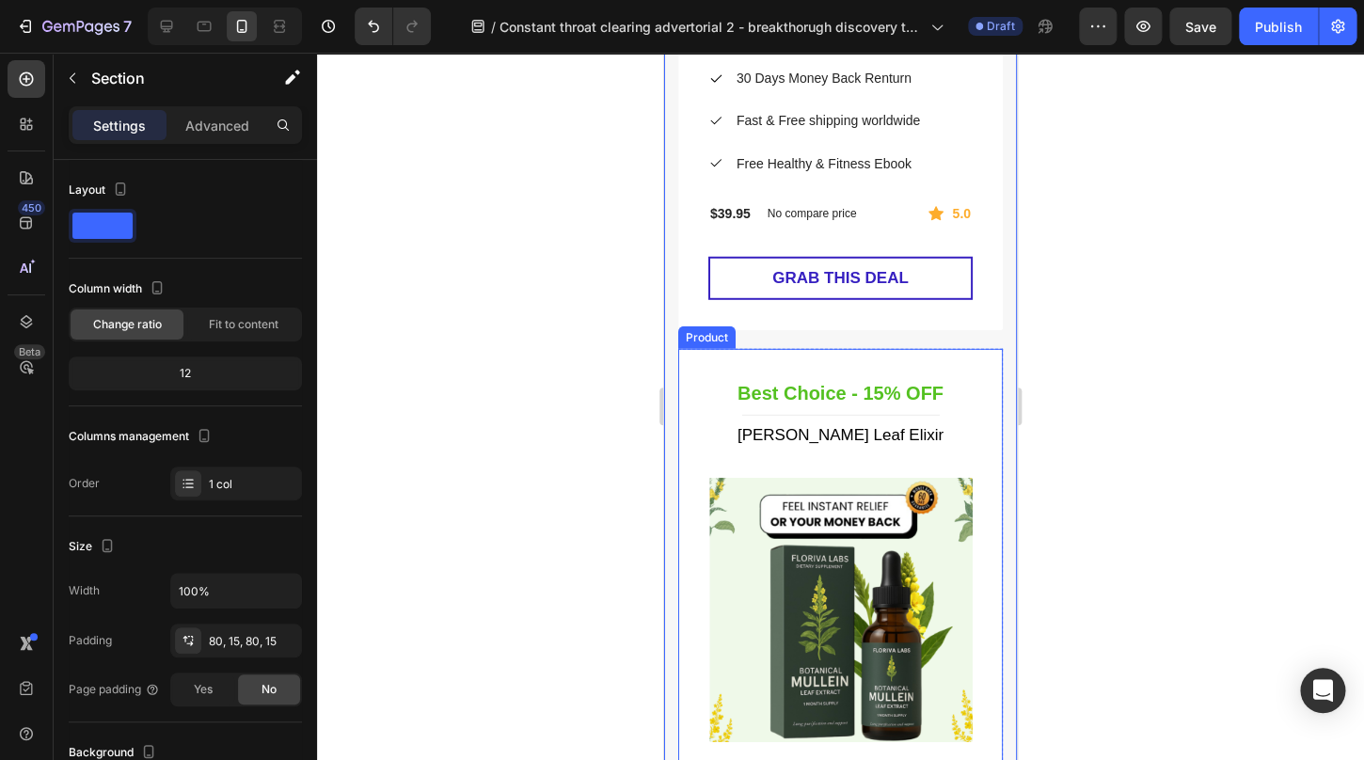
click at [829, 367] on div "Best Choice - 15% OFF Heading Title Line Floriva Mullein Leaf Elixir (P) Title …" at bounding box center [840, 693] width 325 height 689
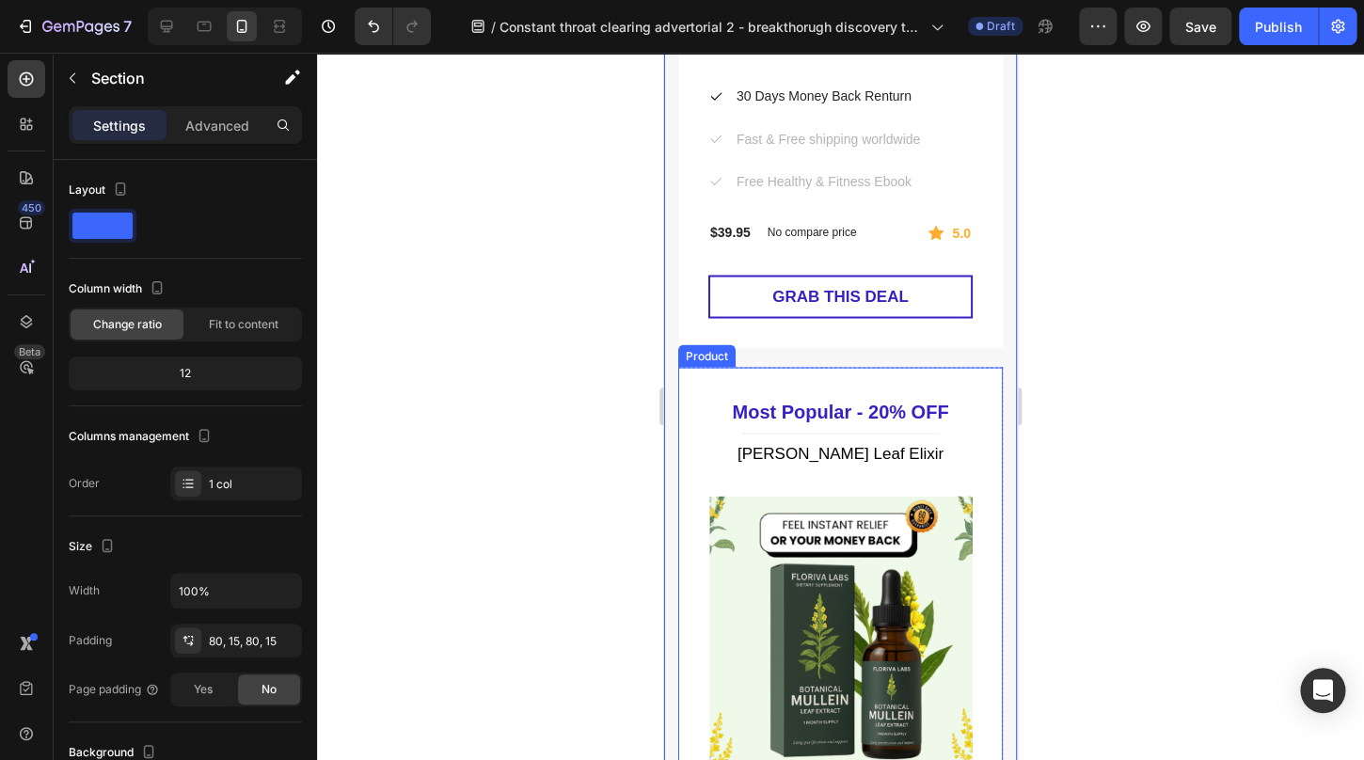
scroll to position [6607, 0]
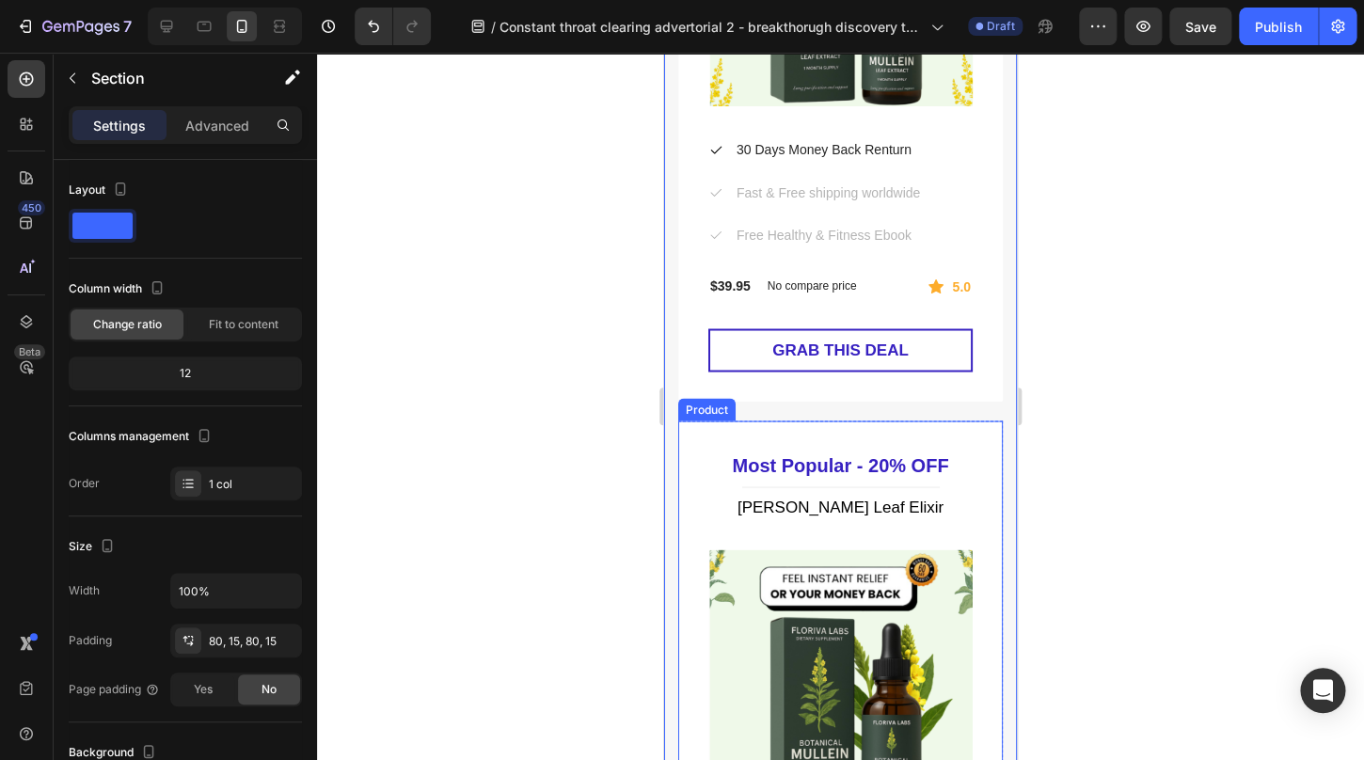
click at [829, 434] on div "Most Popular - 20% OFF Heading Title Line Floriva Mullein Leaf Elixir (P) Title…" at bounding box center [840, 765] width 325 height 689
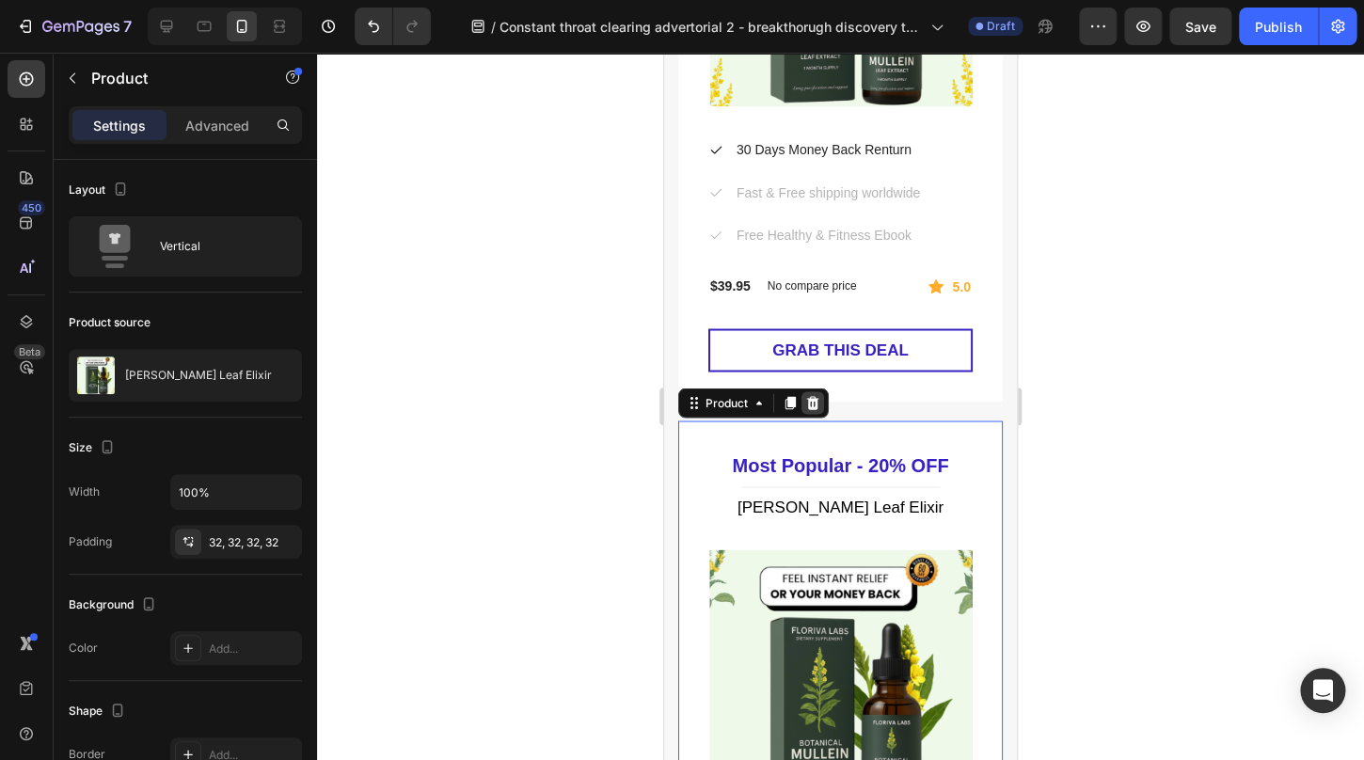
click at [818, 405] on icon at bounding box center [813, 402] width 15 height 15
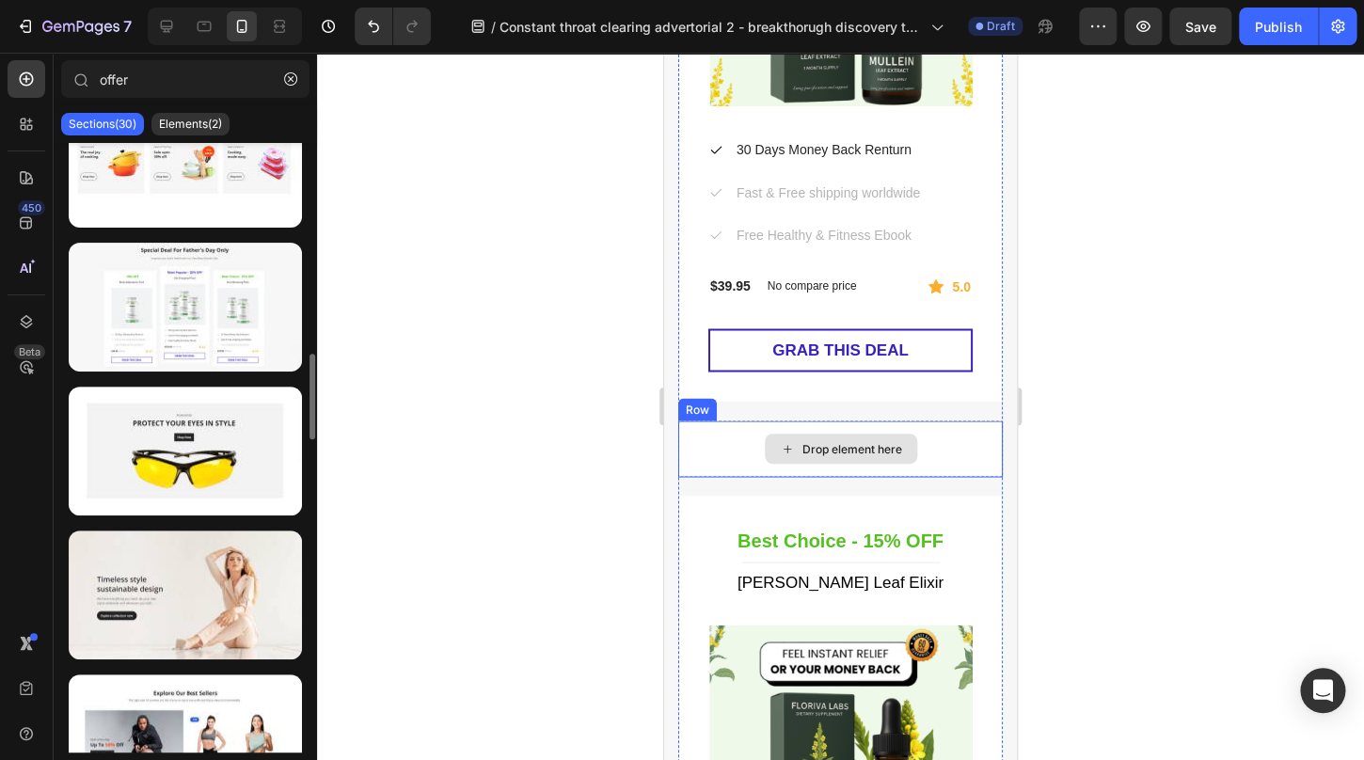
click at [758, 432] on div "Drop element here" at bounding box center [840, 449] width 325 height 56
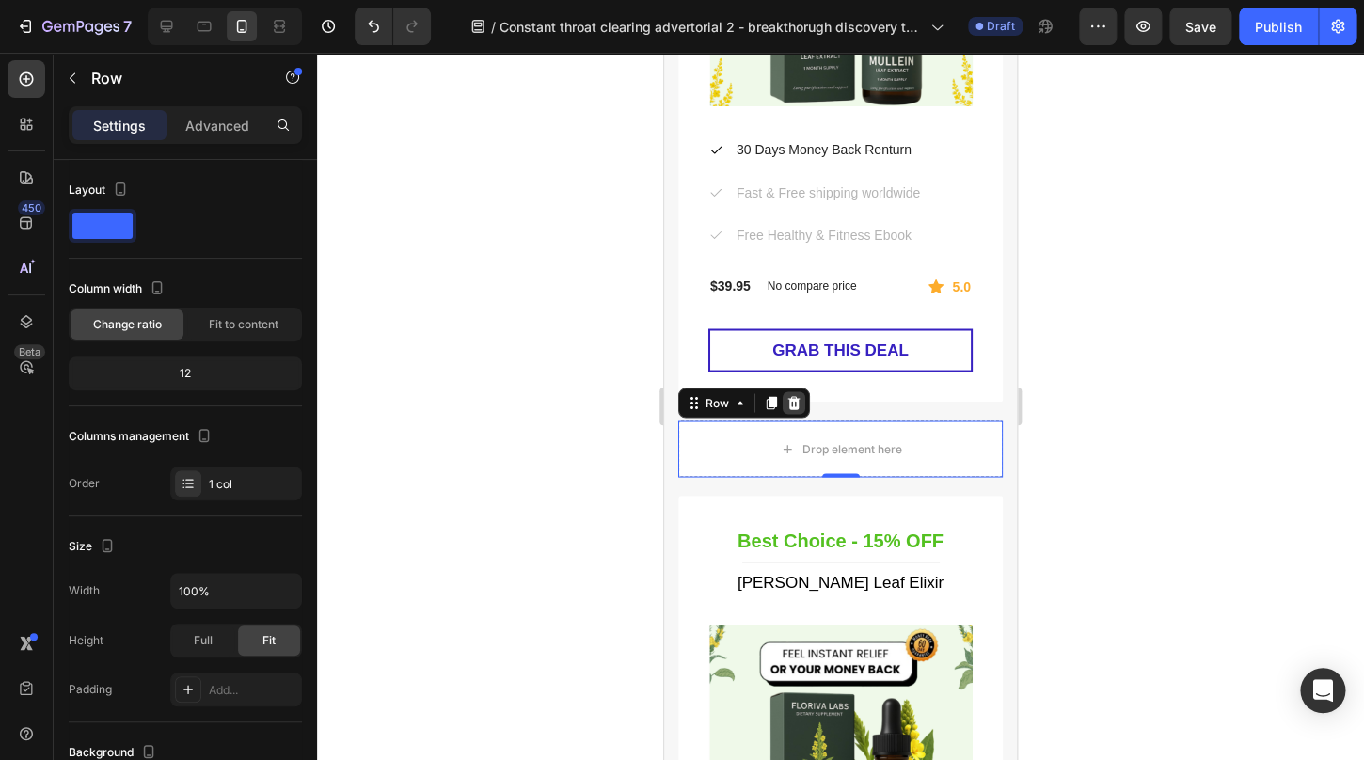
click at [793, 406] on icon at bounding box center [795, 402] width 12 height 13
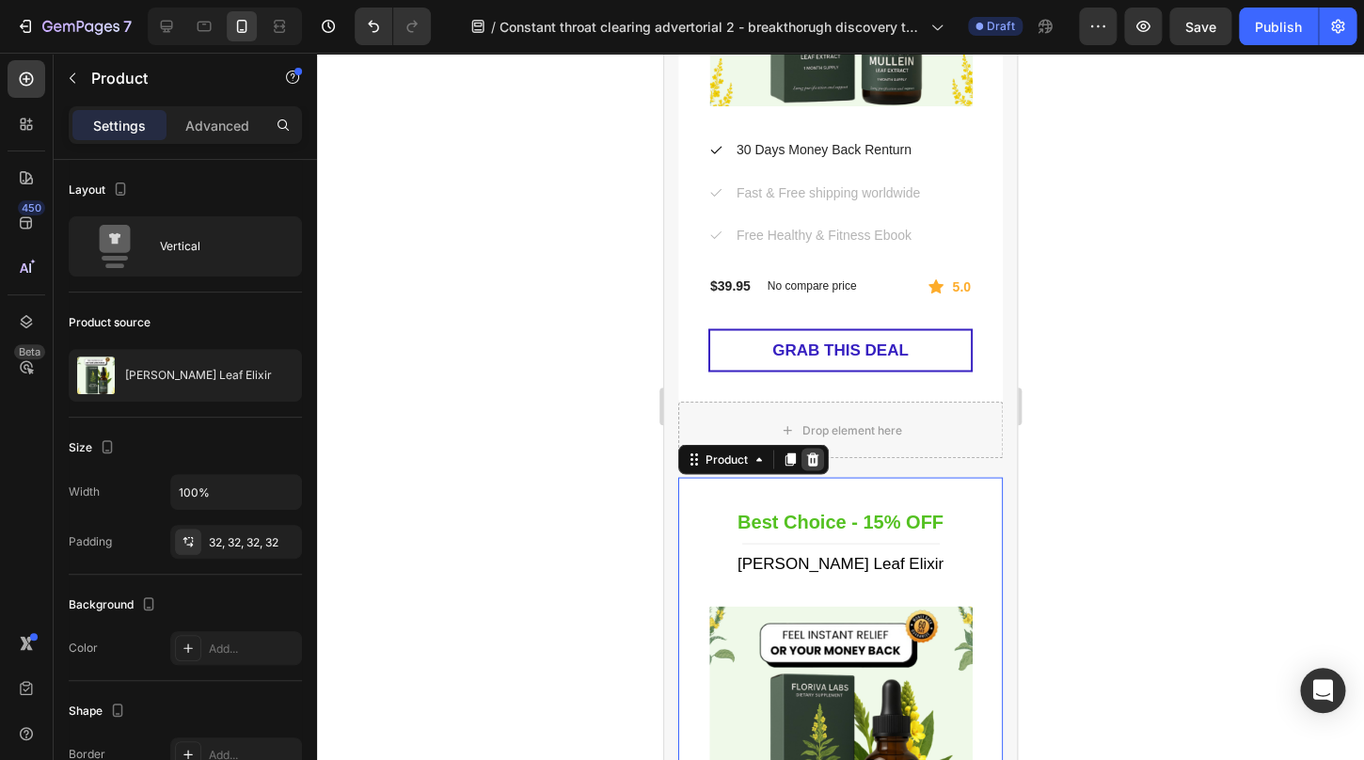
click at [815, 459] on icon at bounding box center [813, 459] width 15 height 15
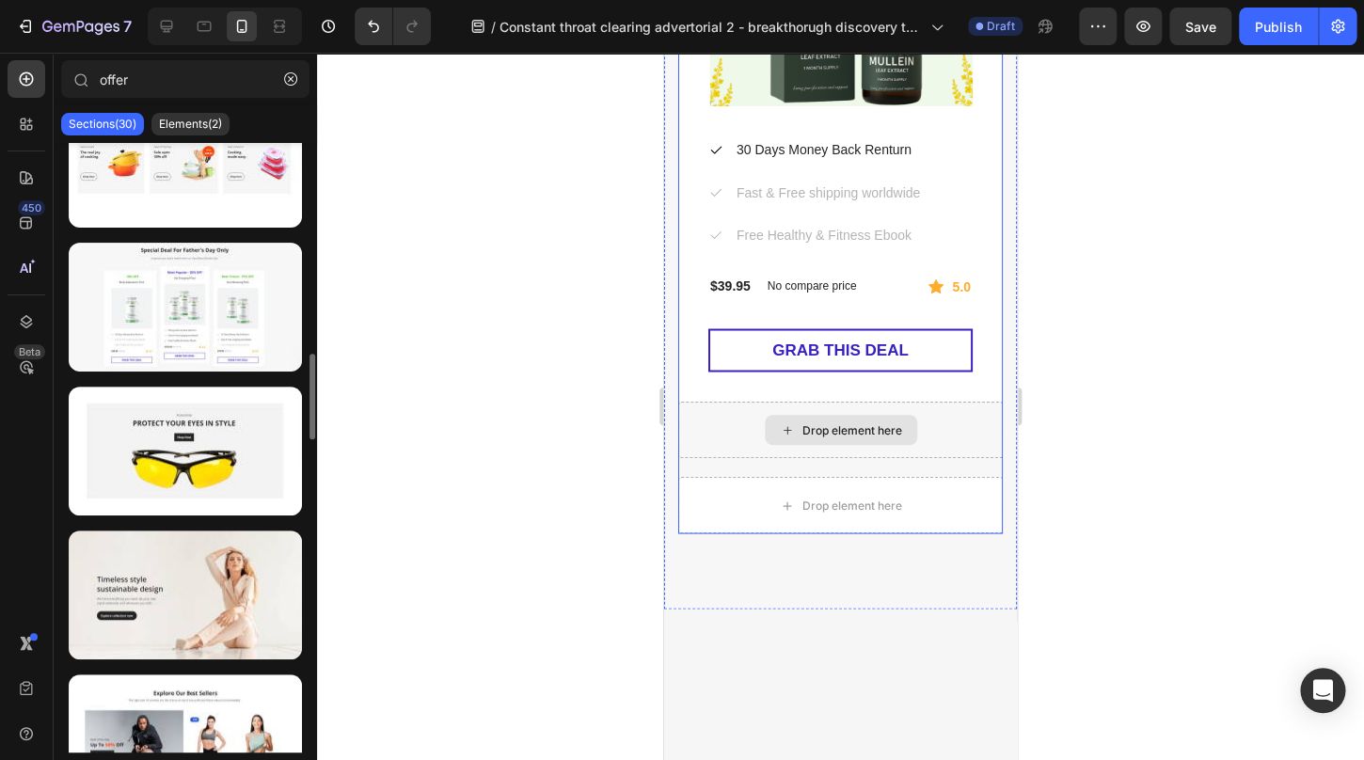
click at [744, 439] on div "Drop element here" at bounding box center [840, 430] width 325 height 56
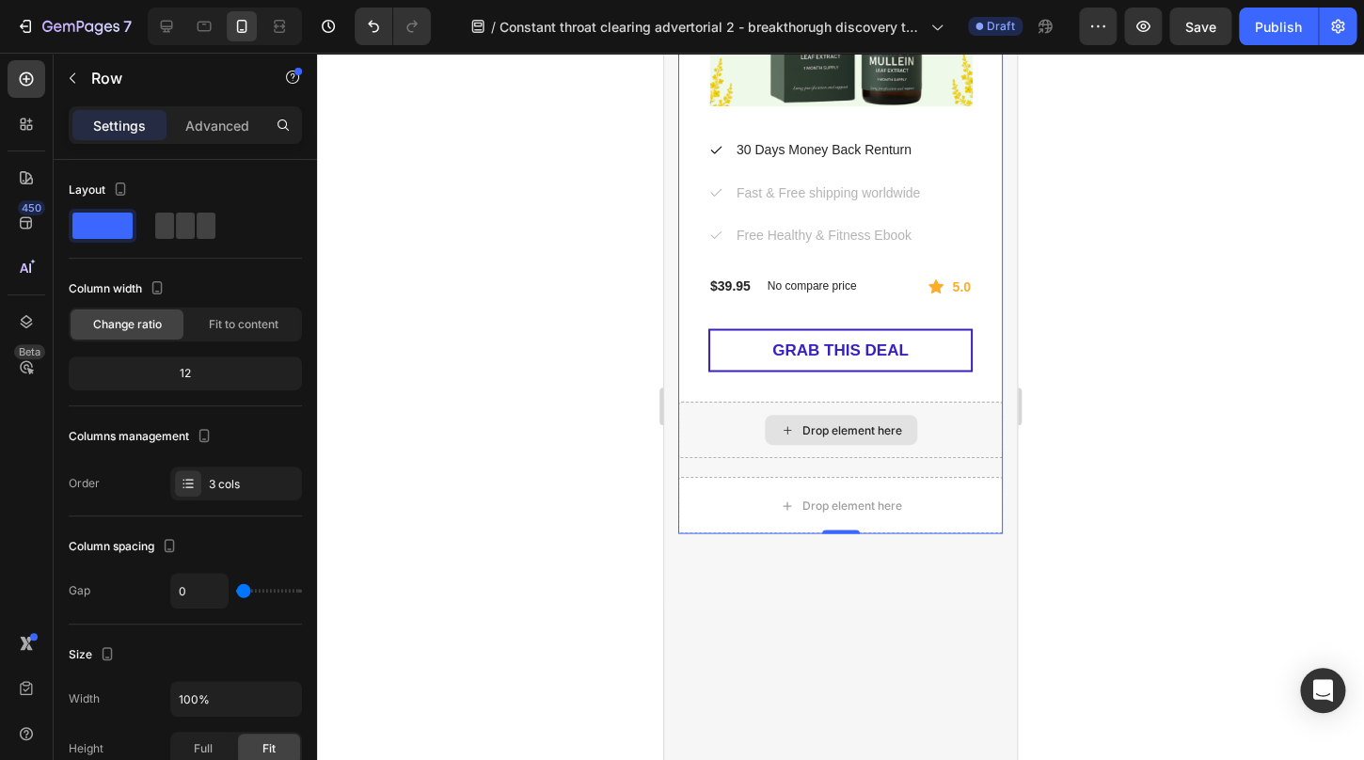
click at [718, 437] on div "Drop element here" at bounding box center [840, 430] width 325 height 56
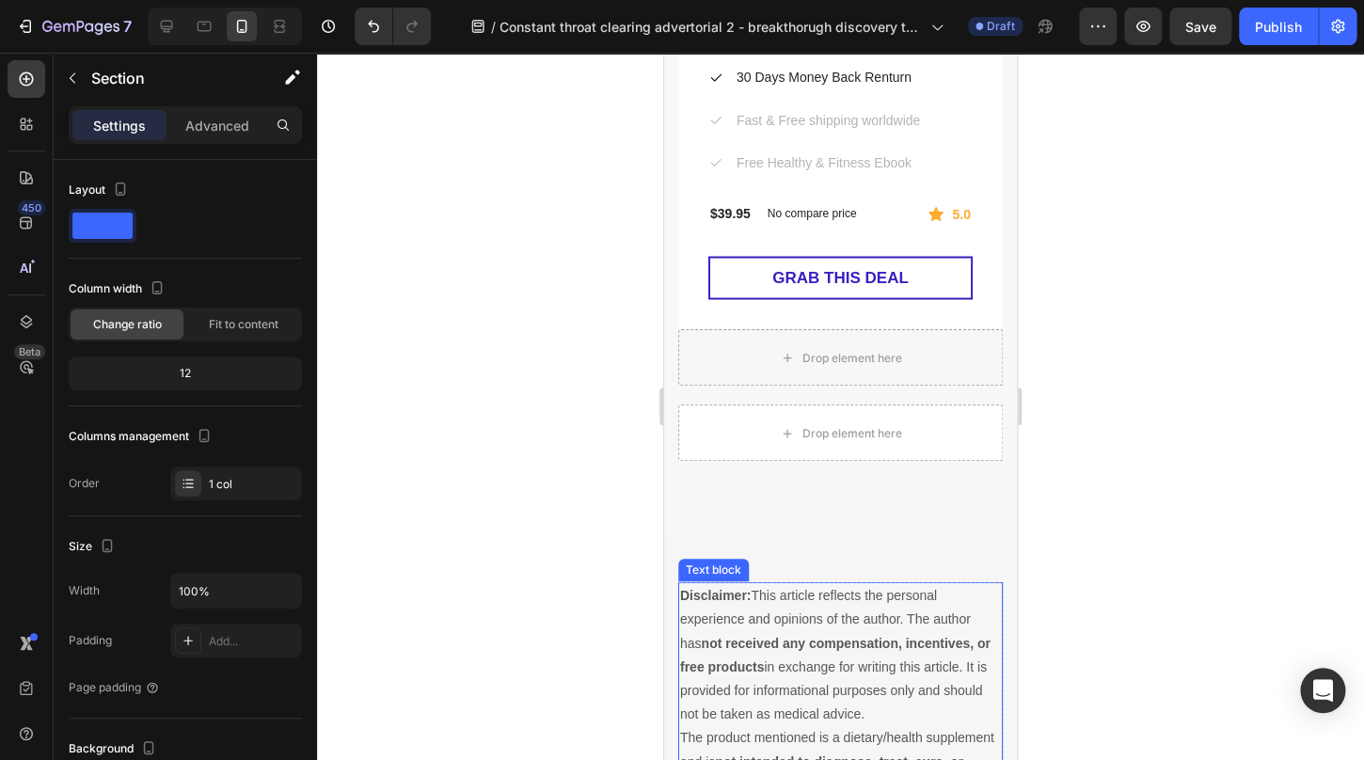
scroll to position [6650, 0]
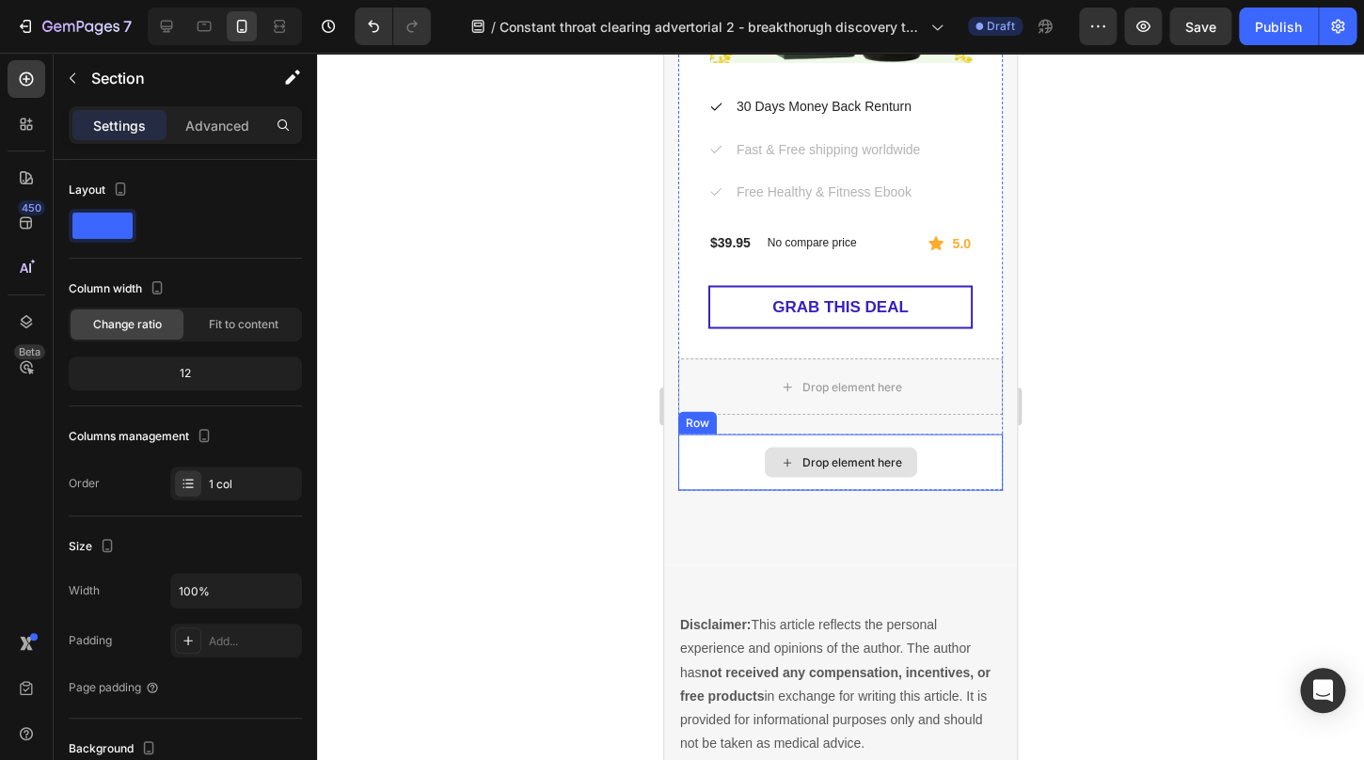
click at [712, 450] on div "Drop element here" at bounding box center [840, 462] width 325 height 56
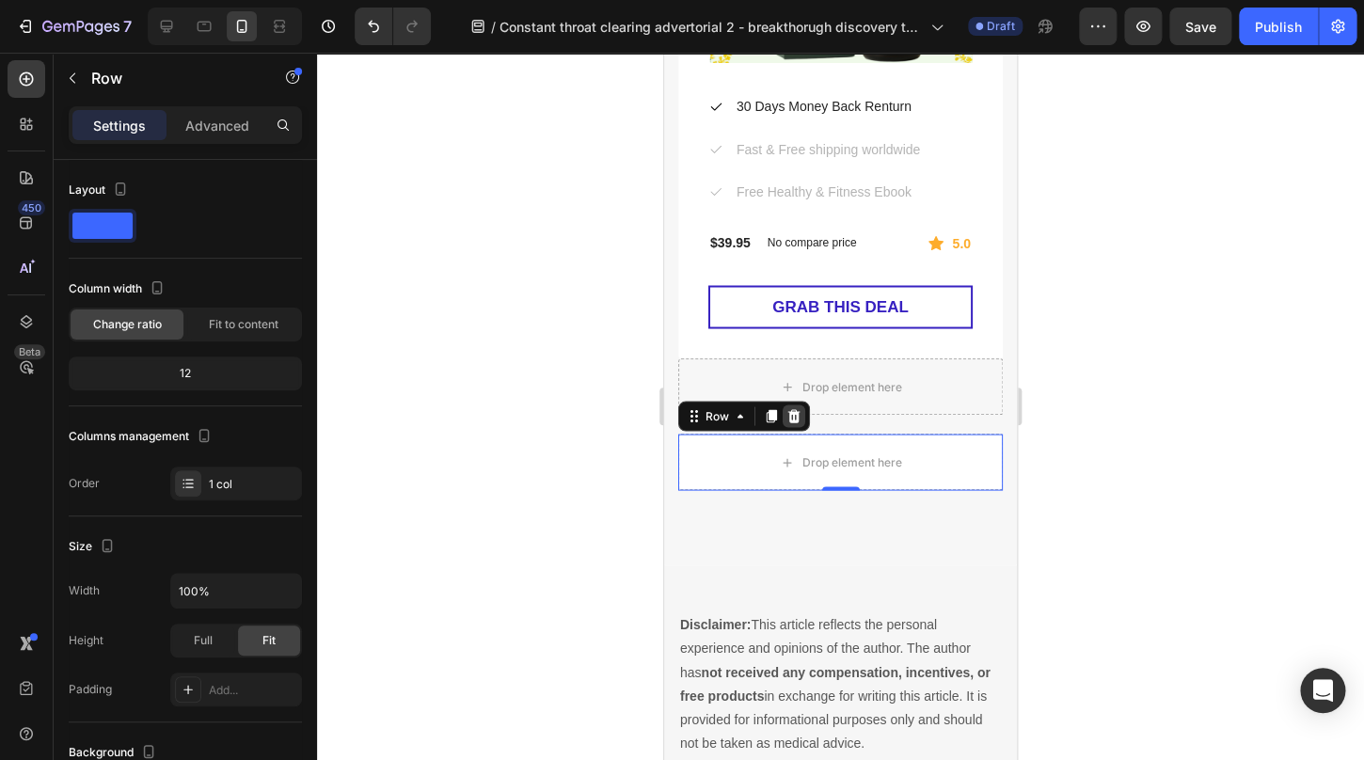
click at [790, 417] on icon at bounding box center [795, 415] width 12 height 13
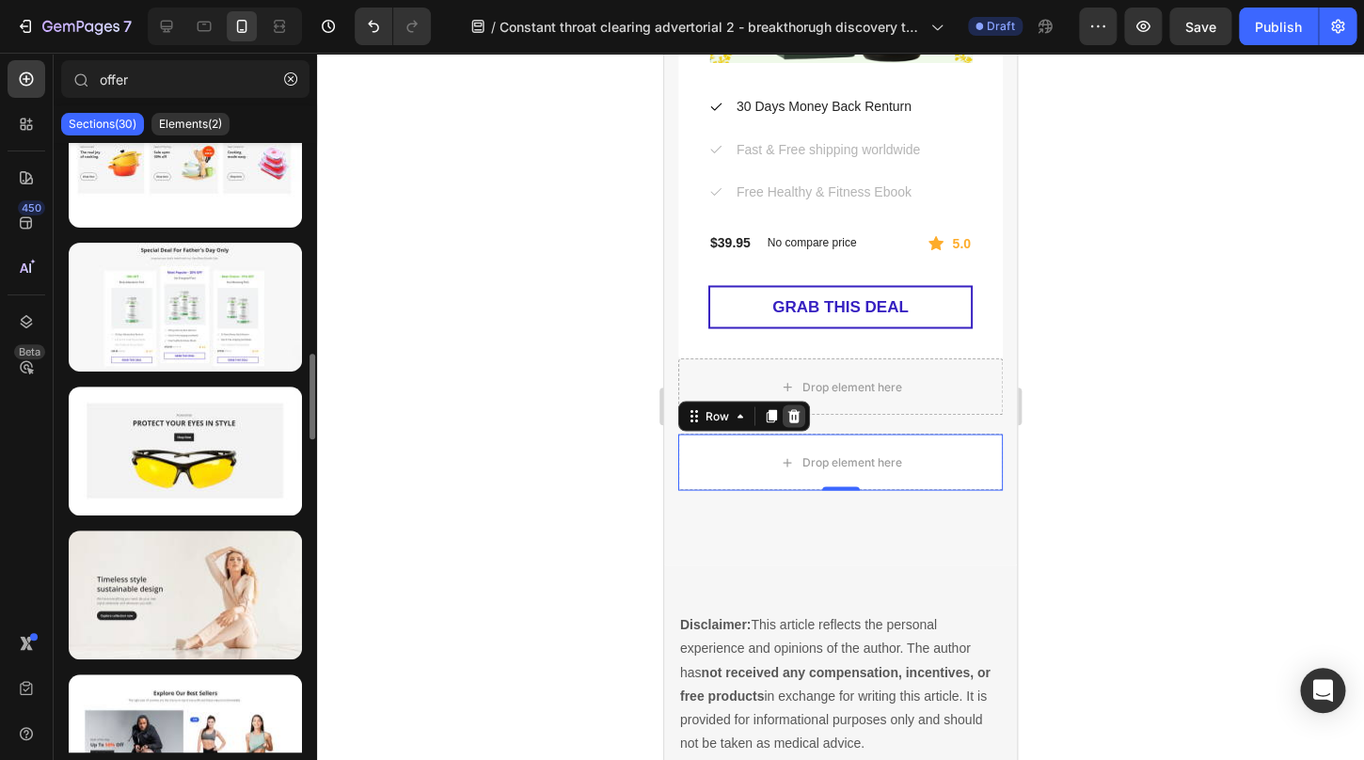
scroll to position [1492, 0]
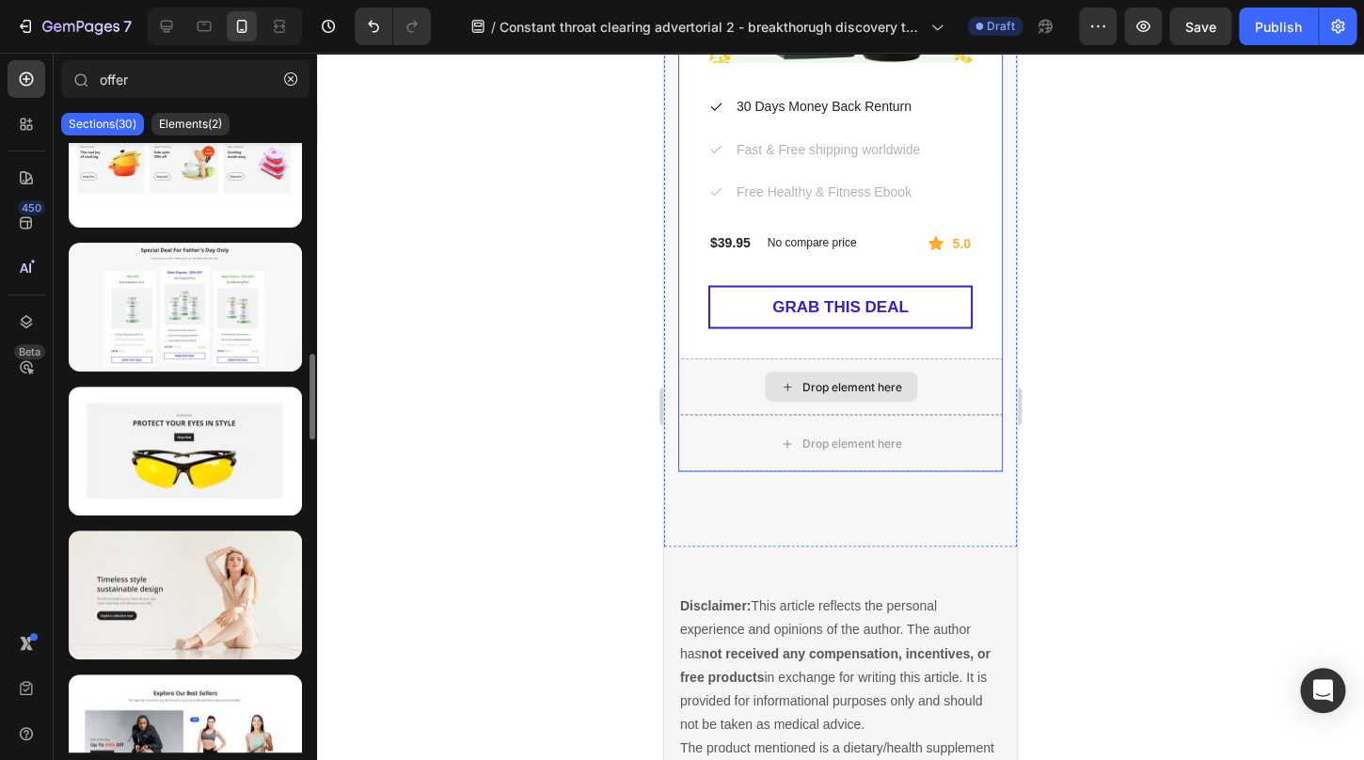
click at [724, 392] on div "Drop element here" at bounding box center [840, 387] width 325 height 56
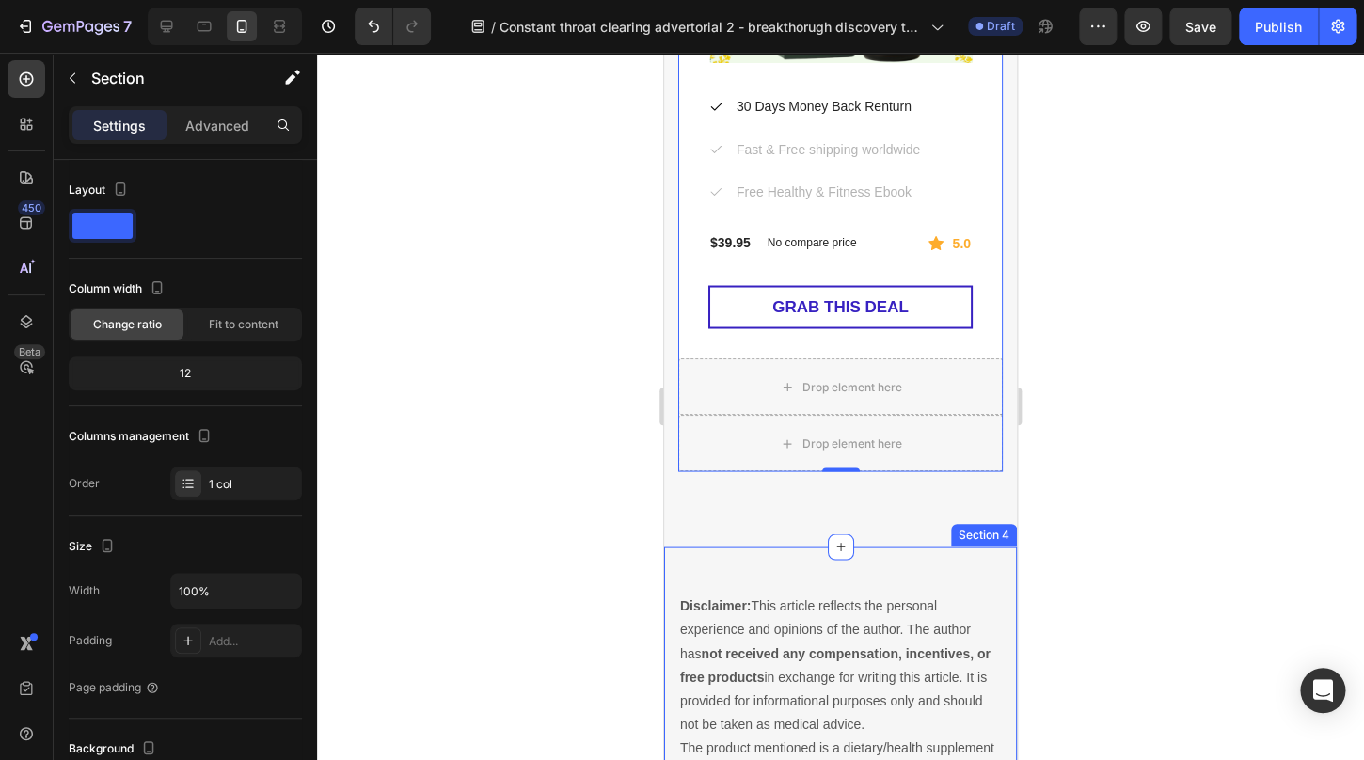
click at [756, 592] on div "Disclaimer: This article reflects the personal experience and opinions of the a…" at bounding box center [840, 748] width 353 height 403
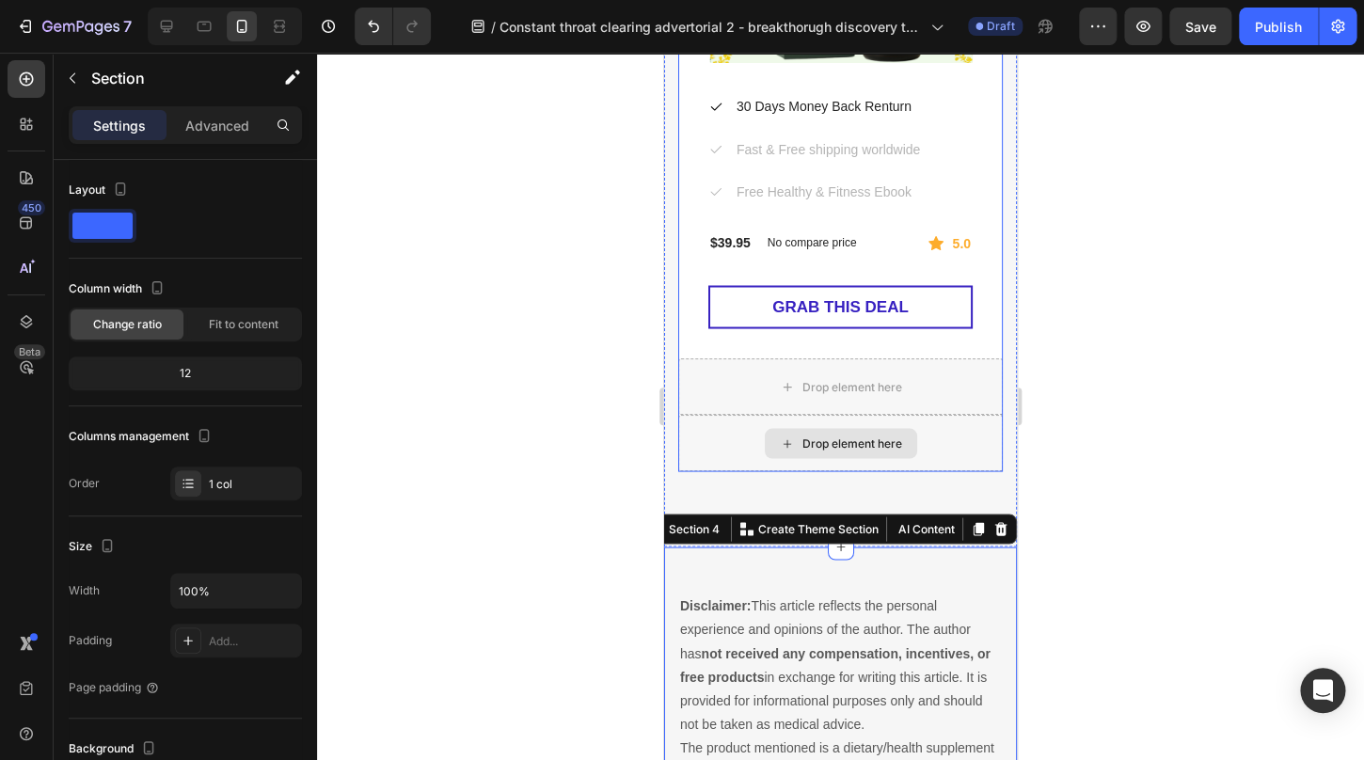
click at [723, 439] on div "Drop element here" at bounding box center [840, 443] width 325 height 56
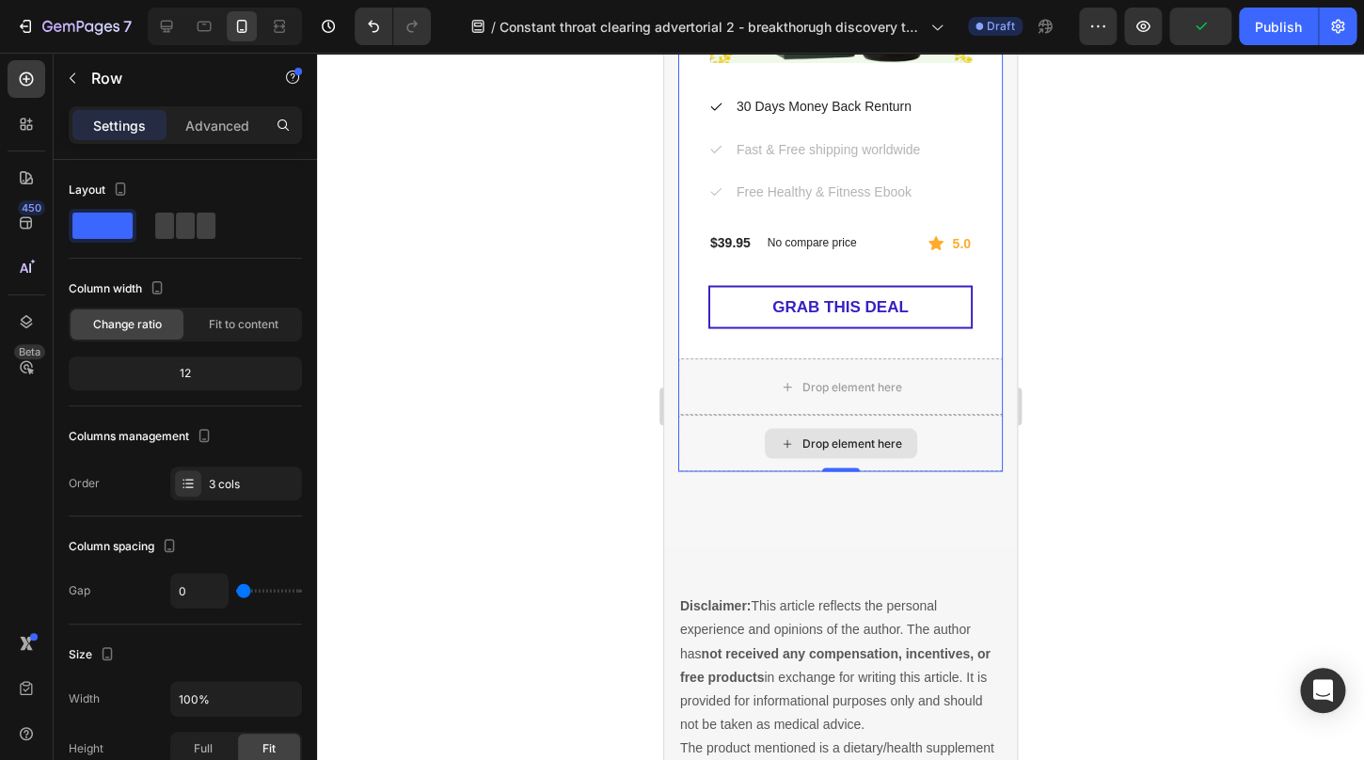
click at [932, 442] on div "Drop element here" at bounding box center [840, 443] width 325 height 56
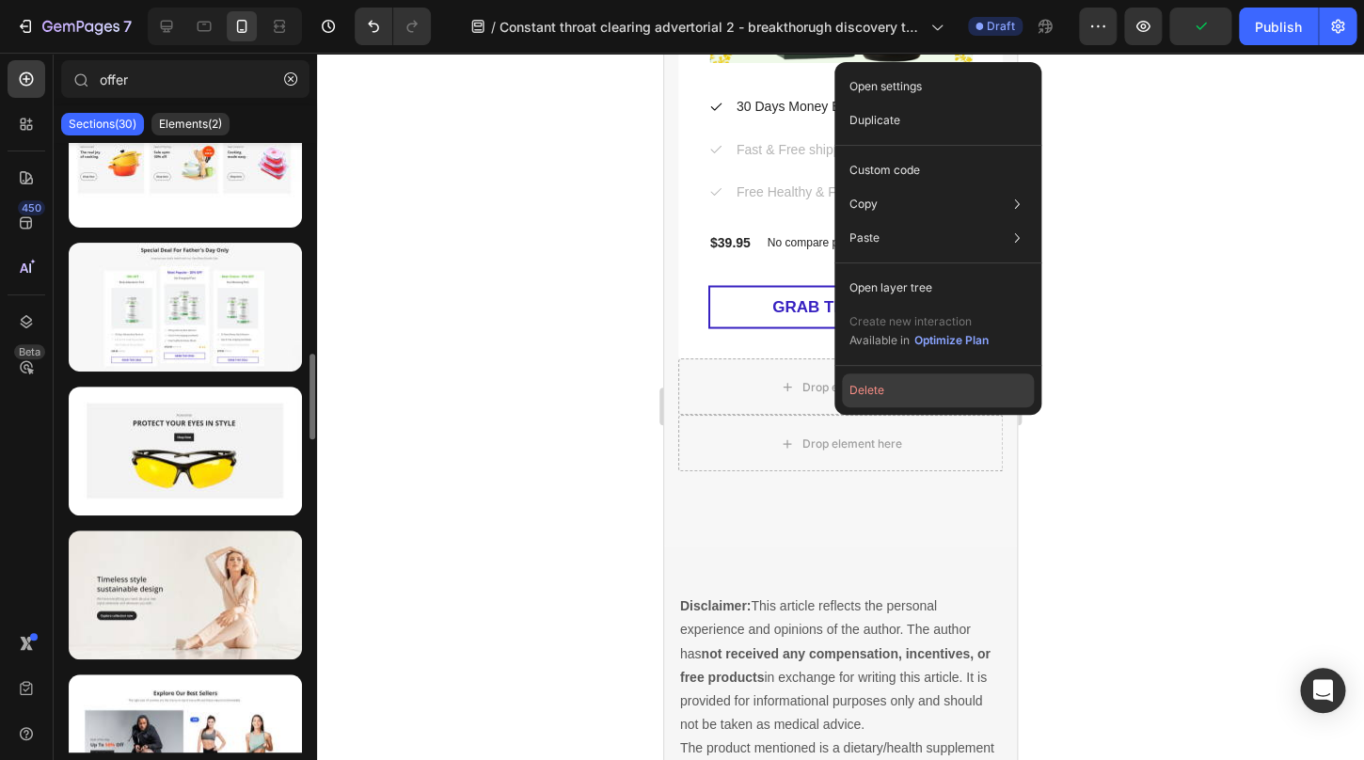
click at [870, 399] on button "Delete" at bounding box center [938, 391] width 192 height 34
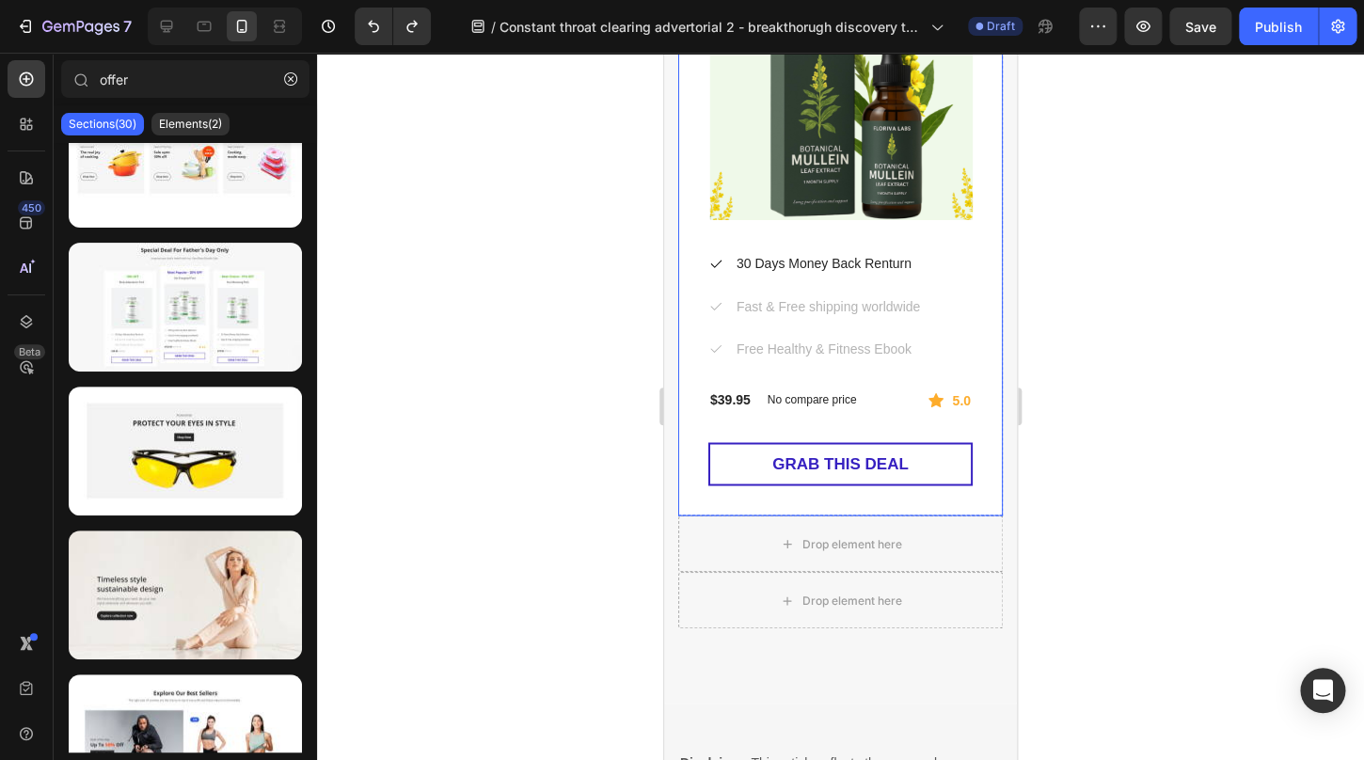
scroll to position [6498, 0]
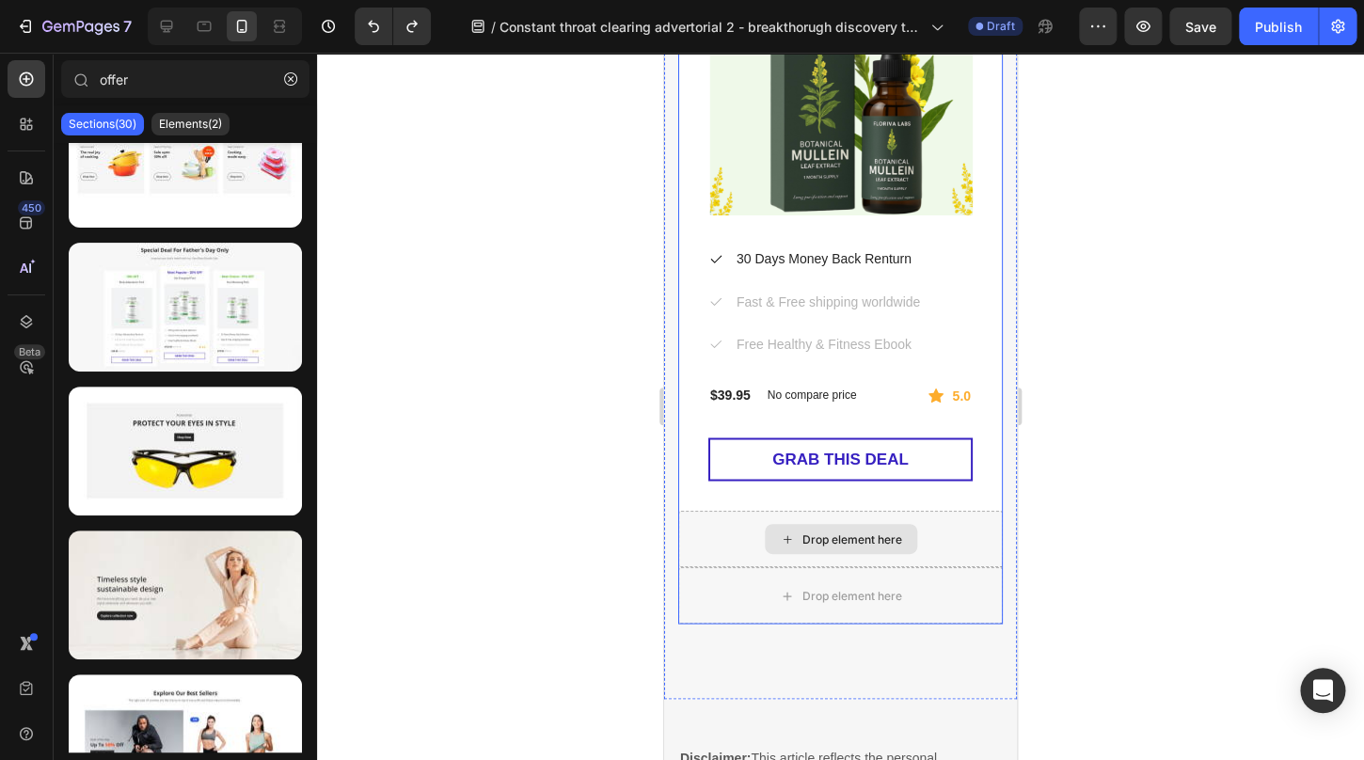
click at [957, 544] on div "Drop element here" at bounding box center [840, 539] width 325 height 56
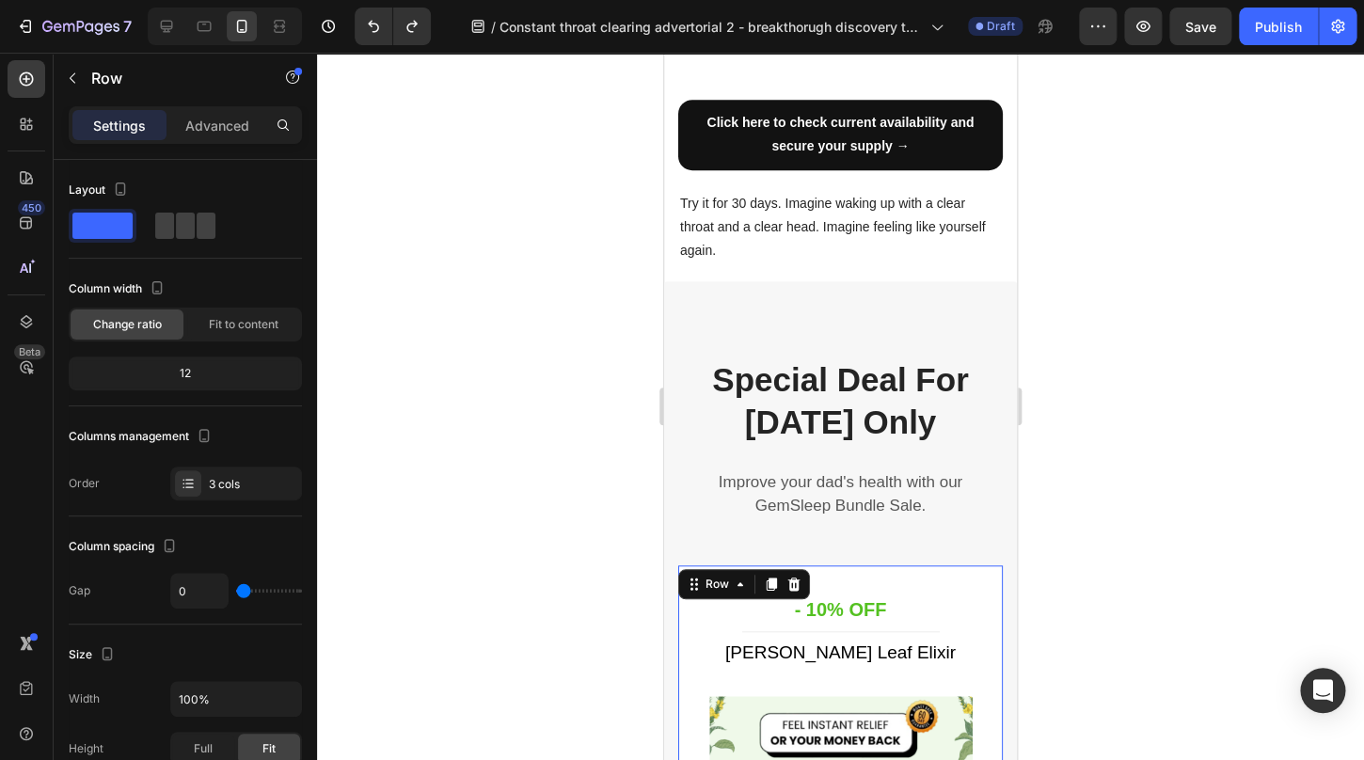
scroll to position [5747, 0]
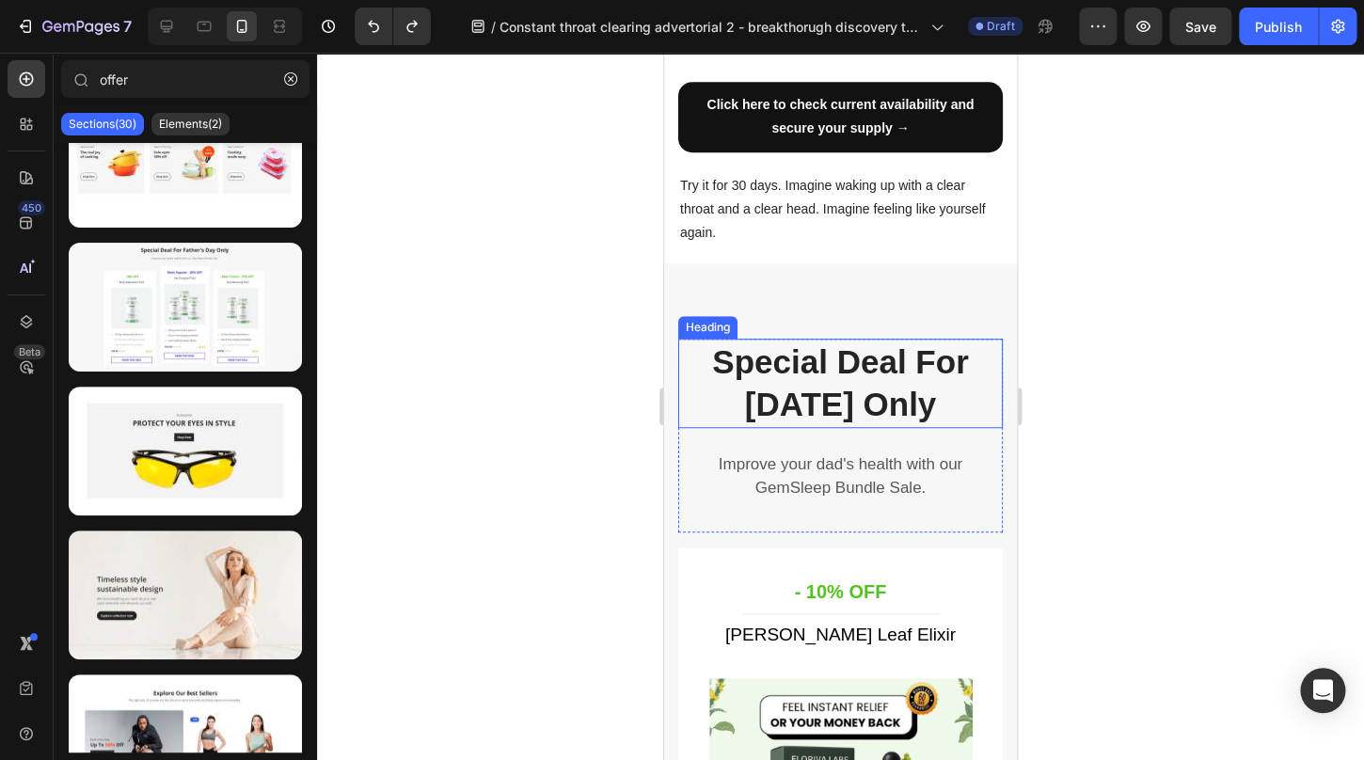
scroll to position [5768, 0]
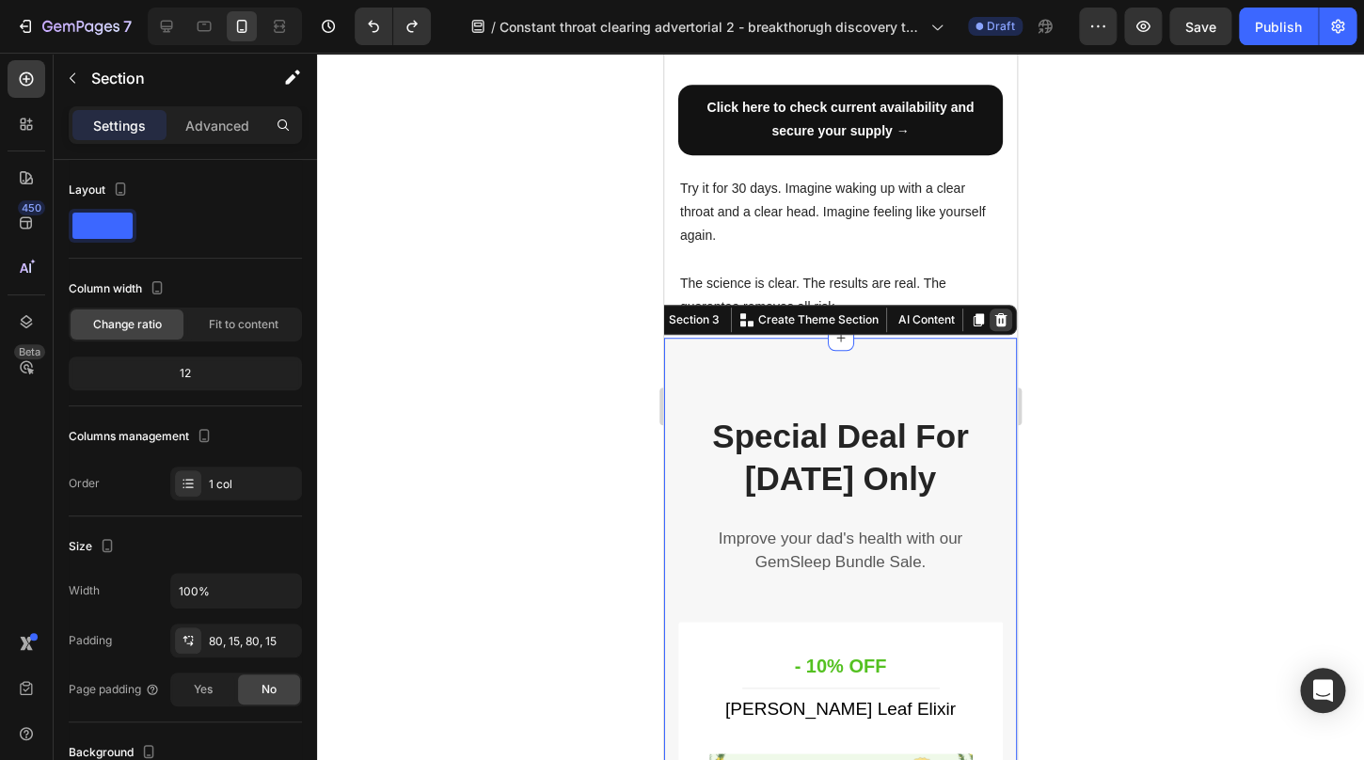
click at [995, 312] on icon at bounding box center [1001, 319] width 15 height 15
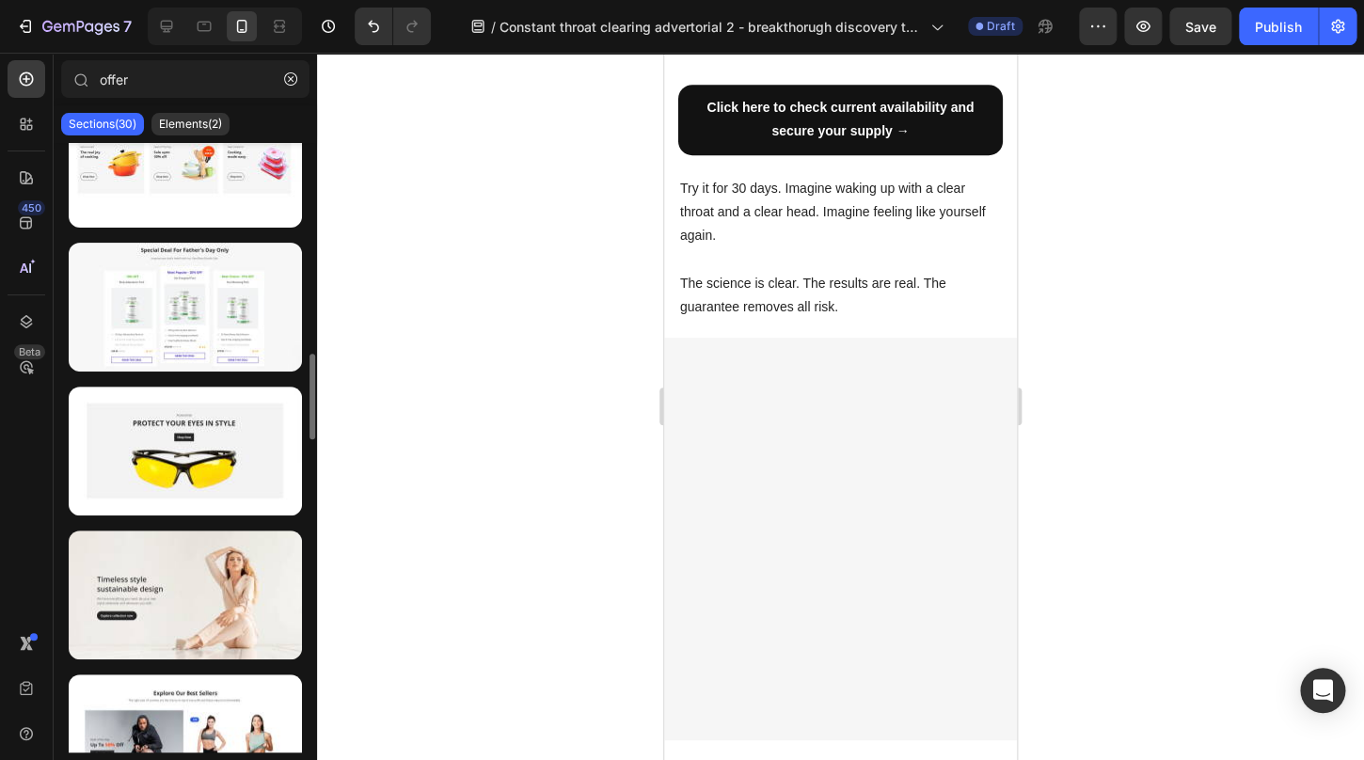
click at [850, 384] on div at bounding box center [840, 539] width 353 height 403
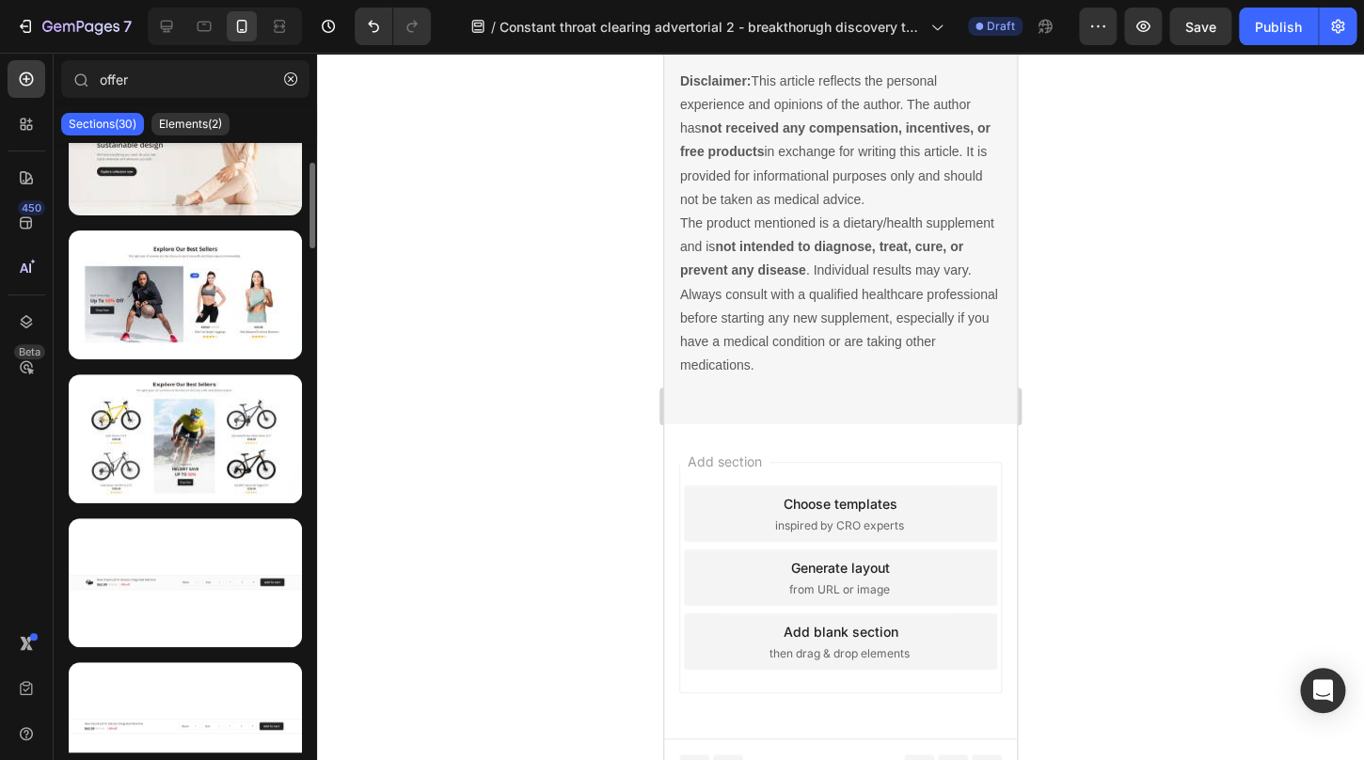
scroll to position [2344, 0]
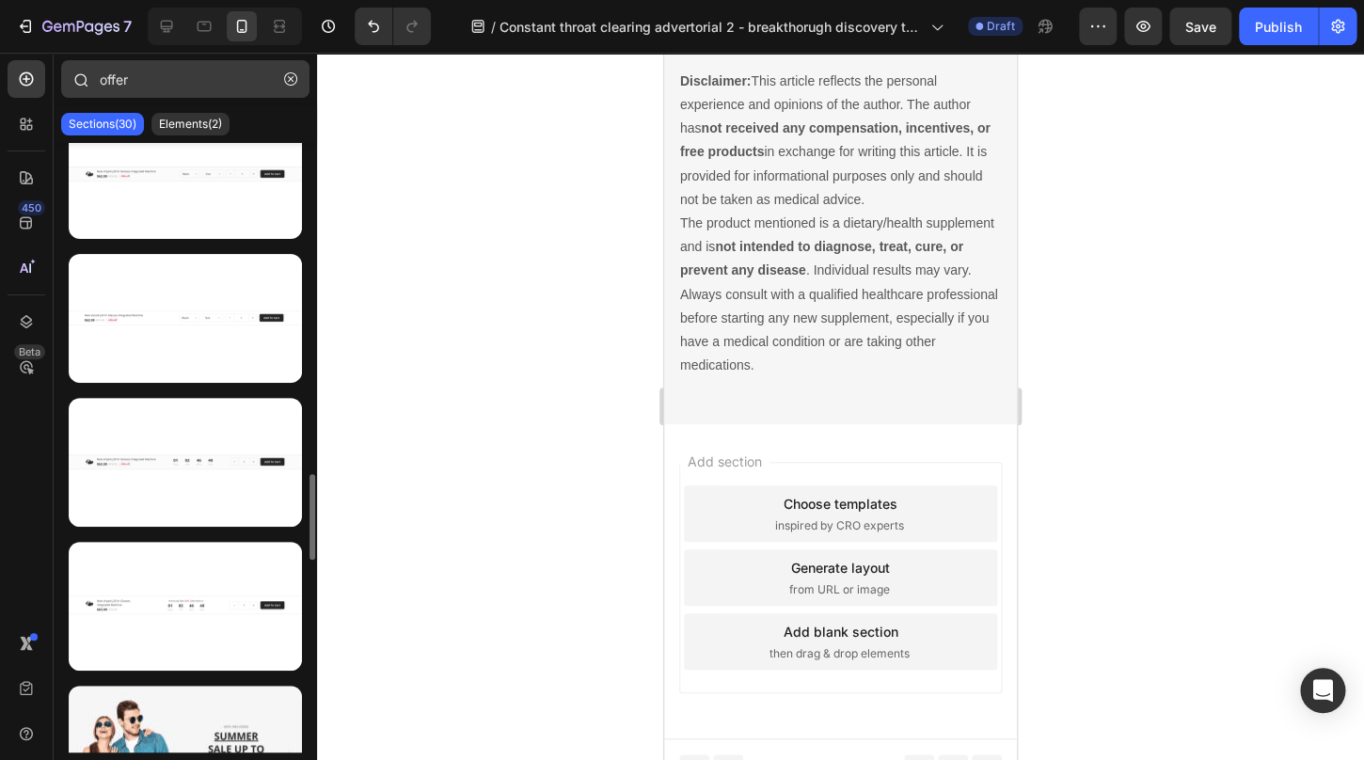
click at [293, 83] on icon "button" at bounding box center [290, 78] width 13 height 13
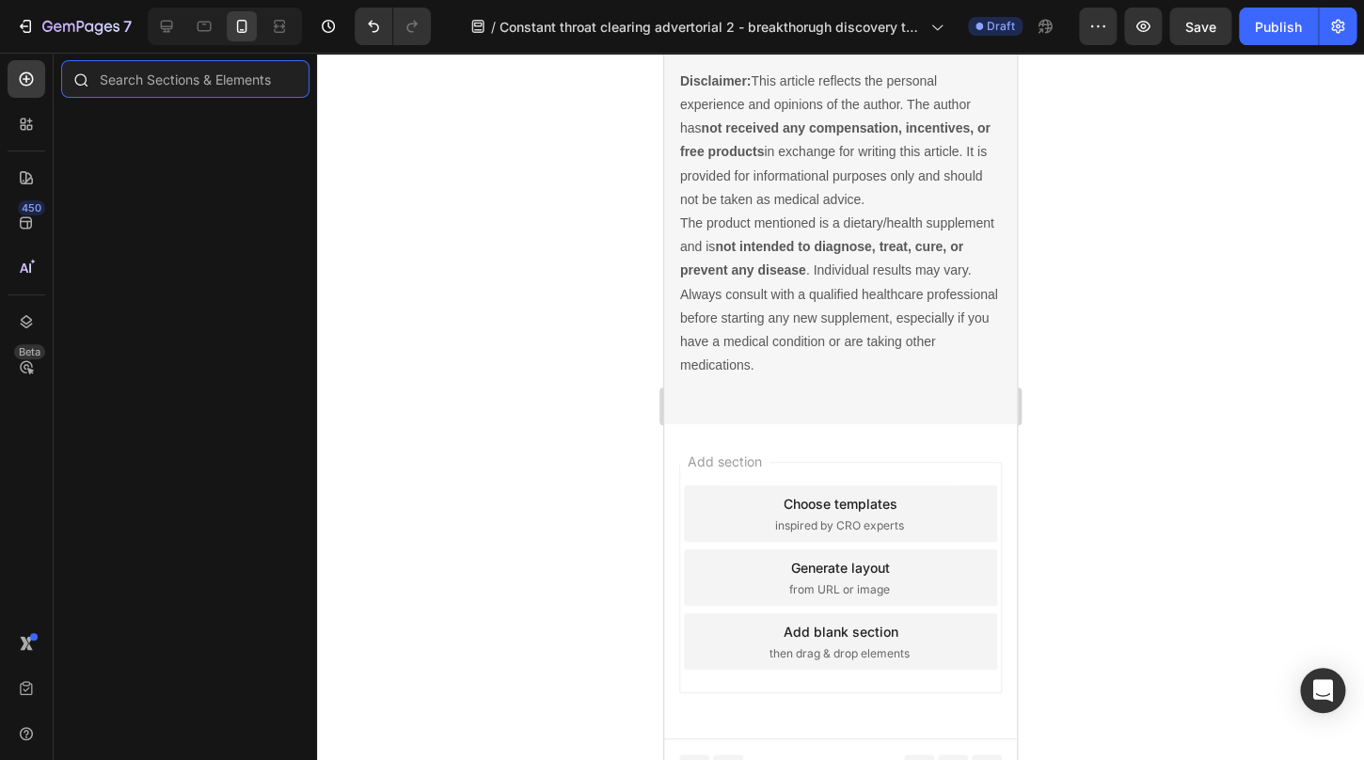
click at [255, 76] on input "text" at bounding box center [185, 79] width 248 height 38
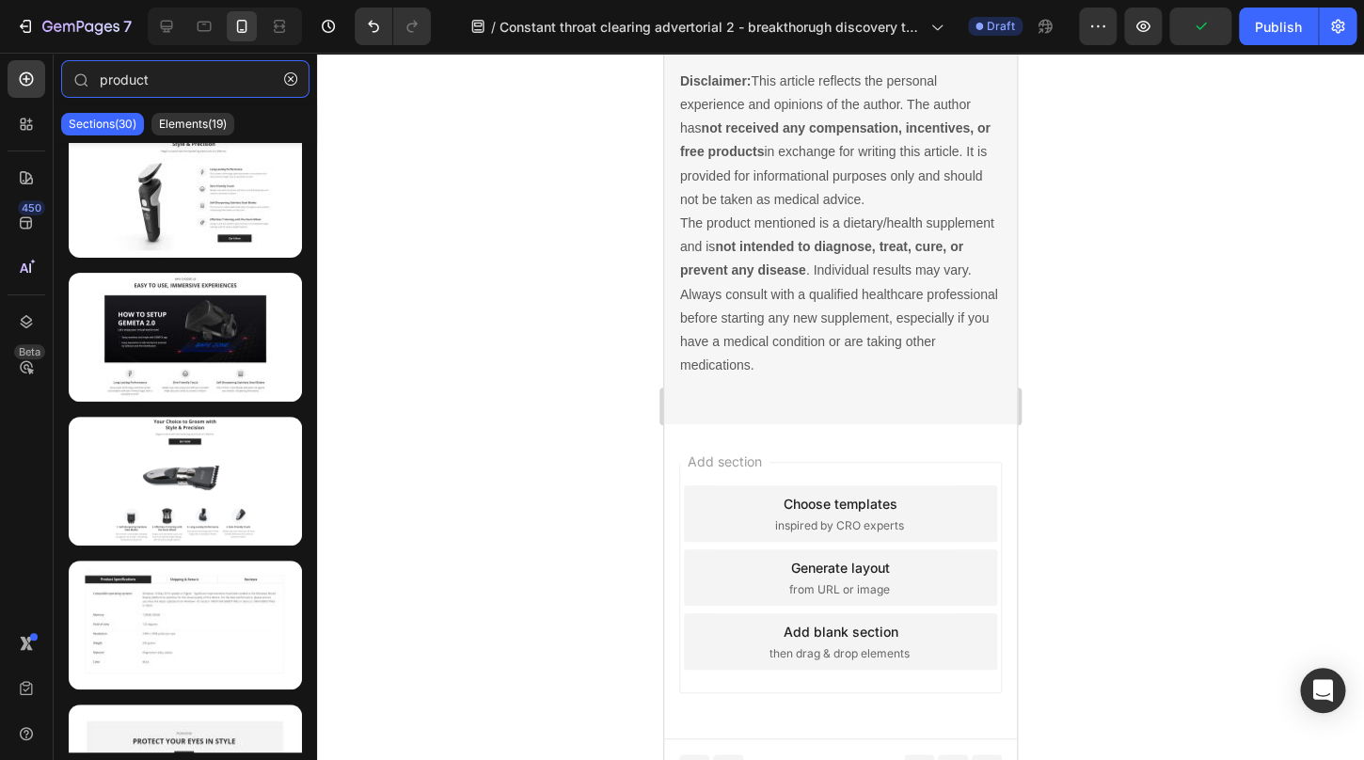
scroll to position [3702, 0]
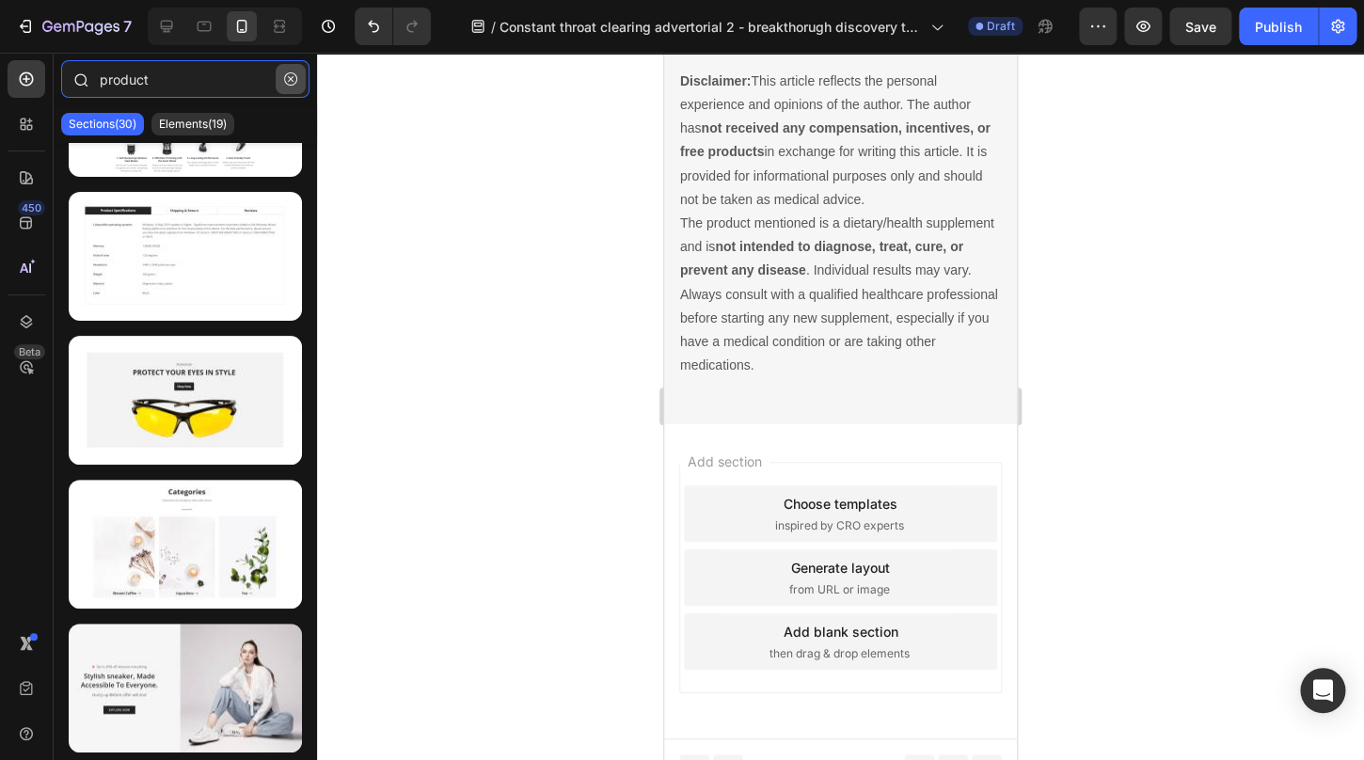
type input "product"
click at [289, 80] on icon "button" at bounding box center [290, 78] width 13 height 13
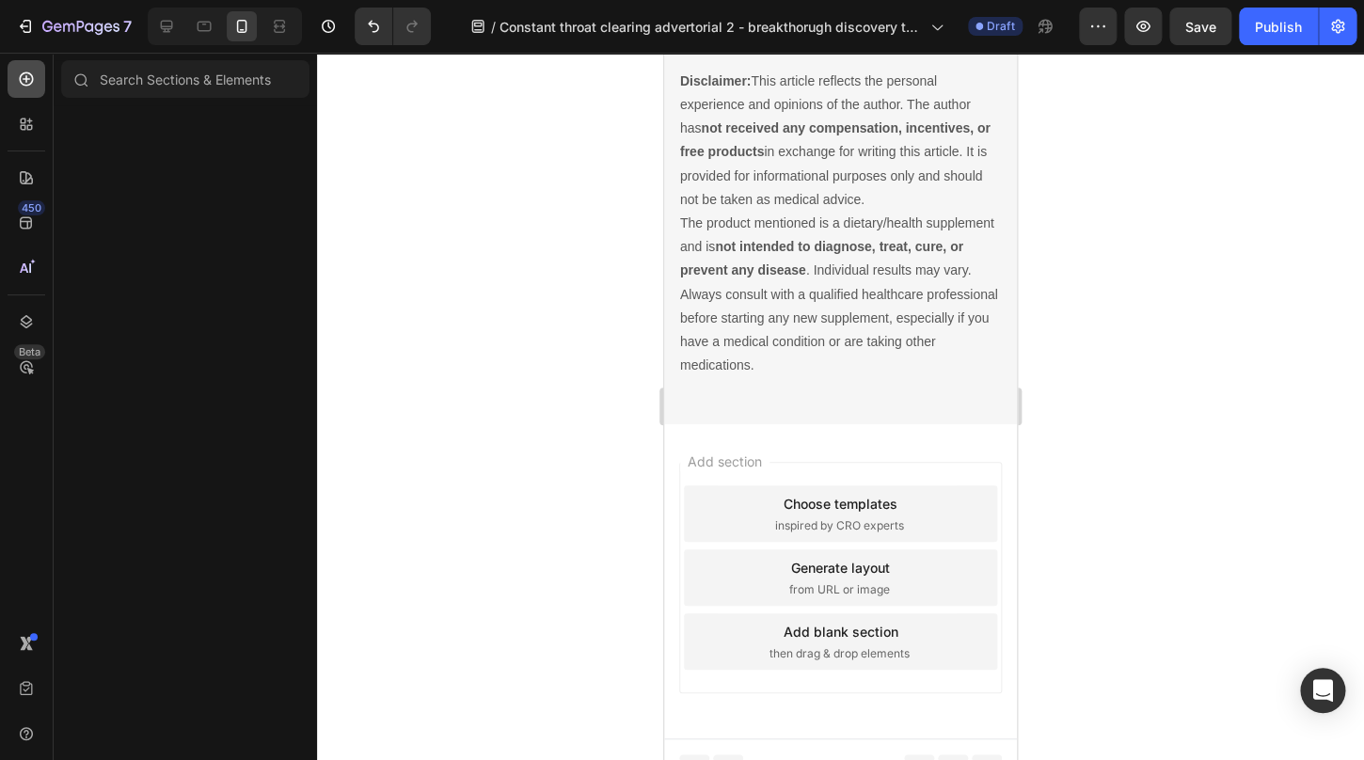
click at [37, 84] on div at bounding box center [27, 79] width 38 height 38
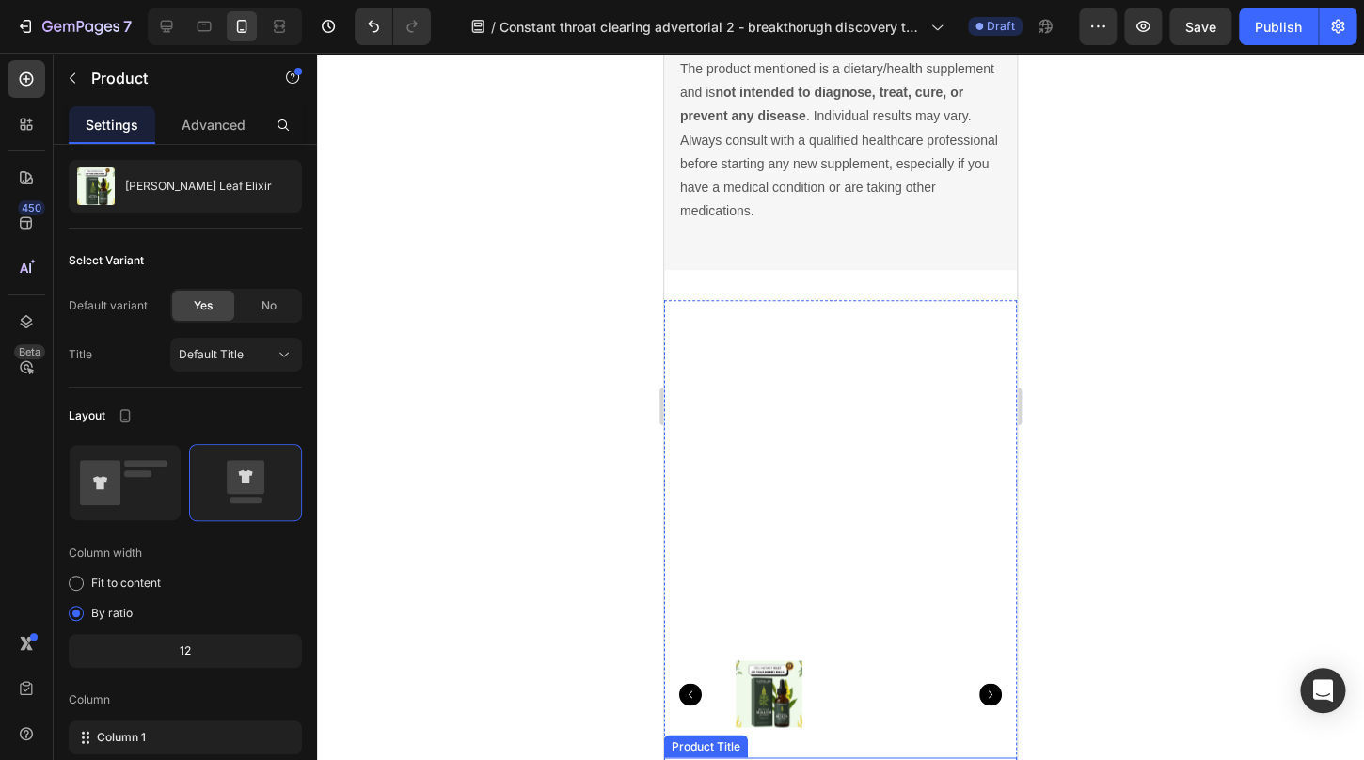
scroll to position [6159, 0]
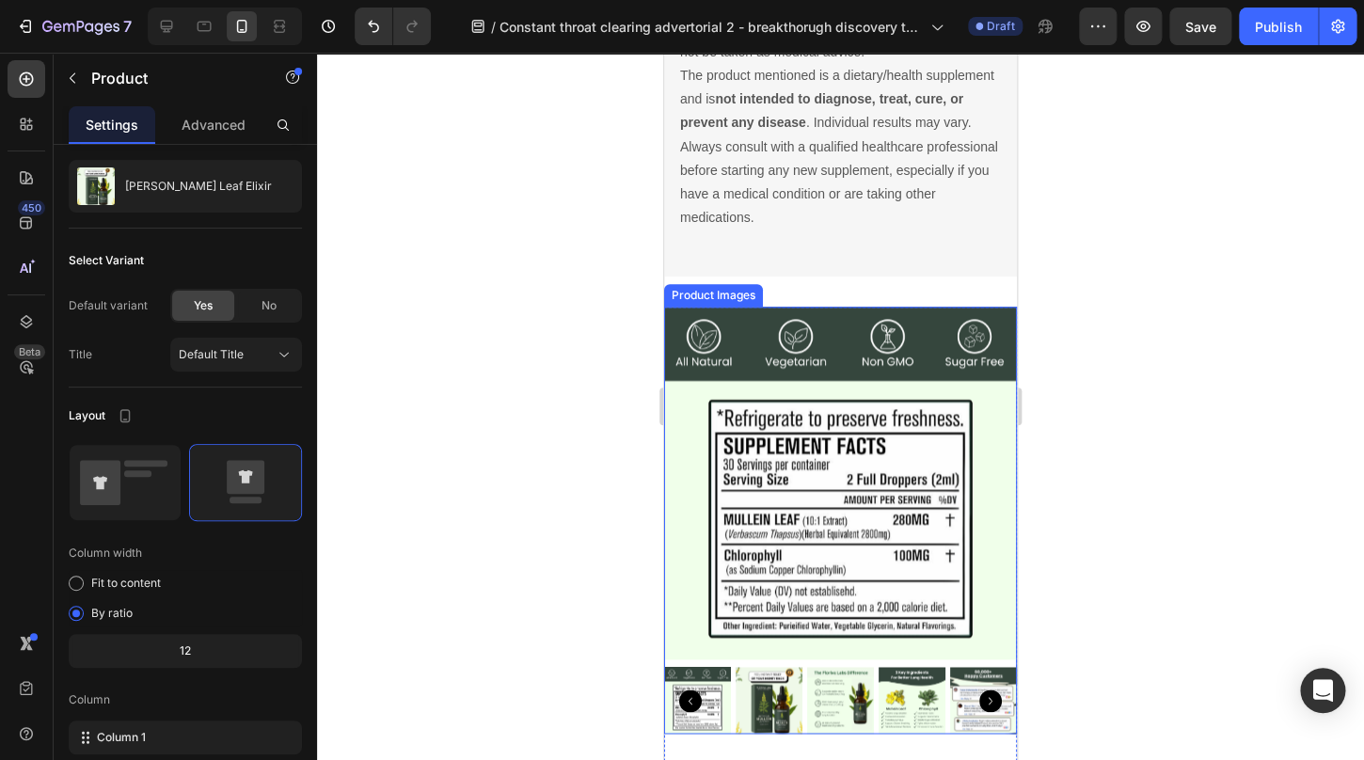
click at [820, 438] on img at bounding box center [840, 483] width 353 height 353
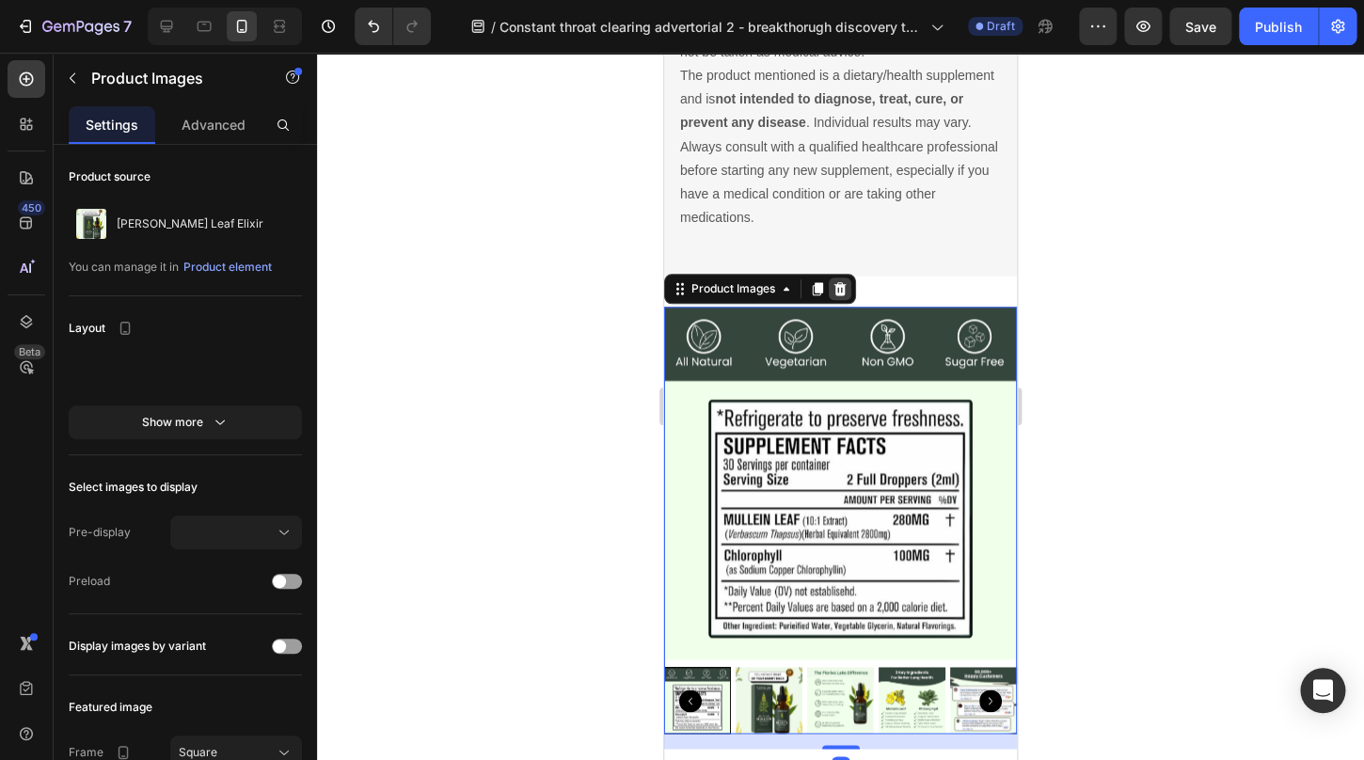
click at [848, 291] on icon at bounding box center [840, 288] width 15 height 15
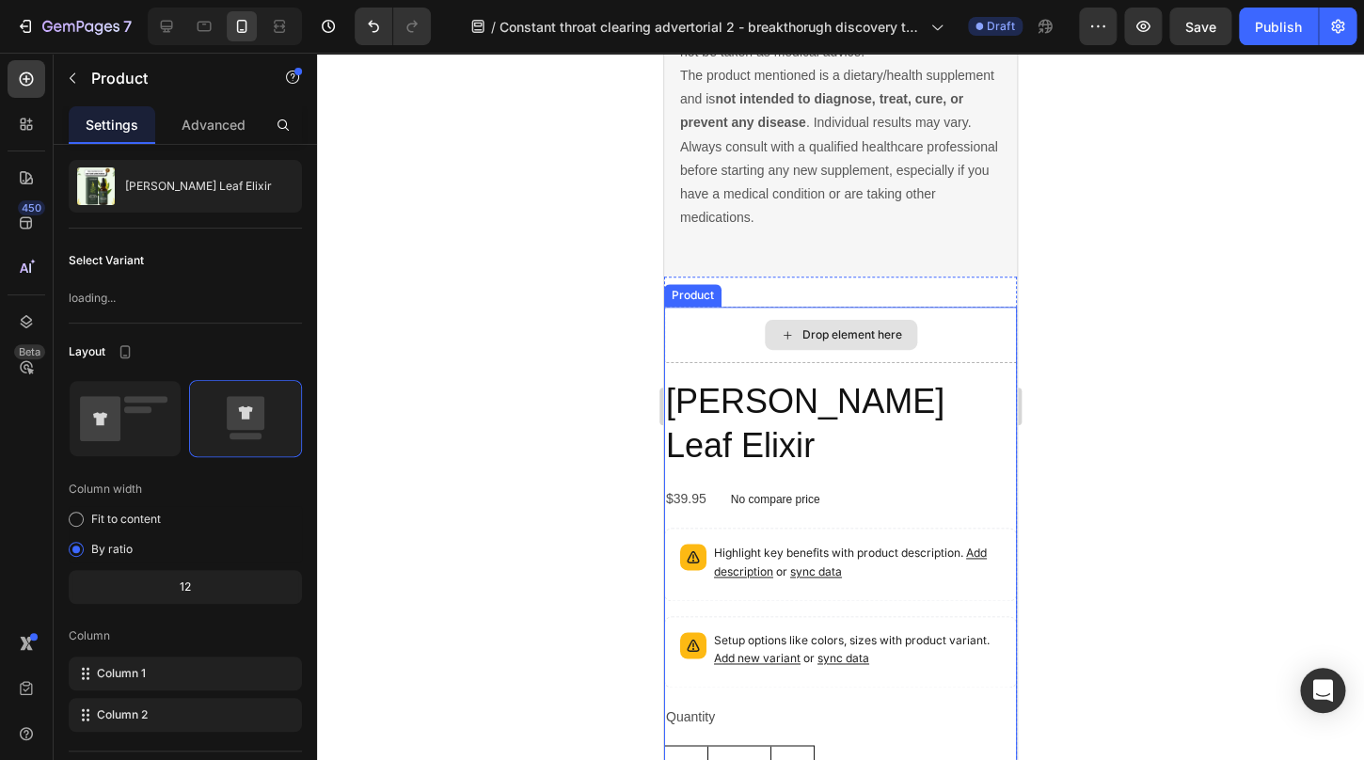
click at [739, 332] on div "Drop element here" at bounding box center [840, 335] width 353 height 56
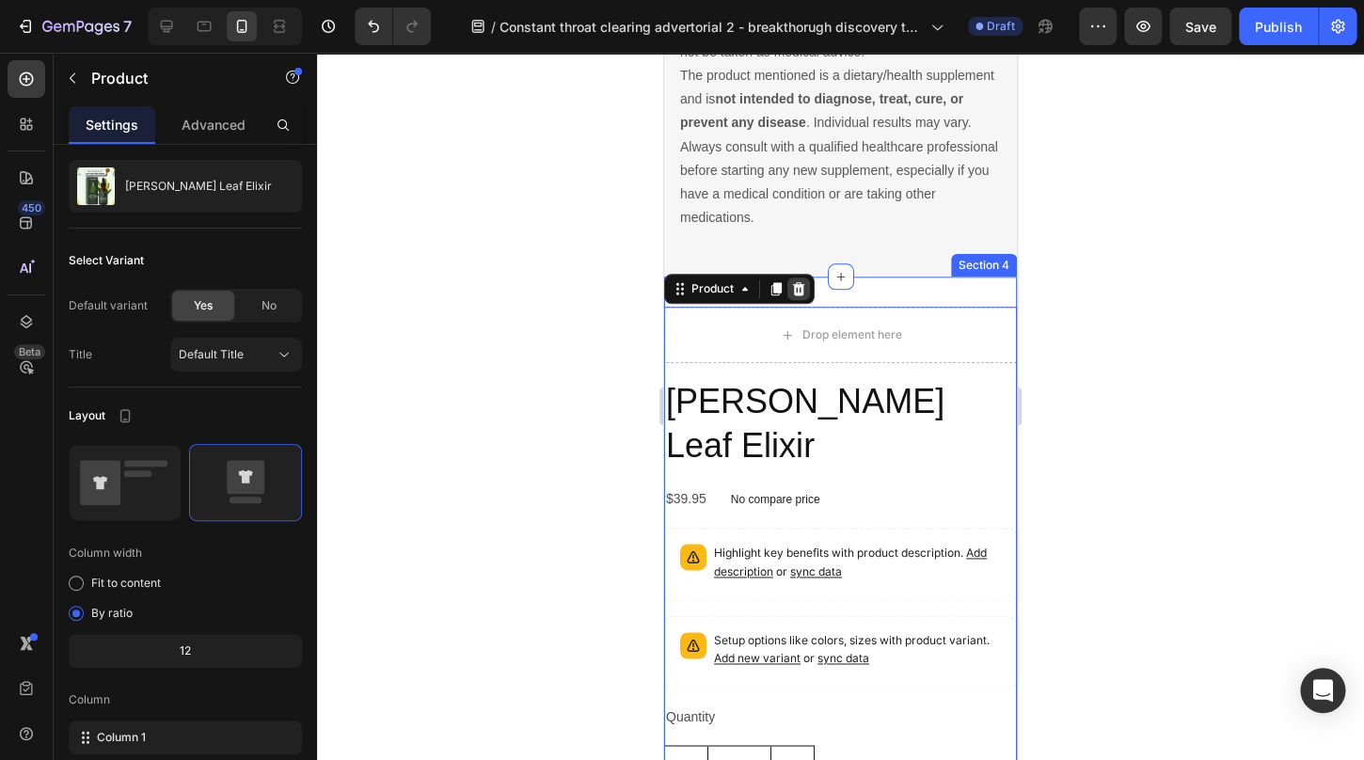
click at [795, 294] on icon at bounding box center [799, 288] width 12 height 13
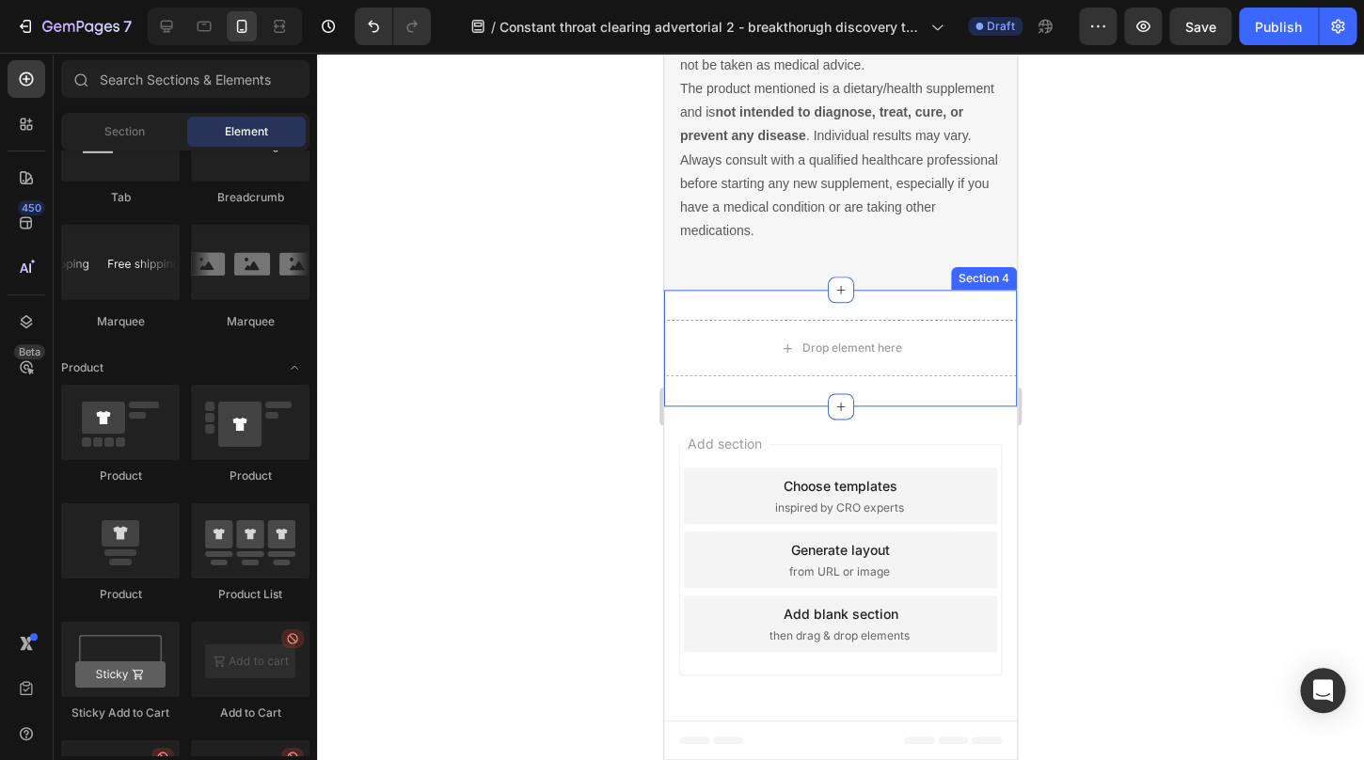
click at [761, 299] on div "Drop element here Section 4" at bounding box center [840, 348] width 353 height 117
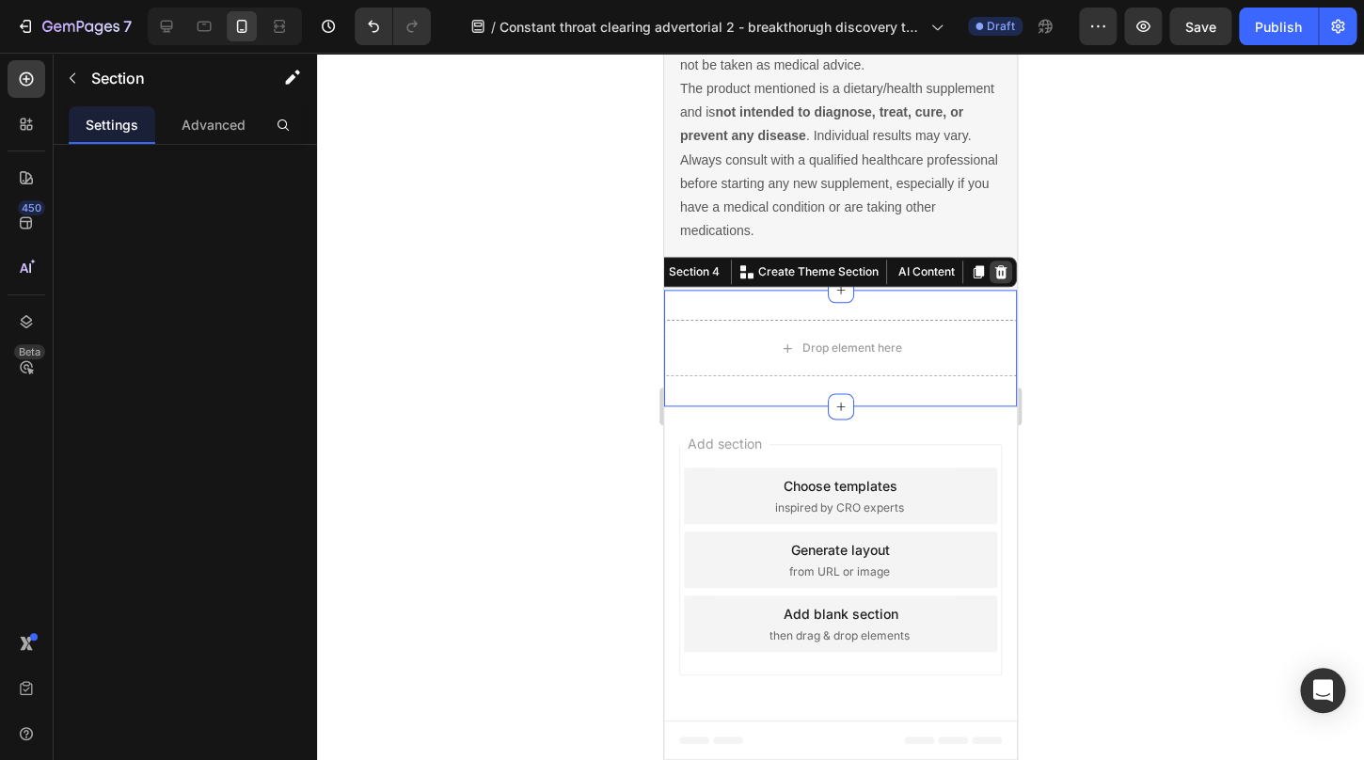
click at [1000, 269] on icon at bounding box center [1002, 271] width 12 height 13
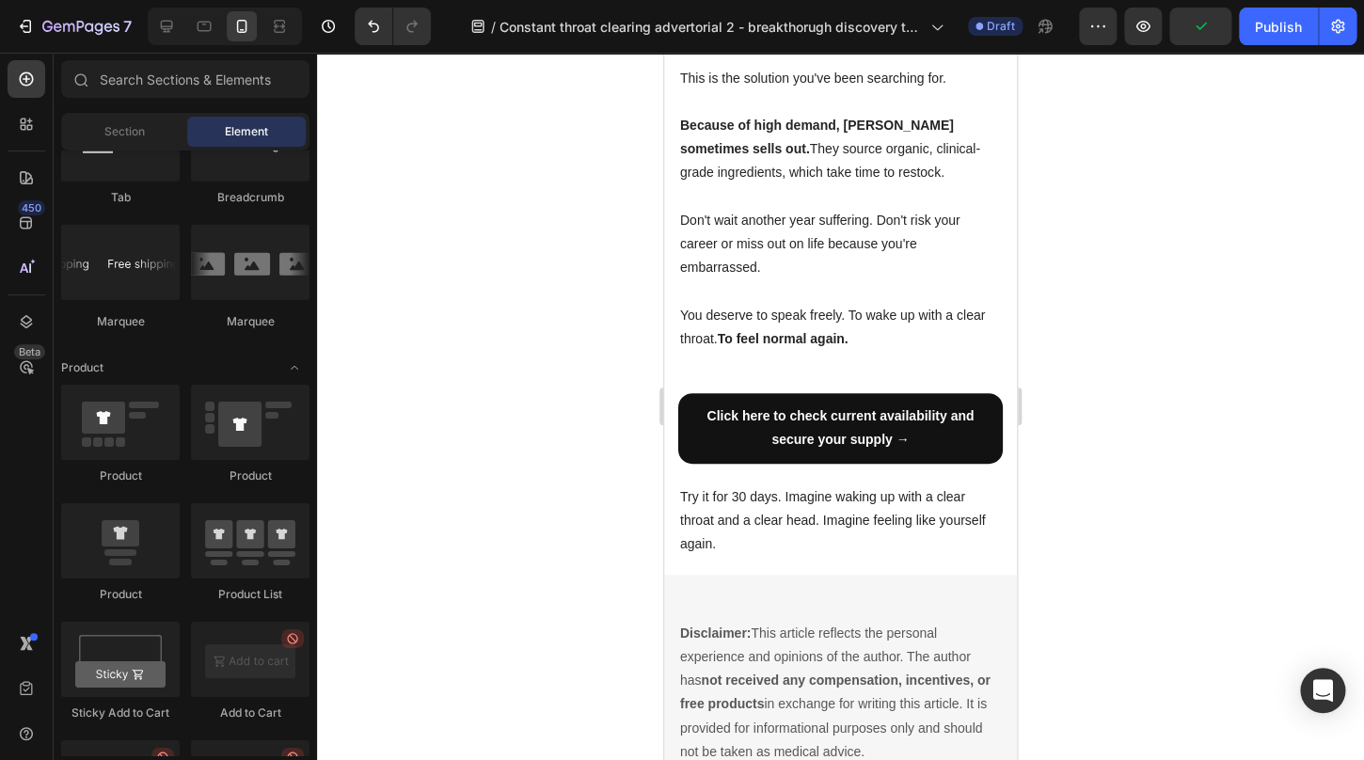
scroll to position [5484, 0]
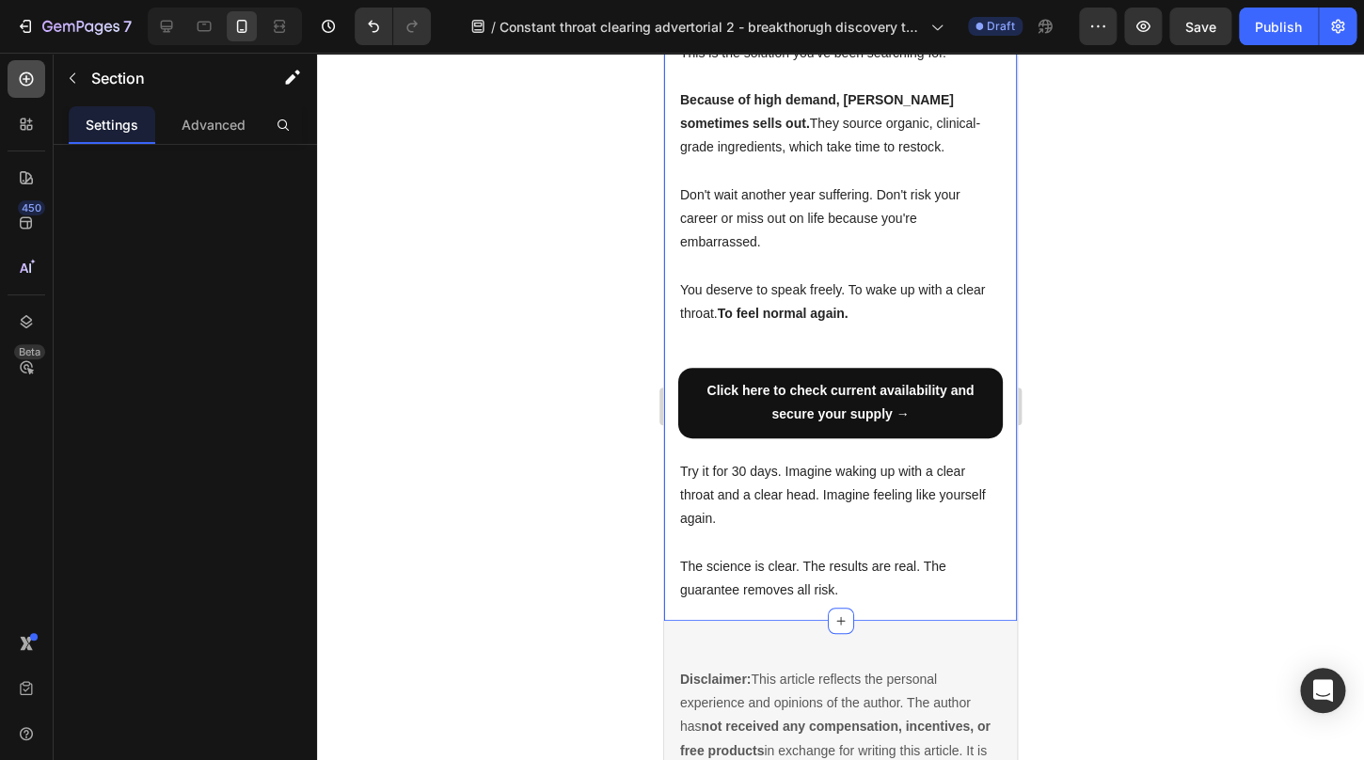
click at [36, 73] on div at bounding box center [27, 79] width 38 height 38
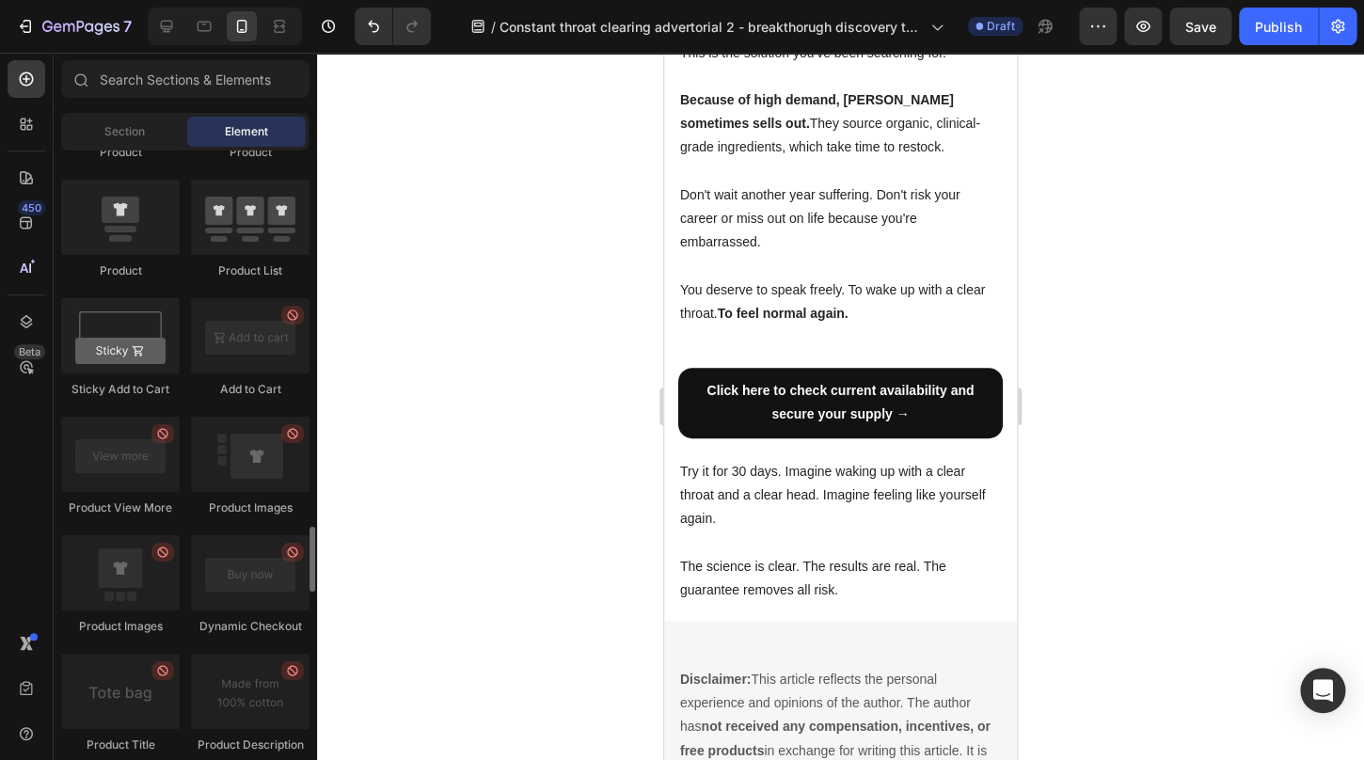
scroll to position [2480, 0]
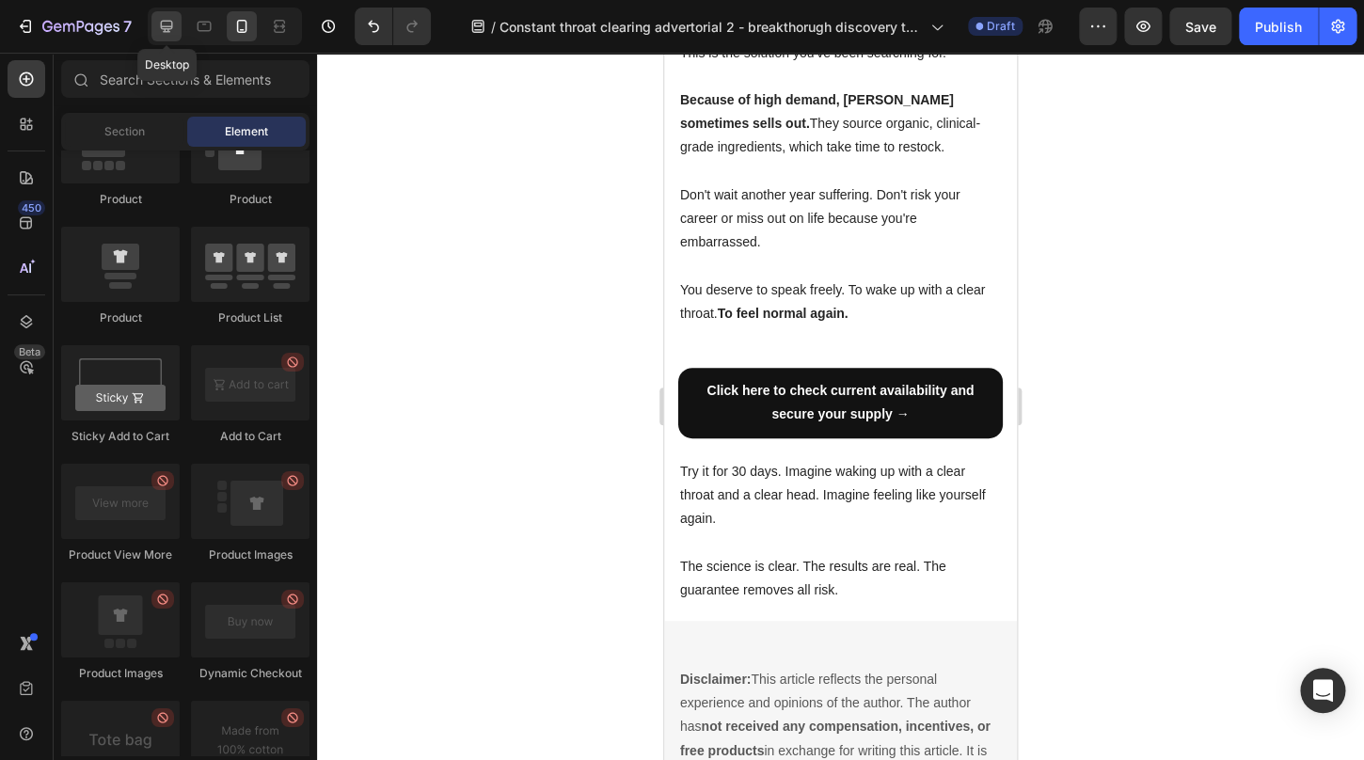
click at [170, 24] on icon at bounding box center [166, 26] width 19 height 19
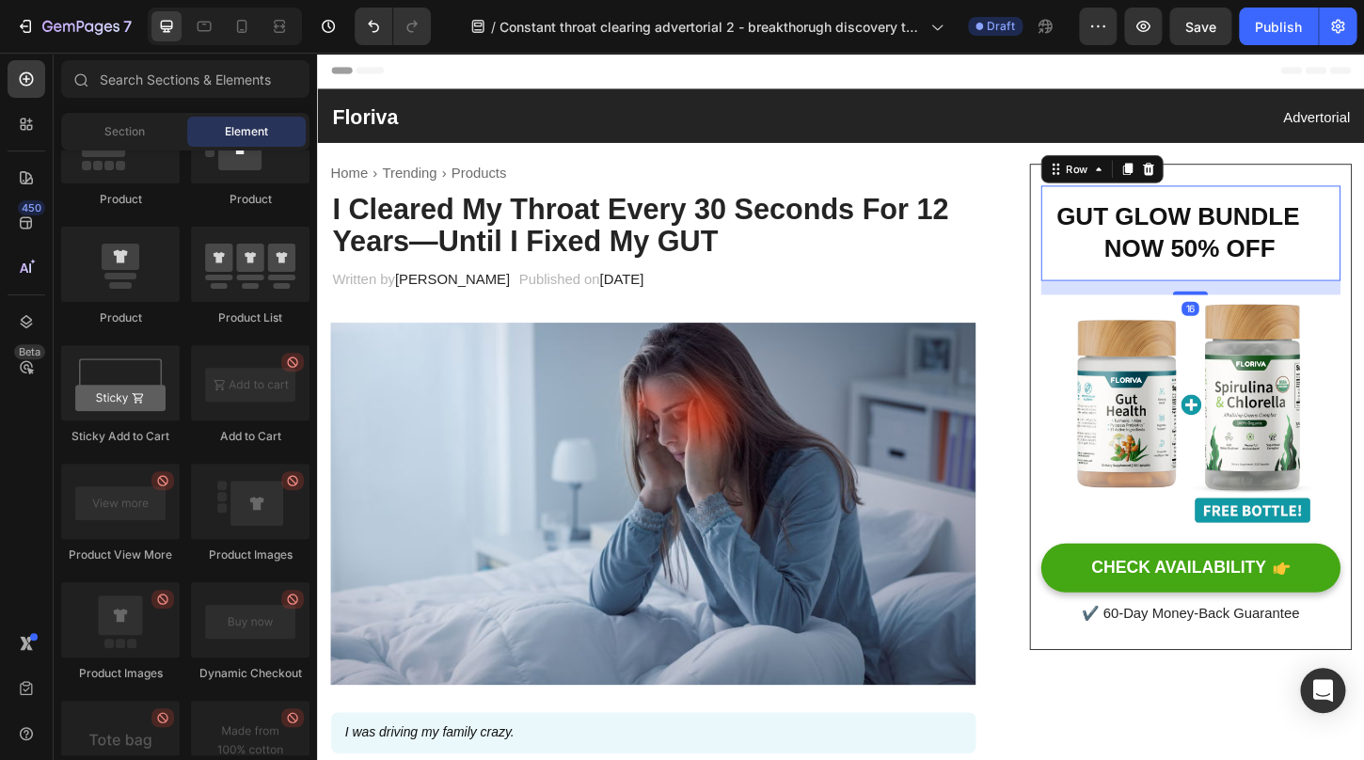
click at [1109, 214] on div "GUT GLOW BUNDLE NOW 50% OFF Heading Row 16" at bounding box center [1258, 247] width 323 height 103
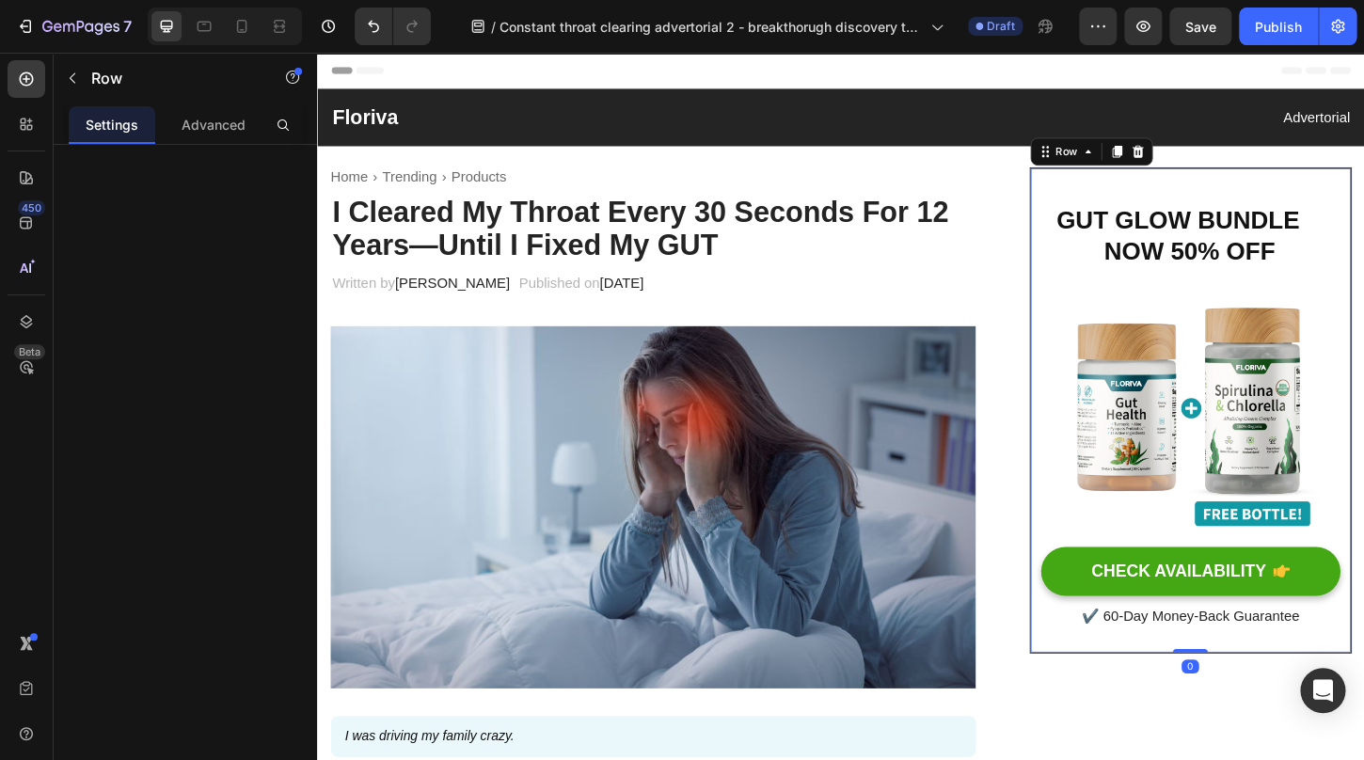
click at [1091, 187] on div "GUT GLOW BUNDLE NOW 50% OFF Heading Row Image CHECK AVAILABILITY Button ✔️ 60-D…" at bounding box center [1258, 438] width 347 height 524
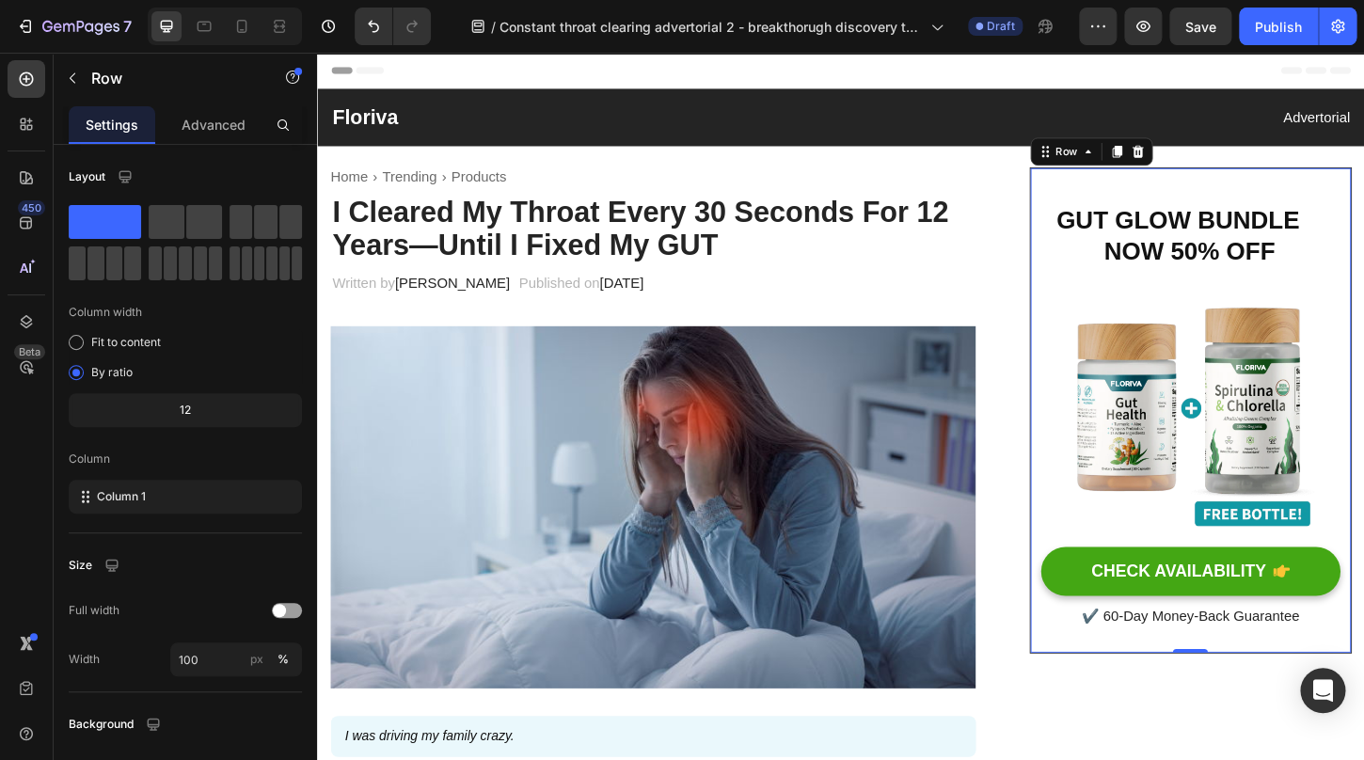
click at [1118, 194] on div "GUT GLOW BUNDLE NOW 50% OFF Heading Row Image CHECK AVAILABILITY Button ✔️ 60-D…" at bounding box center [1258, 438] width 347 height 524
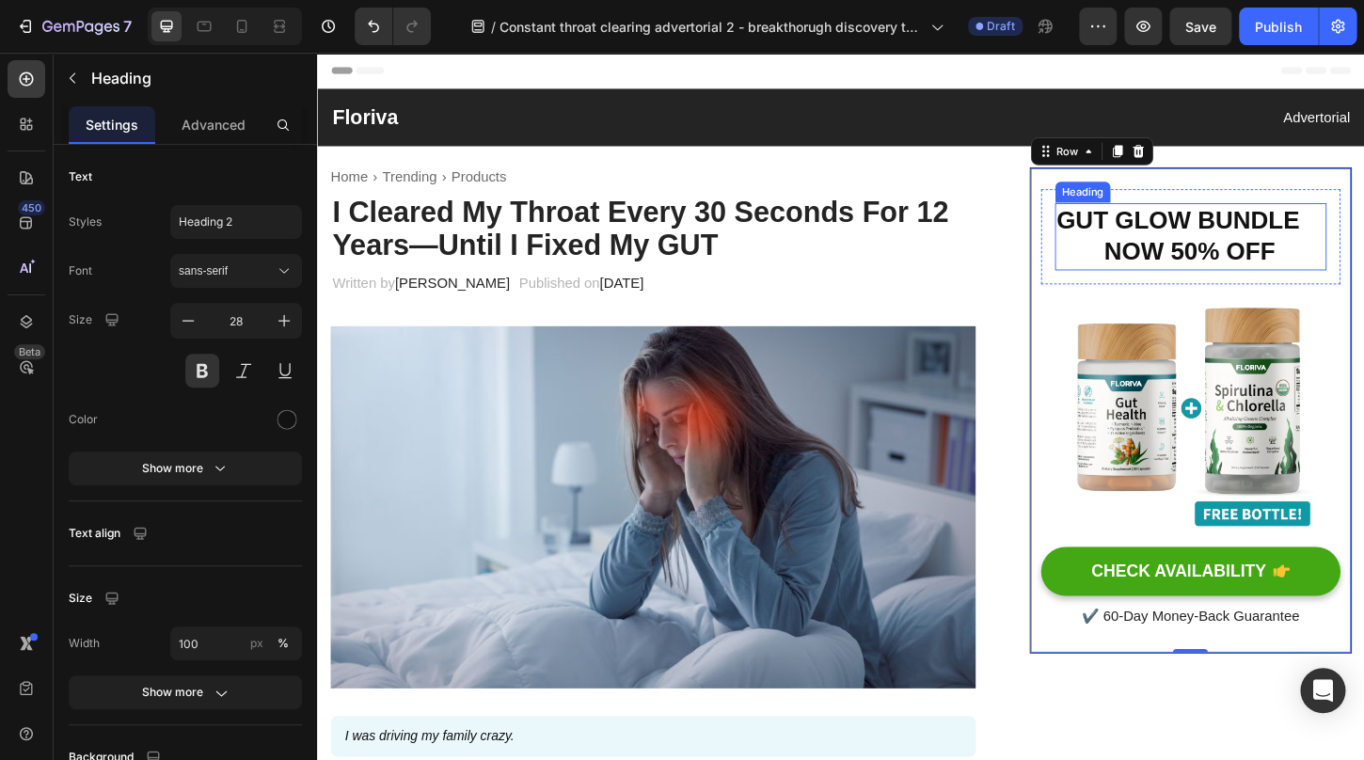
click at [1199, 244] on h2 "GUT GLOW BUNDLE NOW 50% OFF" at bounding box center [1258, 251] width 293 height 72
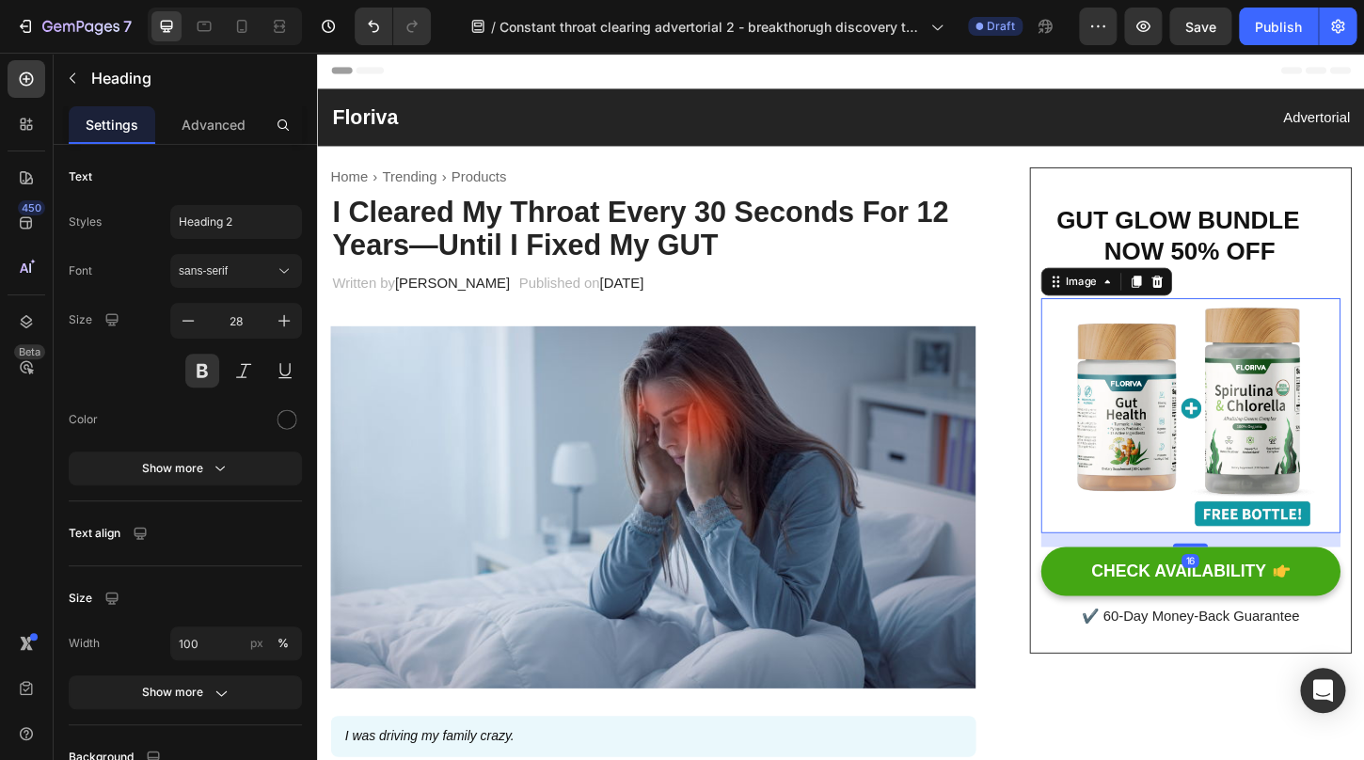
click at [1203, 390] on img at bounding box center [1258, 443] width 323 height 253
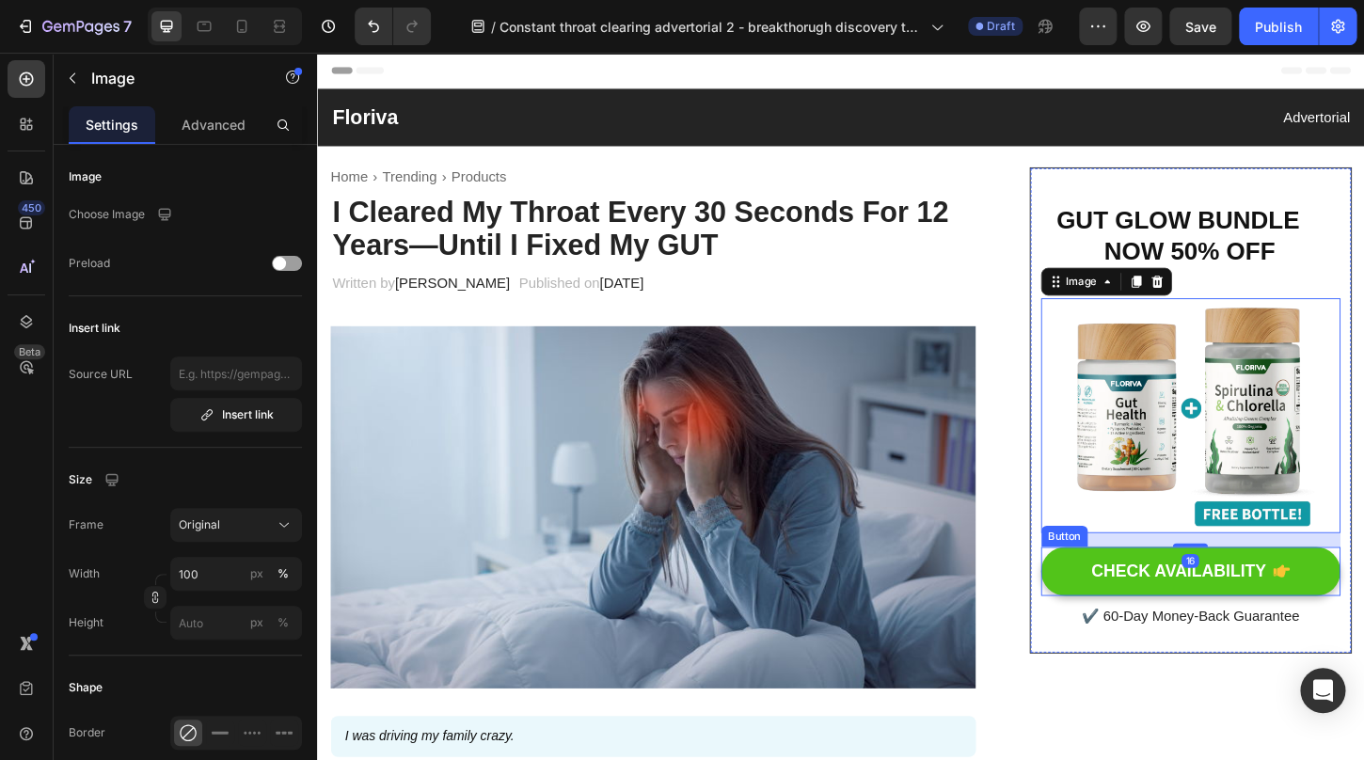
click at [1115, 595] on button "CHECK AVAILABILITY" at bounding box center [1258, 612] width 323 height 54
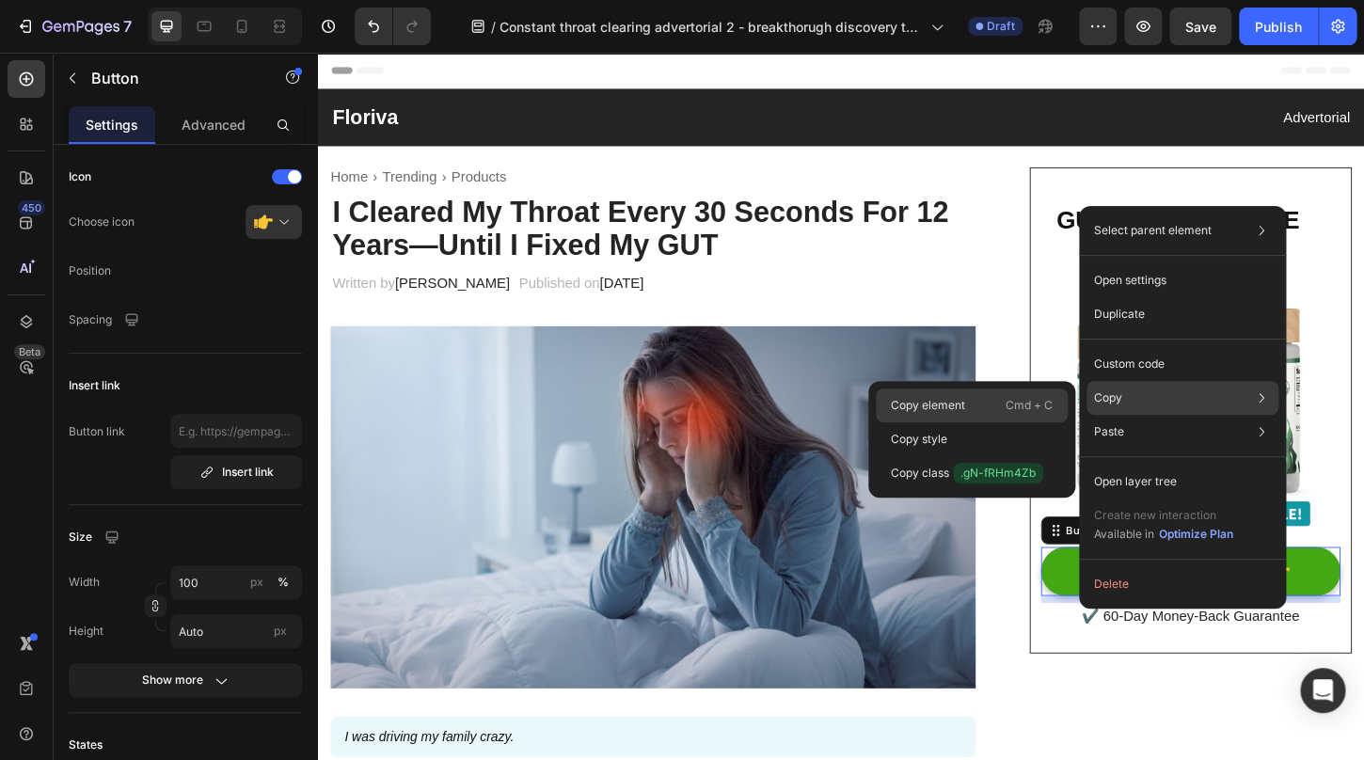
click at [974, 397] on div "Copy element Cmd + C" at bounding box center [972, 406] width 192 height 34
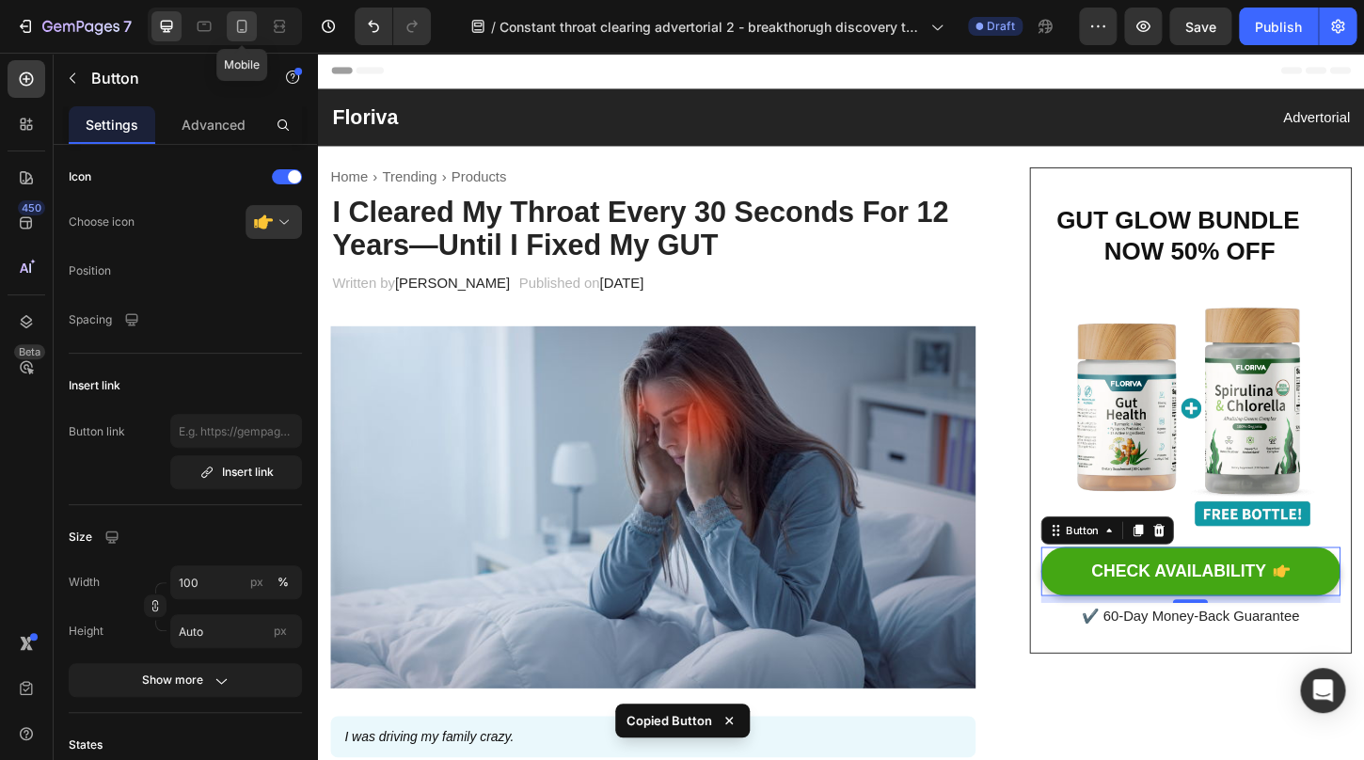
click at [246, 28] on icon at bounding box center [242, 26] width 10 height 13
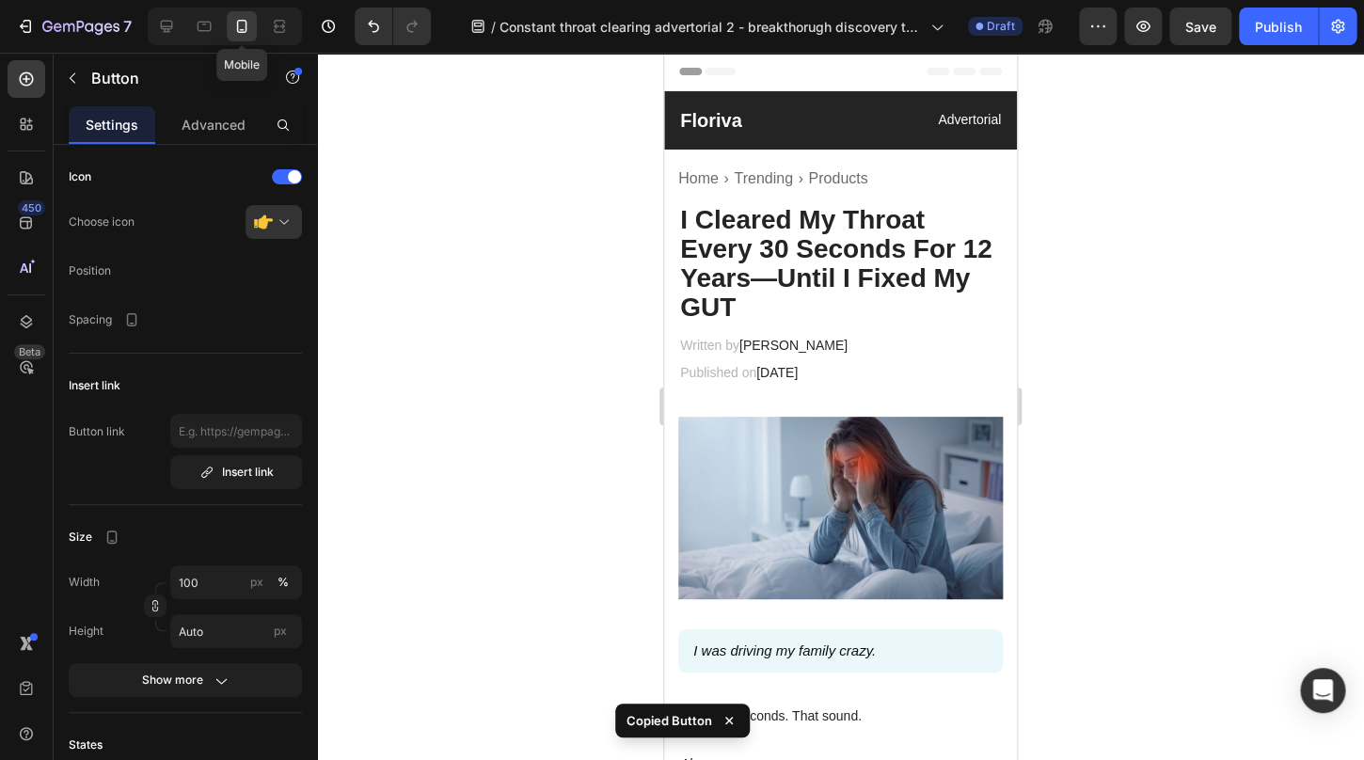
type input "14"
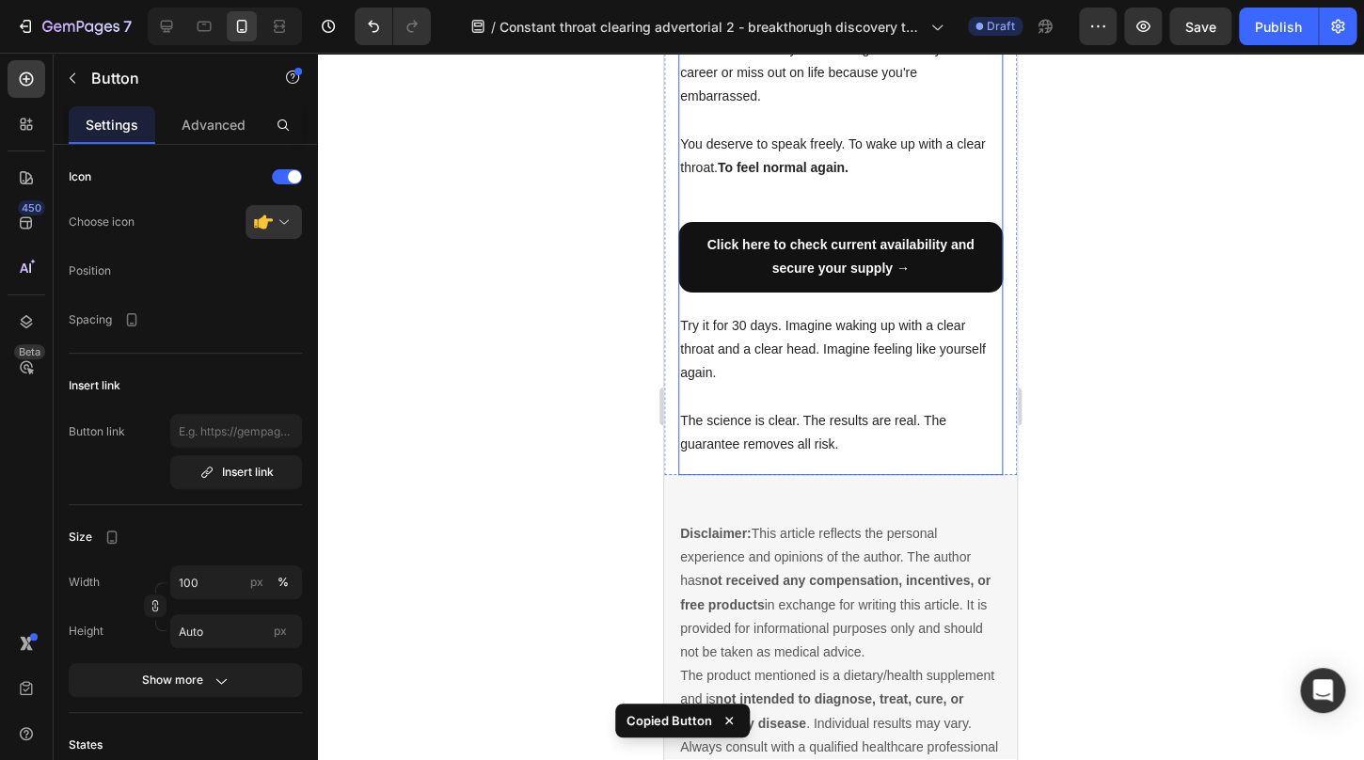
scroll to position [5632, 0]
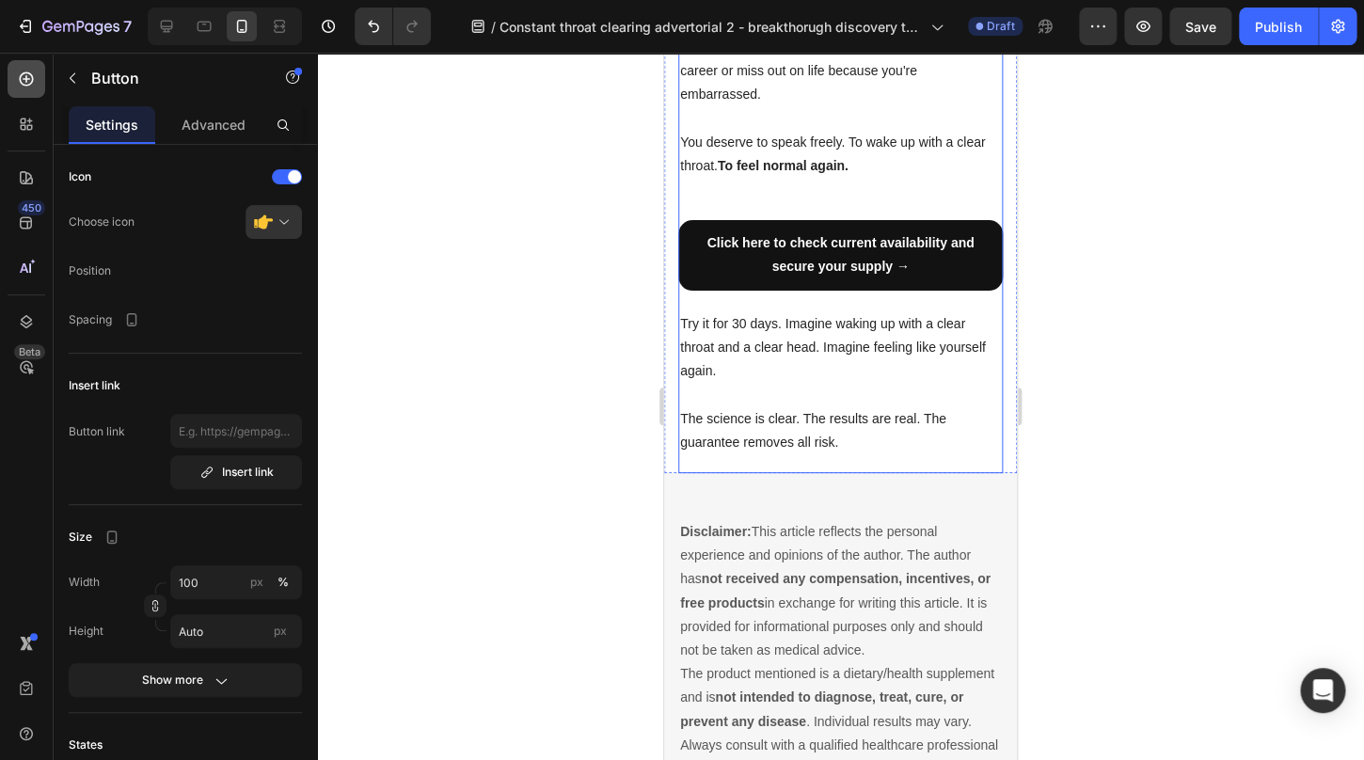
click at [36, 73] on div at bounding box center [27, 79] width 38 height 38
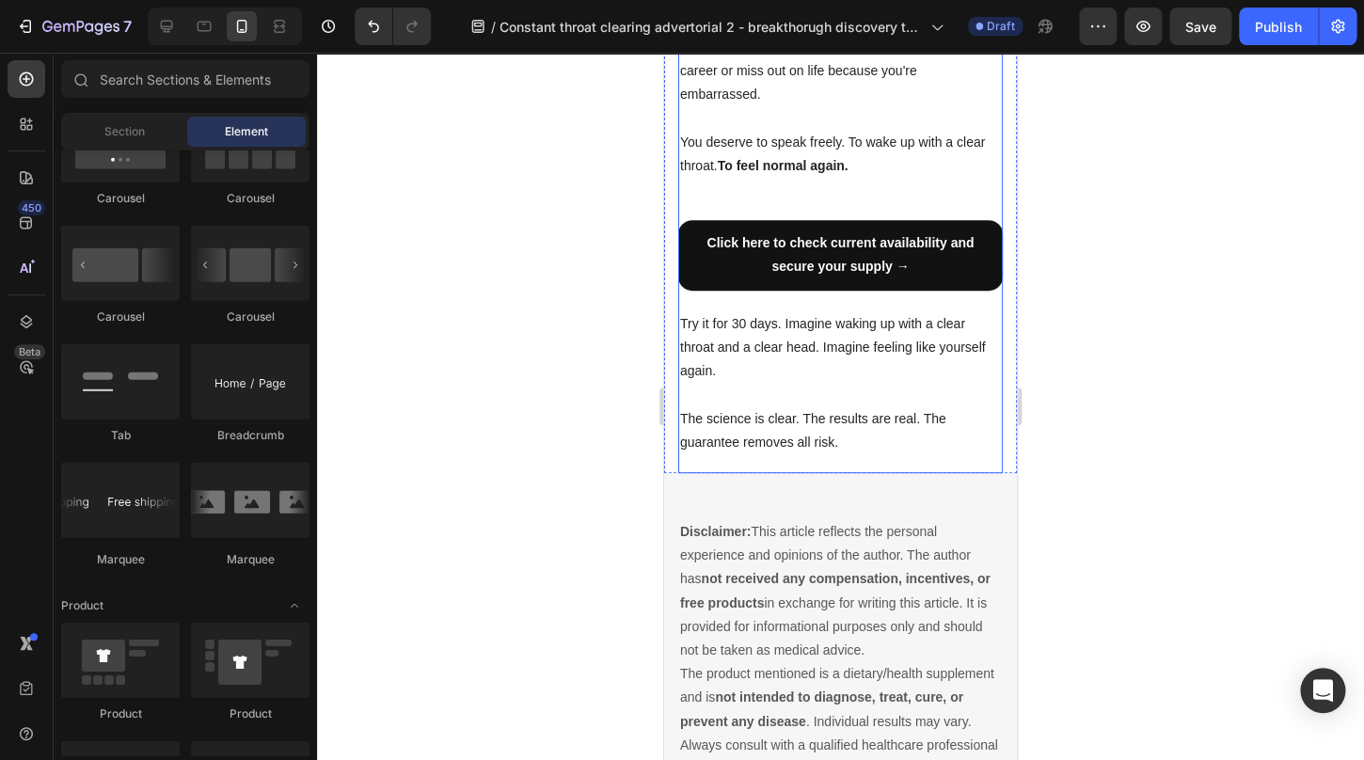
scroll to position [1541, 0]
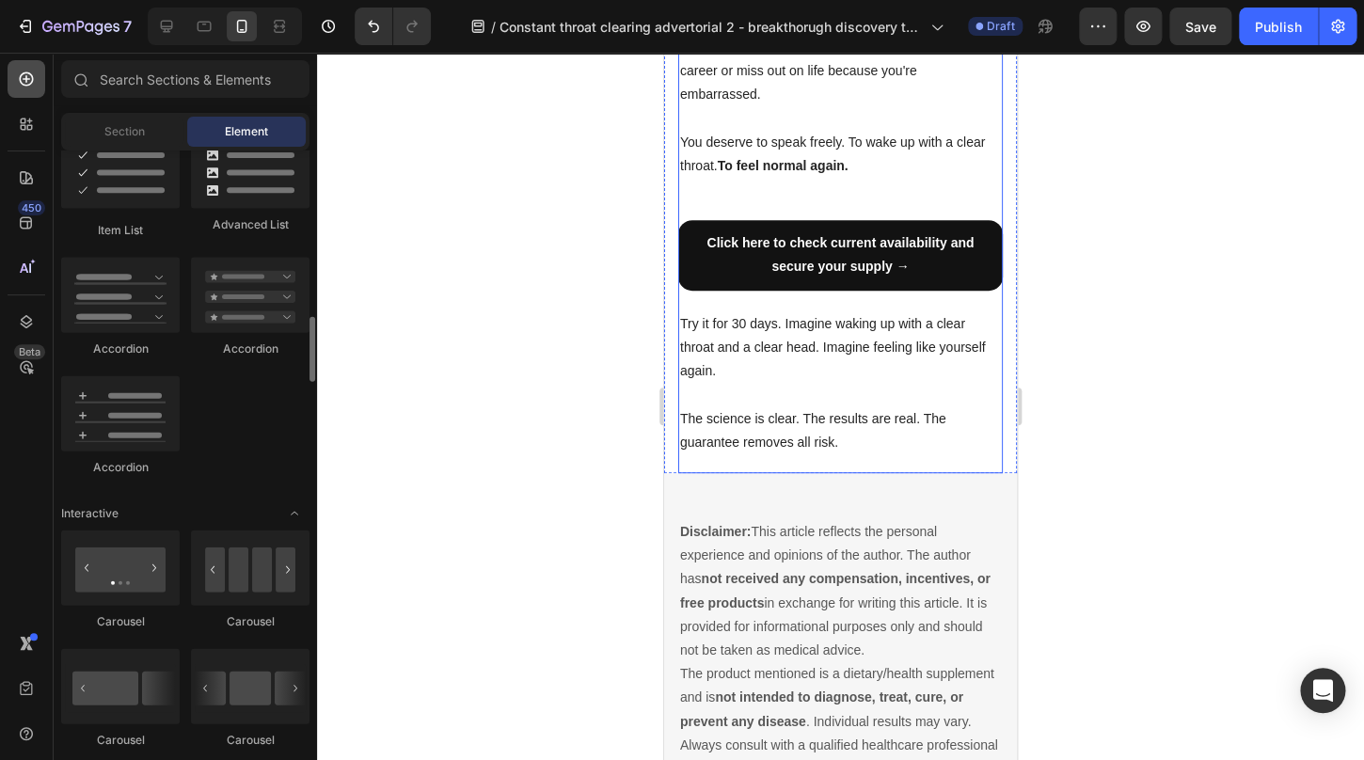
click at [22, 78] on icon at bounding box center [26, 79] width 19 height 19
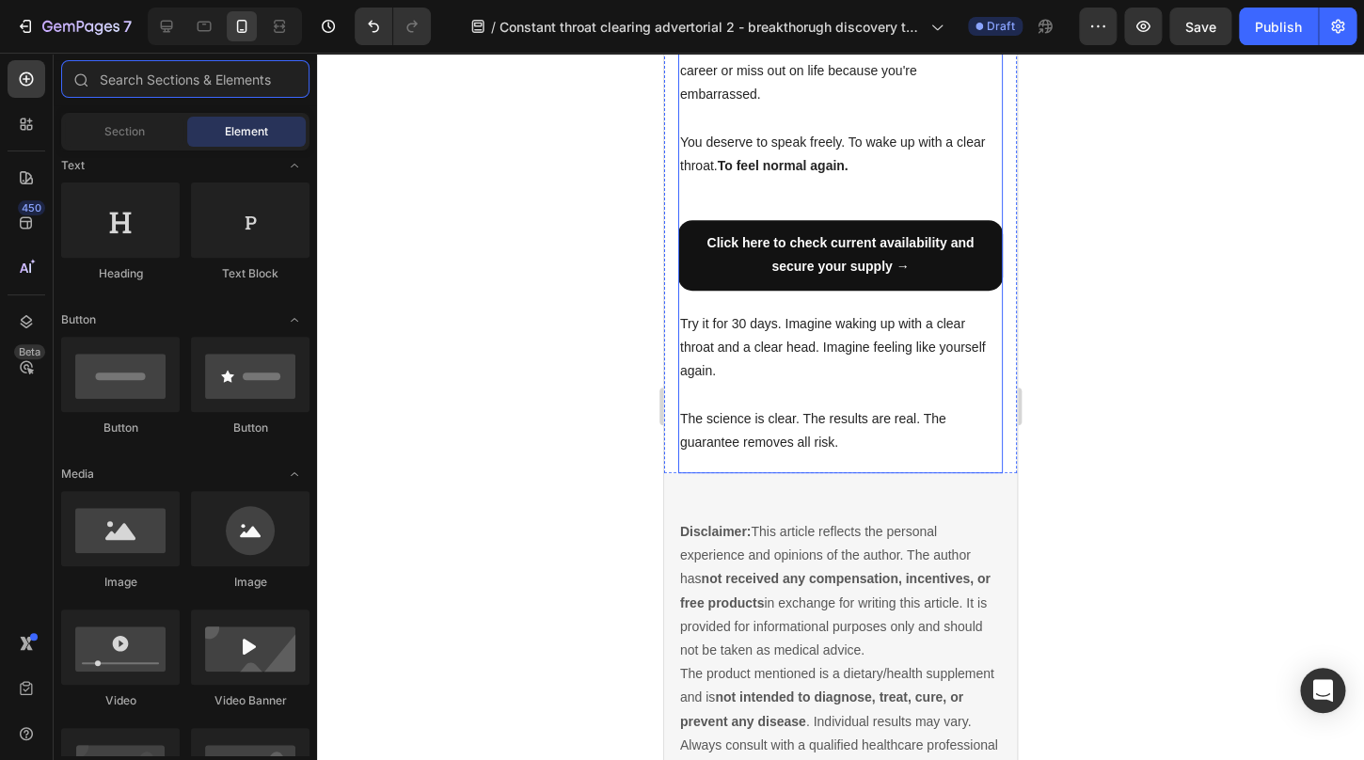
scroll to position [0, 0]
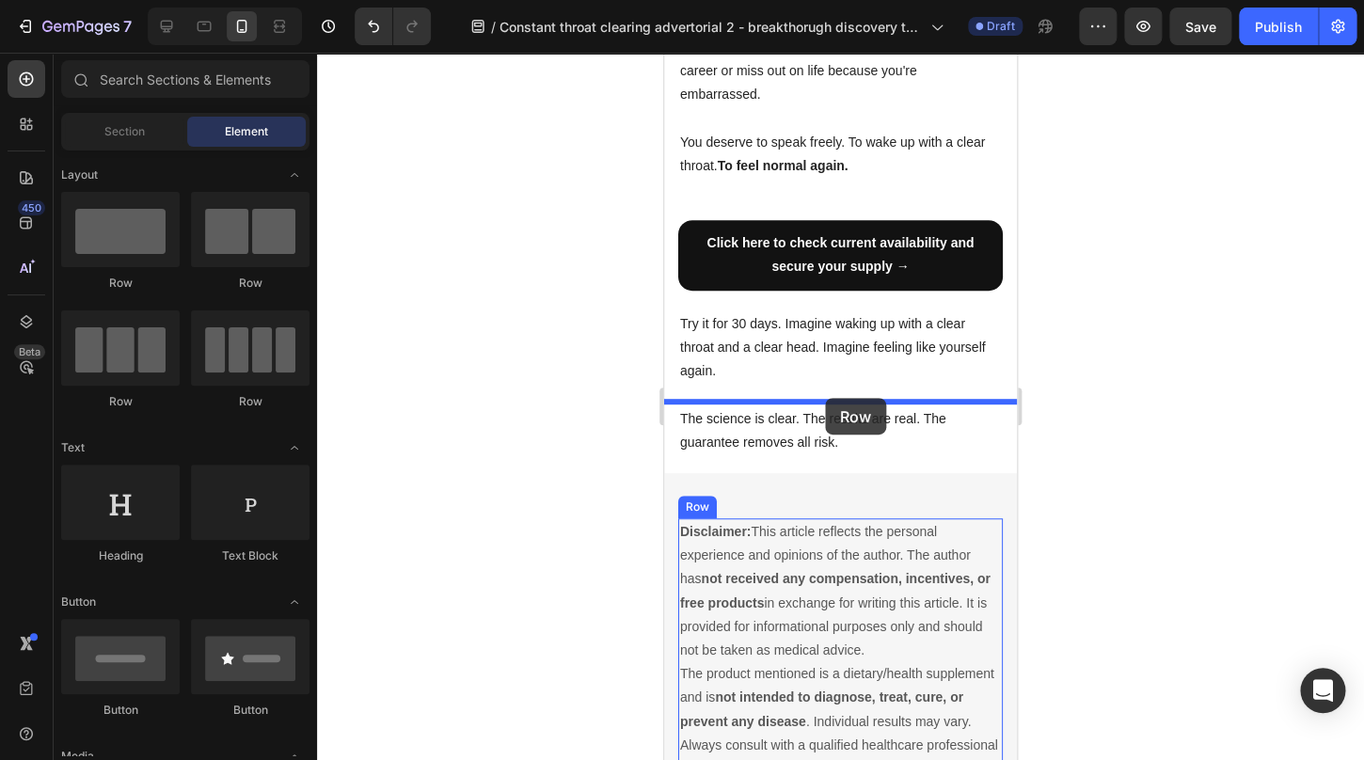
drag, startPoint x: 788, startPoint y: 297, endPoint x: 825, endPoint y: 398, distance: 107.5
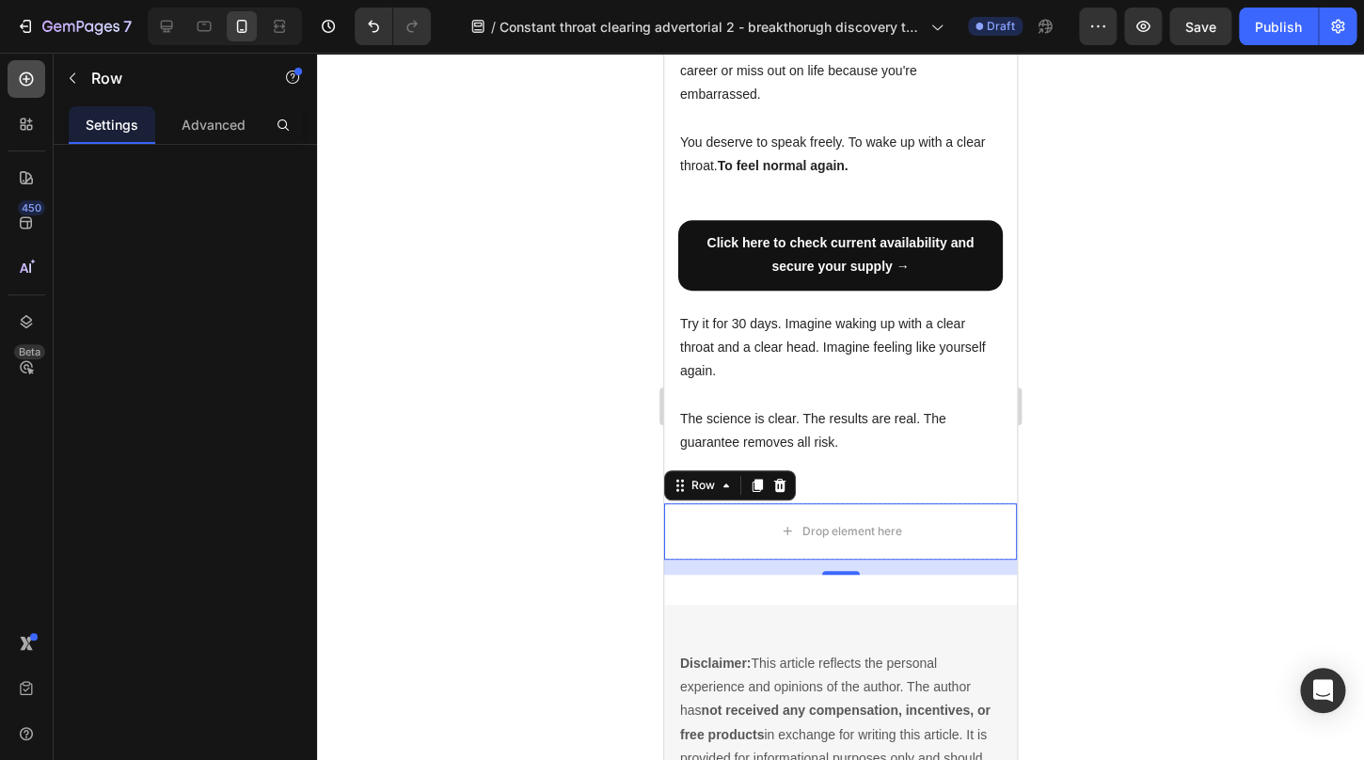
click at [32, 78] on icon at bounding box center [26, 79] width 19 height 19
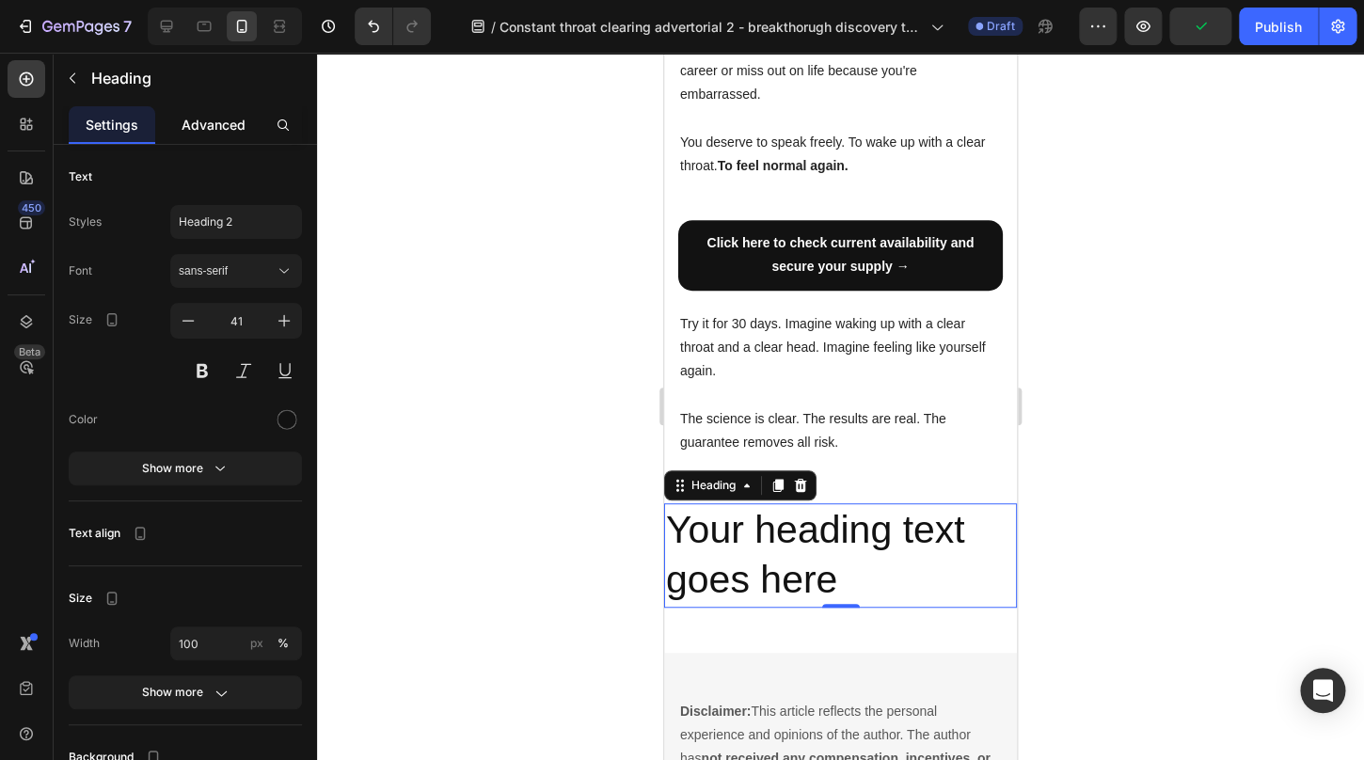
click at [195, 130] on p "Advanced" at bounding box center [214, 125] width 64 height 20
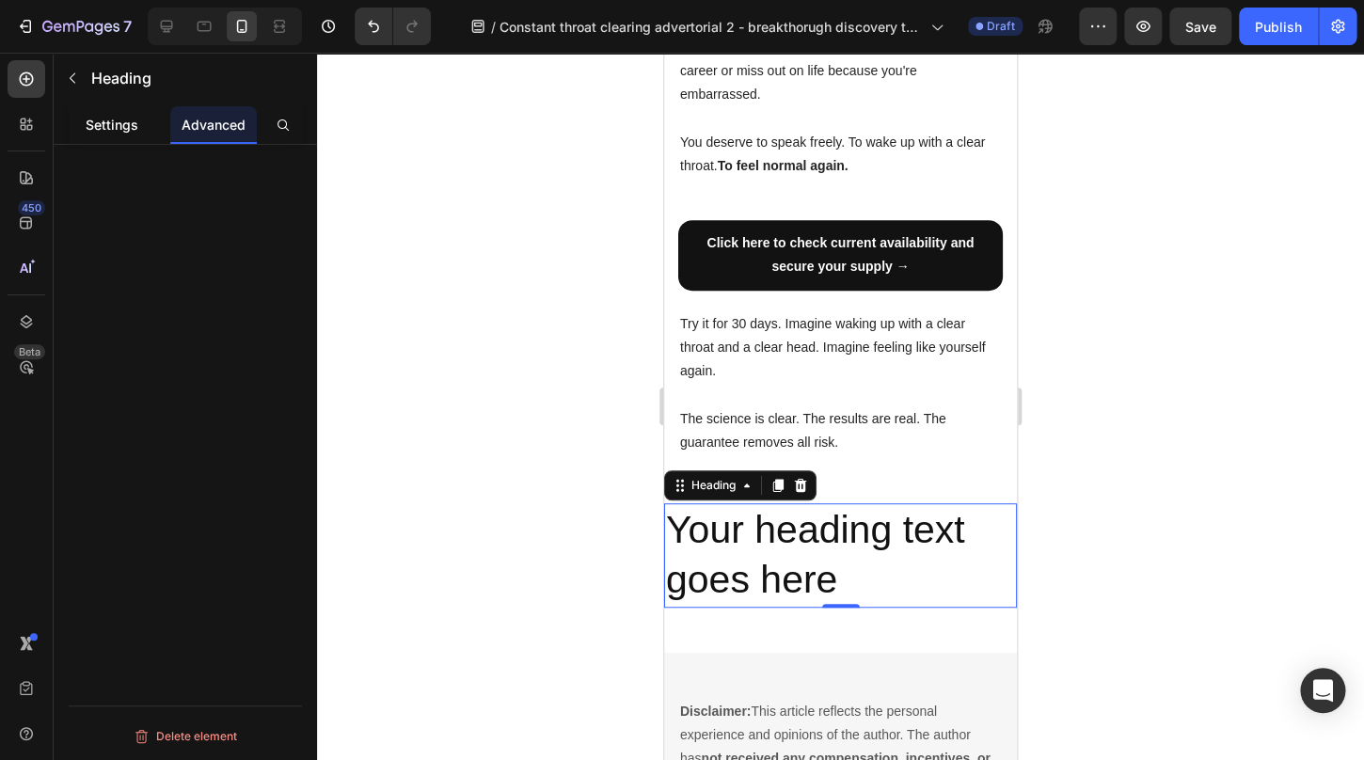
click at [123, 129] on p "Settings" at bounding box center [112, 125] width 53 height 20
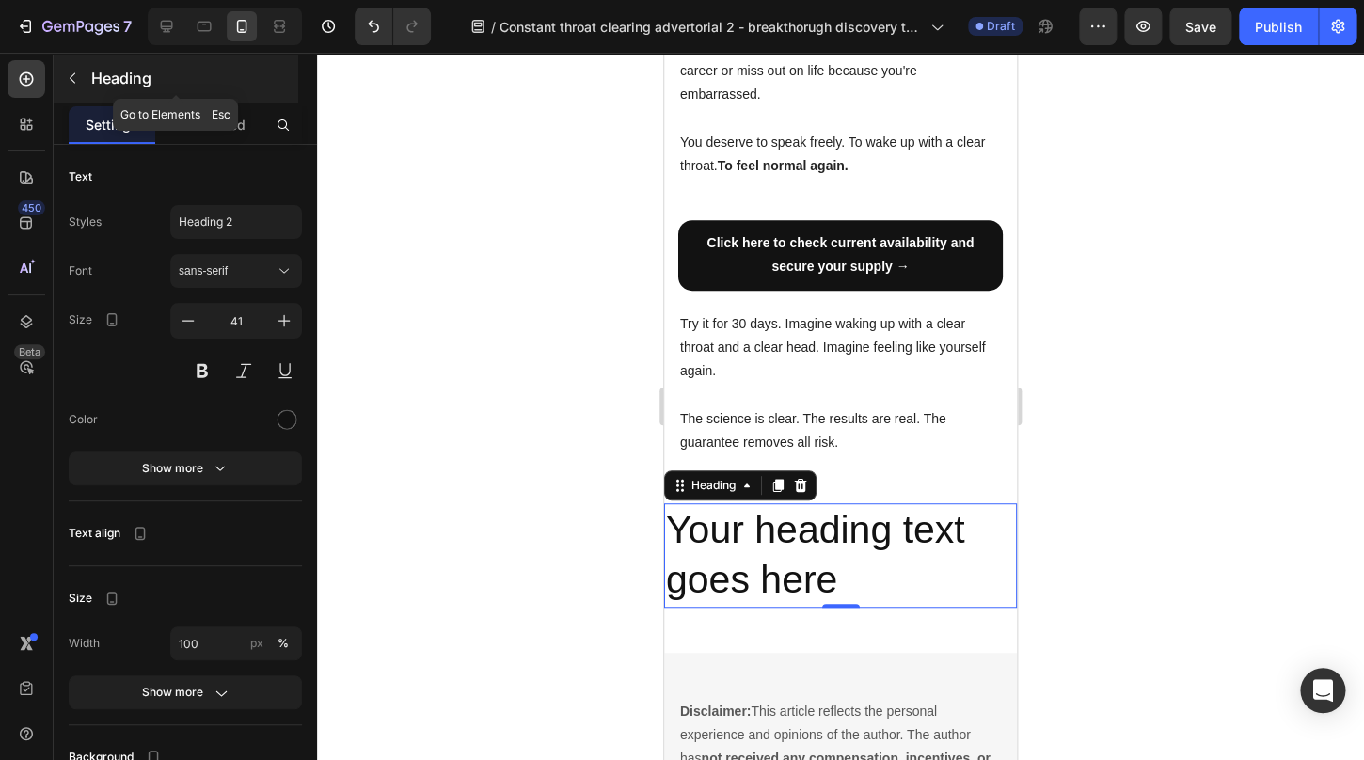
click at [84, 72] on button "button" at bounding box center [72, 78] width 30 height 30
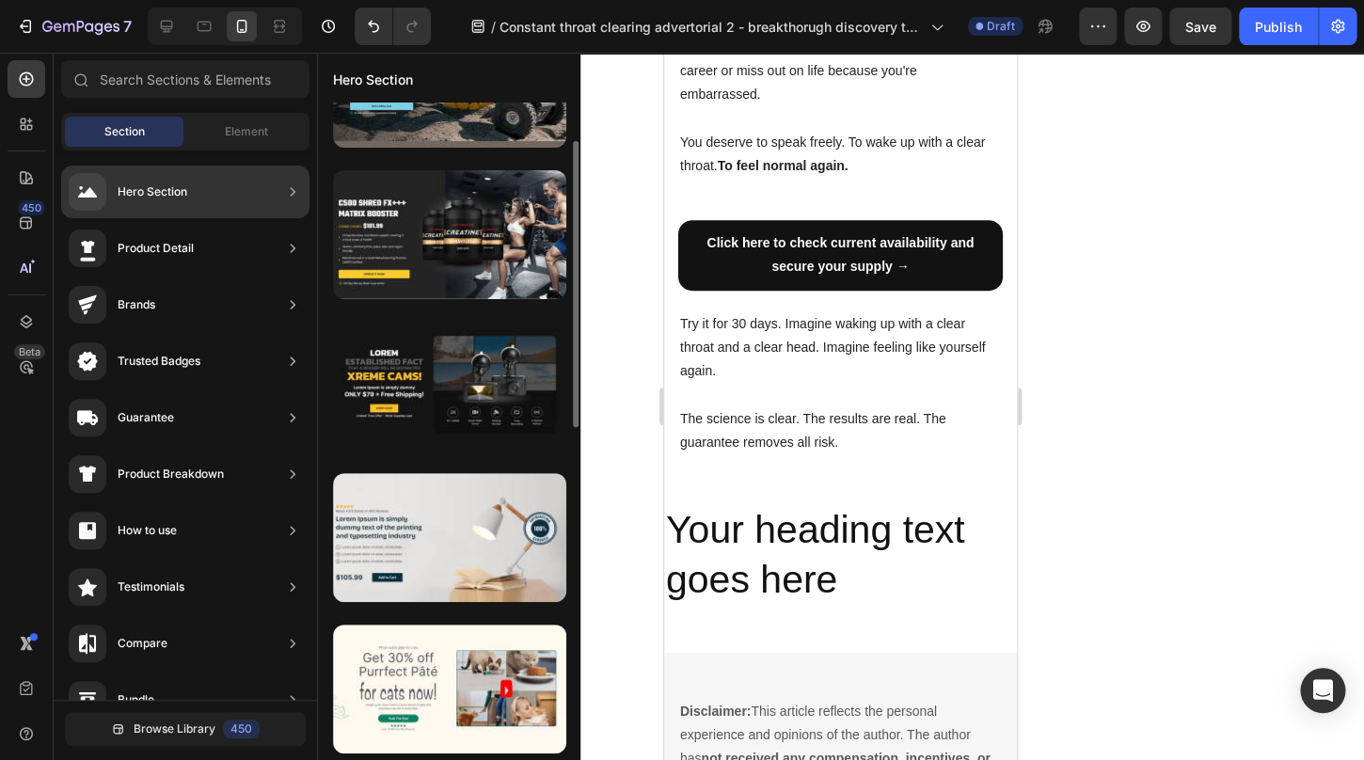
scroll to position [89, 0]
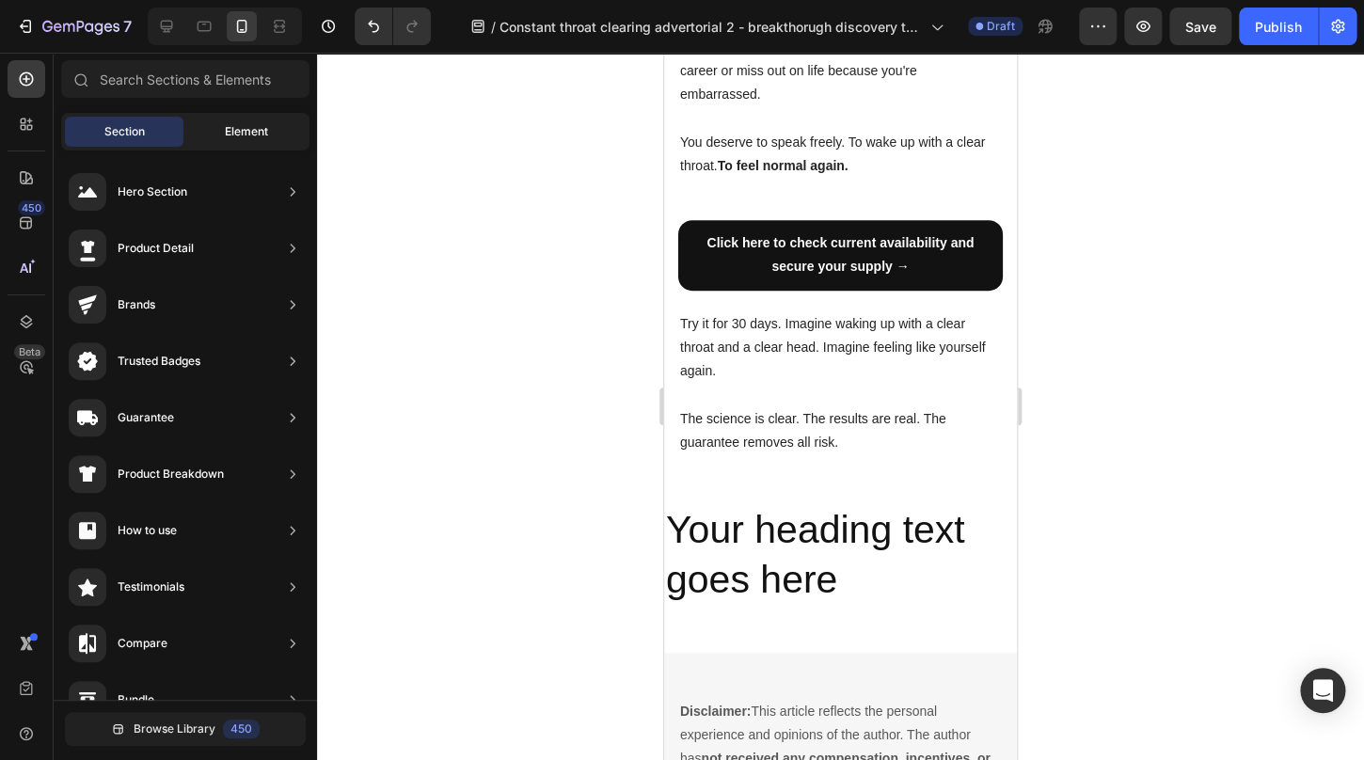
click at [244, 141] on div "Element" at bounding box center [246, 132] width 119 height 30
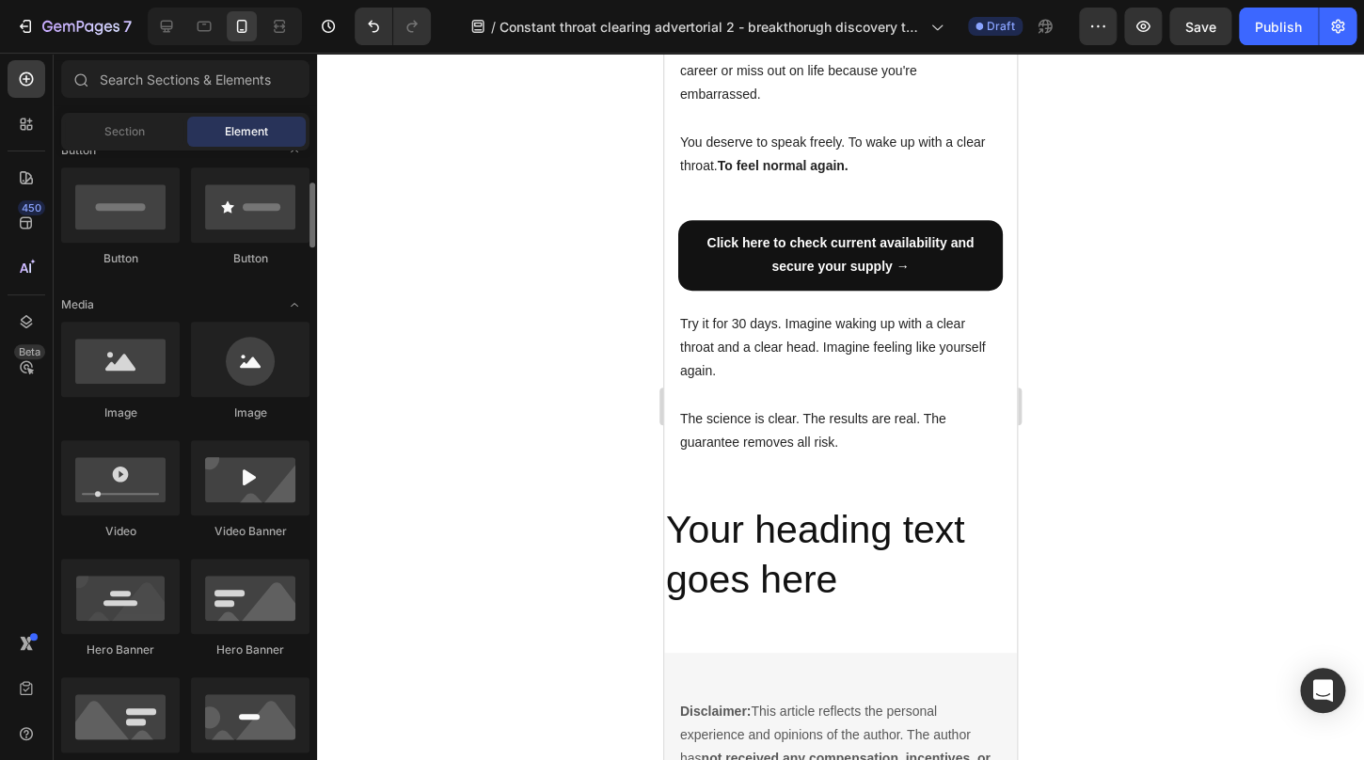
scroll to position [503, 0]
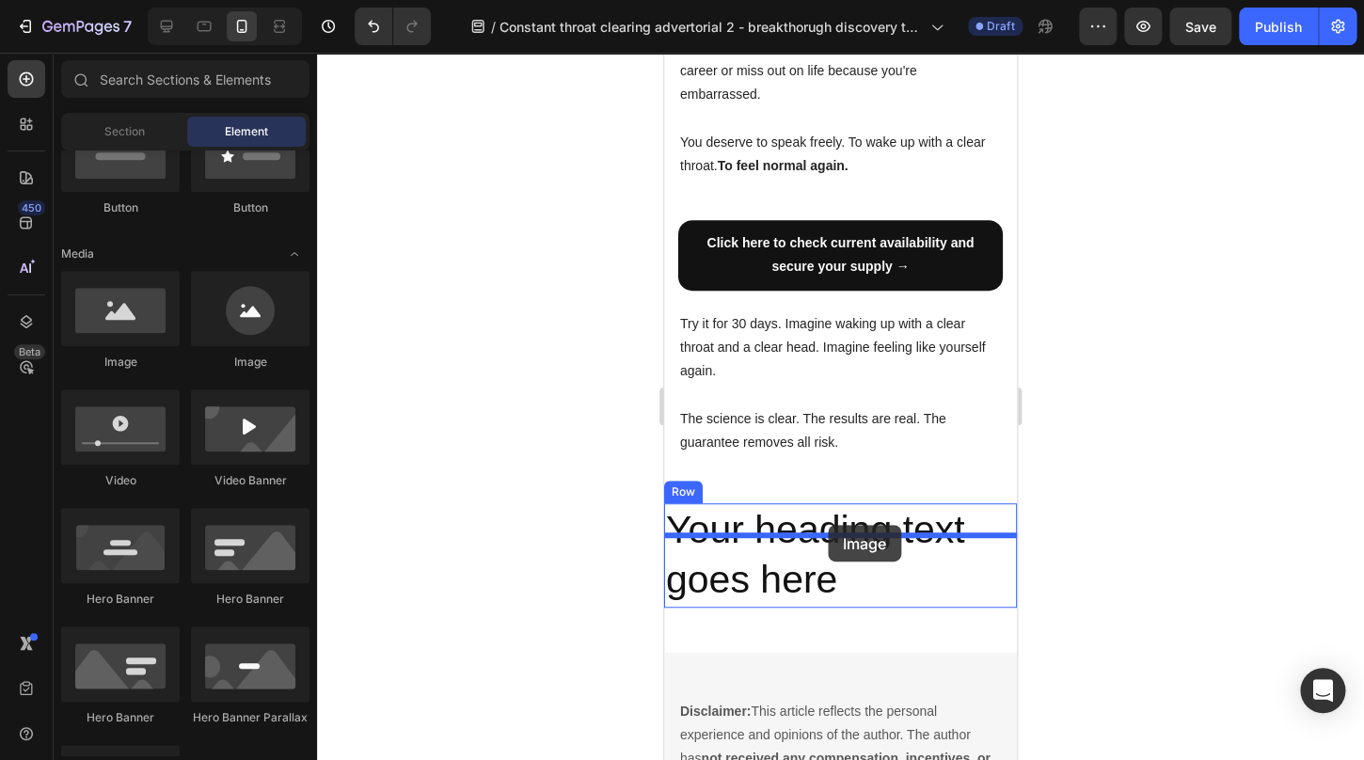
drag, startPoint x: 791, startPoint y: 379, endPoint x: 828, endPoint y: 525, distance: 150.4
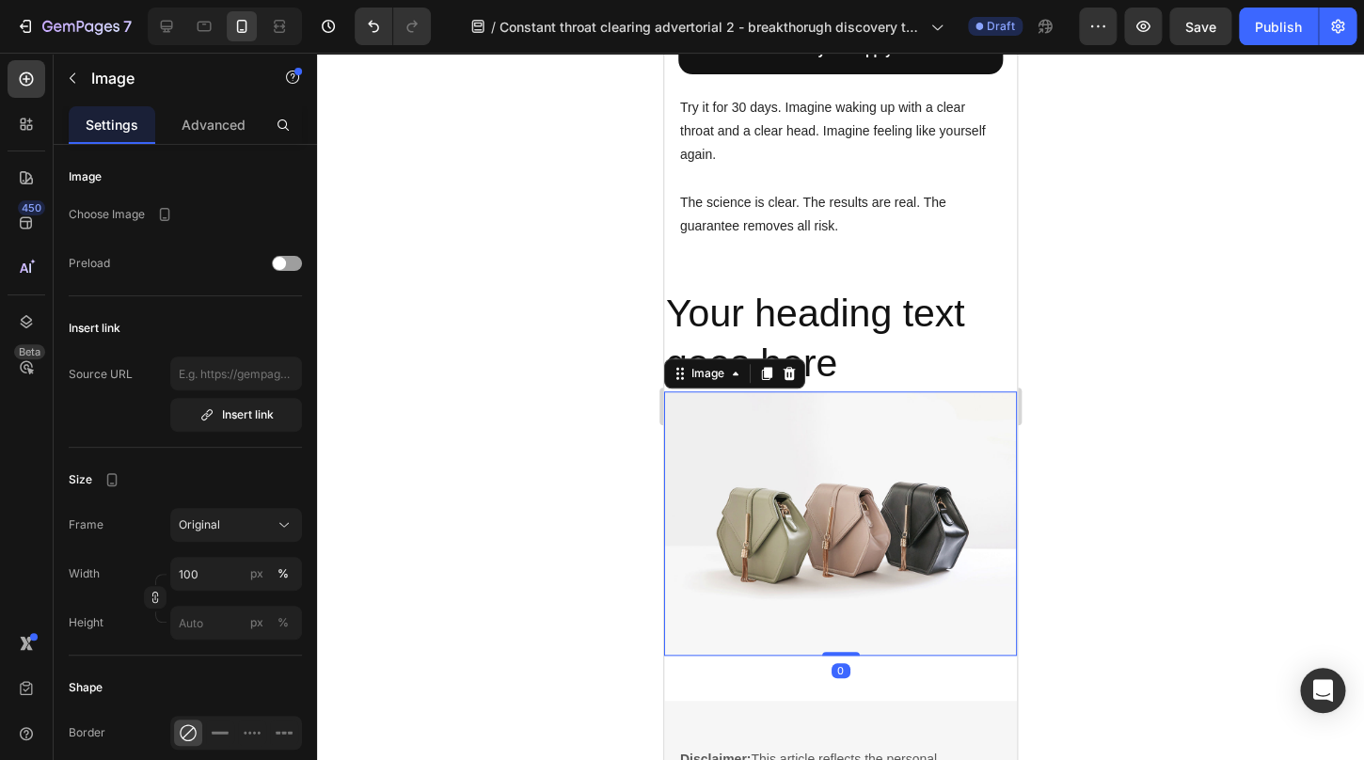
scroll to position [5851, 0]
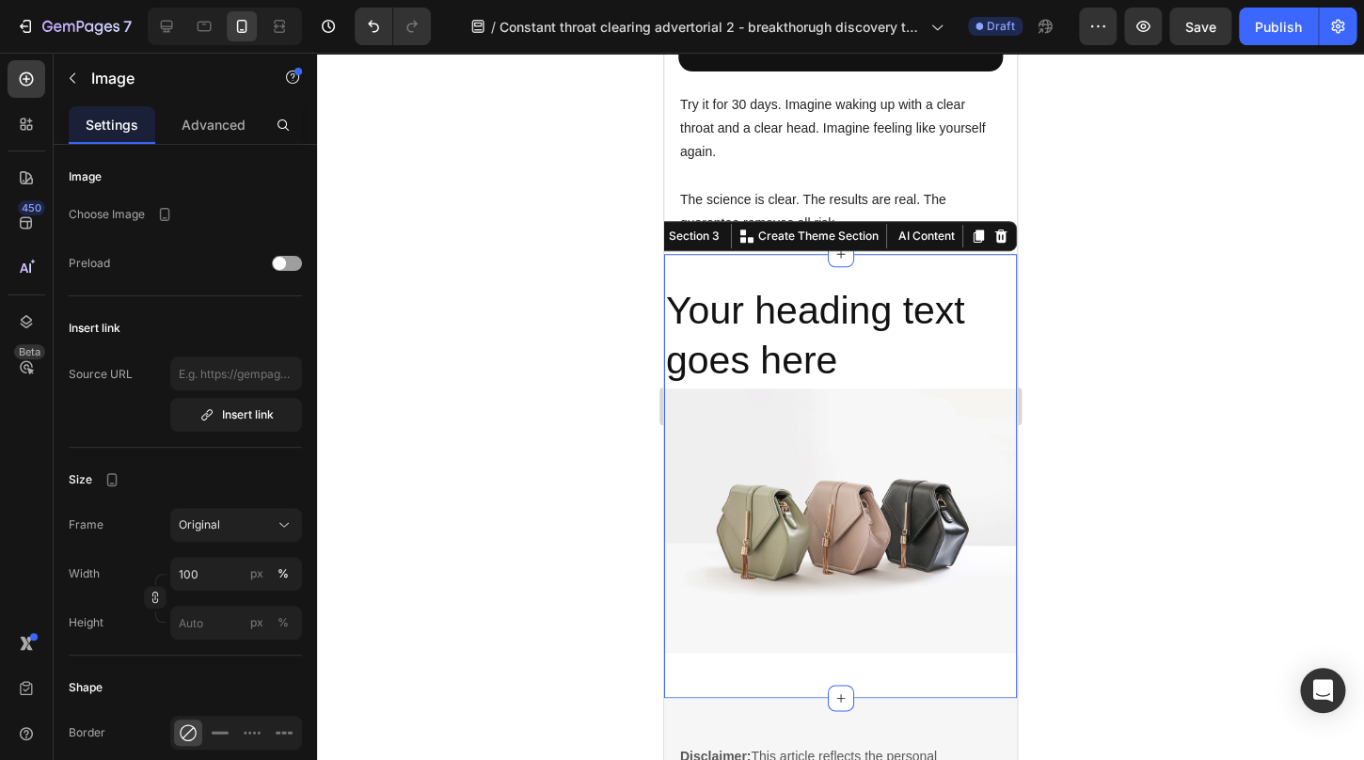
click at [806, 586] on div "Your heading text goes here Heading Image Row" at bounding box center [840, 476] width 353 height 384
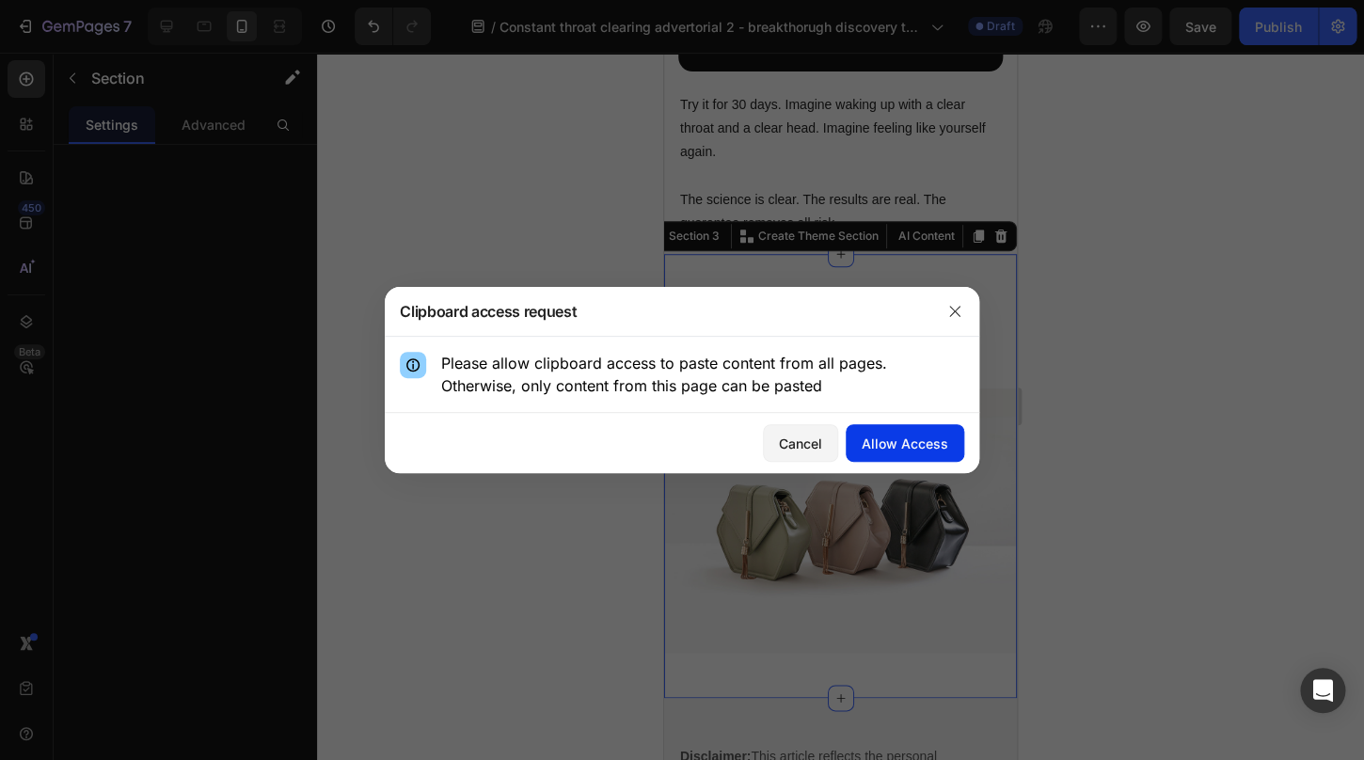
click at [924, 447] on div "Allow Access" at bounding box center [905, 444] width 87 height 20
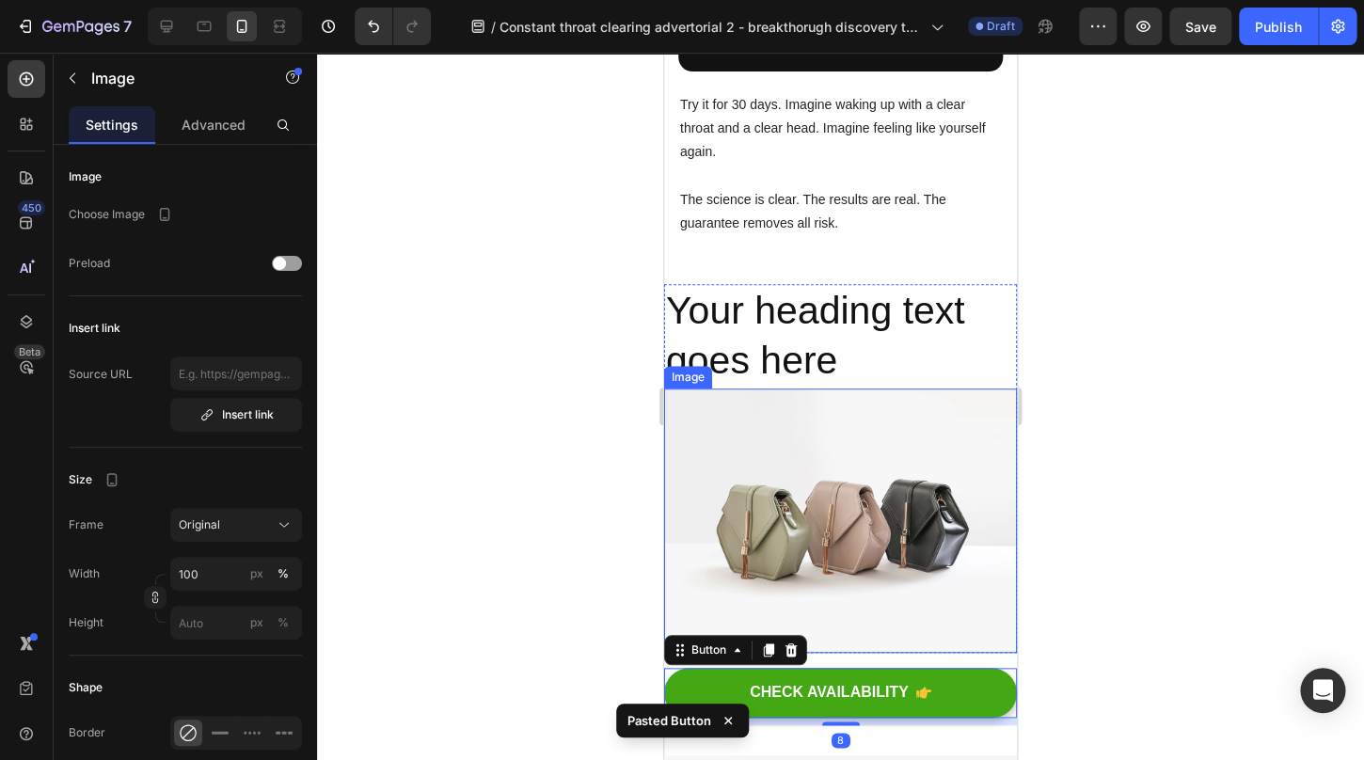
click at [885, 527] on img at bounding box center [840, 521] width 353 height 264
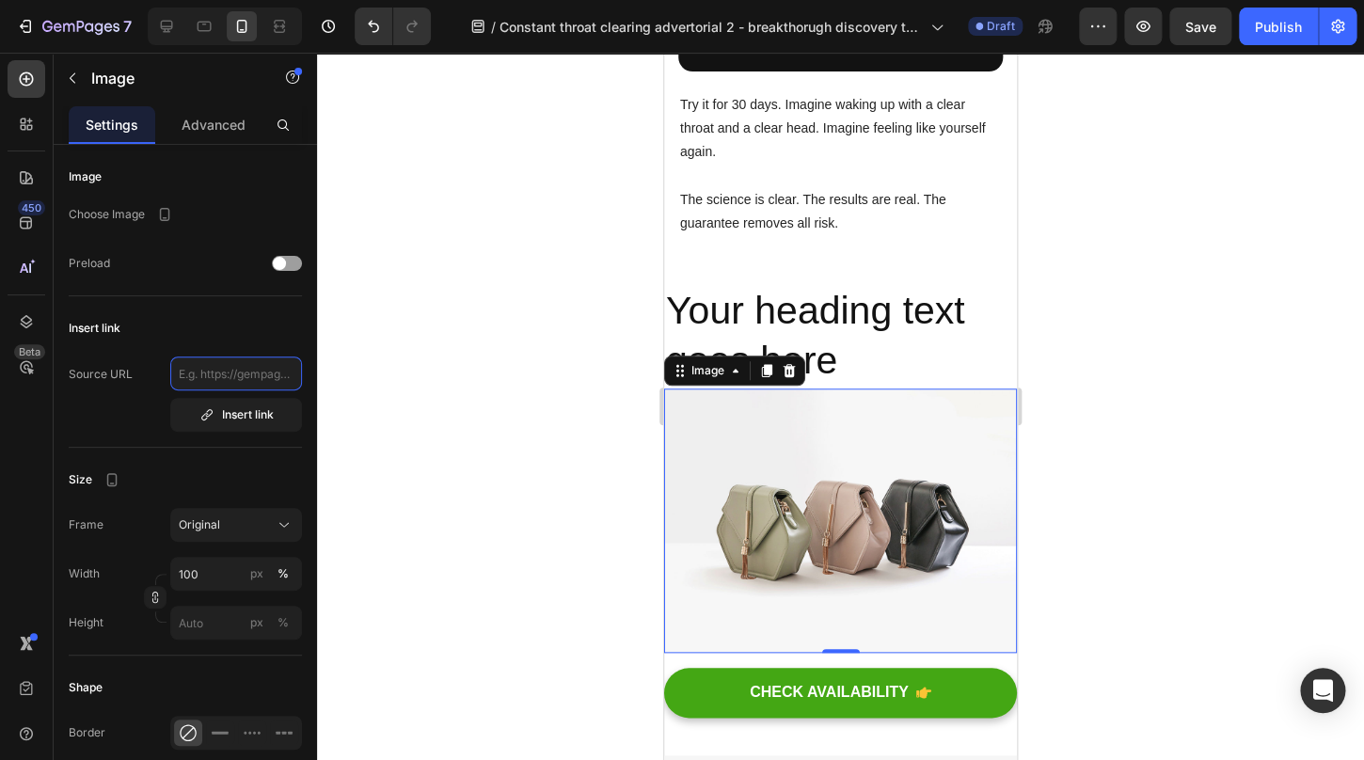
click at [230, 381] on input "text" at bounding box center [236, 374] width 132 height 34
click at [871, 433] on img at bounding box center [840, 521] width 353 height 264
click at [171, 211] on icon "button" at bounding box center [164, 214] width 19 height 19
click at [114, 218] on p "Choose Image" at bounding box center [107, 214] width 76 height 17
click at [244, 387] on input "text" at bounding box center [236, 374] width 132 height 34
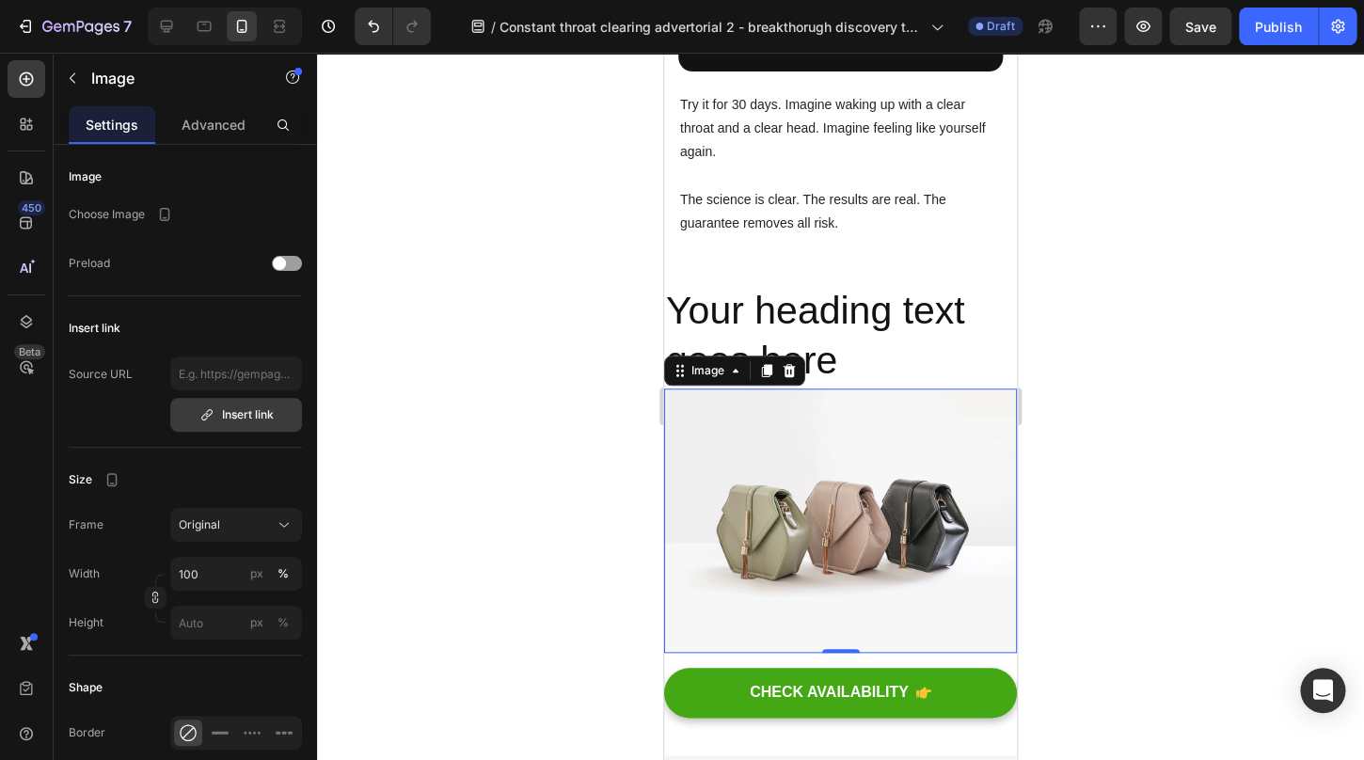
click at [247, 416] on div "Insert link" at bounding box center [236, 415] width 74 height 17
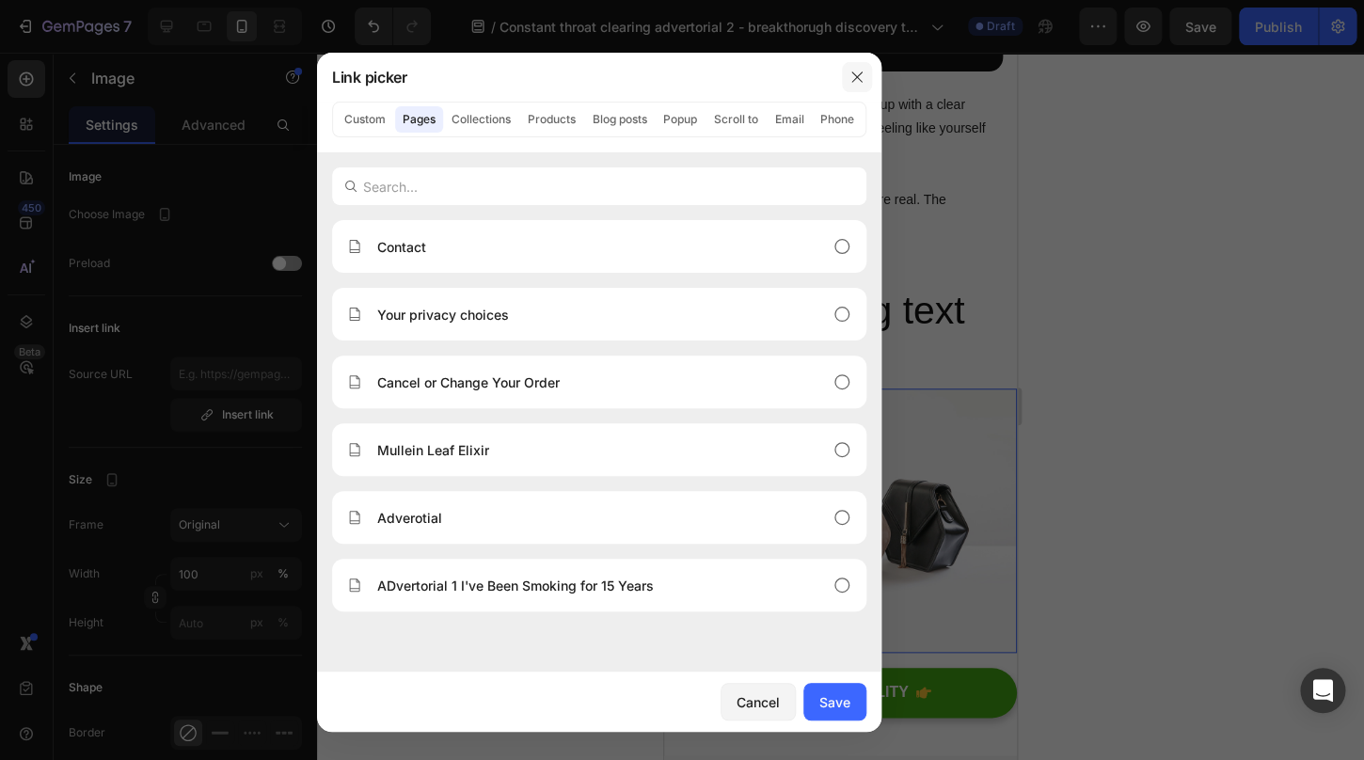
click at [856, 82] on icon "button" at bounding box center [857, 77] width 15 height 15
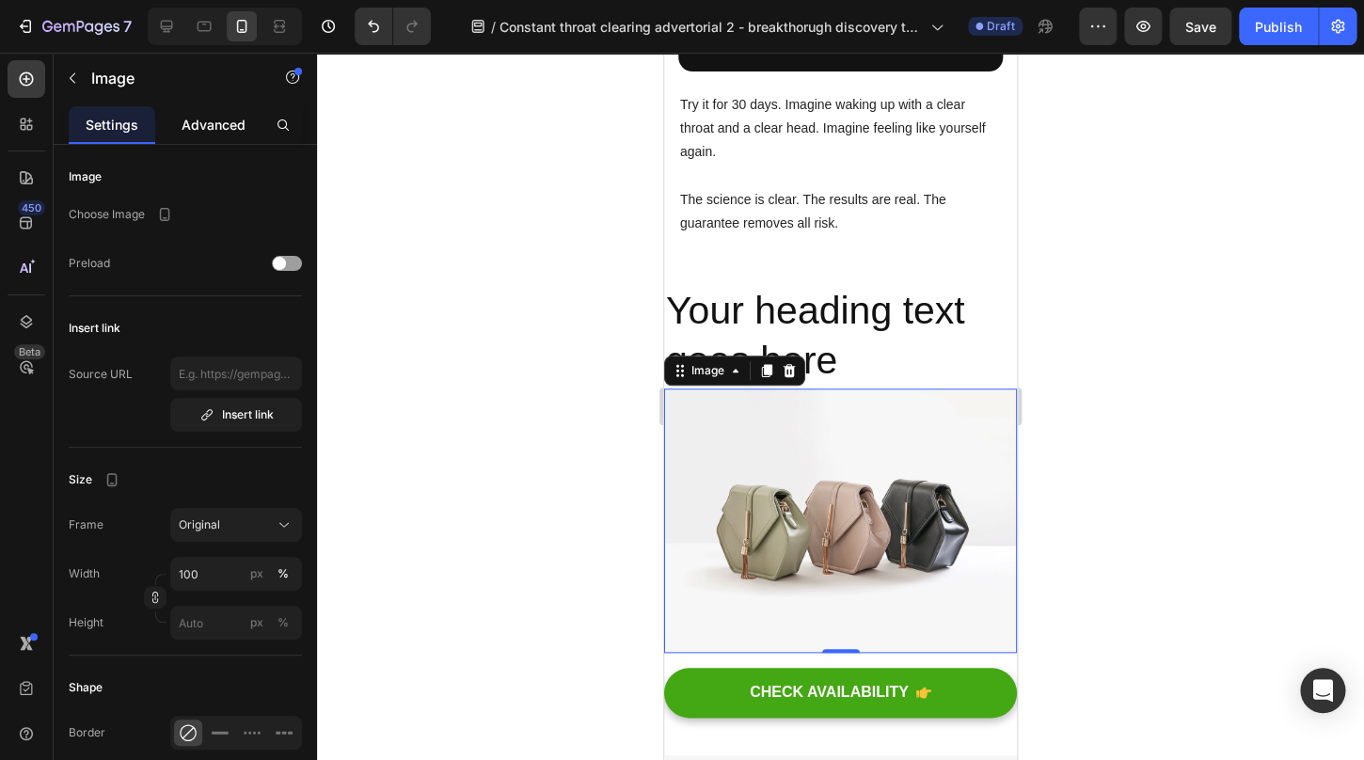
click at [205, 124] on p "Advanced" at bounding box center [214, 125] width 64 height 20
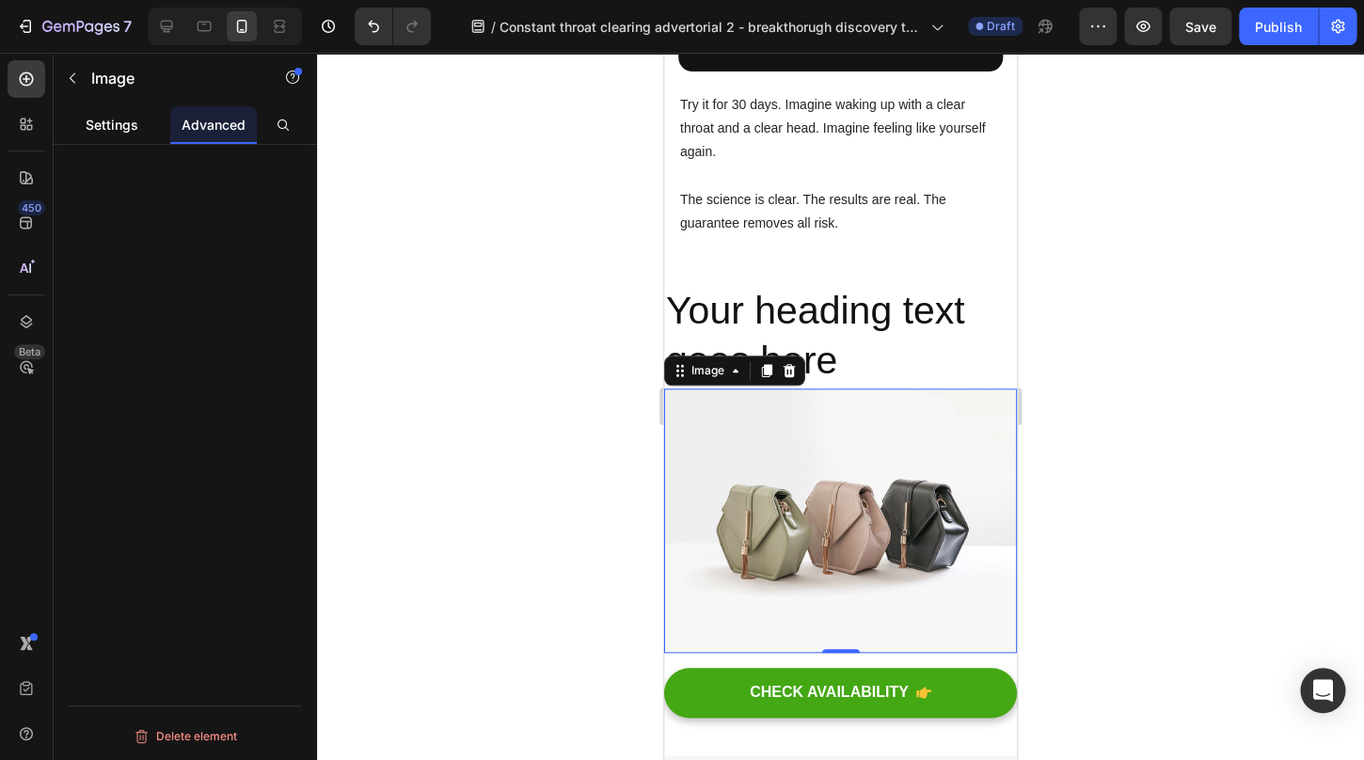
click at [112, 123] on p "Settings" at bounding box center [112, 125] width 53 height 20
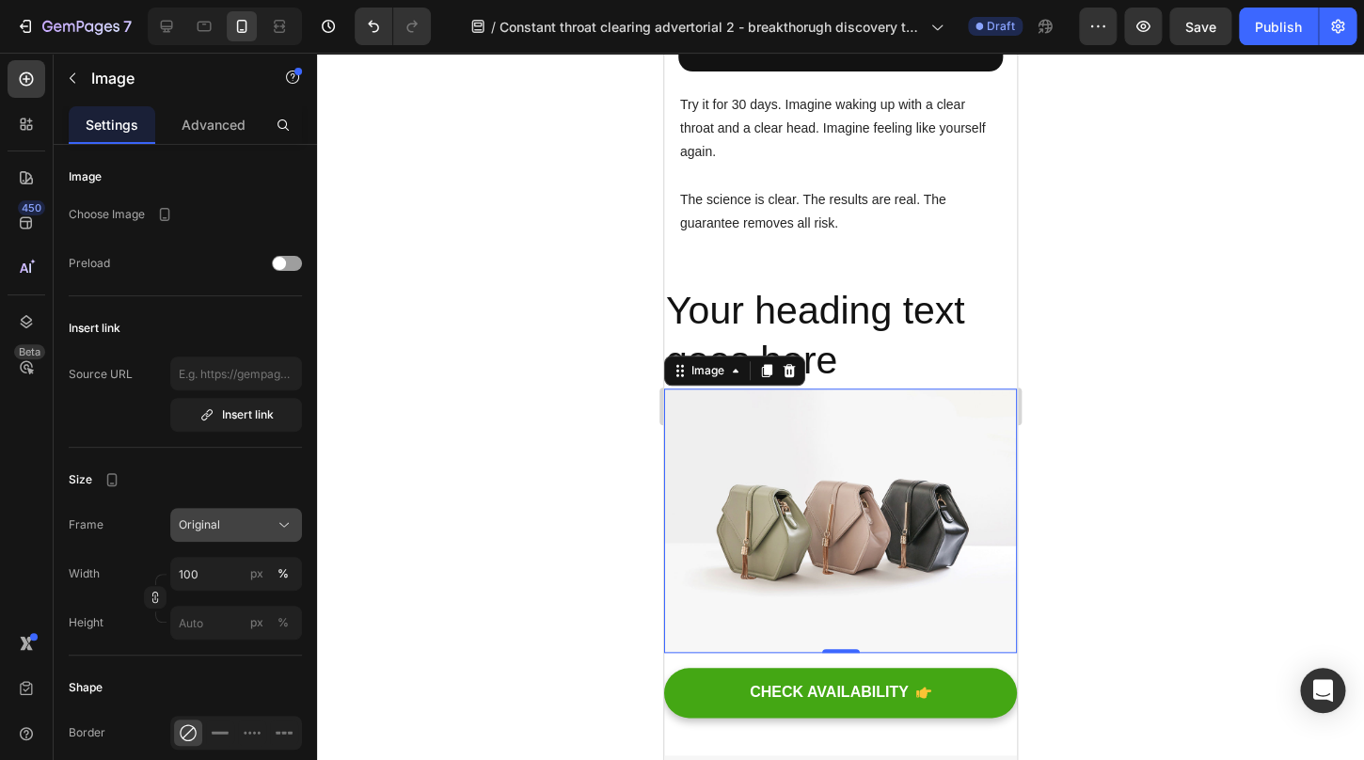
click at [225, 526] on div "Original" at bounding box center [225, 525] width 92 height 17
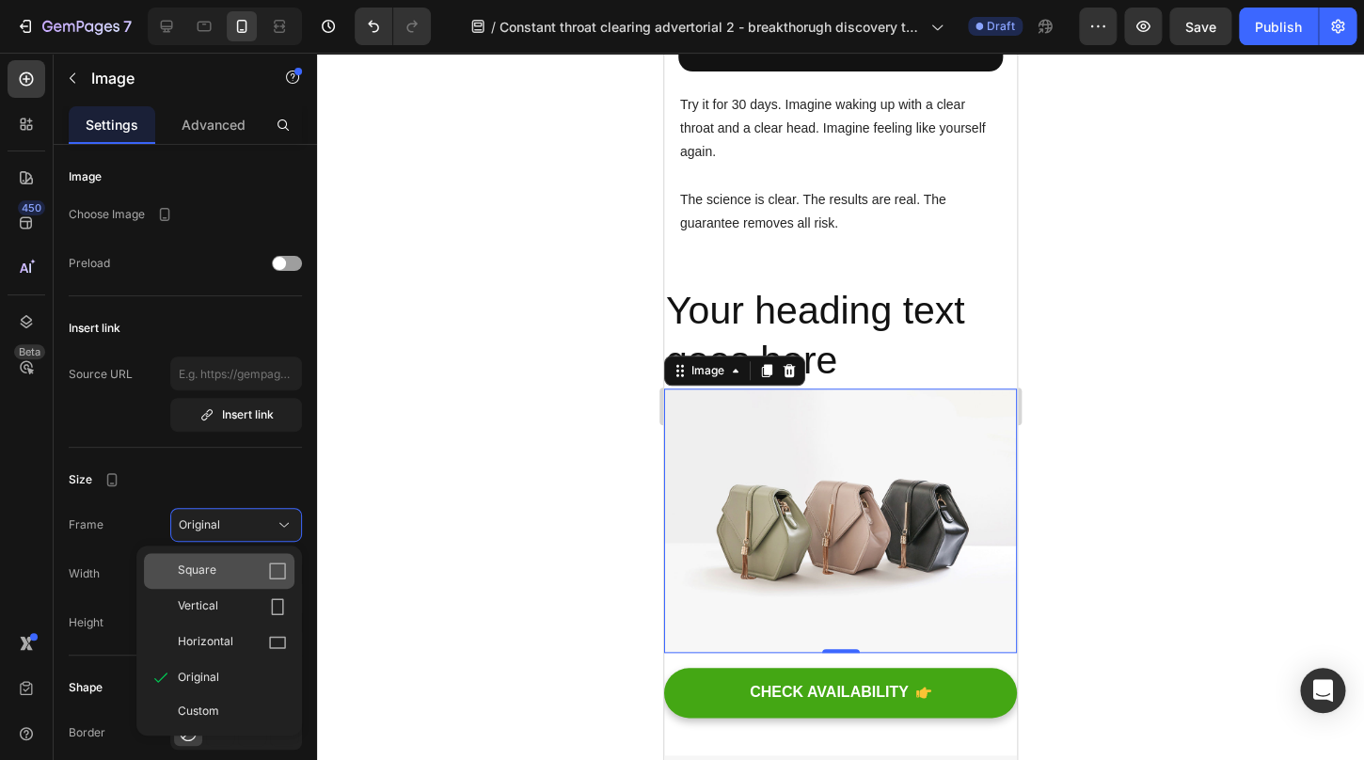
click at [239, 565] on div "Square" at bounding box center [232, 571] width 109 height 19
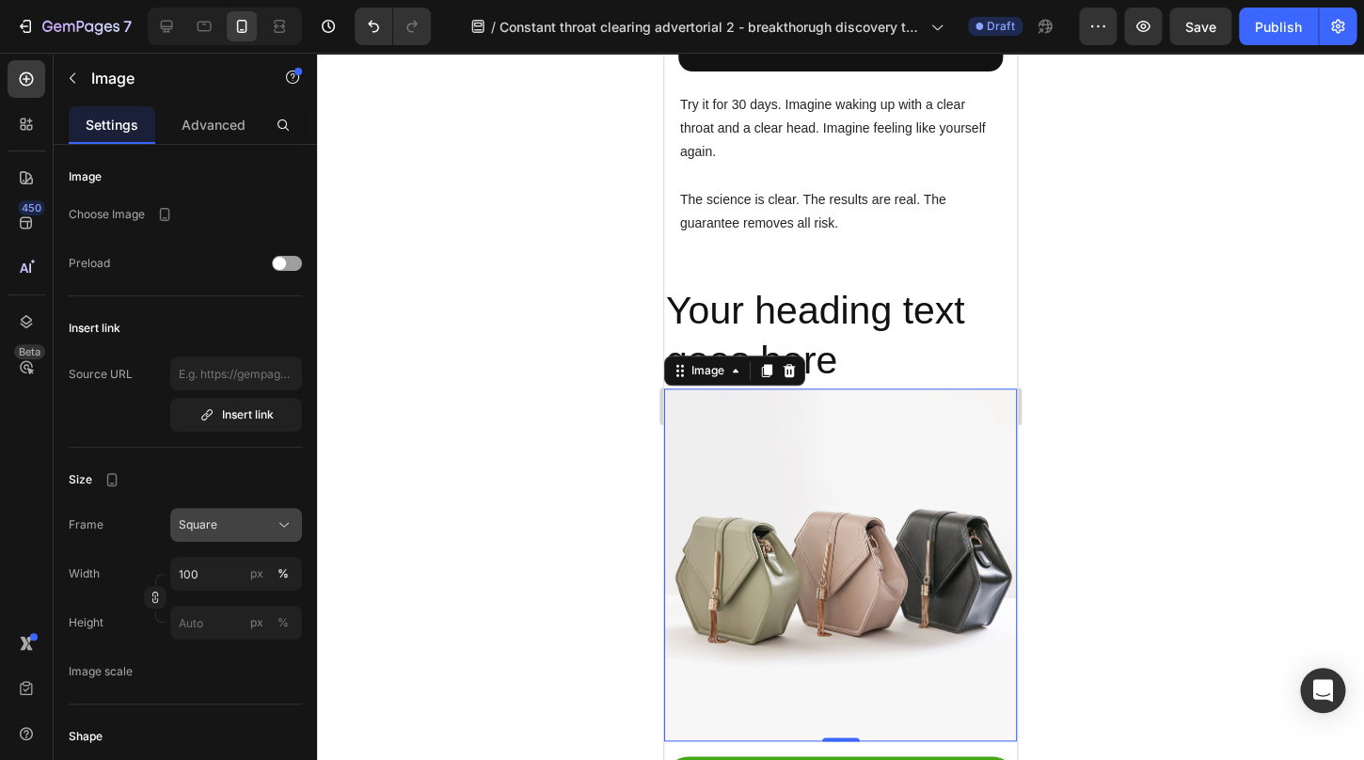
click at [243, 541] on button "Square" at bounding box center [236, 525] width 132 height 34
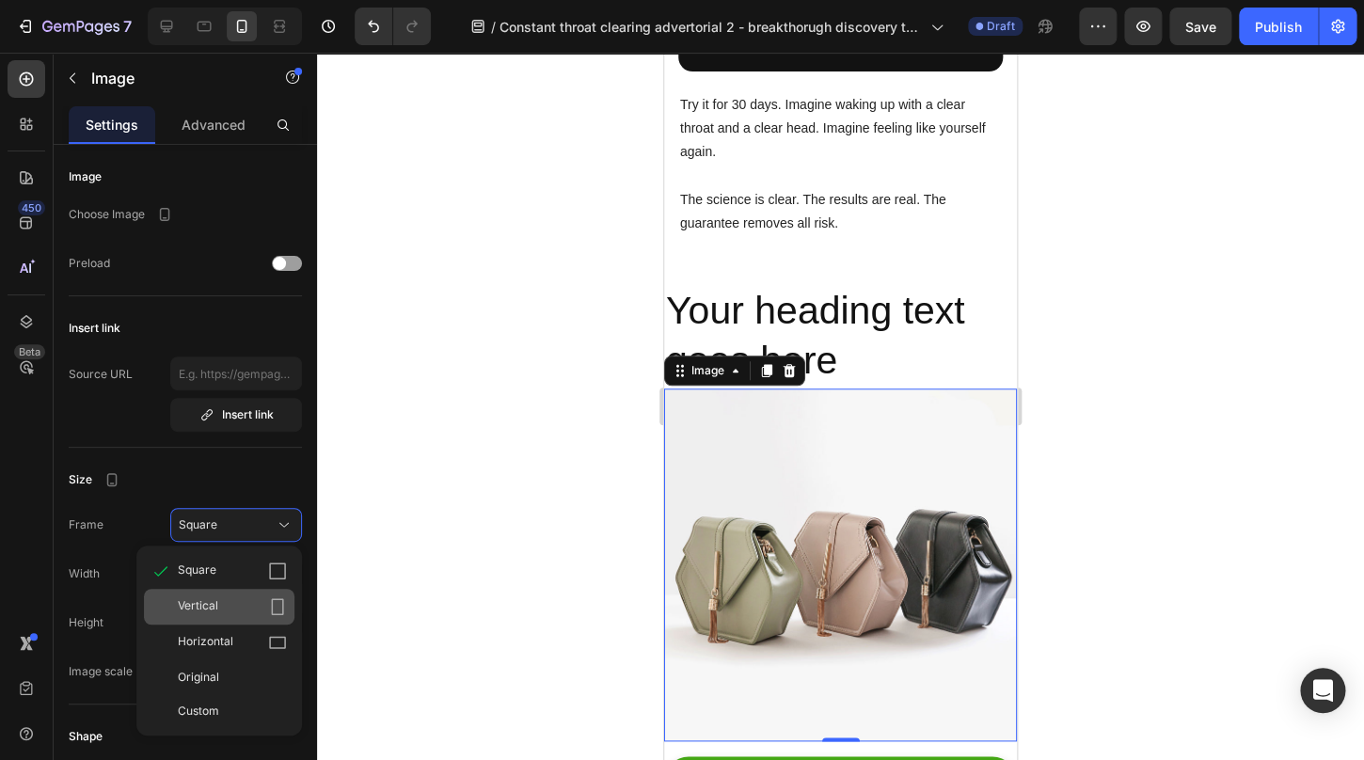
click at [265, 607] on div "Vertical" at bounding box center [232, 607] width 109 height 19
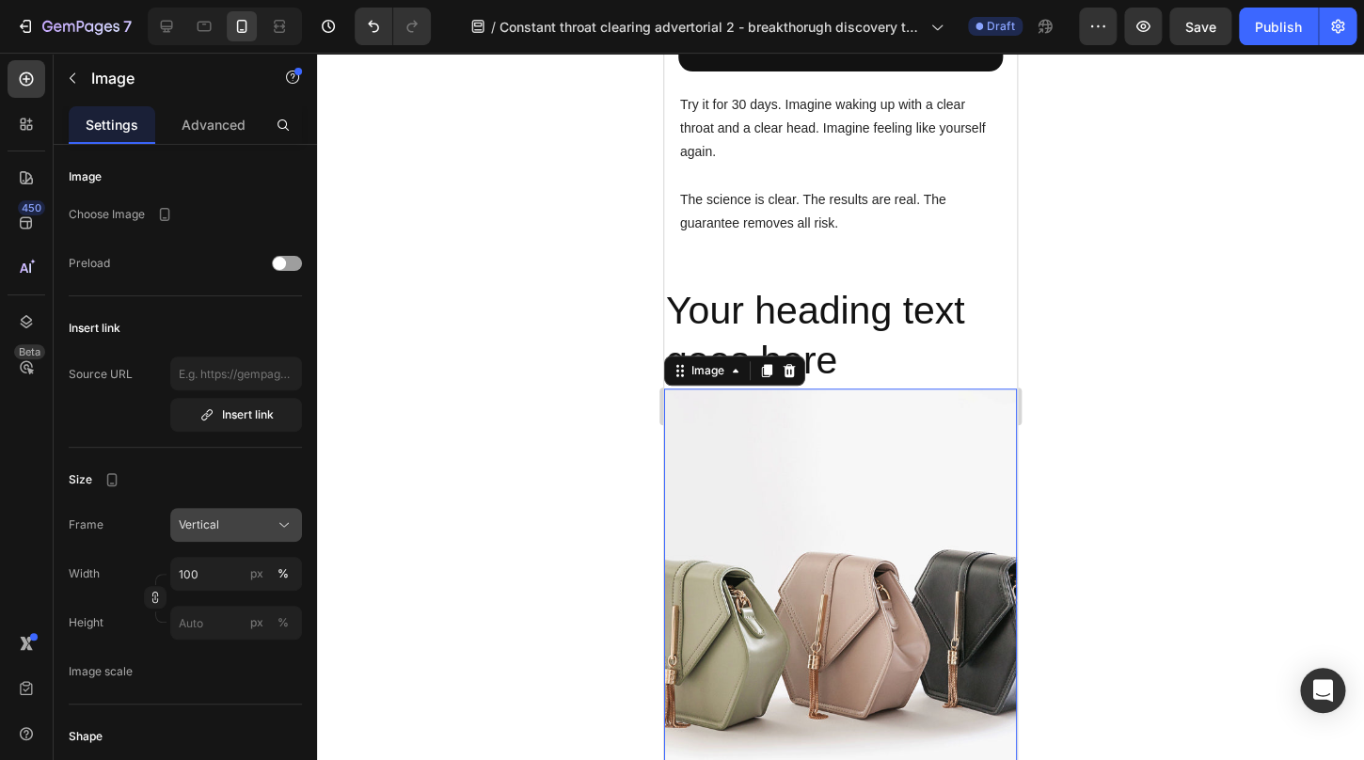
click at [263, 532] on div "Vertical" at bounding box center [225, 525] width 92 height 17
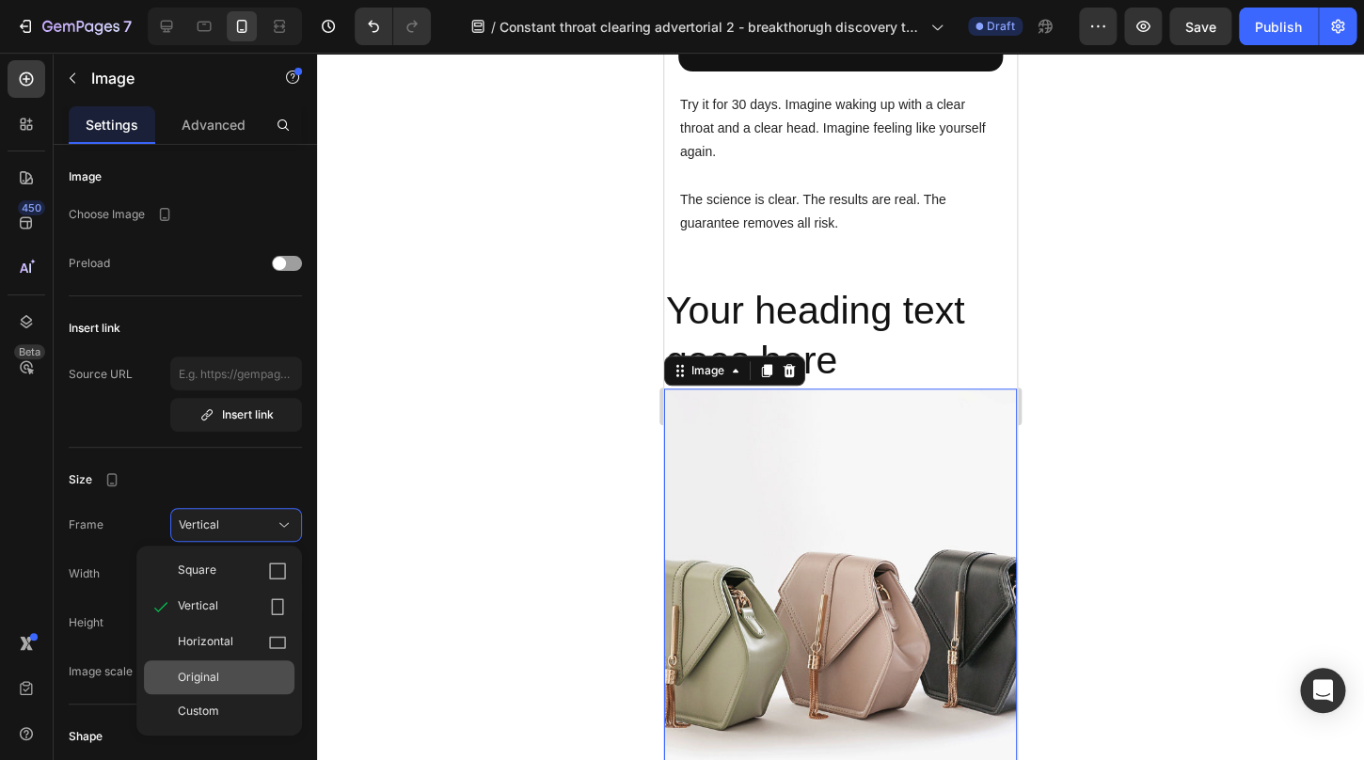
click at [248, 680] on div "Original" at bounding box center [232, 677] width 109 height 17
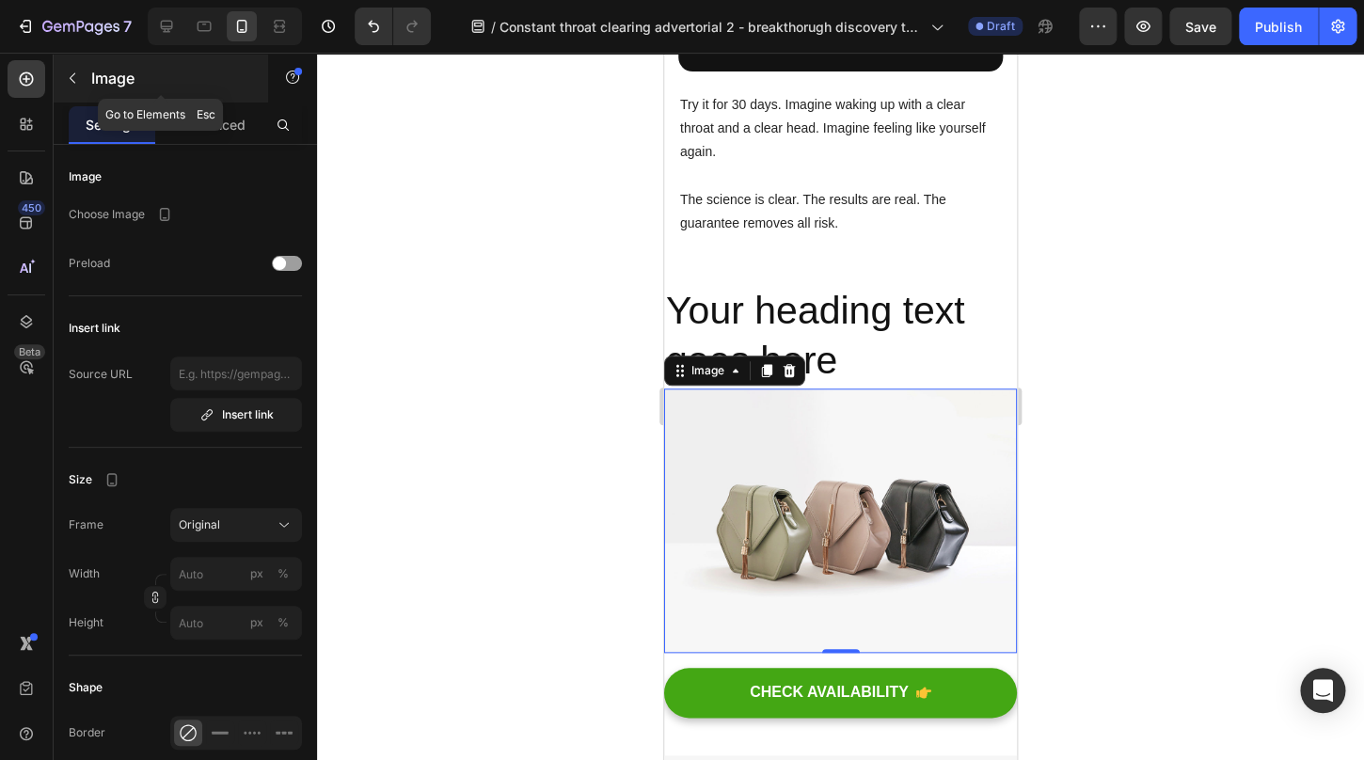
click at [66, 71] on icon "button" at bounding box center [72, 78] width 15 height 15
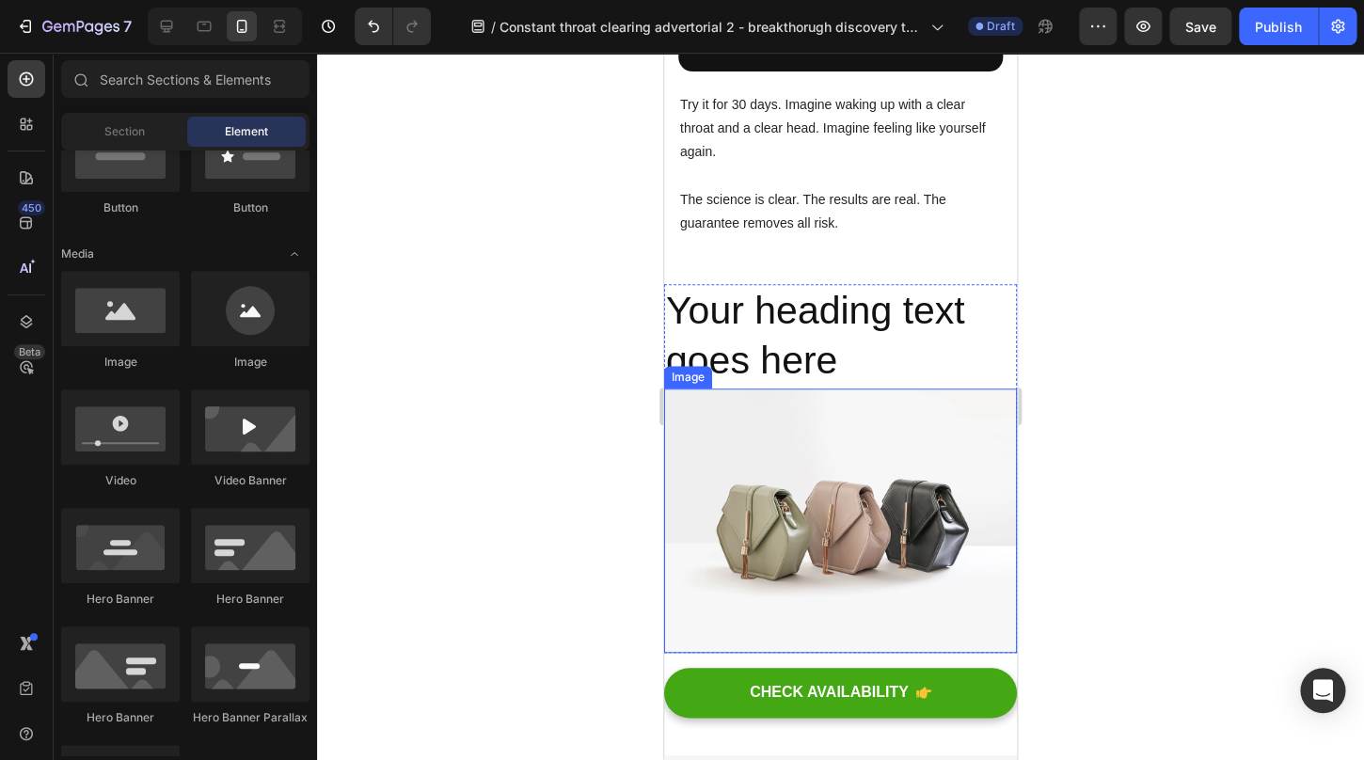
click at [873, 397] on img at bounding box center [840, 521] width 353 height 264
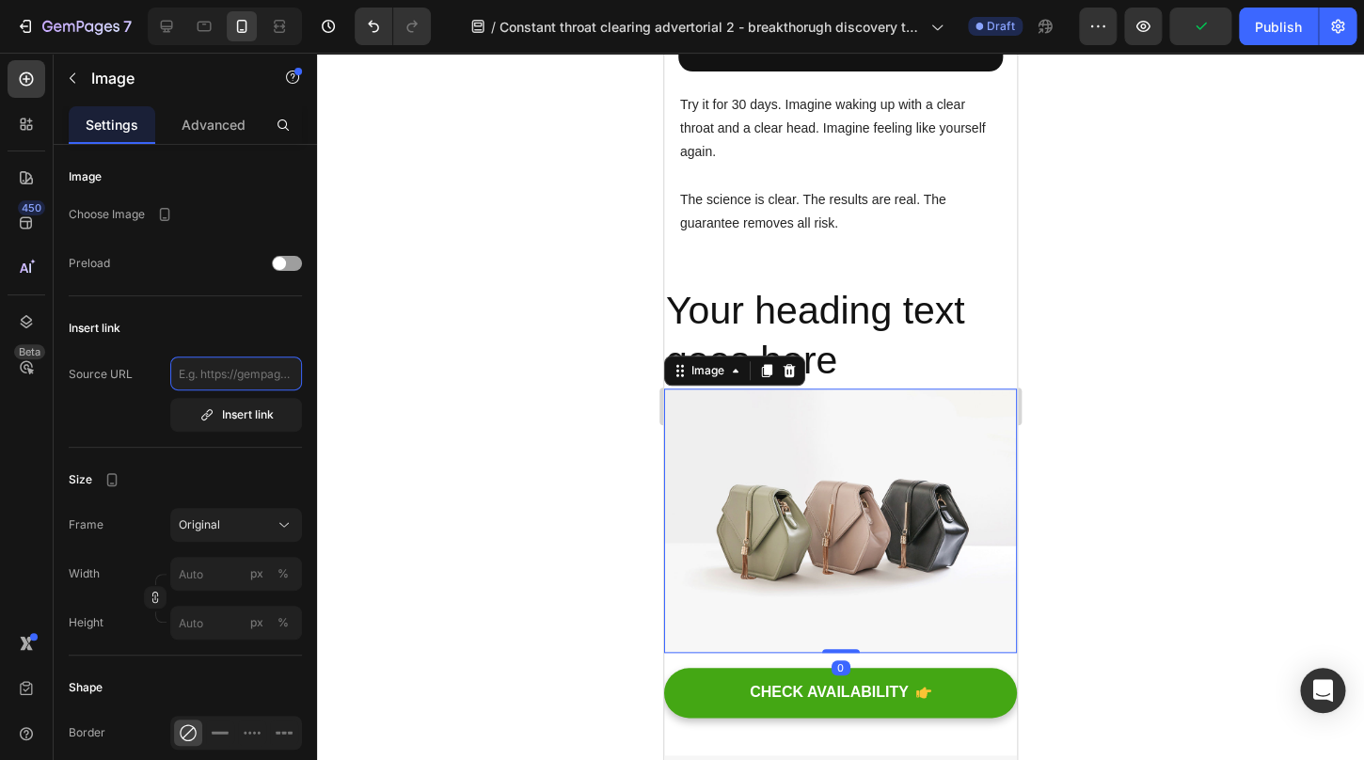
click at [239, 385] on input "text" at bounding box center [236, 374] width 132 height 34
click at [297, 267] on div at bounding box center [287, 263] width 30 height 15
click at [295, 267] on span at bounding box center [294, 263] width 13 height 13
click at [230, 124] on p "Advanced" at bounding box center [214, 125] width 64 height 20
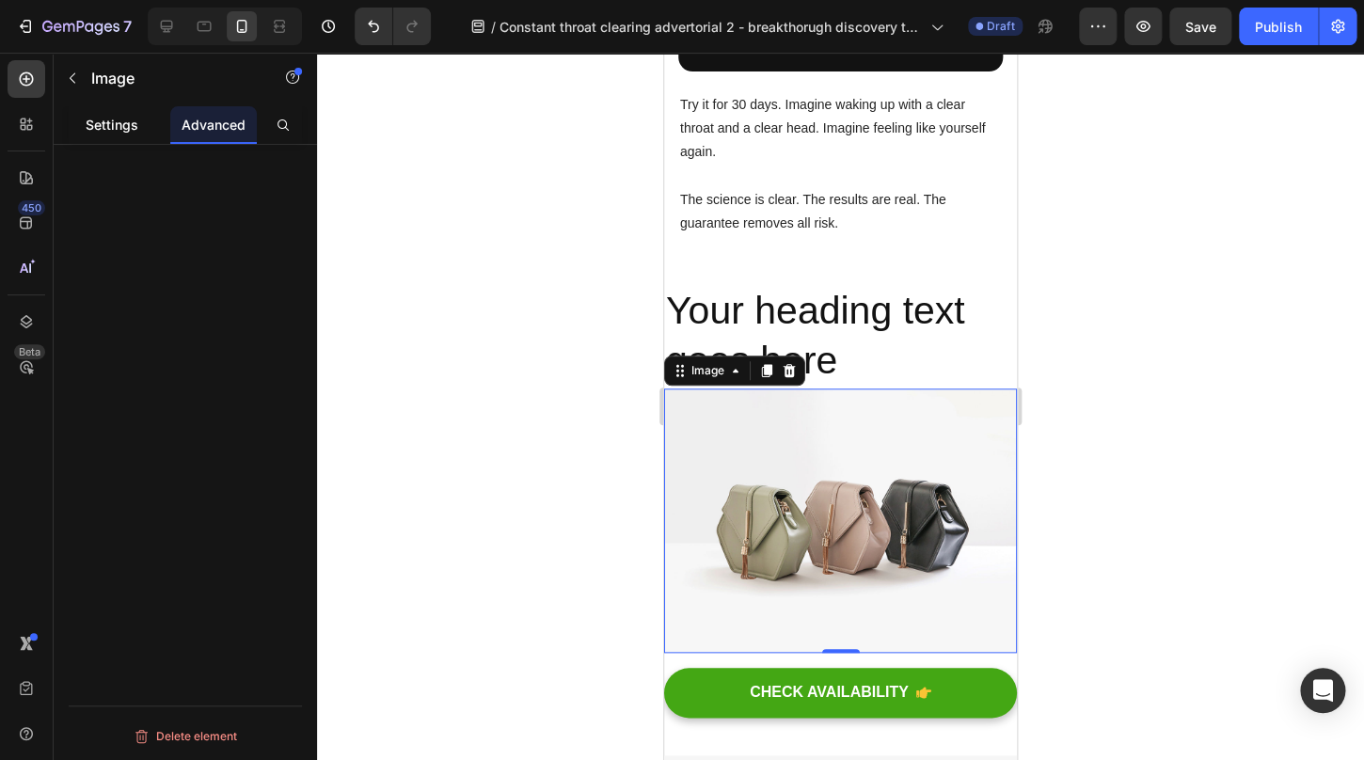
click at [121, 122] on p "Settings" at bounding box center [112, 125] width 53 height 20
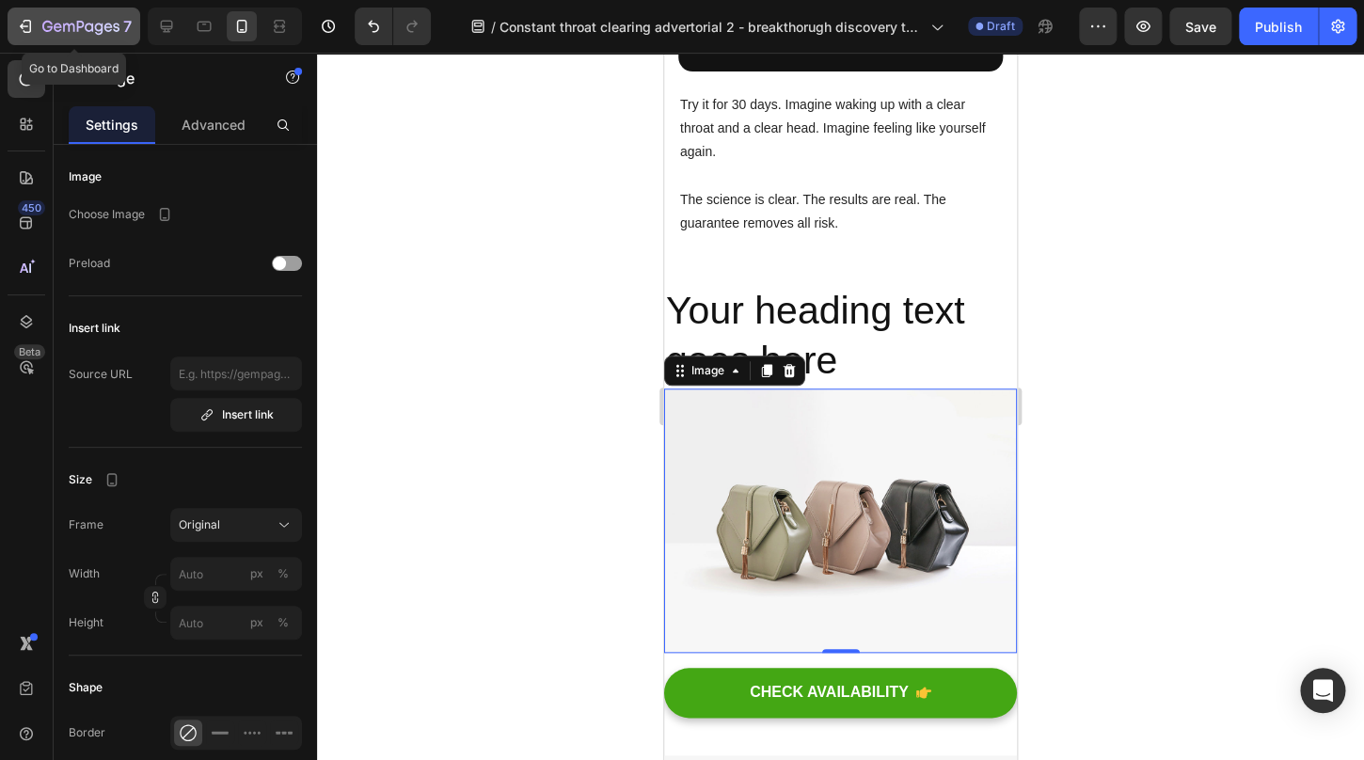
click at [28, 14] on button "7" at bounding box center [74, 27] width 133 height 38
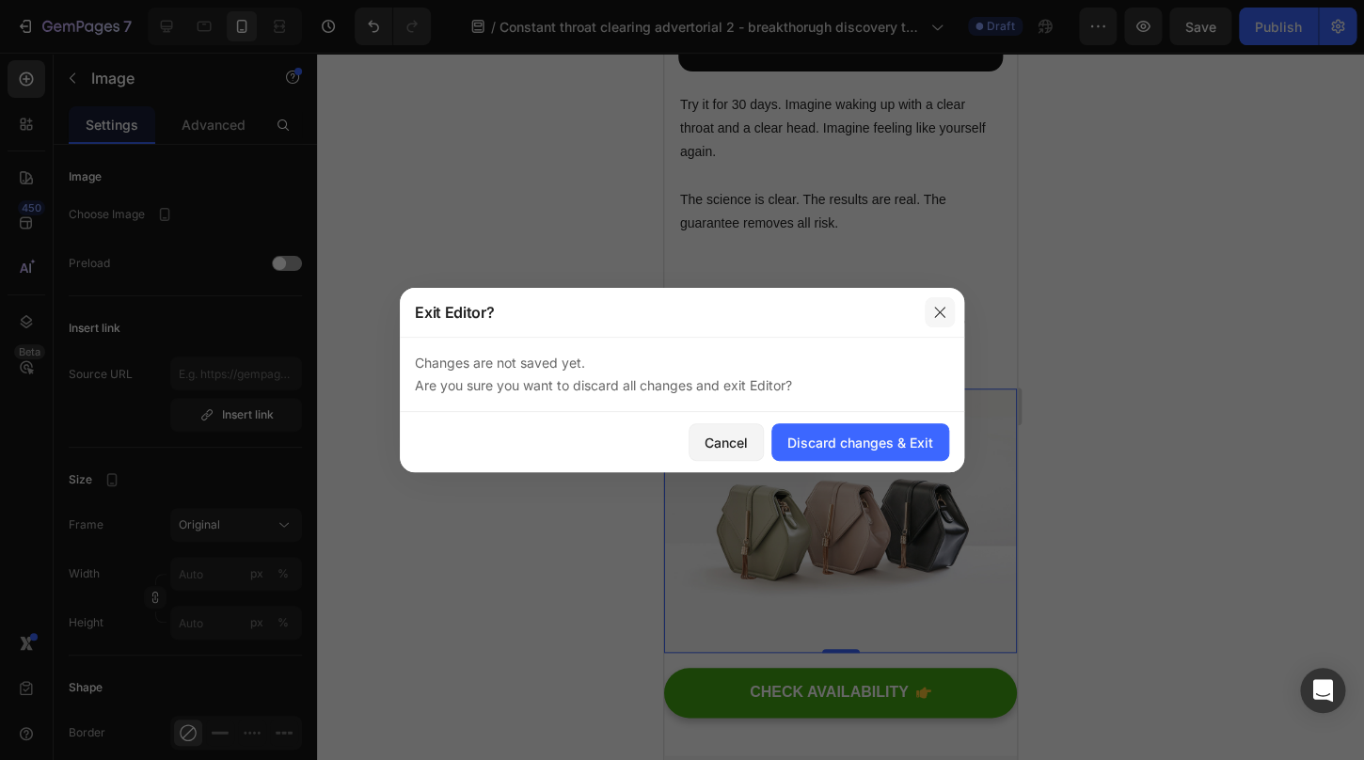
click at [946, 323] on button "button" at bounding box center [940, 312] width 30 height 30
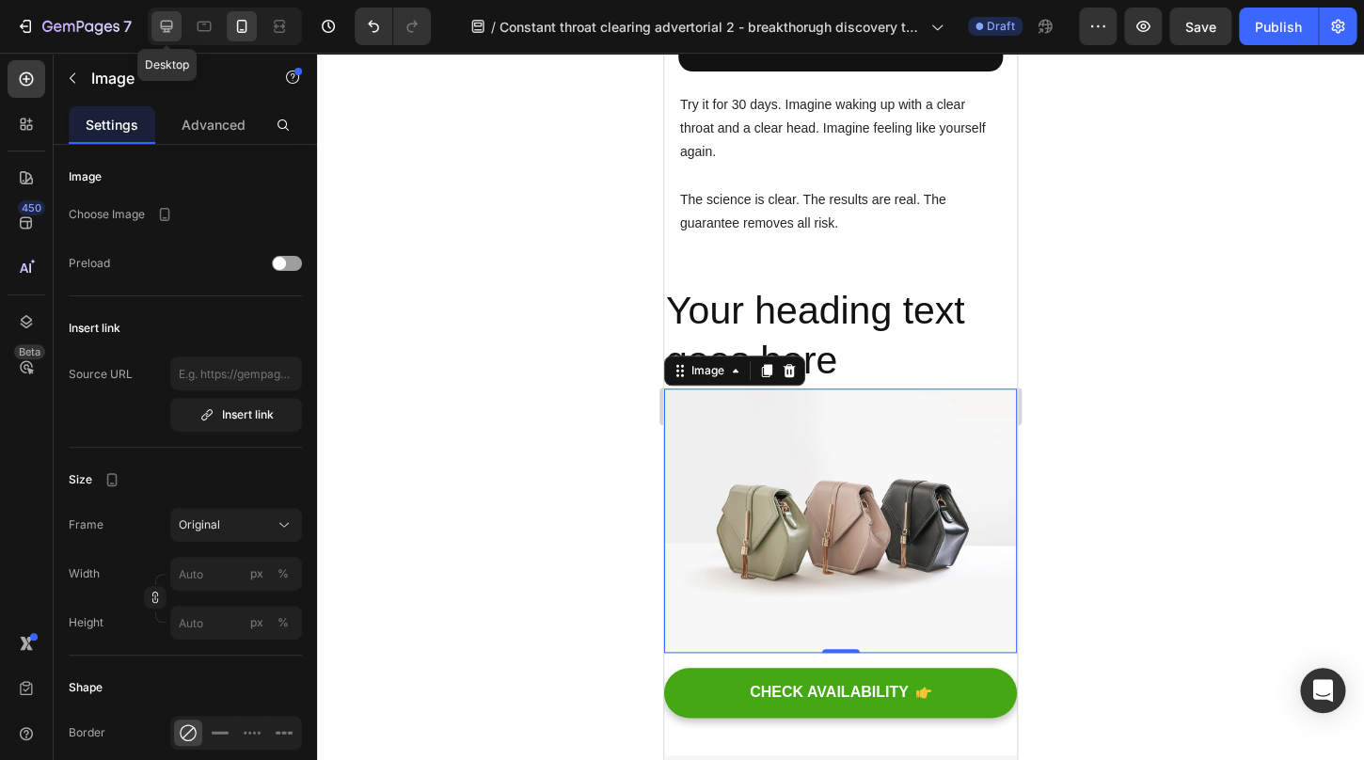
click at [171, 22] on icon at bounding box center [167, 27] width 12 height 12
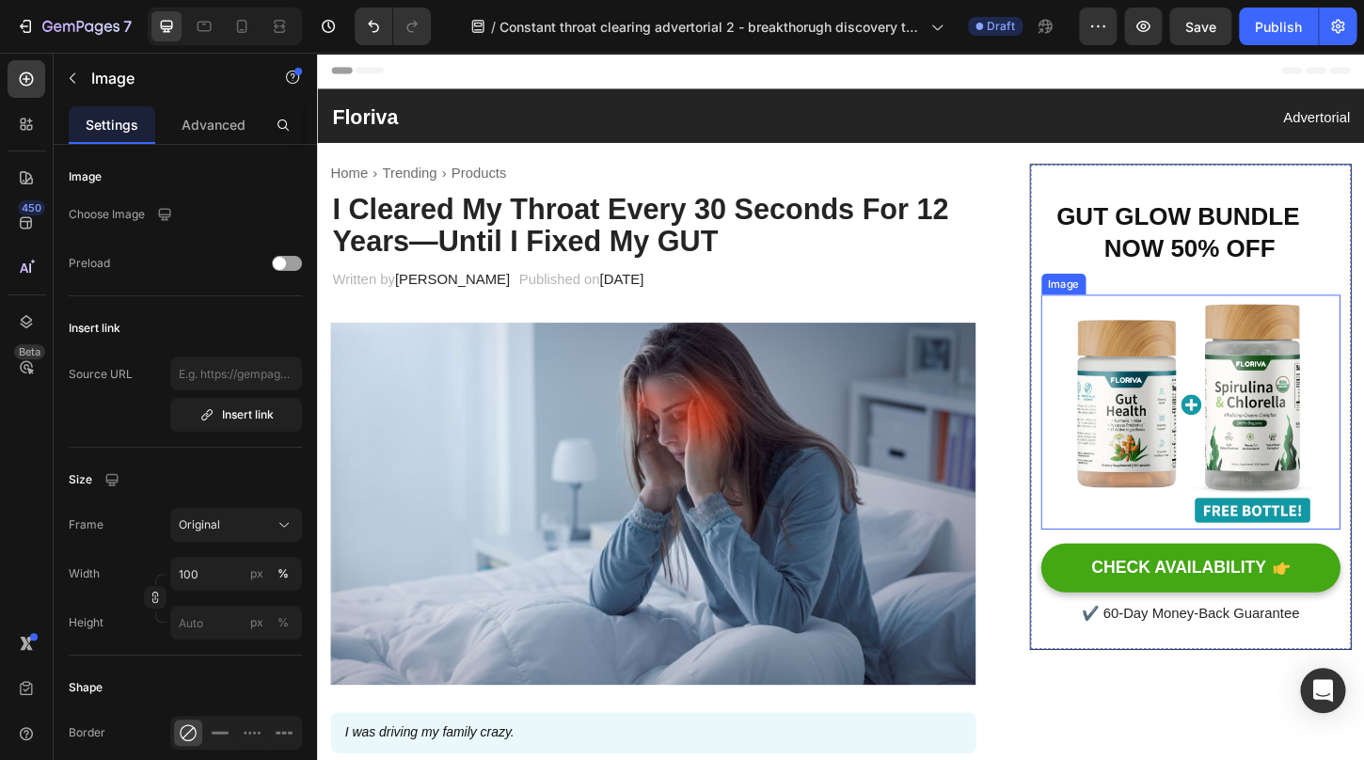
click at [1267, 395] on img at bounding box center [1258, 439] width 323 height 253
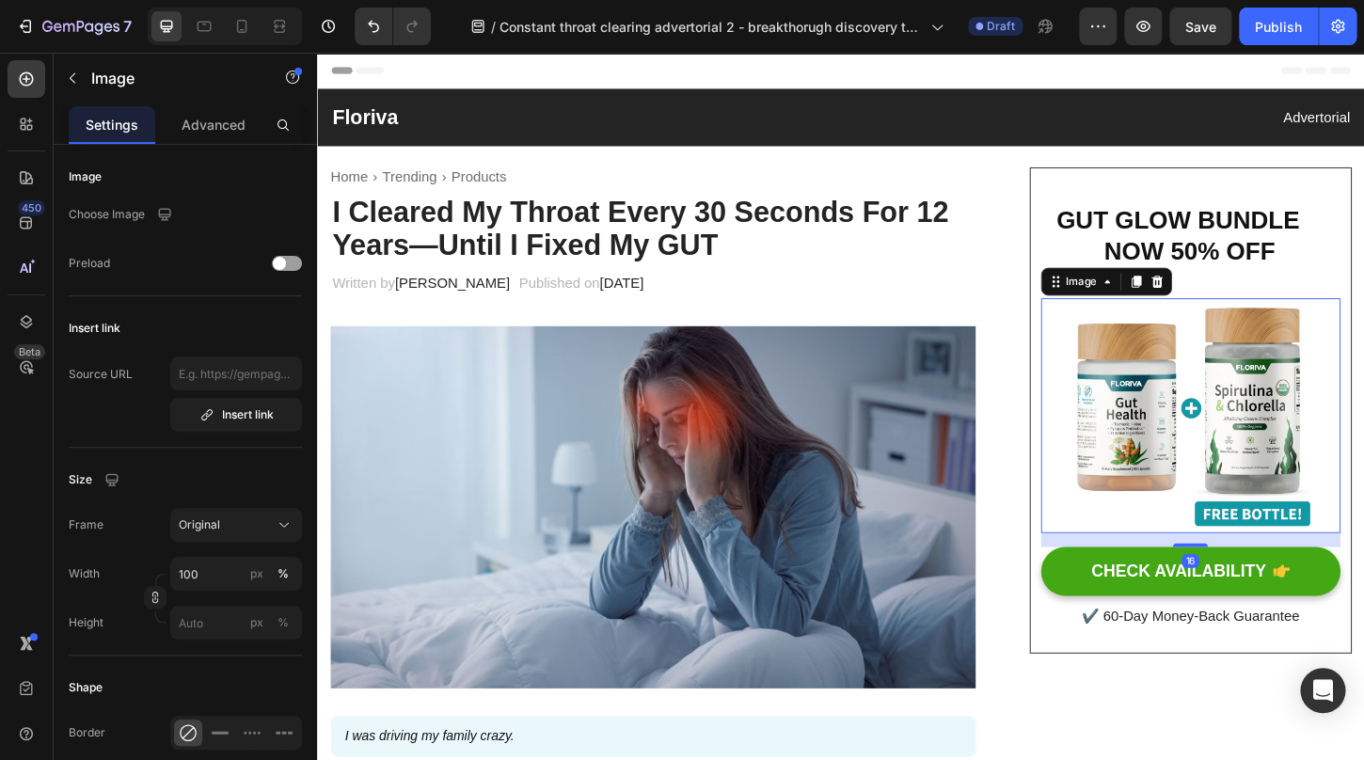
click at [1166, 444] on img at bounding box center [1258, 443] width 323 height 253
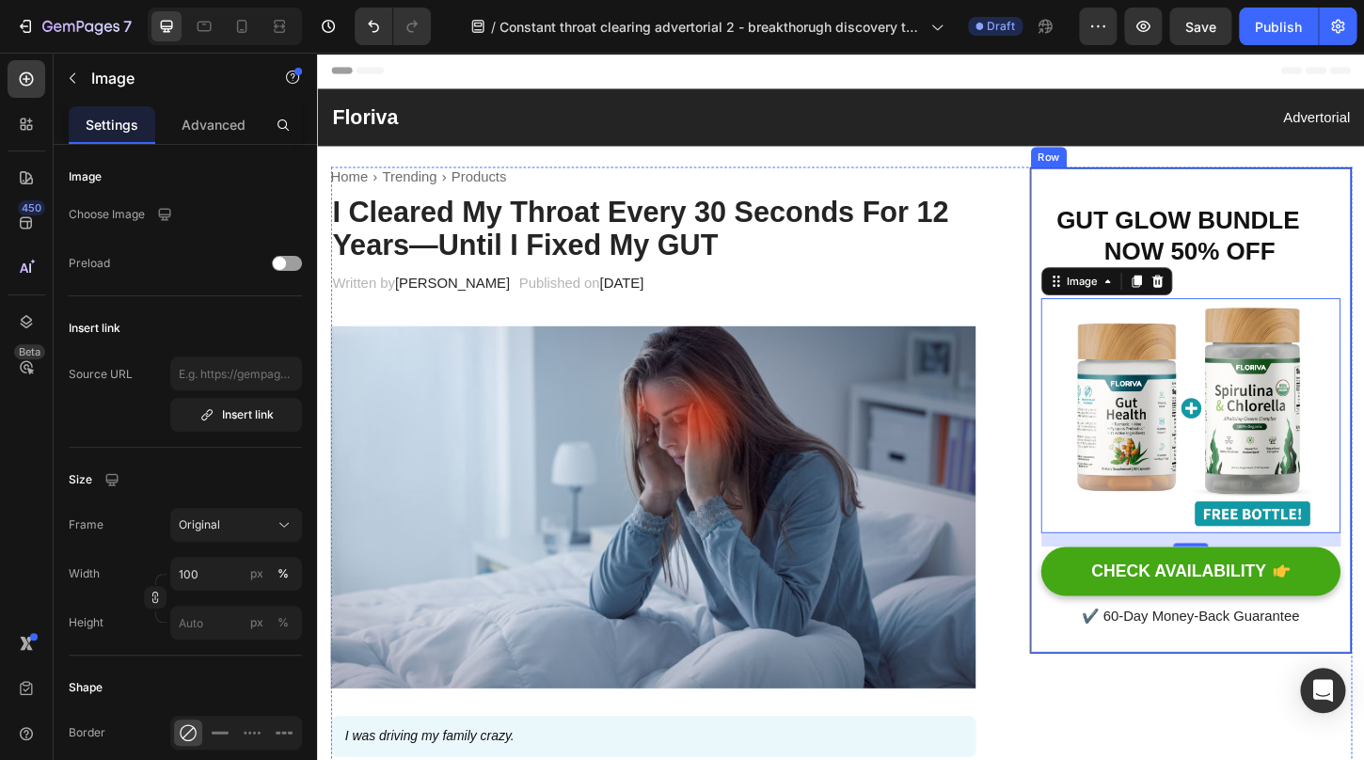
click at [1222, 678] on div "GUT GLOW BUNDLE NOW 50% OFF Heading Row Image 16 CHECK AVAILABILITY Button ✔️ 6…" at bounding box center [1258, 438] width 347 height 524
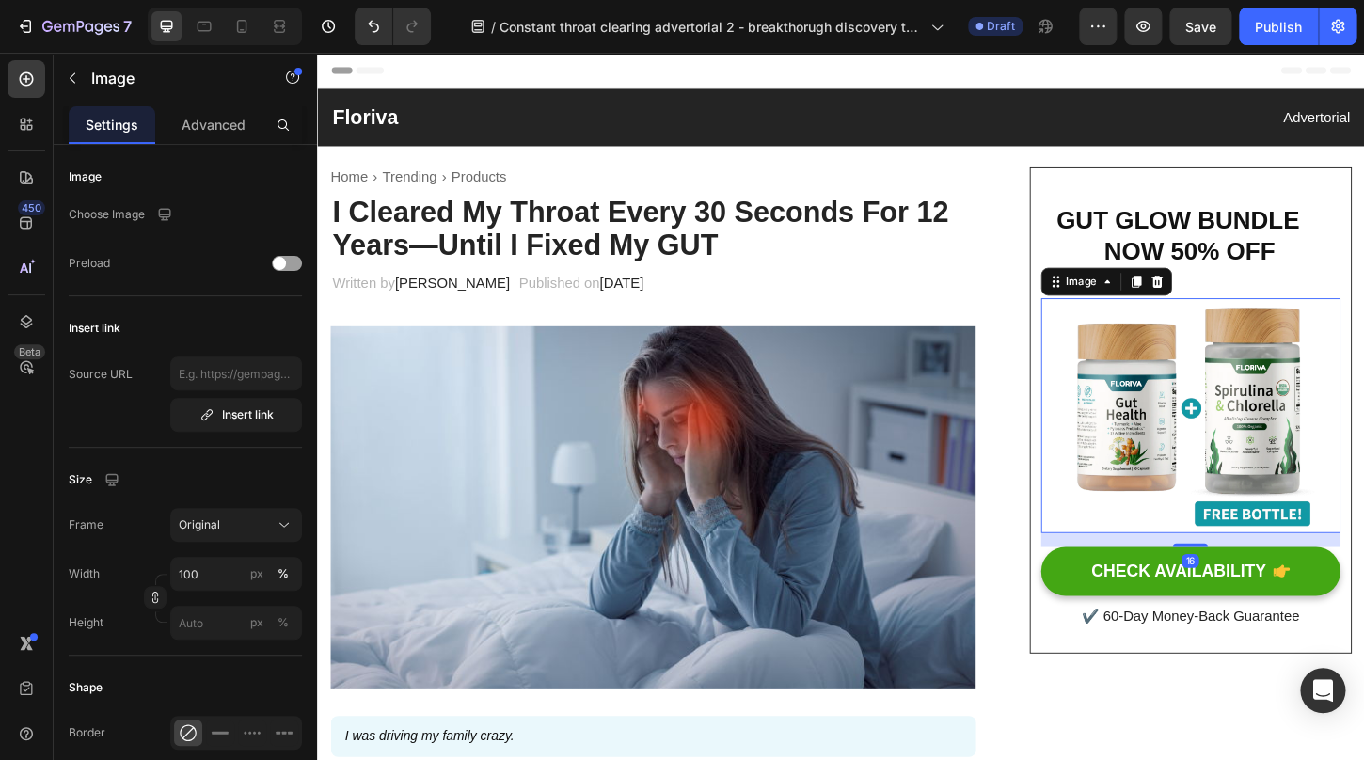
click at [1245, 453] on img at bounding box center [1258, 443] width 323 height 253
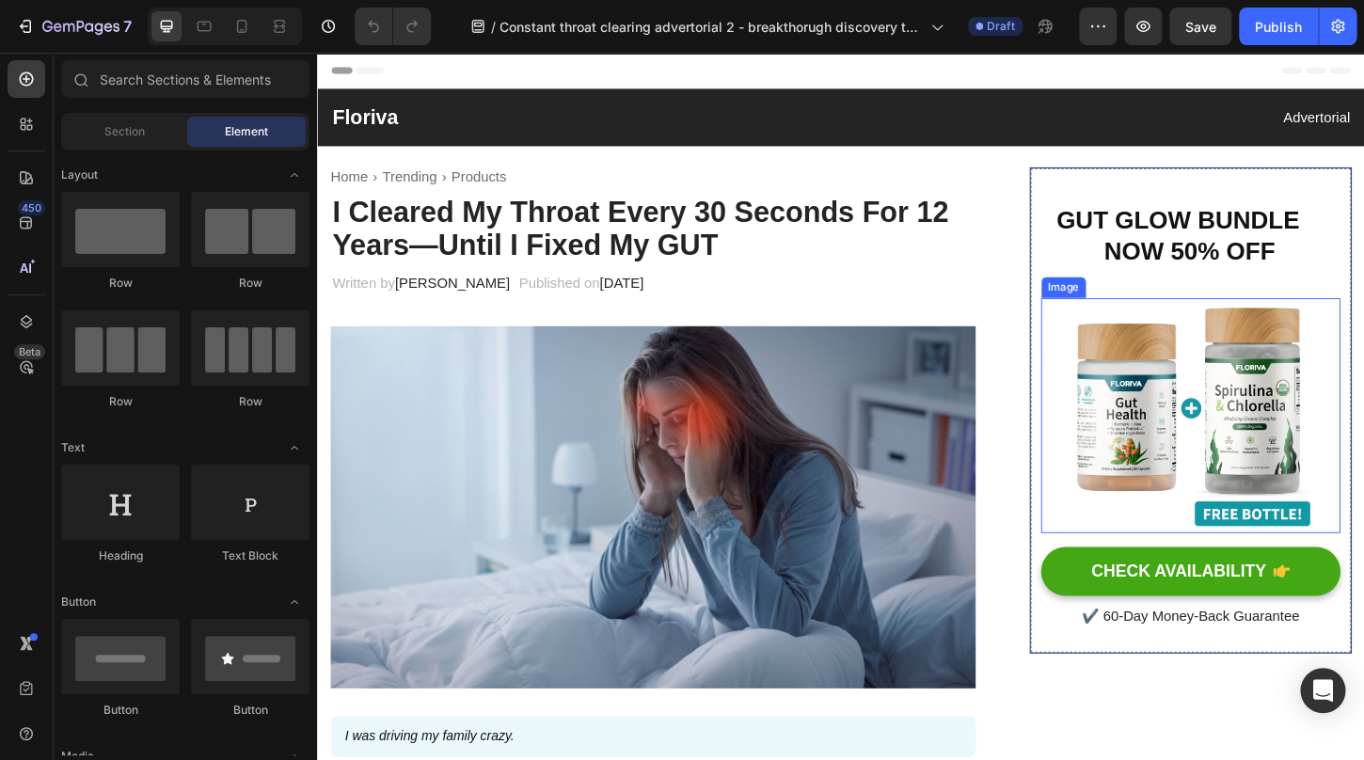
click at [1231, 439] on img at bounding box center [1258, 443] width 323 height 253
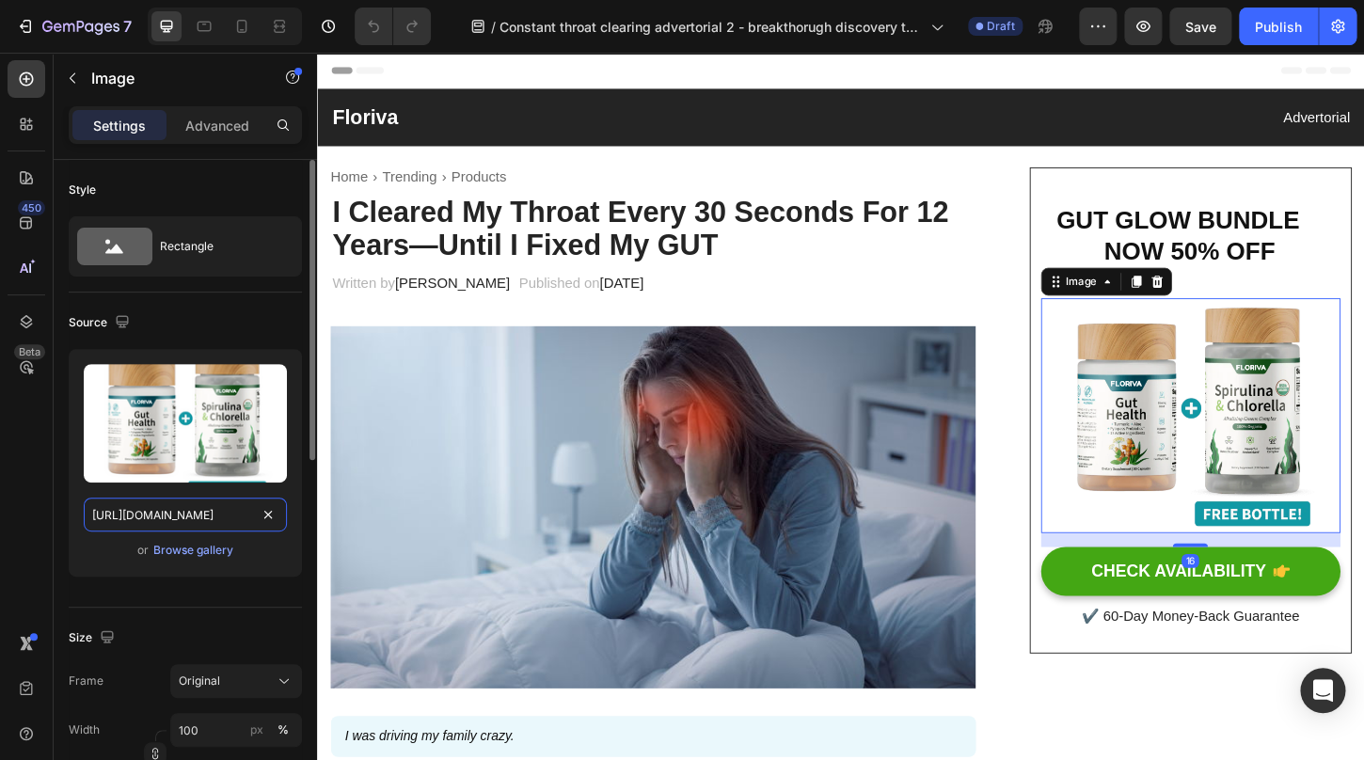
click at [209, 522] on input "[URL][DOMAIN_NAME]" at bounding box center [185, 515] width 203 height 34
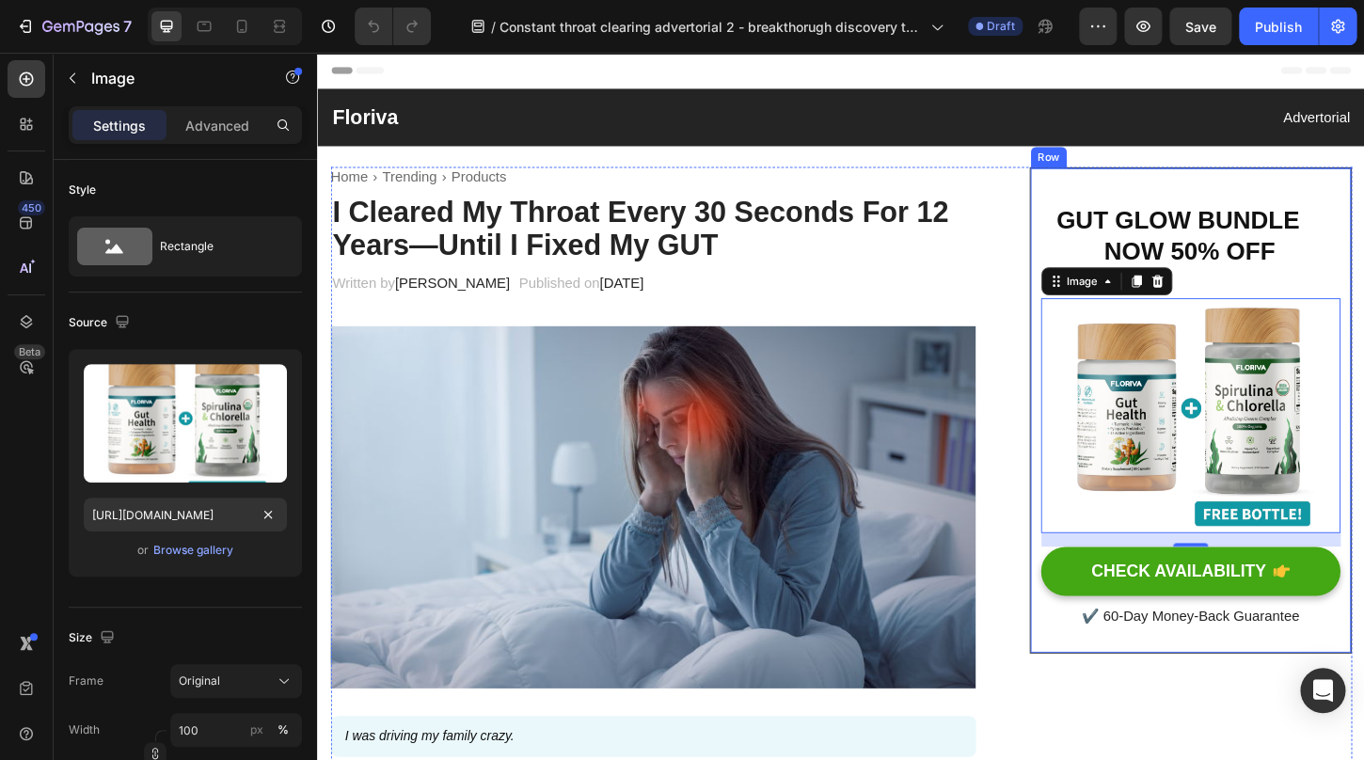
click at [1150, 187] on div "GUT GLOW BUNDLE NOW 50% OFF Heading Row Image 16 CHECK AVAILABILITY Button ✔️ 6…" at bounding box center [1258, 438] width 347 height 524
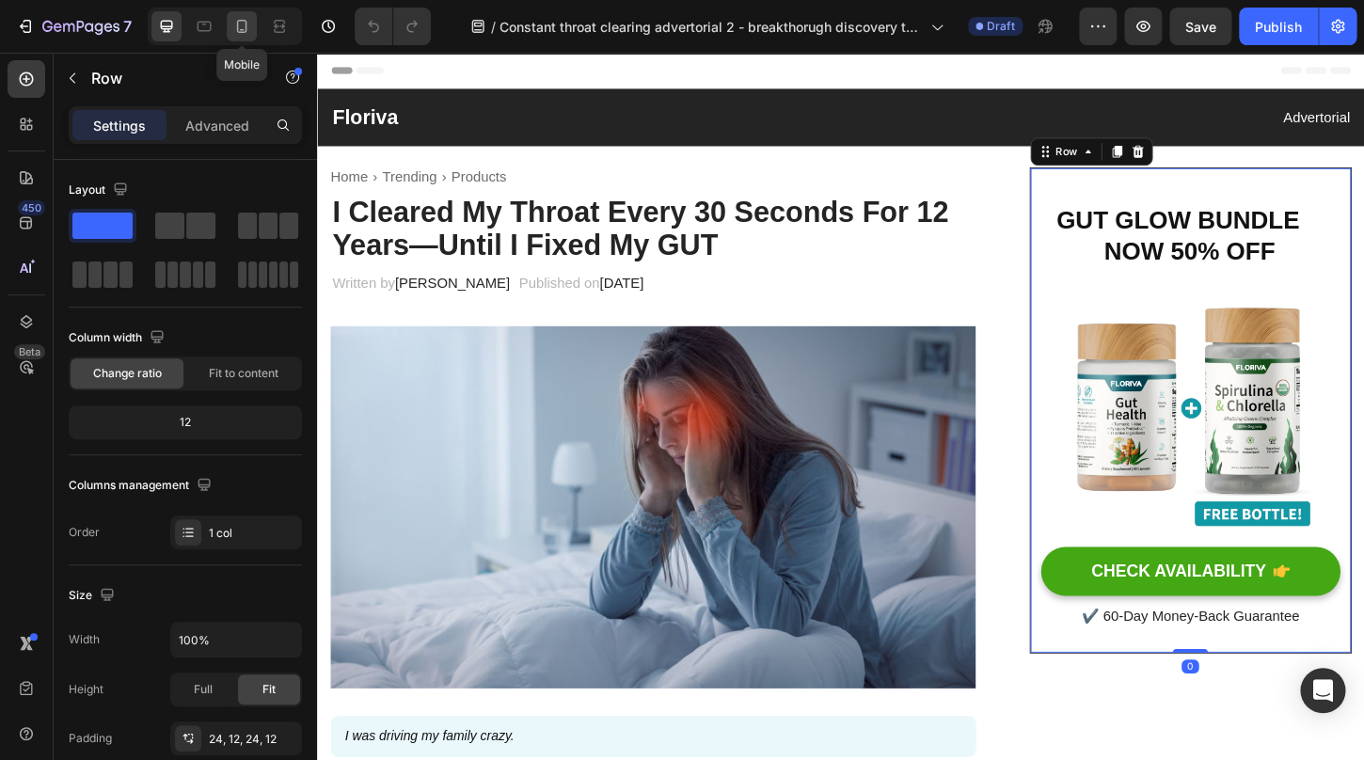
click at [247, 24] on icon at bounding box center [241, 26] width 19 height 19
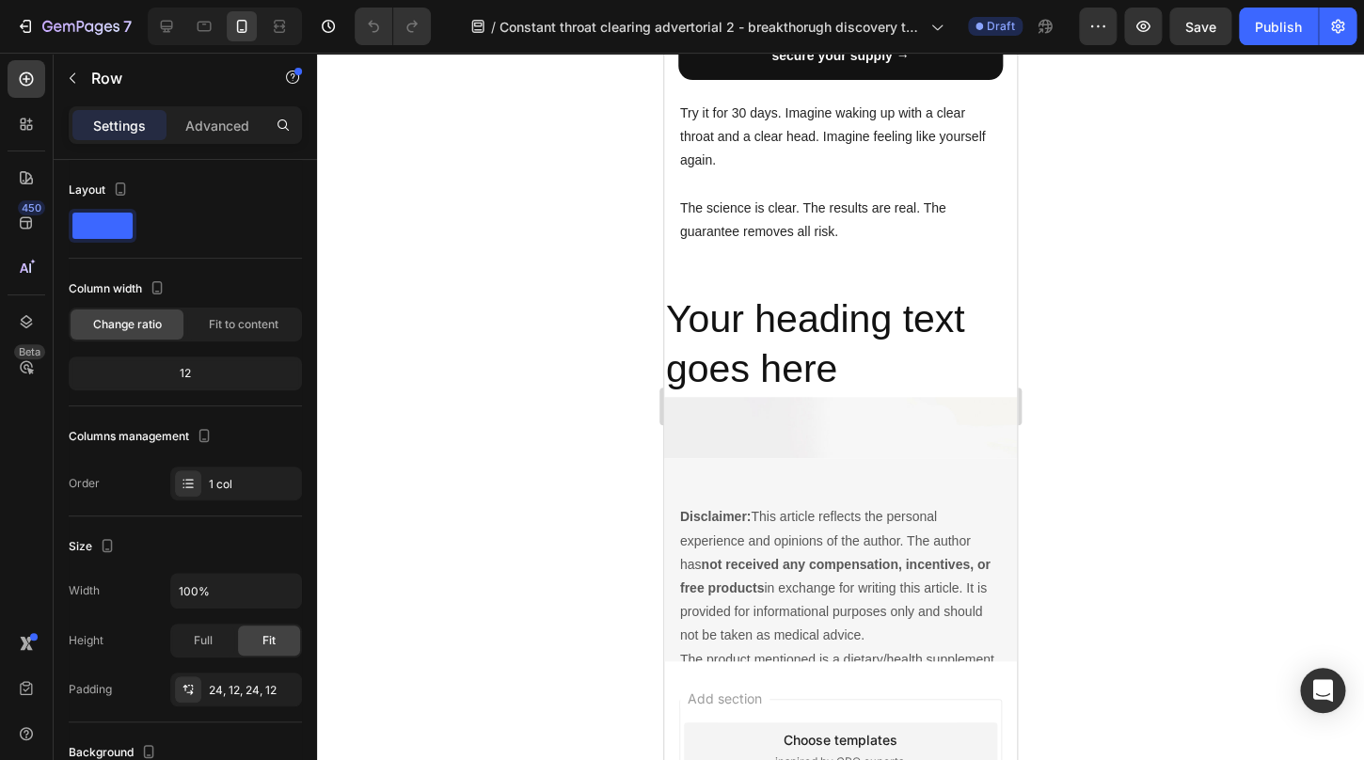
scroll to position [5846, 0]
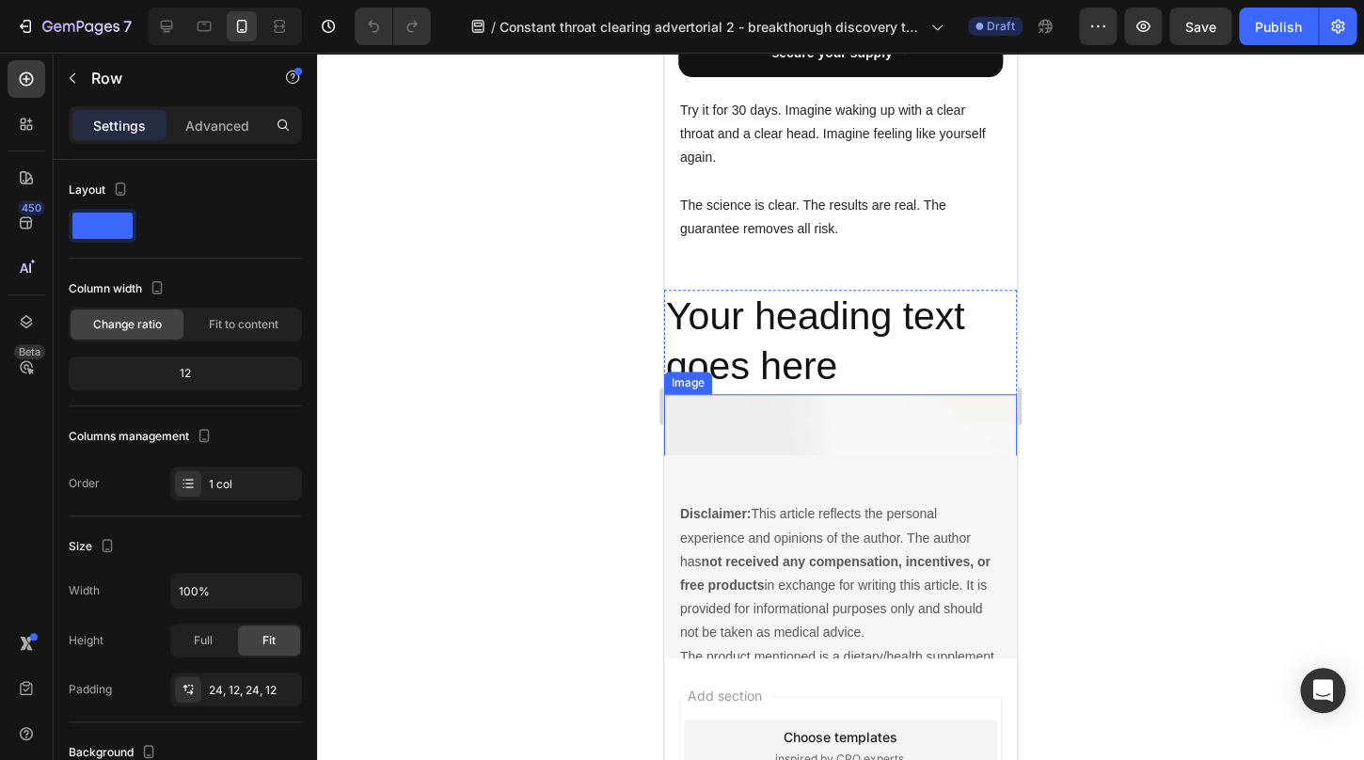
click at [834, 394] on img at bounding box center [840, 526] width 353 height 264
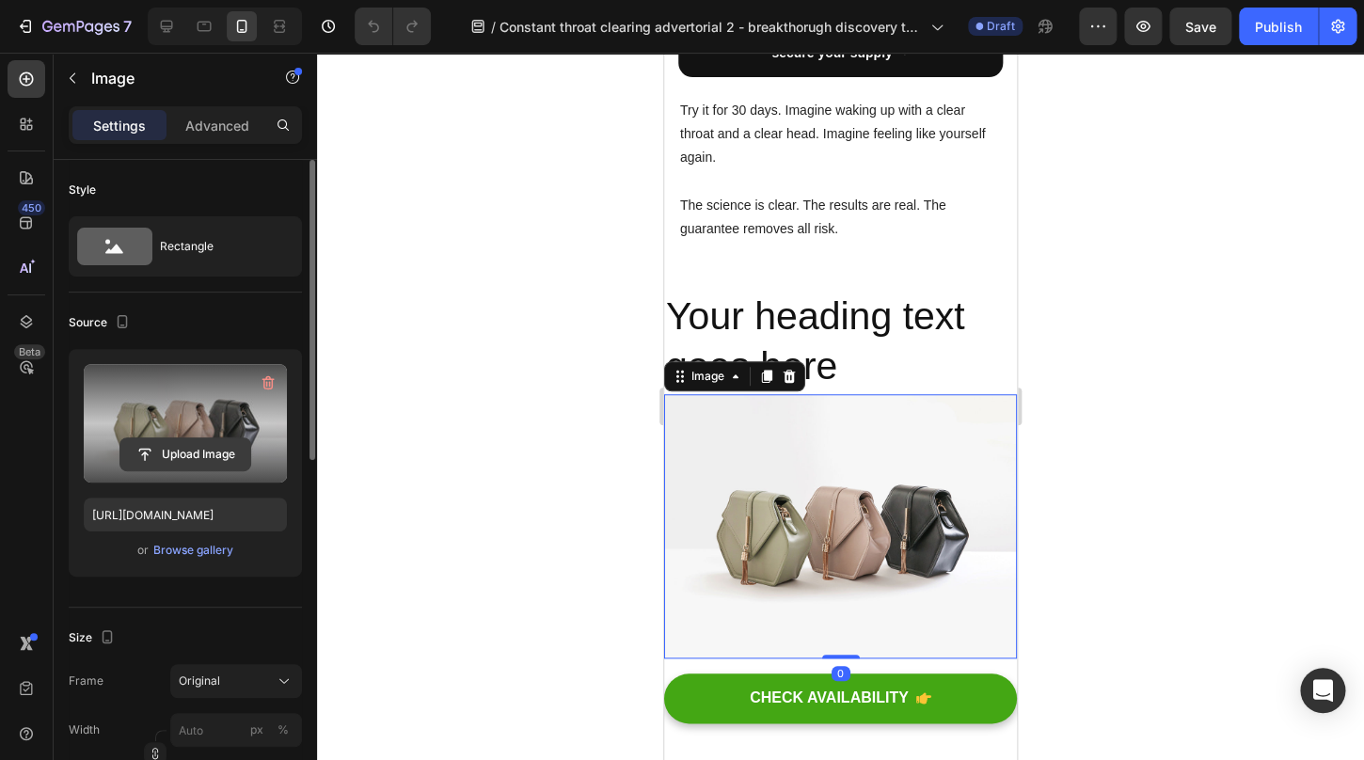
click at [191, 453] on input "file" at bounding box center [185, 455] width 130 height 32
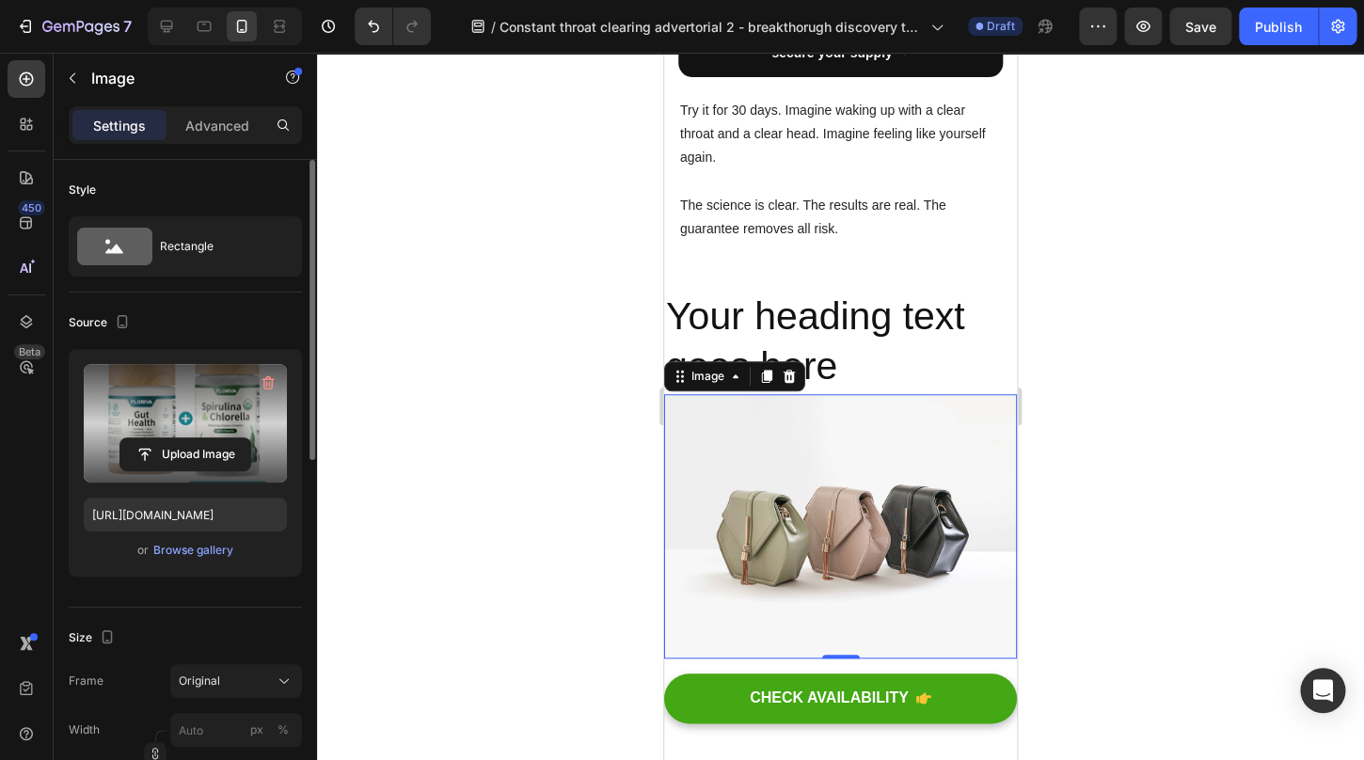
type input "[URL][DOMAIN_NAME]"
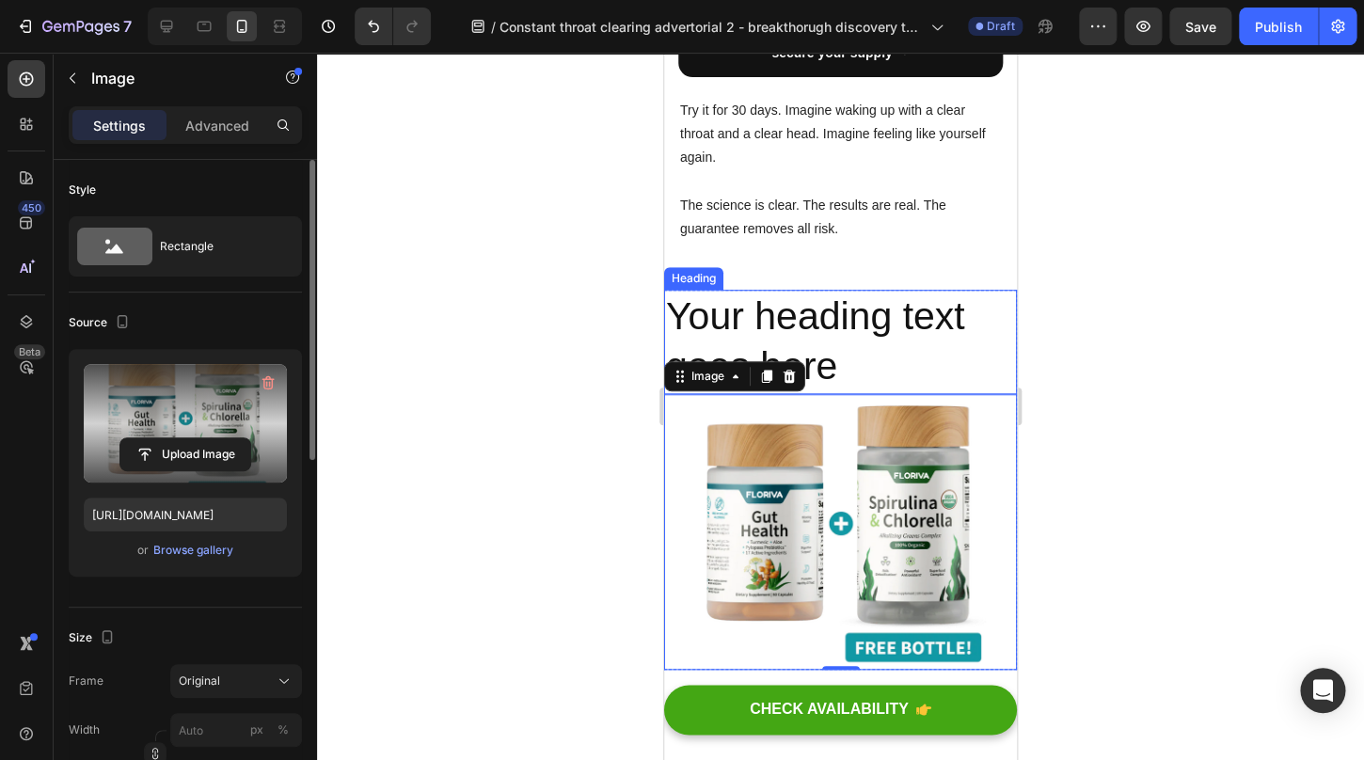
click at [838, 290] on h2 "Your heading text goes here" at bounding box center [840, 342] width 353 height 104
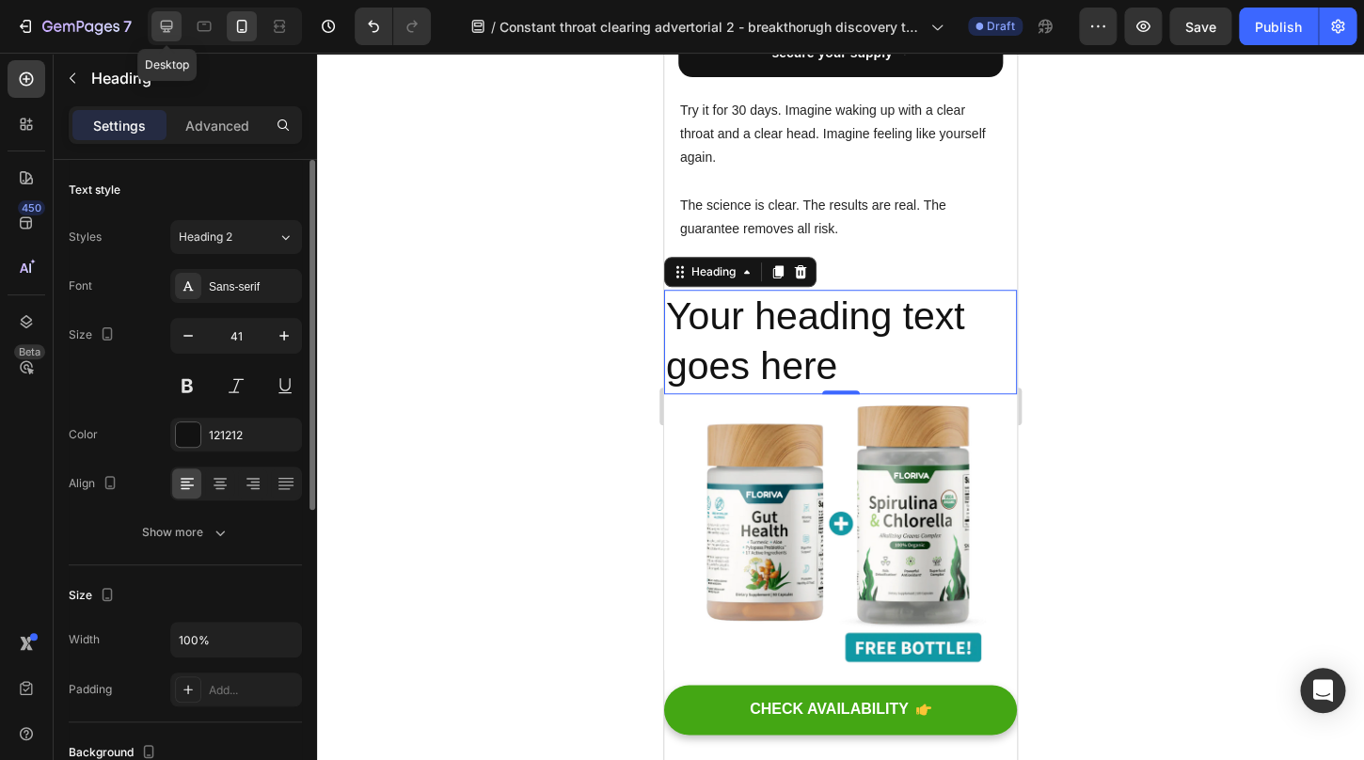
click at [172, 26] on icon at bounding box center [167, 27] width 12 height 12
type input "46"
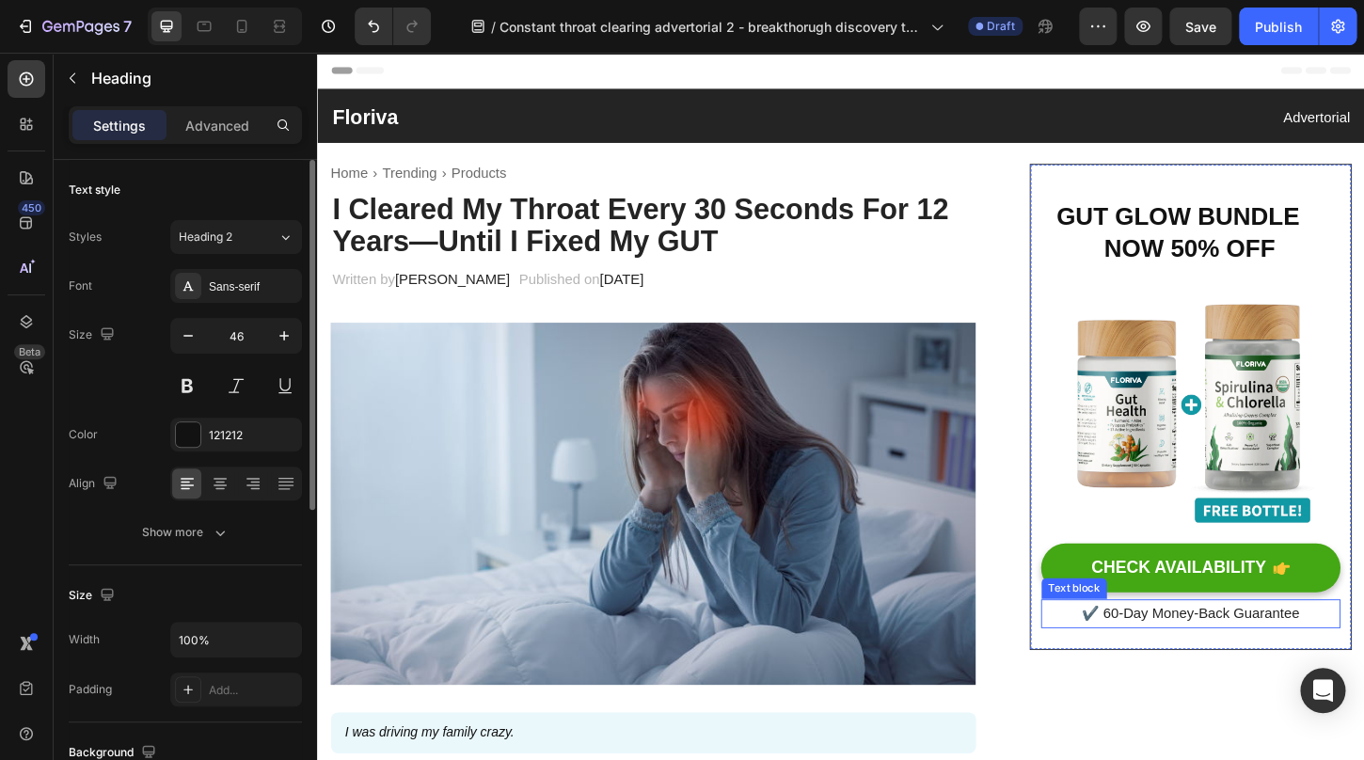
click at [1254, 662] on p "✔️ 60-Day Money-Back Guarantee" at bounding box center [1258, 657] width 319 height 27
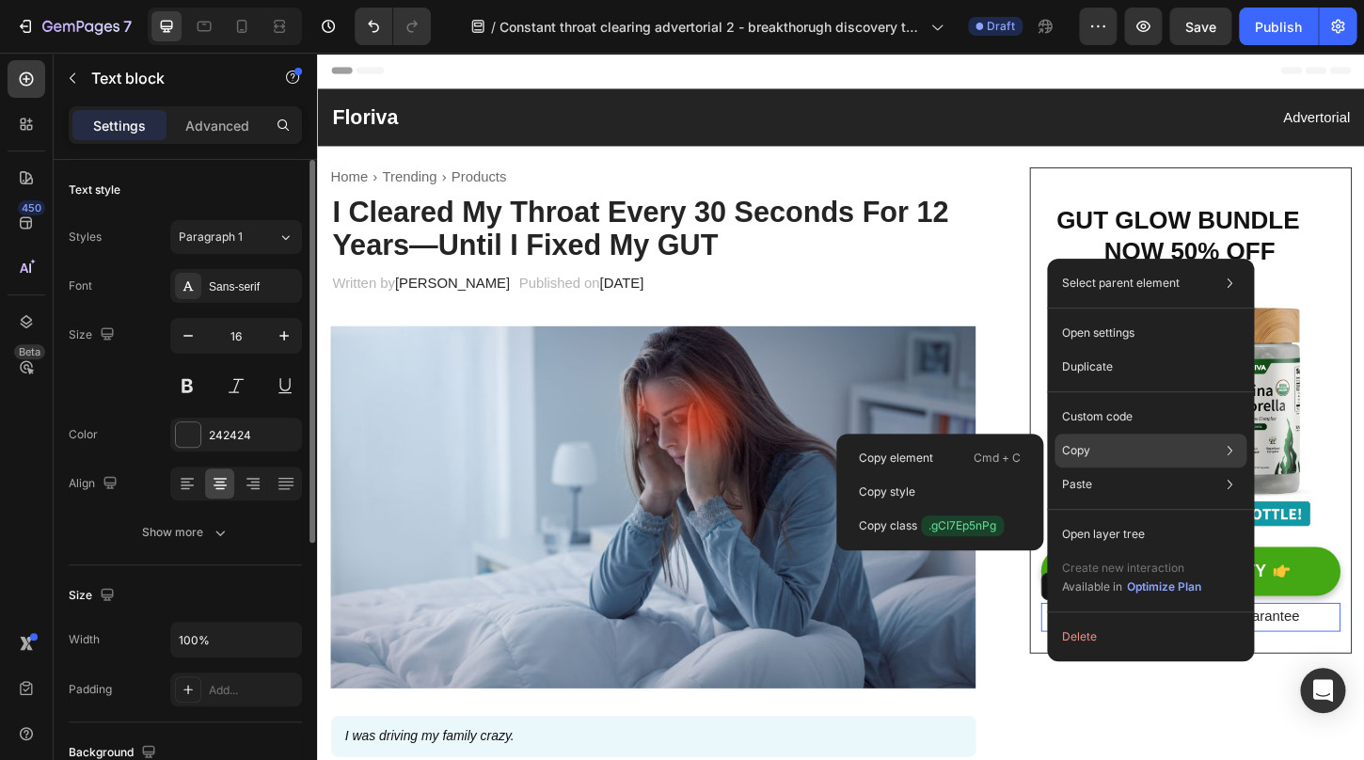
click at [1107, 455] on div "Copy Copy element Cmd + C Copy style Copy class .gCI7Ep5nPg" at bounding box center [1151, 451] width 192 height 34
click at [951, 457] on div "Copy element Cmd + C" at bounding box center [940, 458] width 192 height 34
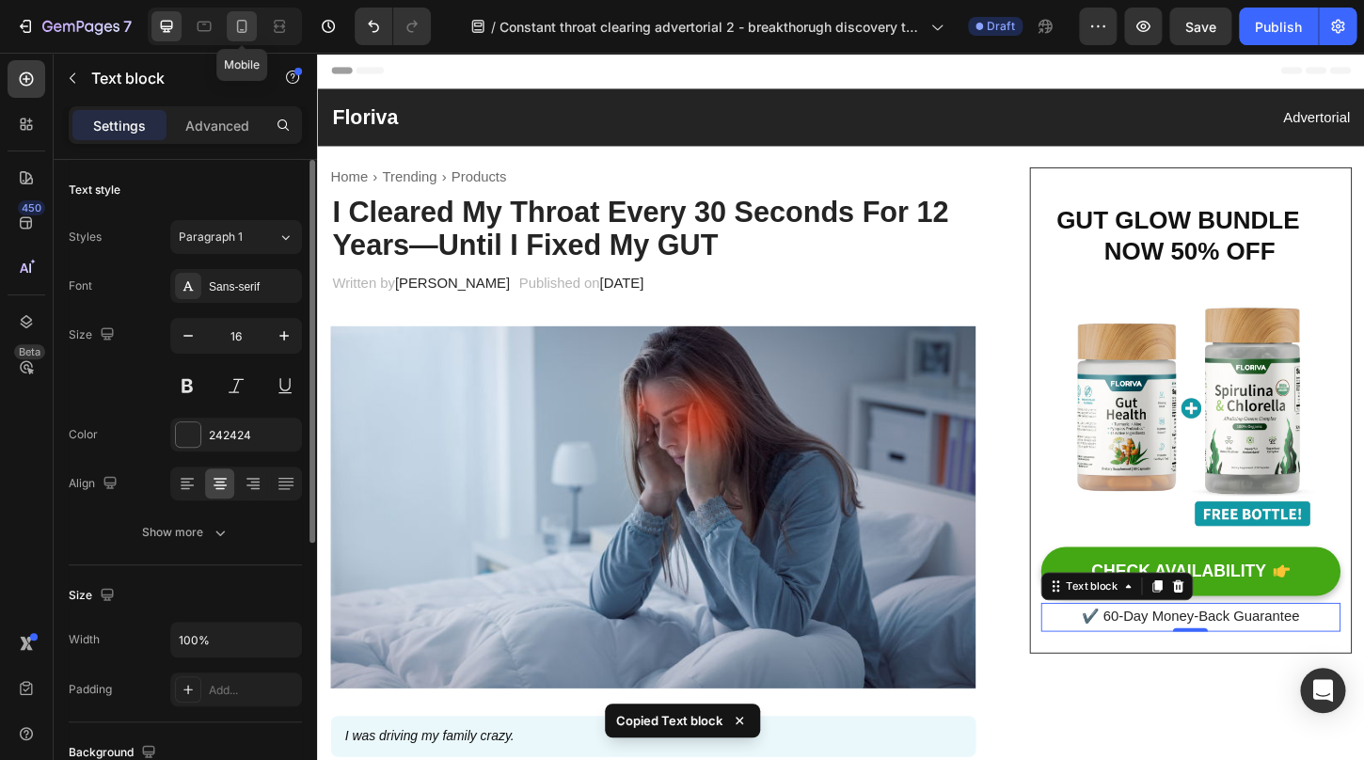
click at [237, 26] on icon at bounding box center [242, 26] width 10 height 13
type input "14"
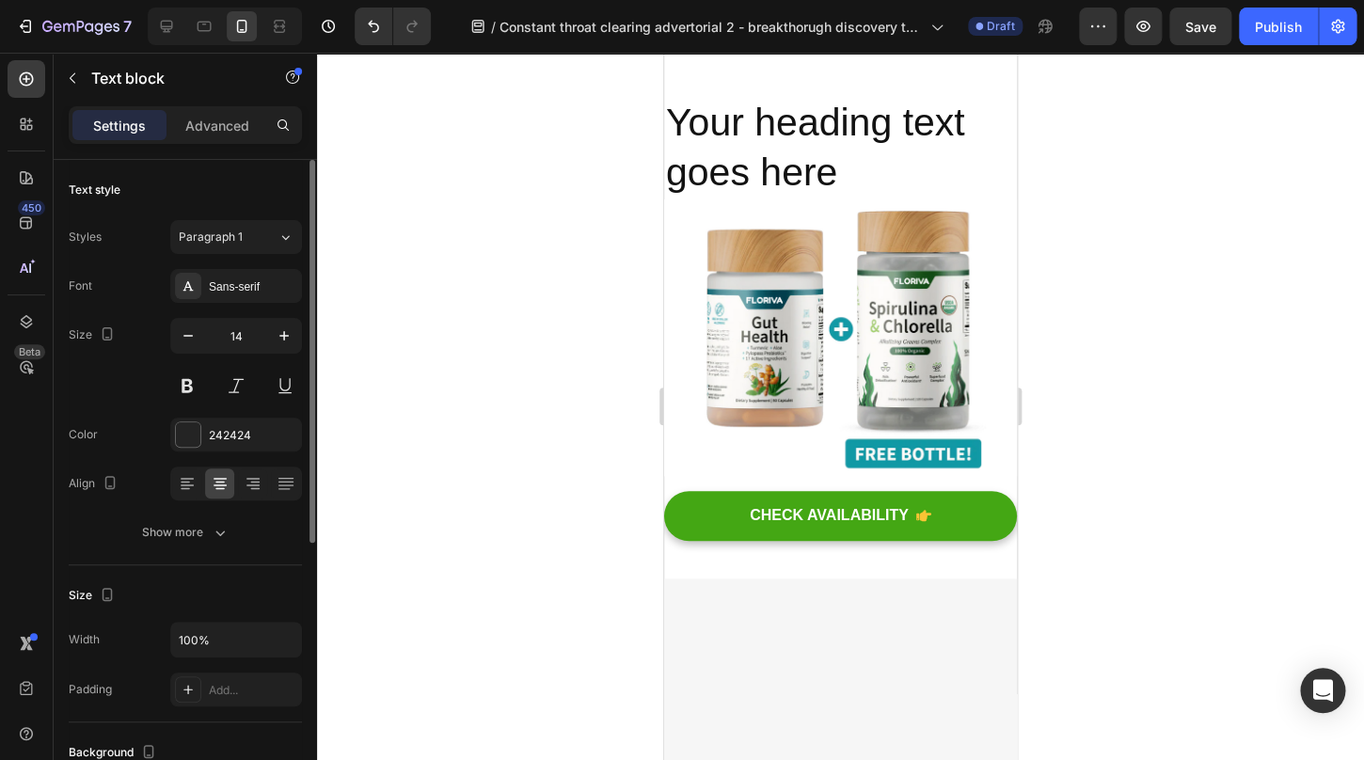
scroll to position [5935, 0]
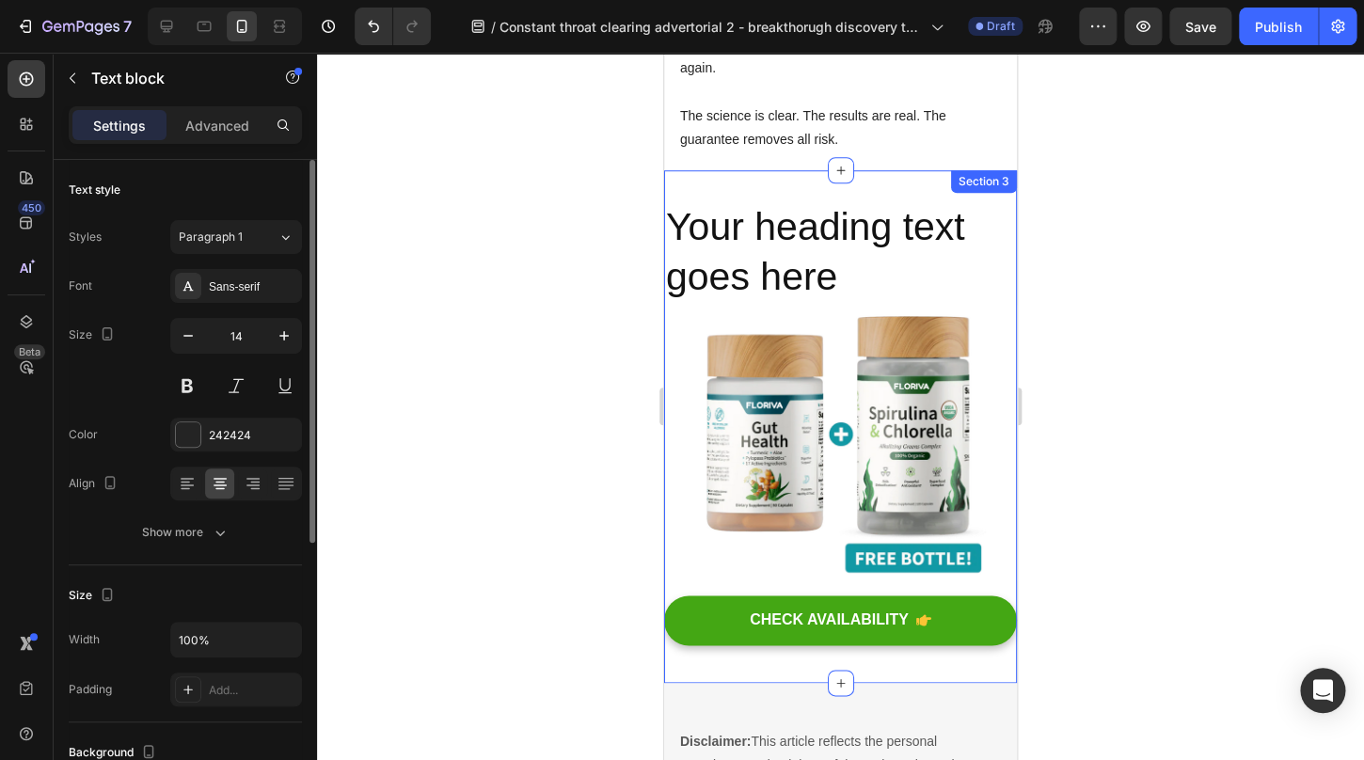
click at [828, 596] on div "CHECK AVAILABILITY Button" at bounding box center [840, 624] width 353 height 57
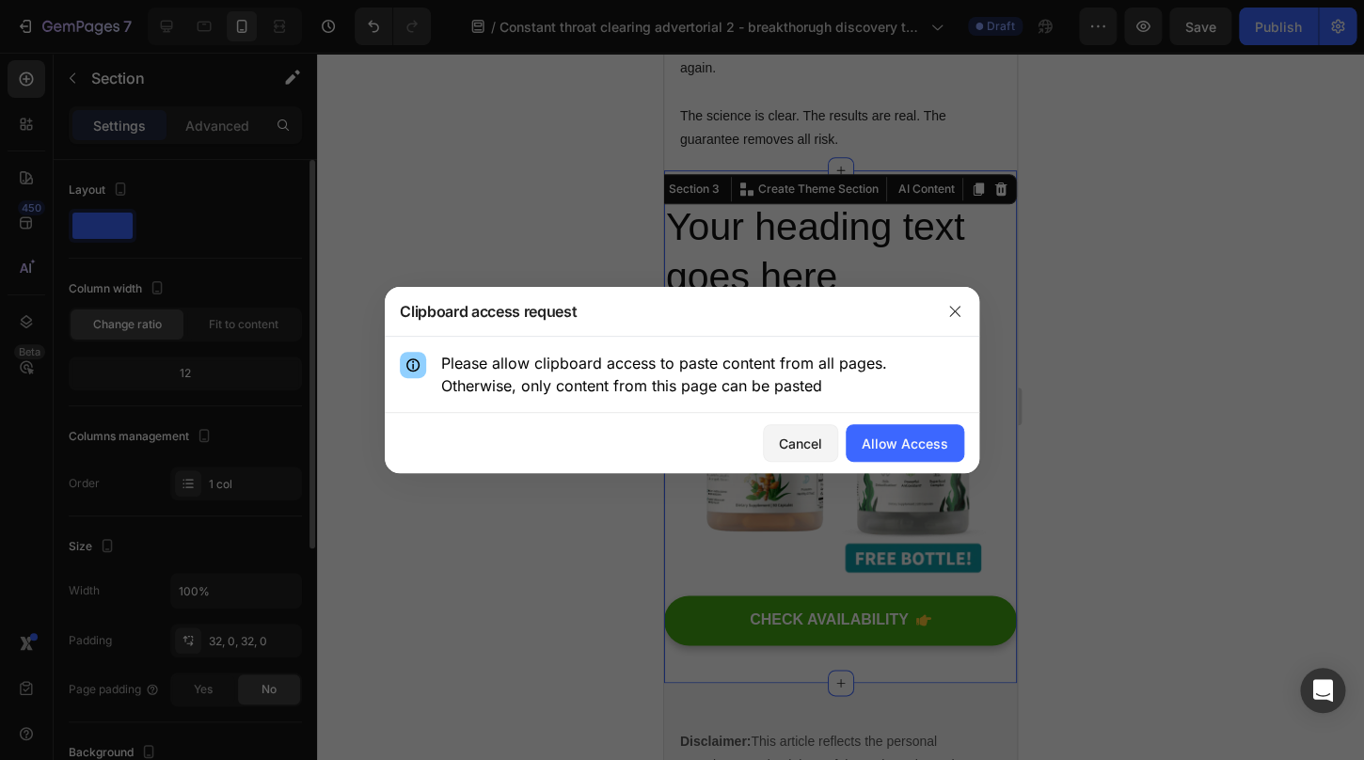
click at [935, 418] on div "Cancel Allow Access" at bounding box center [682, 443] width 595 height 60
click at [932, 433] on button "Allow Access" at bounding box center [905, 443] width 119 height 38
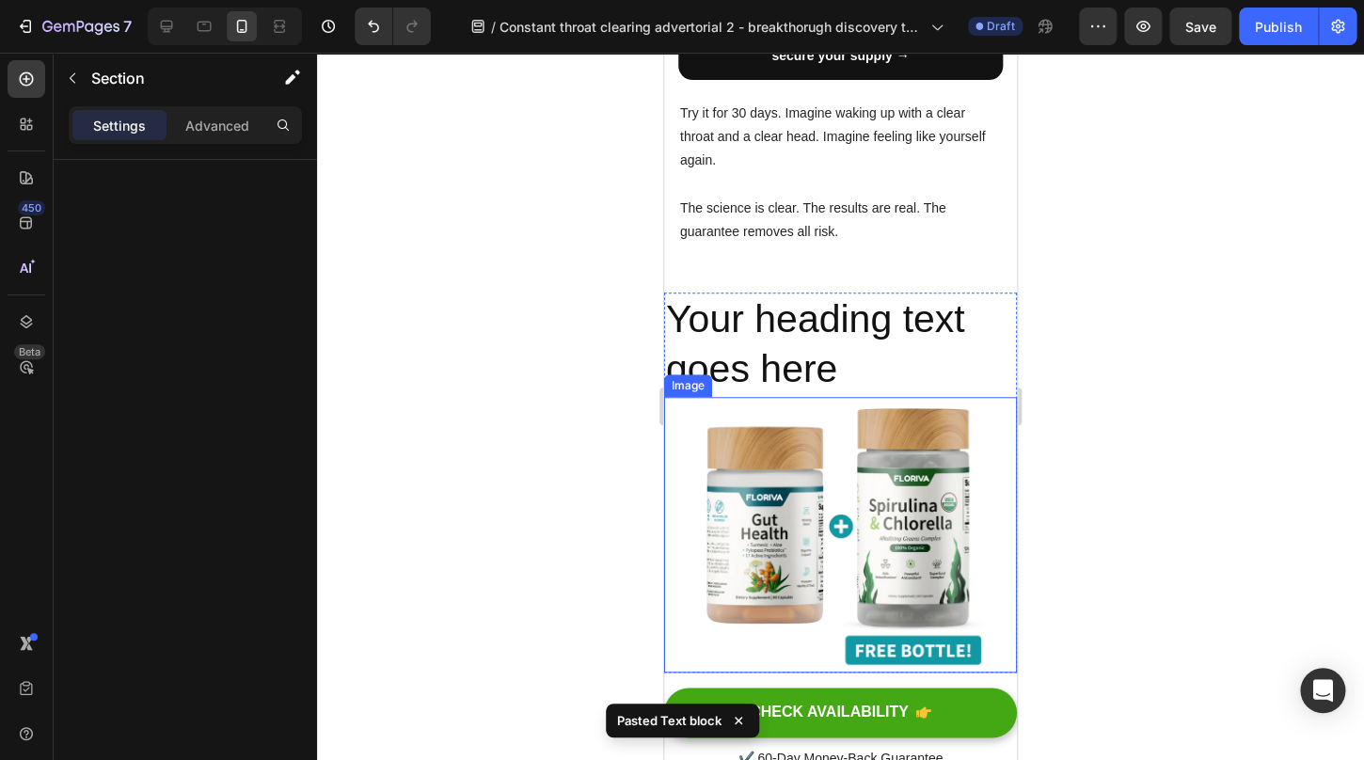
scroll to position [5822, 0]
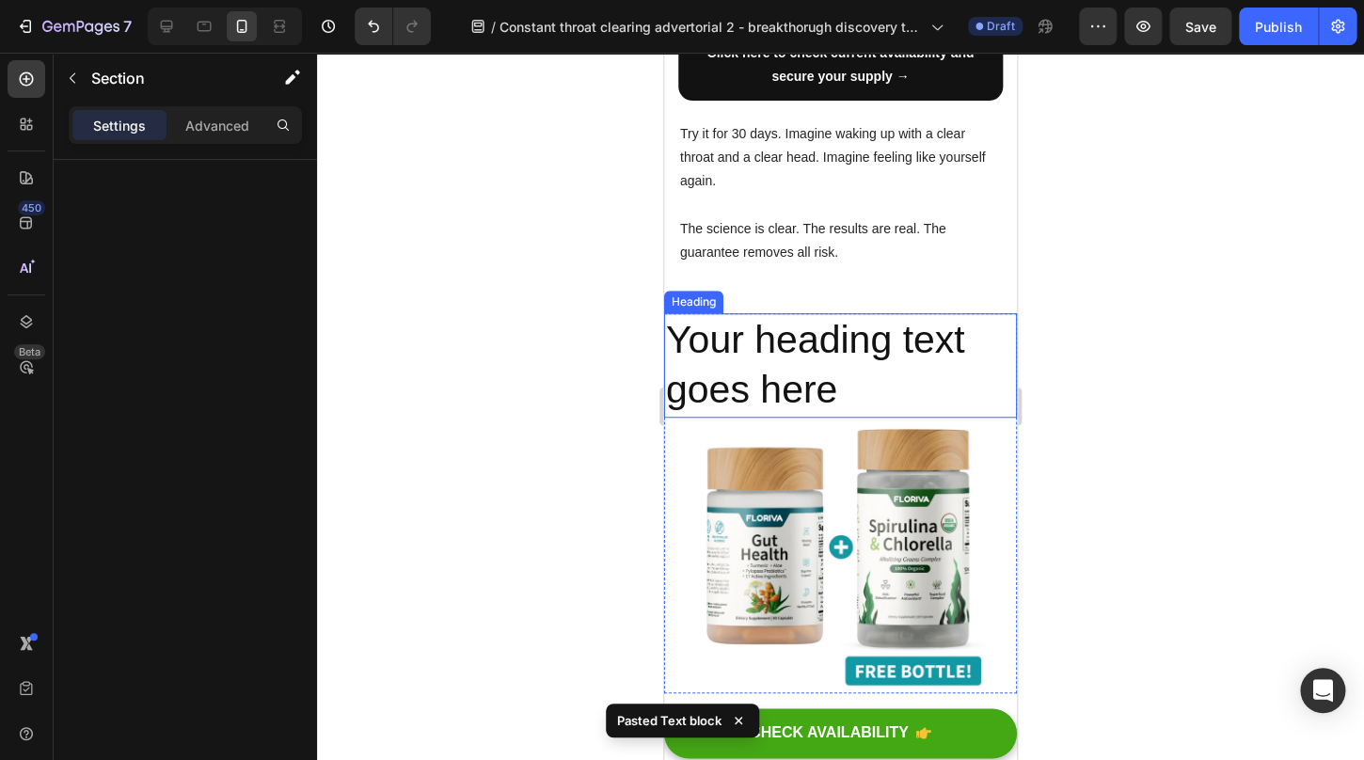
click at [824, 313] on h2 "Your heading text goes here" at bounding box center [840, 365] width 353 height 104
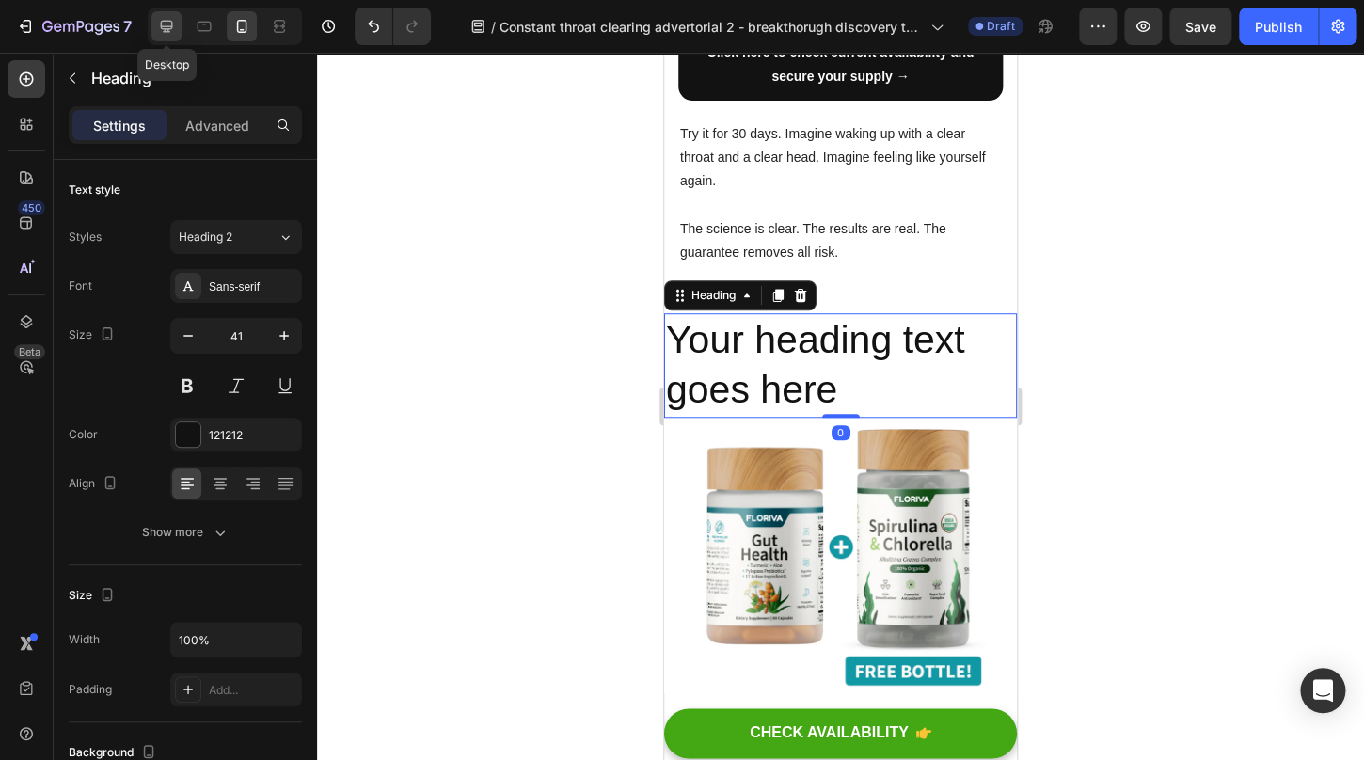
click at [171, 18] on icon at bounding box center [166, 26] width 19 height 19
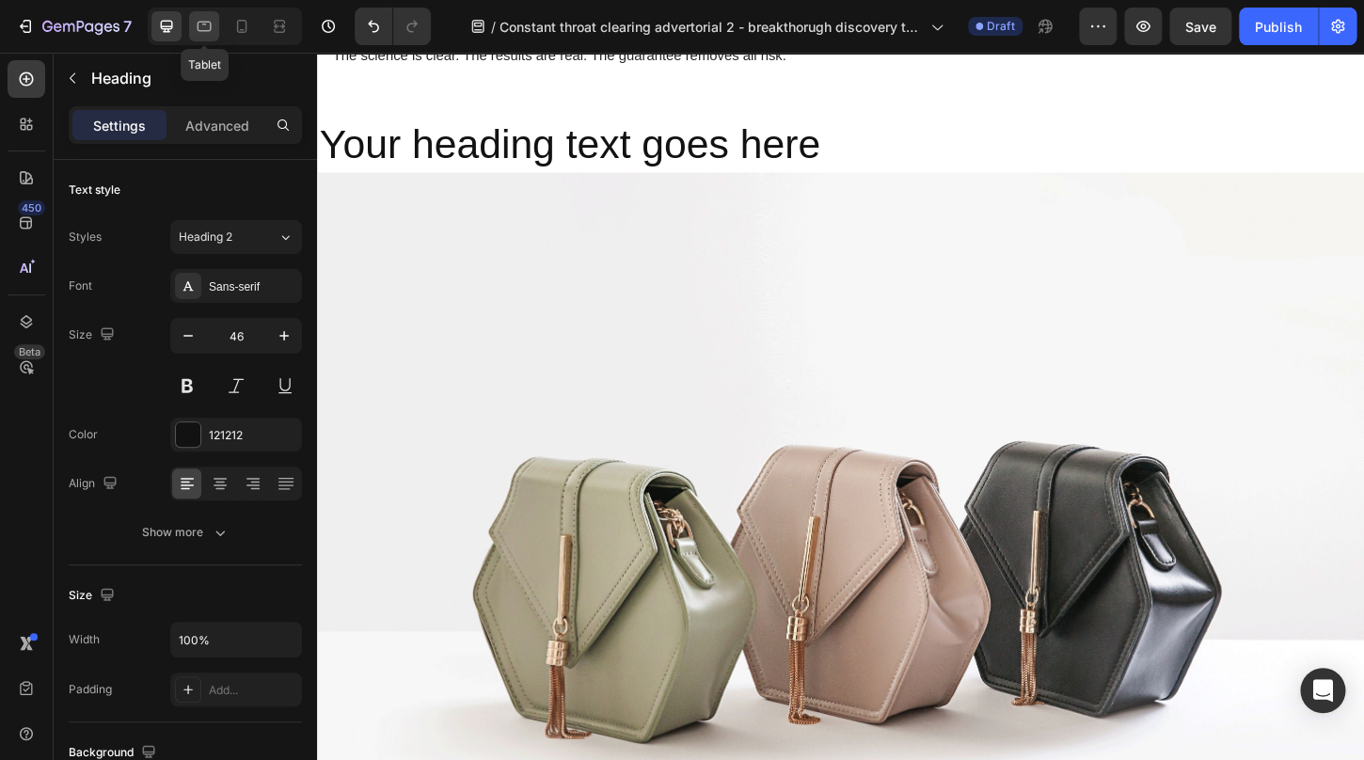
click at [199, 24] on icon at bounding box center [205, 27] width 14 height 10
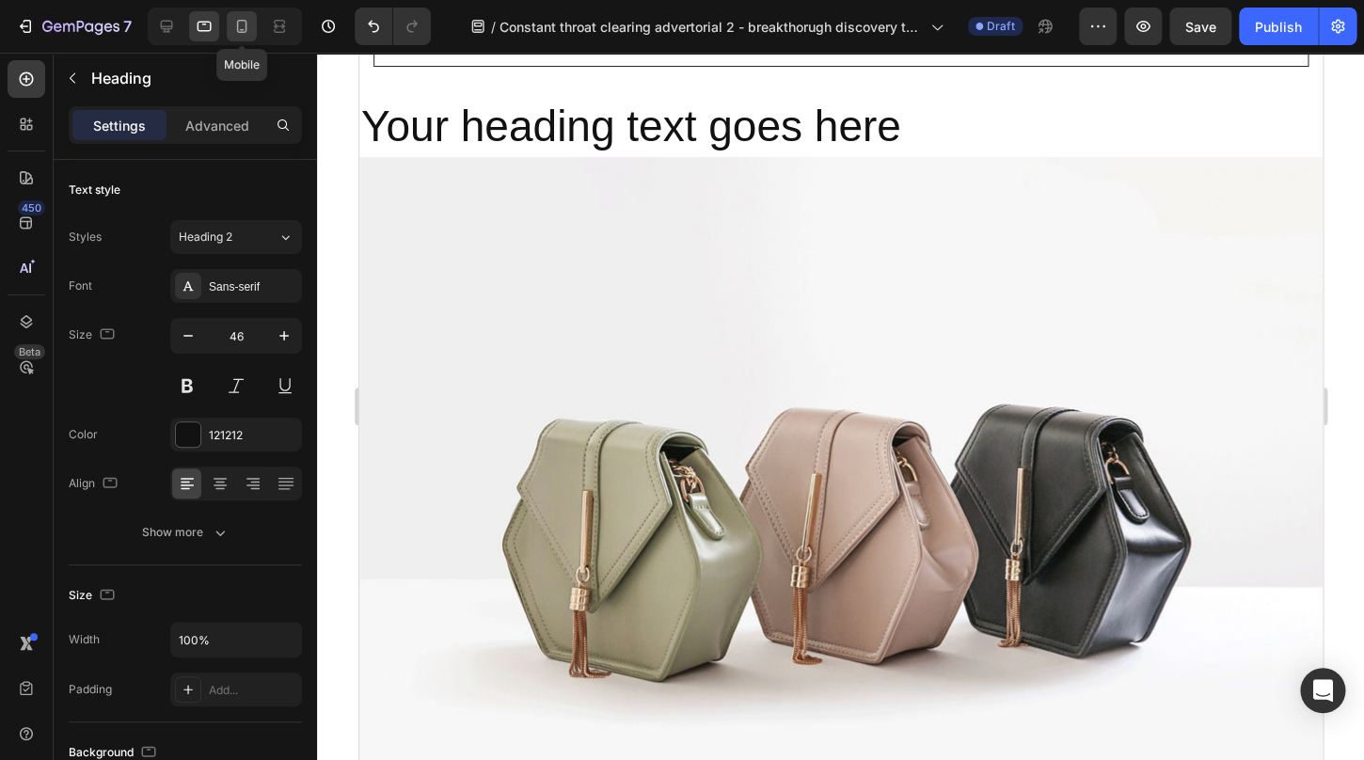
click at [235, 30] on icon at bounding box center [241, 26] width 19 height 19
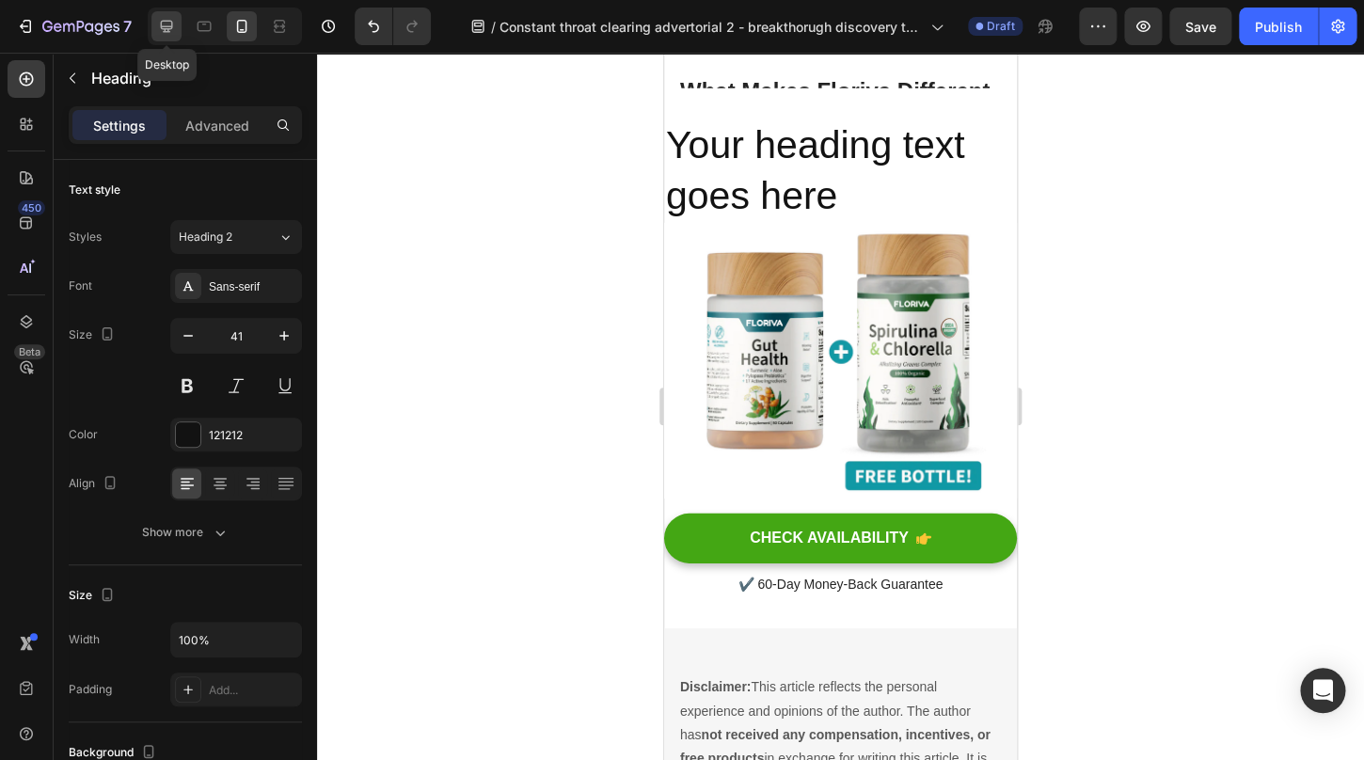
click at [171, 28] on icon at bounding box center [167, 27] width 12 height 12
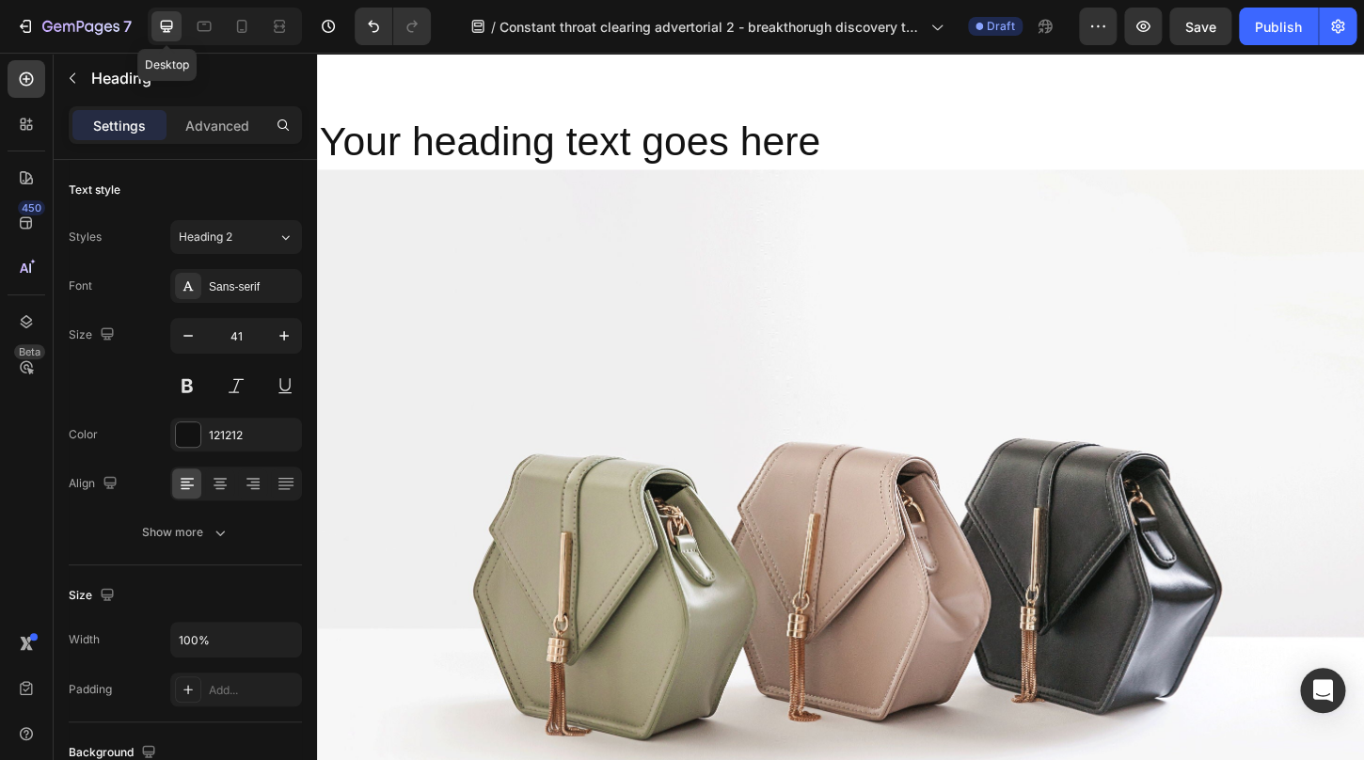
type input "46"
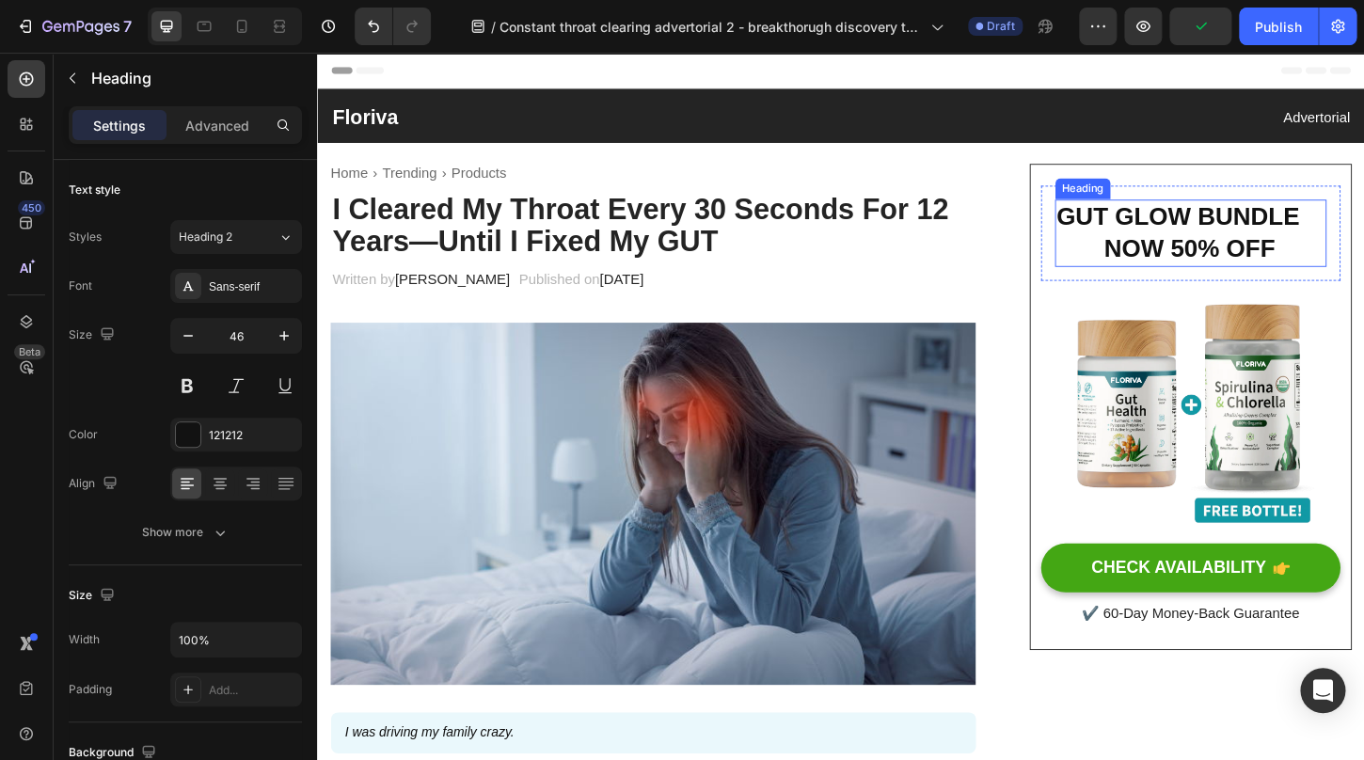
click at [1264, 243] on h2 "GUT GLOW BUNDLE NOW 50% OFF" at bounding box center [1258, 247] width 293 height 72
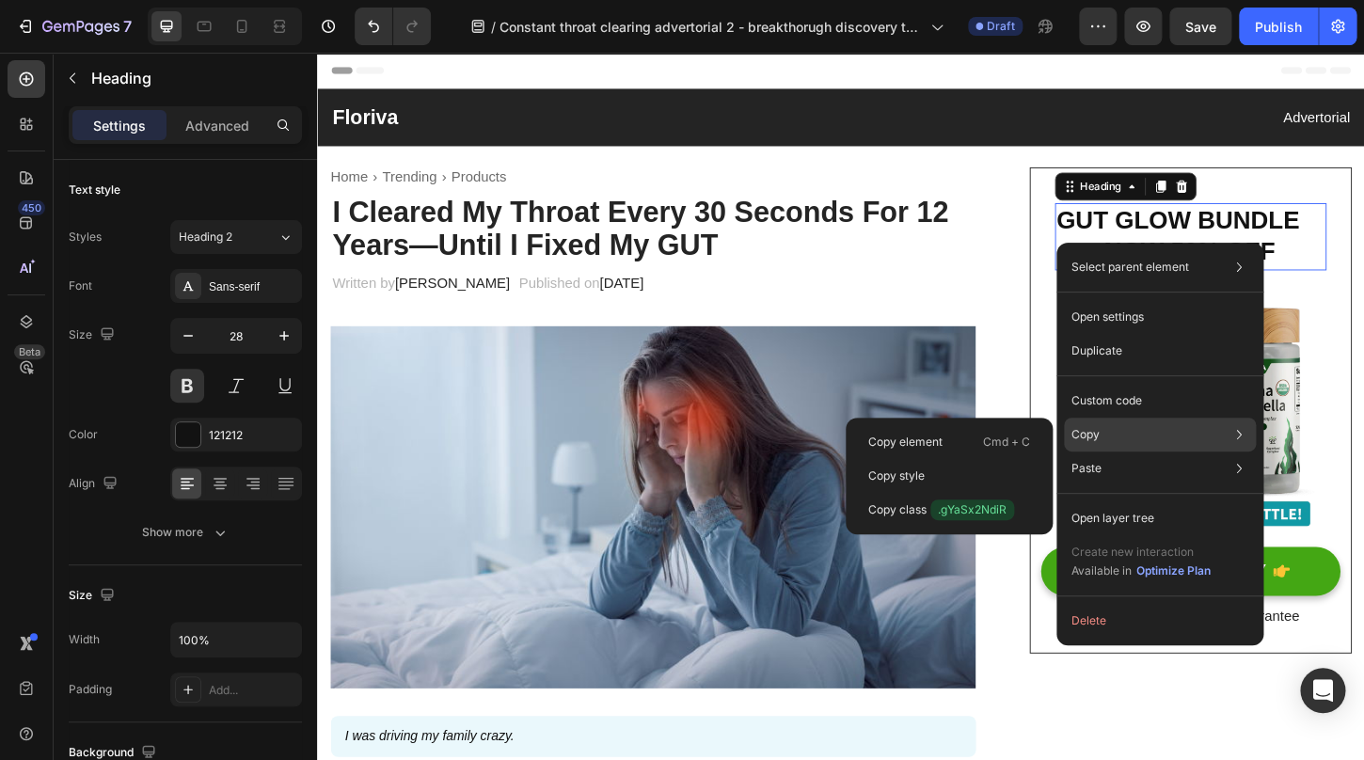
click at [1104, 438] on div "Copy Copy element Cmd + C Copy style Copy class .gYaSx2NdiR" at bounding box center [1160, 435] width 192 height 34
click at [939, 443] on p "Copy element" at bounding box center [906, 442] width 74 height 17
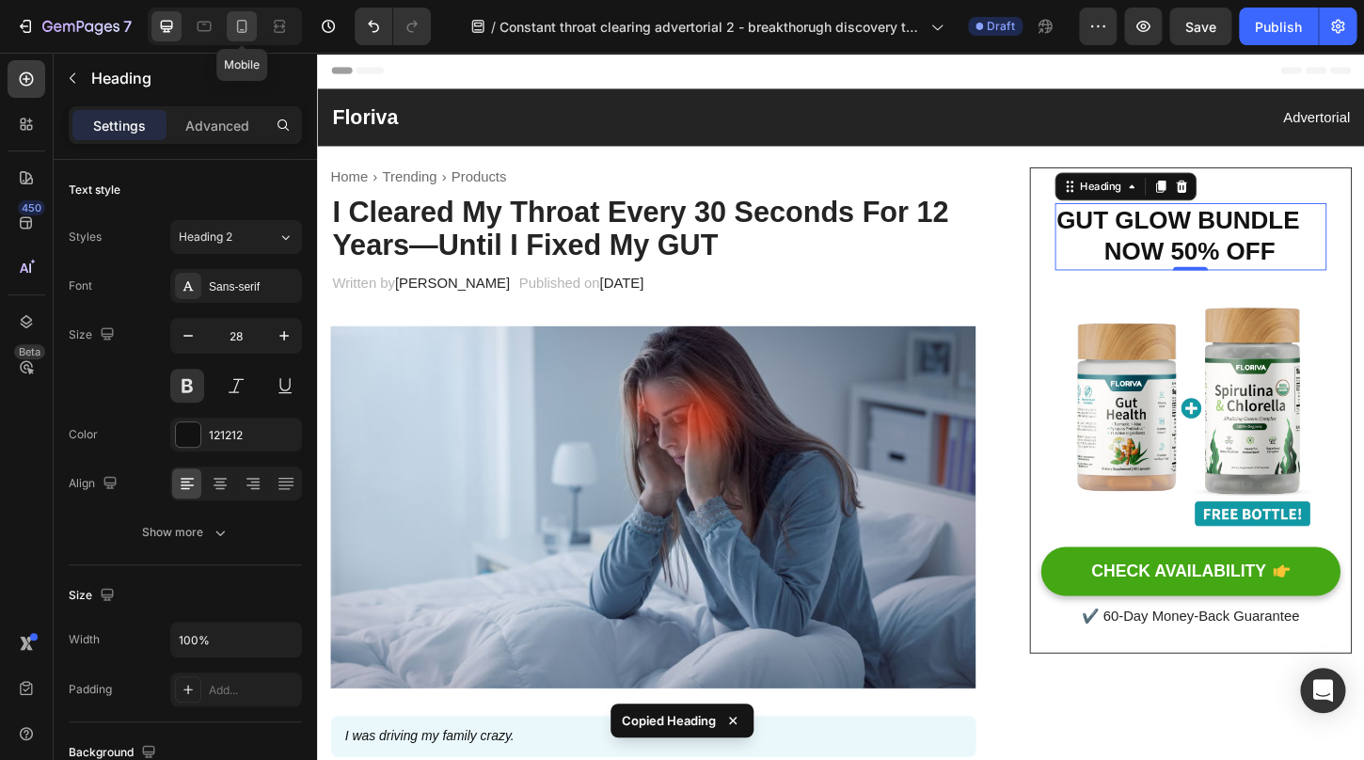
click at [240, 22] on icon at bounding box center [241, 26] width 19 height 19
type input "41"
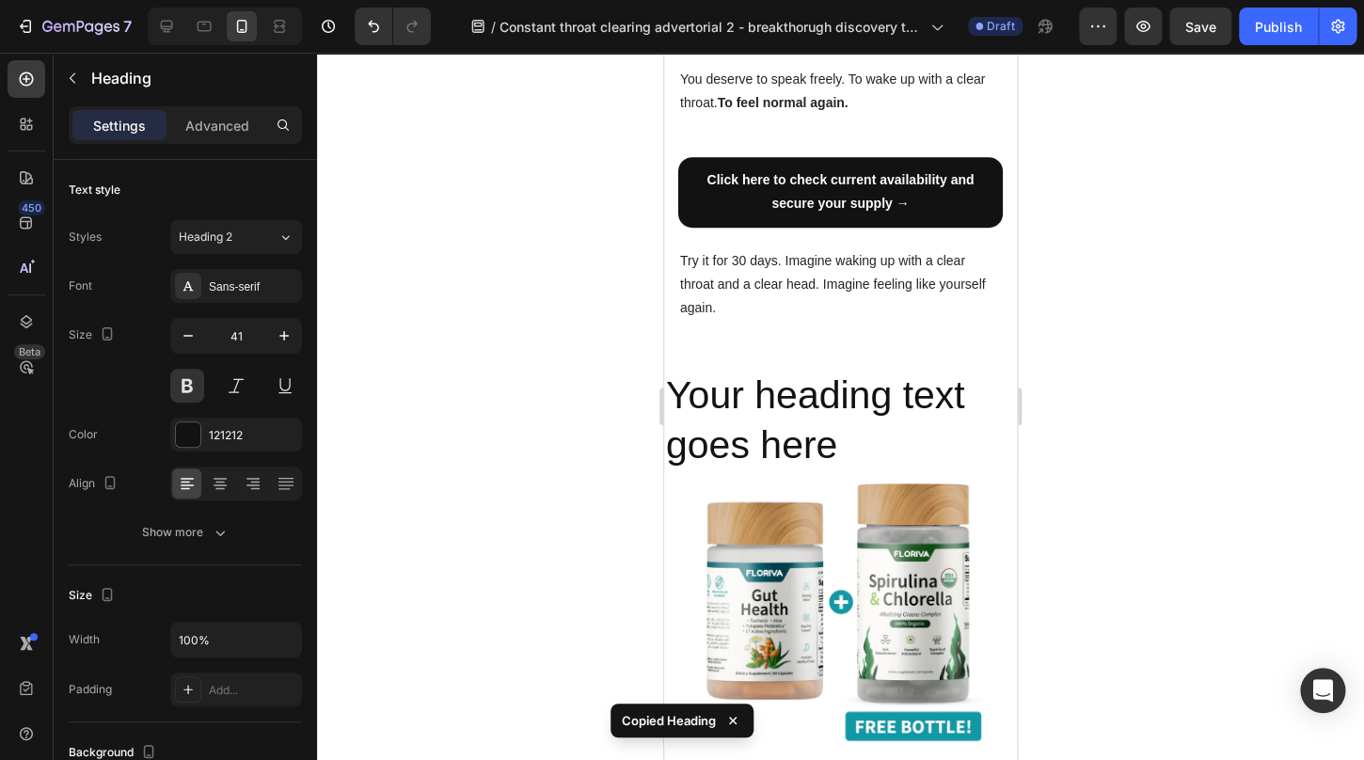
scroll to position [5698, 0]
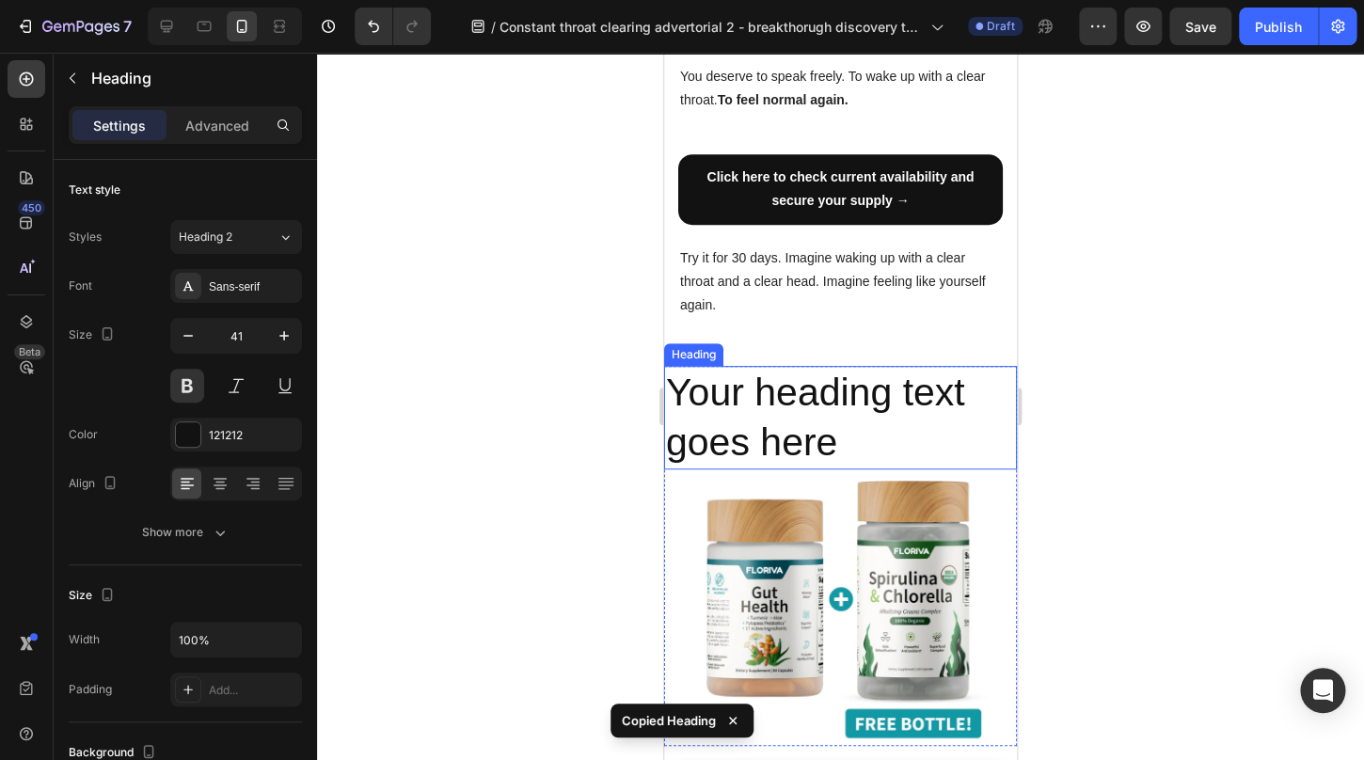
click at [822, 409] on h2 "Your heading text goes here" at bounding box center [840, 418] width 353 height 104
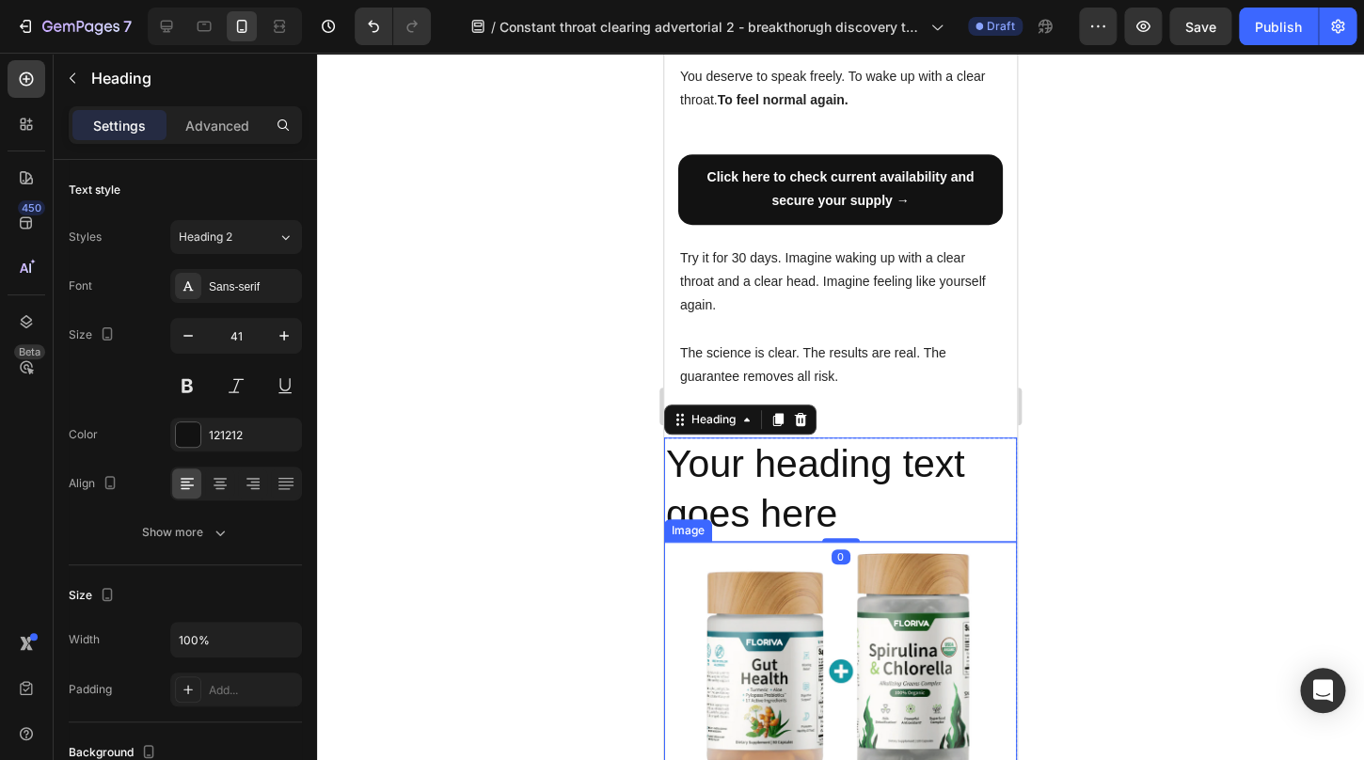
click at [790, 542] on img at bounding box center [840, 680] width 353 height 276
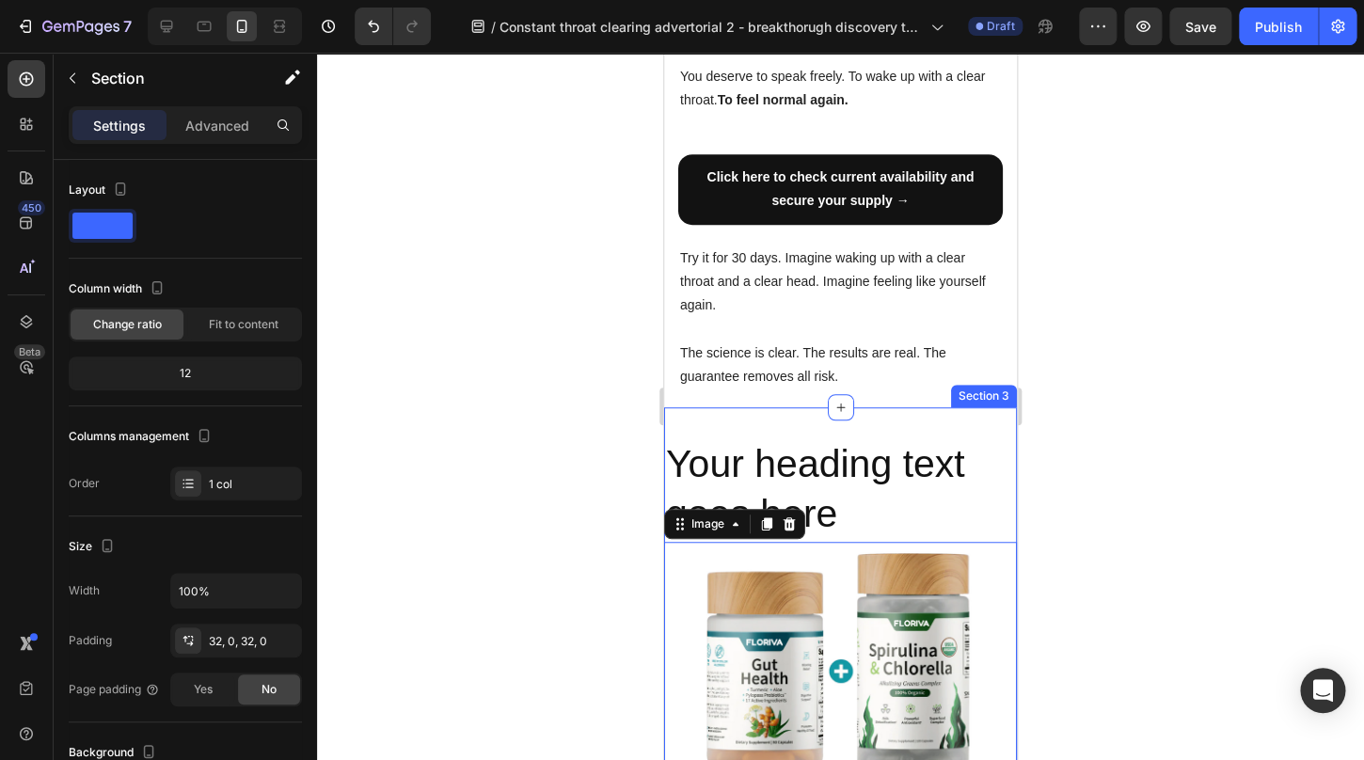
click at [822, 407] on div "Your heading text goes here Heading Image 0 Row CHECK AVAILABILITY Button ✔️ 60…" at bounding box center [840, 677] width 353 height 540
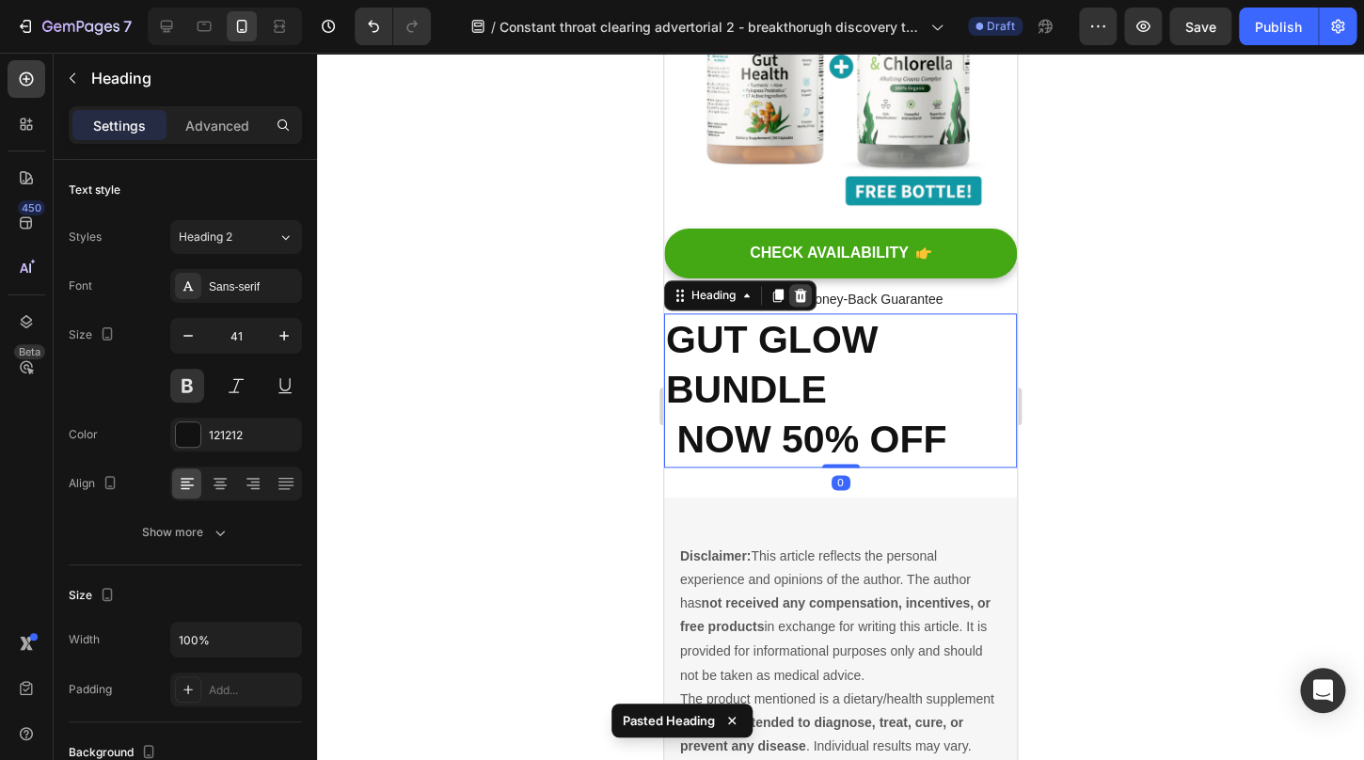
click at [797, 292] on icon at bounding box center [801, 295] width 12 height 13
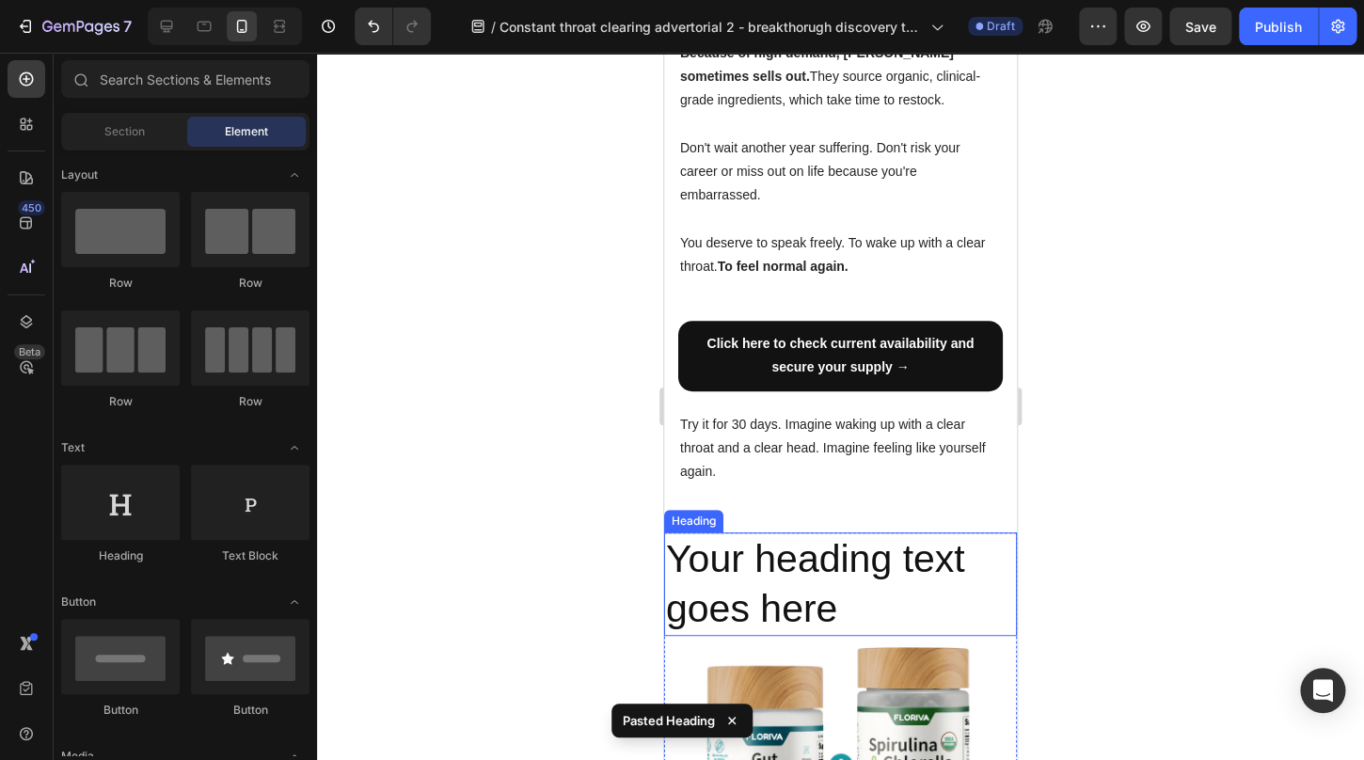
click at [768, 582] on h2 "Your heading text goes here" at bounding box center [840, 585] width 353 height 104
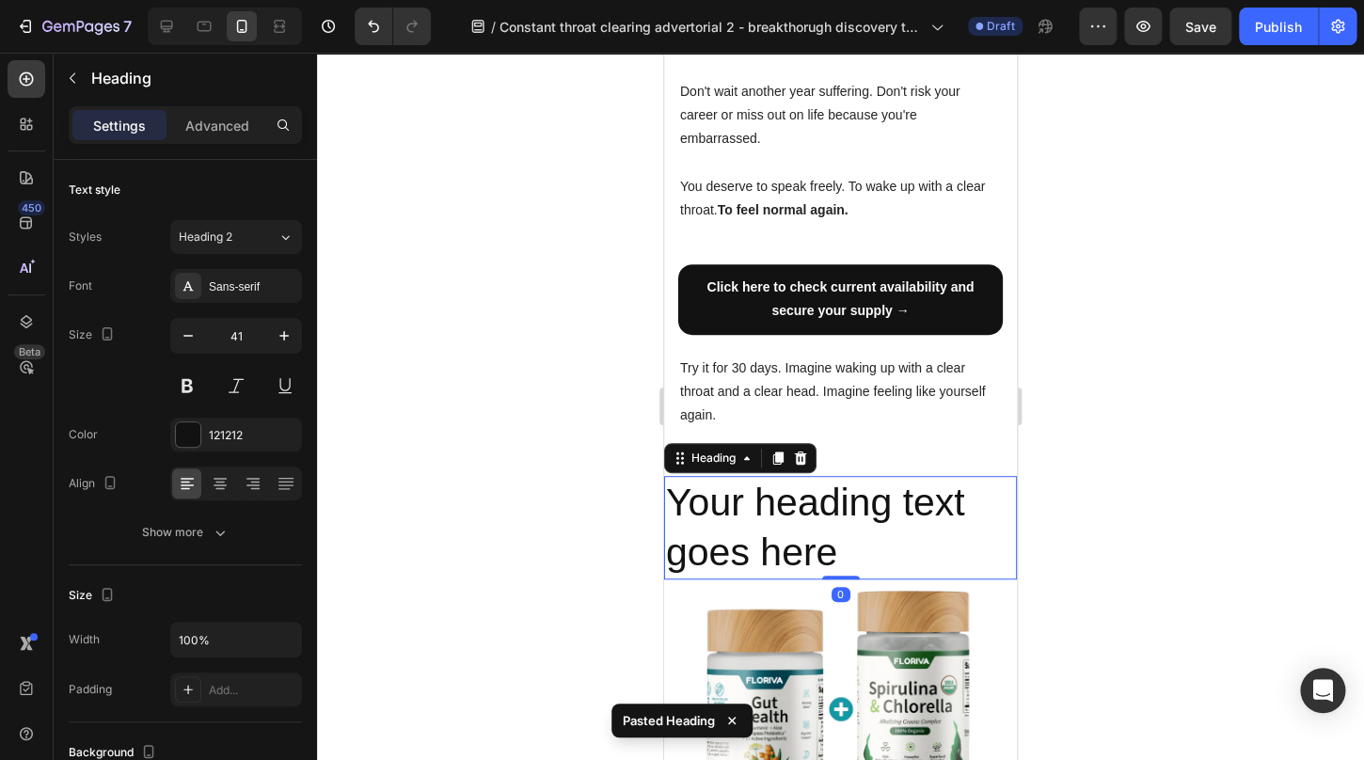
scroll to position [5603, 0]
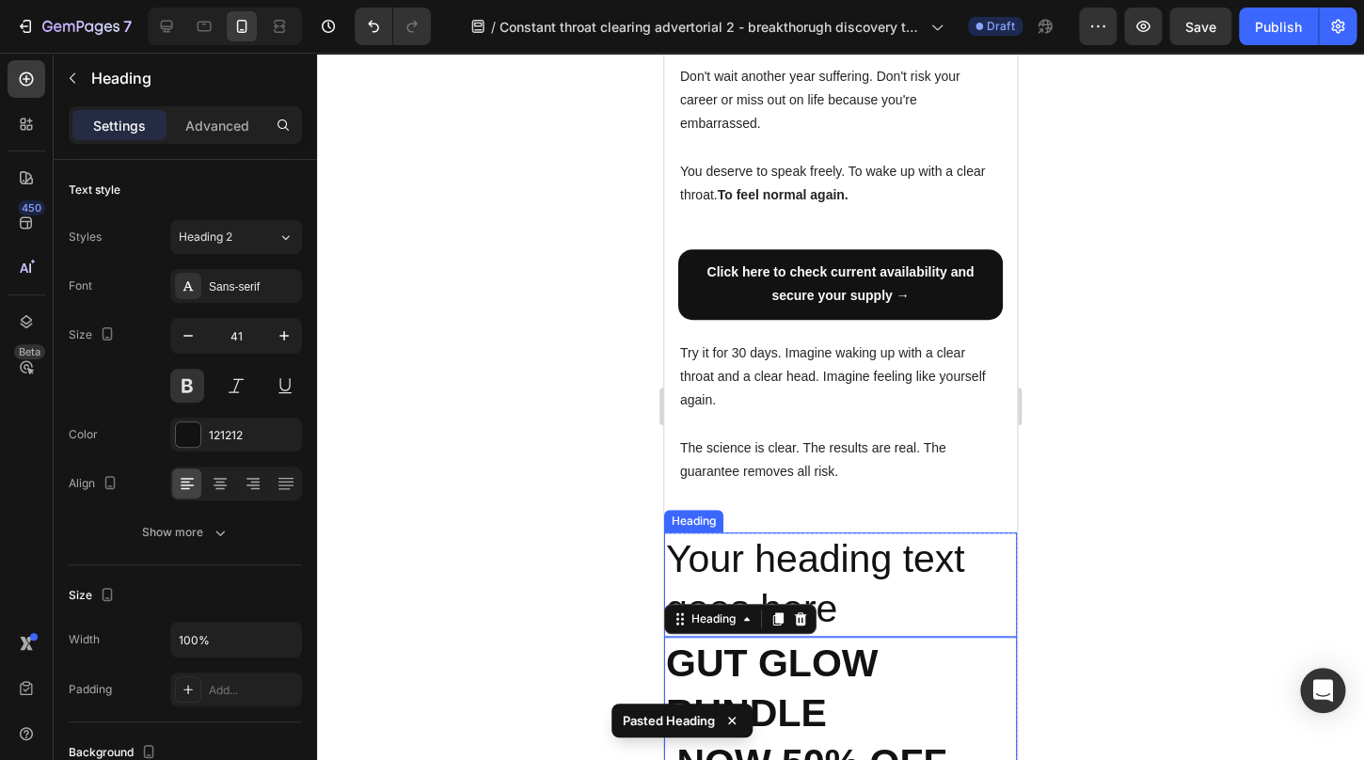
click at [822, 533] on h2 "Your heading text goes here" at bounding box center [840, 585] width 353 height 104
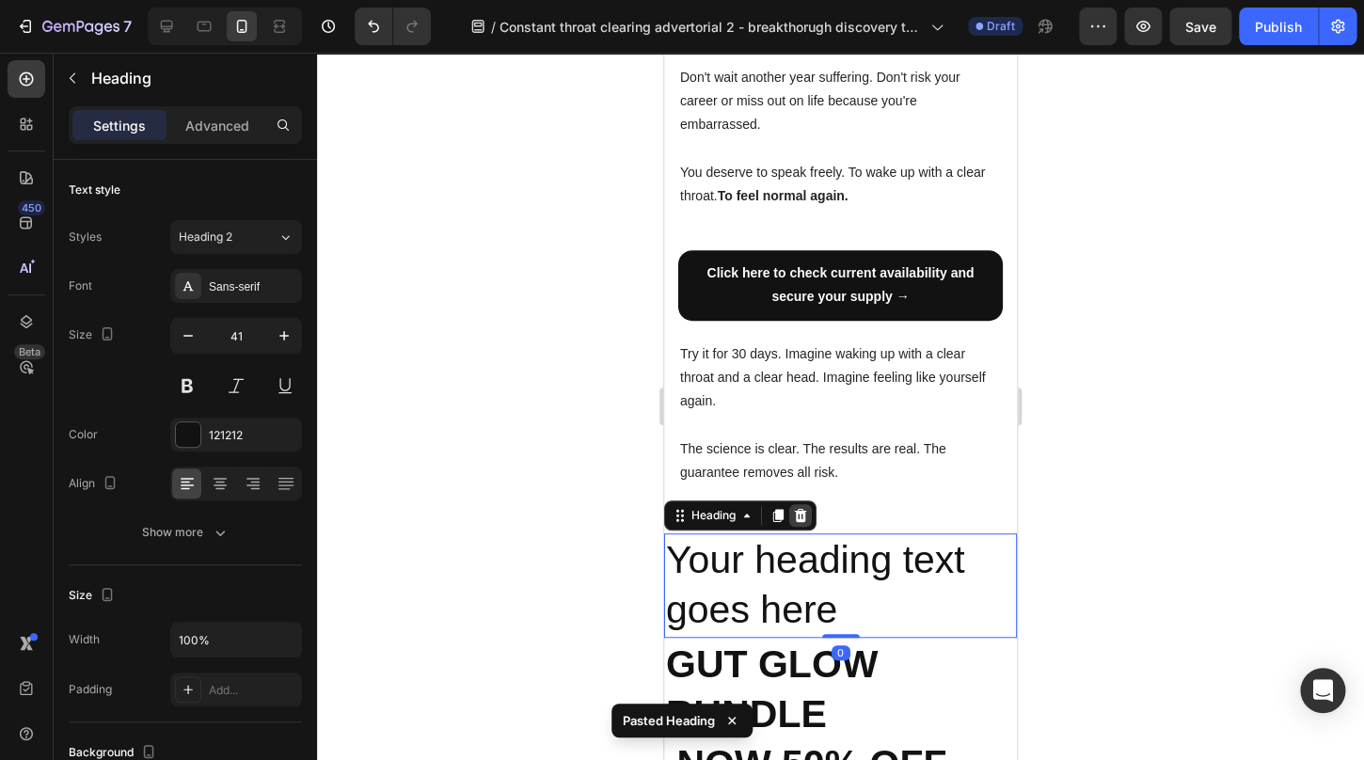
click at [811, 504] on div at bounding box center [801, 515] width 23 height 23
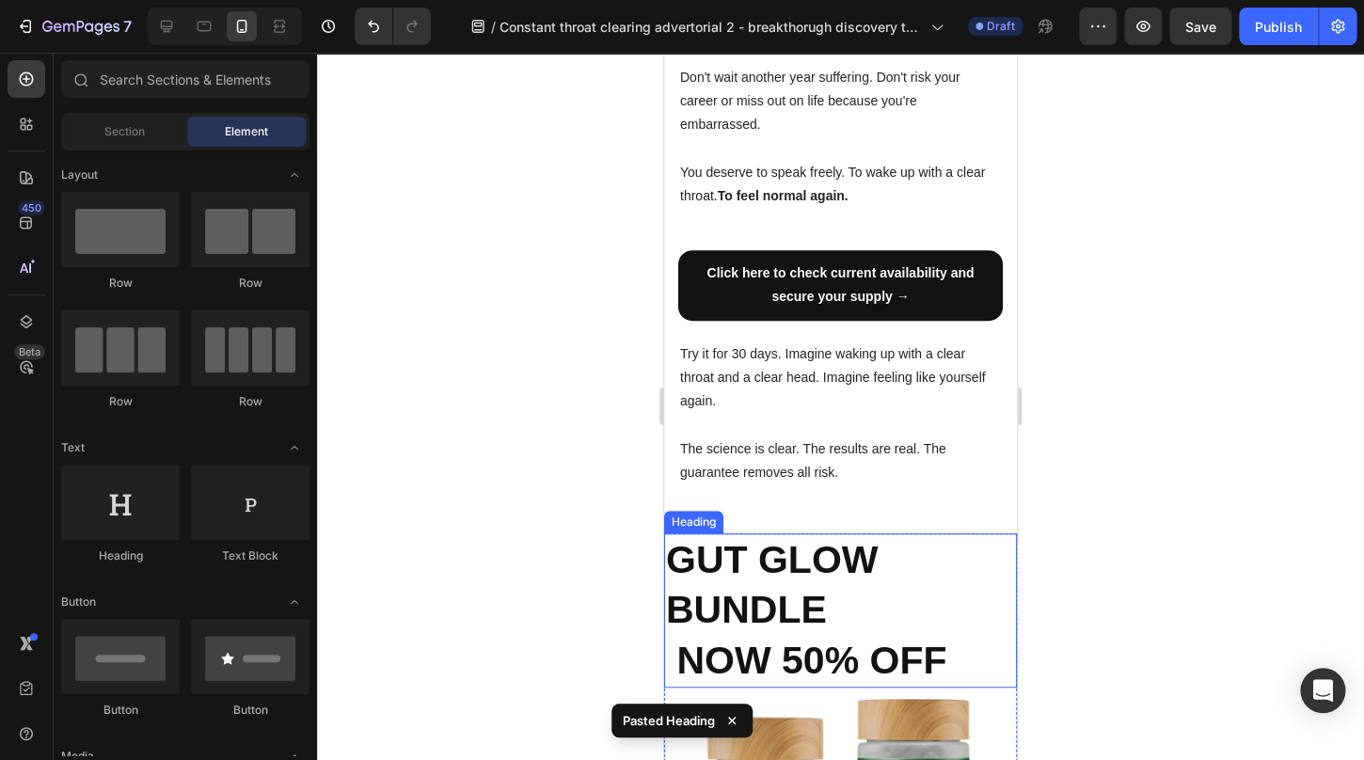
click at [831, 534] on h2 "GUT GLOW BUNDLE NOW 50% OFF" at bounding box center [840, 611] width 353 height 154
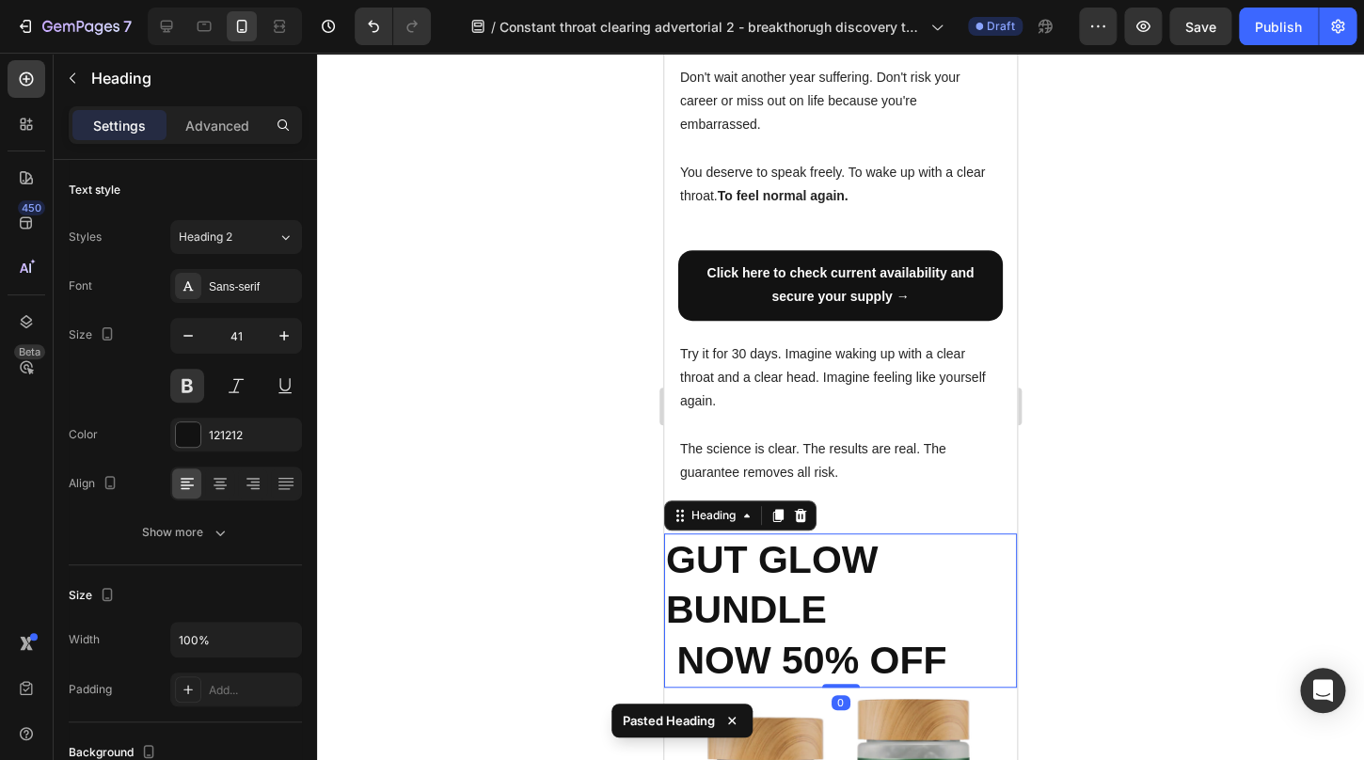
scroll to position [5603, 0]
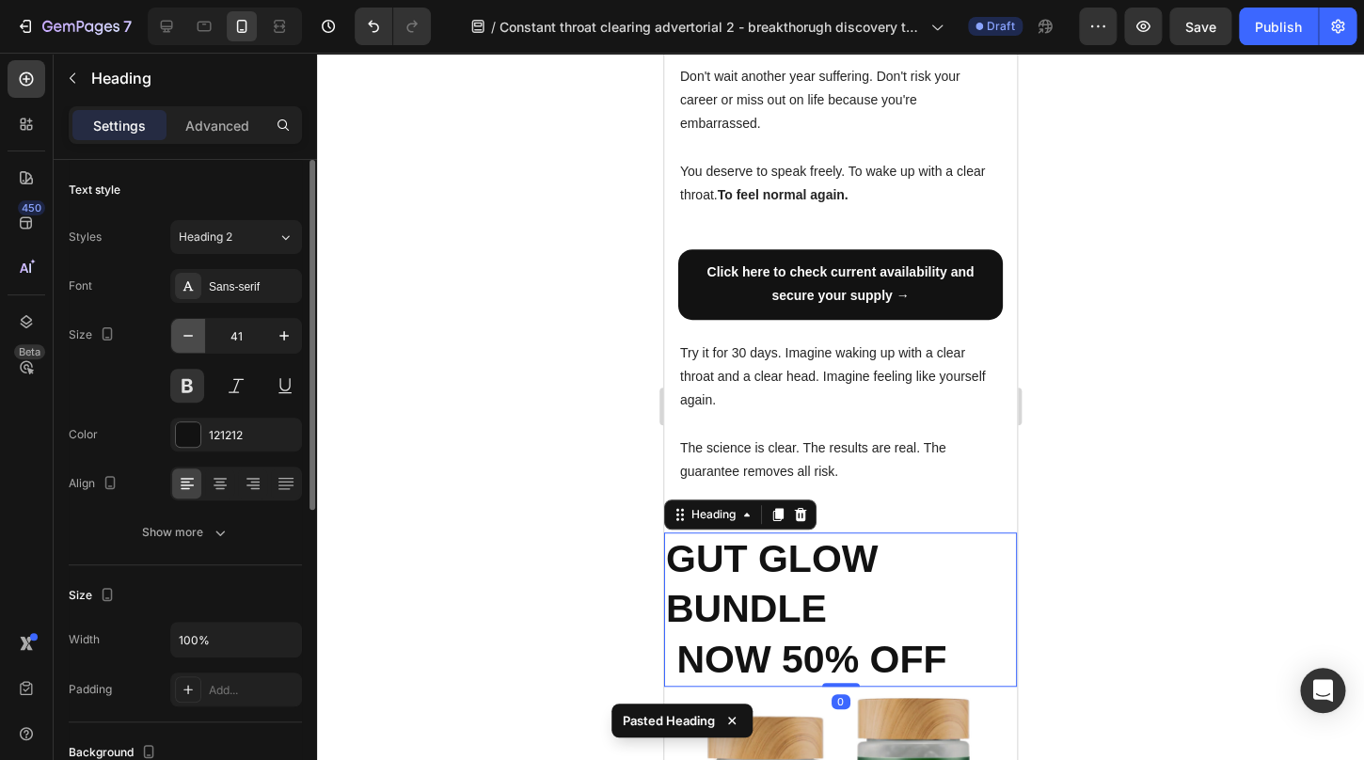
click at [178, 340] on button "button" at bounding box center [188, 336] width 34 height 34
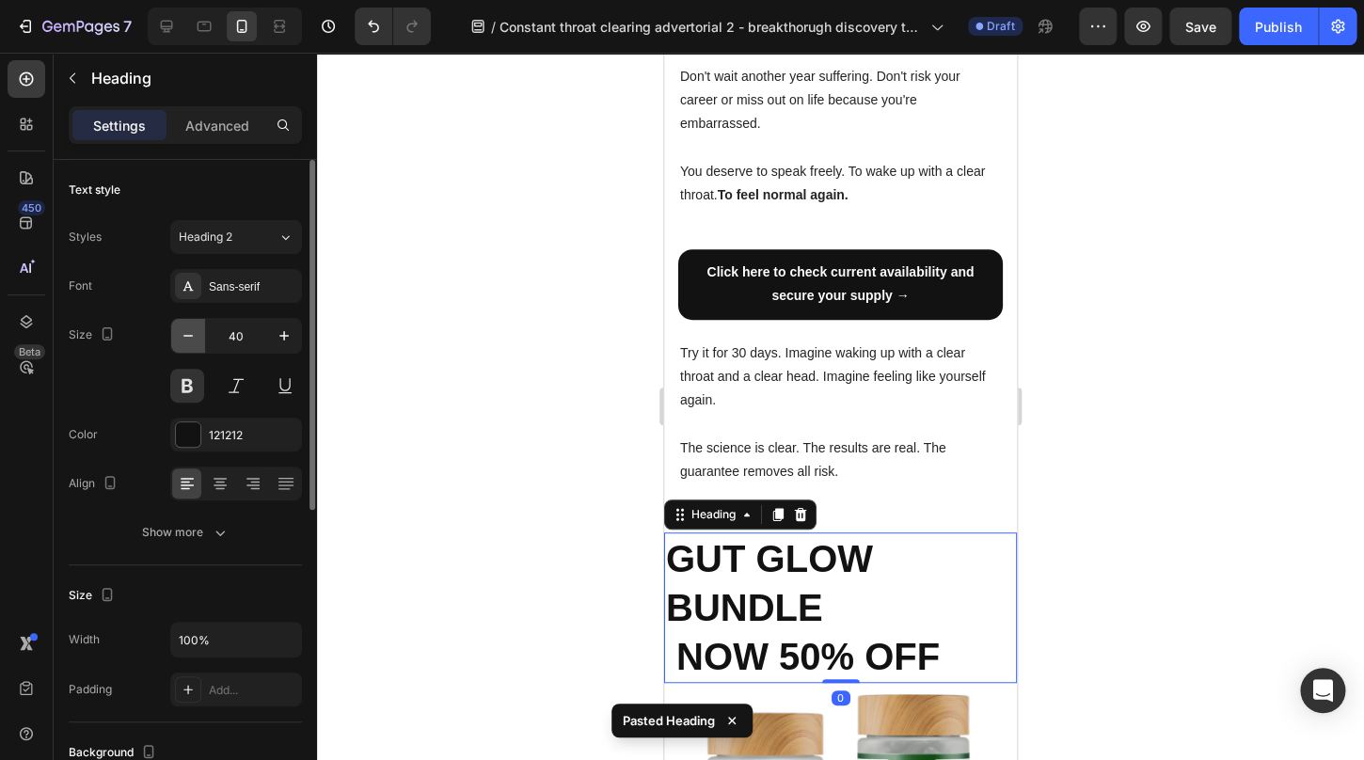
click at [178, 340] on button "button" at bounding box center [188, 336] width 34 height 34
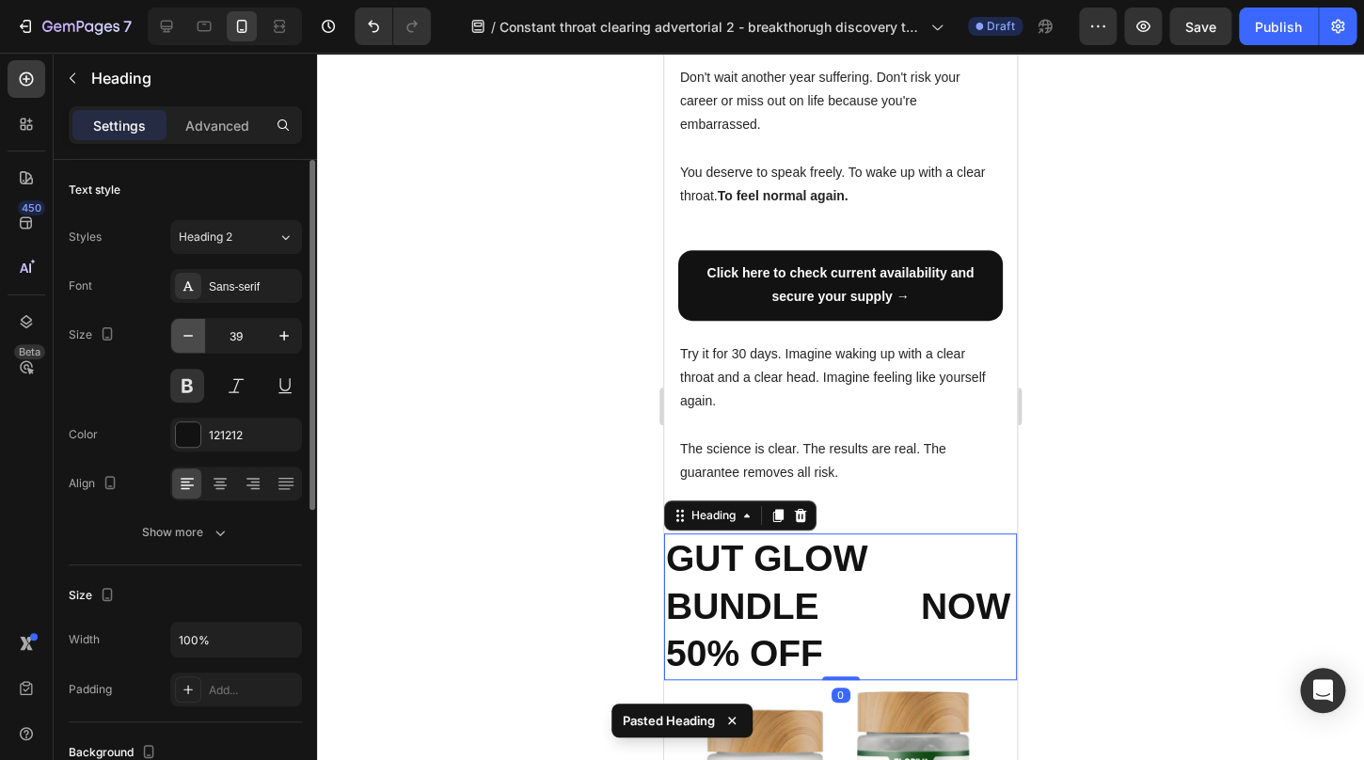
click at [178, 340] on button "button" at bounding box center [188, 336] width 34 height 34
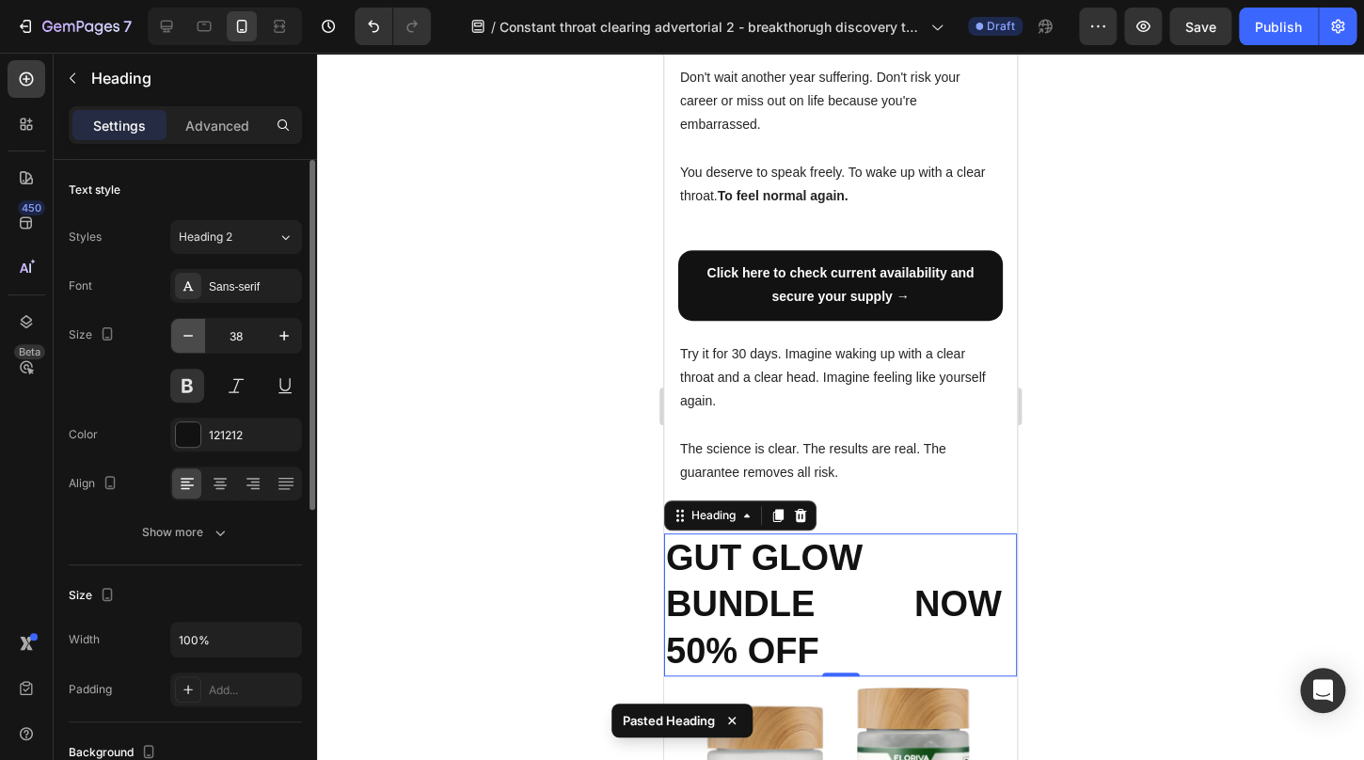
click at [178, 340] on button "button" at bounding box center [188, 336] width 34 height 34
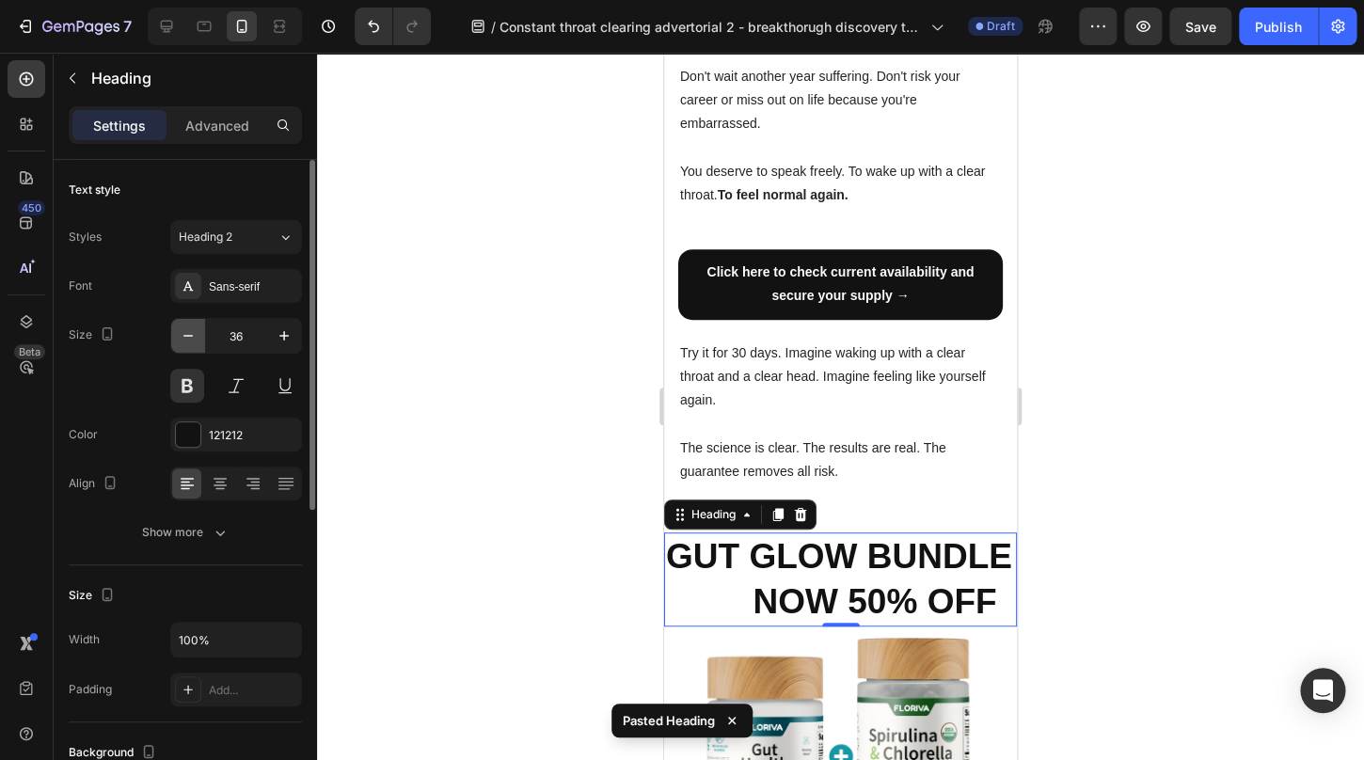
click at [178, 340] on button "button" at bounding box center [188, 336] width 34 height 34
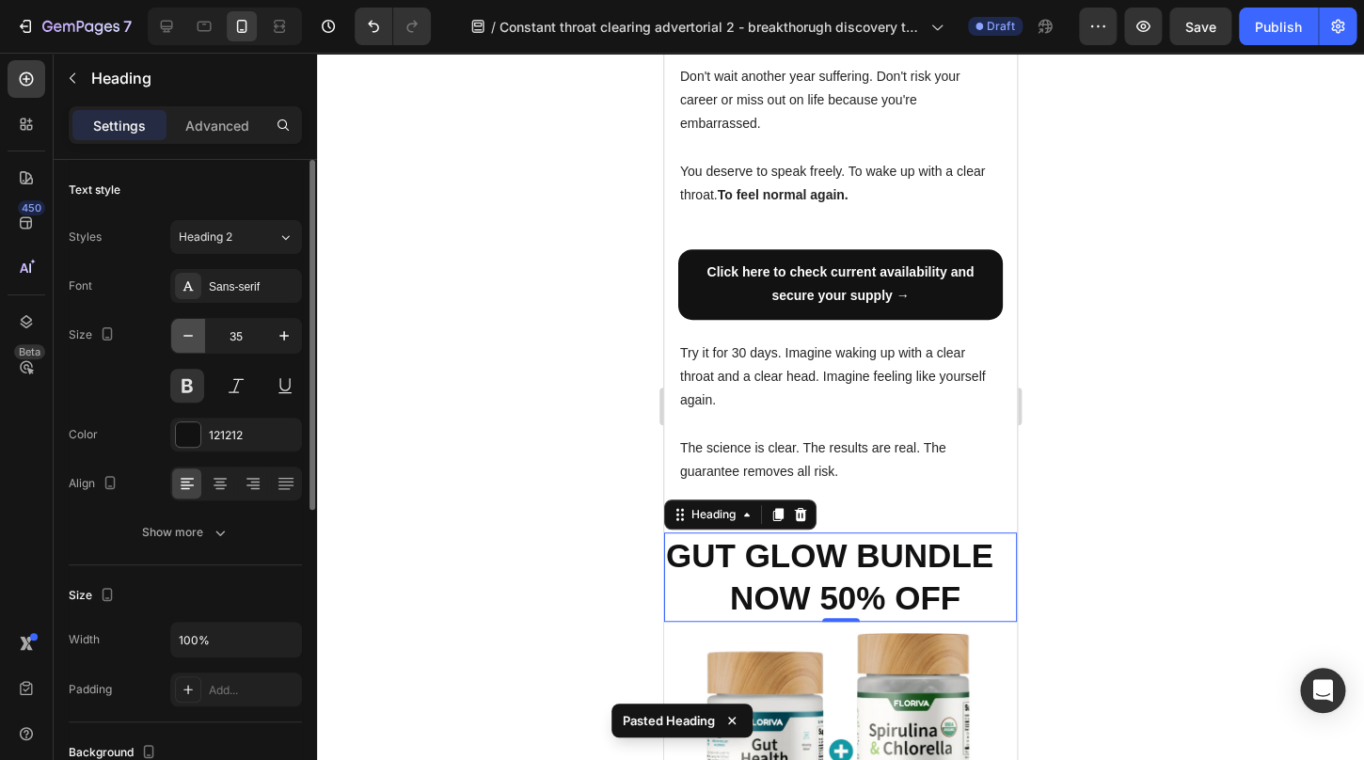
click at [178, 340] on button "button" at bounding box center [188, 336] width 34 height 34
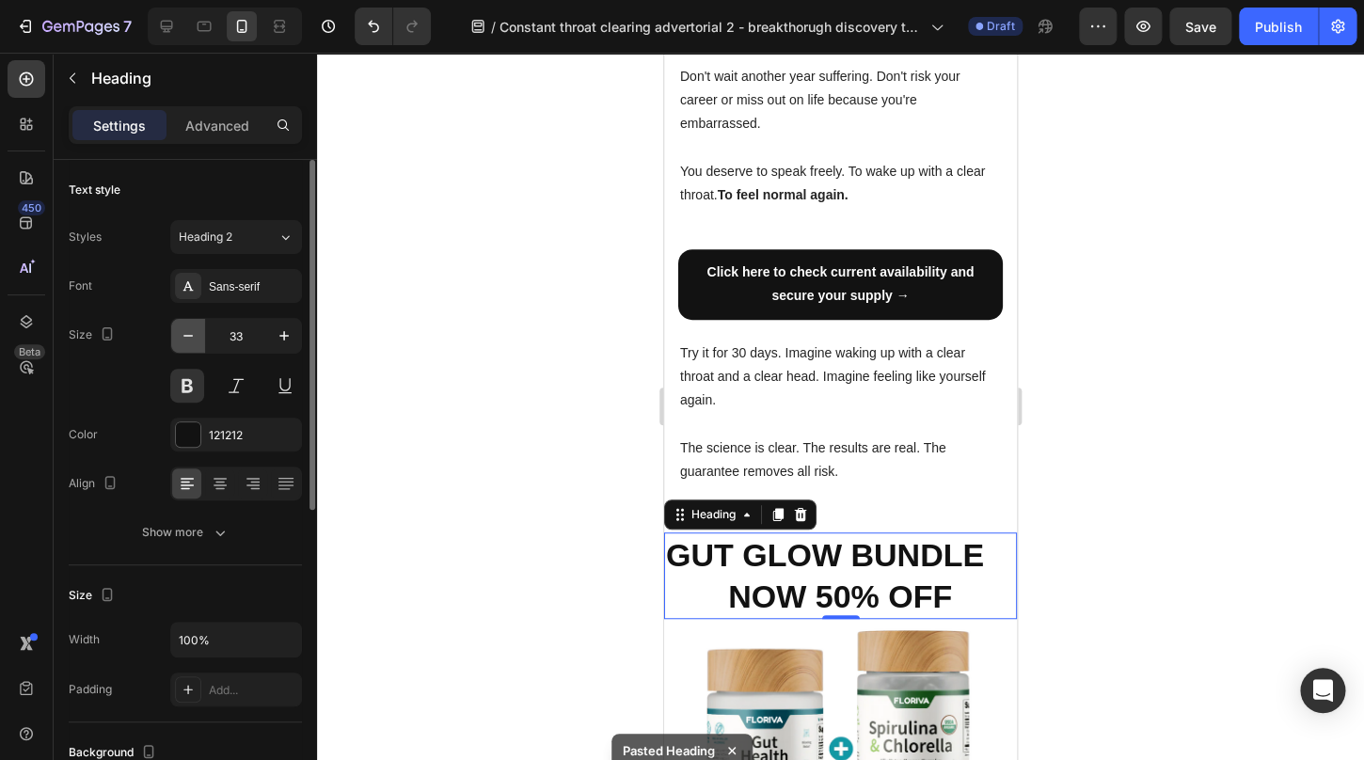
click at [178, 340] on button "button" at bounding box center [188, 336] width 34 height 34
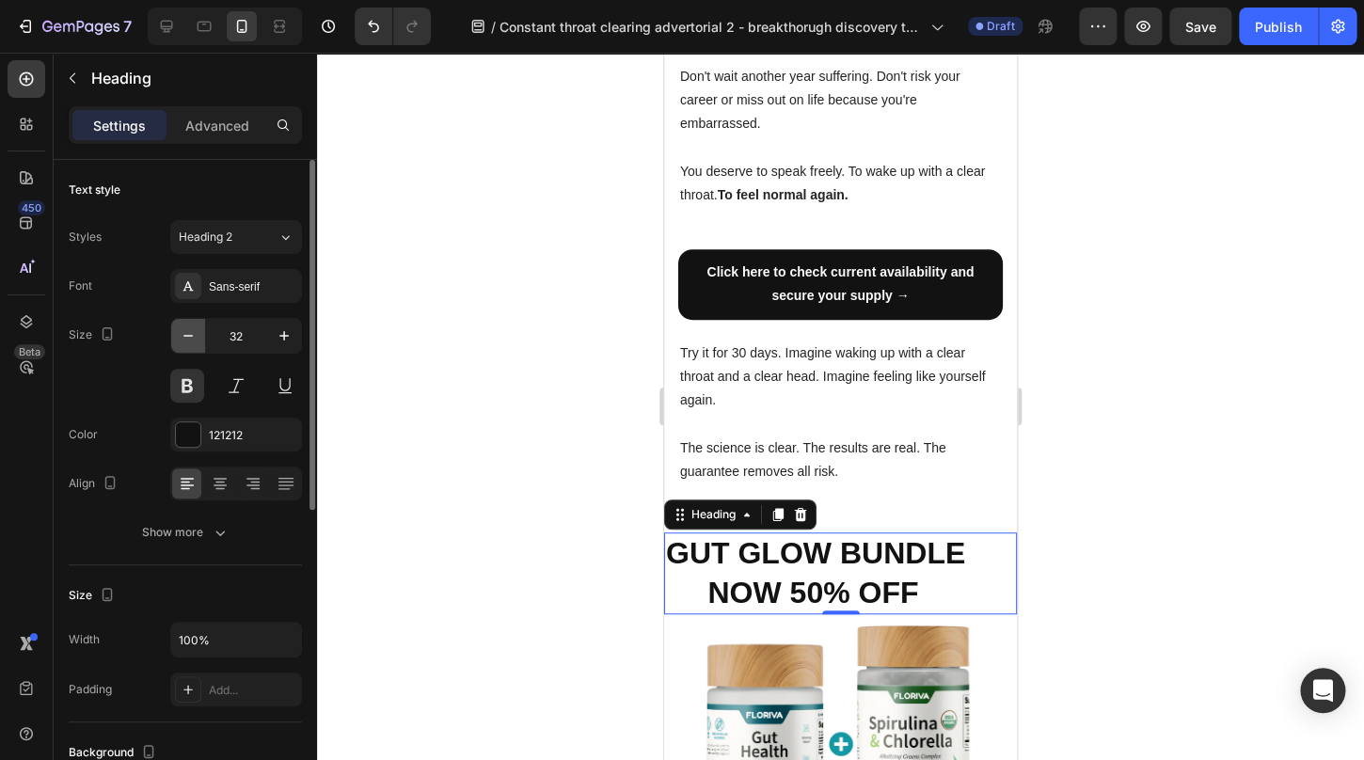
scroll to position [5602, 0]
click at [179, 340] on button "button" at bounding box center [188, 336] width 34 height 34
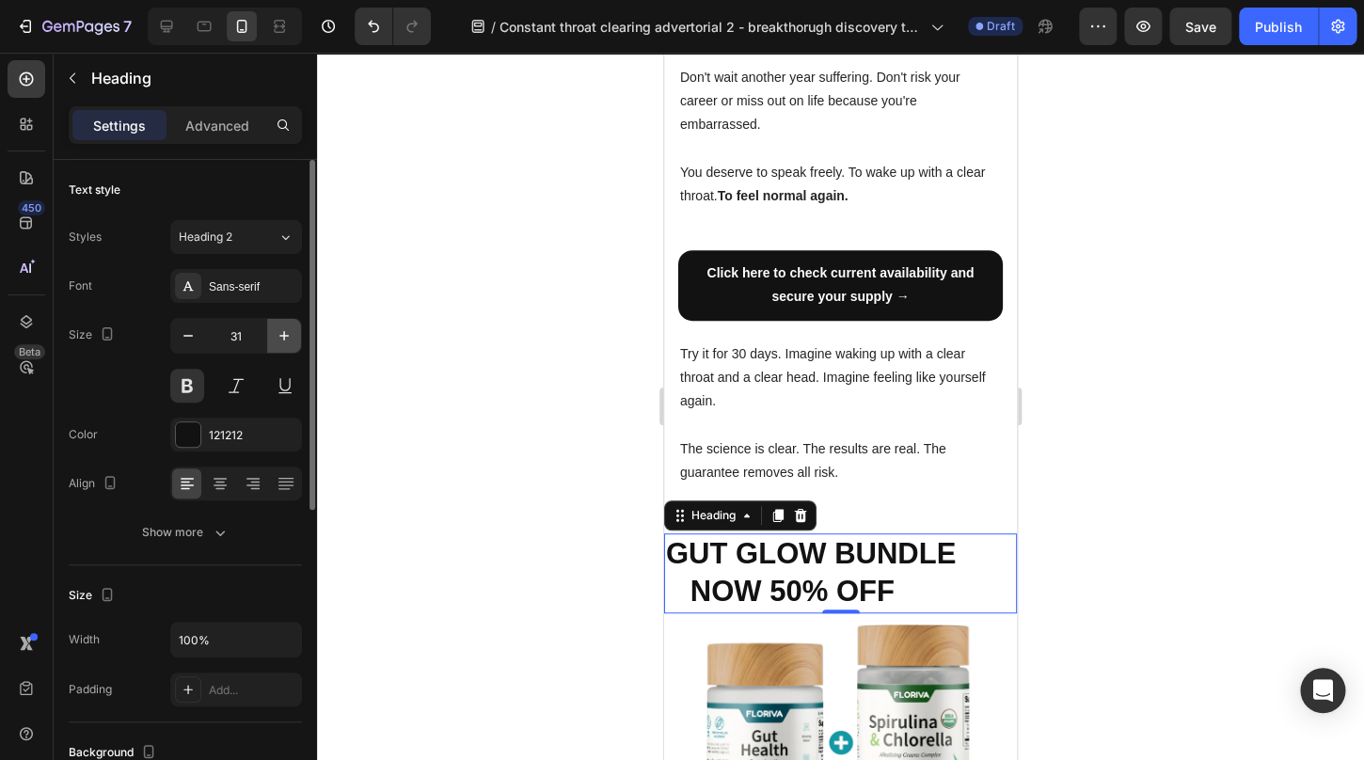
click at [281, 339] on icon "button" at bounding box center [284, 336] width 19 height 19
type input "32"
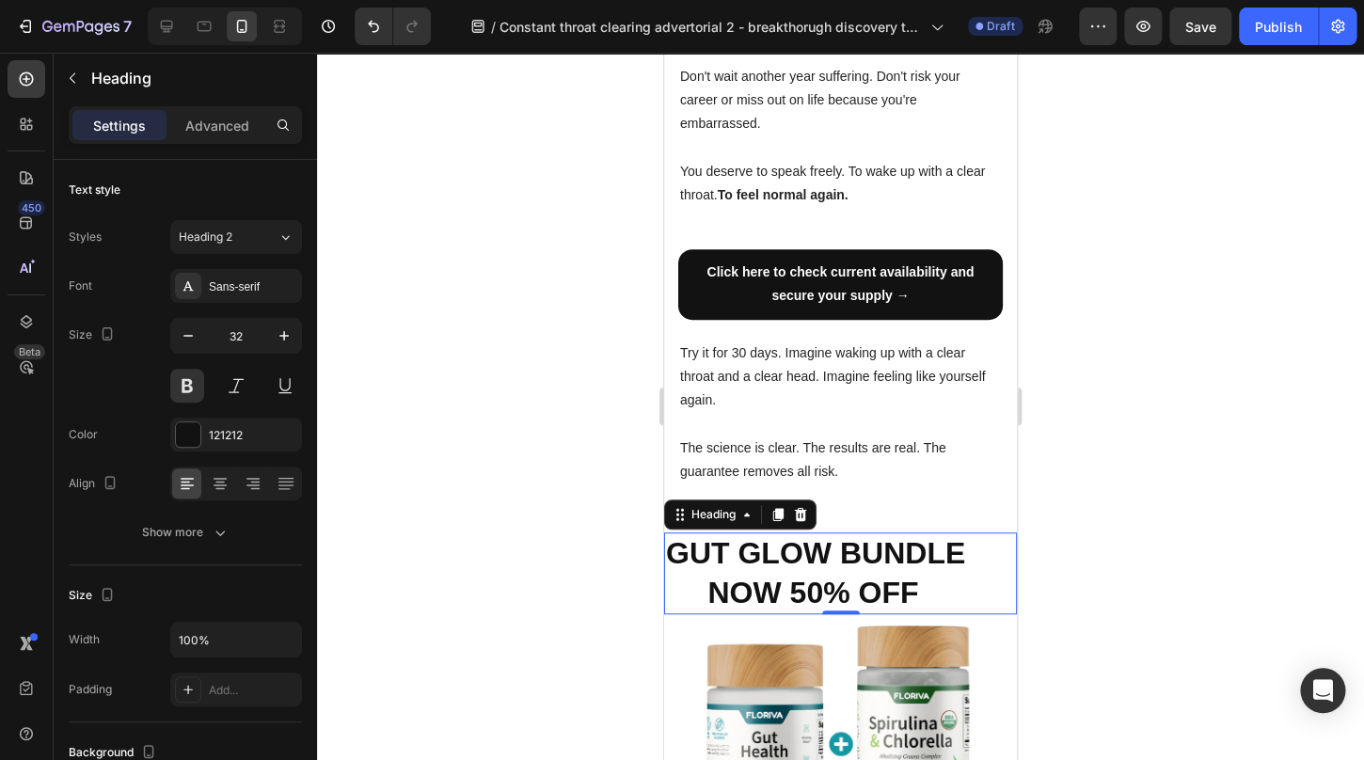
scroll to position [5602, 0]
click at [1101, 500] on div at bounding box center [840, 407] width 1047 height 708
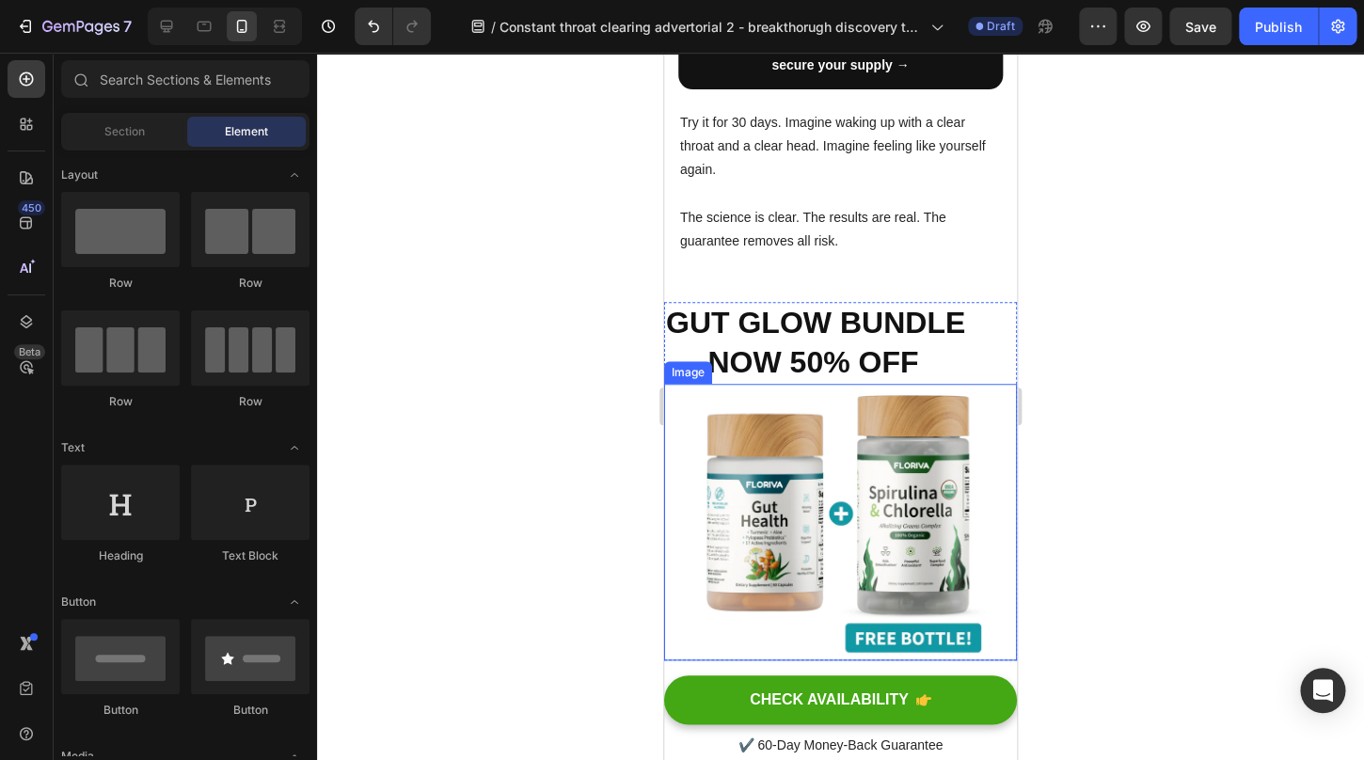
scroll to position [5853, 0]
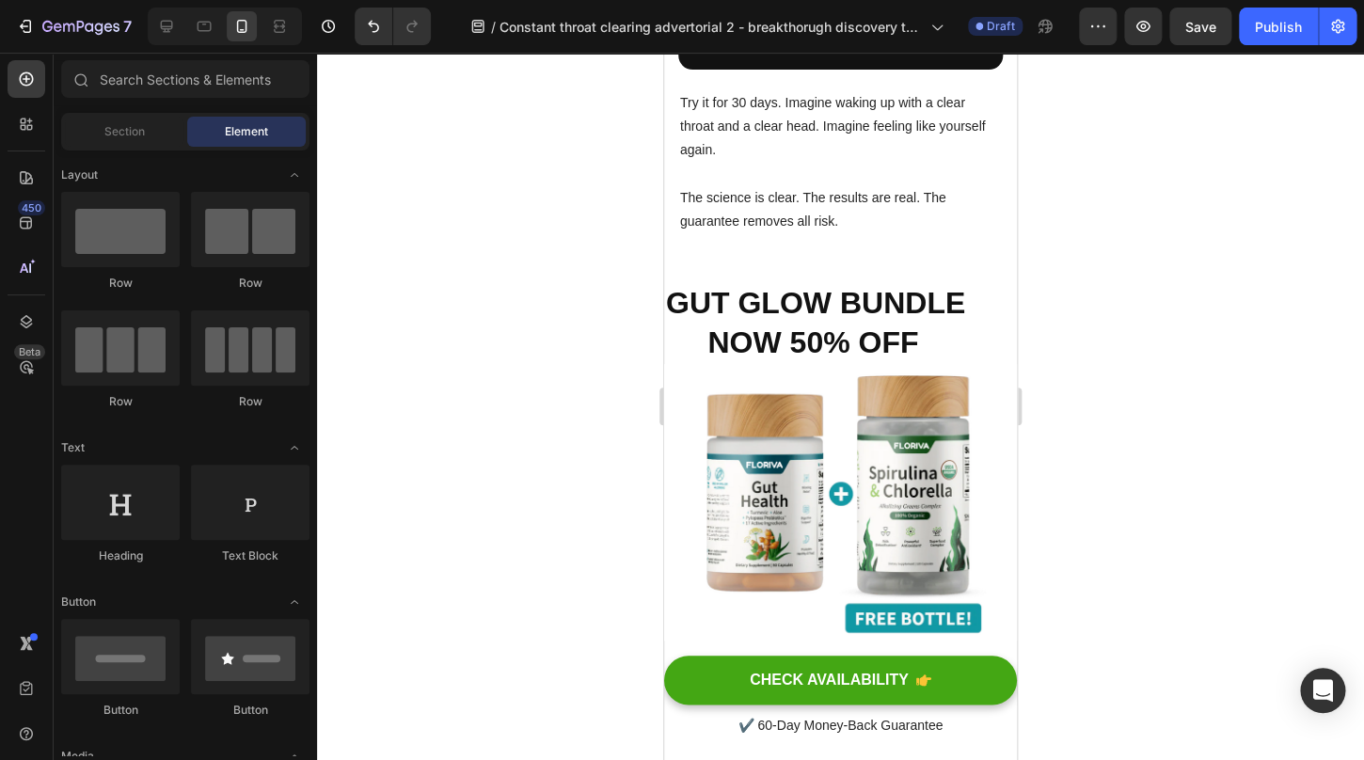
click at [1109, 537] on div at bounding box center [840, 407] width 1047 height 708
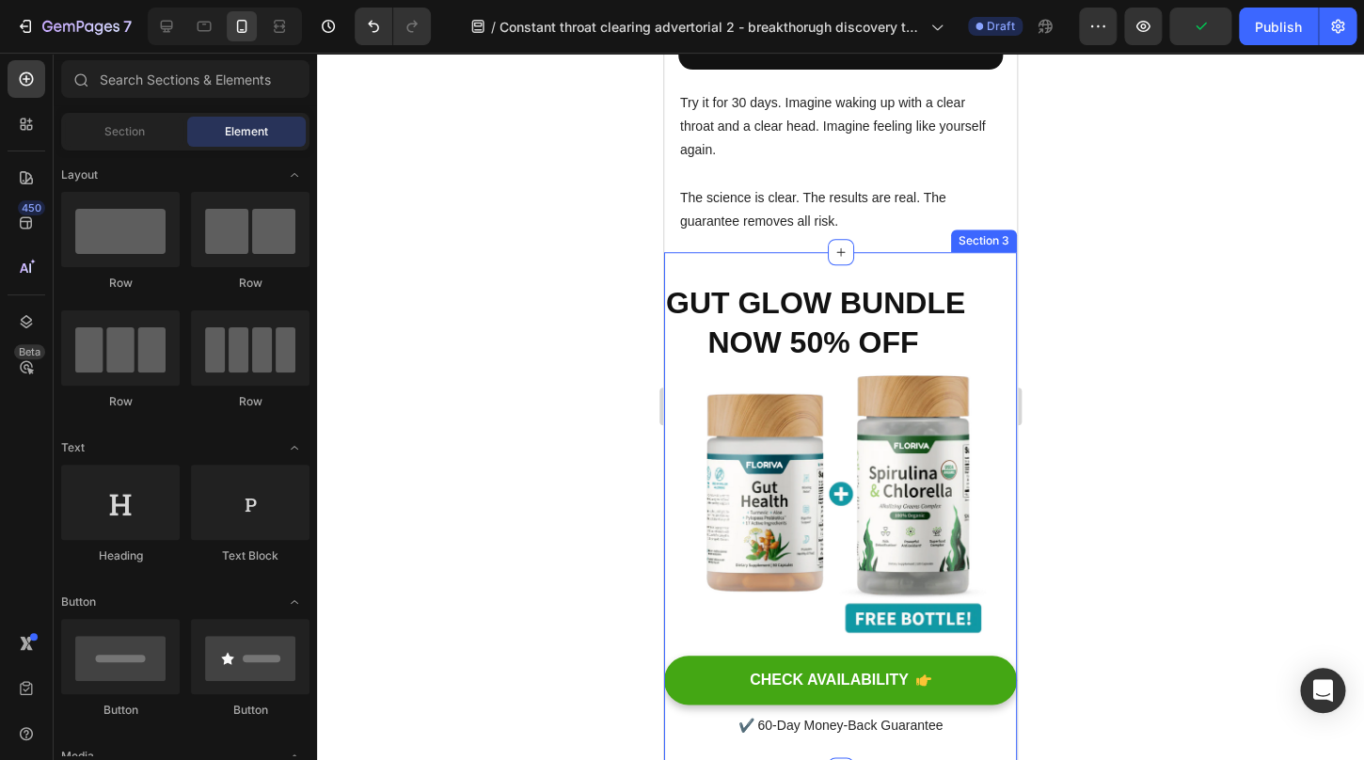
click at [943, 252] on div "GUT GLOW BUNDLE NOW 50% OFF Heading Image Row CHECK AVAILABILITY Button ✔️ 60-D…" at bounding box center [840, 511] width 353 height 519
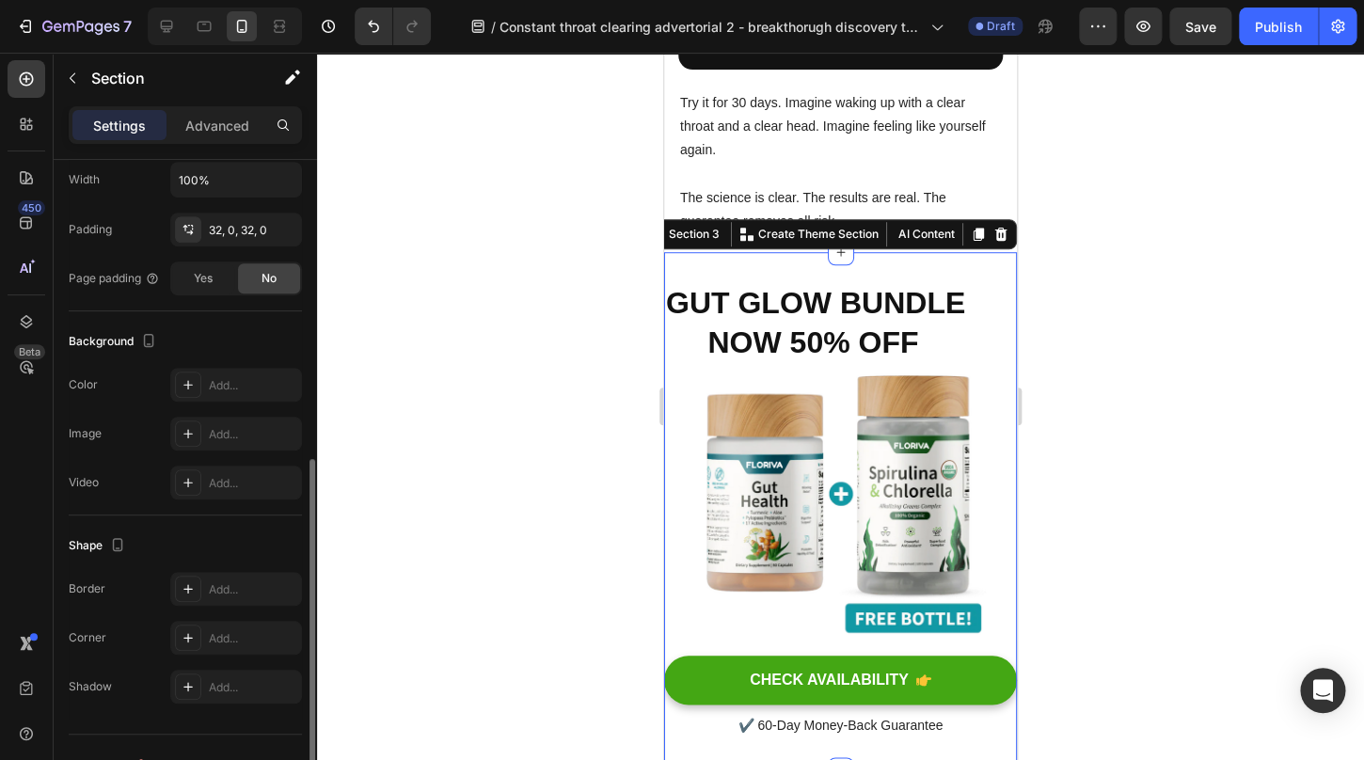
scroll to position [445, 0]
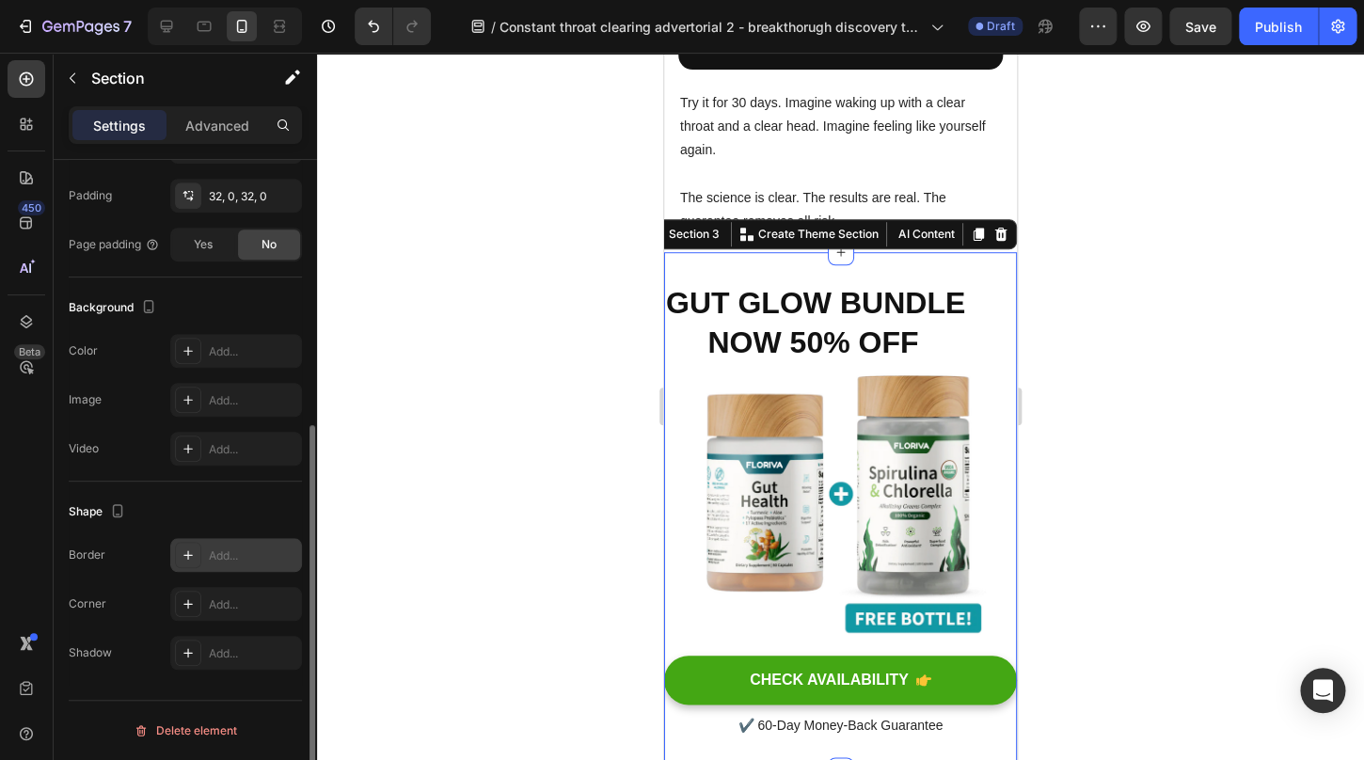
click at [218, 557] on div "Add..." at bounding box center [253, 556] width 88 height 17
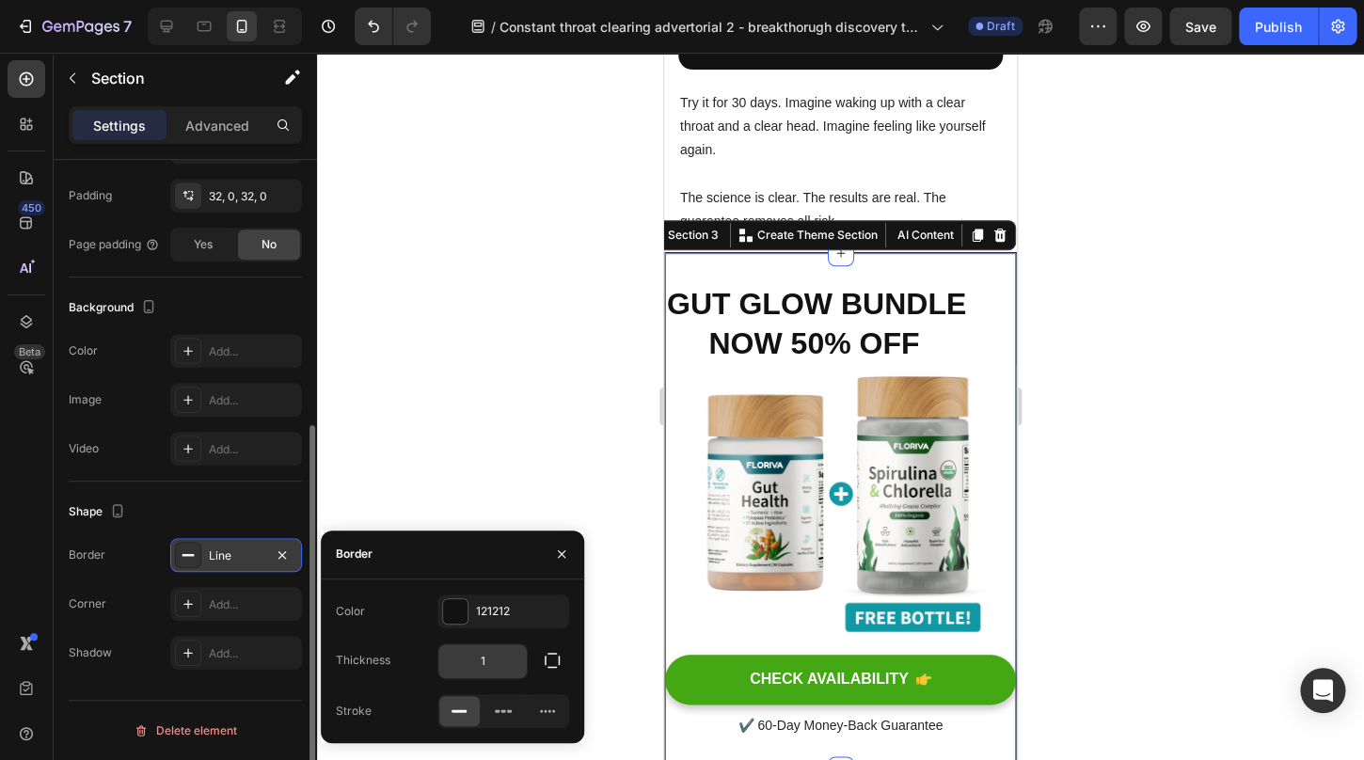
scroll to position [5852, 0]
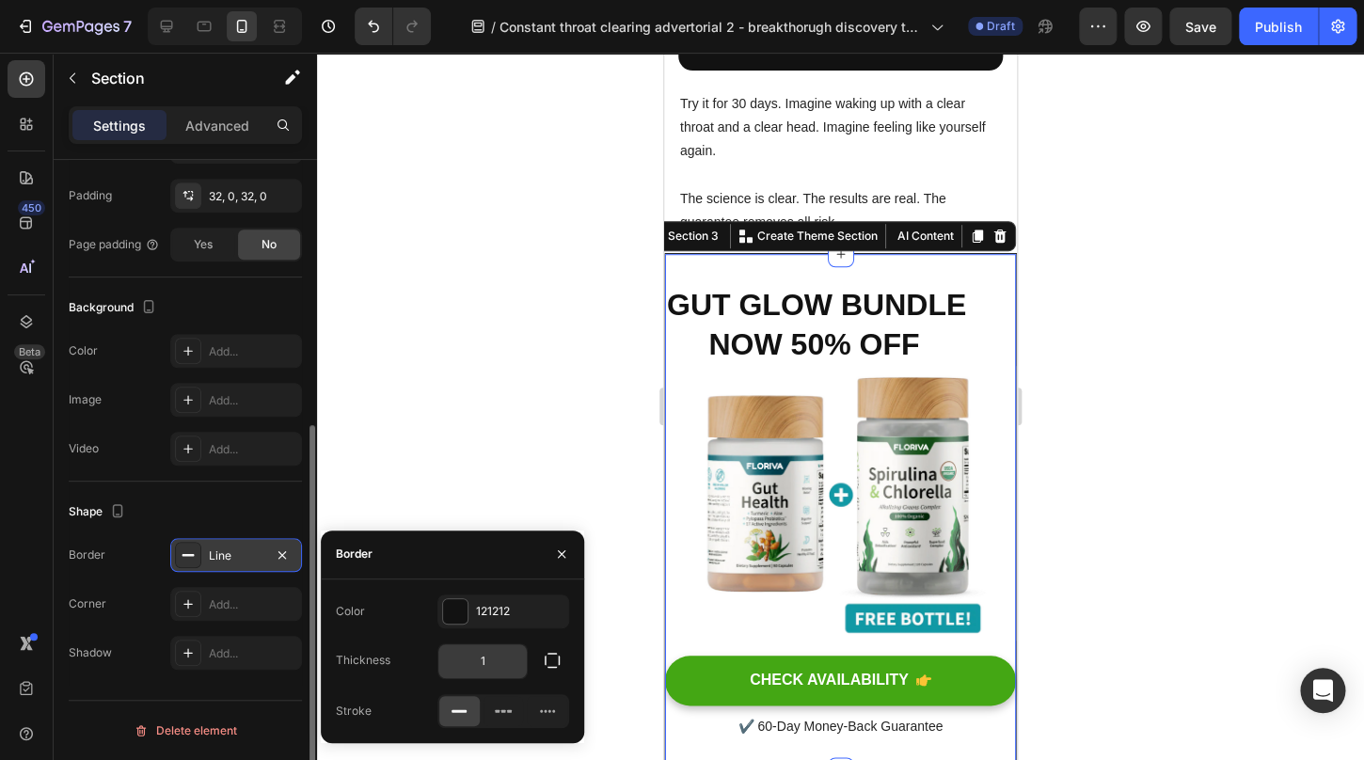
click at [484, 657] on input "1" at bounding box center [483, 662] width 88 height 34
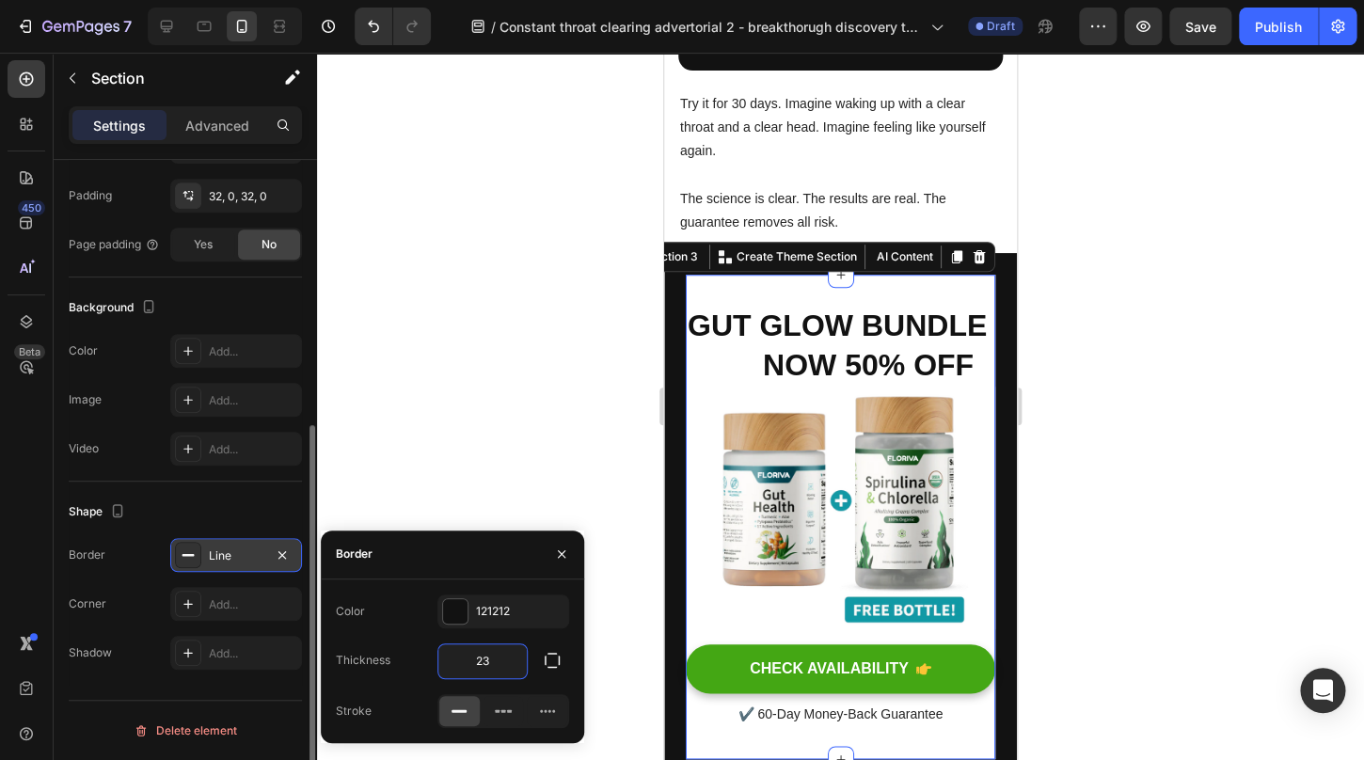
type input "2"
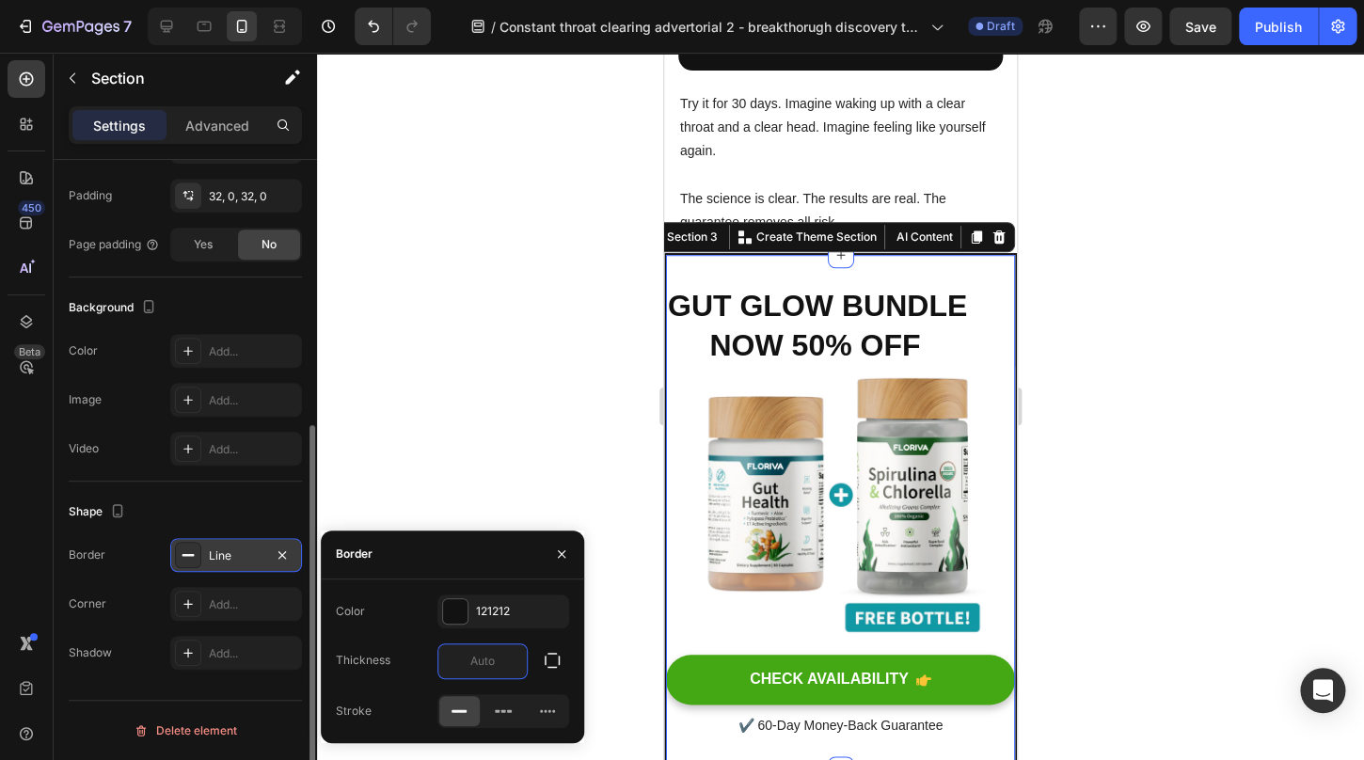
type input "4"
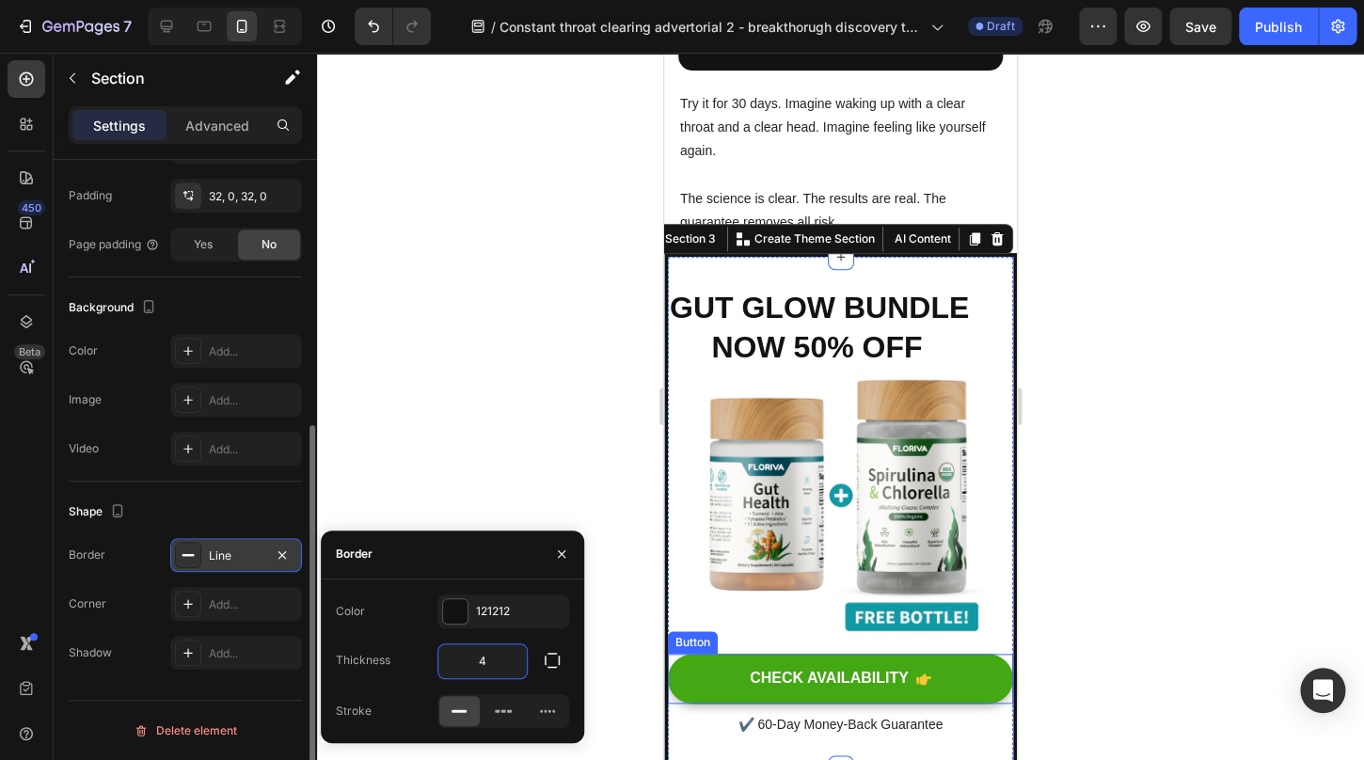
click at [1154, 440] on div at bounding box center [840, 407] width 1047 height 708
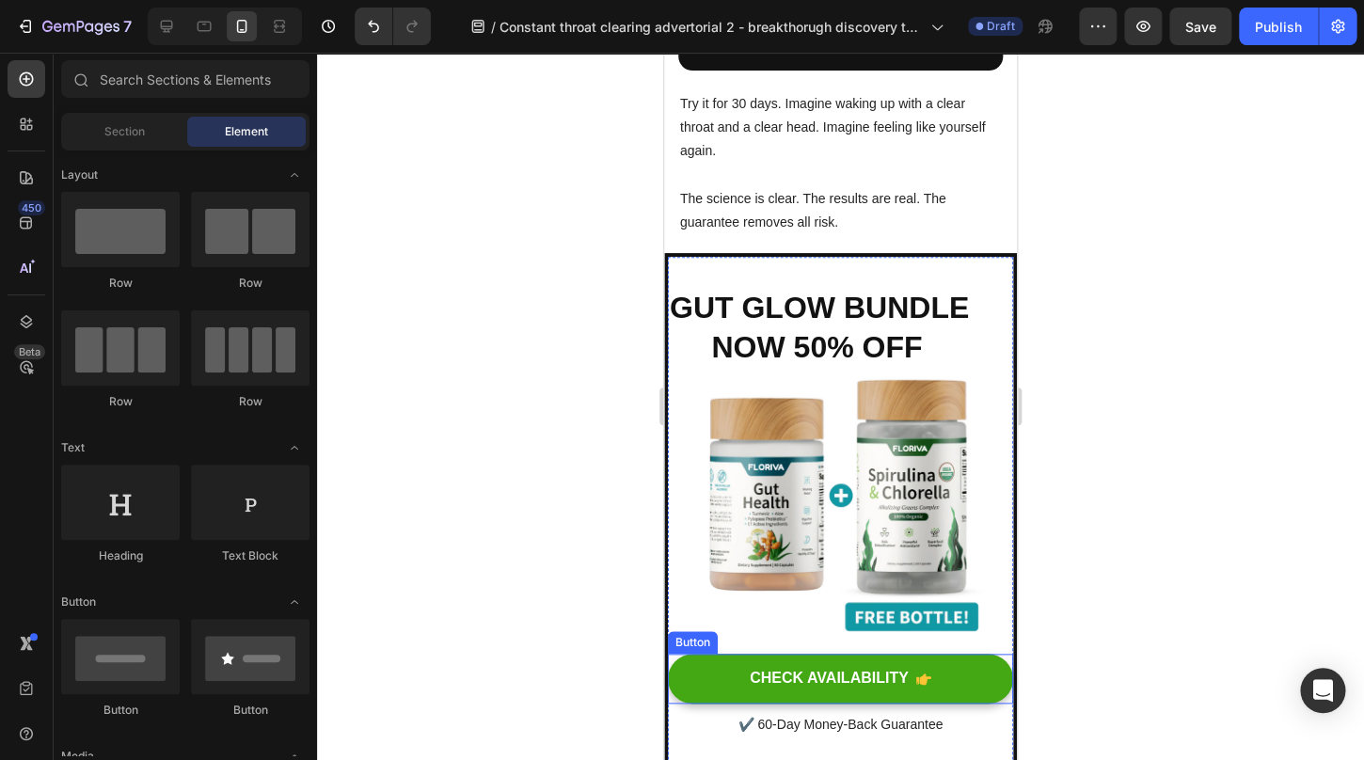
scroll to position [5853, 0]
click at [1153, 433] on div at bounding box center [840, 407] width 1047 height 708
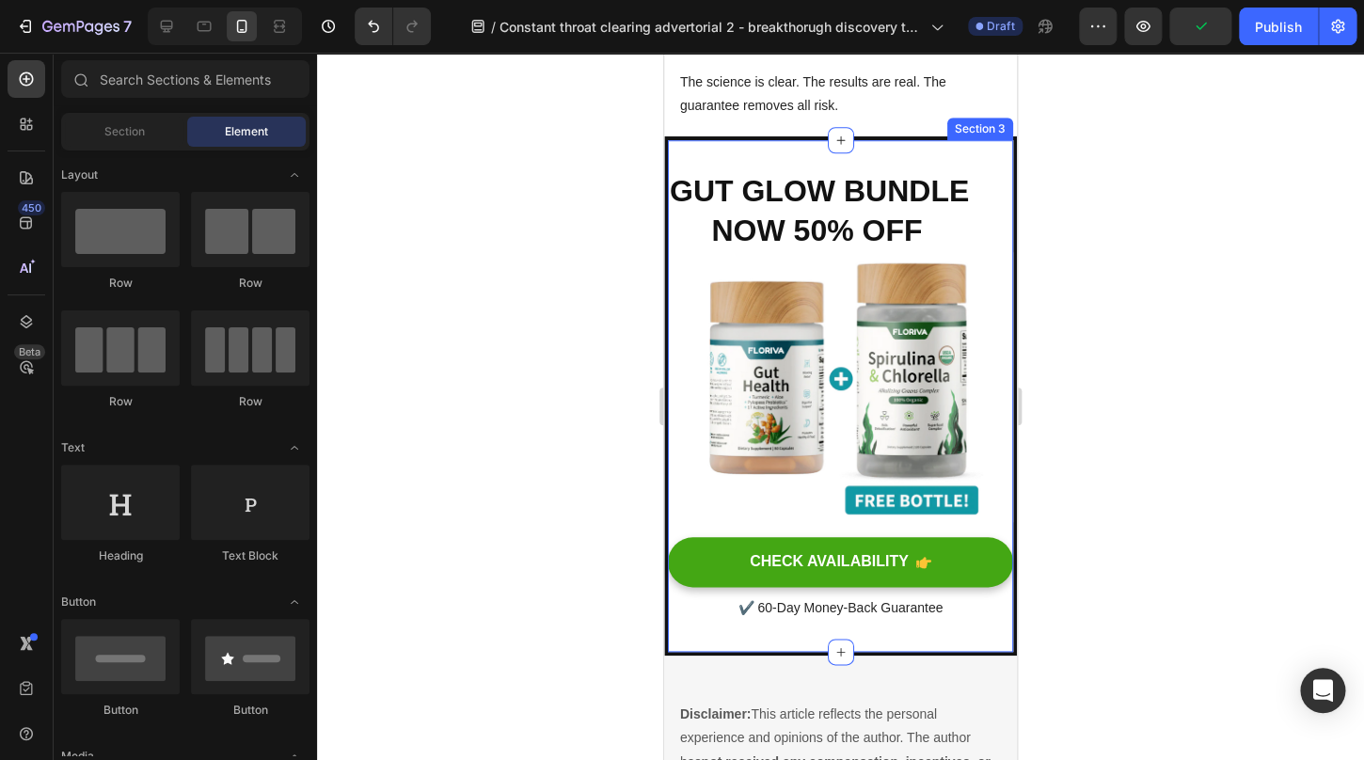
scroll to position [5993, 0]
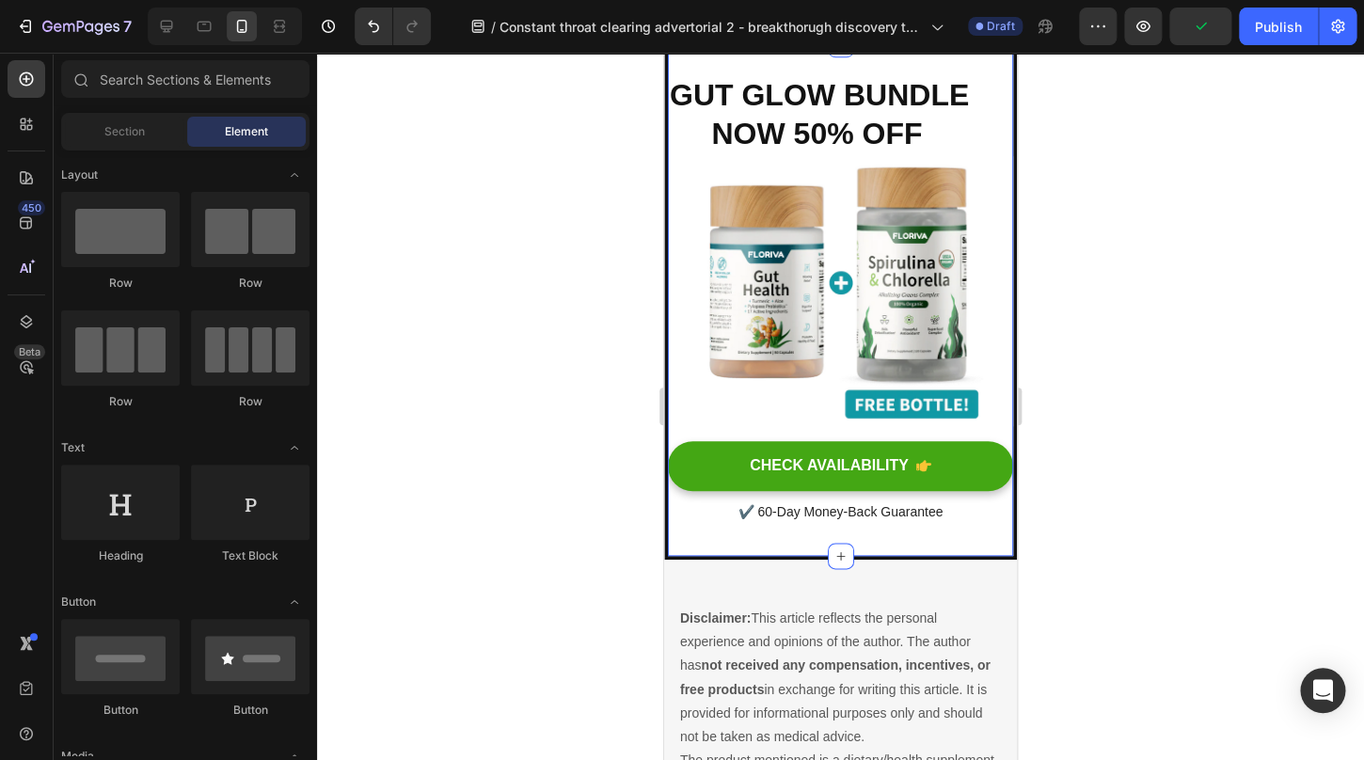
click at [923, 724] on p "Disclaimer: This article reflects the personal experience and opinions of the a…" at bounding box center [840, 678] width 321 height 142
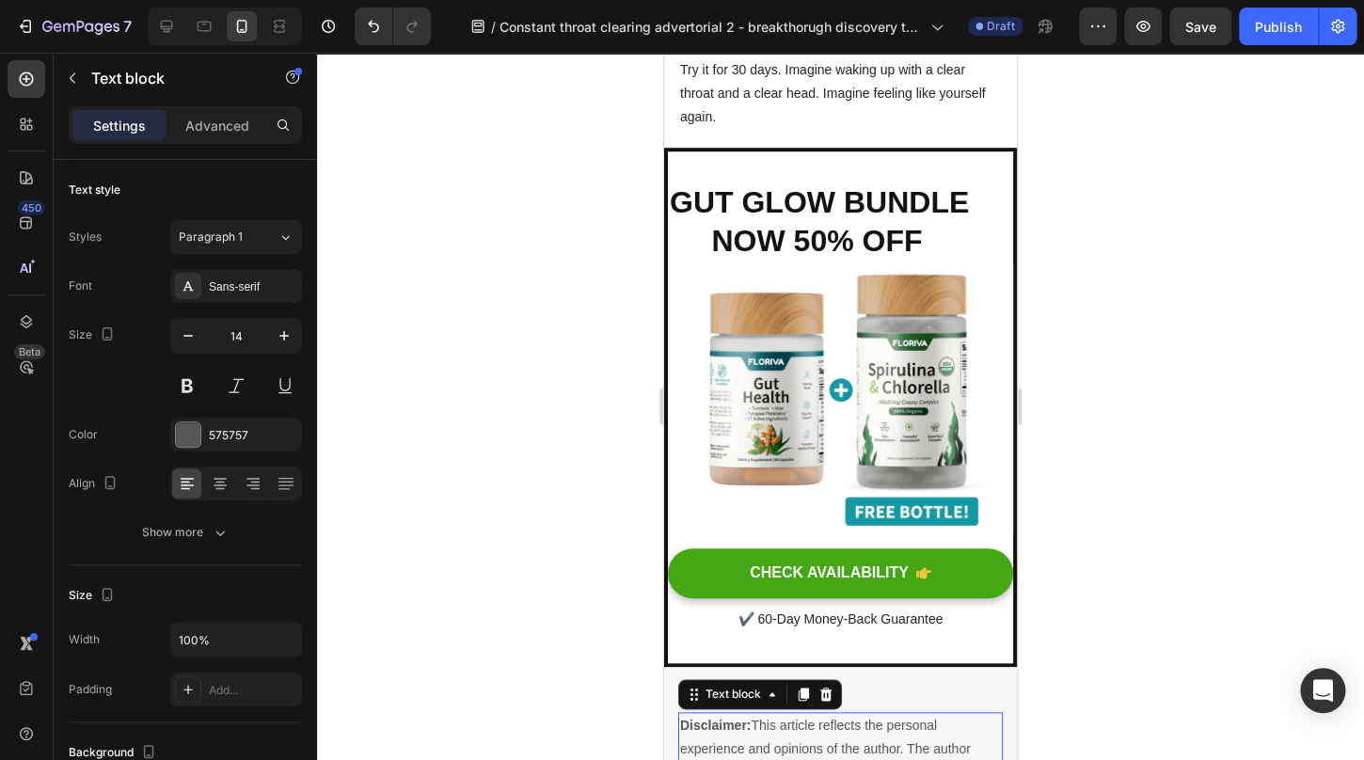
scroll to position [5875, 0]
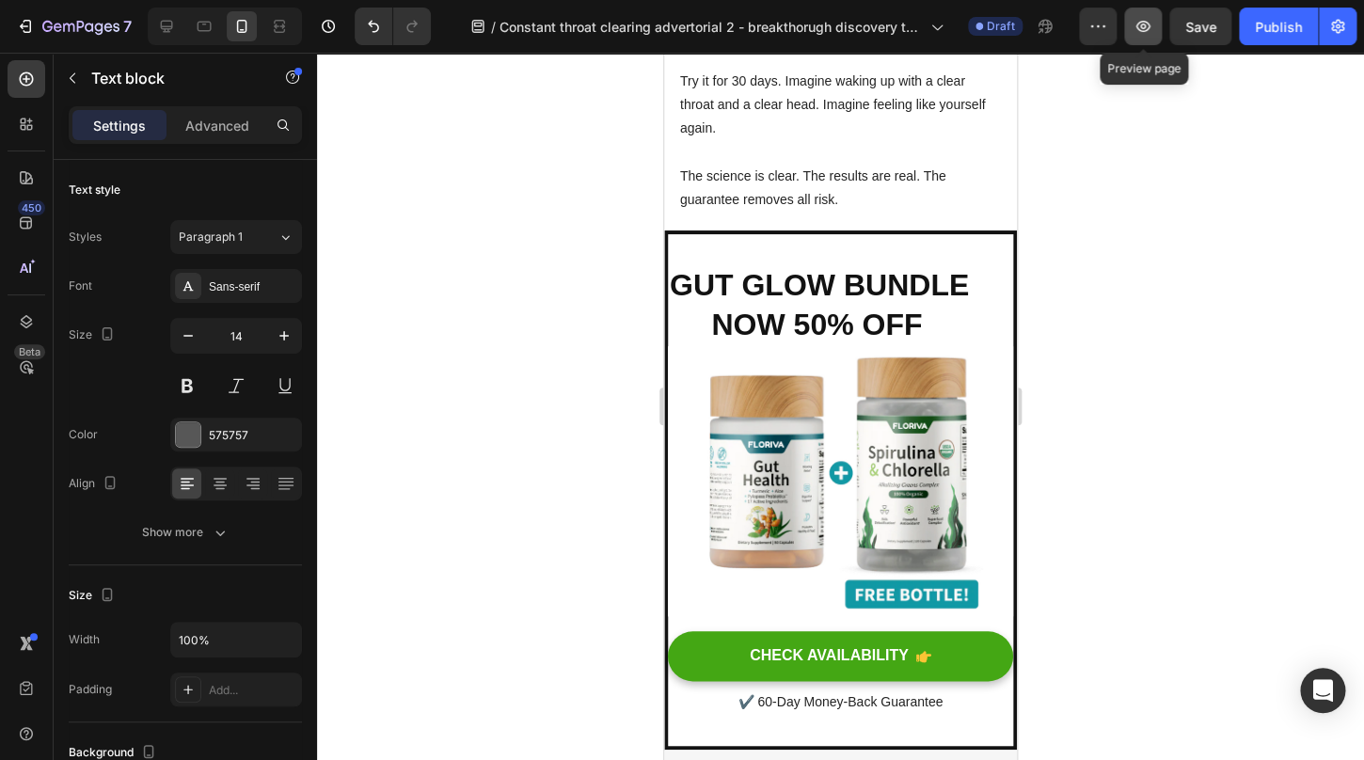
click at [1136, 25] on icon "button" at bounding box center [1143, 26] width 19 height 19
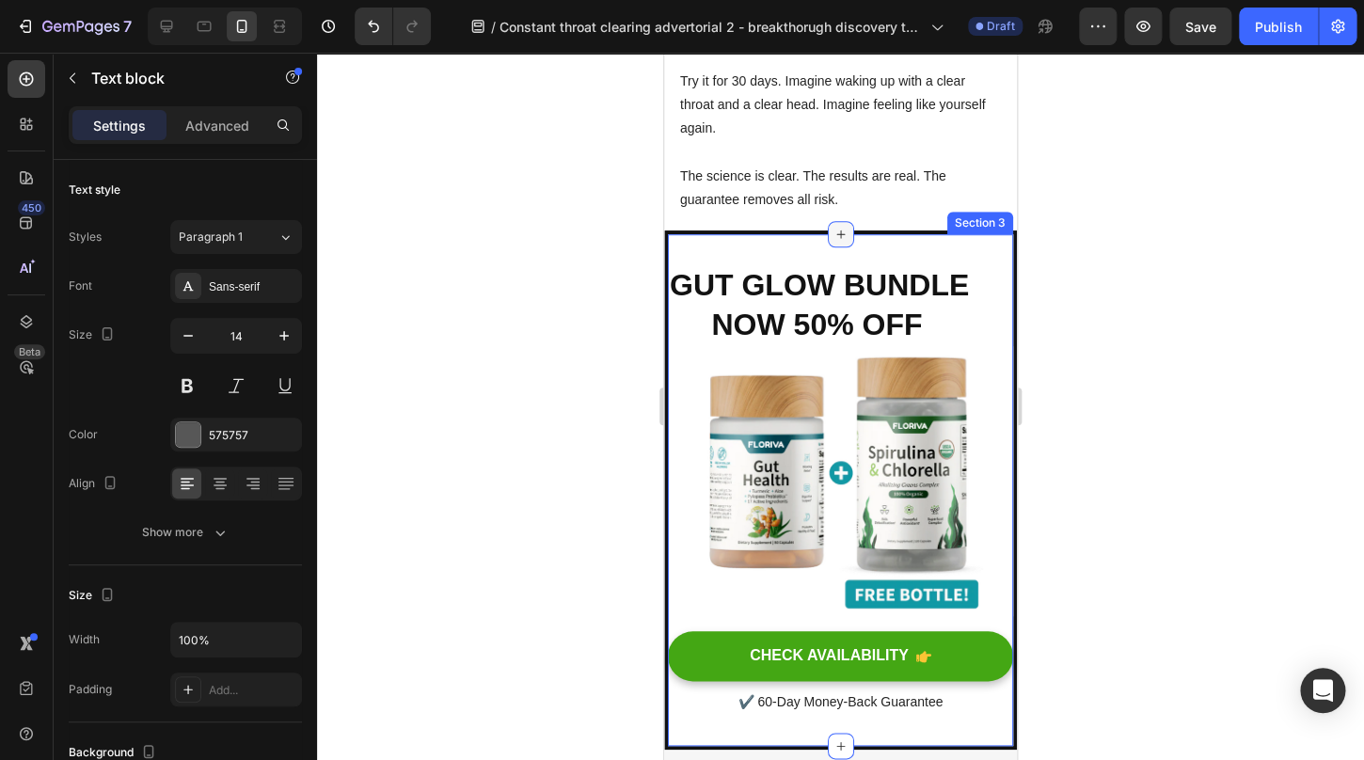
click at [846, 227] on icon at bounding box center [841, 234] width 15 height 15
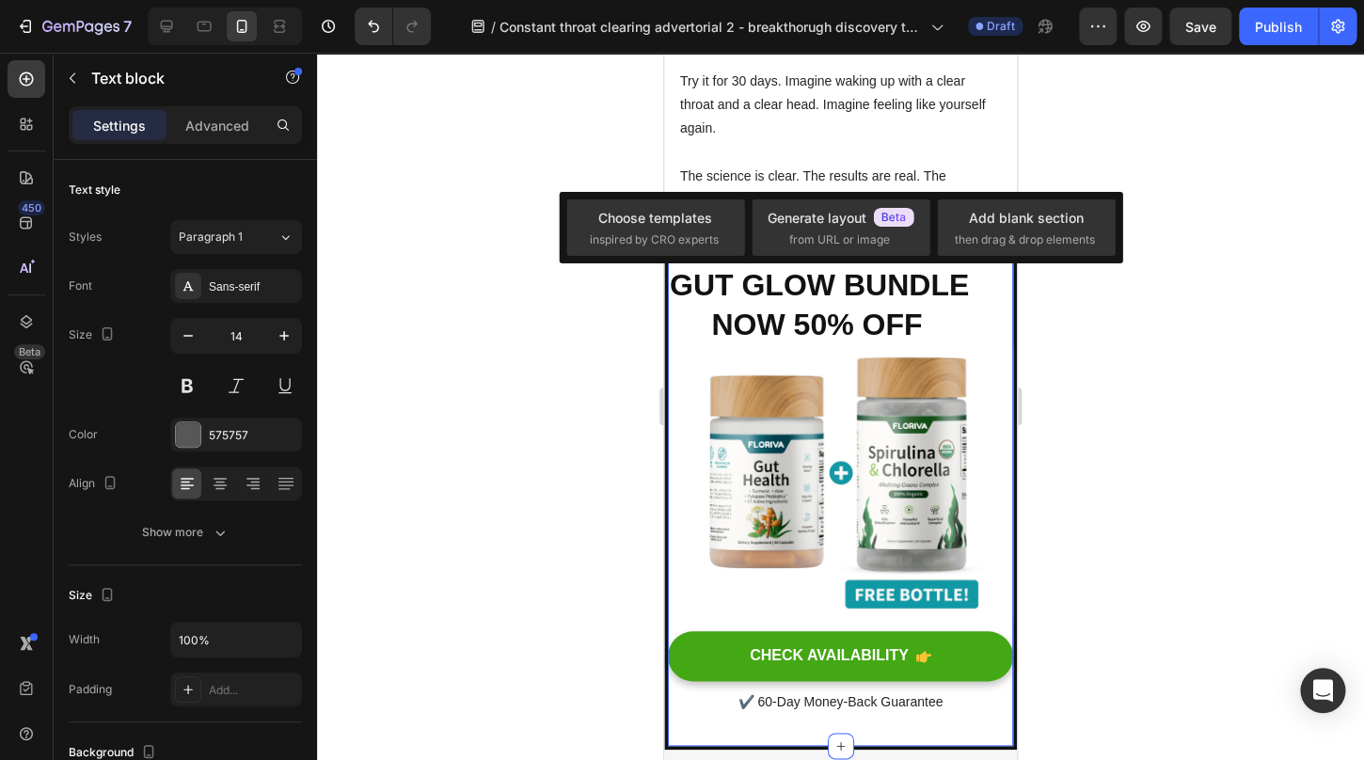
click at [889, 231] on div "GUT GLOW BUNDLE NOW 50% OFF Heading Image Row CHECK AVAILABILITY Button ✔️ 60-D…" at bounding box center [840, 490] width 353 height 519
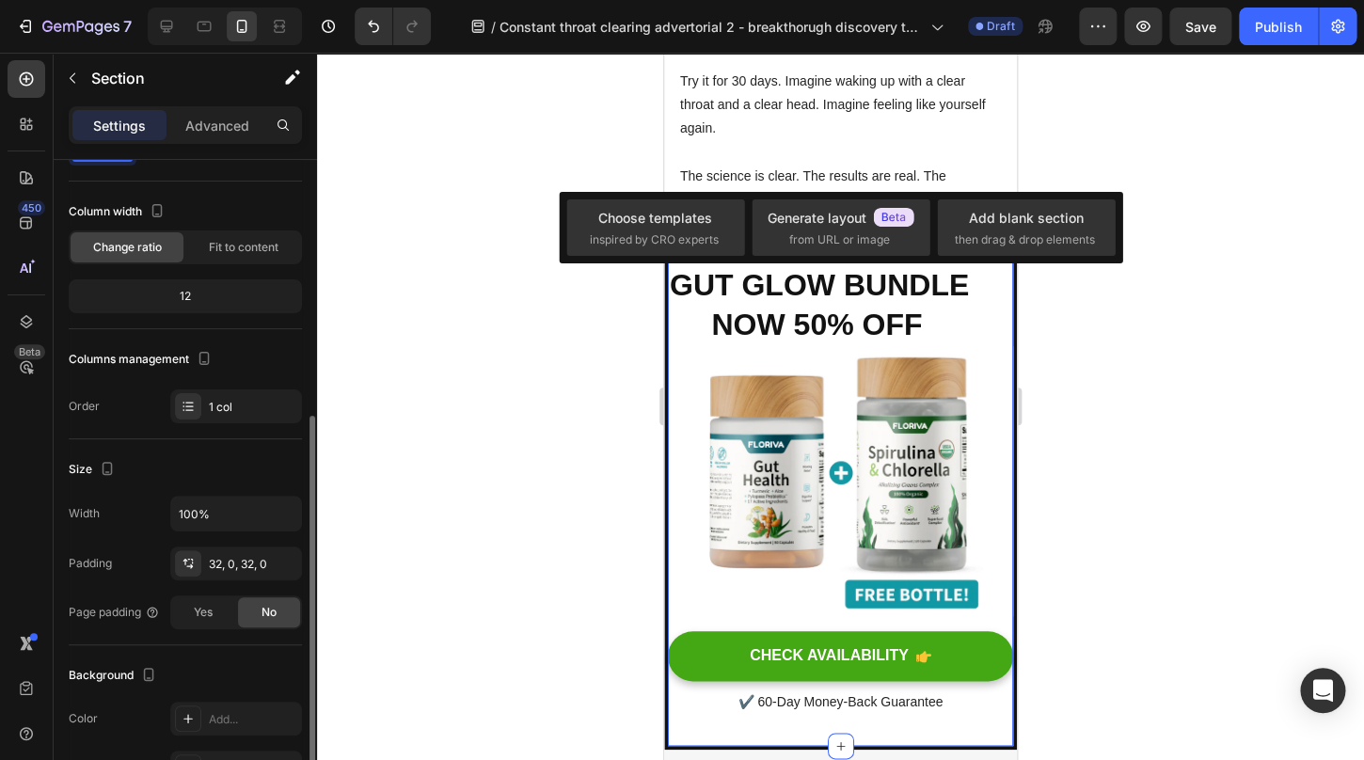
scroll to position [445, 0]
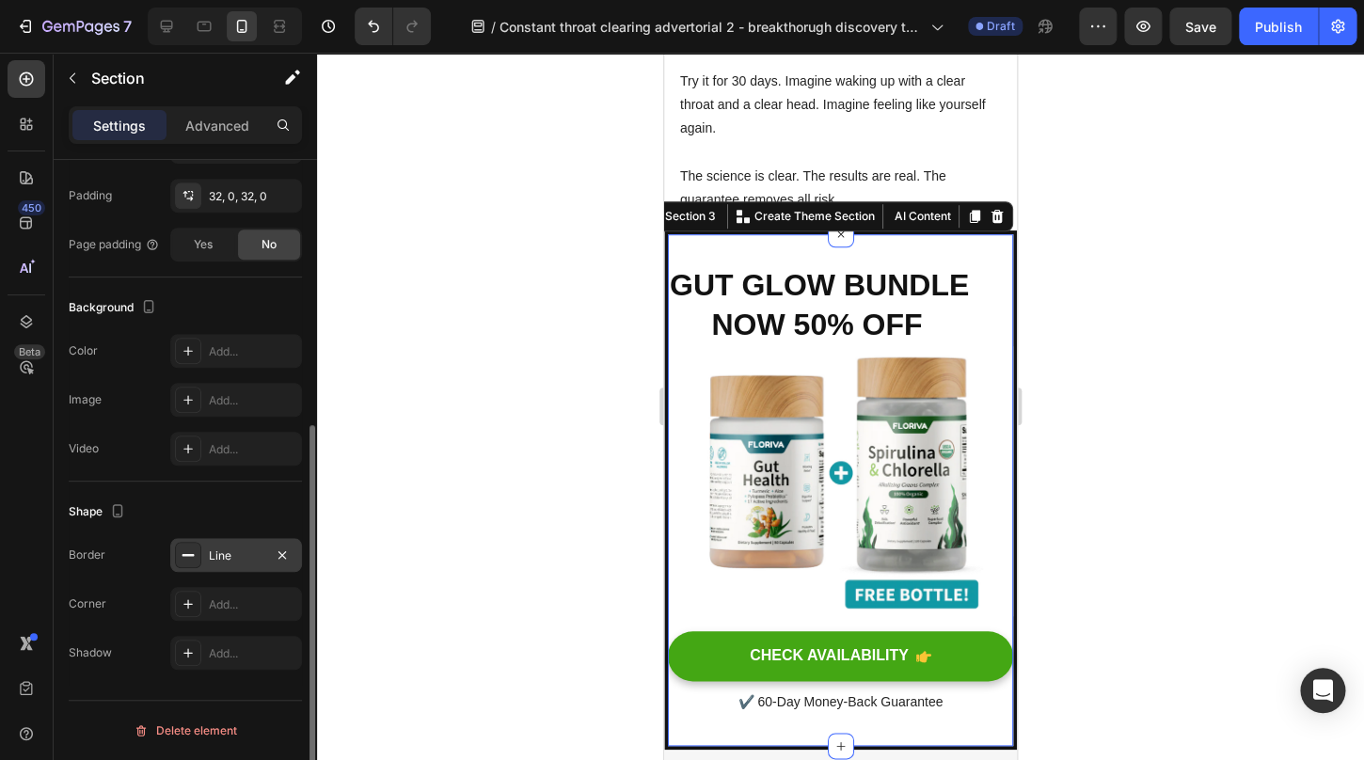
click at [247, 563] on div "Line" at bounding box center [236, 556] width 55 height 17
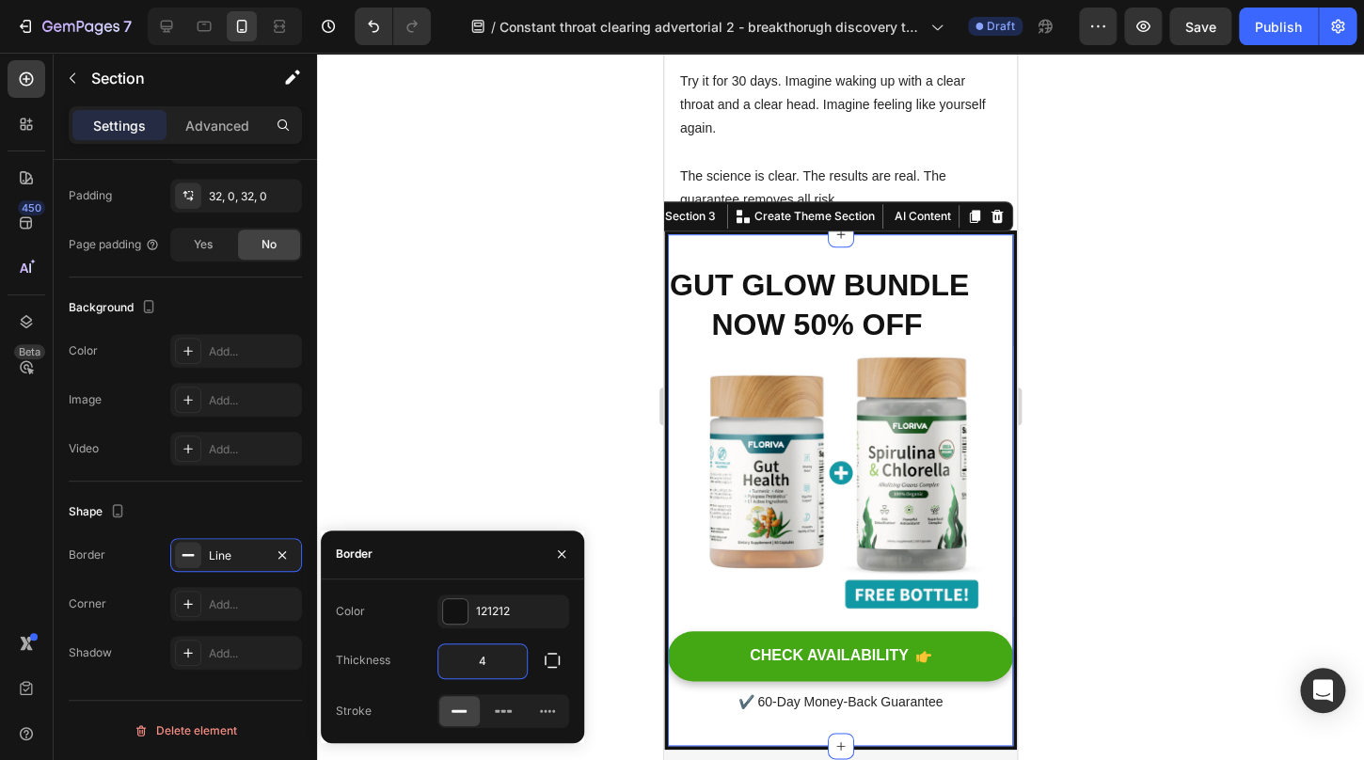
click at [496, 665] on input "4" at bounding box center [483, 662] width 88 height 34
type input "1"
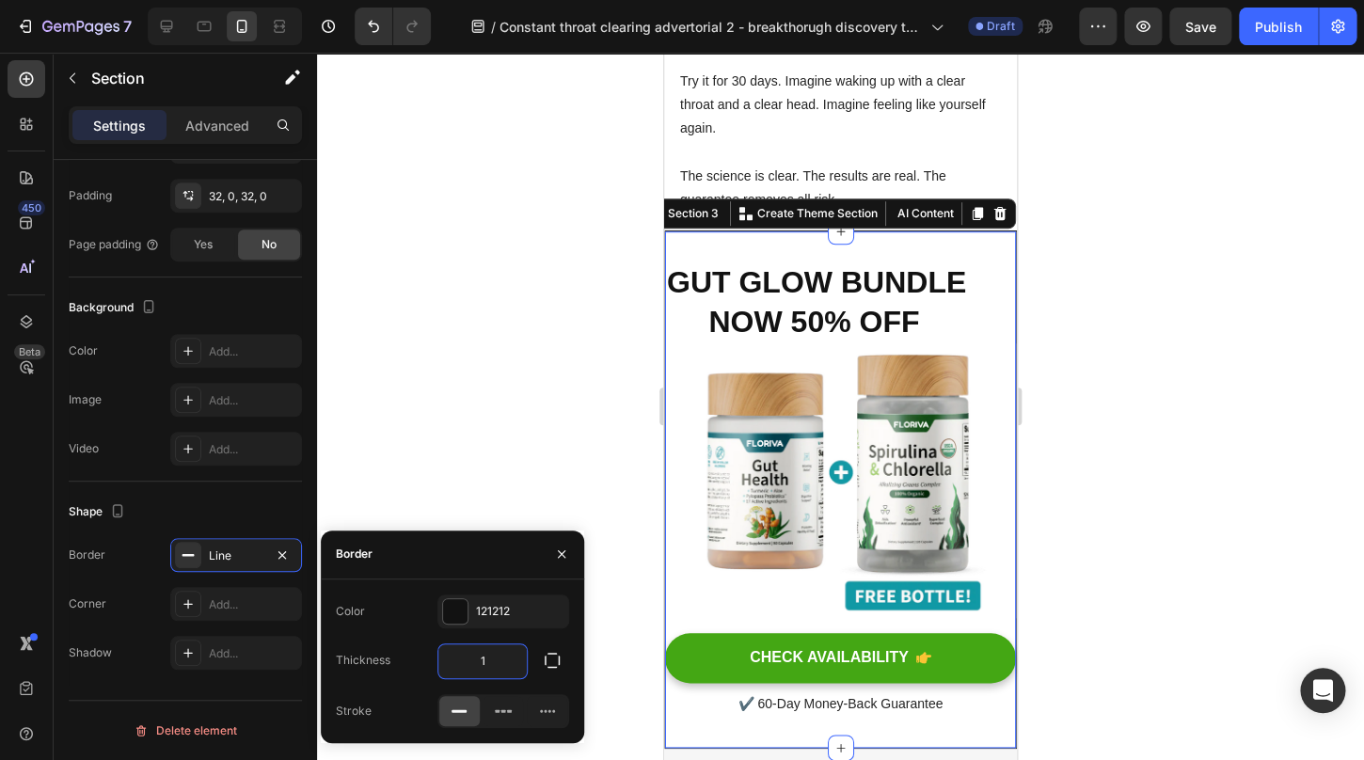
click at [1110, 528] on div at bounding box center [840, 407] width 1047 height 708
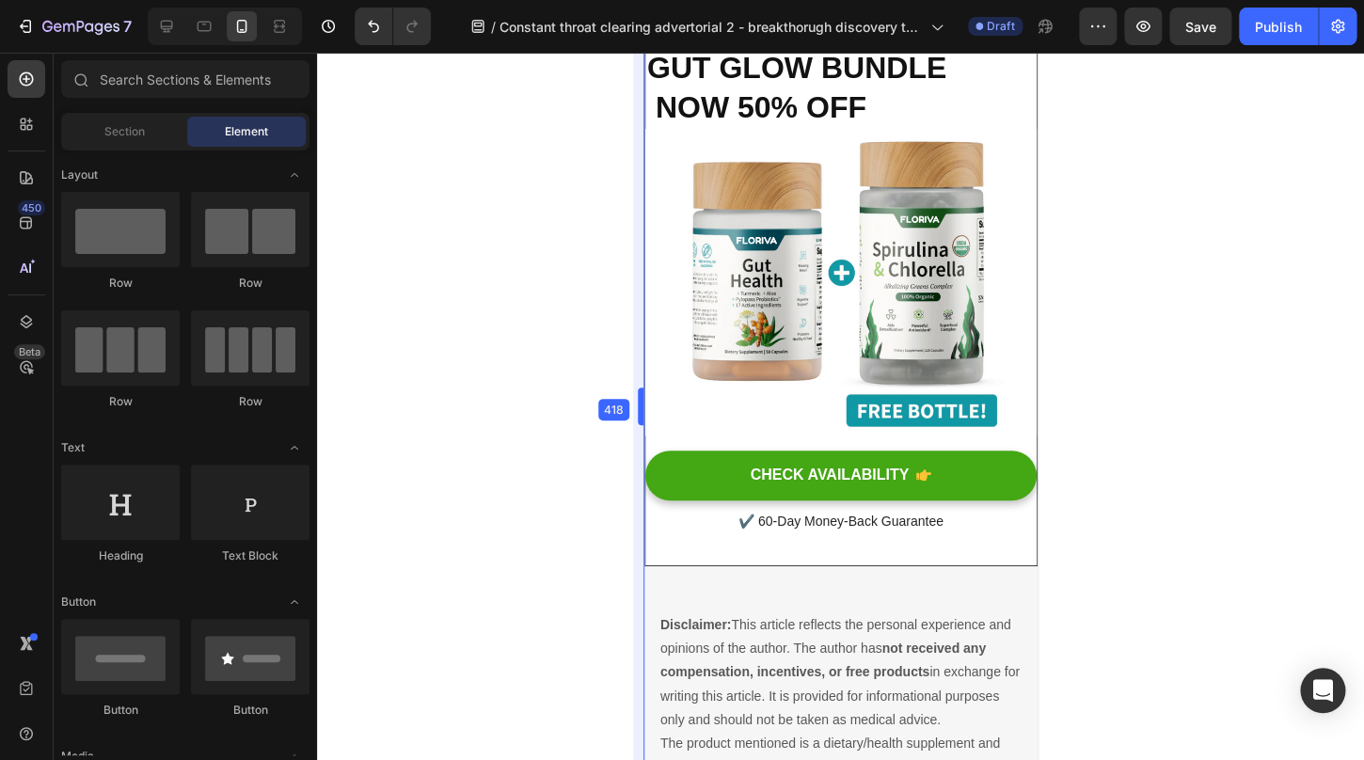
drag, startPoint x: 662, startPoint y: 410, endPoint x: 621, endPoint y: 406, distance: 40.7
click at [621, 0] on body "7 / Constant throat clearing advertorial 2 - breakthorugh discovery typa thing …" at bounding box center [682, 0] width 1364 height 0
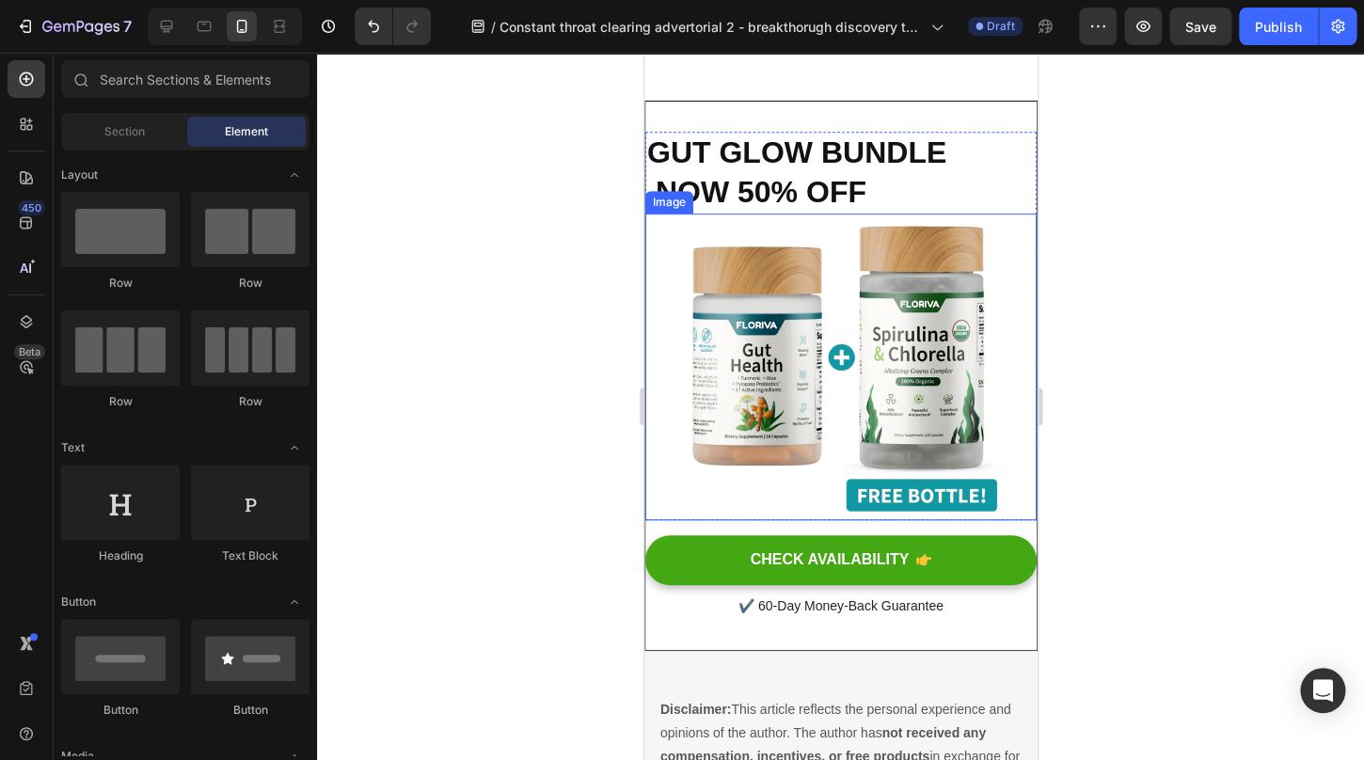
scroll to position [5740, 0]
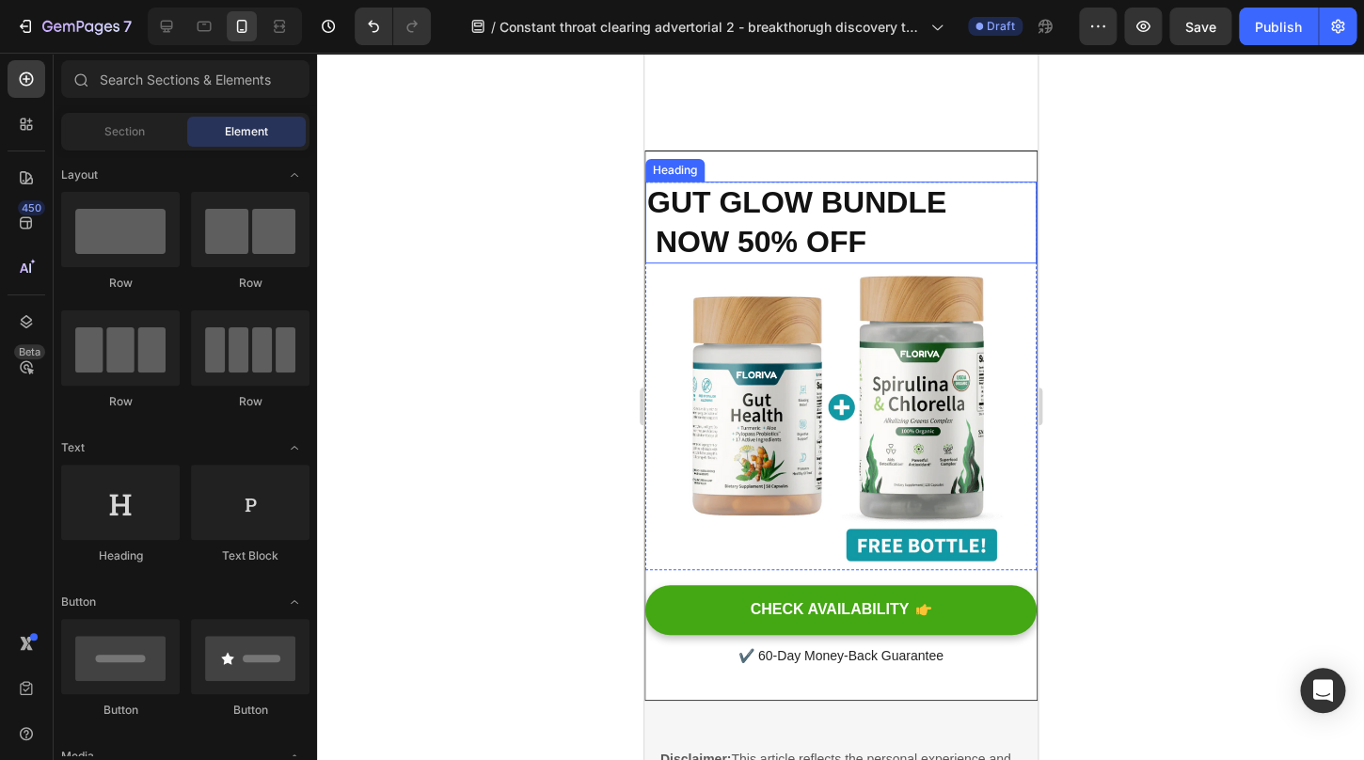
click at [675, 242] on h2 "GUT GLOW BUNDLE NOW 50% OFF" at bounding box center [840, 223] width 391 height 82
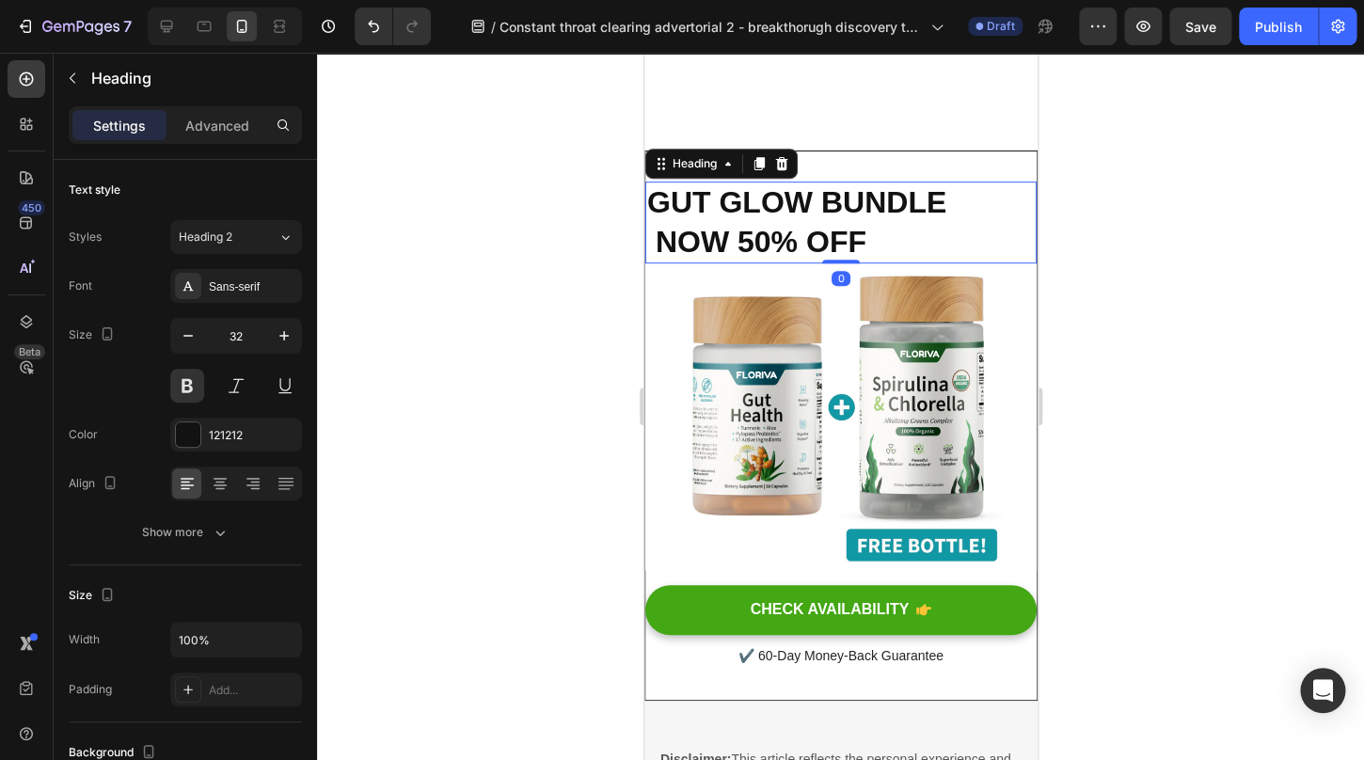
click at [674, 243] on h2 "GUT GLOW BUNDLE NOW 50% OFF" at bounding box center [840, 223] width 391 height 82
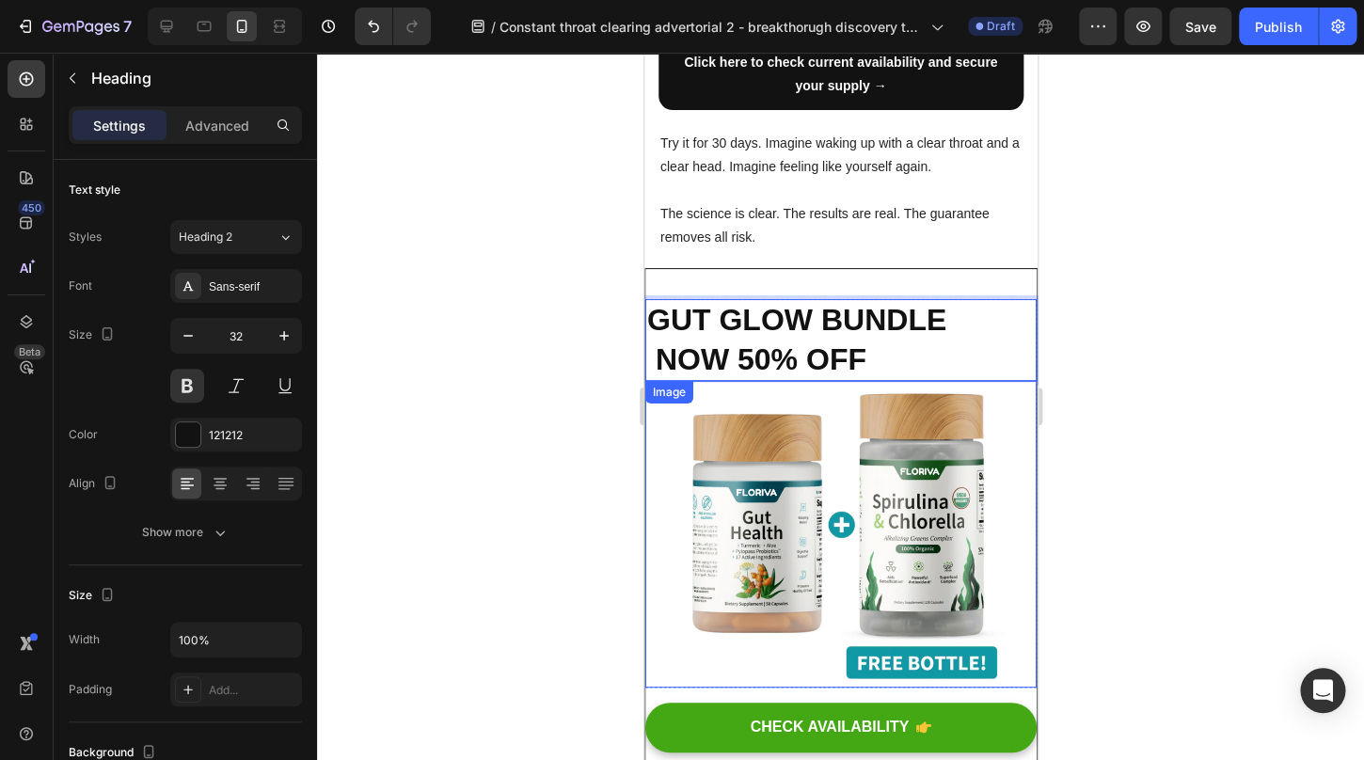
scroll to position [5385, 0]
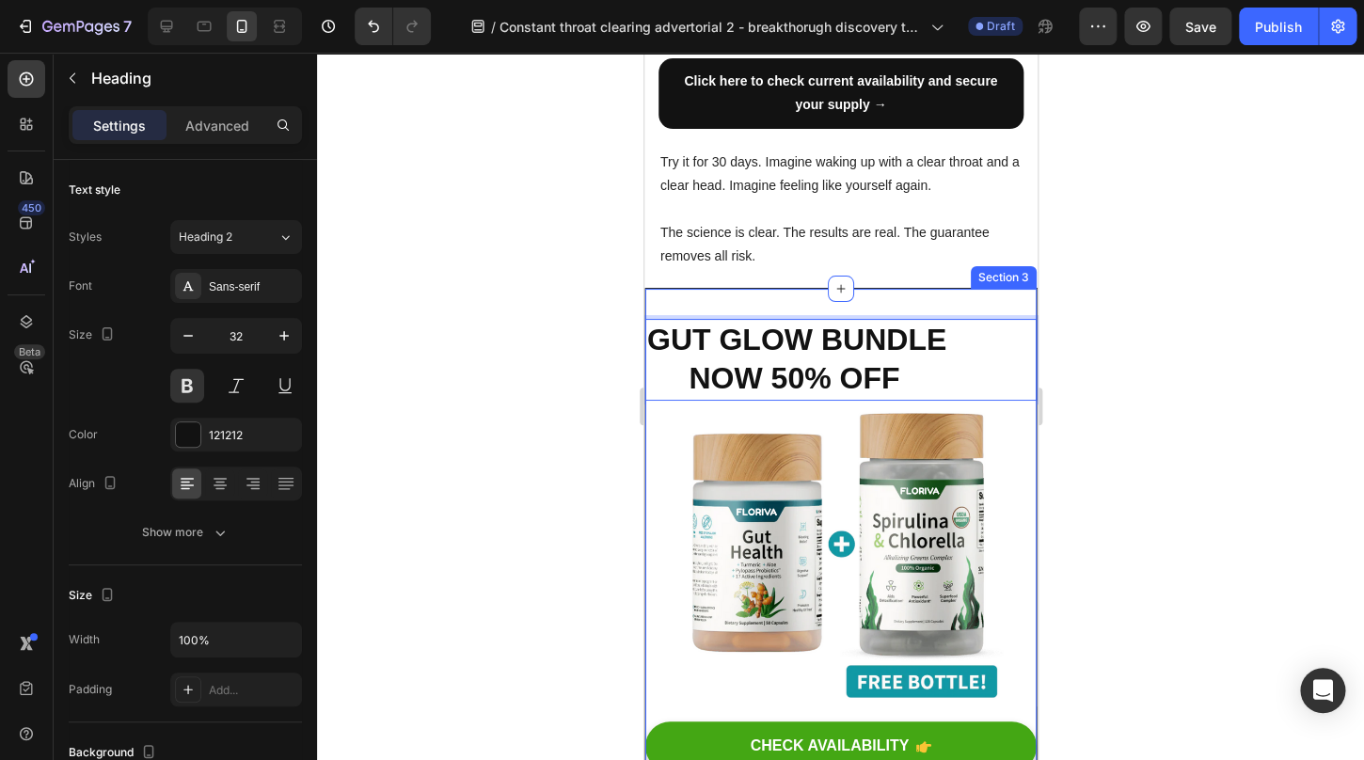
click at [813, 296] on div "GUT GLOW BUNDLE NOW 50% OFF Heading 0 Image Row CHECK AVAILABILITY Button ✔️ 60…" at bounding box center [840, 563] width 393 height 550
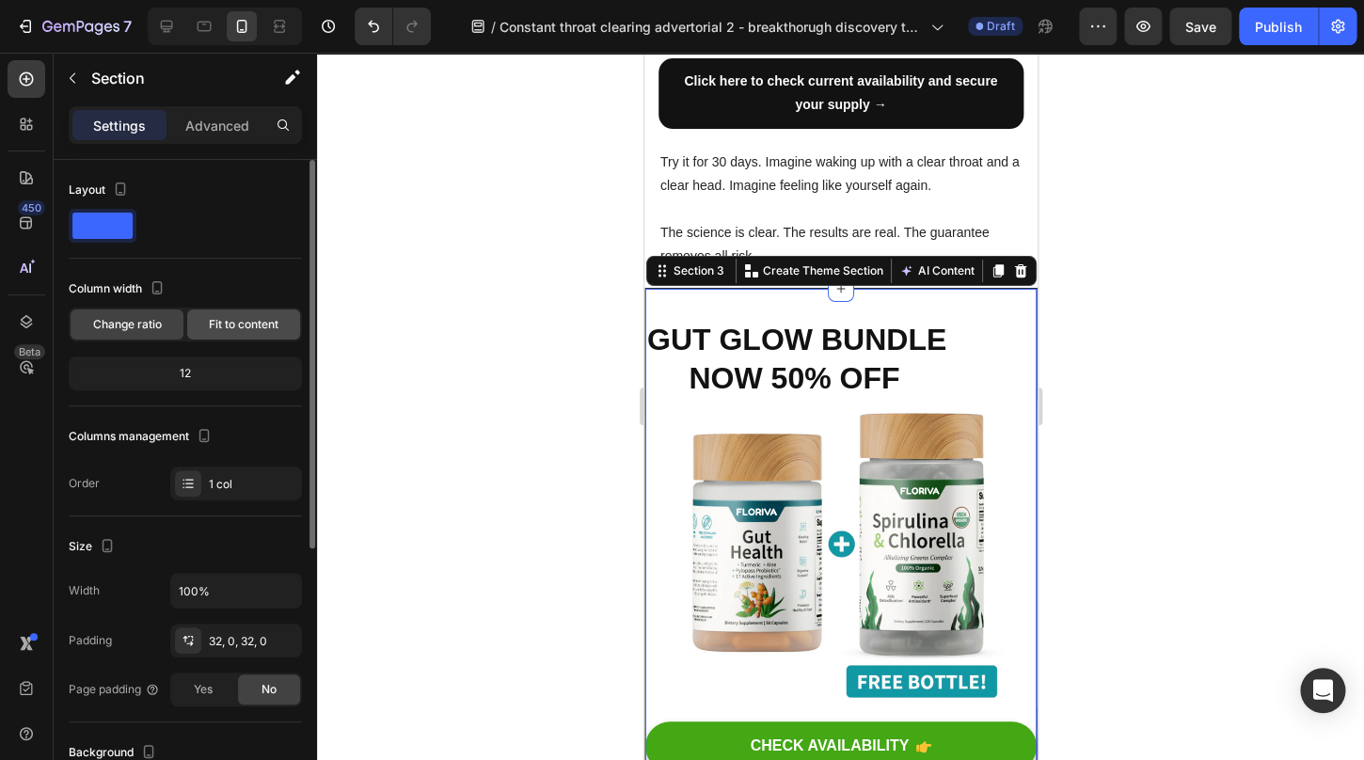
click at [258, 325] on span "Fit to content" at bounding box center [244, 324] width 70 height 17
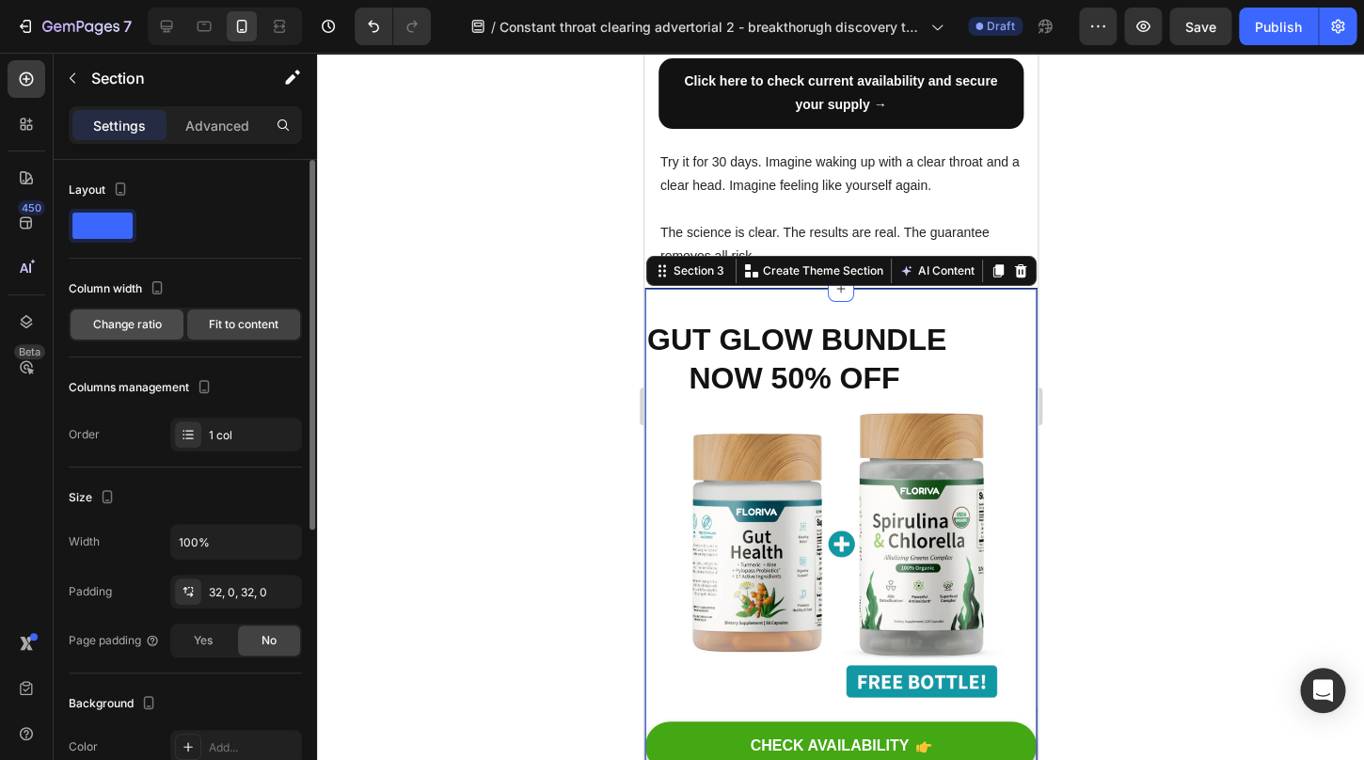
click at [119, 330] on span "Change ratio" at bounding box center [127, 324] width 69 height 17
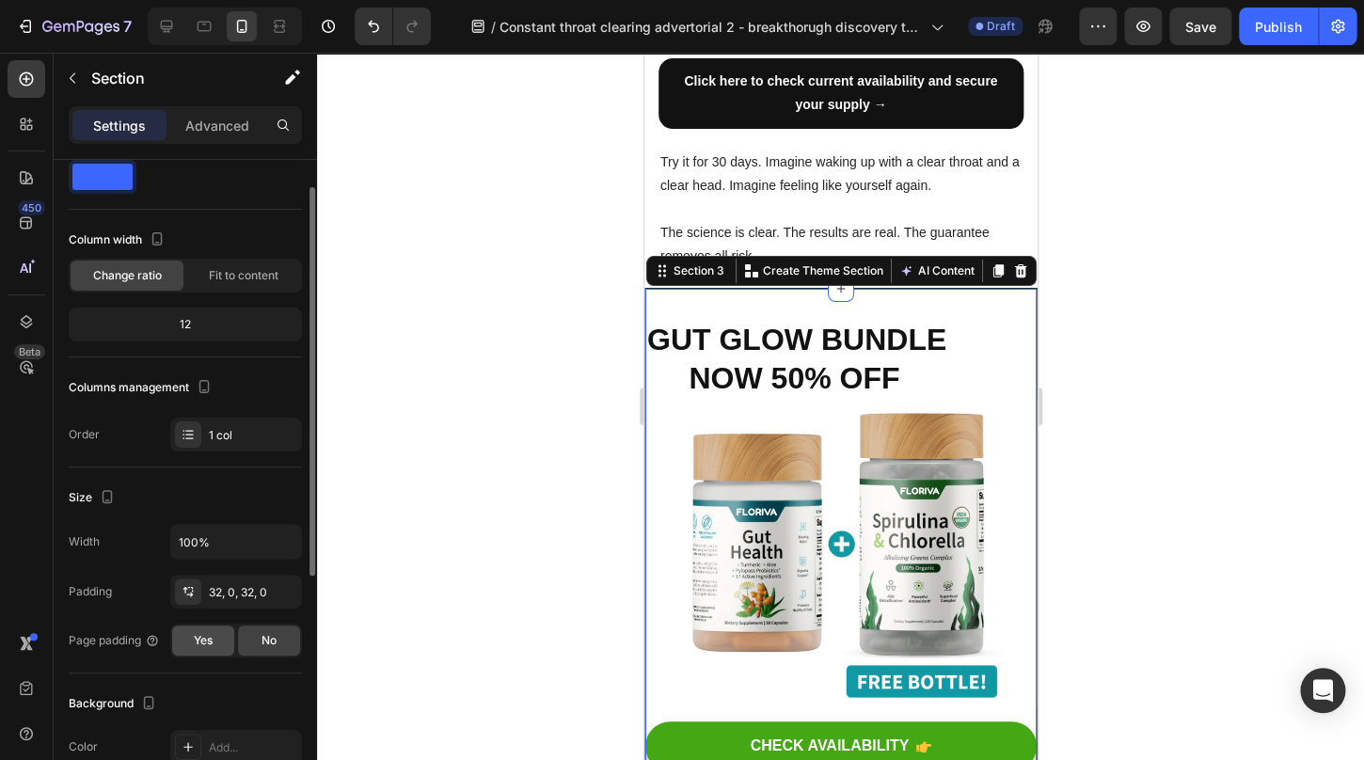
scroll to position [50, 0]
click at [200, 642] on span "Yes" at bounding box center [203, 639] width 19 height 17
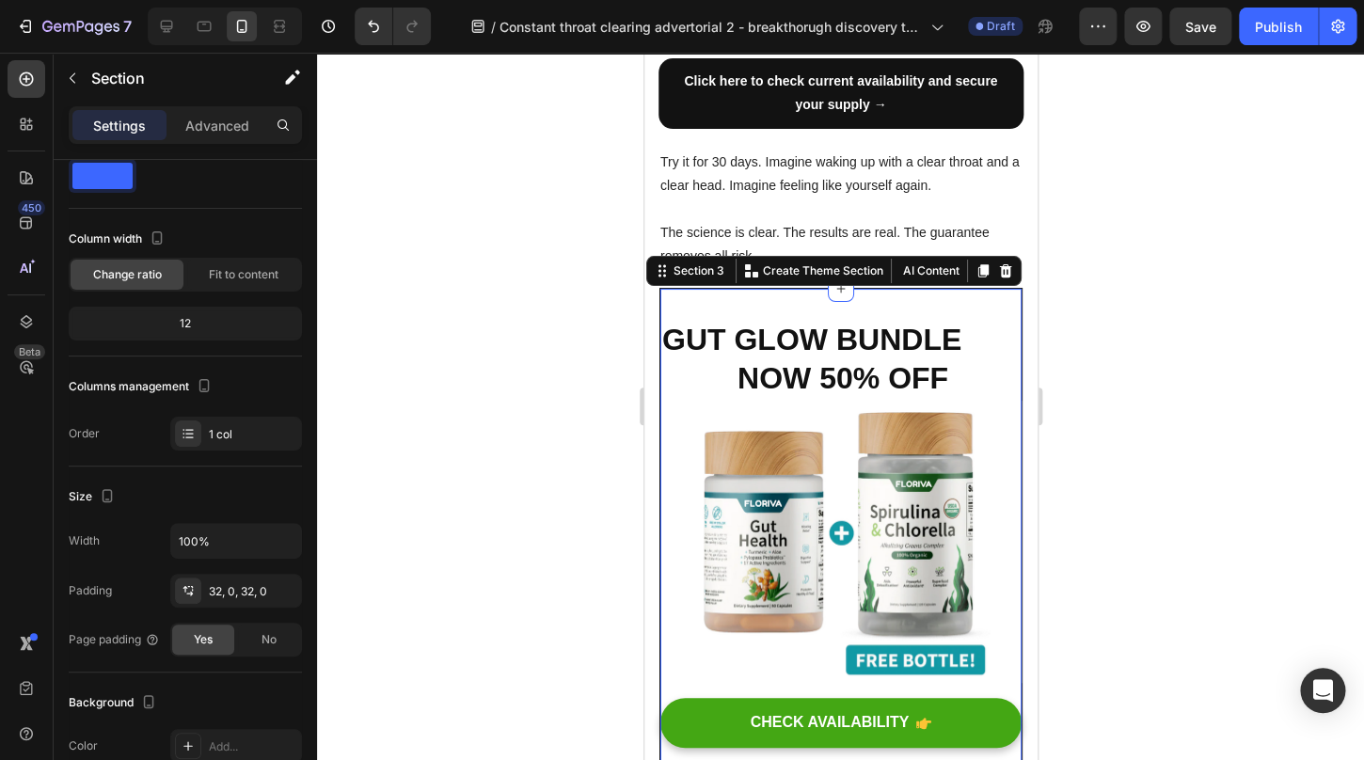
click at [1226, 418] on div at bounding box center [840, 407] width 1047 height 708
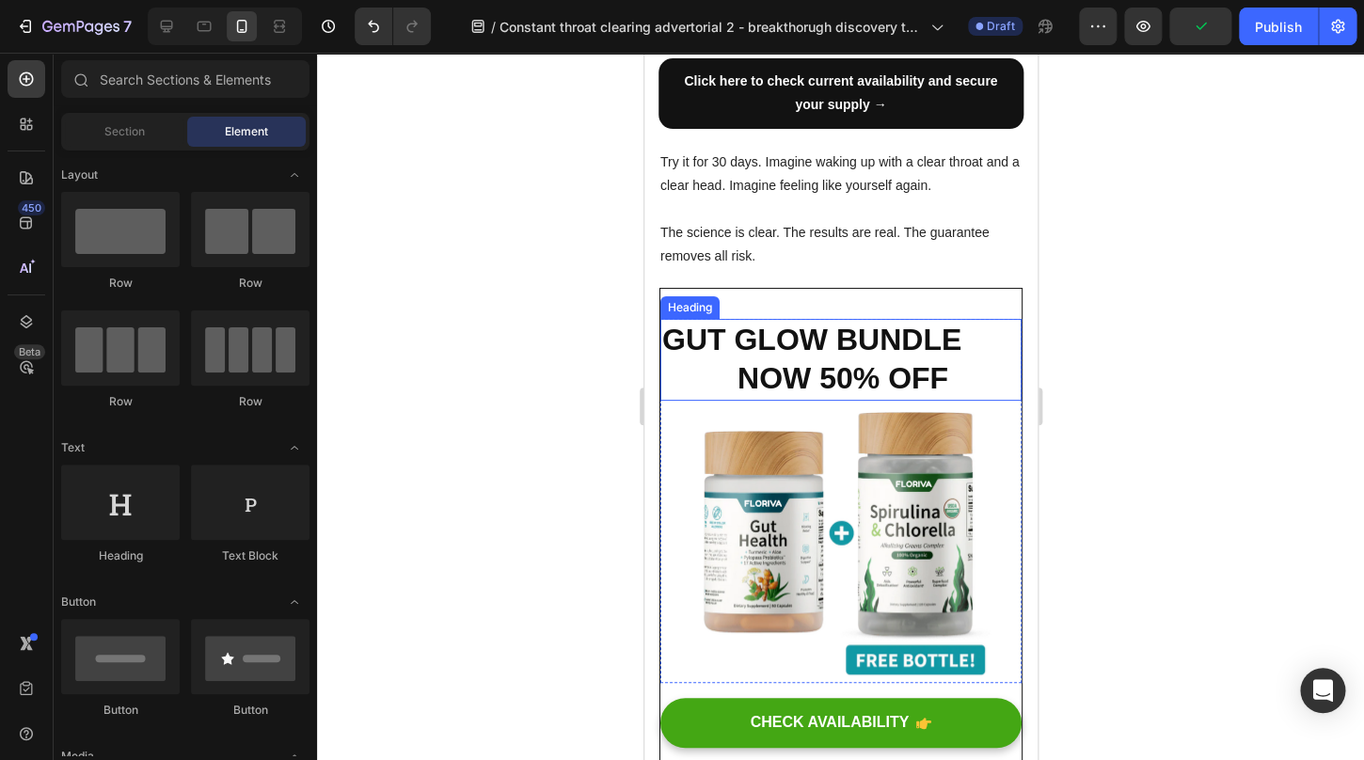
click at [810, 379] on p "GUT GLOW BUNDLE NOW 50% OFF" at bounding box center [841, 360] width 358 height 78
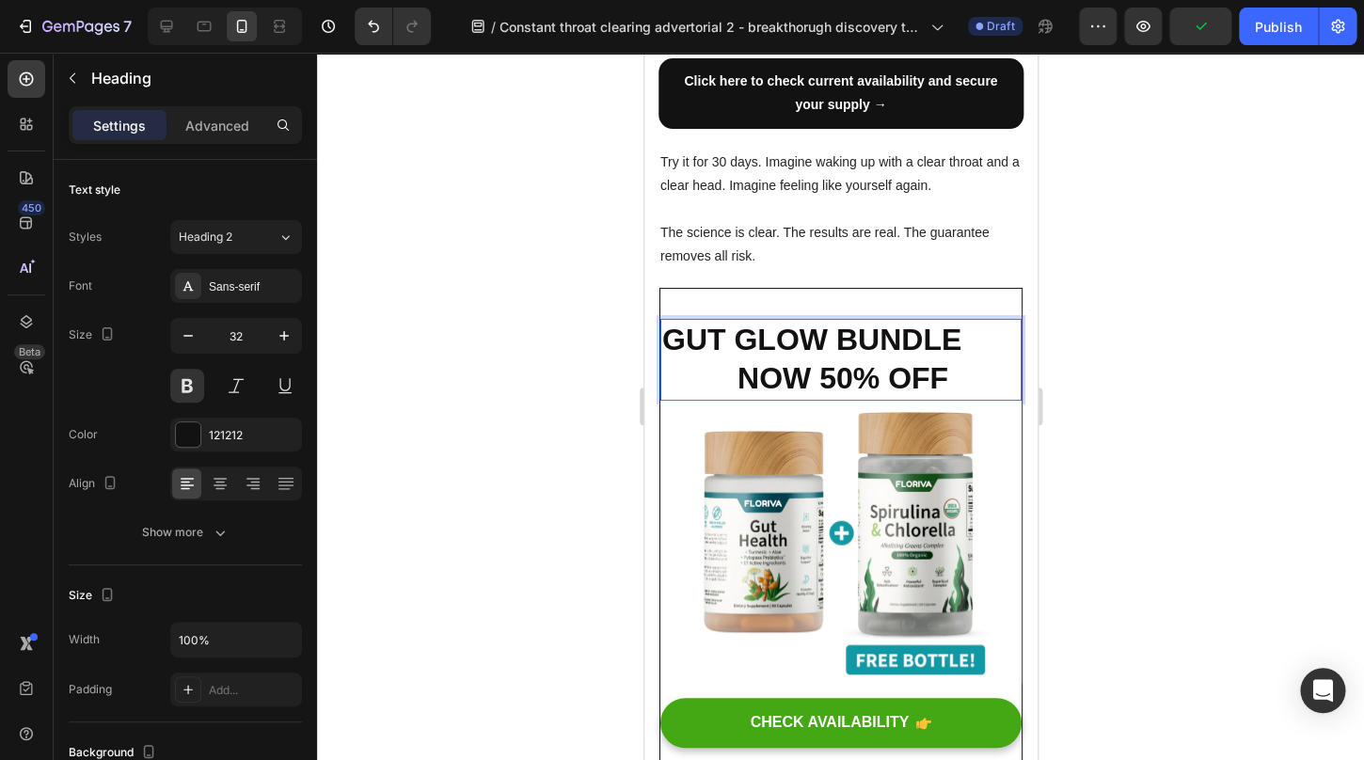
click at [777, 375] on p "GUT GLOW BUNDLE NOW 50% OFF" at bounding box center [841, 360] width 358 height 78
click at [1289, 314] on div at bounding box center [840, 407] width 1047 height 708
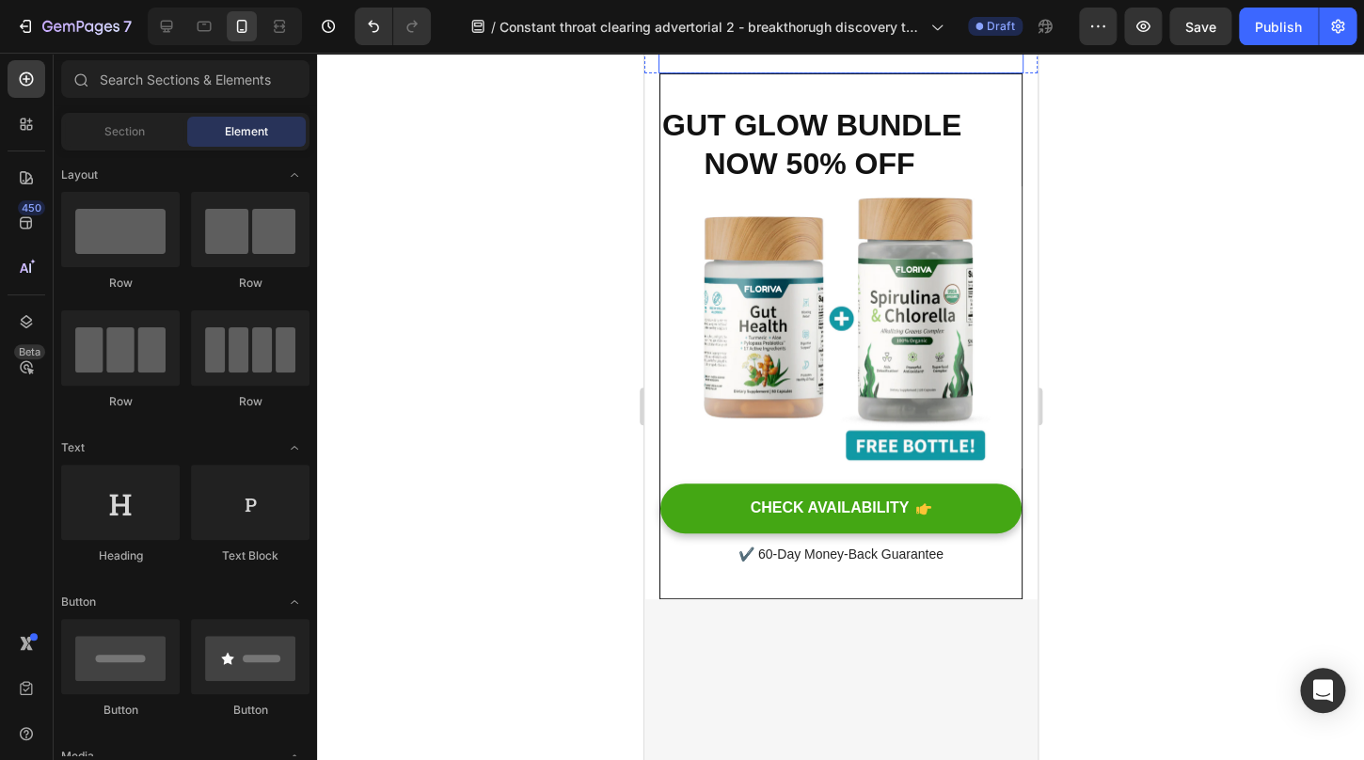
scroll to position [5806, 0]
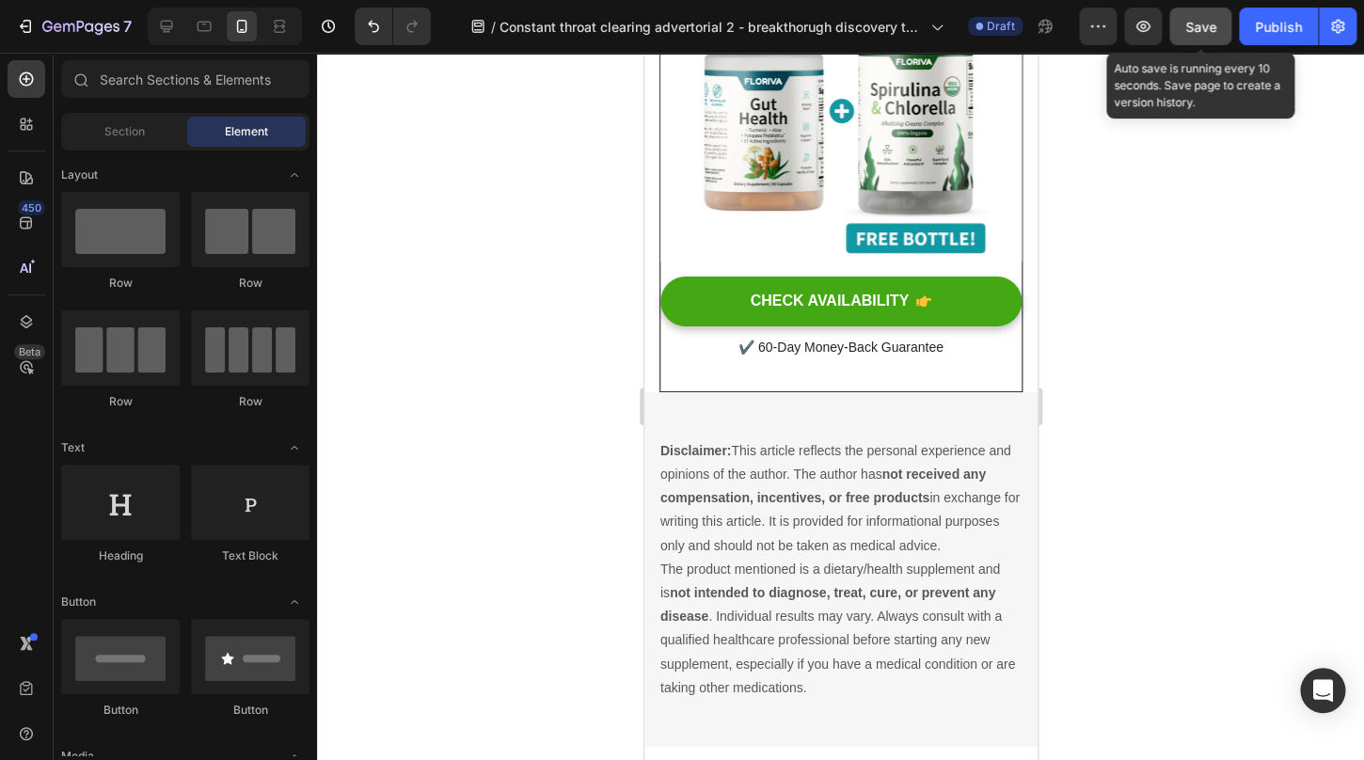
click at [1194, 28] on span "Save" at bounding box center [1201, 27] width 31 height 16
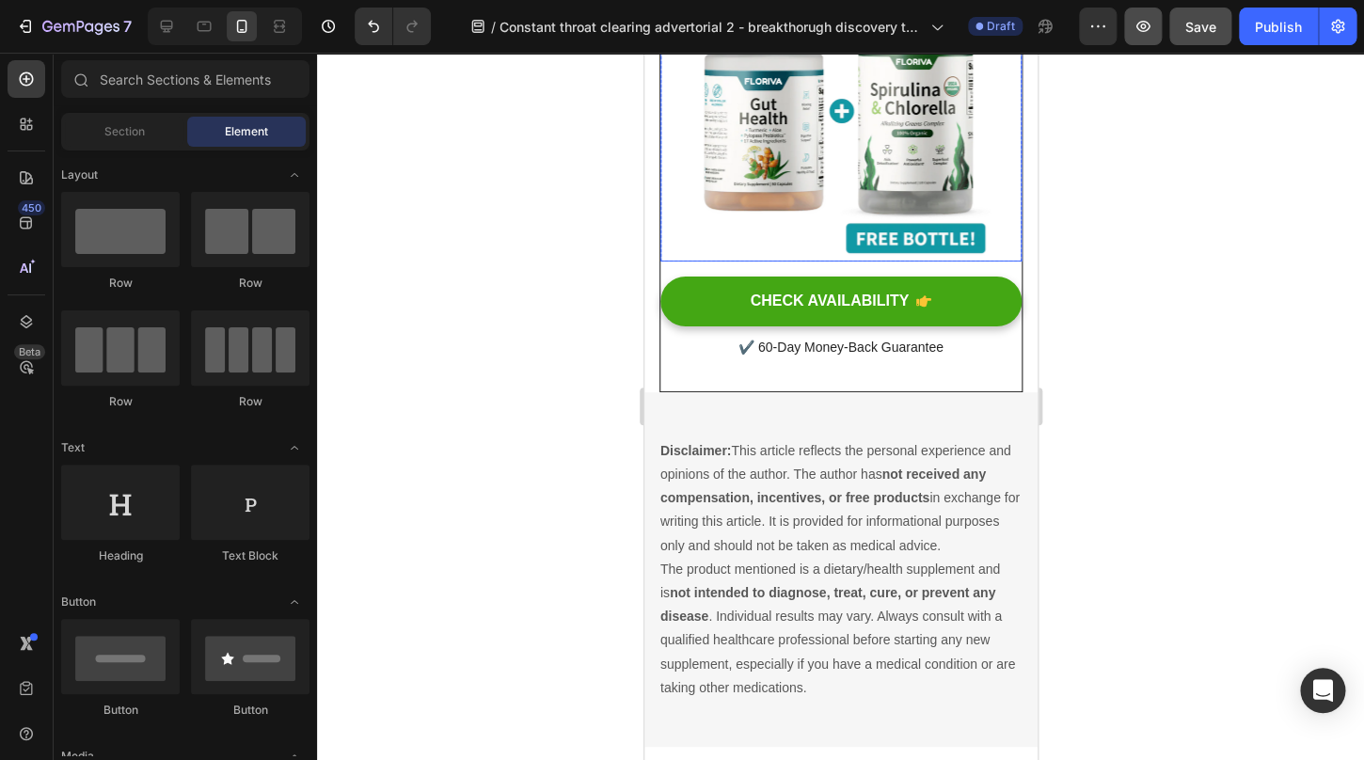
click at [1147, 31] on icon "button" at bounding box center [1144, 26] width 14 height 11
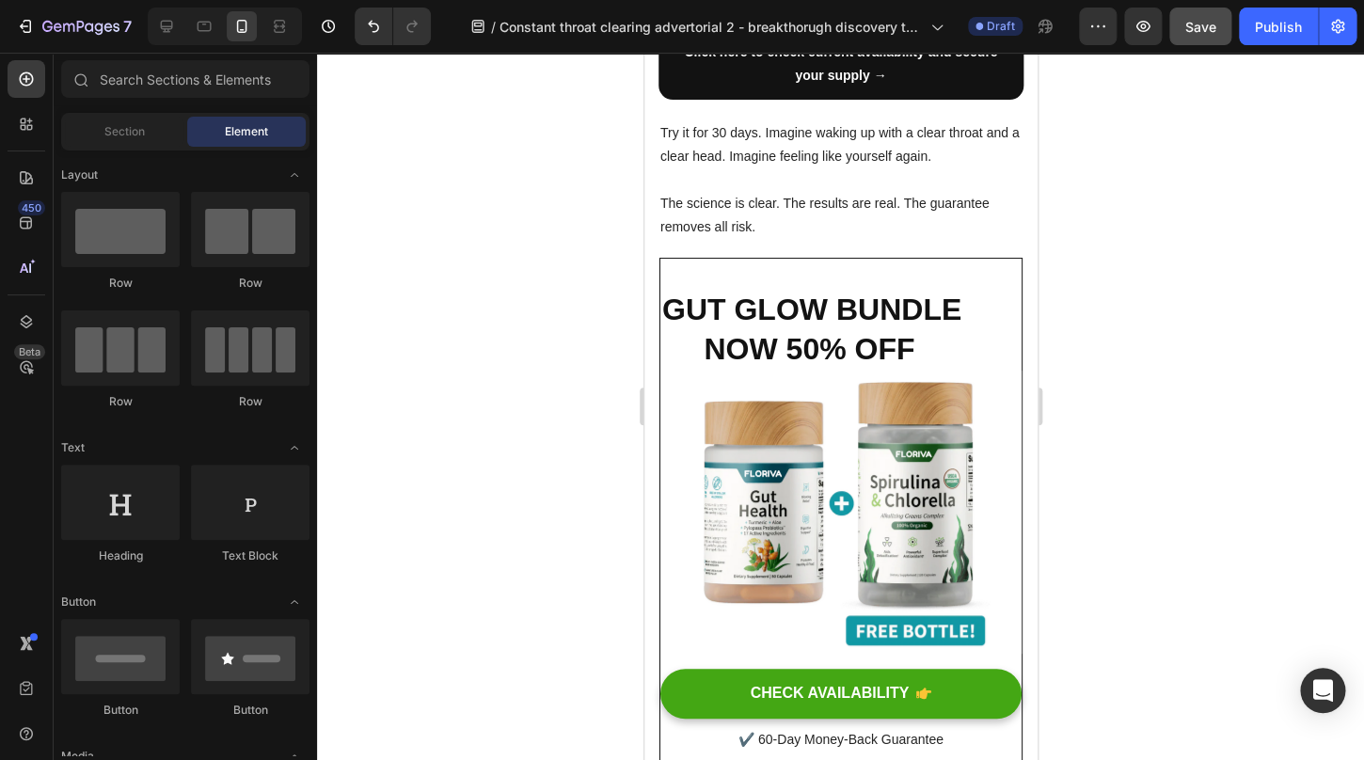
scroll to position [5401, 0]
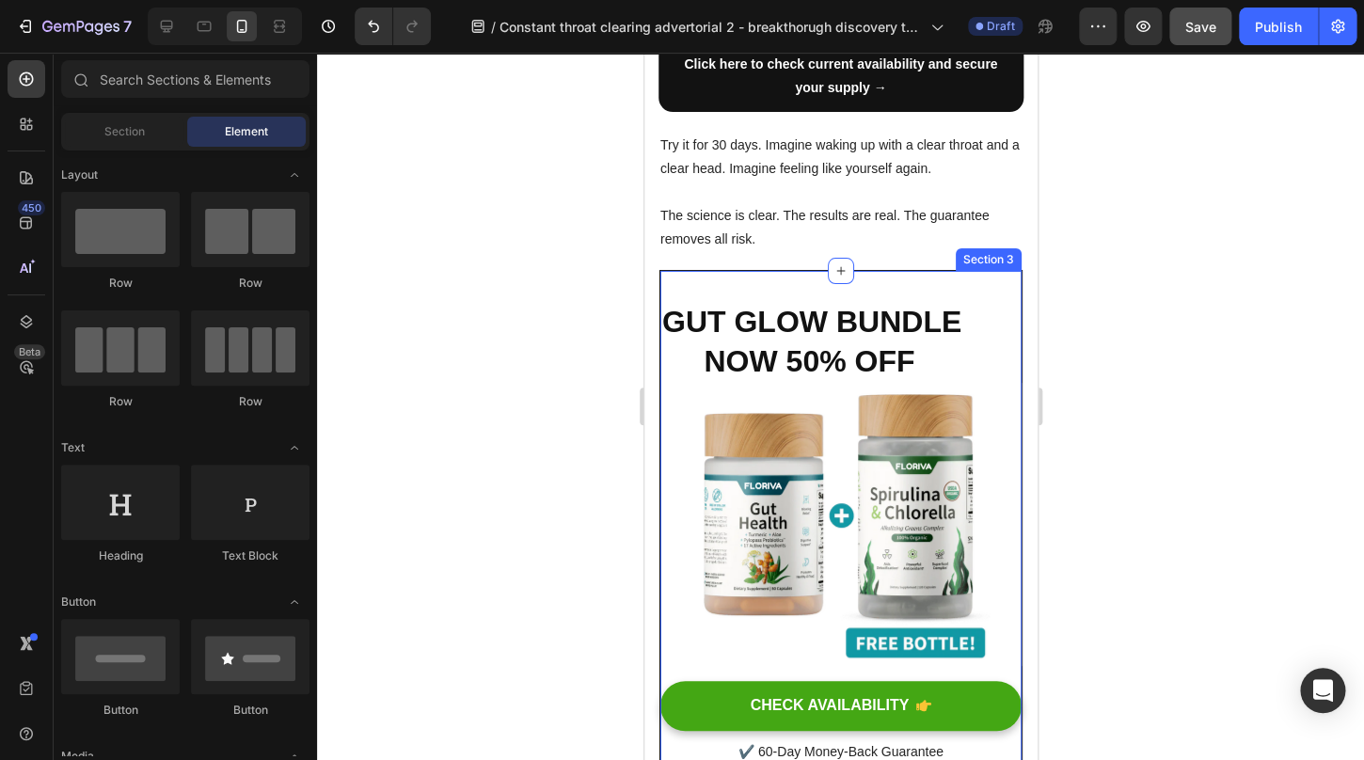
click at [890, 285] on div "GUT GLOW BUNDLE NOW 50% OFF Heading Image Row CHECK AVAILABILITY Button ✔️ 60-D…" at bounding box center [840, 533] width 363 height 527
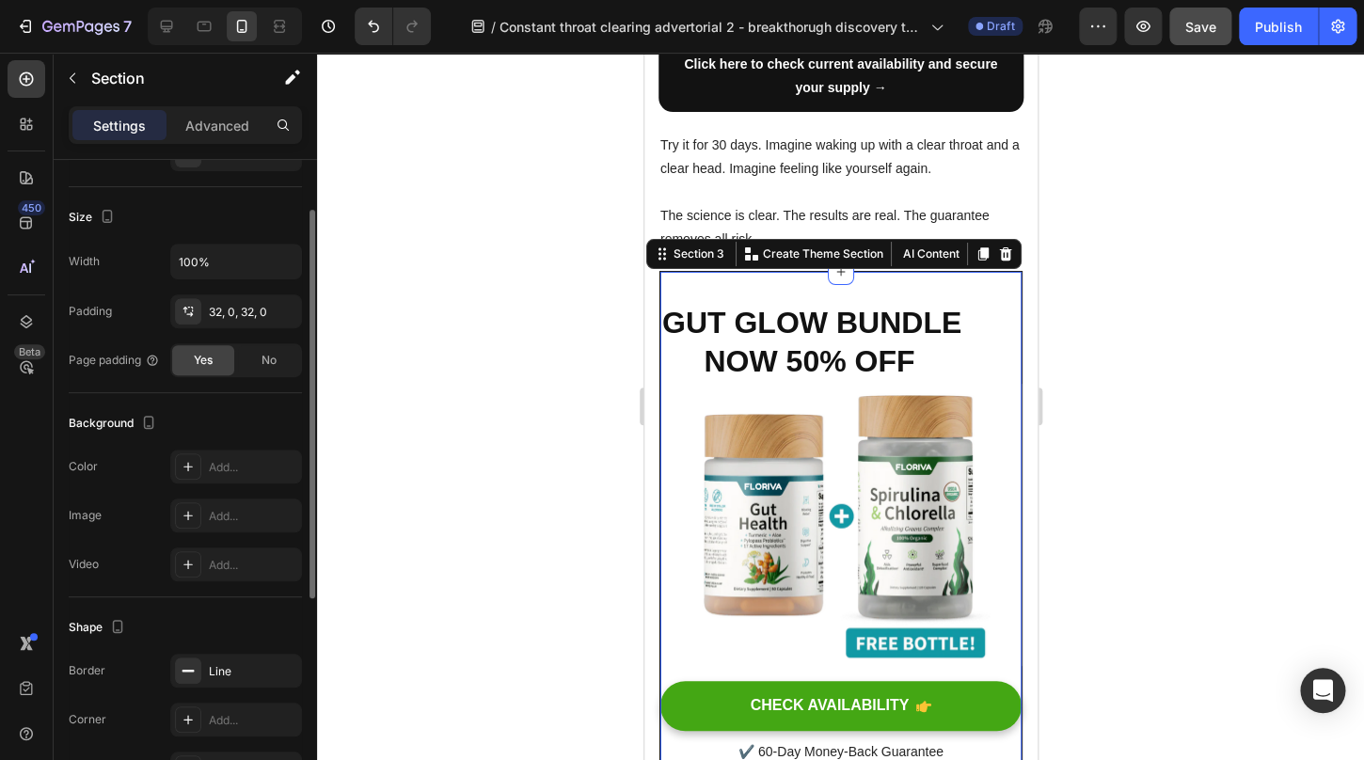
scroll to position [445, 0]
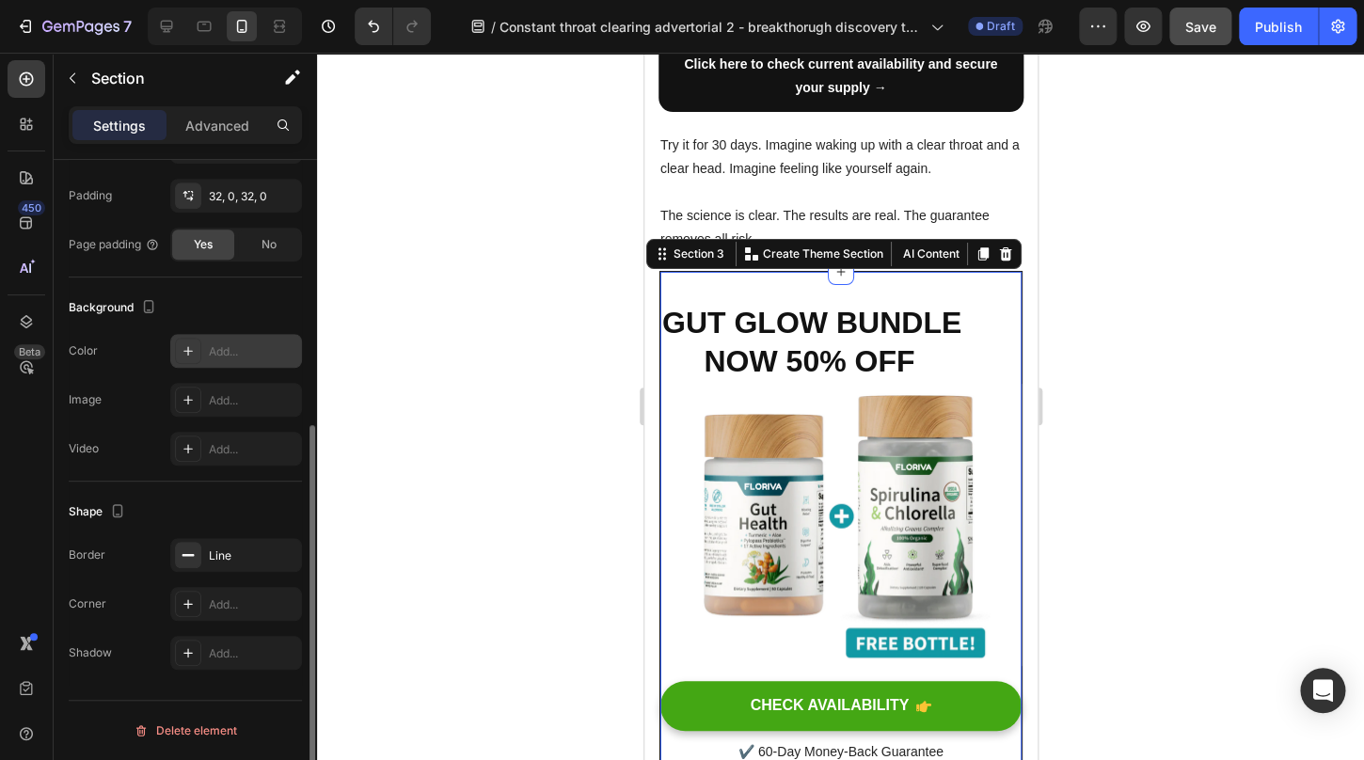
click at [225, 354] on div "Add..." at bounding box center [253, 351] width 88 height 17
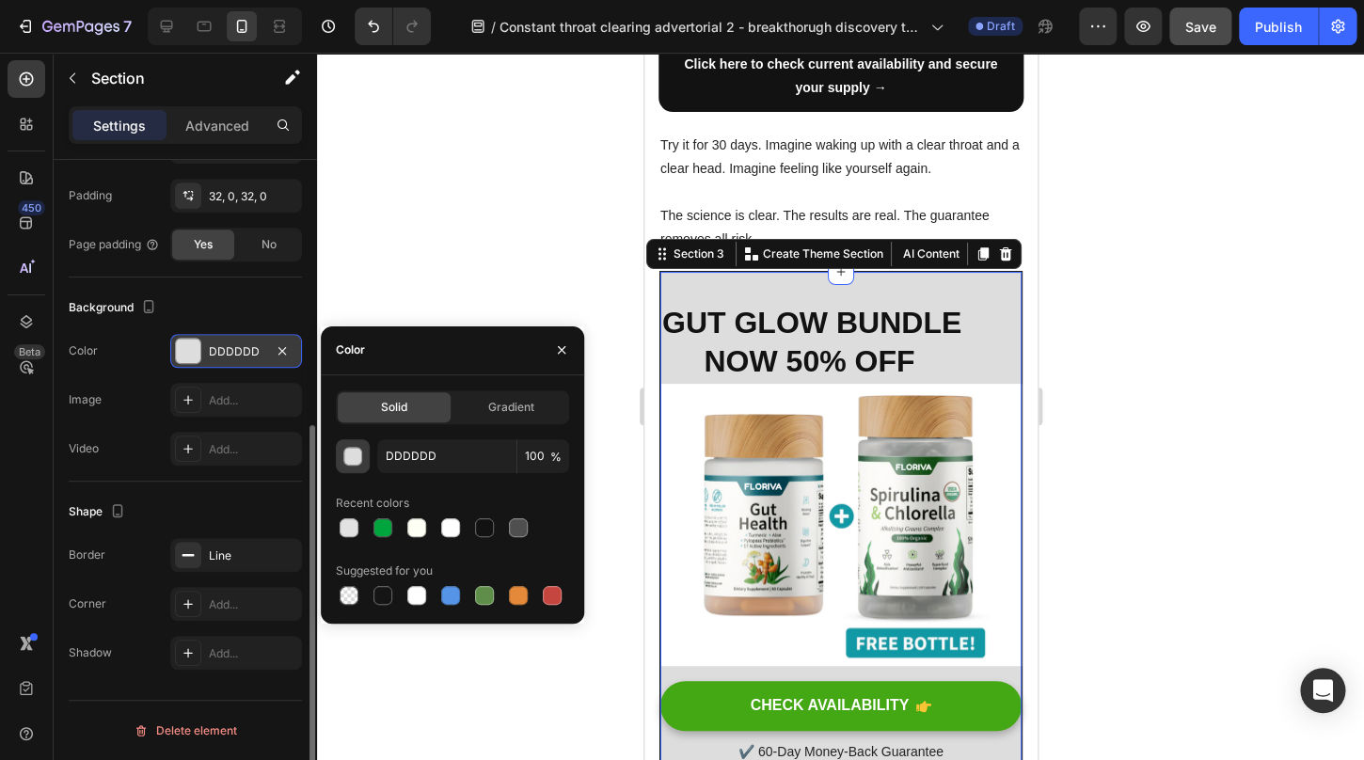
click at [352, 452] on div "button" at bounding box center [353, 457] width 19 height 19
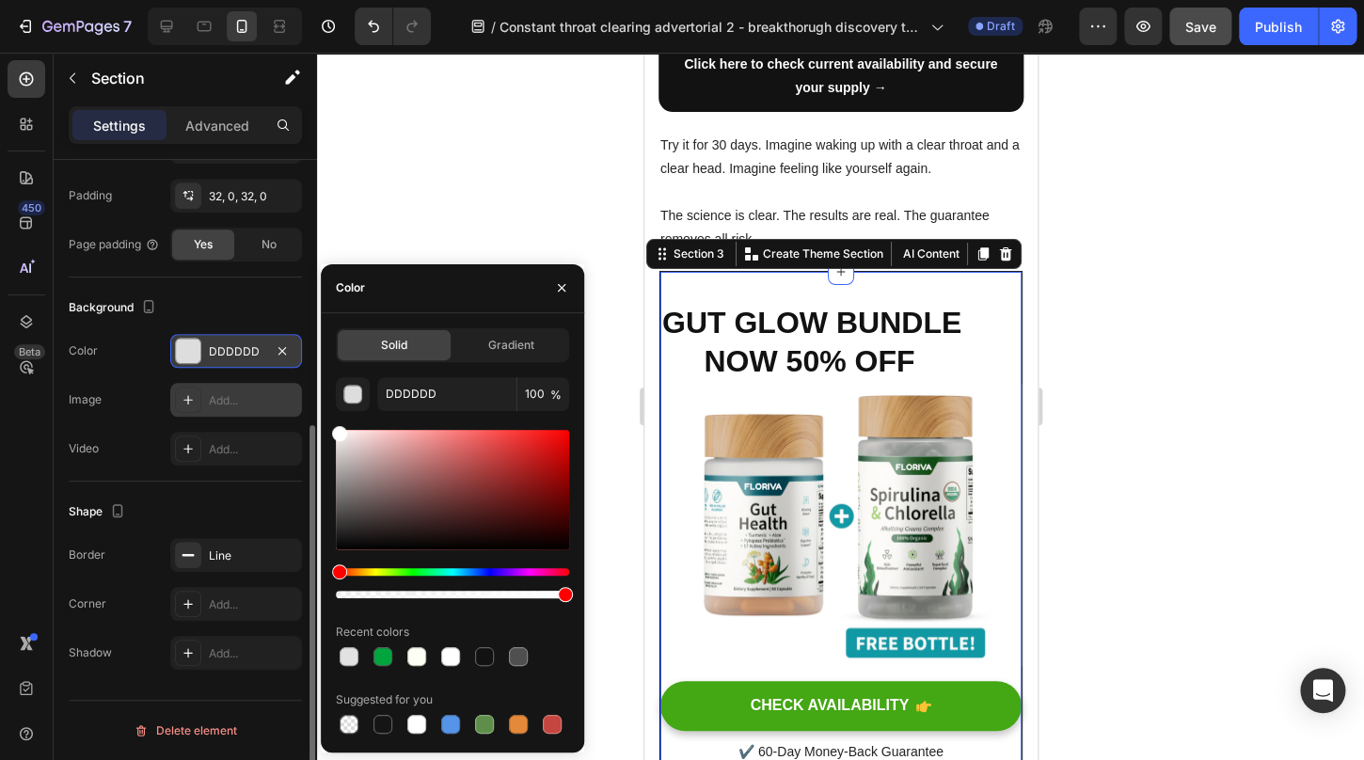
drag, startPoint x: 344, startPoint y: 454, endPoint x: 277, endPoint y: 383, distance: 97.8
click at [277, 383] on div "450 Beta Sections(18) Elements(83) Section Element Hero Section Product Detail …" at bounding box center [158, 407] width 317 height 708
type input "FFFFFF"
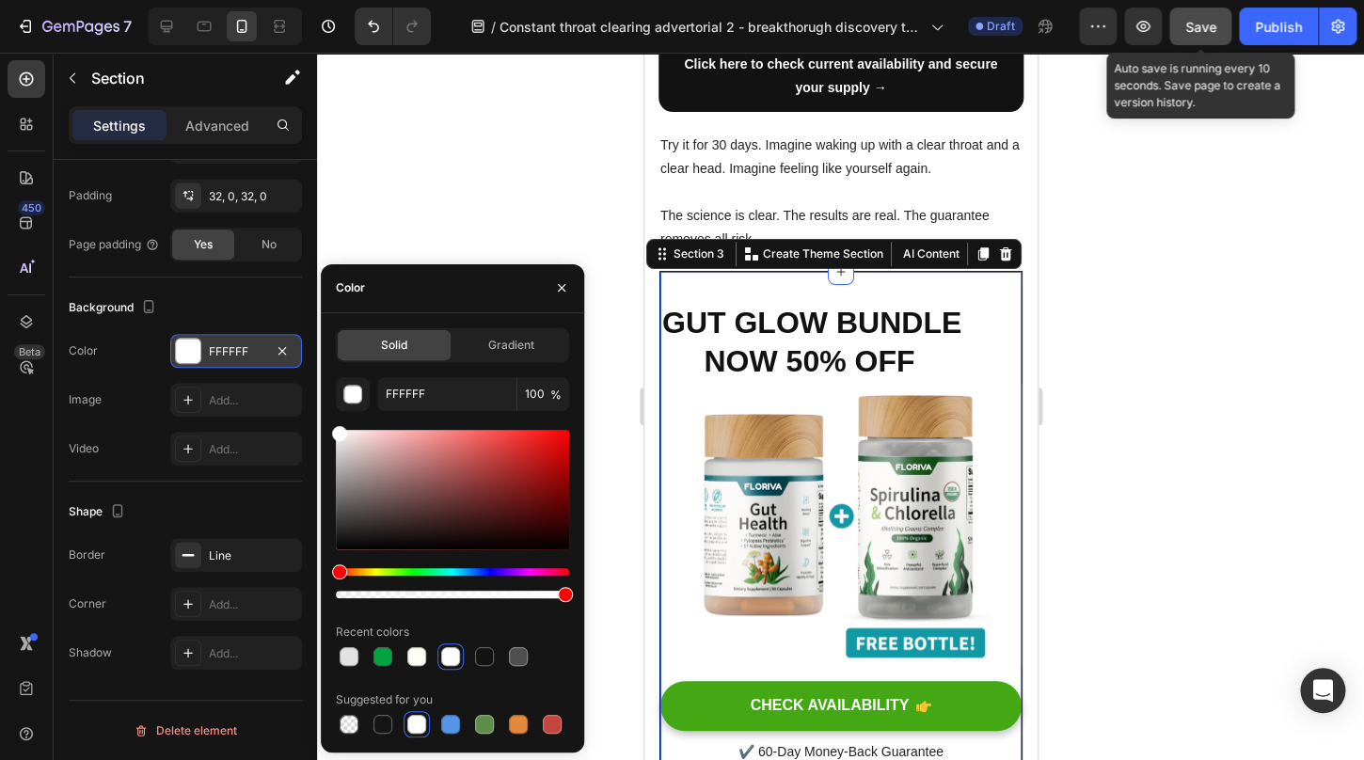
click at [1197, 19] on span "Save" at bounding box center [1201, 27] width 31 height 16
